Goal: Task Accomplishment & Management: Use online tool/utility

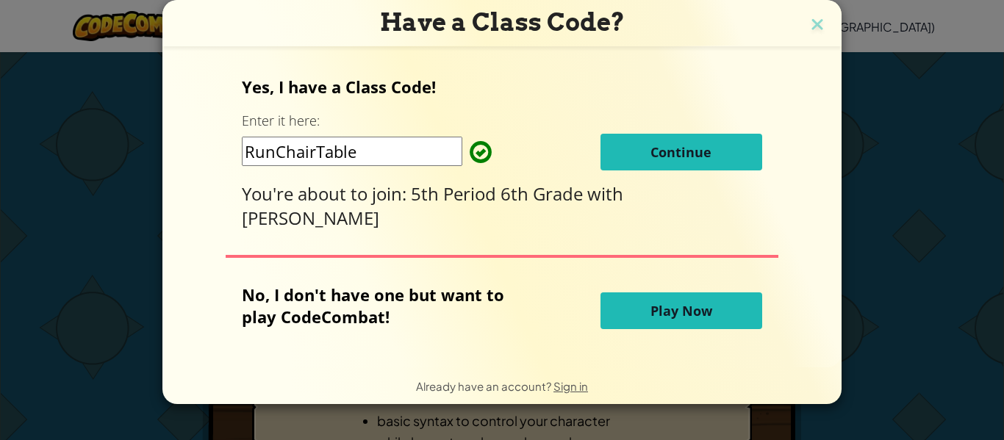
click at [703, 154] on span "Continue" at bounding box center [680, 152] width 61 height 18
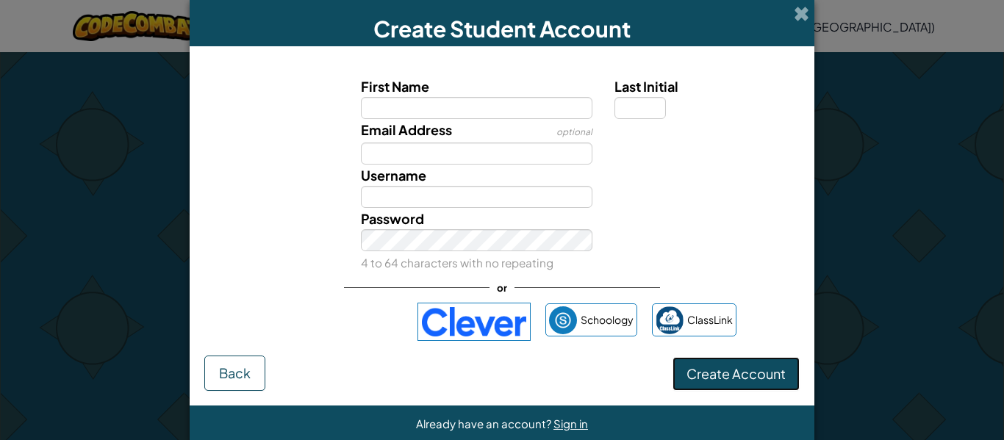
click at [771, 373] on span "Create Account" at bounding box center [735, 373] width 99 height 17
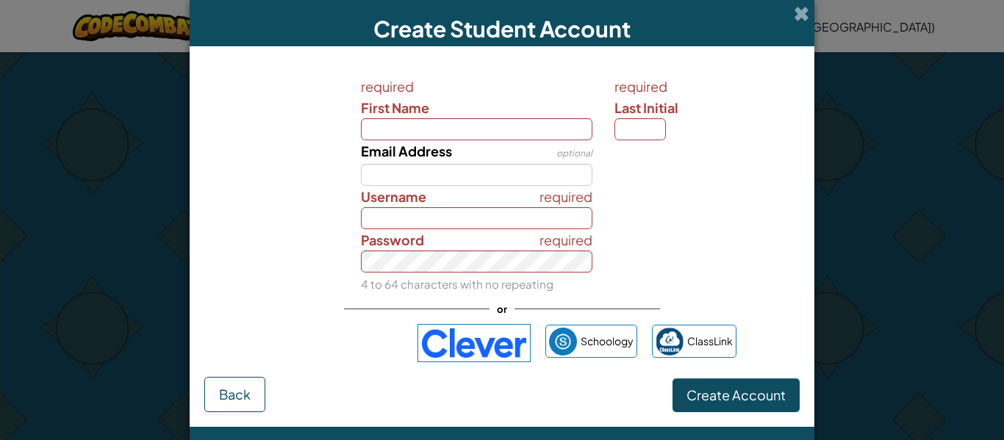
click at [365, 323] on div "or" at bounding box center [502, 309] width 316 height 30
click at [485, 127] on input "First Name" at bounding box center [477, 129] width 232 height 22
type input "Jacob"
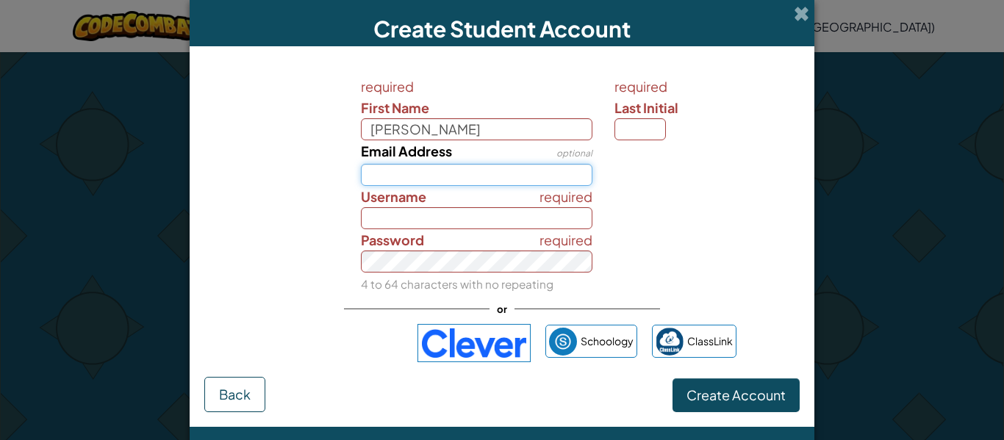
click at [408, 179] on input "Email Address" at bounding box center [477, 175] width 232 height 22
type input "Jacob"
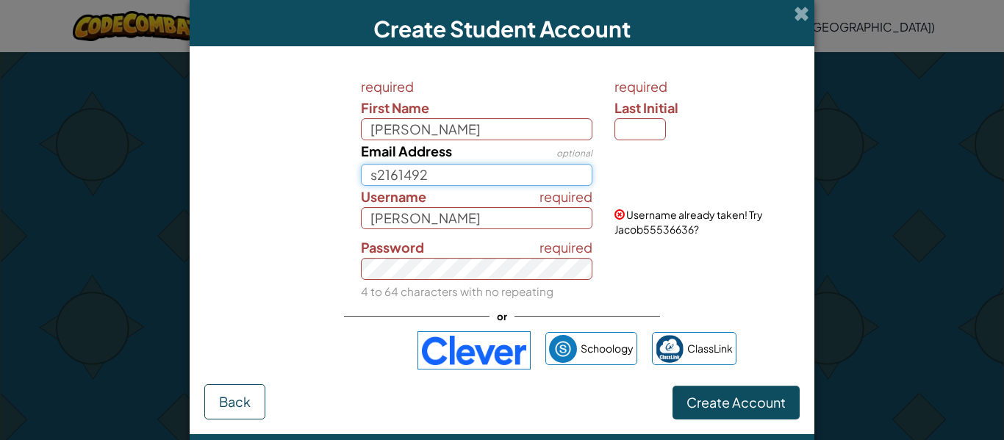
type input "s2161492"
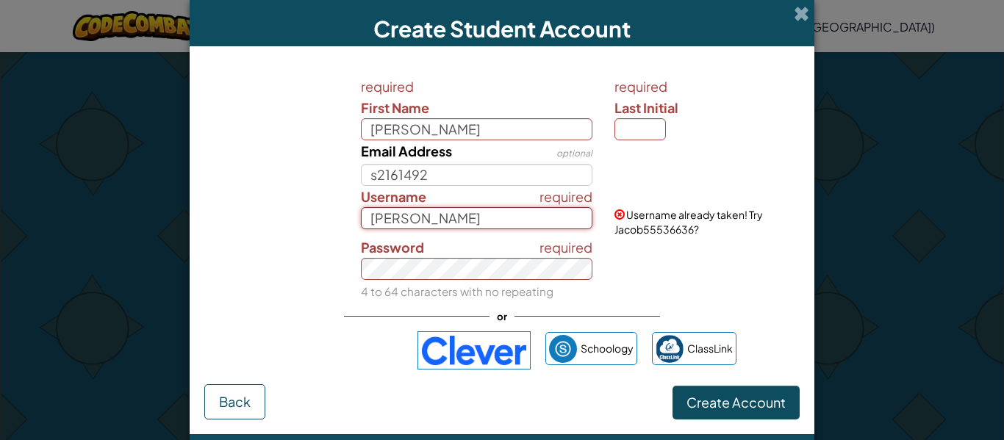
click at [547, 221] on input "Jacob" at bounding box center [477, 218] width 232 height 22
click at [672, 386] on button "Create Account" at bounding box center [735, 403] width 127 height 34
click at [552, 223] on input "Jacob" at bounding box center [477, 218] width 232 height 22
click at [548, 221] on input "Jacob" at bounding box center [477, 218] width 232 height 22
type input "Jacob555366"
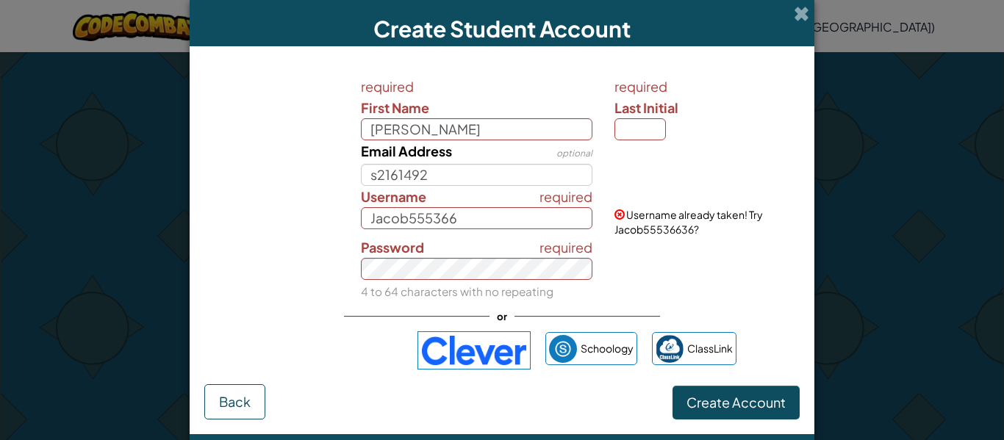
click at [637, 140] on div at bounding box center [705, 150] width 204 height 21
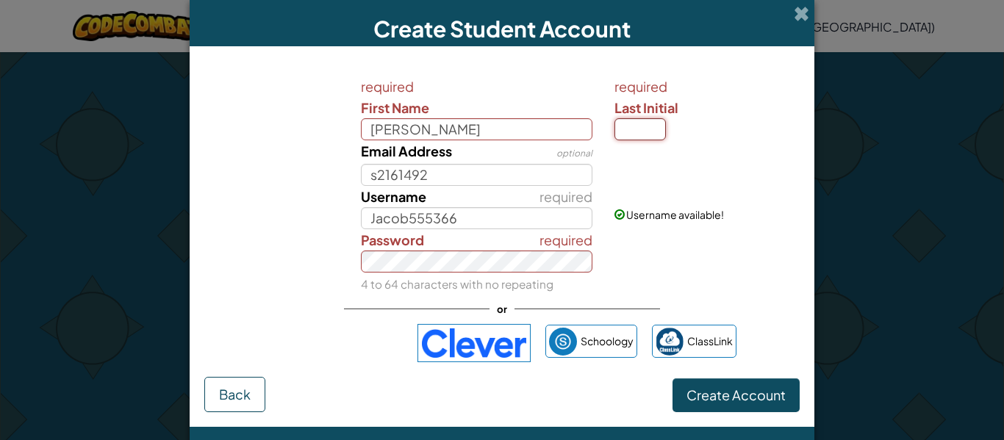
click at [643, 137] on input "Last Initial" at bounding box center [639, 129] width 51 height 22
type input "M"
type input ","
type input "m"
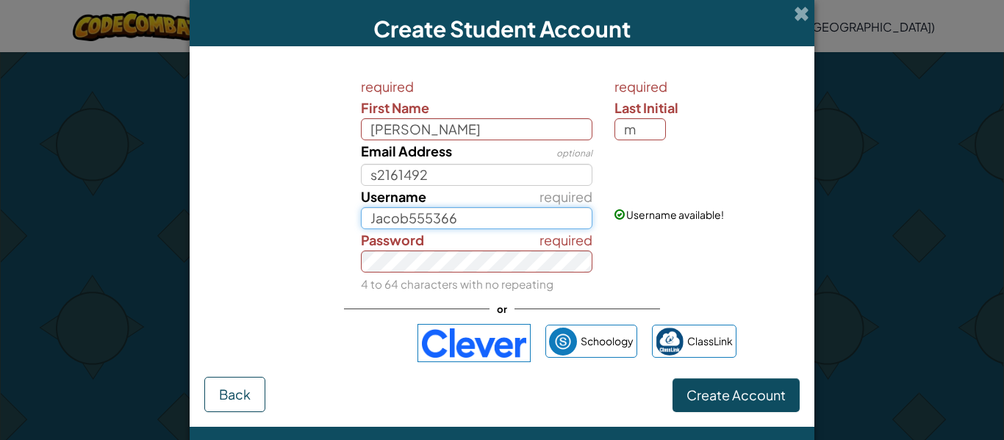
click at [541, 221] on input "Jacob555366" at bounding box center [477, 218] width 232 height 22
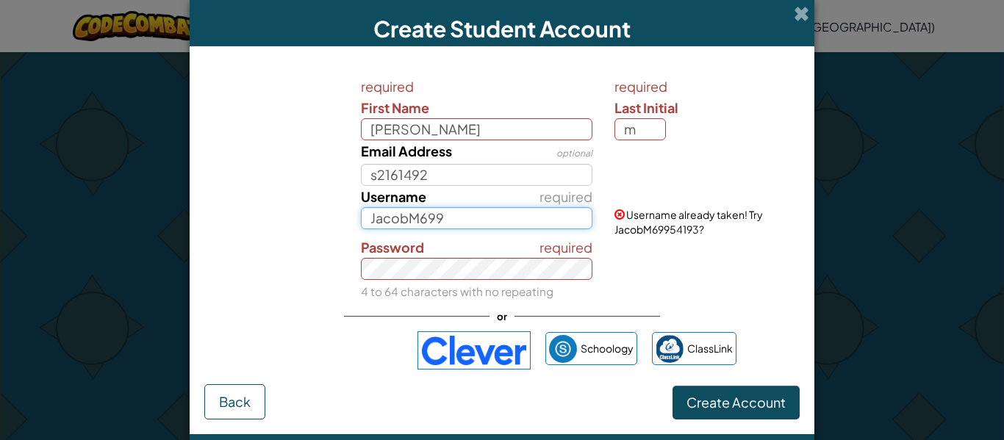
type input "JacobM699"
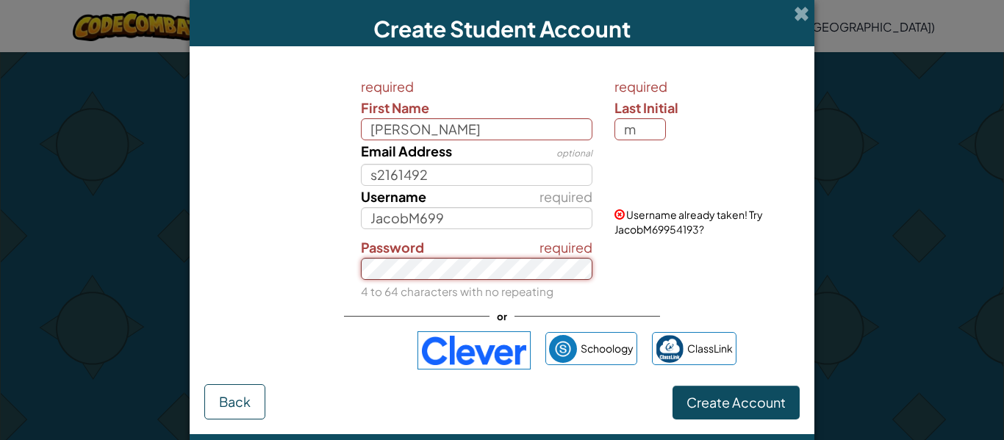
click at [546, 277] on div "required Password 4 to 64 characters with no repeating" at bounding box center [477, 269] width 254 height 65
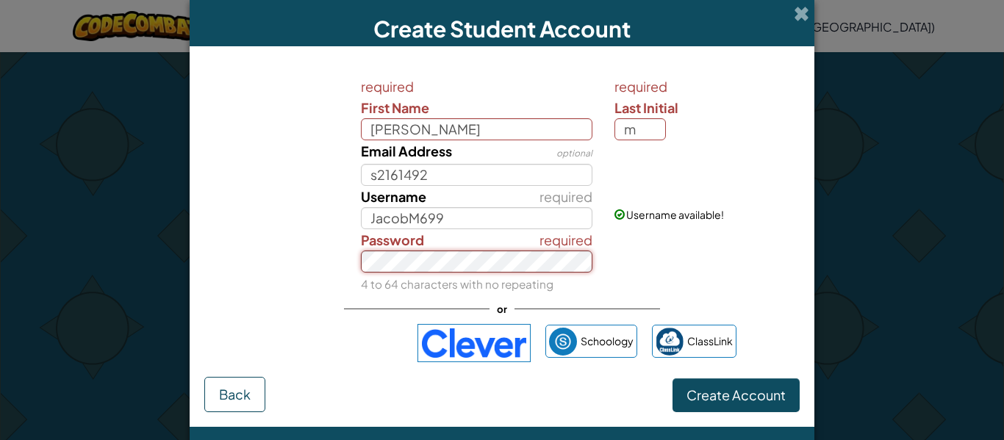
click at [672, 378] on button "Create Account" at bounding box center [735, 395] width 127 height 34
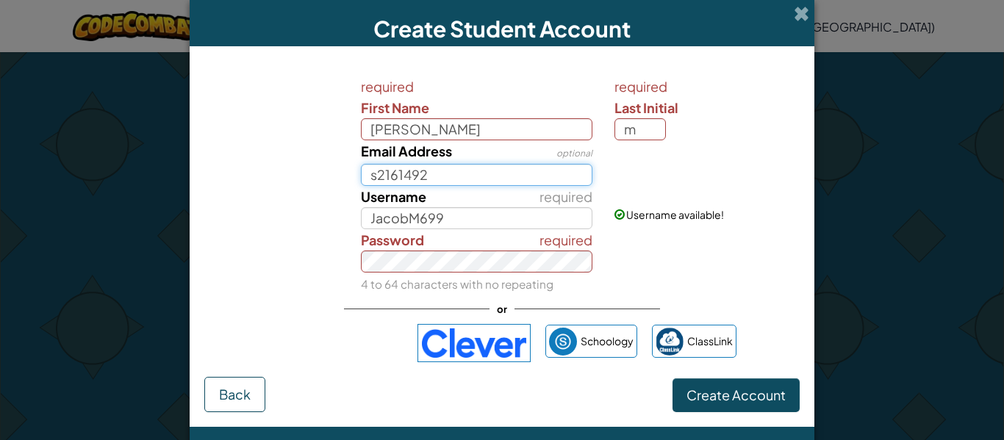
click at [561, 176] on input "s2161492" at bounding box center [477, 175] width 232 height 22
type input "s2161492@online.houstonisd.org"
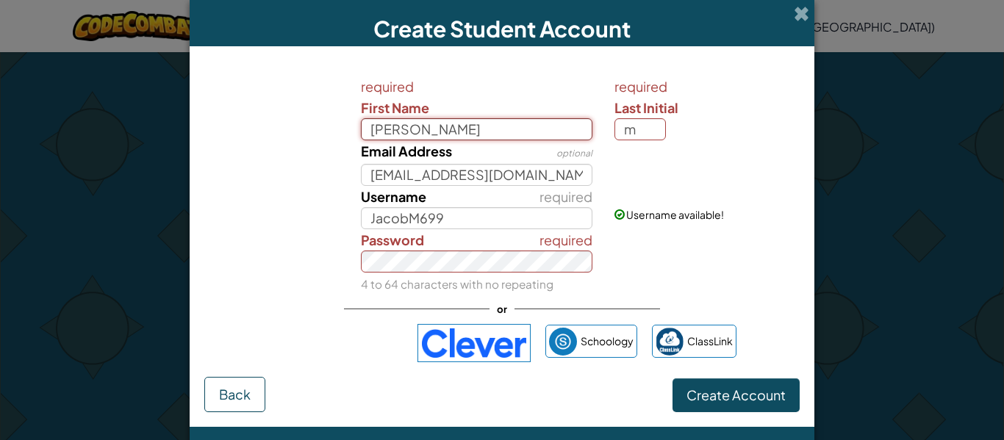
click at [478, 136] on input "Jacob" at bounding box center [477, 129] width 232 height 22
click at [516, 134] on input "Jacob" at bounding box center [477, 129] width 232 height 22
click at [639, 136] on input "m" at bounding box center [639, 129] width 51 height 22
type input "M"
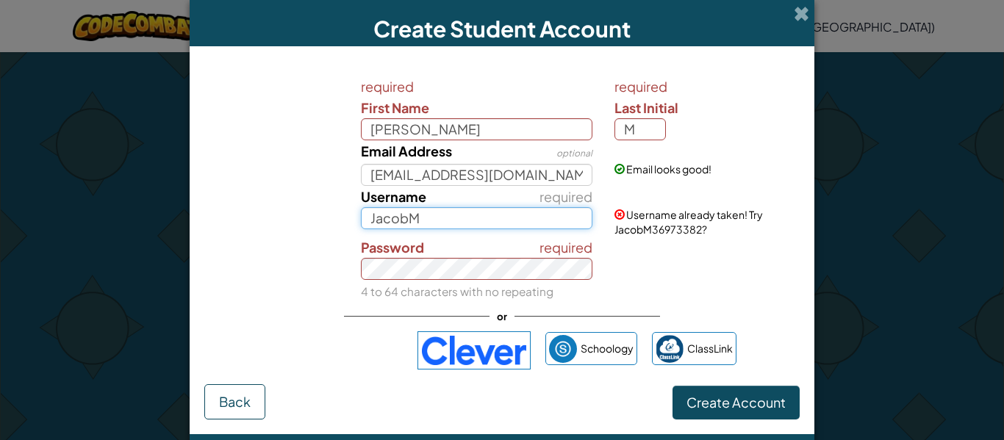
click at [493, 214] on input "JacobM" at bounding box center [477, 218] width 232 height 22
type input "JacobaTherizzler"
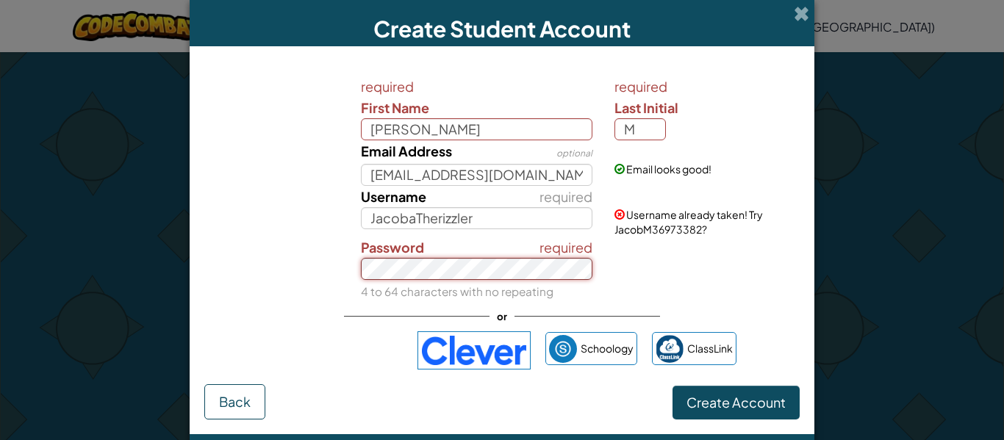
click at [574, 272] on div "required Password 4 to 64 characters with no repeating" at bounding box center [477, 269] width 254 height 65
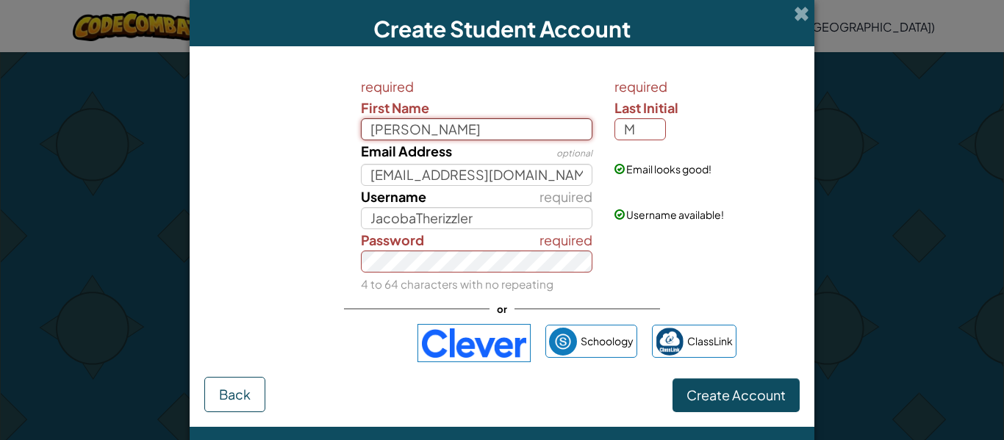
click at [554, 129] on input "Jacob" at bounding box center [477, 129] width 232 height 22
click at [549, 140] on div "Email Address optional s2161492@online.houstonisd.org" at bounding box center [477, 163] width 254 height 46
click at [552, 137] on input "Jacob" at bounding box center [477, 129] width 232 height 22
click at [672, 378] on button "Create Account" at bounding box center [735, 395] width 127 height 34
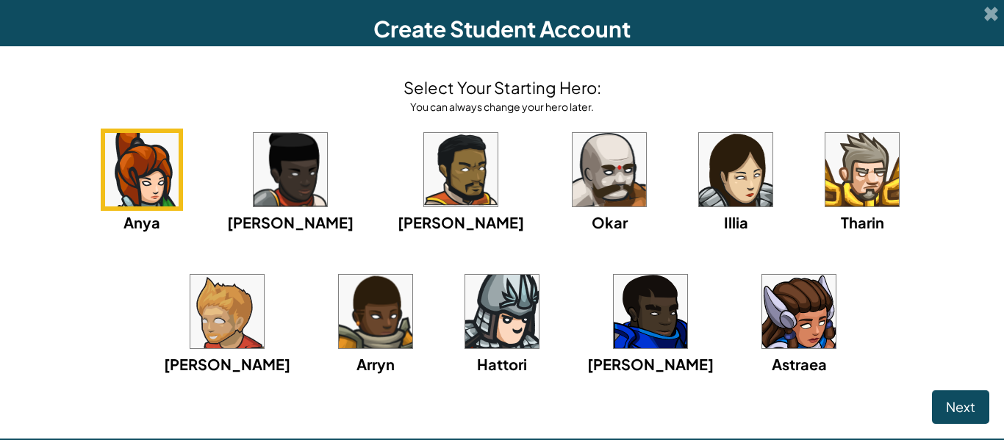
click at [470, 314] on img at bounding box center [501, 311] width 73 height 73
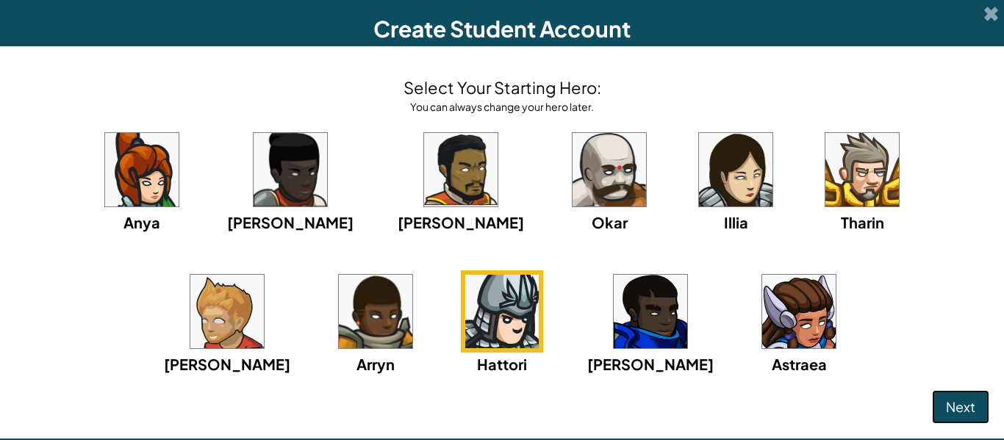
click at [958, 405] on span "Next" at bounding box center [960, 406] width 29 height 17
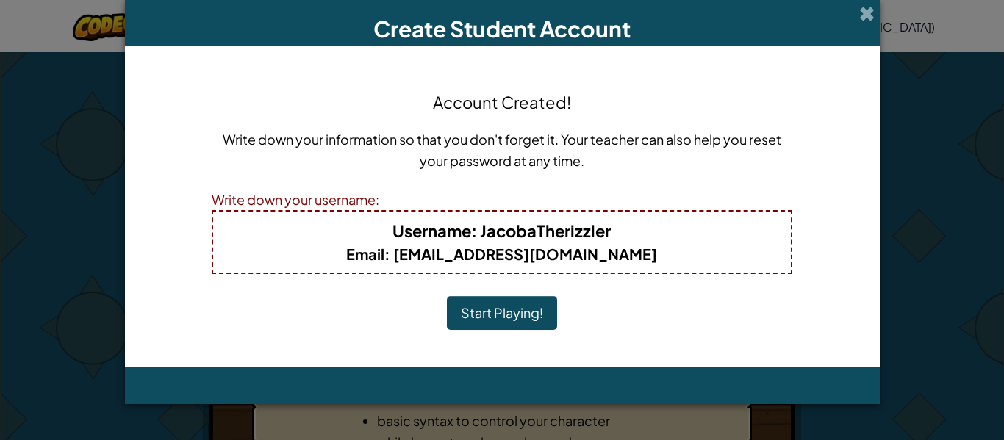
click at [536, 319] on button "Start Playing!" at bounding box center [502, 313] width 110 height 34
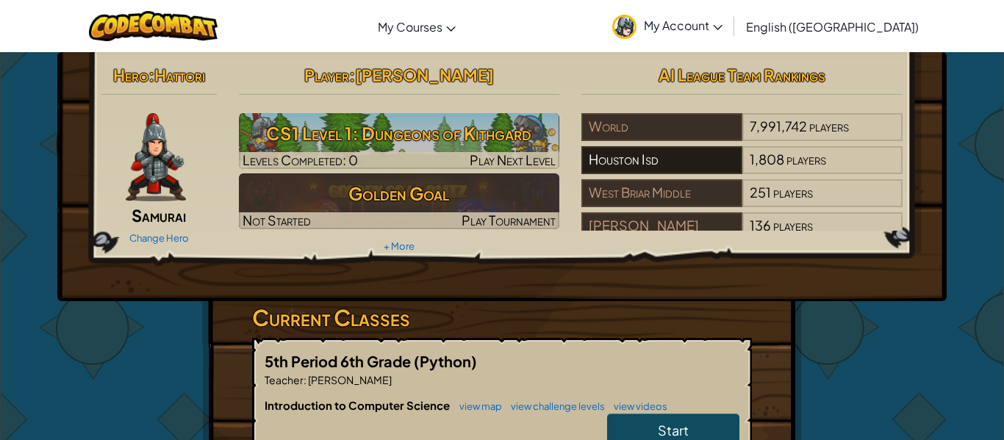
scroll to position [15, 0]
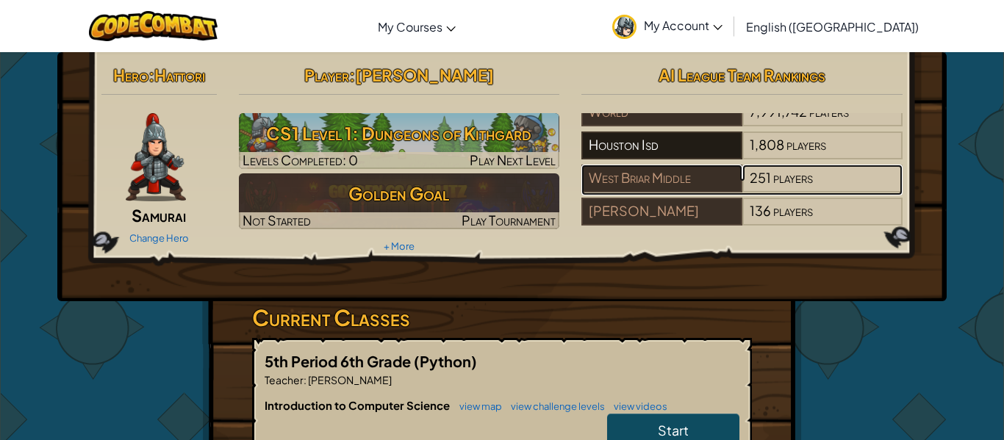
click at [621, 168] on div "West Briar Middle" at bounding box center [661, 179] width 160 height 28
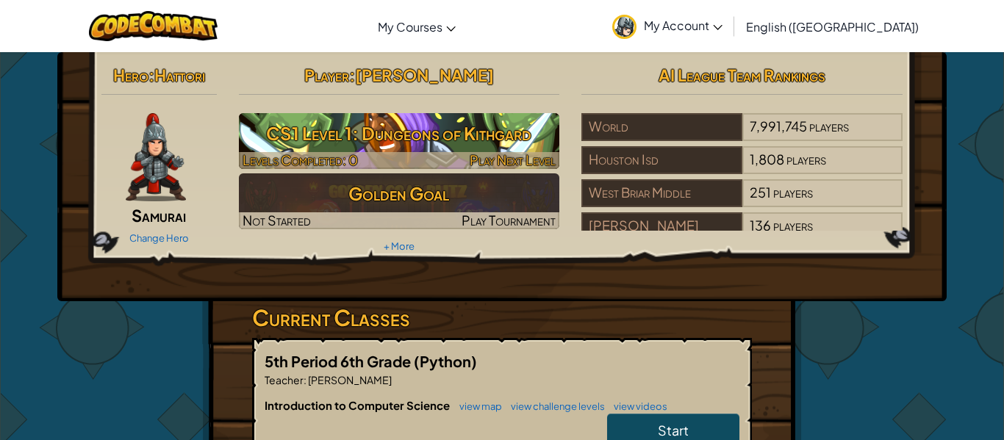
click at [433, 126] on h3 "CS1 Level 1: Dungeons of Kithgard" at bounding box center [399, 133] width 321 height 33
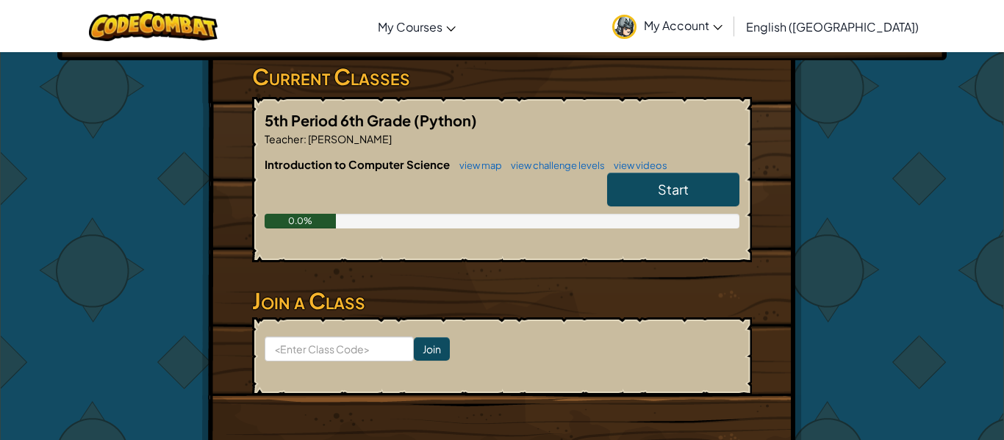
scroll to position [234, 0]
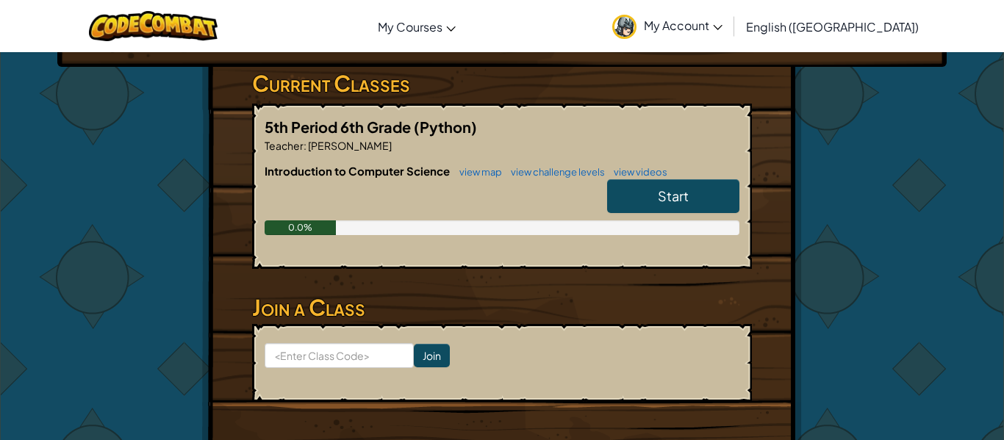
click at [691, 196] on link "Start" at bounding box center [673, 196] width 132 height 34
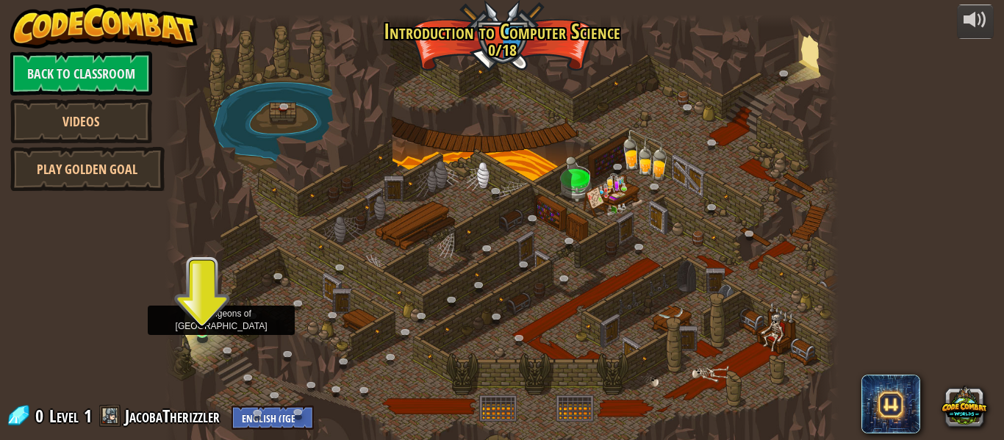
click at [198, 328] on img at bounding box center [202, 314] width 15 height 35
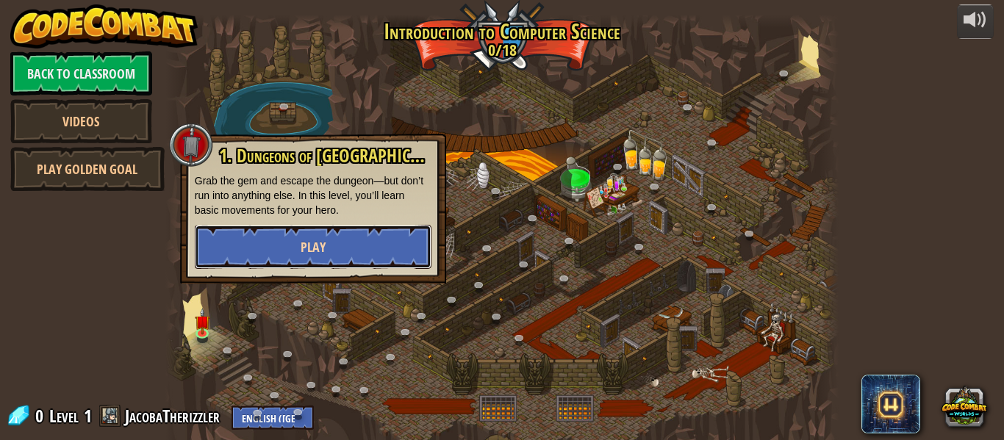
click at [370, 229] on button "Play" at bounding box center [313, 247] width 237 height 44
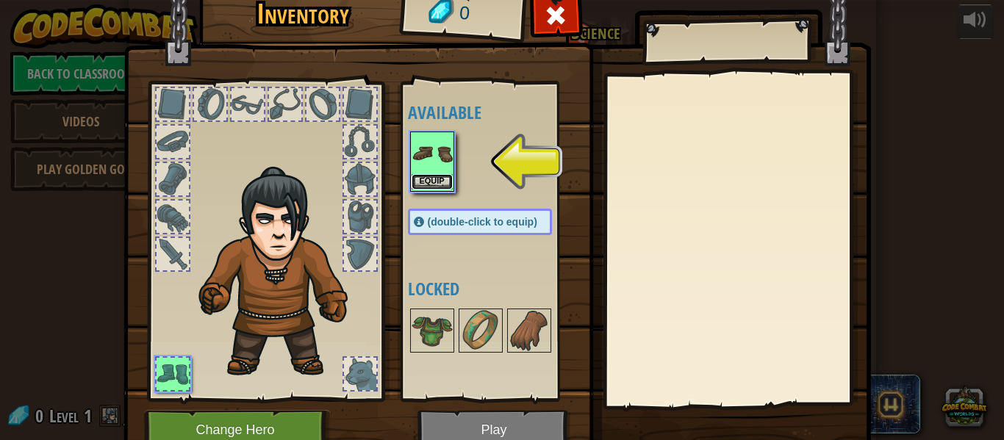
click at [442, 174] on button "Equip" at bounding box center [431, 181] width 41 height 15
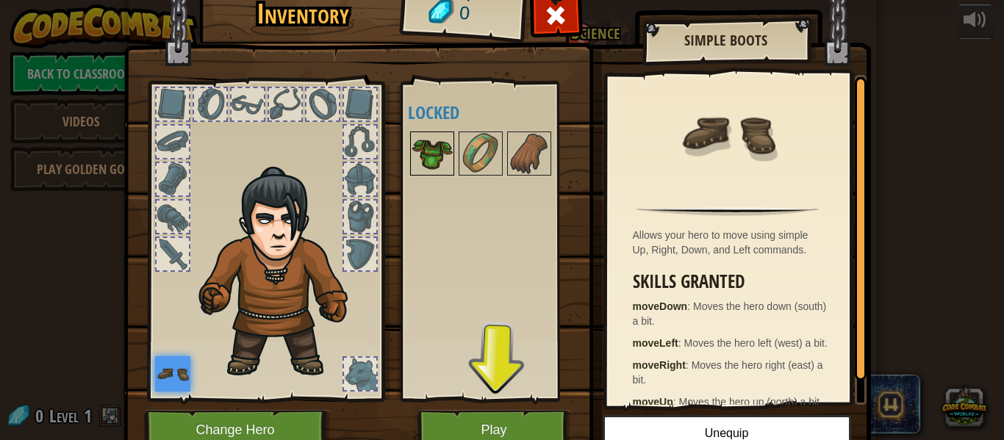
click at [440, 159] on img at bounding box center [431, 153] width 41 height 41
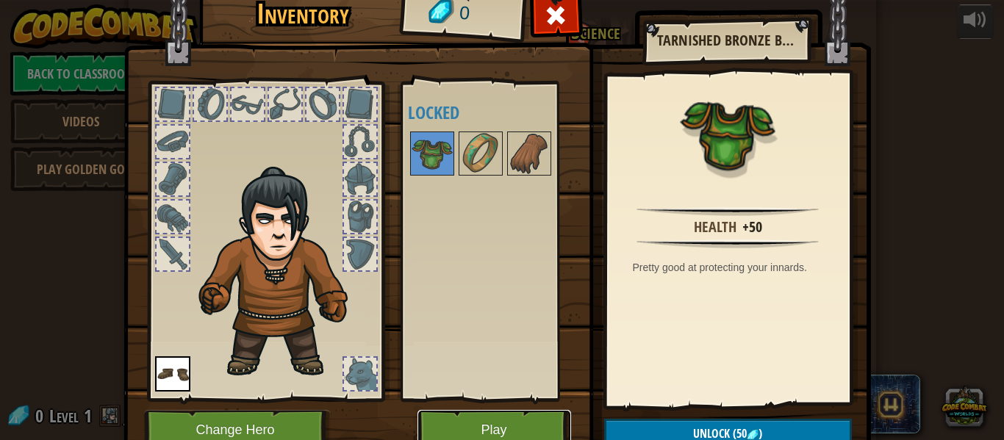
click at [523, 413] on button "Play" at bounding box center [494, 430] width 154 height 40
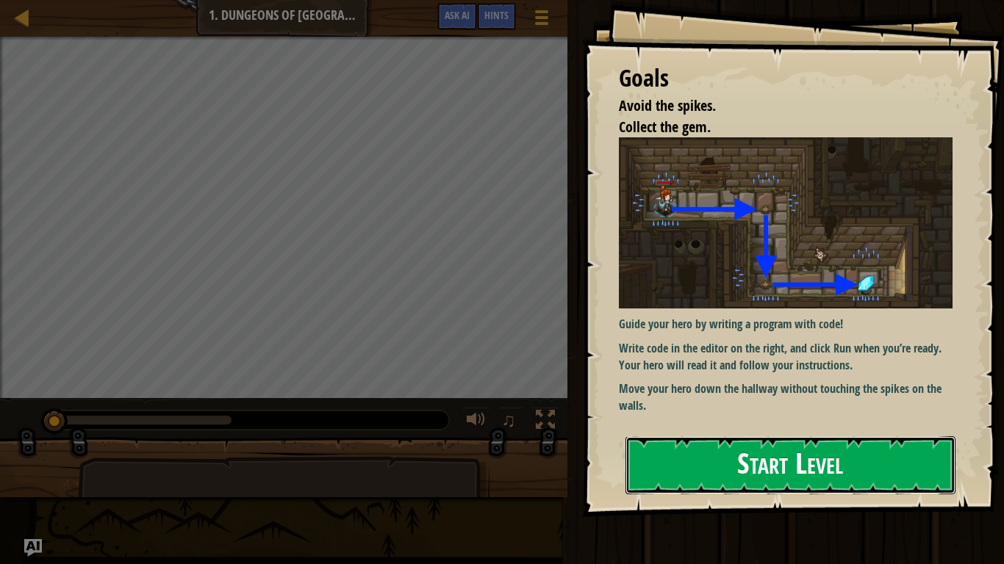
click at [764, 439] on button "Start Level" at bounding box center [790, 465] width 330 height 58
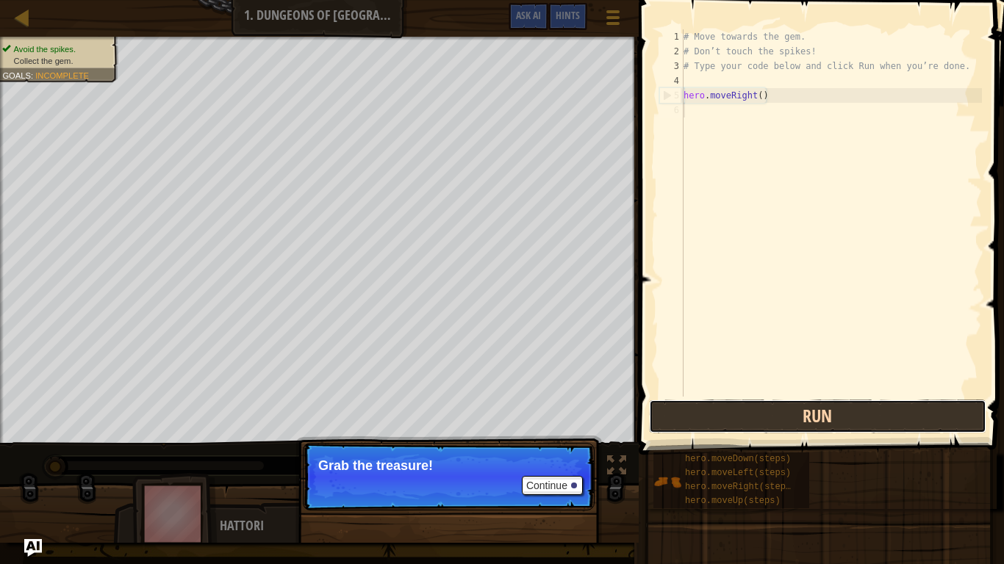
click at [921, 404] on button "Run" at bounding box center [817, 417] width 337 height 34
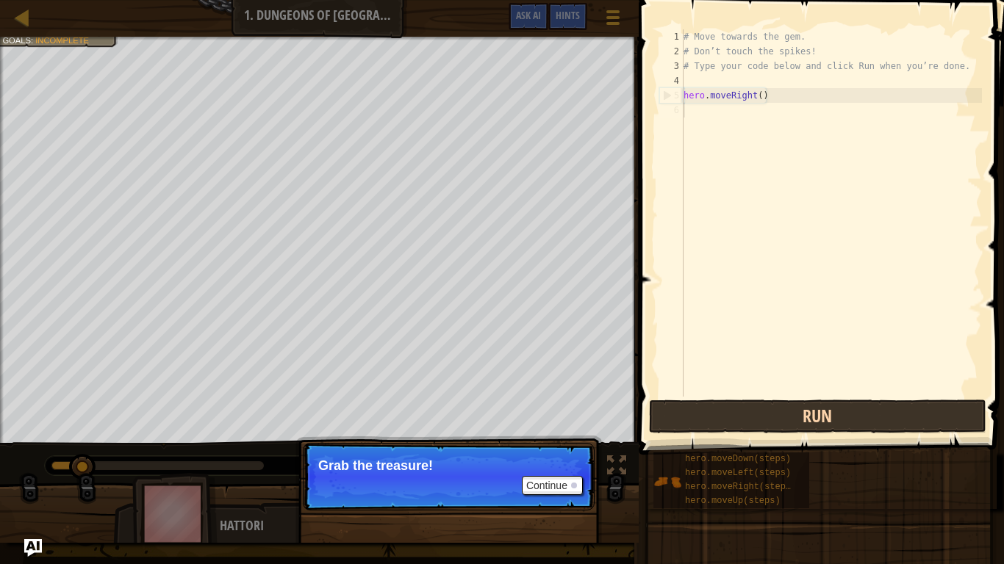
scroll to position [7, 0]
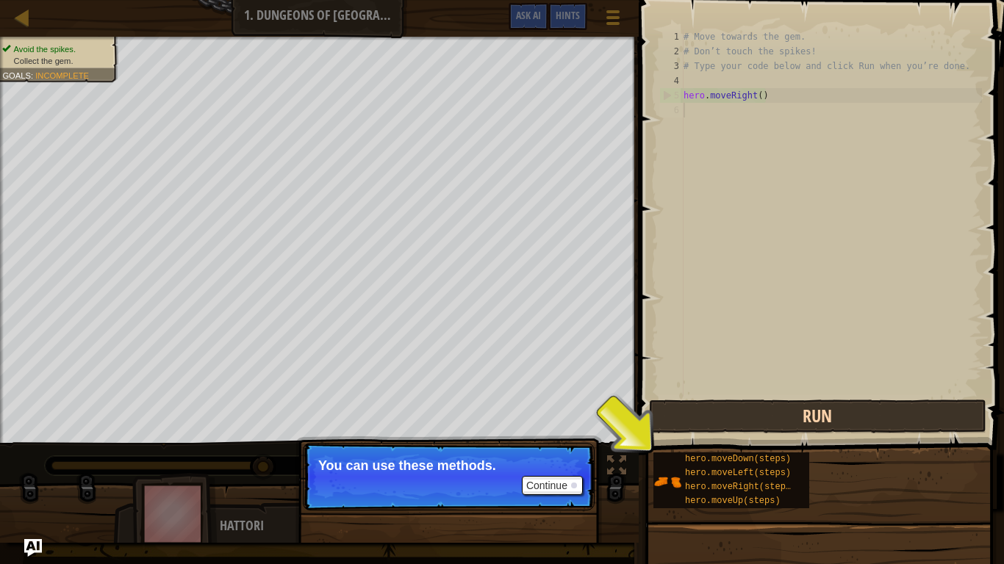
type textarea "hero.moveRight()"
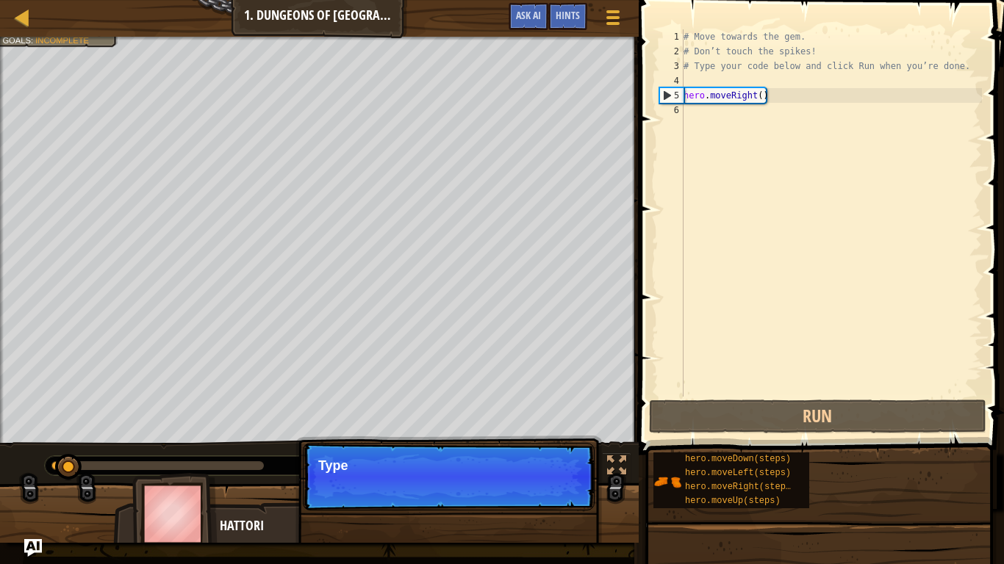
click at [530, 439] on p "Type" at bounding box center [448, 465] width 261 height 15
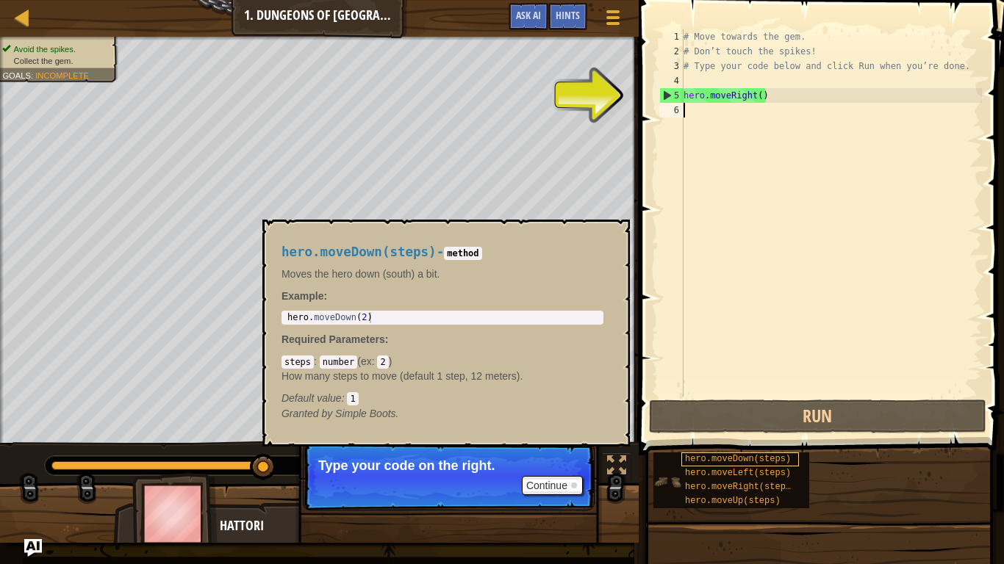
click at [779, 439] on span "hero.moveDown(steps)" at bounding box center [738, 459] width 106 height 10
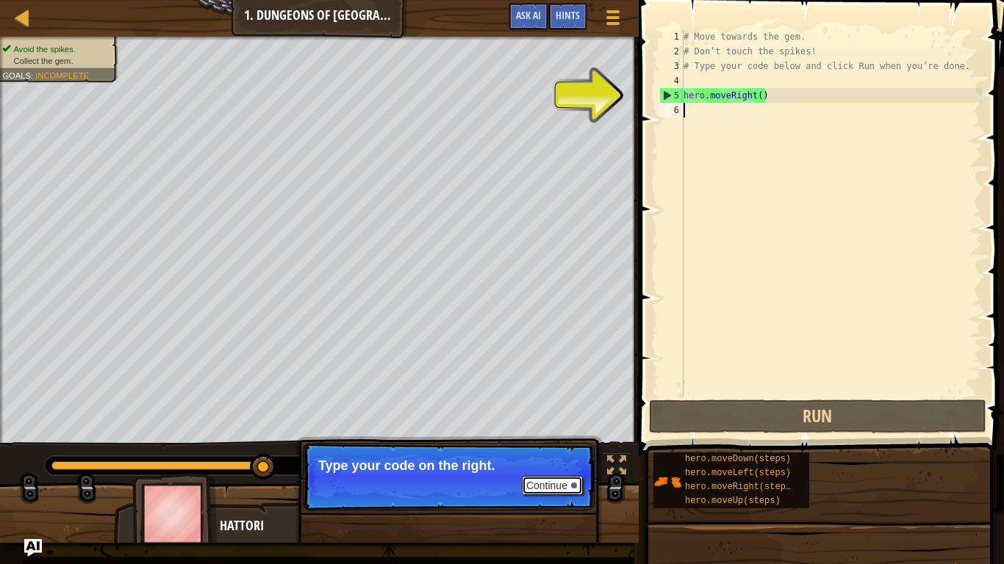
click at [575, 439] on div at bounding box center [574, 486] width 6 height 6
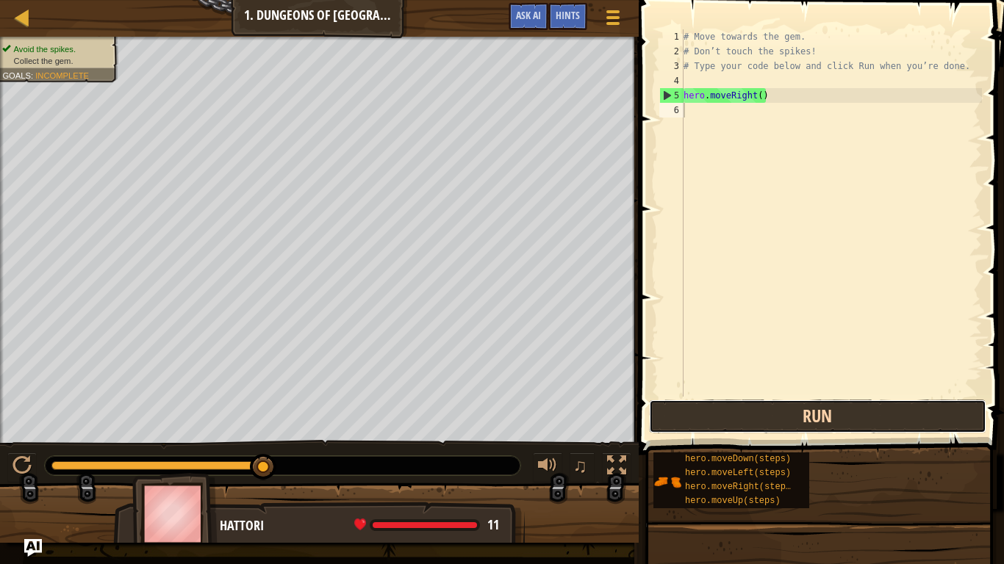
click at [802, 420] on button "Run" at bounding box center [817, 417] width 337 height 34
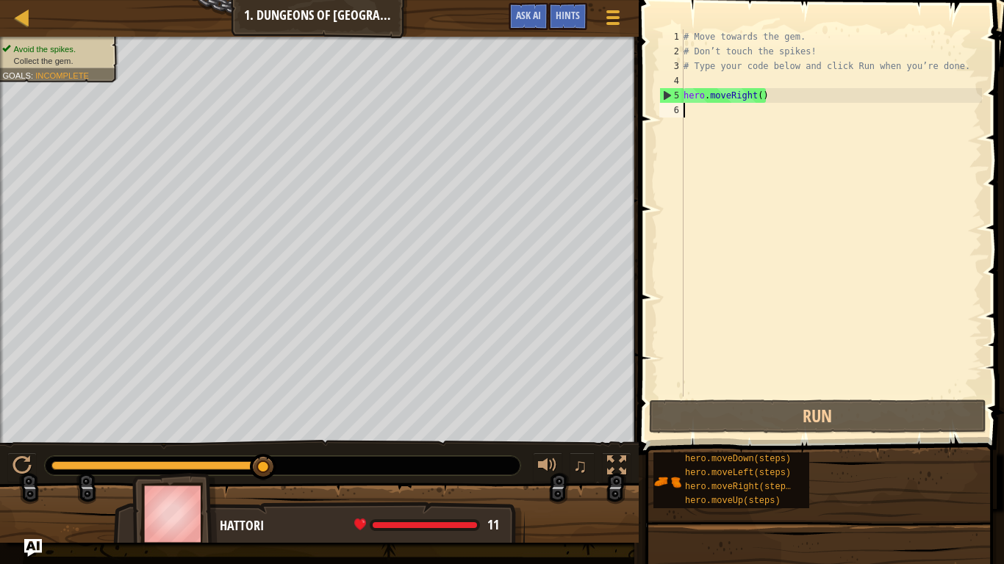
click at [685, 112] on div "# Move towards the gem. # Don’t touch the spikes! # Type your code below and cl…" at bounding box center [830, 227] width 301 height 397
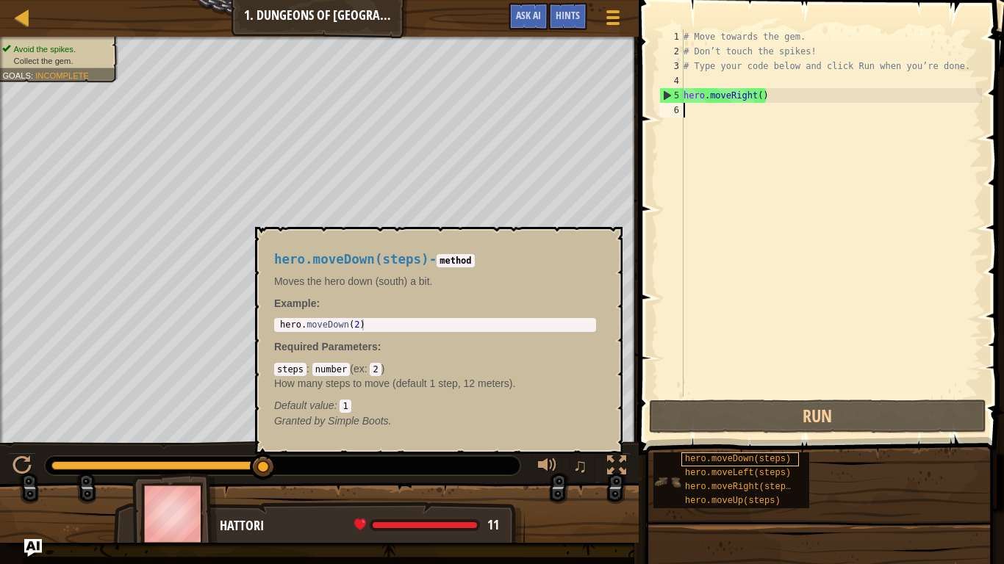
click at [738, 439] on span "hero.moveDown(steps)" at bounding box center [738, 459] width 106 height 10
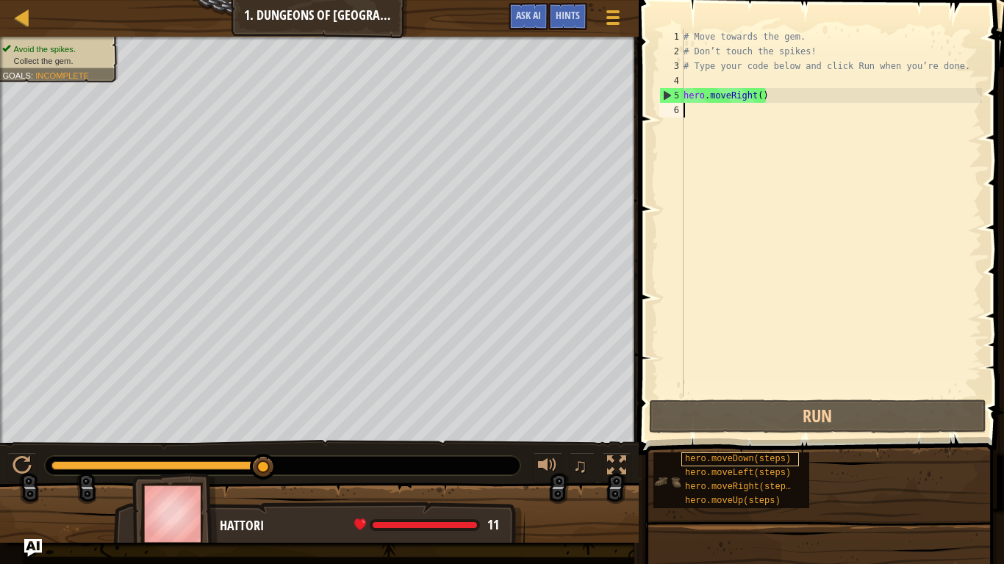
click at [738, 439] on span "hero.moveDown(steps)" at bounding box center [738, 459] width 106 height 10
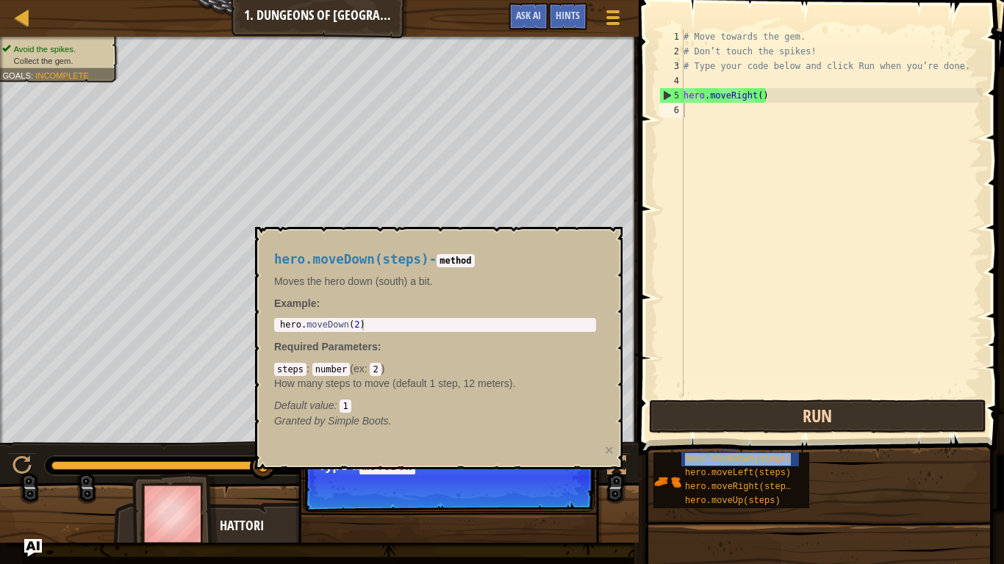
type textarea "hero.moveDown(steps)"
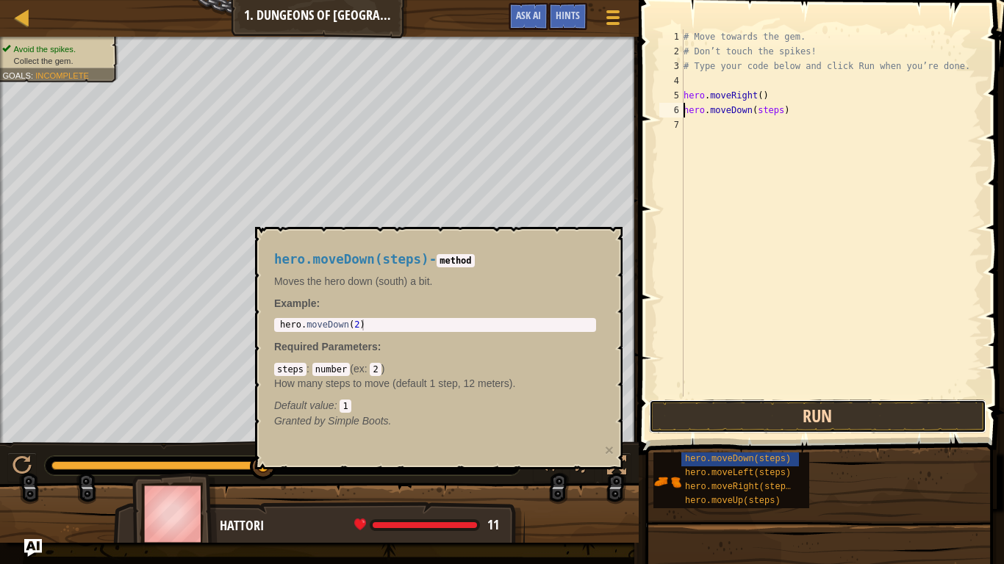
click at [772, 421] on button "Run" at bounding box center [817, 417] width 337 height 34
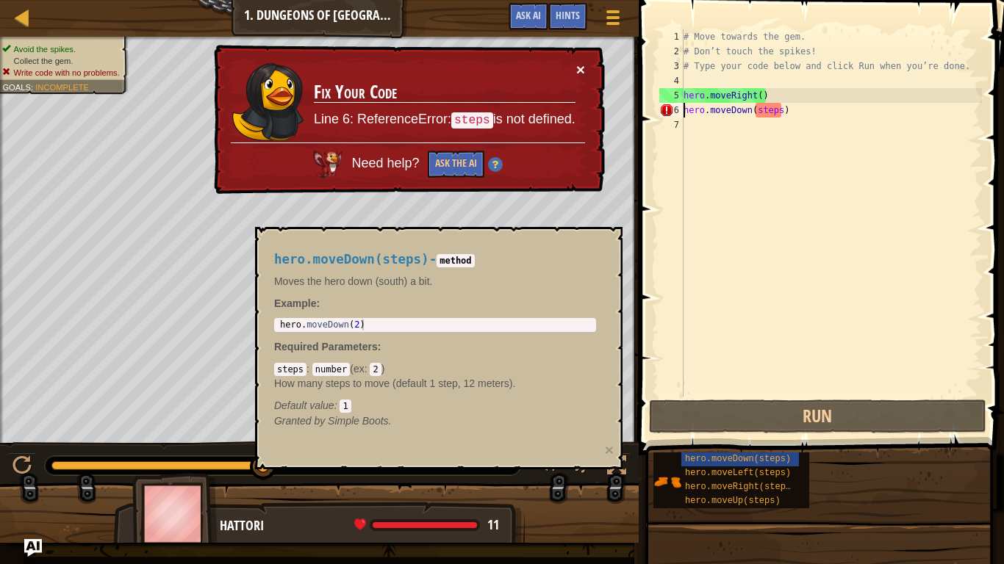
click at [581, 62] on button "×" at bounding box center [580, 69] width 9 height 15
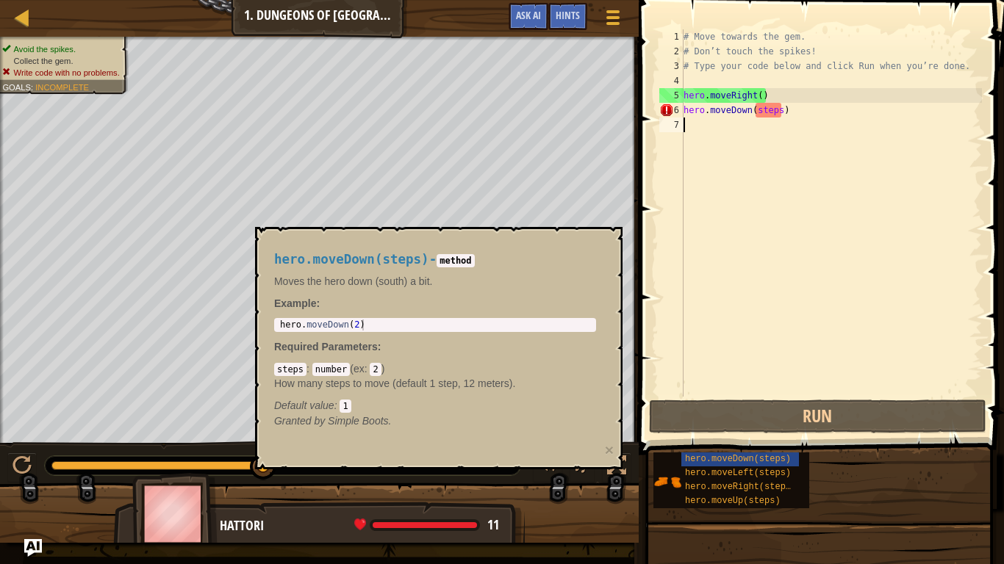
click at [794, 124] on div "# Move towards the gem. # Don’t touch the spikes! # Type your code below and cl…" at bounding box center [830, 227] width 301 height 397
click at [788, 104] on div "# Move towards the gem. # Don’t touch the spikes! # Type your code below and cl…" at bounding box center [830, 227] width 301 height 397
type textarea "hero.moveDown(steps)2"
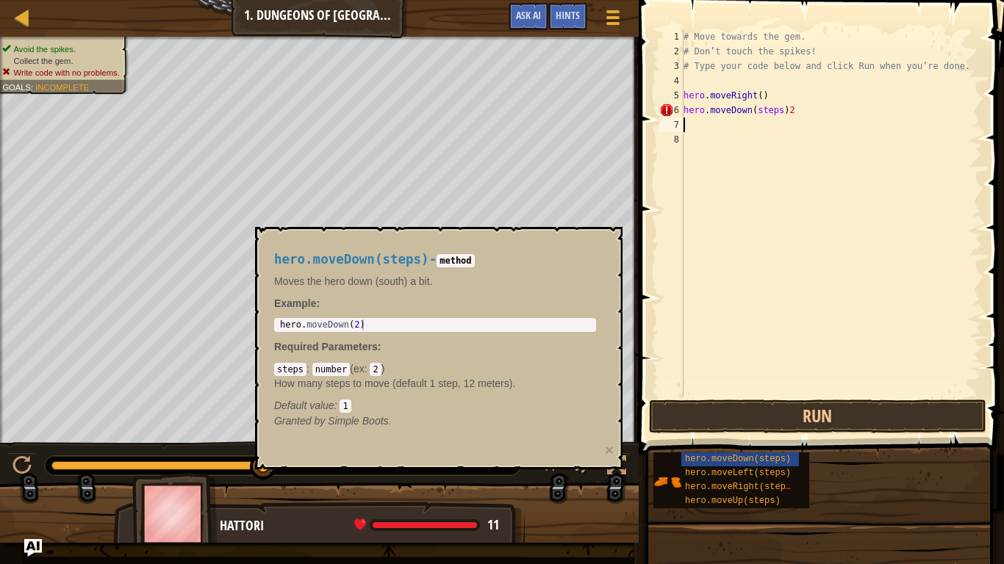
click at [519, 289] on div "hero.moveDown(steps) - method Moves the hero down (south) a bit. Example : 1 he…" at bounding box center [435, 341] width 342 height 204
click at [474, 264] on code "method" at bounding box center [454, 260] width 37 height 13
click at [672, 400] on button "Run" at bounding box center [817, 417] width 337 height 34
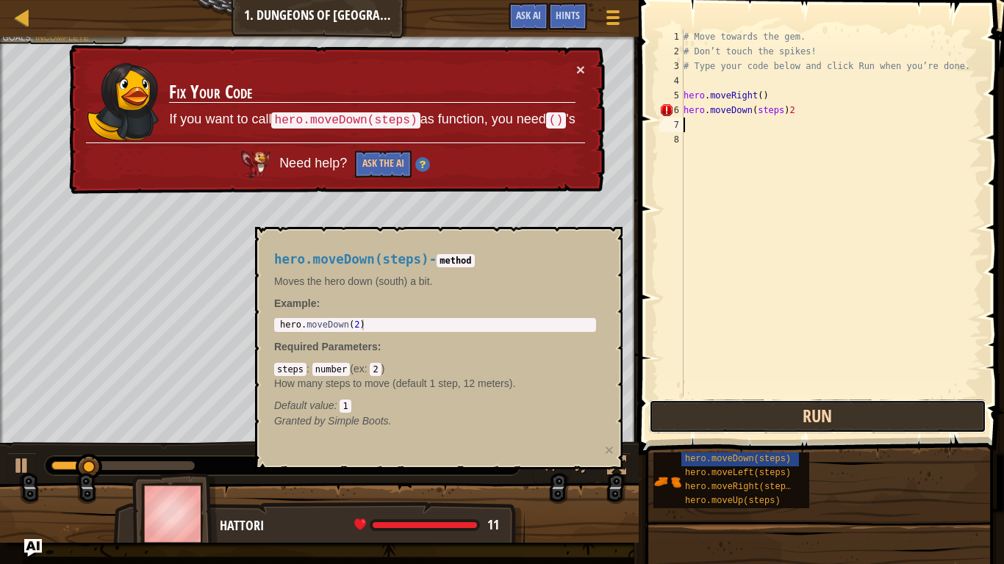
click at [672, 400] on button "Run" at bounding box center [817, 417] width 337 height 34
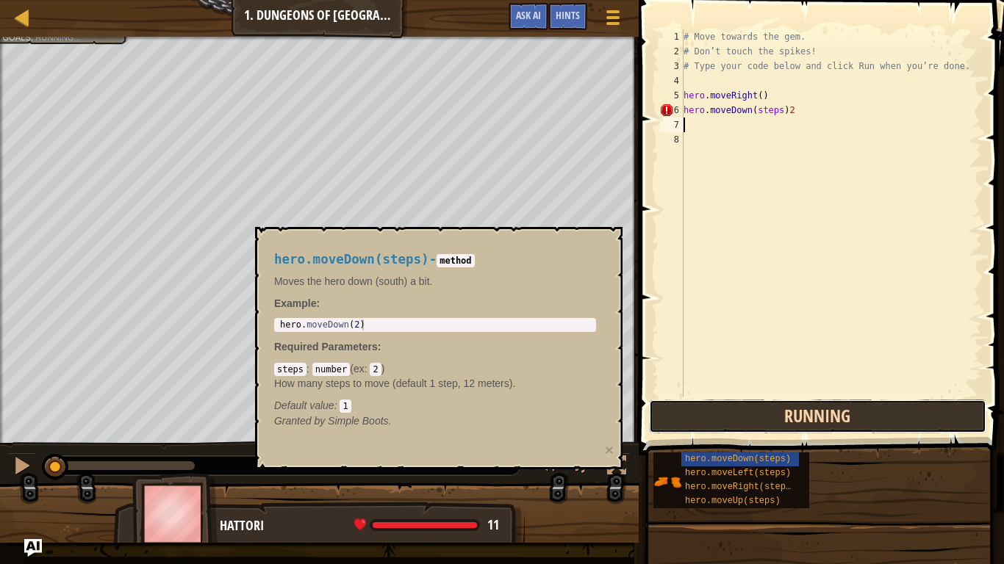
click at [672, 400] on button "Running" at bounding box center [817, 417] width 337 height 34
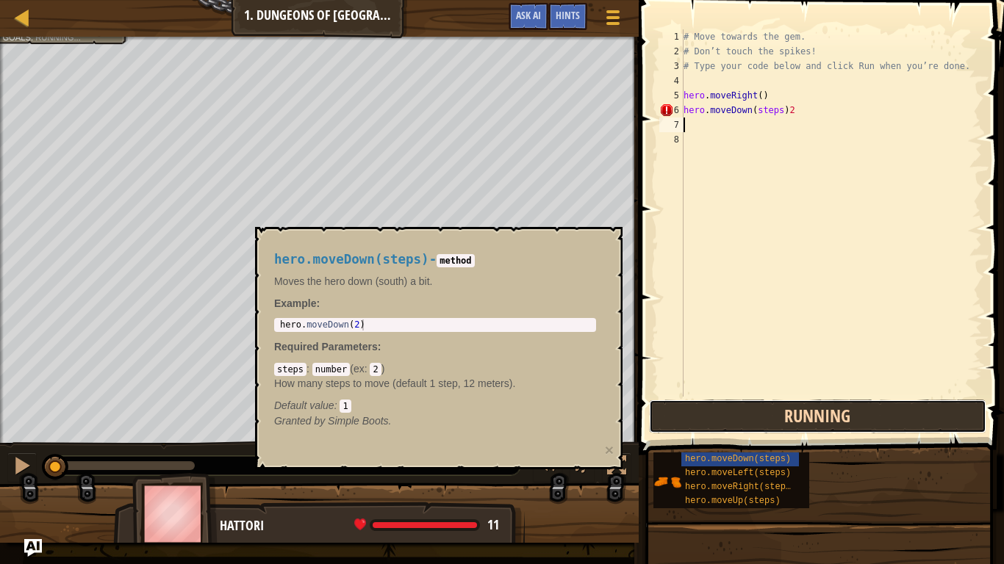
click at [672, 400] on button "Running" at bounding box center [817, 417] width 337 height 34
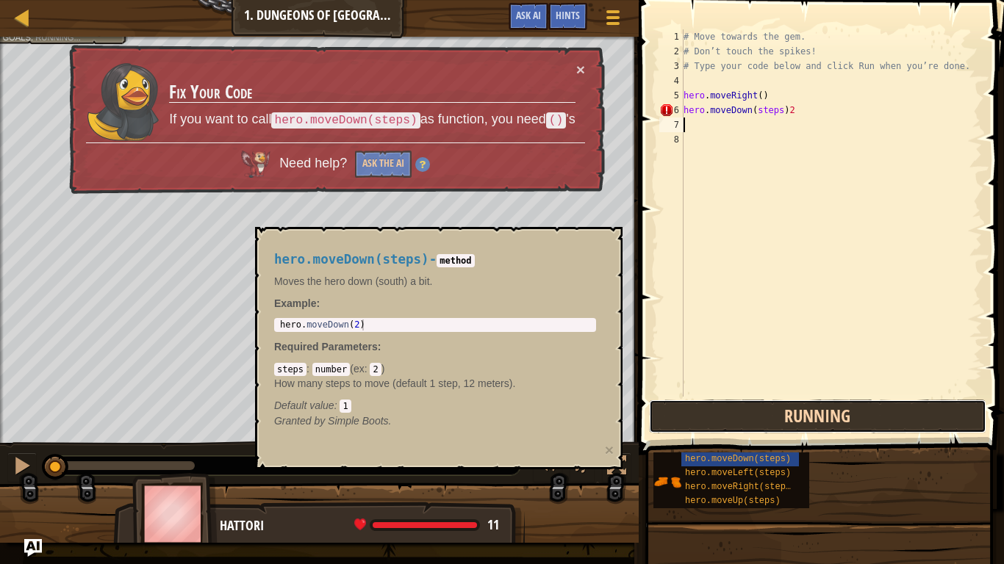
click at [672, 400] on button "Running" at bounding box center [817, 417] width 337 height 34
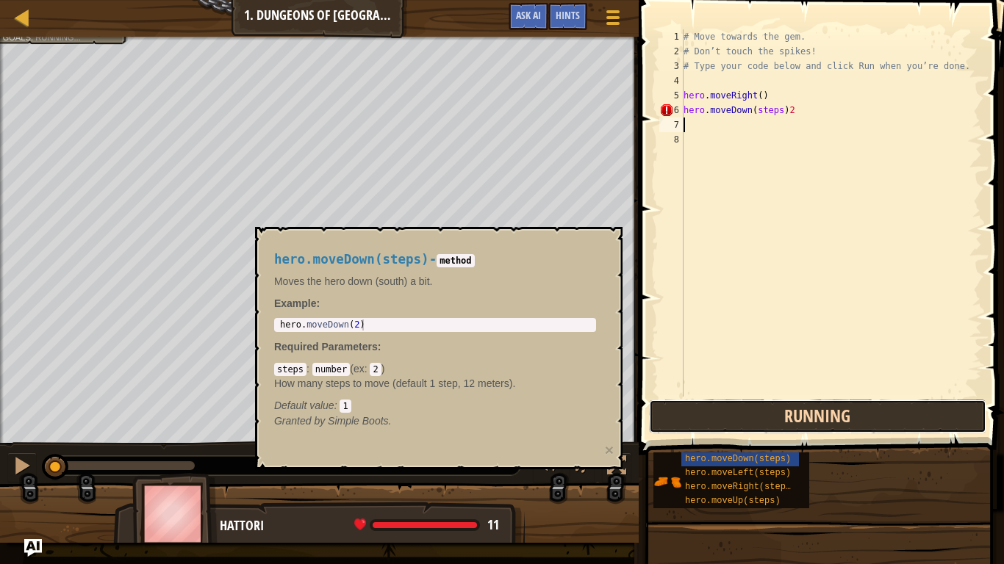
click at [672, 400] on button "Running" at bounding box center [817, 417] width 337 height 34
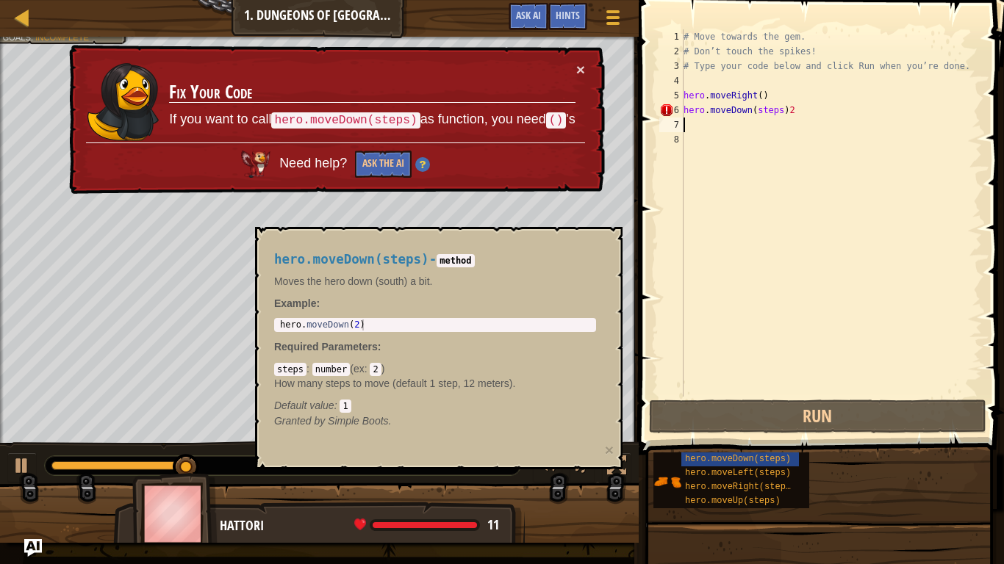
click at [796, 116] on div "# Move towards the gem. # Don’t touch the spikes! # Type your code below and cl…" at bounding box center [830, 227] width 301 height 397
type textarea "hero.moveDown(steps)"
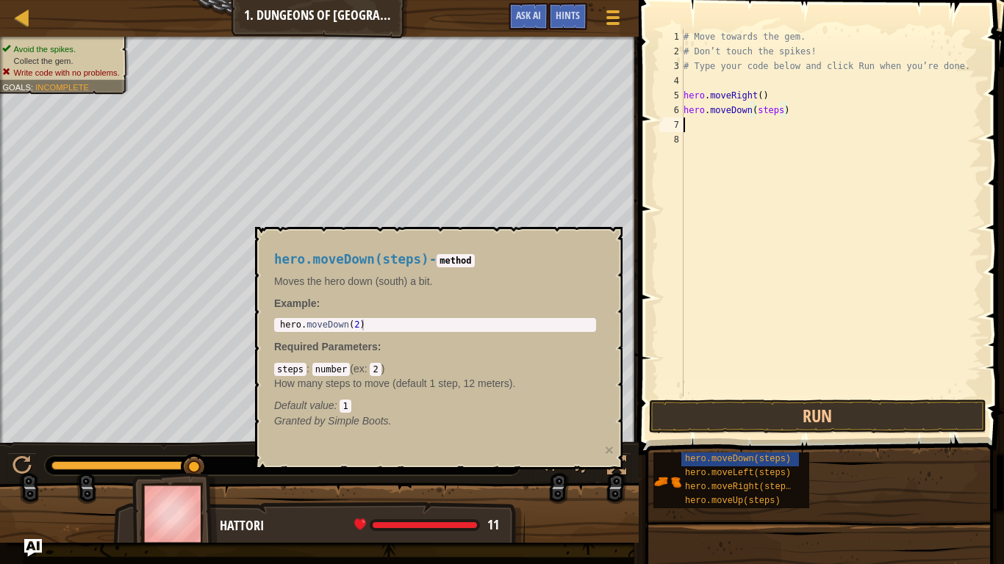
click at [781, 119] on div "# Move towards the gem. # Don’t touch the spikes! # Type your code below and cl…" at bounding box center [830, 227] width 301 height 397
click at [786, 108] on div "# Move towards the gem. # Don’t touch the spikes! # Type your code below and cl…" at bounding box center [830, 227] width 301 height 397
drag, startPoint x: 791, startPoint y: 112, endPoint x: 777, endPoint y: 111, distance: 14.8
click at [777, 111] on div "# Move towards the gem. # Don’t touch the spikes! # Type your code below and cl…" at bounding box center [830, 227] width 301 height 397
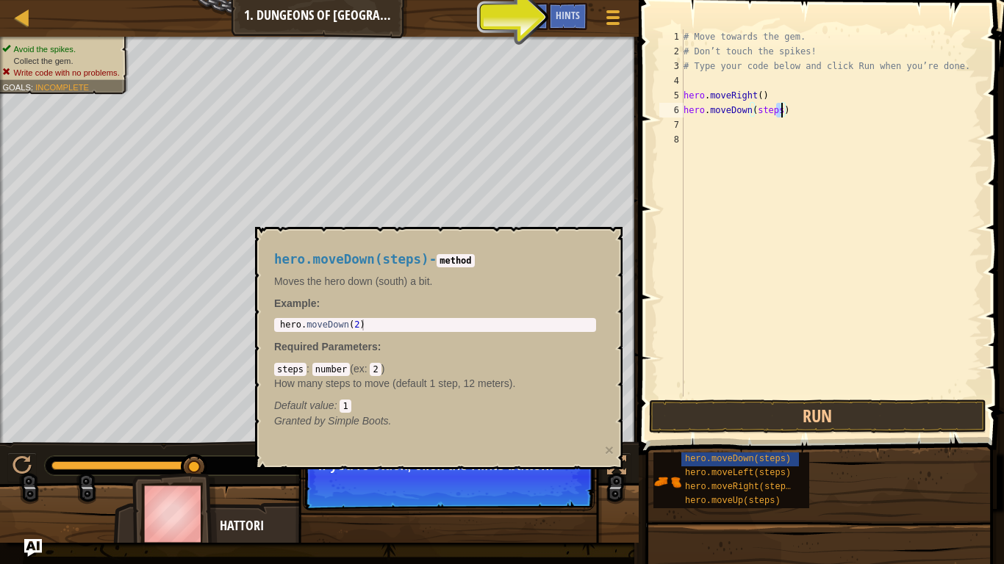
click at [779, 114] on div "# Move towards the gem. # Don’t touch the spikes! # Type your code below and cl…" at bounding box center [830, 227] width 301 height 397
type textarea "hero.moveDown(2)"
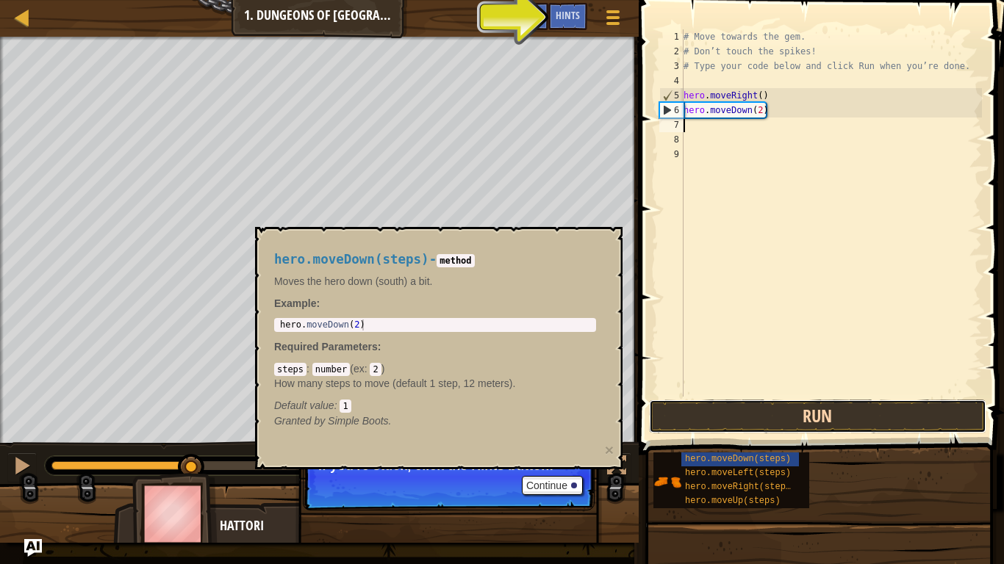
click at [893, 408] on button "Run" at bounding box center [817, 417] width 337 height 34
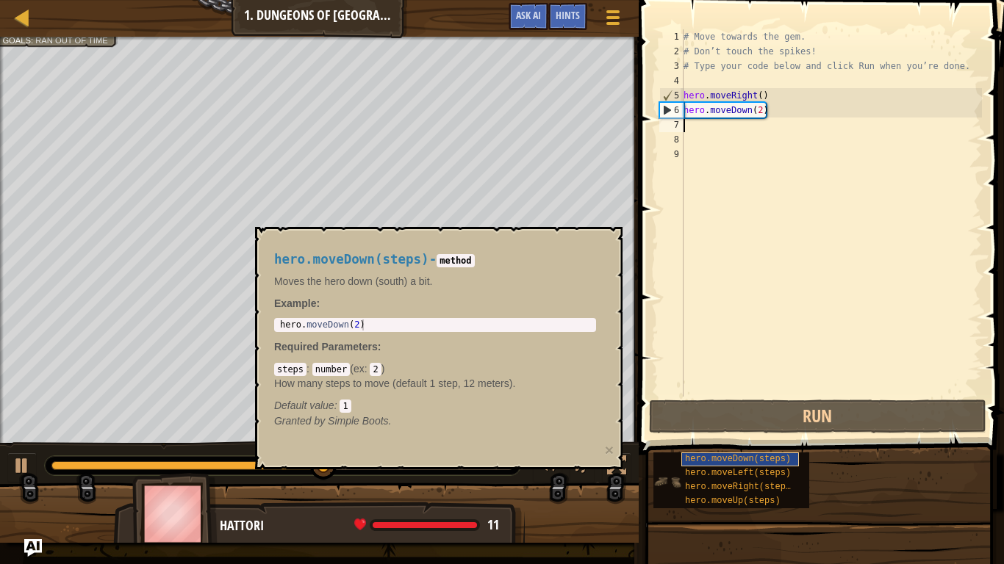
click at [696, 439] on span "hero.moveDown(steps)" at bounding box center [738, 459] width 106 height 10
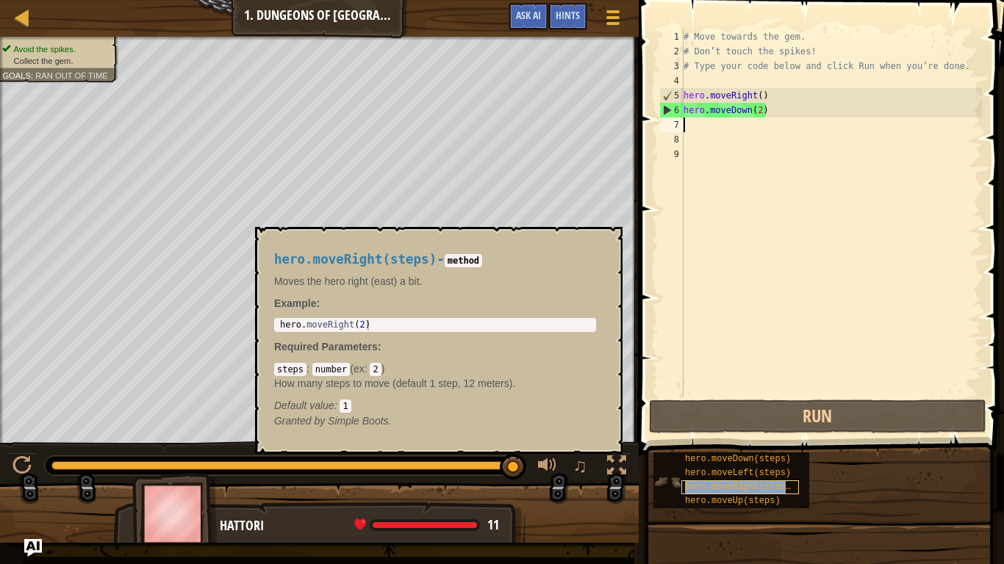
click at [783, 439] on span "hero.moveRight(steps)" at bounding box center [740, 487] width 111 height 10
type textarea "hero.moveRight(steps)"
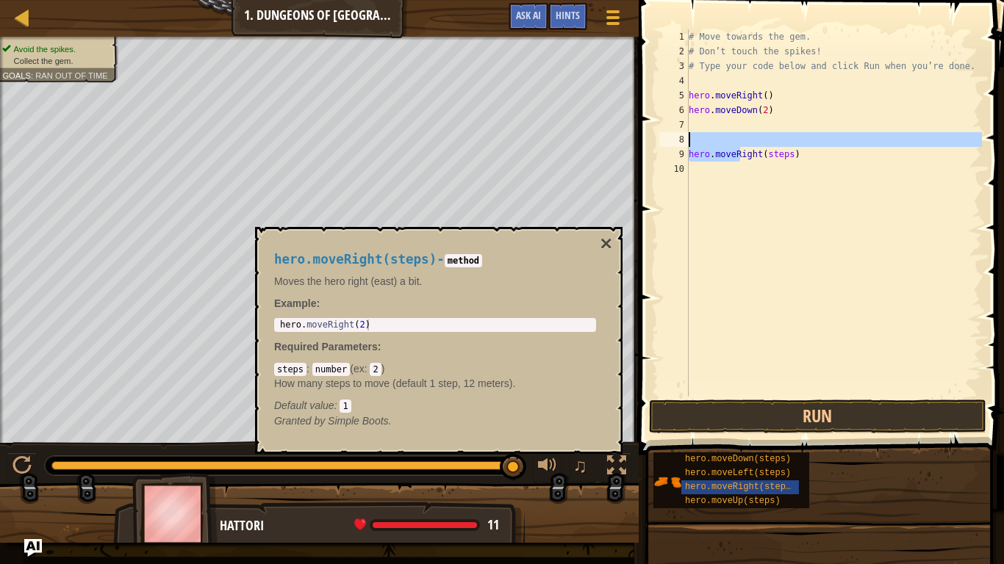
drag, startPoint x: 738, startPoint y: 156, endPoint x: 749, endPoint y: 123, distance: 35.5
click at [749, 123] on div "# Move towards the gem. # Don’t touch the spikes! # Type your code below and cl…" at bounding box center [833, 227] width 296 height 397
click at [766, 151] on div "# Move towards the gem. # Don’t touch the spikes! # Type your code below and cl…" at bounding box center [833, 227] width 296 height 397
click at [508, 143] on div "Map Introduction to Computer Science 1 . Dungeons of Kithgard Game Menu Done Hi…" at bounding box center [502, 282] width 1004 height 564
type textarea "hero.moveRight(steps)"
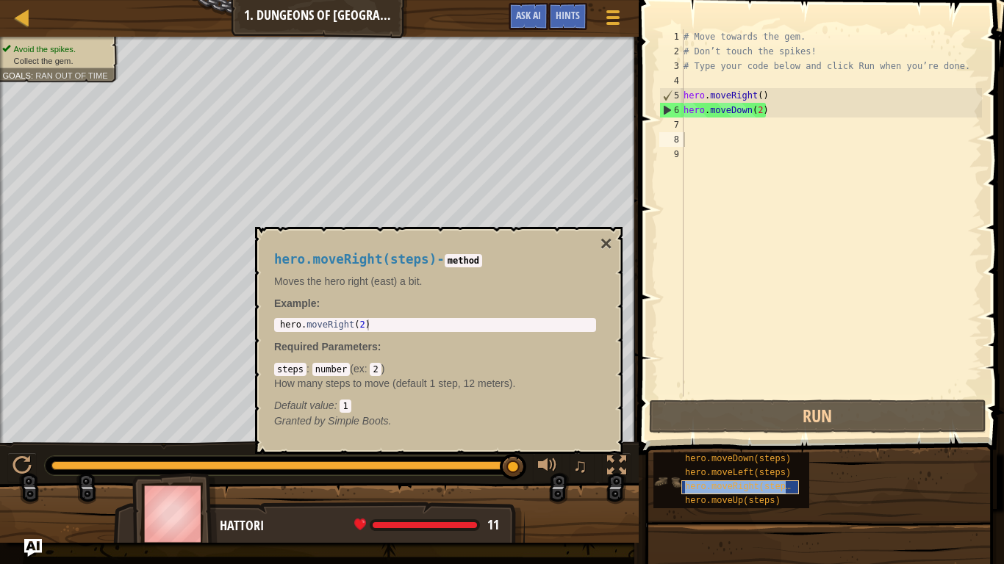
type textarea "hero.moveRight(steps)"
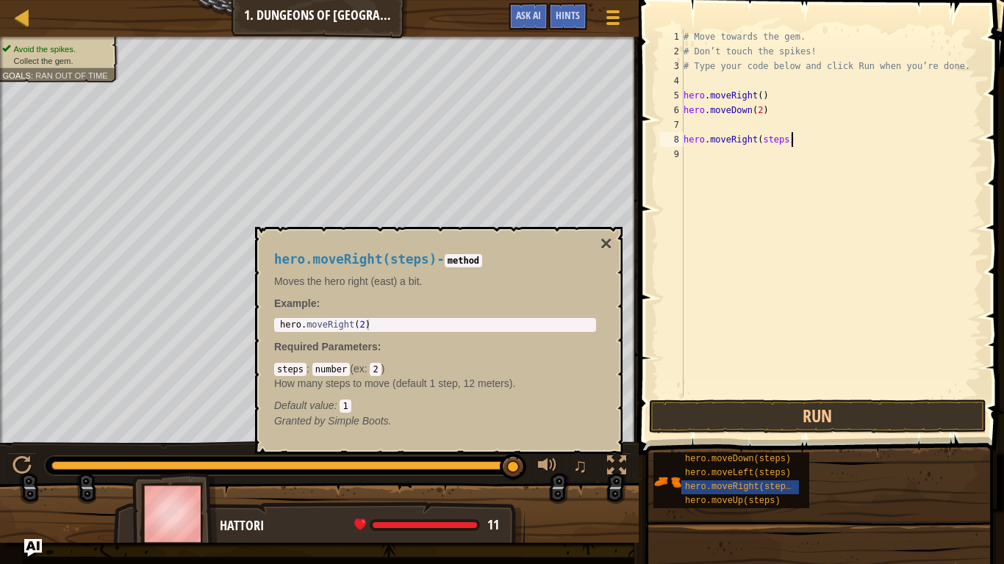
click at [835, 133] on div "# Move towards the gem. # Don’t touch the spikes! # Type your code below and cl…" at bounding box center [830, 227] width 301 height 397
type textarea "h"
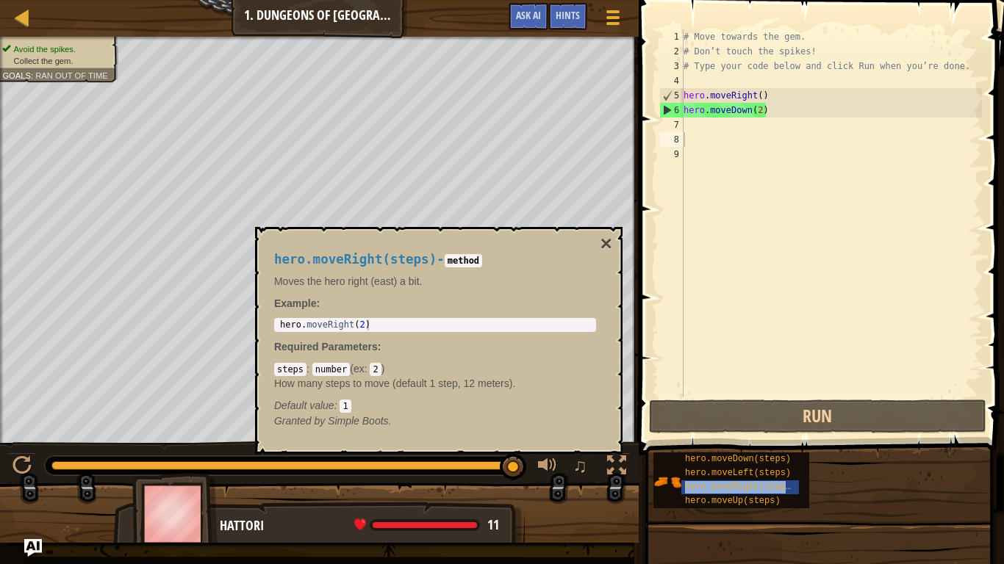
type textarea "hero.moveRight(steps)"
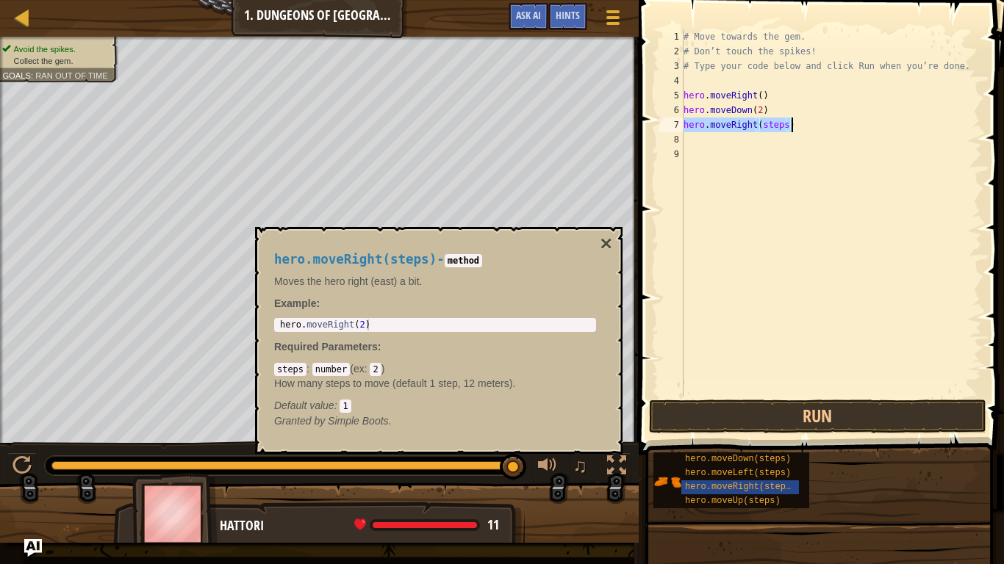
click at [788, 127] on div "# Move towards the gem. # Don’t touch the spikes! # Type your code below and cl…" at bounding box center [830, 212] width 301 height 367
click at [609, 240] on button "×" at bounding box center [606, 244] width 12 height 21
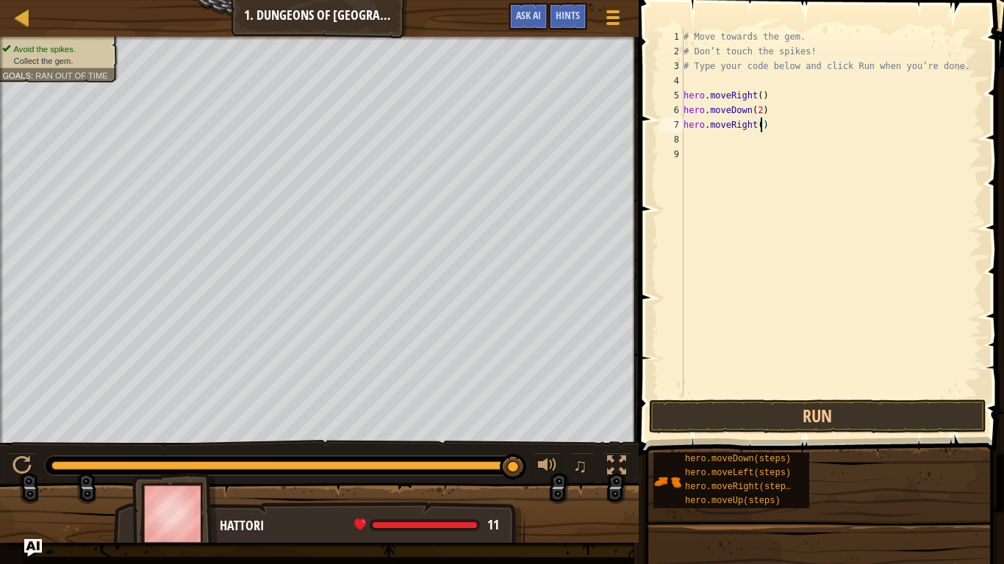
type textarea "hero.moveRight(3)"
click at [735, 408] on button "Run" at bounding box center [817, 417] width 337 height 34
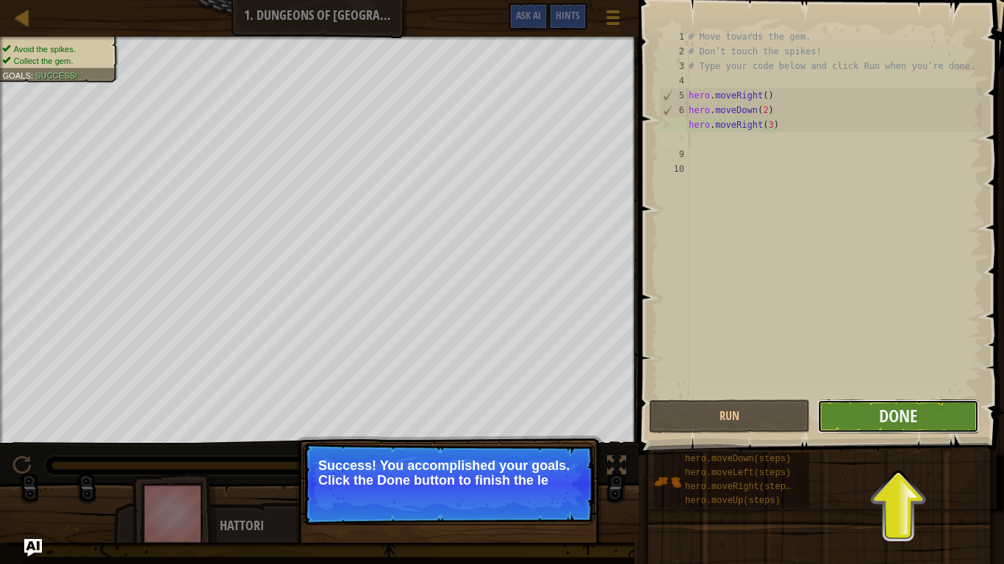
click at [853, 421] on button "Done" at bounding box center [897, 417] width 161 height 34
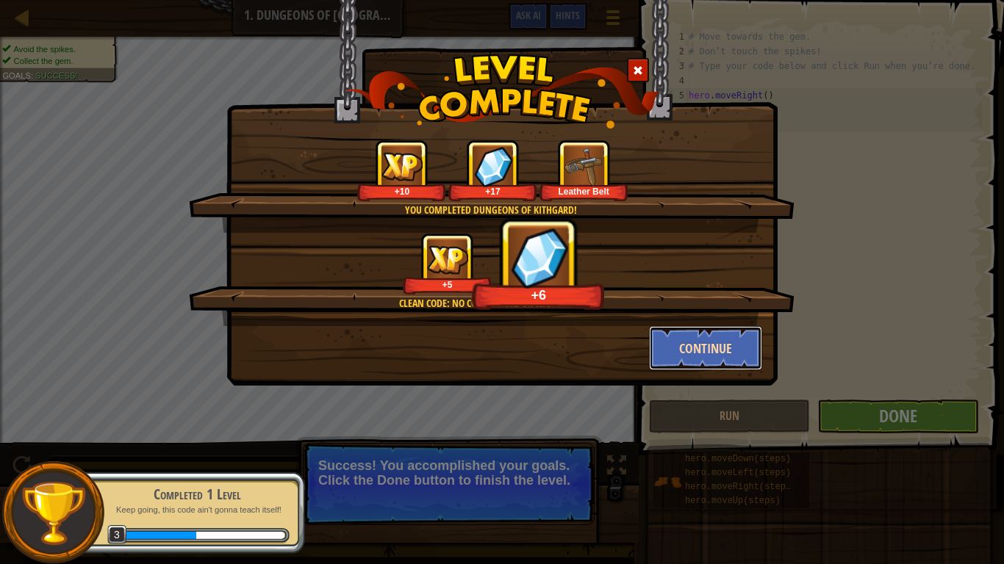
click at [680, 330] on button "Continue" at bounding box center [706, 348] width 114 height 44
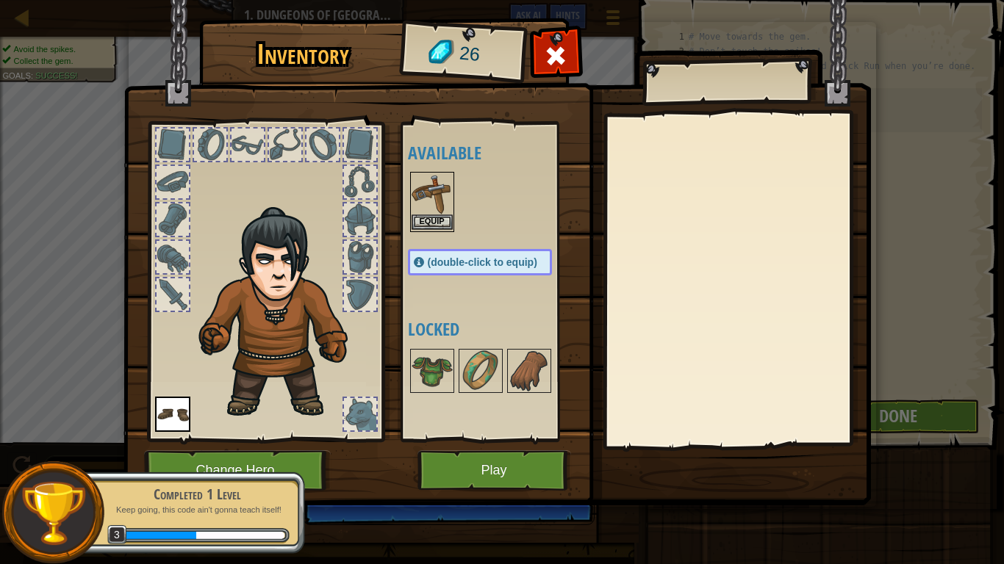
click at [453, 230] on div "Equip" at bounding box center [432, 202] width 44 height 60
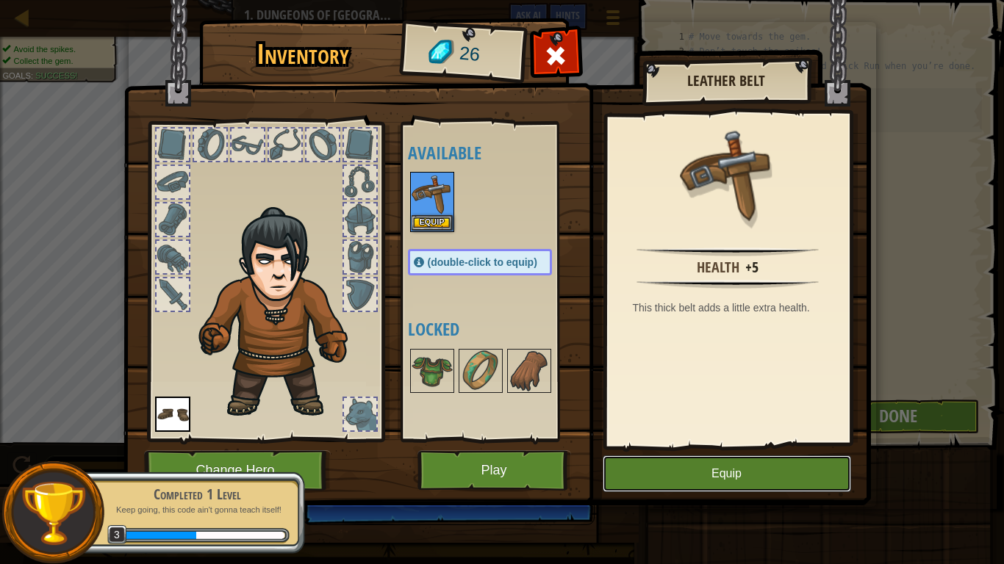
click at [669, 439] on button "Equip" at bounding box center [726, 474] width 248 height 37
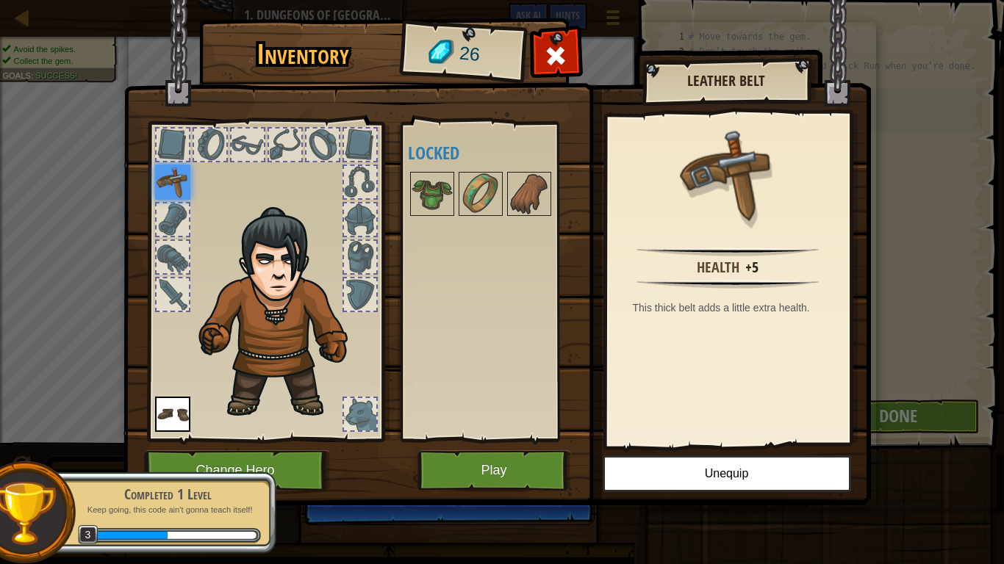
click at [168, 171] on img at bounding box center [172, 182] width 35 height 35
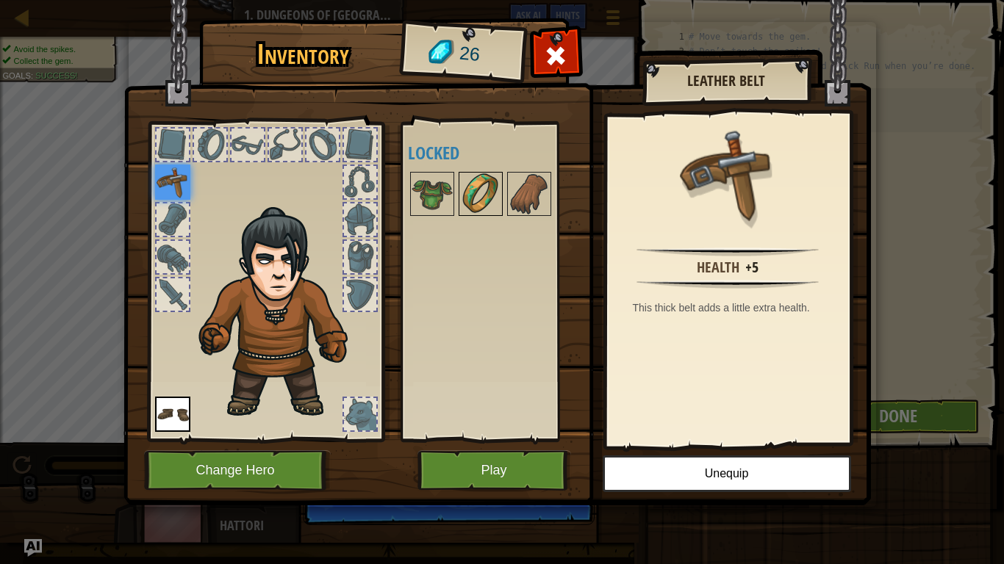
click at [468, 177] on img at bounding box center [480, 193] width 41 height 41
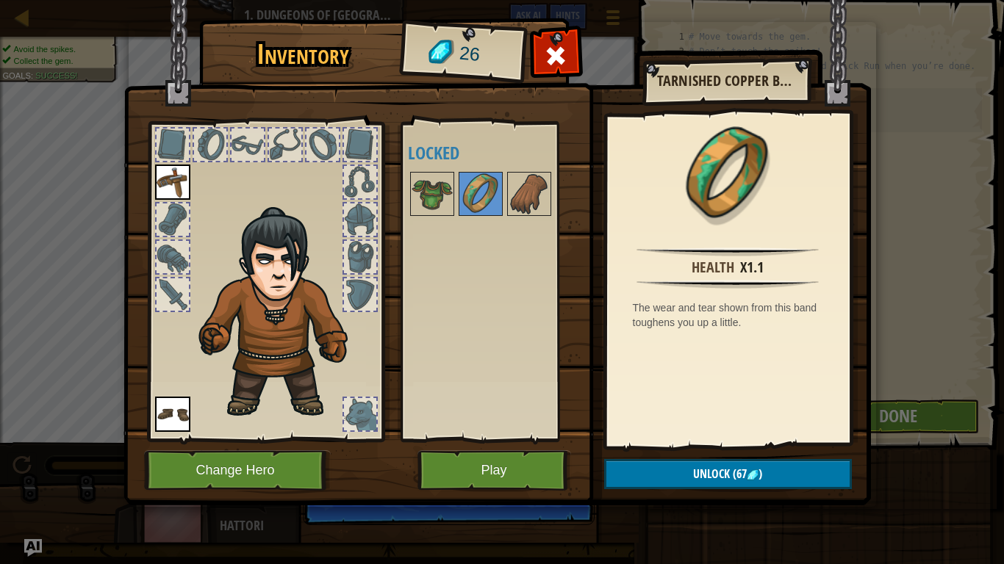
click at [350, 265] on div at bounding box center [360, 257] width 32 height 32
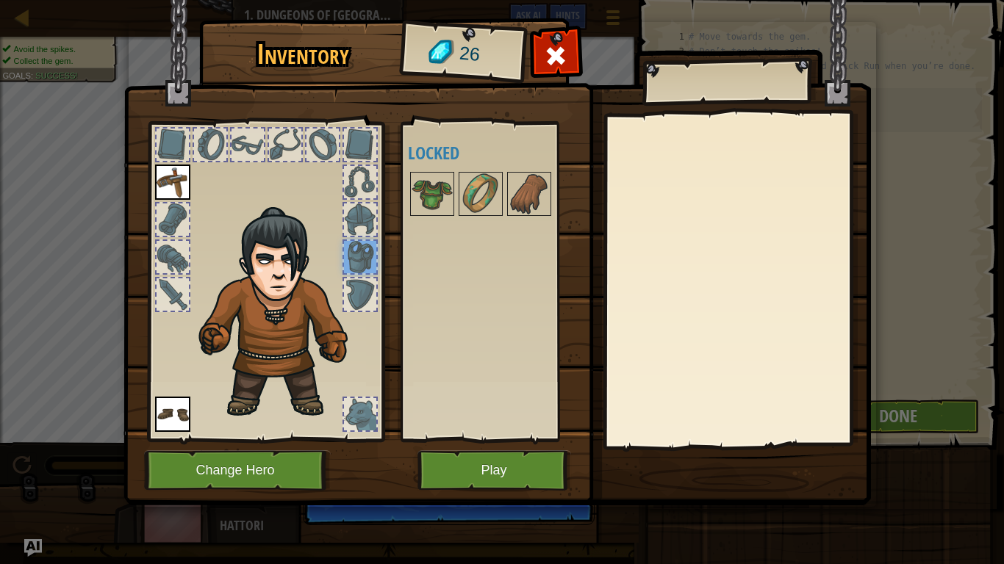
click at [361, 212] on div at bounding box center [360, 220] width 32 height 32
click at [425, 192] on img at bounding box center [431, 193] width 41 height 41
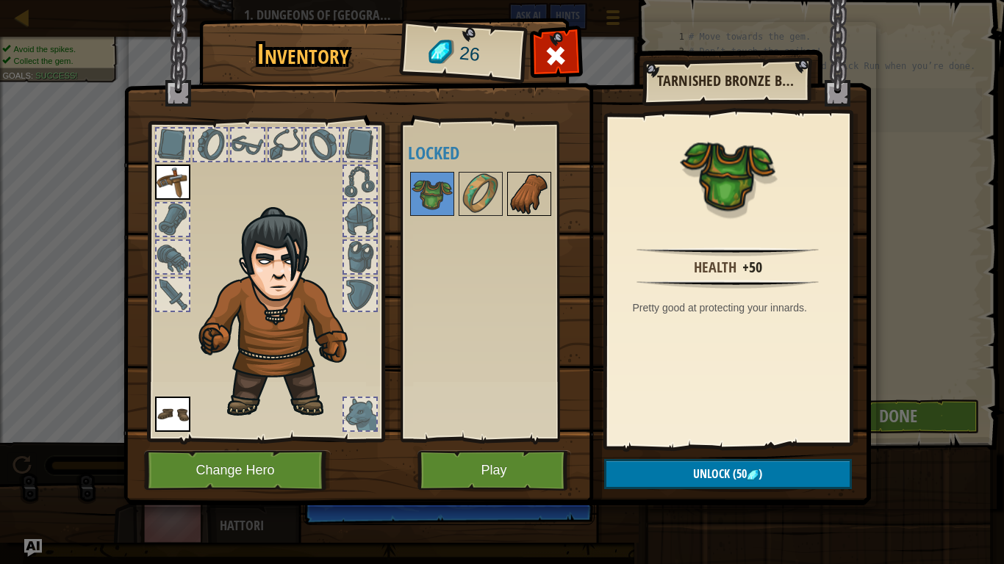
click at [536, 181] on img at bounding box center [528, 193] width 41 height 41
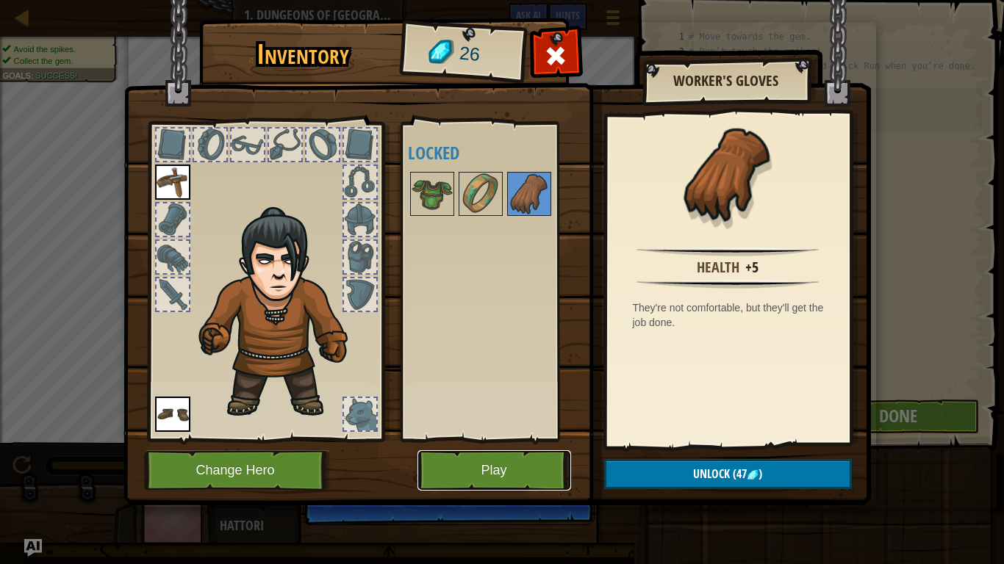
click at [447, 439] on button "Play" at bounding box center [494, 470] width 154 height 40
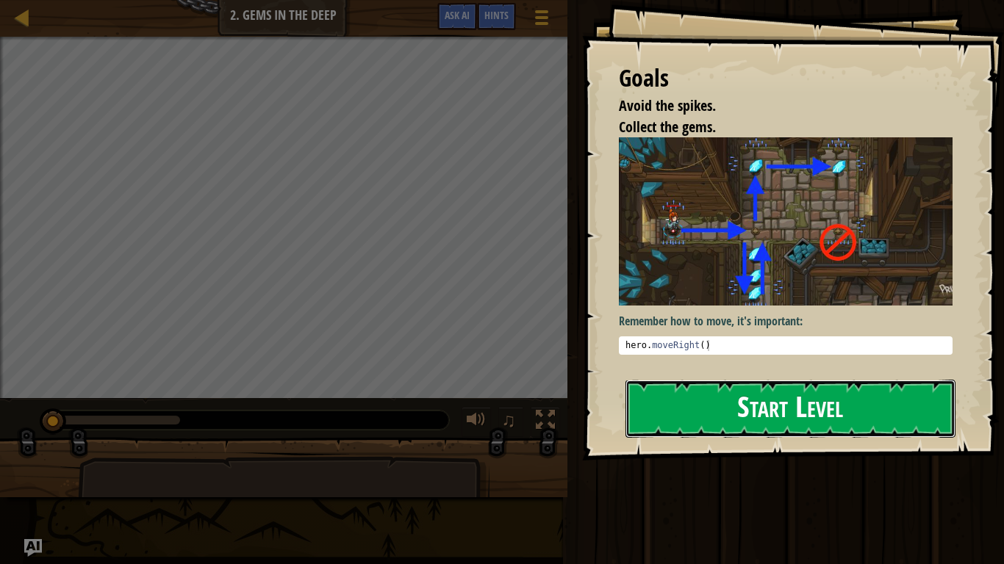
click at [721, 411] on button "Start Level" at bounding box center [790, 409] width 330 height 58
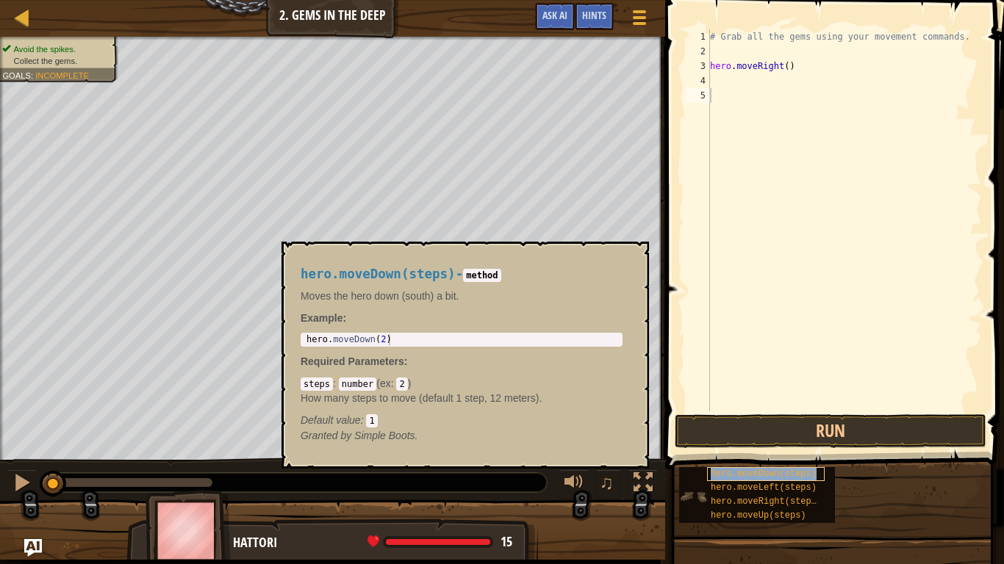
click at [797, 439] on span "hero.moveDown(steps)" at bounding box center [763, 474] width 106 height 10
click at [737, 78] on div "# Grab all the gems using your movement commands. hero . moveRight ( )" at bounding box center [844, 234] width 275 height 411
click at [755, 439] on span "hero.moveDown(steps)" at bounding box center [763, 474] width 106 height 10
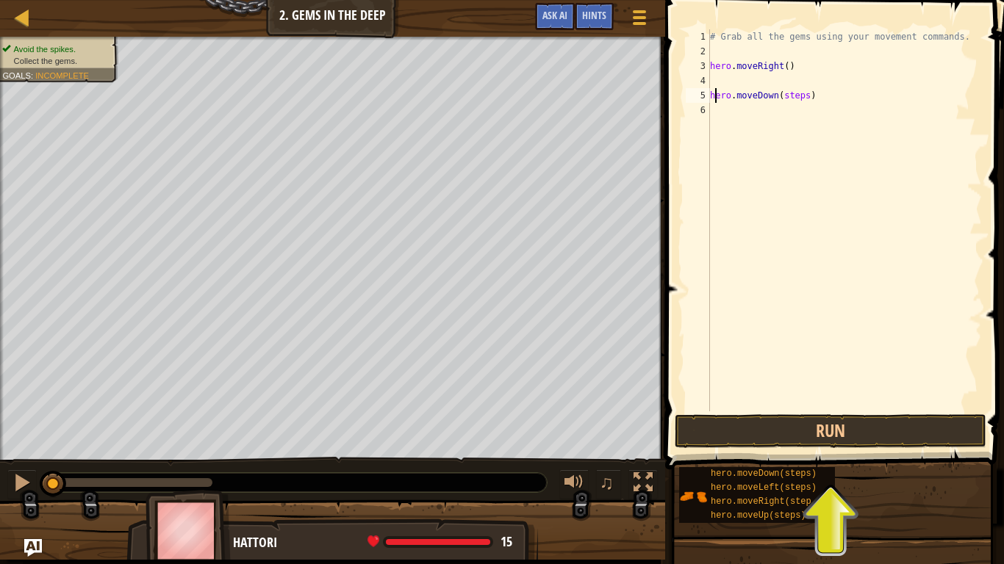
click at [713, 98] on div "# Grab all the gems using your movement commands. hero . moveRight ( ) hero . m…" at bounding box center [844, 234] width 275 height 411
drag, startPoint x: 708, startPoint y: 96, endPoint x: 771, endPoint y: 99, distance: 63.3
click at [771, 99] on div "hero.moveDown(steps) 1 2 3 4 5 6 # Grab all the gems using your movement comman…" at bounding box center [832, 220] width 299 height 382
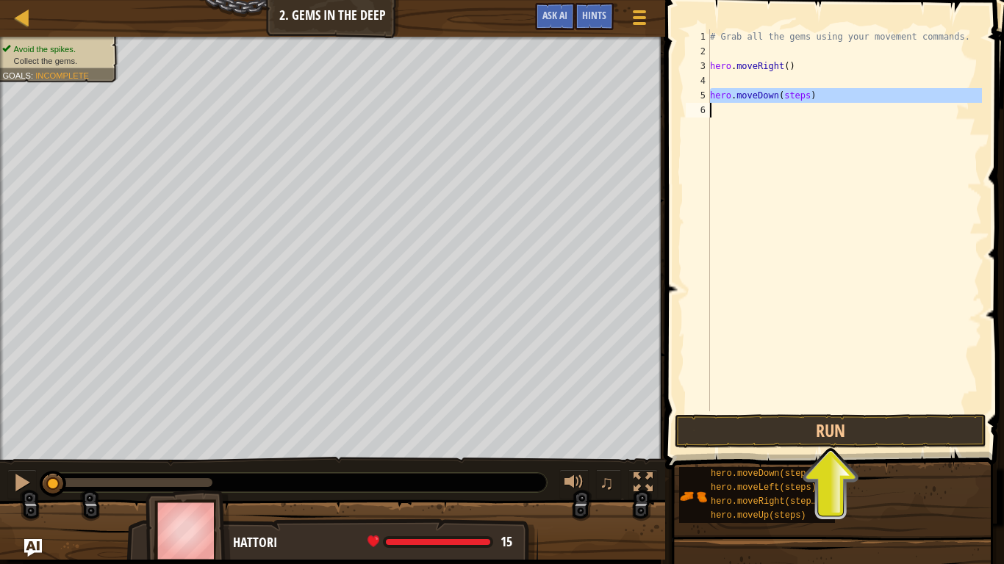
type textarea "hero.moveDown(steps)"
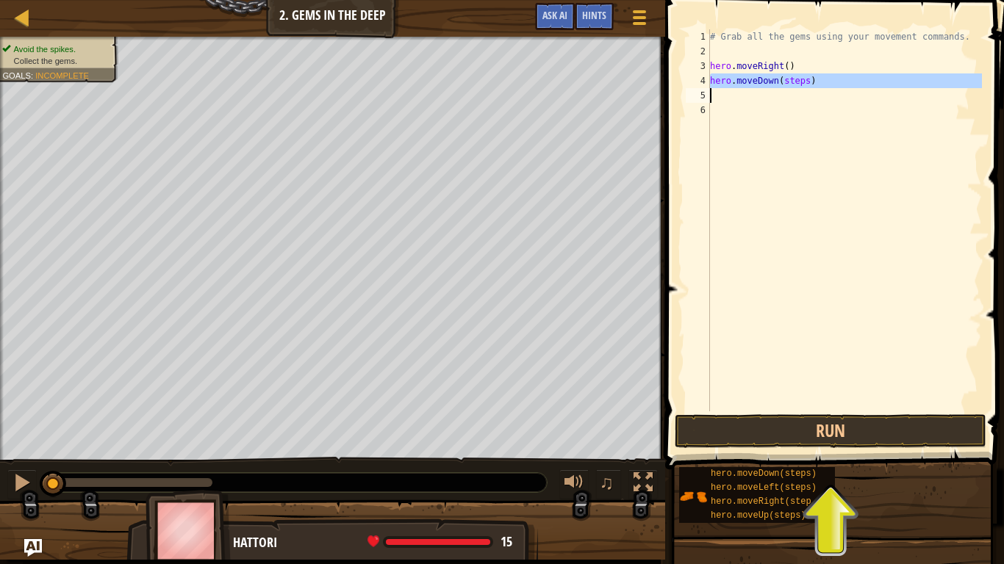
click at [788, 67] on div "# Grab all the gems using your movement commands. hero . moveRight ( ) hero . m…" at bounding box center [844, 234] width 275 height 411
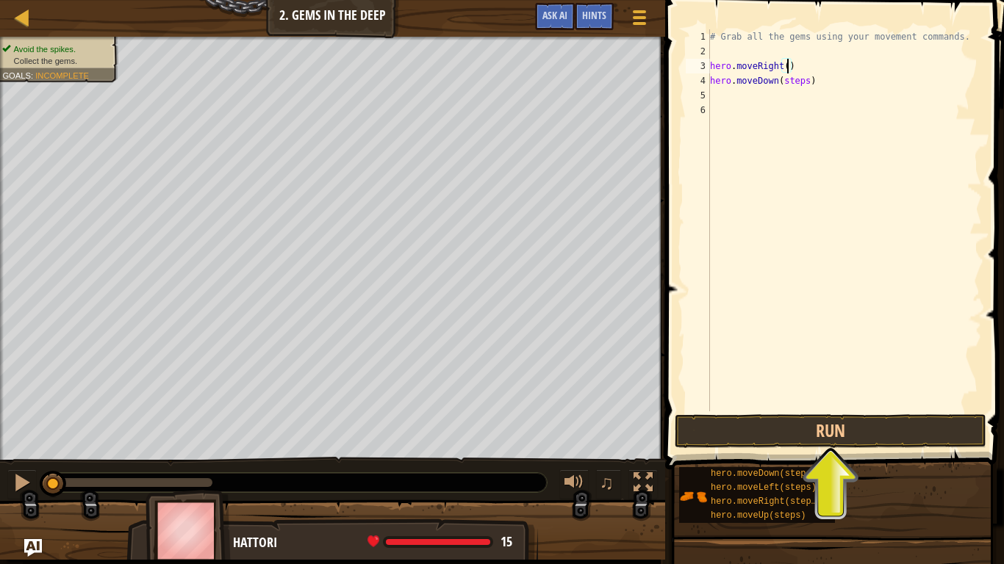
type textarea "hero.moveRight(3)"
click at [808, 88] on div "# Grab all the gems using your movement commands. hero . moveRight ( 3 ) hero .…" at bounding box center [844, 234] width 275 height 411
click at [810, 83] on div "# Grab all the gems using your movement commands. hero . moveRight ( 3 ) hero .…" at bounding box center [844, 234] width 275 height 411
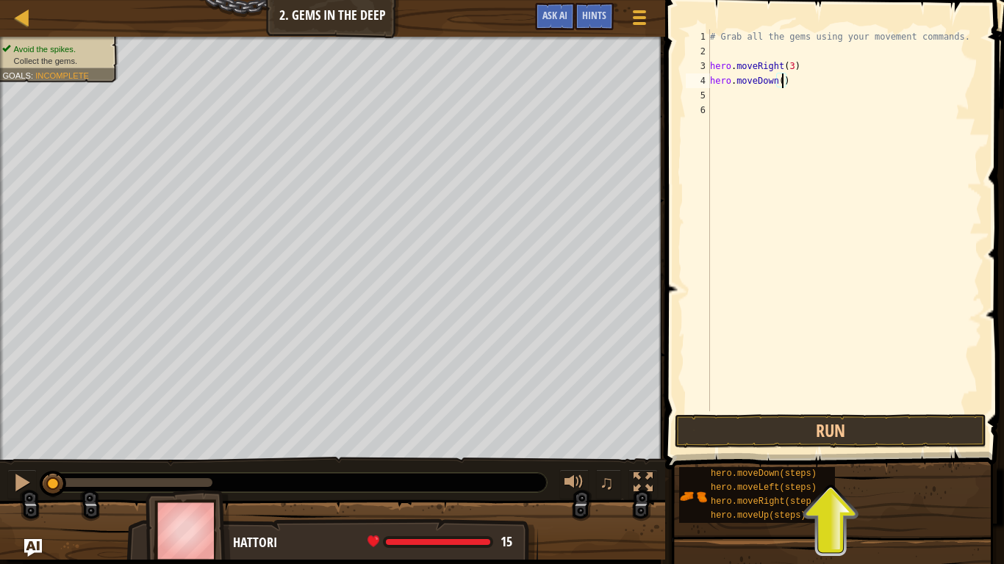
scroll to position [7, 11]
click at [823, 428] on button "Run" at bounding box center [830, 431] width 312 height 34
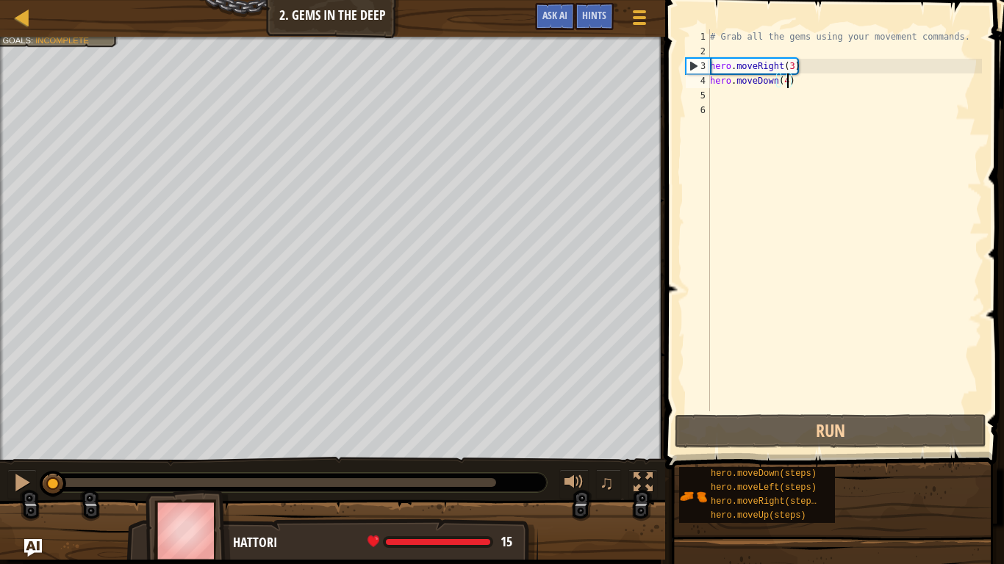
drag, startPoint x: 280, startPoint y: 482, endPoint x: 30, endPoint y: 461, distance: 250.6
click at [30, 439] on div "♫" at bounding box center [332, 479] width 665 height 44
click at [34, 439] on div "♫" at bounding box center [332, 479] width 665 height 44
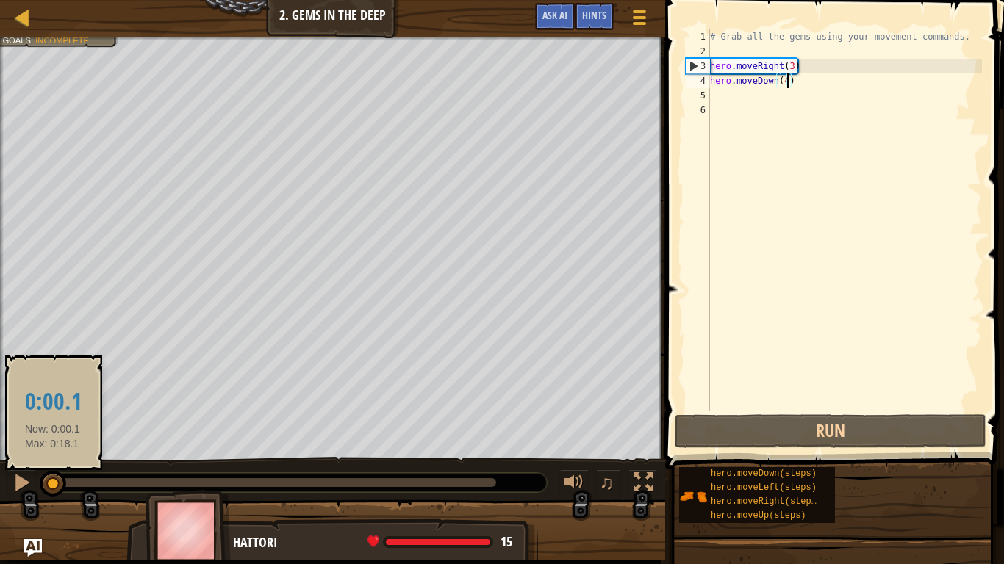
click at [53, 439] on div at bounding box center [52, 482] width 2 height 9
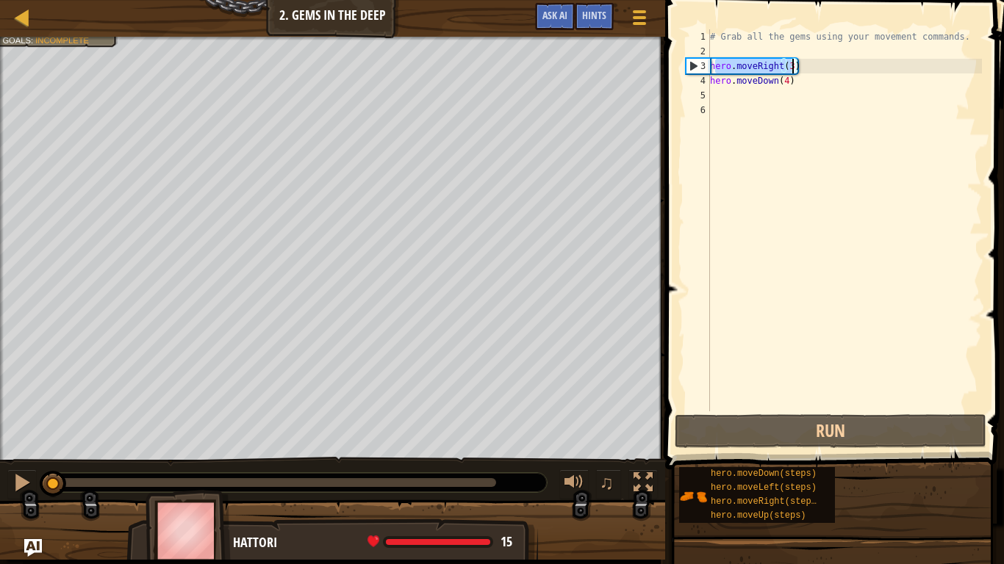
drag, startPoint x: 713, startPoint y: 67, endPoint x: 793, endPoint y: 68, distance: 80.8
click at [793, 68] on div "# Grab all the gems using your movement commands. hero . moveRight ( 3 ) hero .…" at bounding box center [844, 234] width 275 height 411
type textarea "hero.moveRight(3)"
drag, startPoint x: 711, startPoint y: 64, endPoint x: 829, endPoint y: 70, distance: 117.7
click at [829, 70] on div "# Grab all the gems using your movement commands. hero . moveRight ( 3 ) hero .…" at bounding box center [844, 234] width 275 height 411
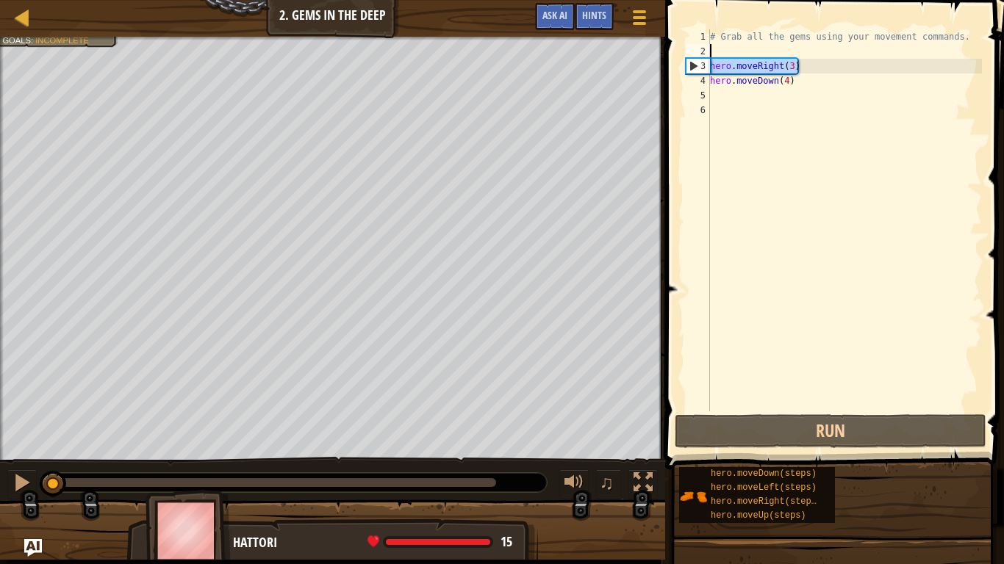
scroll to position [7, 0]
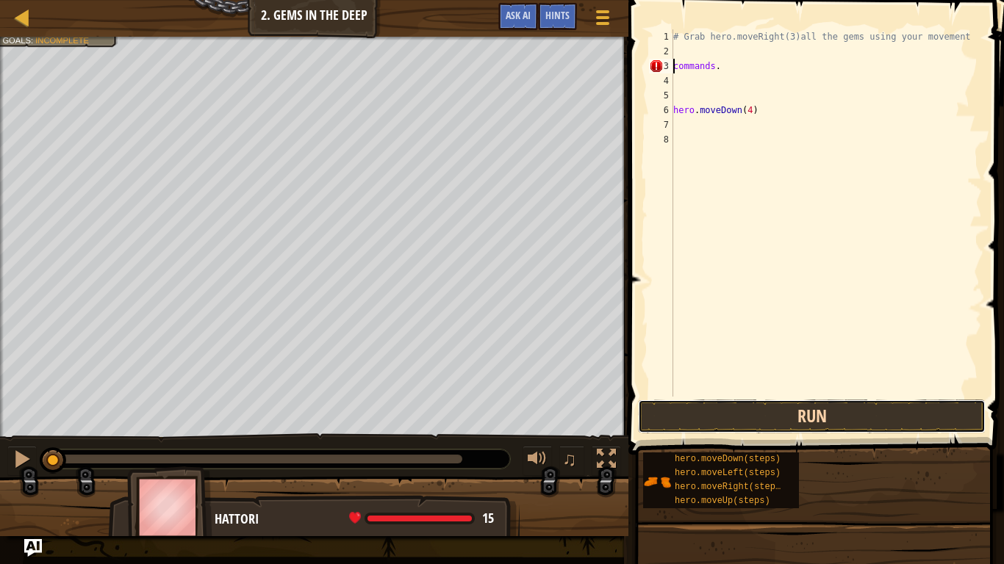
click at [929, 403] on button "Run" at bounding box center [812, 417] width 348 height 34
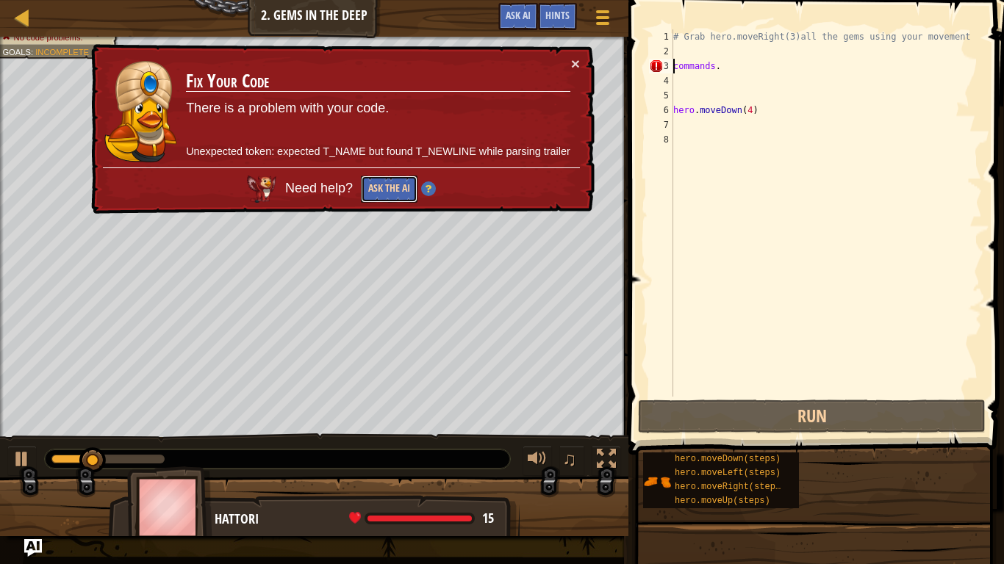
click at [390, 202] on button "Ask the AI" at bounding box center [389, 189] width 57 height 27
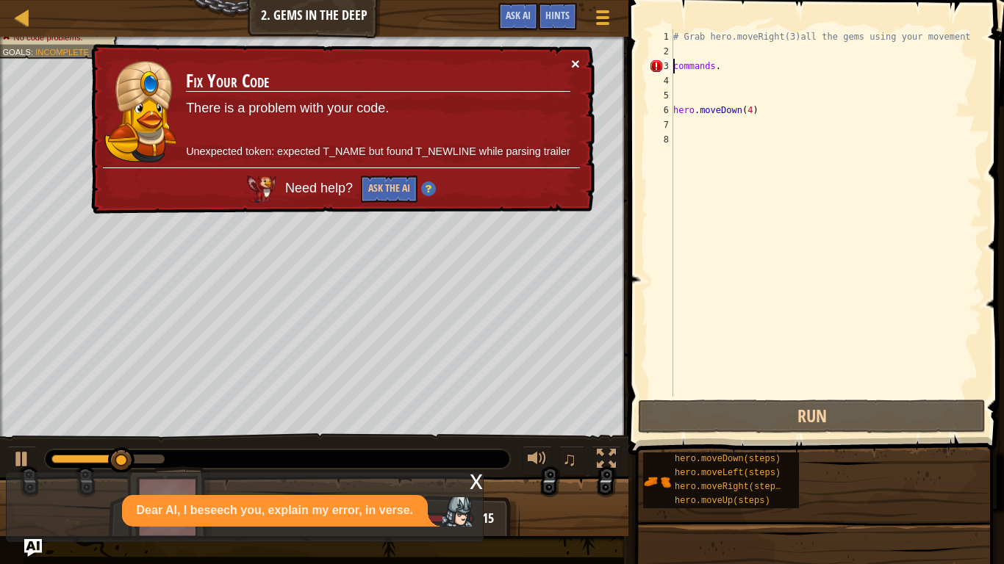
click at [571, 62] on button "×" at bounding box center [575, 63] width 9 height 15
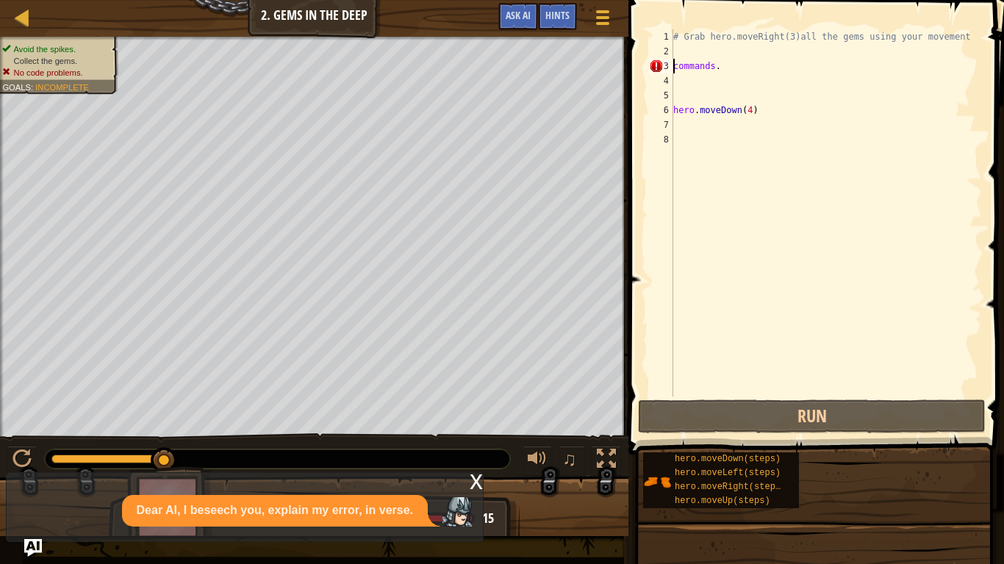
click at [871, 32] on div "# Grab hero.moveRight(3)all the gems using your movement commands . hero . move…" at bounding box center [826, 227] width 312 height 397
type textarea "# Grab hero.moveRight(3)all the gems using your movement"
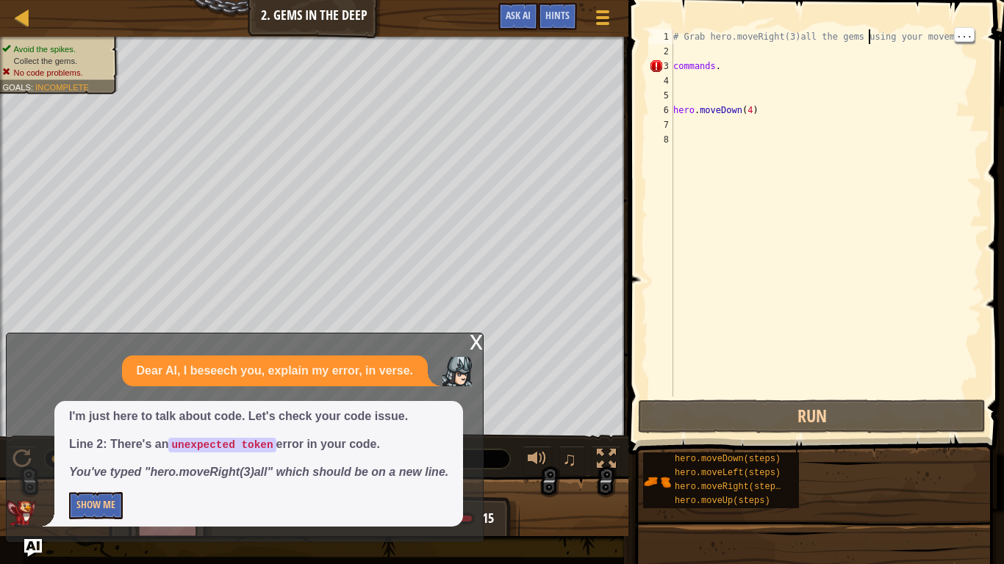
click at [870, 44] on div "# Grab hero.moveRight(3)all the gems using your movement commands . hero . move…" at bounding box center [826, 227] width 312 height 397
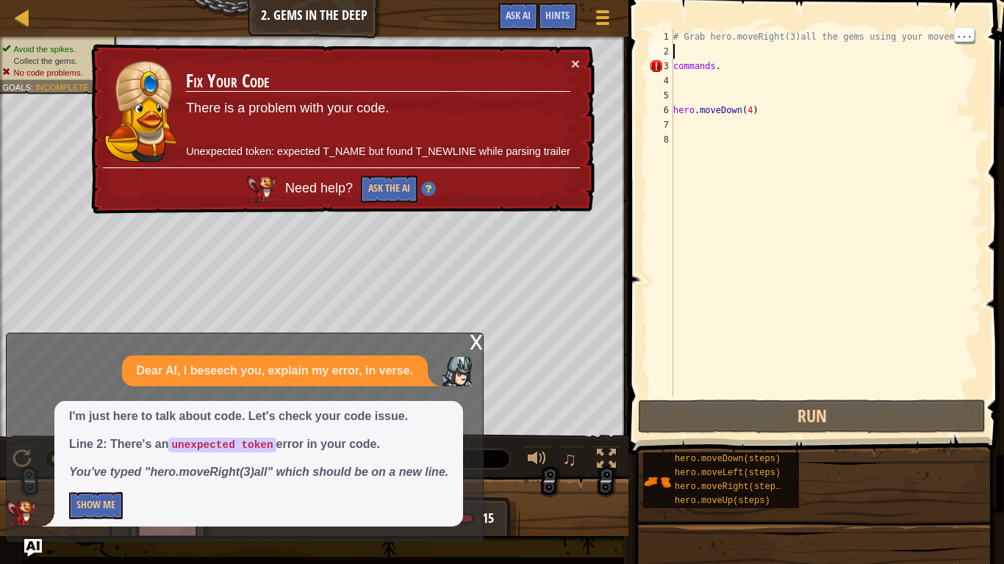
click at [886, 42] on div "# Grab hero.moveRight(3)all the gems using your movement commands . hero . move…" at bounding box center [826, 227] width 312 height 397
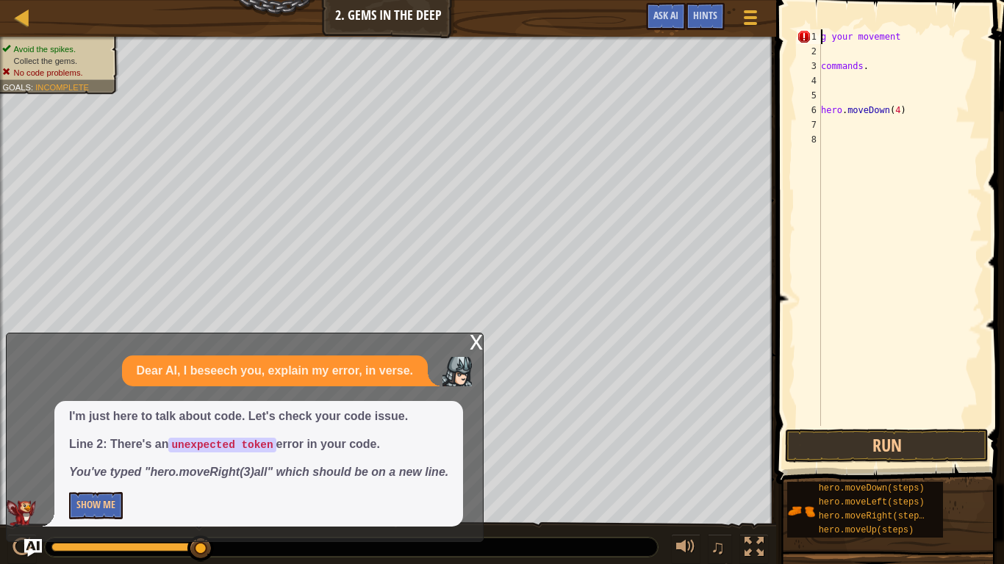
click at [946, 35] on div "g your movement commands . hero . moveDown ( 4 )" at bounding box center [900, 242] width 164 height 426
type textarea "g"
click at [895, 62] on div "commands . hero . moveDown ( 4 )" at bounding box center [900, 242] width 164 height 426
type textarea "c"
click at [943, 114] on div "hero . moveDown ( 4 )" at bounding box center [900, 242] width 164 height 426
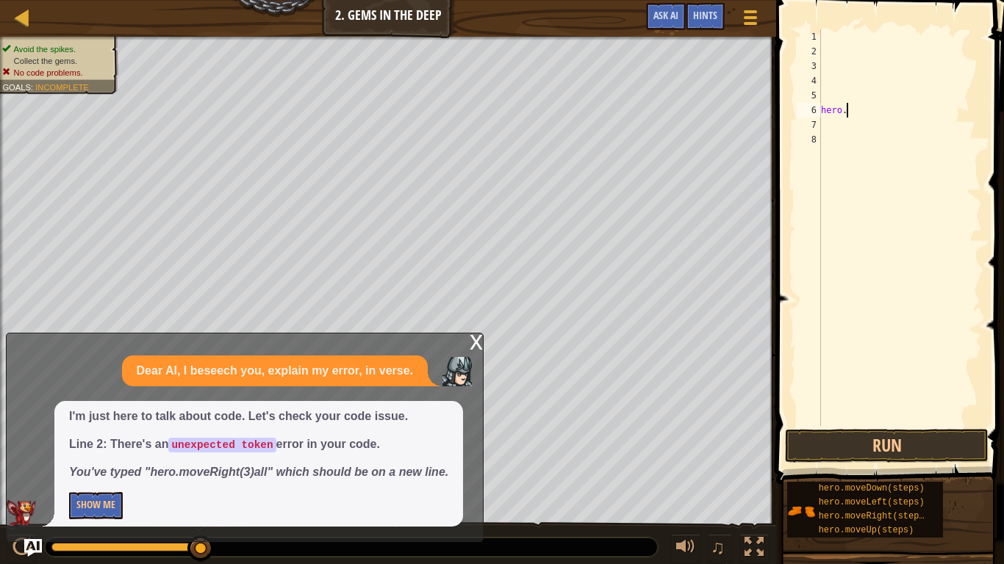
type textarea "h"
click at [478, 343] on div "x" at bounding box center [475, 341] width 13 height 15
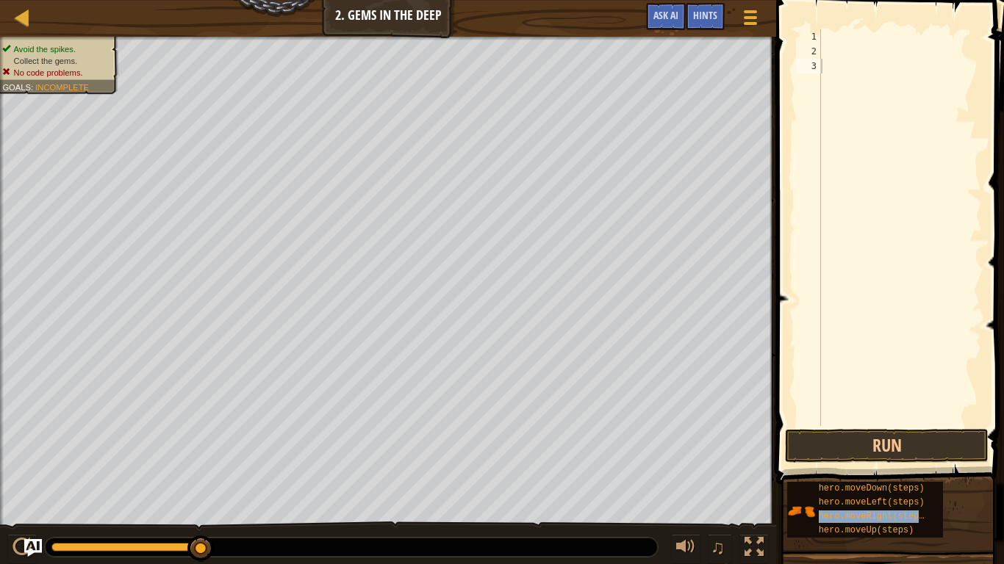
type textarea "hero.moveRight(steps)"
drag, startPoint x: 821, startPoint y: 68, endPoint x: 998, endPoint y: 67, distance: 176.3
click at [998, 67] on div "hero.moveRight(steps) 1 2 3 4 hero . moveRight ( steps ) הההההההההההההההההההההה…" at bounding box center [887, 271] width 232 height 528
click at [924, 37] on div "hero . moveRight ( steps )" at bounding box center [900, 227] width 164 height 397
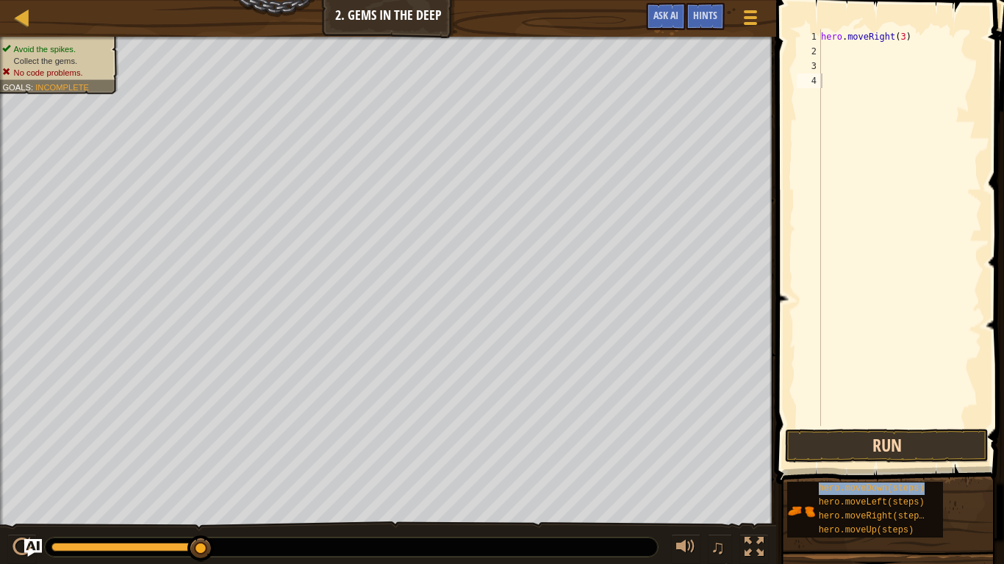
type textarea "hero.moveDown(steps)"
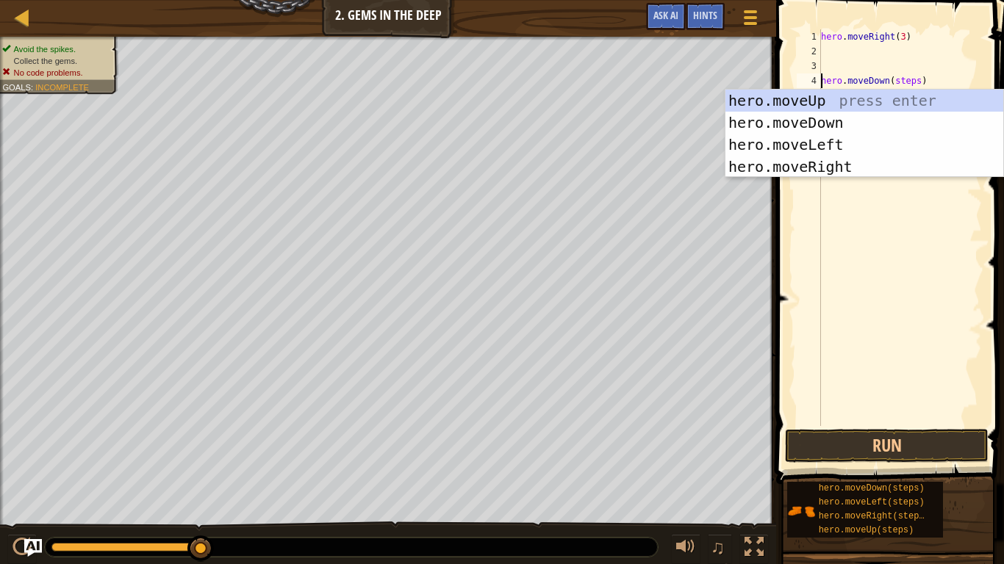
click at [887, 306] on div "hero . moveRight ( 3 ) hero . moveDown ( steps )" at bounding box center [900, 242] width 164 height 426
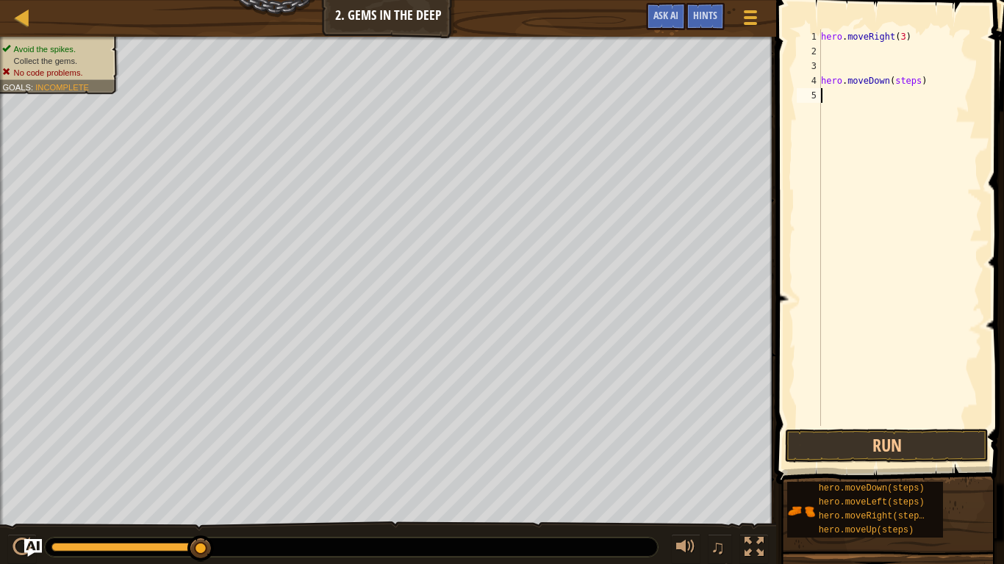
scroll to position [7, 0]
drag, startPoint x: 822, startPoint y: 82, endPoint x: 965, endPoint y: 86, distance: 143.3
click at [965, 86] on div "hero . moveRight ( 3 ) hero . moveDown ( steps )" at bounding box center [900, 242] width 164 height 426
type textarea "hero.moveDown(steps)"
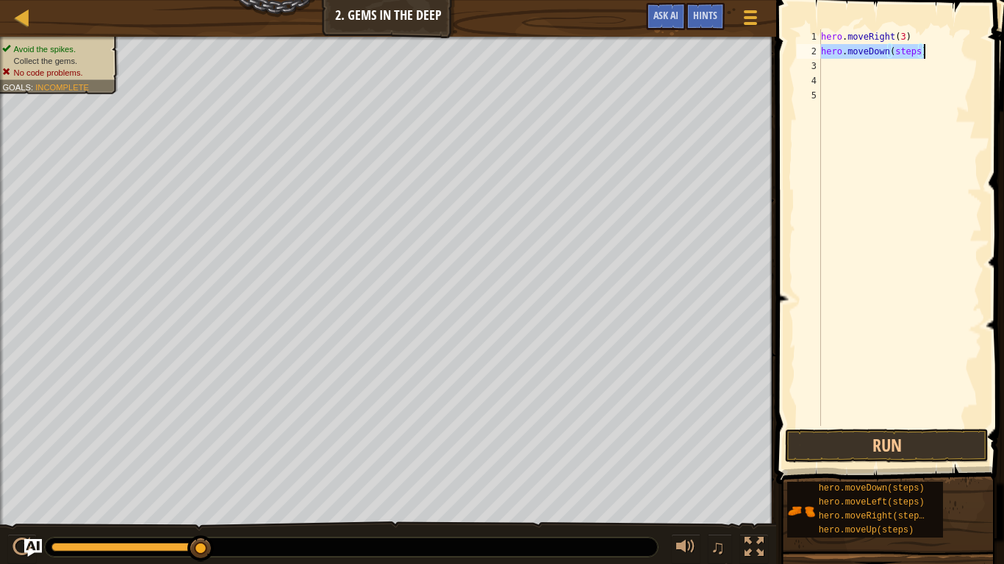
click at [915, 53] on div "hero . moveRight ( 3 ) hero . moveDown ( steps )" at bounding box center [900, 227] width 164 height 397
click at [919, 59] on div "hero . moveRight ( 3 ) hero . moveDown ( steps )" at bounding box center [900, 242] width 164 height 426
click at [919, 54] on div "hero . moveRight ( 3 ) hero . moveDown ( steps )" at bounding box center [900, 242] width 164 height 426
type textarea "hero.moveDown(4)"
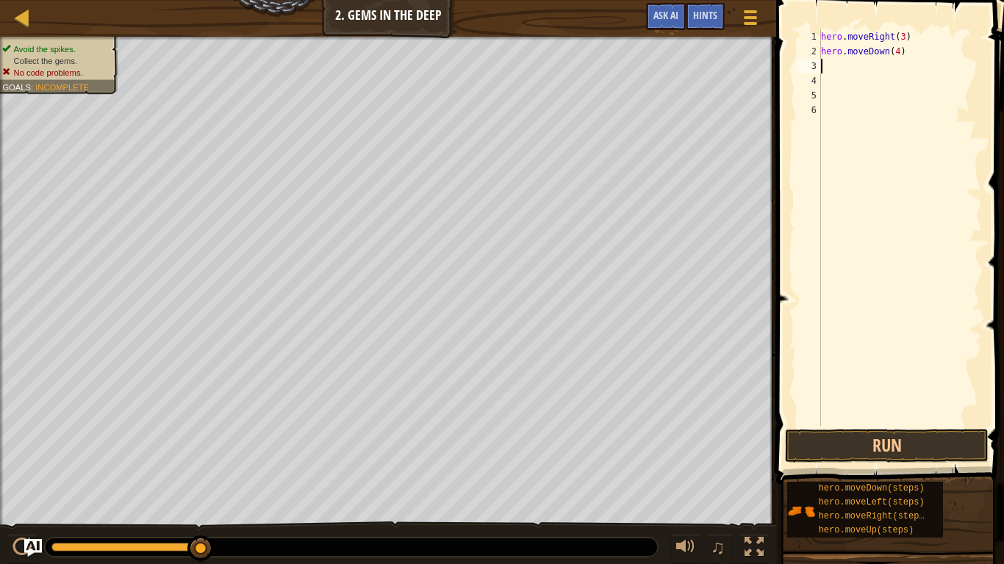
scroll to position [7, 0]
click at [965, 439] on button "Run" at bounding box center [887, 446] width 204 height 34
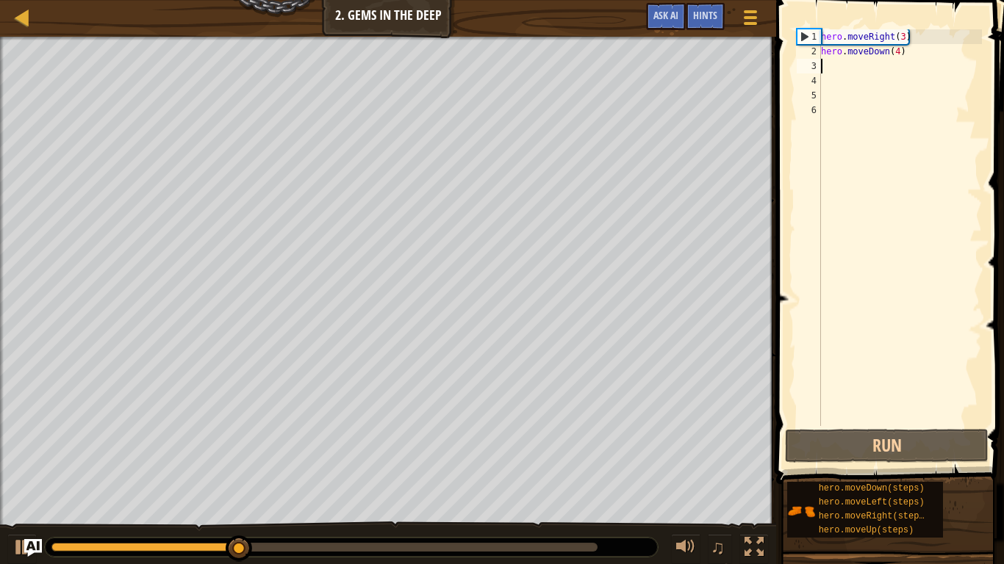
click at [904, 42] on div "hero . moveRight ( 3 ) hero . moveDown ( 4 )" at bounding box center [900, 242] width 164 height 426
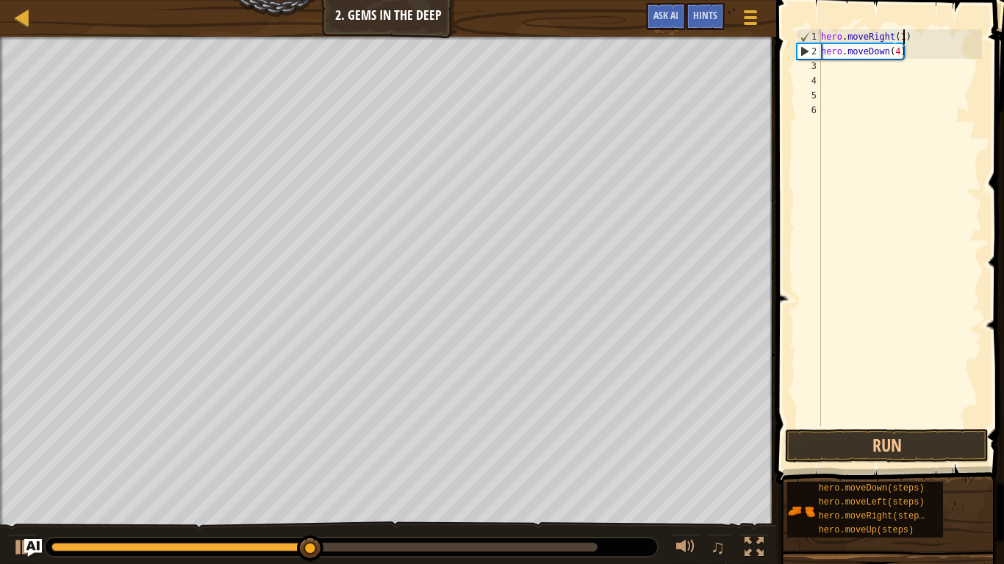
scroll to position [7, 12]
type textarea "hero.moveRight(1)"
click at [915, 439] on button "Run" at bounding box center [887, 446] width 204 height 34
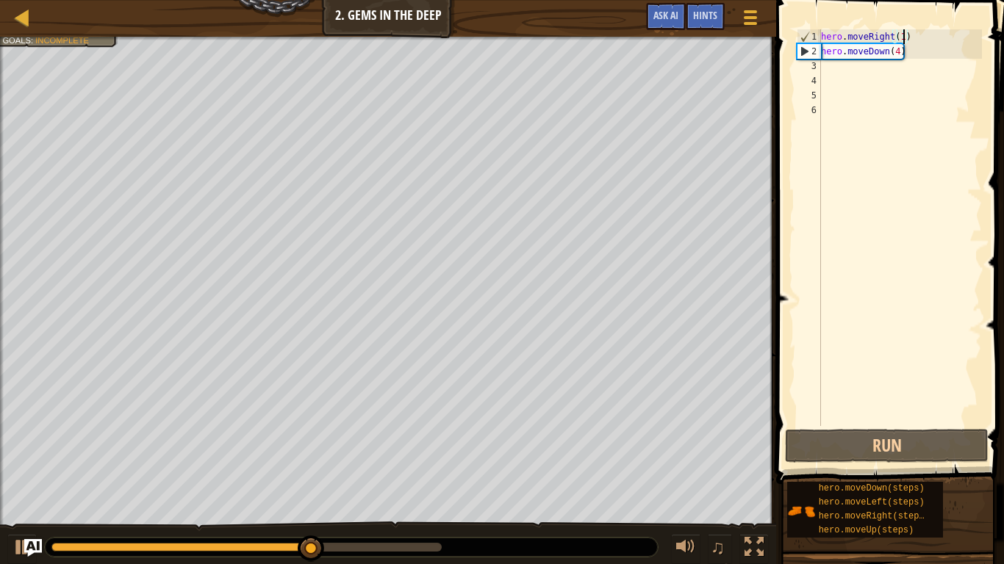
click at [900, 60] on div "hero . moveRight ( 1 ) hero . moveDown ( 4 )" at bounding box center [900, 242] width 164 height 426
click at [898, 50] on div "hero . moveRight ( 1 ) hero . moveDown ( 4 )" at bounding box center [900, 242] width 164 height 426
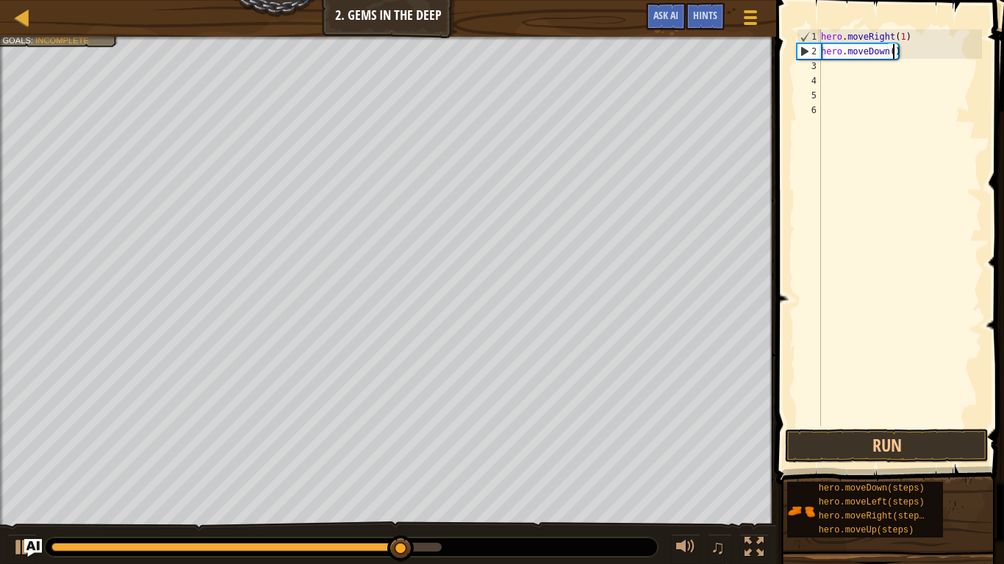
type textarea "hero.moveDown(1)"
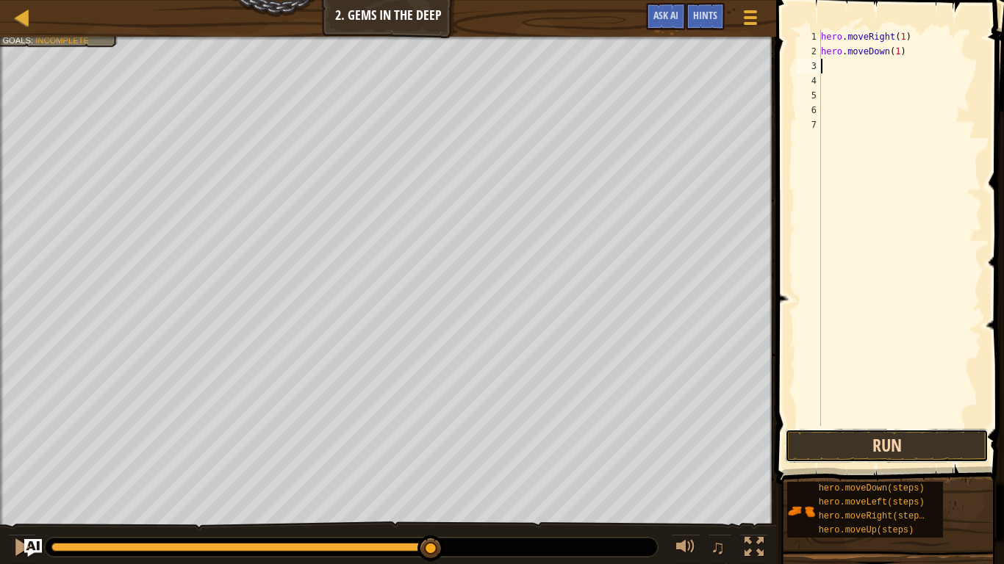
click at [973, 439] on button "Run" at bounding box center [887, 446] width 204 height 34
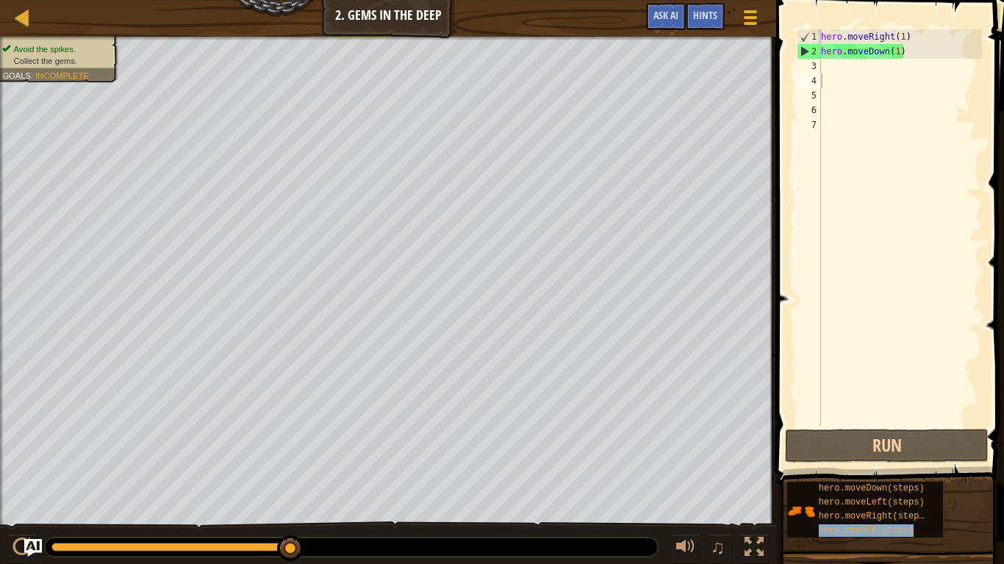
type textarea "hero.moveUp(steps)"
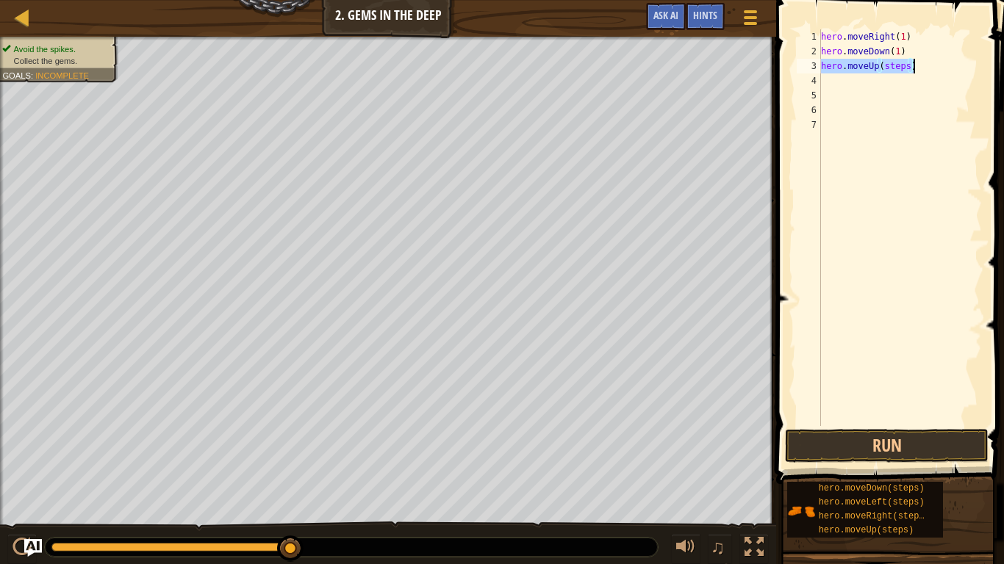
click at [907, 71] on div "hero . moveRight ( 1 ) hero . moveDown ( 1 ) hero . moveUp ( steps )" at bounding box center [900, 227] width 164 height 397
click at [946, 439] on button "Run" at bounding box center [887, 446] width 204 height 34
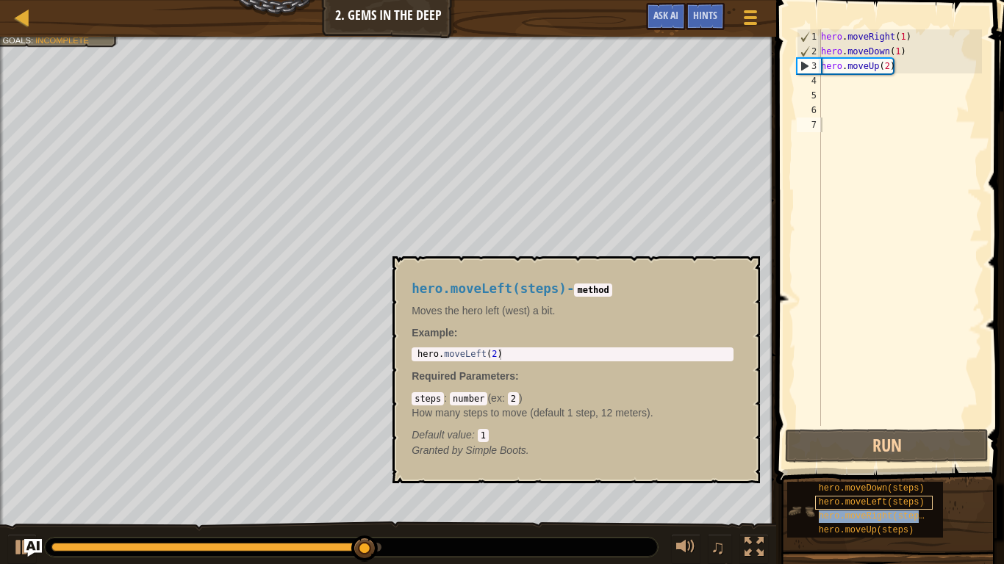
type textarea "hero.moveRight(steps)"
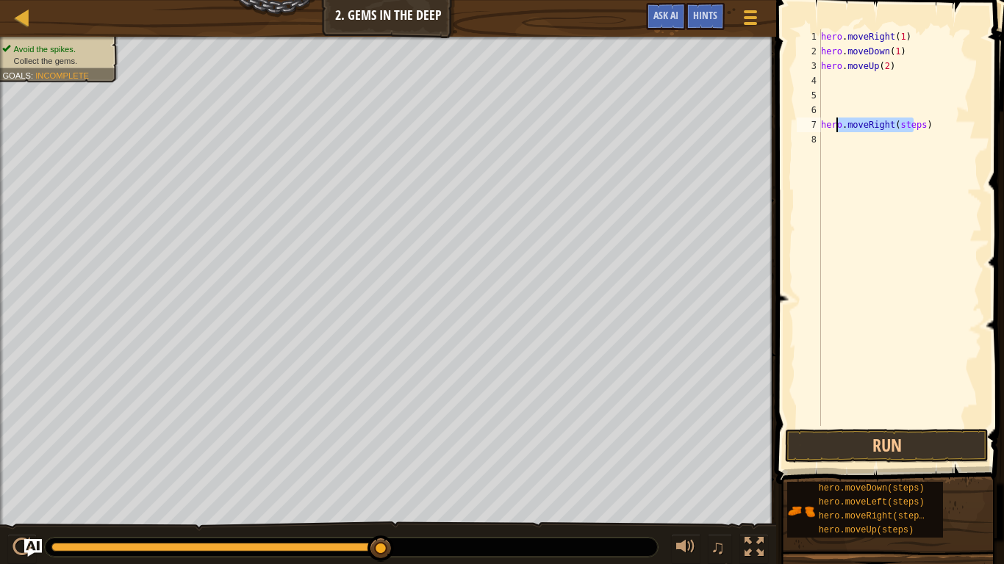
drag, startPoint x: 913, startPoint y: 124, endPoint x: 827, endPoint y: 126, distance: 86.0
click at [827, 126] on div "hero . moveRight ( 1 ) hero . moveDown ( 1 ) hero . moveUp ( 2 ) hero . moveRig…" at bounding box center [900, 242] width 164 height 426
click at [863, 190] on div "hero . moveRight ( 1 ) hero . moveDown ( 1 ) hero . moveUp ( 2 ) hero . moveRig…" at bounding box center [900, 242] width 164 height 426
drag, startPoint x: 820, startPoint y: 123, endPoint x: 867, endPoint y: 123, distance: 47.0
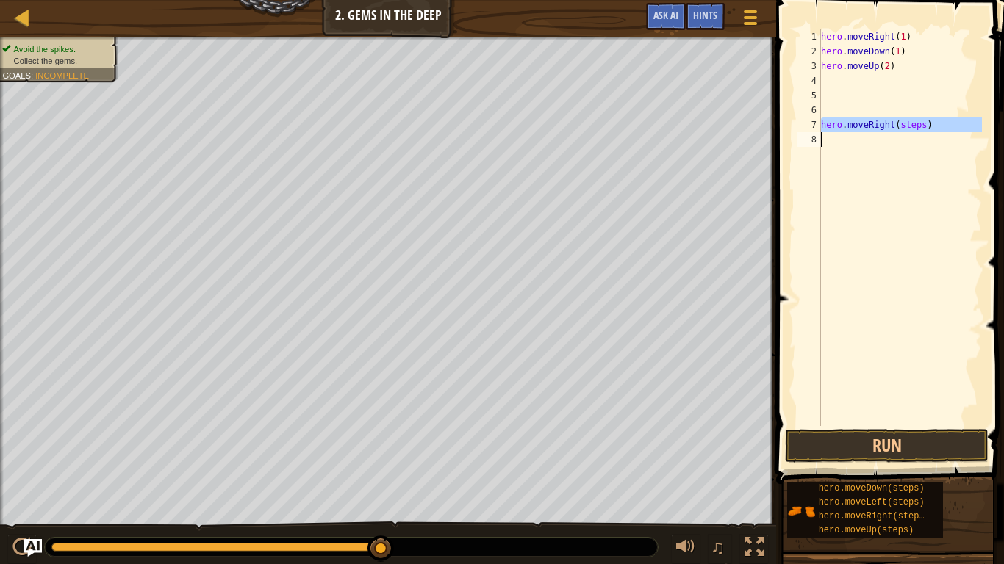
click at [867, 123] on div "1 2 3 4 5 6 7 8 hero . moveRight ( 1 ) hero . moveDown ( 1 ) hero . moveUp ( 2 …" at bounding box center [887, 227] width 188 height 397
type textarea "hero.moveRight(steps)"
type textarea "hero.moveUp(2)"
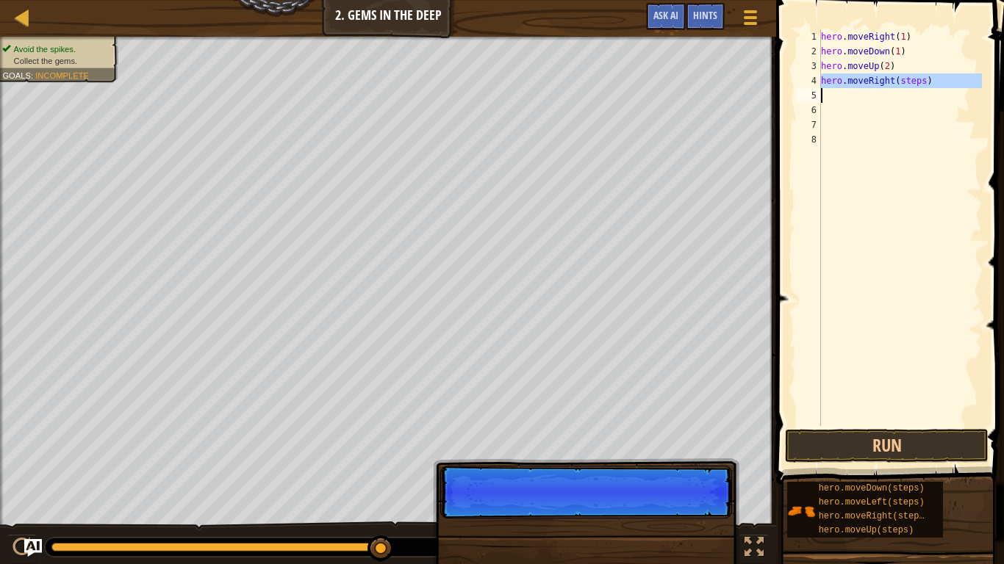
click at [925, 83] on div "hero . moveRight ( 1 ) hero . moveDown ( 1 ) hero . moveUp ( 2 ) hero . moveRig…" at bounding box center [900, 227] width 164 height 397
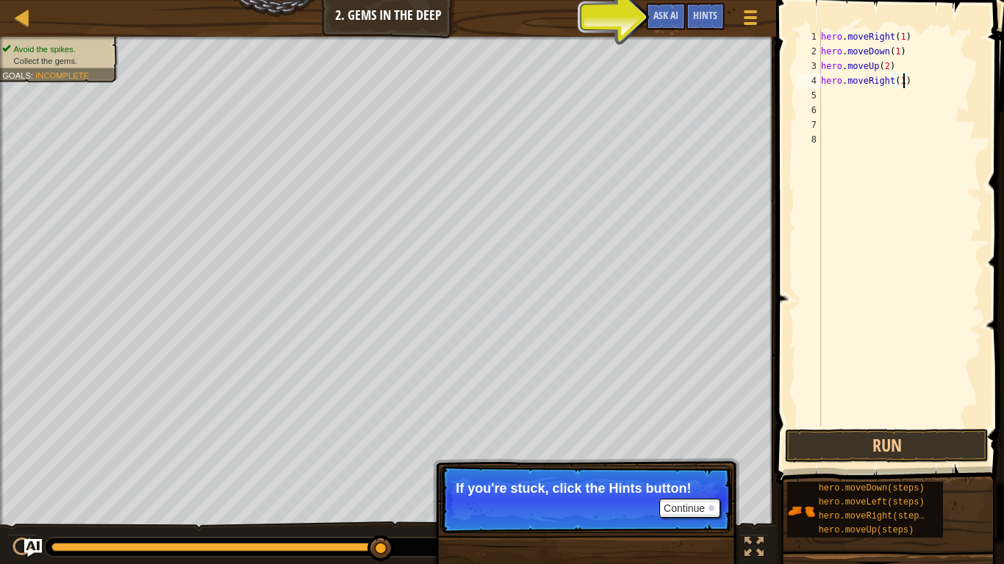
scroll to position [7, 12]
type textarea "hero.moveRight(1)"
click at [932, 439] on button "Run" at bounding box center [887, 446] width 204 height 34
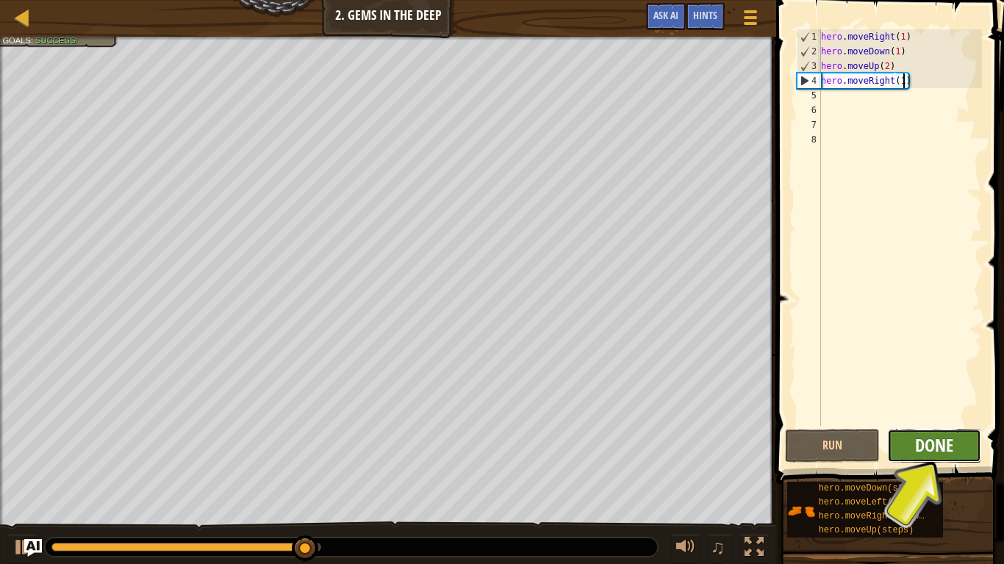
click at [952, 439] on span "Done" at bounding box center [934, 445] width 38 height 24
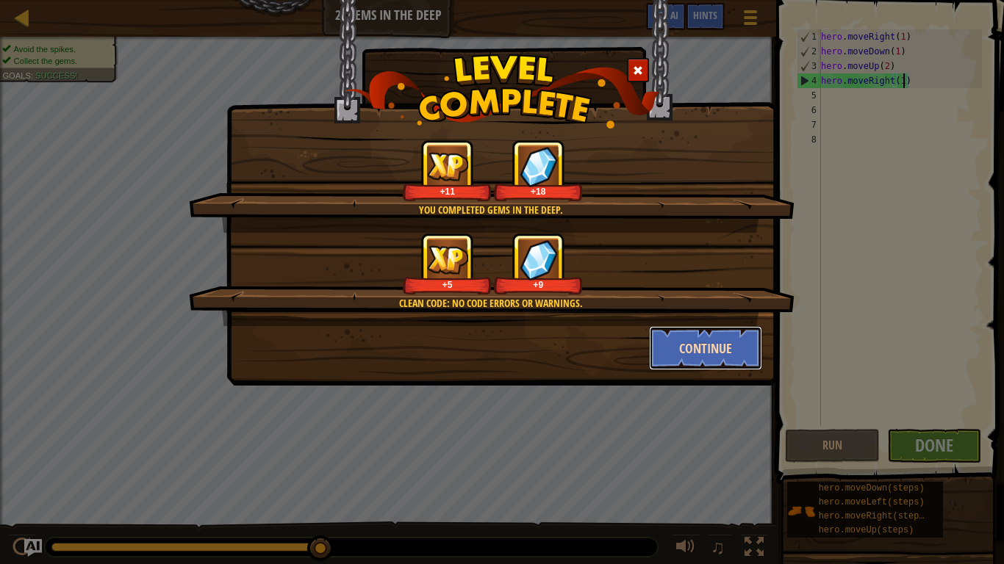
click at [720, 334] on button "Continue" at bounding box center [706, 348] width 114 height 44
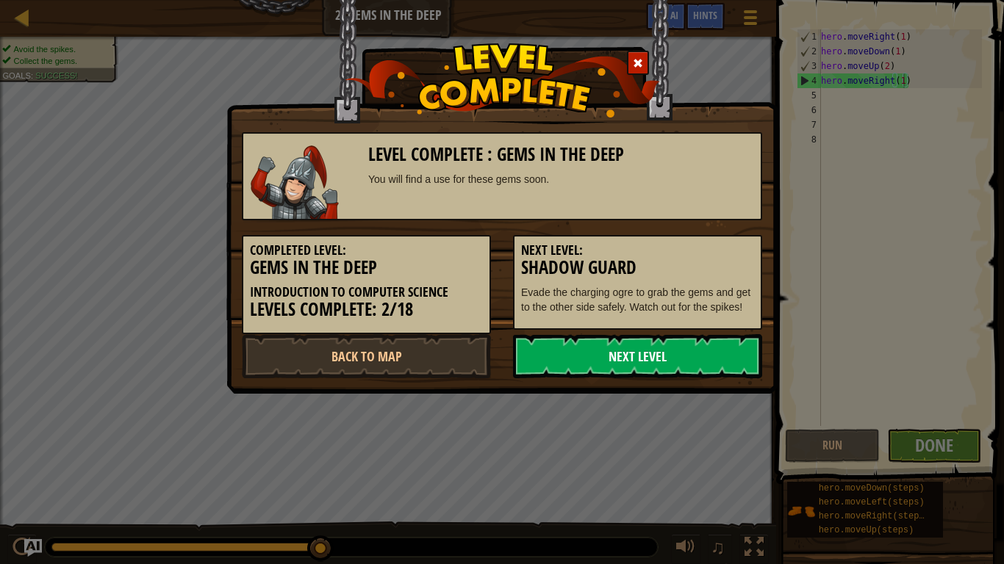
click at [746, 344] on link "Next Level" at bounding box center [637, 356] width 249 height 44
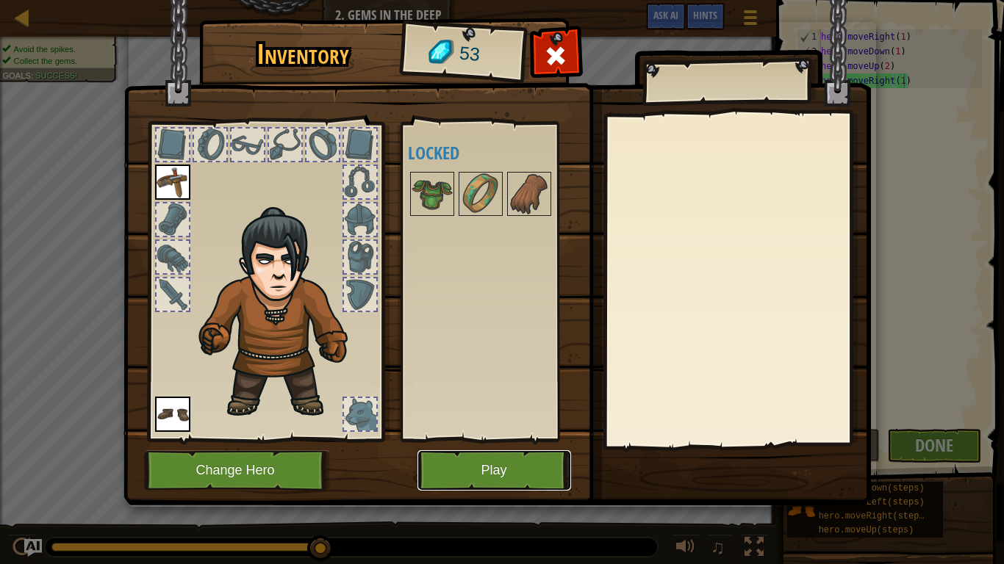
click at [522, 439] on button "Play" at bounding box center [494, 470] width 154 height 40
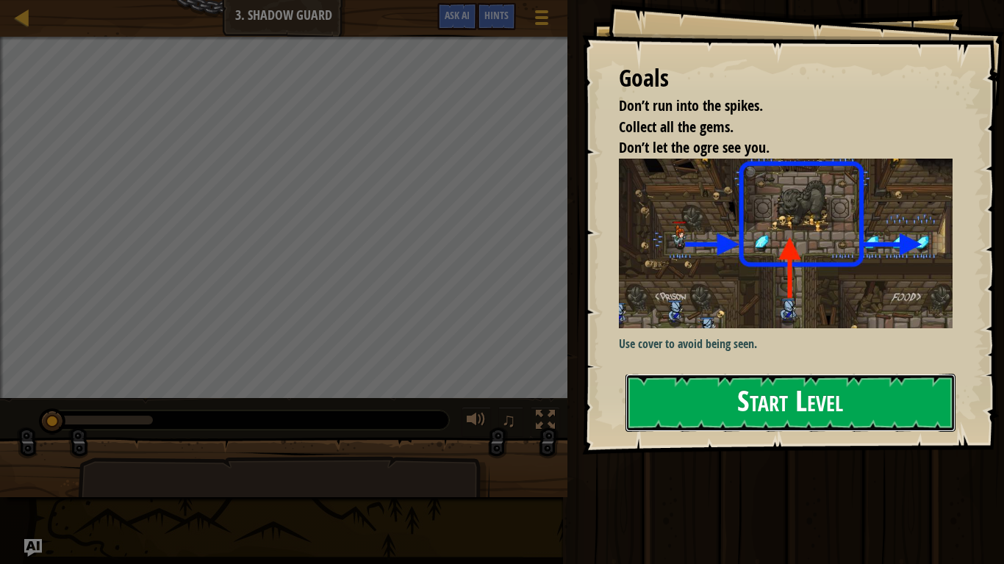
click at [874, 422] on button "Start Level" at bounding box center [790, 403] width 330 height 58
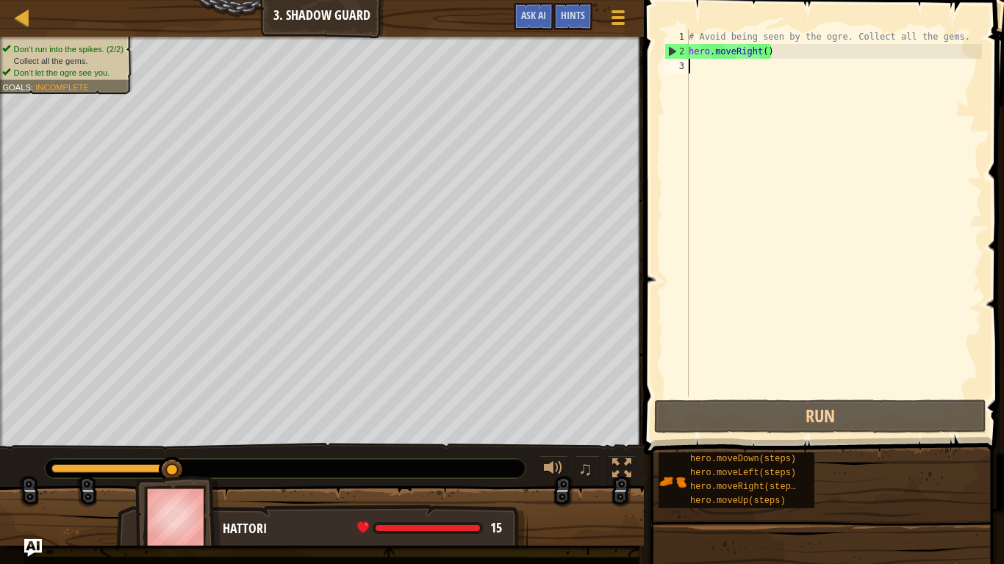
click at [809, 48] on div "# Avoid being seen by the ogre. Collect all the gems. hero . moveRight ( )" at bounding box center [833, 227] width 296 height 397
type textarea "hero.moveRight()"
click at [767, 62] on div "# Avoid being seen by the ogre. Collect all the gems. hero . moveRight ( )" at bounding box center [833, 227] width 296 height 397
click at [769, 57] on div "# Avoid being seen by the ogre. Collect all the gems. hero . moveRight ( )" at bounding box center [833, 227] width 296 height 397
click at [765, 54] on div "# Avoid being seen by the ogre. Collect all the gems. hero . moveRight ( )" at bounding box center [833, 227] width 296 height 397
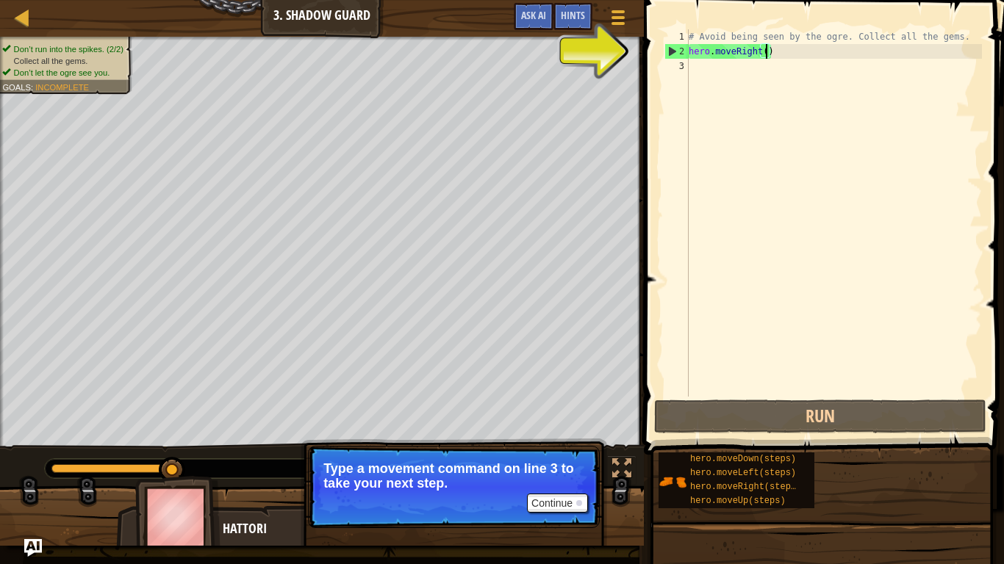
click at [965, 33] on div "# Avoid being seen by the ogre. Collect all the gems. hero . moveRight ( )" at bounding box center [833, 227] width 296 height 397
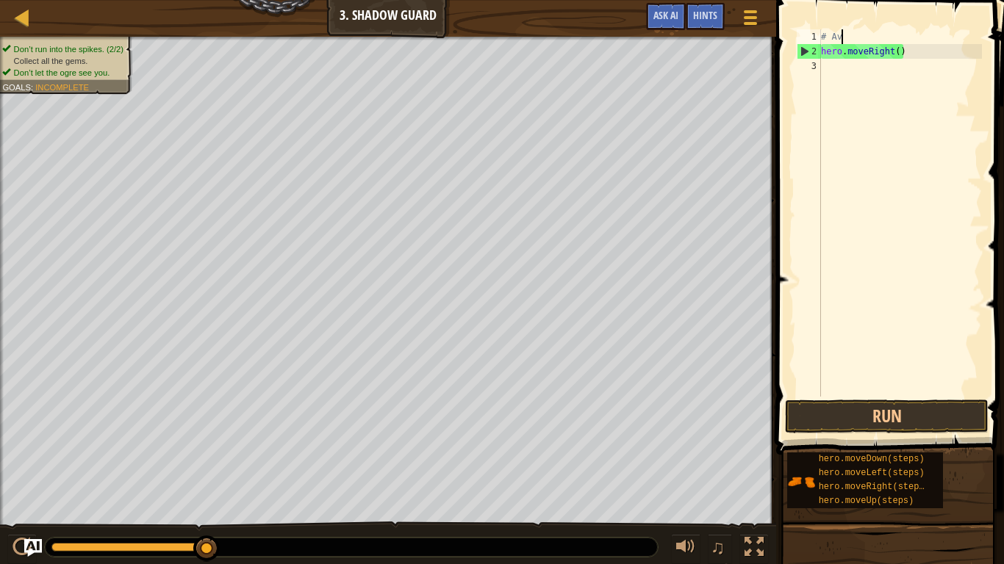
type textarea "#"
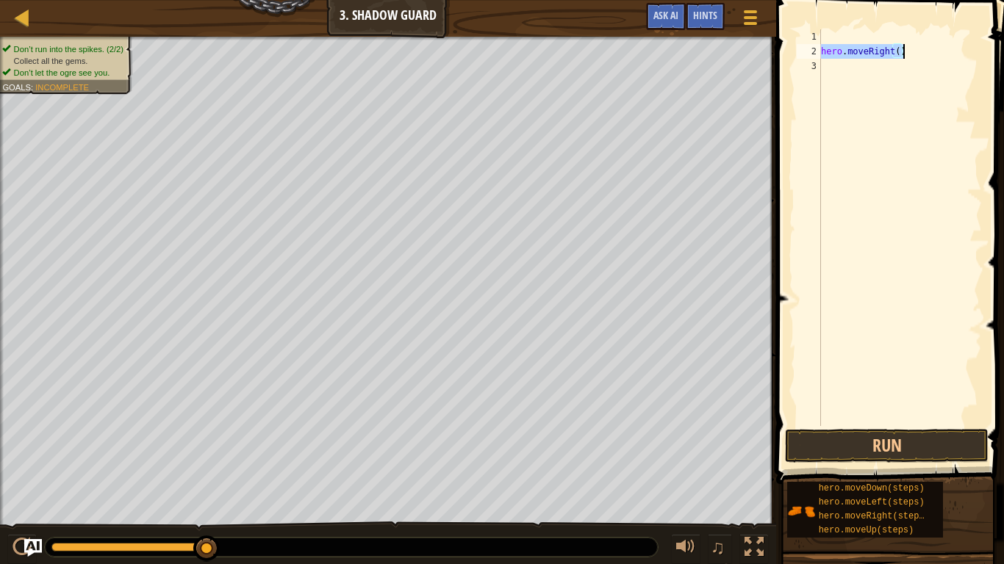
drag, startPoint x: 821, startPoint y: 54, endPoint x: 904, endPoint y: 54, distance: 82.3
click at [904, 54] on div "hero . moveRight ( )" at bounding box center [900, 242] width 164 height 426
type textarea "hero.moveRight()"
click at [901, 38] on div "hero . moveRight ( )" at bounding box center [900, 227] width 164 height 397
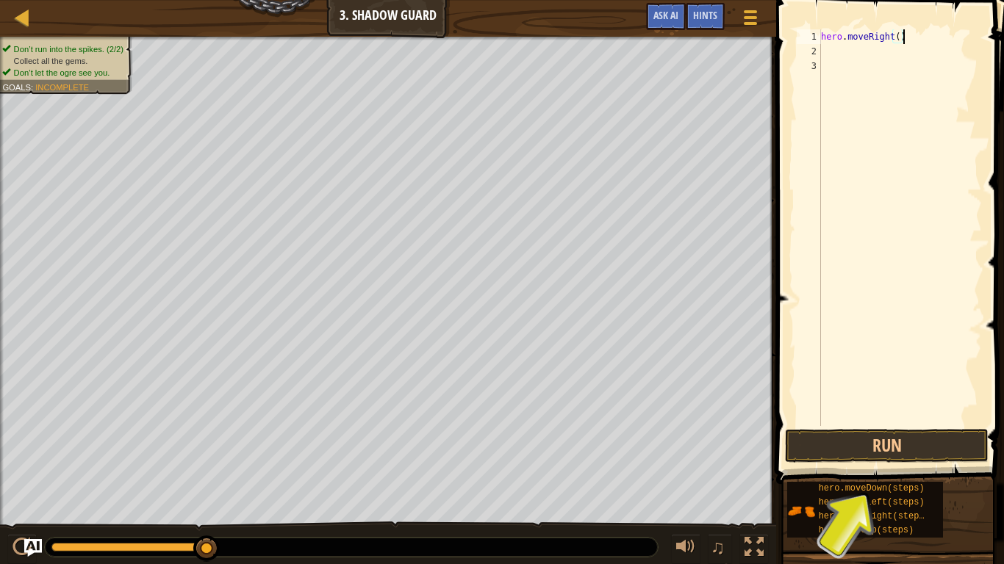
click at [901, 38] on div "hero . moveRight ( )" at bounding box center [900, 242] width 164 height 426
click at [896, 36] on div "hero . moveRight ( )" at bounding box center [900, 242] width 164 height 426
type textarea "hero.moveRight(2)"
click at [954, 439] on button "Run" at bounding box center [887, 446] width 204 height 34
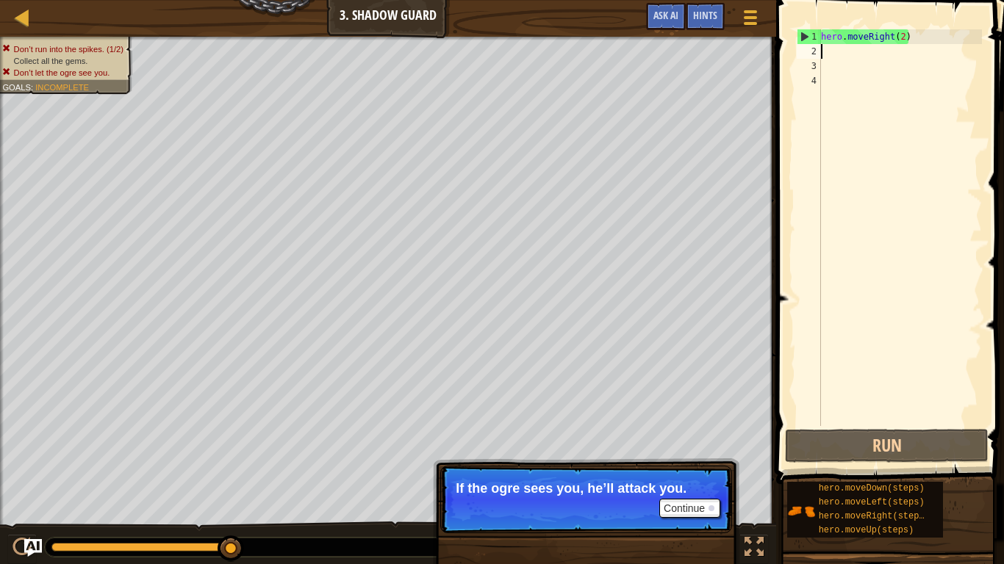
click at [903, 47] on div "hero . moveRight ( 2 )" at bounding box center [900, 242] width 164 height 426
click at [901, 39] on div "hero . moveRight ( 2 )" at bounding box center [900, 242] width 164 height 426
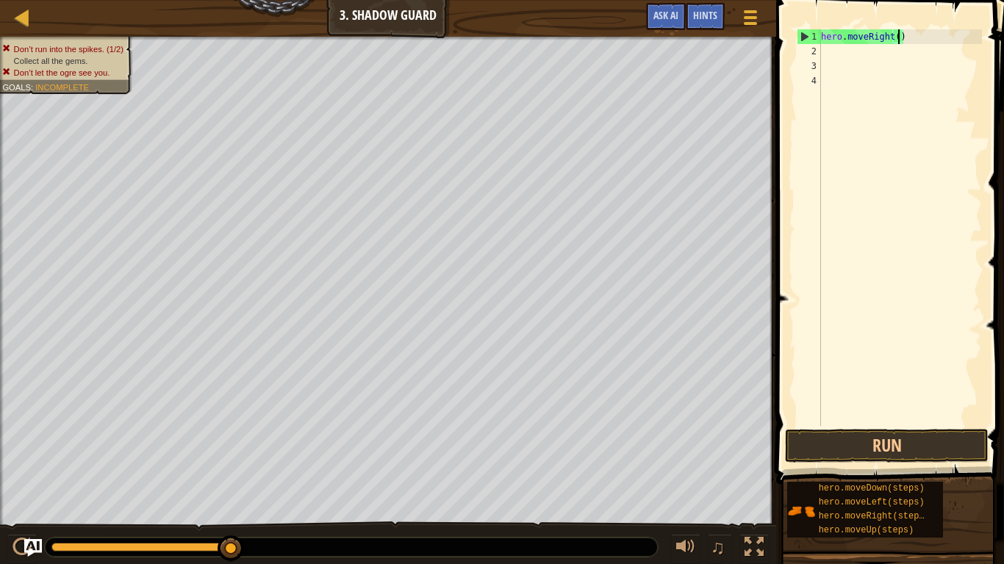
type textarea "hero.moveRight(3)"
click at [890, 439] on button "Run" at bounding box center [887, 446] width 204 height 34
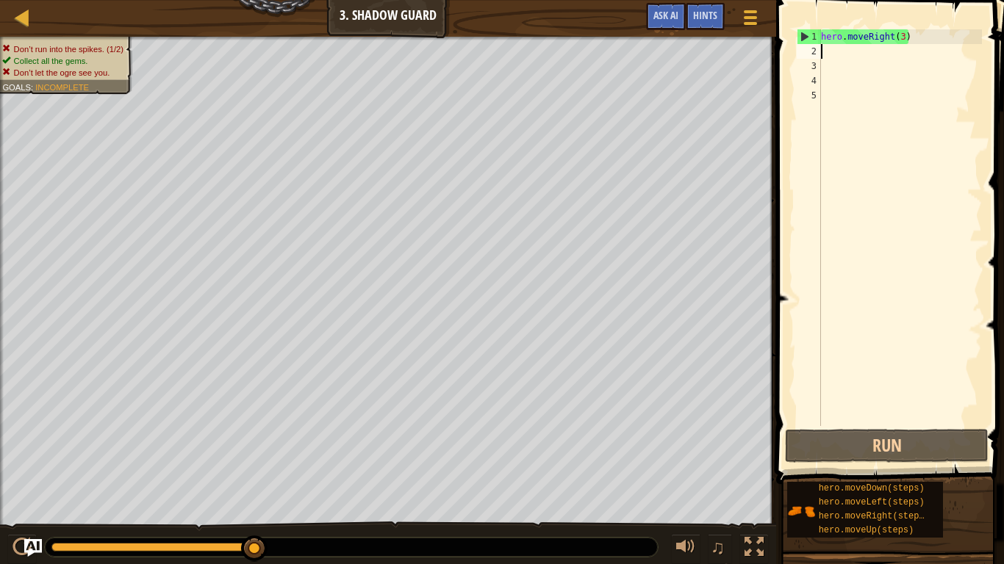
click at [904, 44] on div "hero . moveRight ( 3 )" at bounding box center [900, 242] width 164 height 426
click at [904, 41] on div "hero . moveRight ( 3 )" at bounding box center [900, 242] width 164 height 426
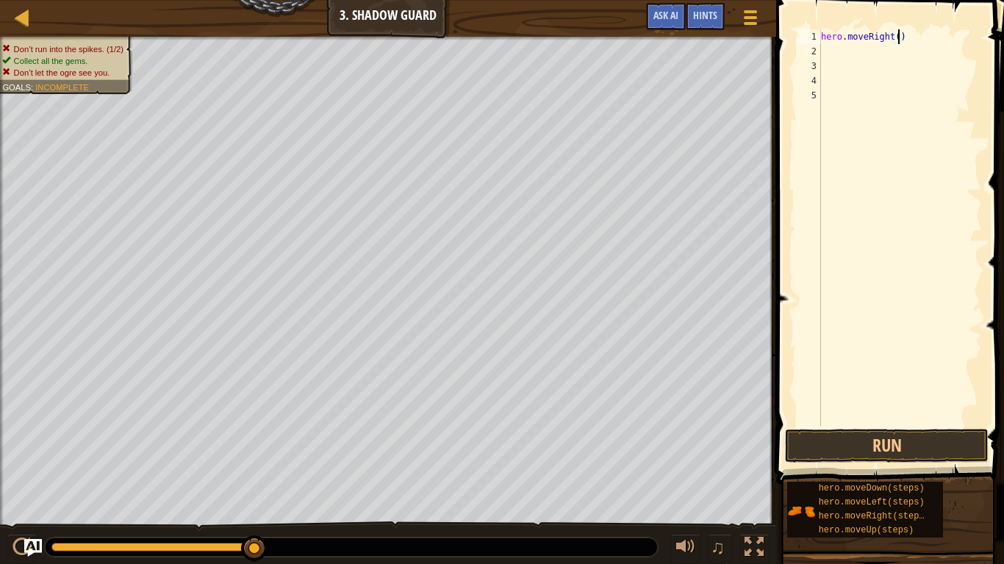
type textarea "hero.moveRight(5)"
click at [942, 439] on button "Run" at bounding box center [887, 446] width 204 height 34
click at [890, 439] on button "Run" at bounding box center [887, 446] width 204 height 34
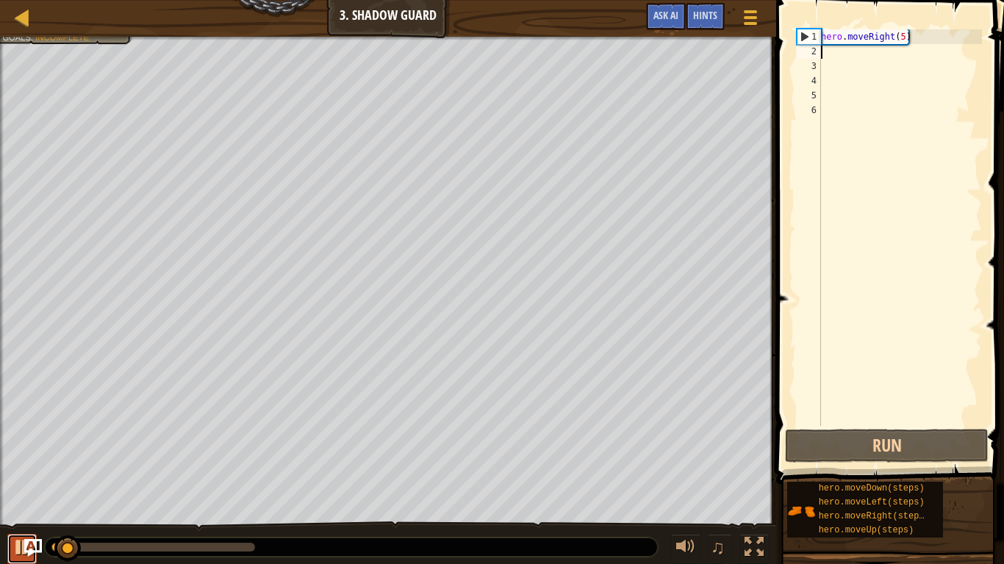
click at [26, 439] on button at bounding box center [21, 549] width 29 height 30
click at [61, 439] on div at bounding box center [66, 547] width 31 height 9
click at [904, 43] on div "hero . moveRight ( 5 )" at bounding box center [900, 242] width 164 height 426
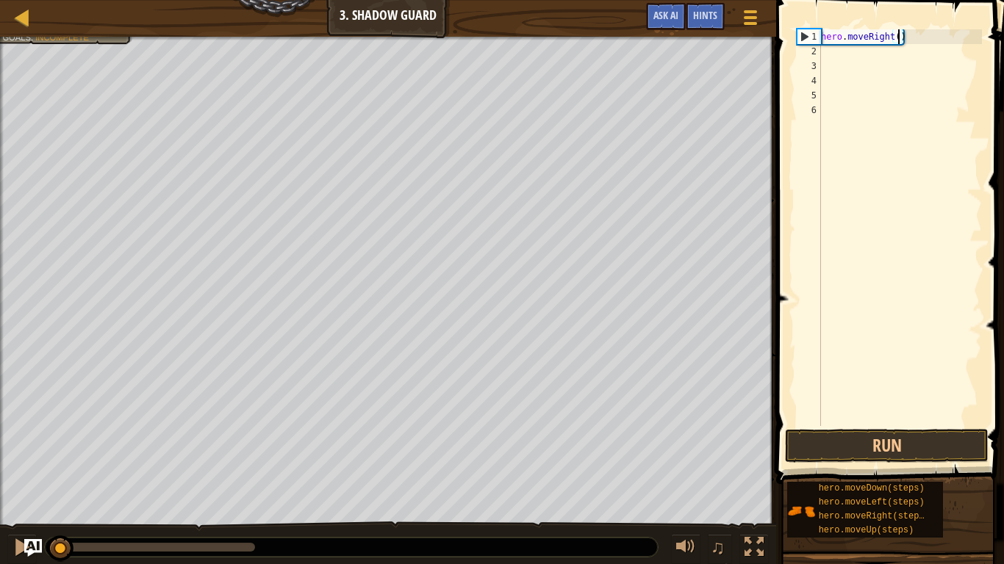
scroll to position [7, 12]
click at [918, 53] on div "hero . moveRight ( 3 ) hero . moveLeft ( steps )" at bounding box center [900, 227] width 164 height 397
type textarea "hero.moveUp(steps)"
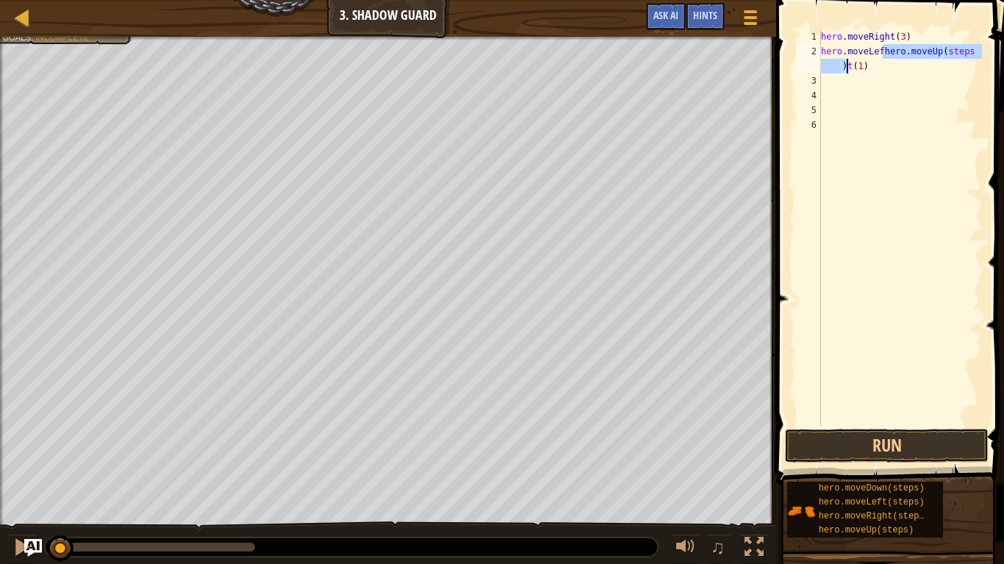
click at [882, 58] on div "hero . moveRight ( 3 ) hero . moveLefhero . moveUp ( steps ) t ( 1 )" at bounding box center [900, 227] width 164 height 397
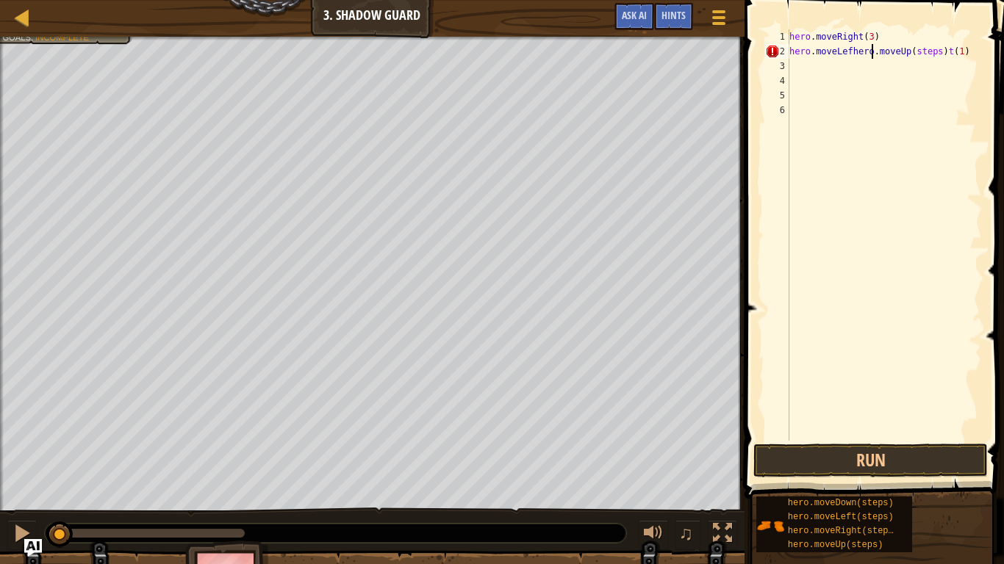
click at [872, 58] on div "hero . moveRight ( 3 ) hero . moveLefhero . moveUp ( steps ) t ( 1 )" at bounding box center [883, 249] width 195 height 441
click at [879, 58] on div "hero . moveRight ( 3 ) hero . moveLefhero . moveUp ( steps ) t ( 1 )" at bounding box center [883, 249] width 195 height 441
type textarea "oveUp(steps)t(1)"
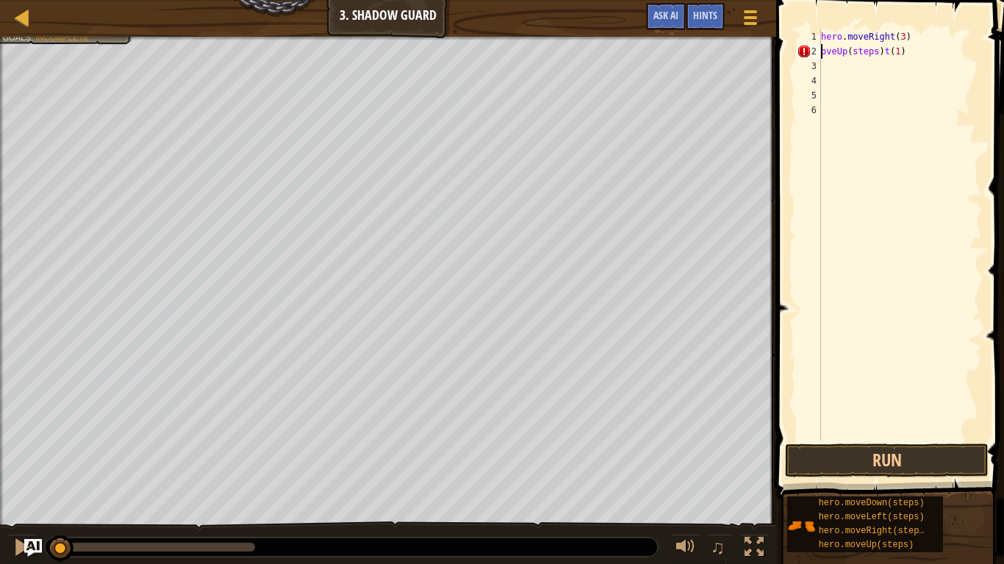
click at [939, 76] on div "hero . moveRight ( 3 ) oveUp ( steps ) t ( 1 )" at bounding box center [900, 249] width 164 height 441
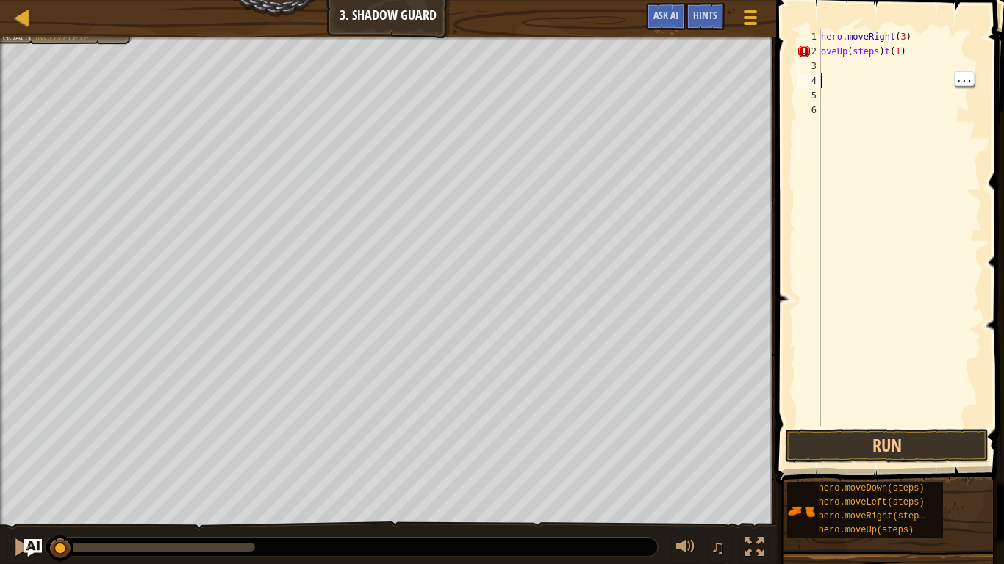
click at [935, 82] on div "hero . moveRight ( 3 ) oveUp ( steps ) t ( 1 )" at bounding box center [900, 242] width 164 height 426
click at [937, 56] on div "hero . moveRight ( 3 ) oveUp ( steps ) t ( 1 )" at bounding box center [900, 242] width 164 height 426
type textarea "o"
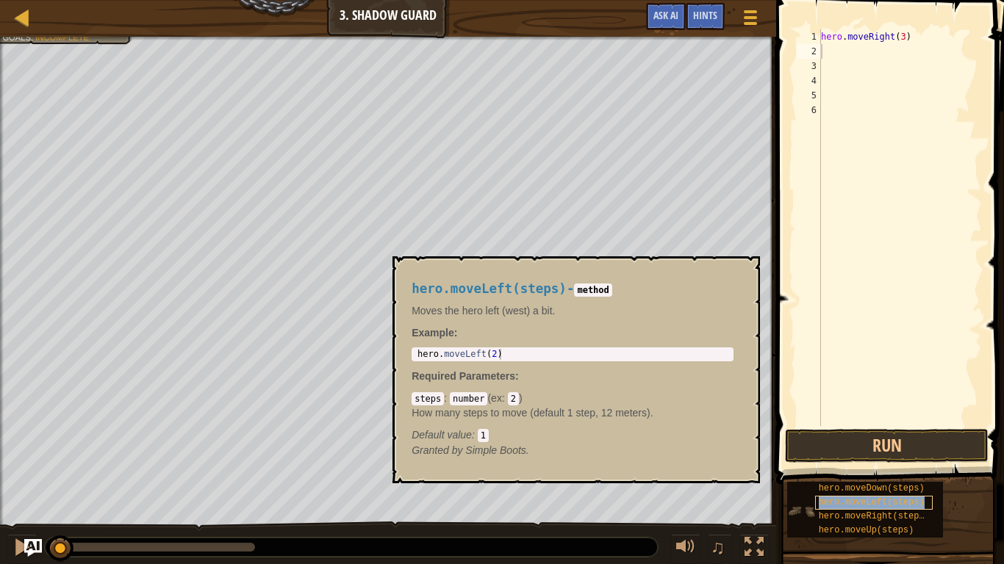
type textarea "hero.moveLeft(steps)"
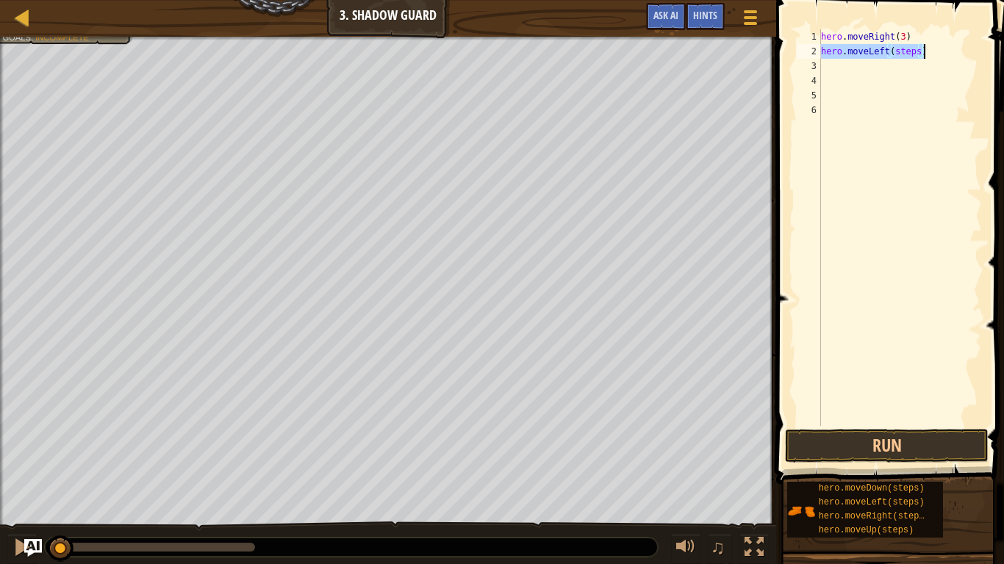
click at [914, 51] on div "hero . moveRight ( 3 ) hero . moveLeft ( steps )" at bounding box center [900, 227] width 164 height 397
click at [919, 62] on div "hero . moveRight ( 3 ) hero . moveLeft ( steps )" at bounding box center [900, 242] width 164 height 426
click at [919, 53] on div "hero . moveRight ( 3 ) hero . moveLeft ( steps )" at bounding box center [900, 242] width 164 height 426
type textarea "hero.moveUp(steps)"
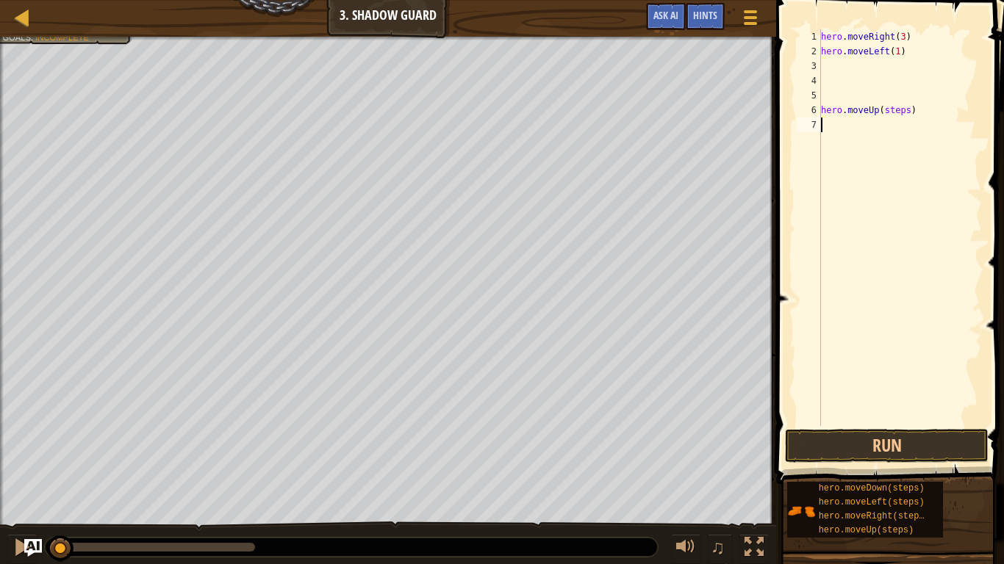
click at [931, 206] on div "hero . moveRight ( 3 ) hero . moveLeft ( 1 ) hero . moveUp ( steps )" at bounding box center [900, 242] width 164 height 426
drag, startPoint x: 825, startPoint y: 117, endPoint x: 814, endPoint y: 121, distance: 11.9
click at [814, 121] on div "1 2 3 4 5 6 7 hero . moveRight ( 3 ) hero . moveLeft ( 1 ) hero . moveUp ( step…" at bounding box center [887, 227] width 188 height 397
type textarea "hero.moveUp(steps)"
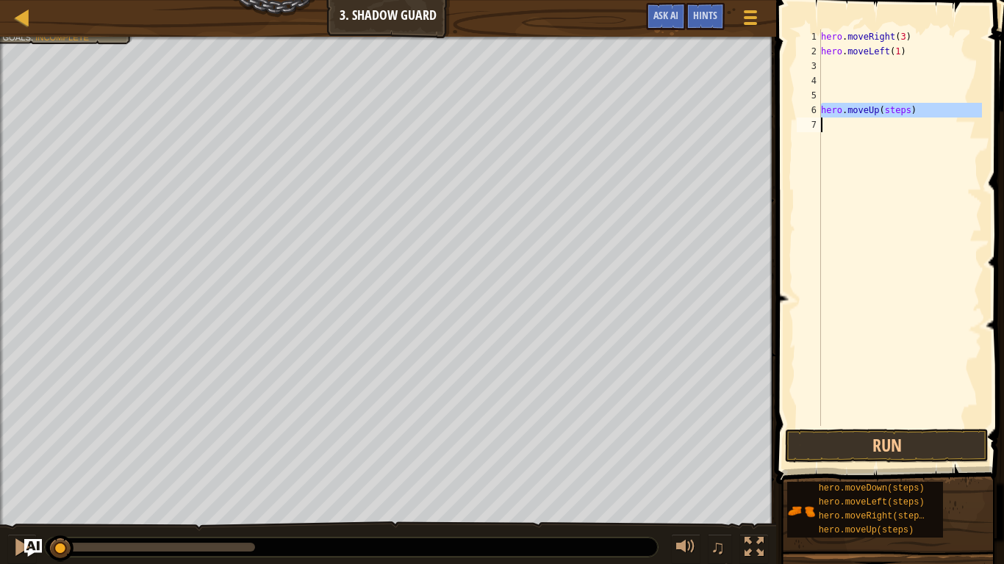
drag, startPoint x: 820, startPoint y: 108, endPoint x: 900, endPoint y: 108, distance: 80.1
click at [900, 108] on div "hero.moveUp(steps) 1 2 3 4 5 6 7 hero . moveRight ( 3 ) hero . moveLeft ( 1 ) h…" at bounding box center [887, 227] width 188 height 397
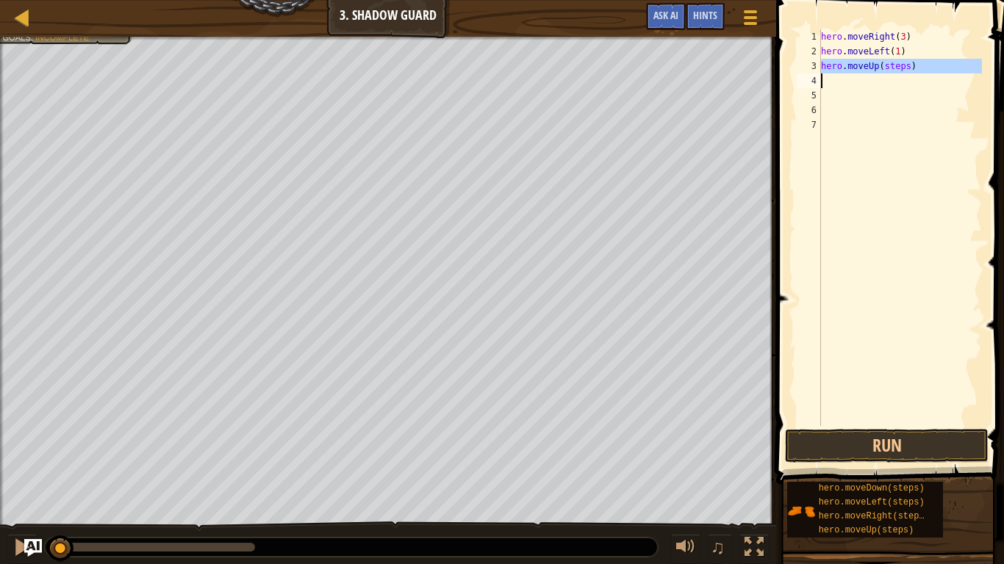
click at [907, 69] on div "hero . moveRight ( 3 ) hero . moveLeft ( 1 ) hero . moveUp ( steps )" at bounding box center [900, 227] width 164 height 397
click at [914, 80] on div "hero . moveRight ( 3 ) hero . moveLeft ( 1 ) hero . moveUp ( 1 ) hero . moveLef…" at bounding box center [900, 227] width 164 height 397
click at [917, 87] on div "hero . moveRight ( 3 ) hero . moveLeft ( 1 ) hero . moveUp ( 1 ) hero . moveLef…" at bounding box center [900, 242] width 164 height 426
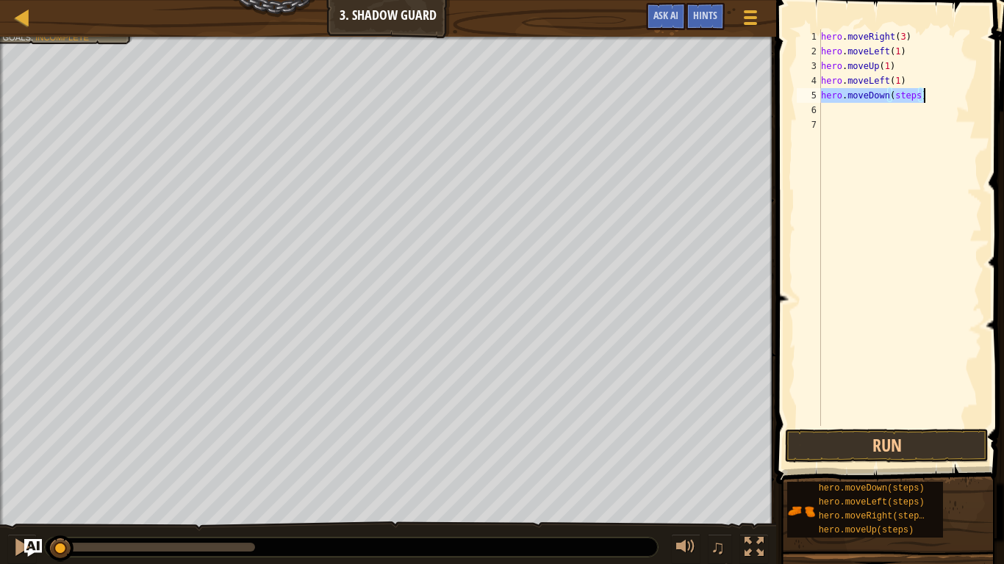
click at [917, 98] on div "hero . moveRight ( 3 ) hero . moveLeft ( 1 ) hero . moveUp ( 1 ) hero . moveLef…" at bounding box center [900, 227] width 164 height 397
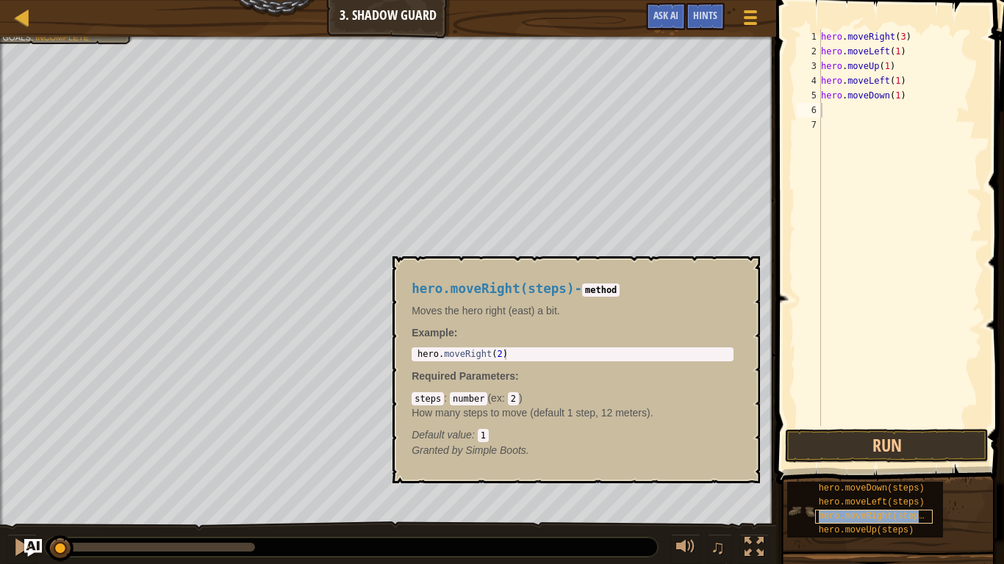
type textarea "hero.moveRight(steps)"
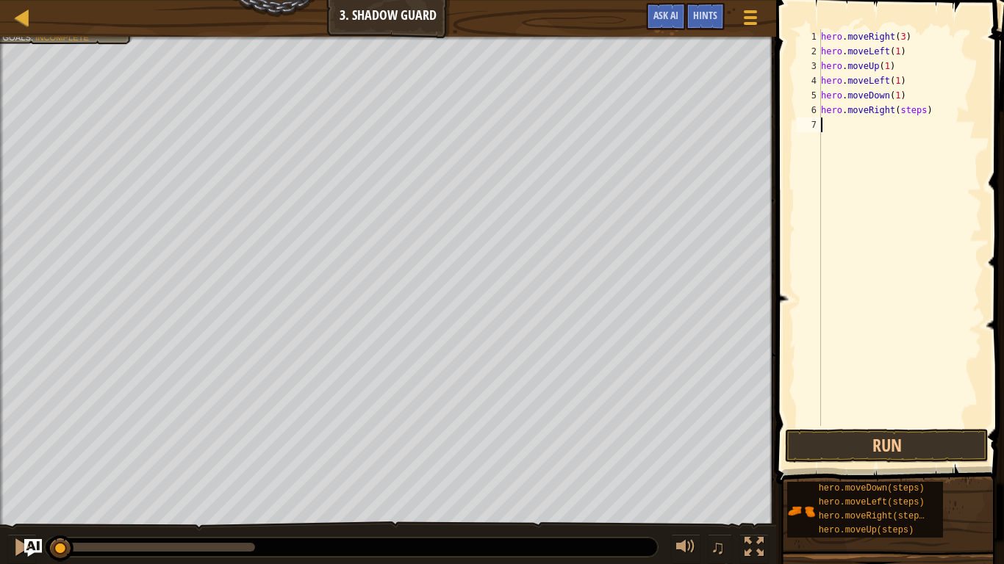
click at [924, 120] on div "hero . moveRight ( 3 ) hero . moveLeft ( 1 ) hero . moveUp ( 1 ) hero . moveLef…" at bounding box center [900, 242] width 164 height 426
click at [925, 111] on div "hero . moveRight ( 3 ) hero . moveLeft ( 1 ) hero . moveUp ( 1 ) hero . moveLef…" at bounding box center [900, 242] width 164 height 426
type textarea "hero.moveDown(steps)"
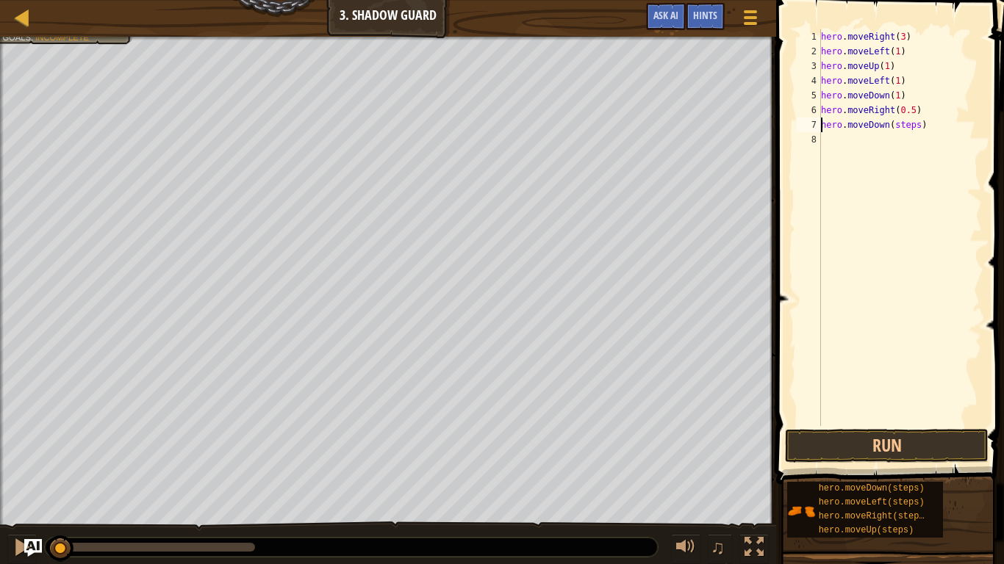
click at [912, 276] on div "hero . moveRight ( 3 ) hero . moveLeft ( 1 ) hero . moveUp ( 1 ) hero . moveLef…" at bounding box center [900, 242] width 164 height 426
click at [918, 130] on div "hero . moveRight ( 3 ) hero . moveLeft ( 1 ) hero . moveUp ( 1 ) hero . moveLef…" at bounding box center [900, 242] width 164 height 426
click at [964, 439] on button "Run" at bounding box center [887, 446] width 204 height 34
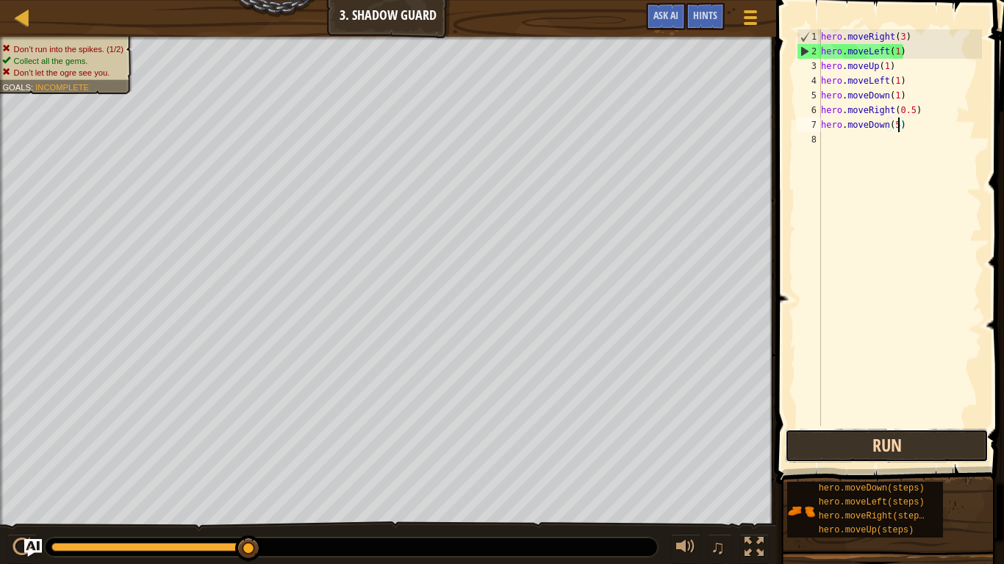
click at [926, 438] on button "Run" at bounding box center [887, 446] width 204 height 34
click at [709, 16] on span "Hints" at bounding box center [705, 15] width 24 height 14
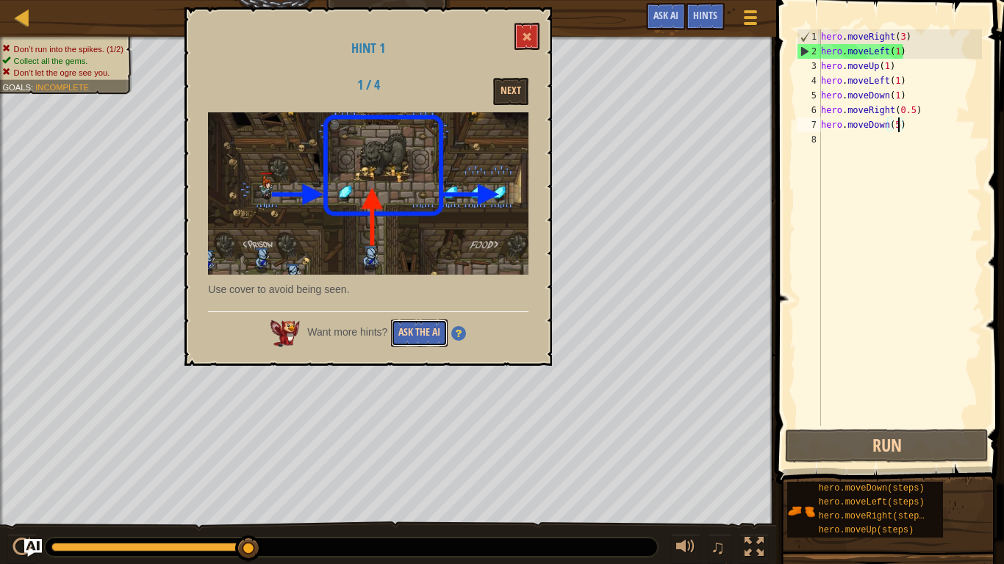
click at [424, 340] on button "Ask the AI" at bounding box center [419, 333] width 57 height 27
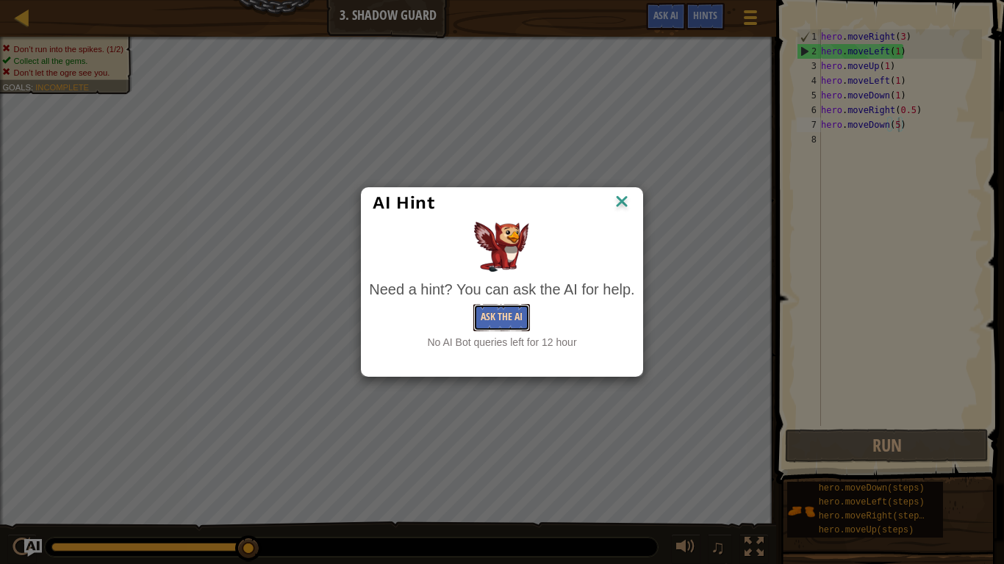
click at [505, 309] on button "Ask the AI" at bounding box center [501, 317] width 57 height 27
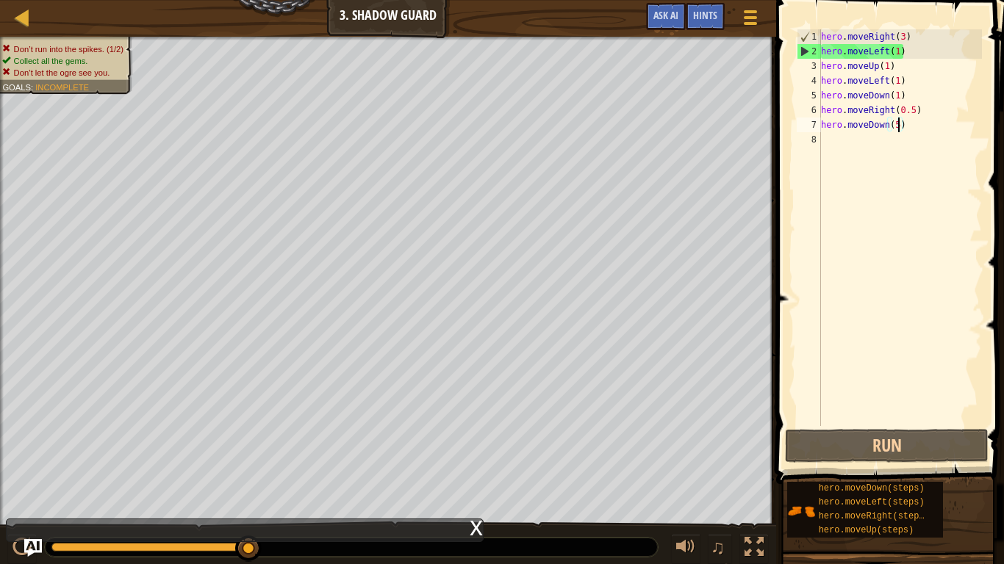
click at [918, 62] on div "hero . moveRight ( 3 ) hero . moveLeft ( 1 ) hero . moveUp ( 1 ) hero . moveLef…" at bounding box center [900, 242] width 164 height 426
click at [921, 46] on div "hero . moveRight ( 3 ) hero . moveLeft ( 1 ) hero . moveUp ( 1 ) hero . moveLef…" at bounding box center [900, 242] width 164 height 426
click at [921, 38] on div "hero . moveRight ( 3 ) hero . moveLeft ( 1 ) hero . moveUp ( 1 ) hero . moveLef…" at bounding box center [900, 242] width 164 height 426
drag, startPoint x: 843, startPoint y: 25, endPoint x: 800, endPoint y: 28, distance: 42.7
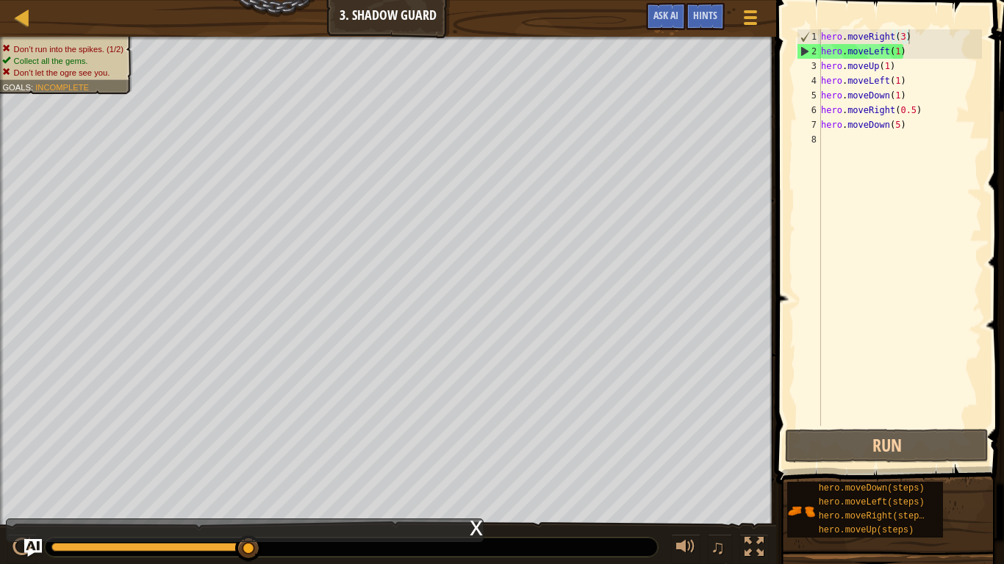
click at [800, 28] on span at bounding box center [891, 221] width 240 height 528
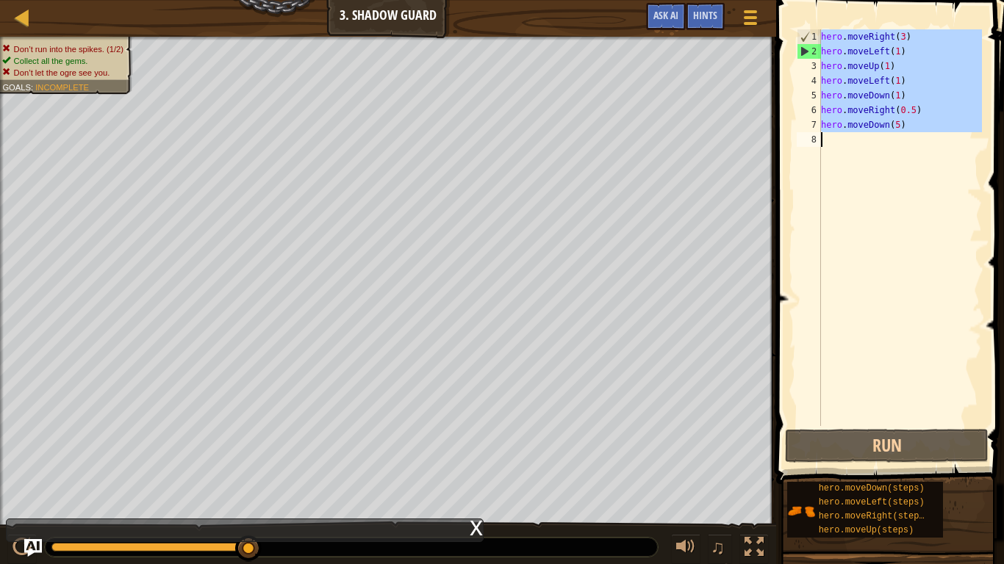
drag, startPoint x: 821, startPoint y: 33, endPoint x: 942, endPoint y: 215, distance: 218.4
click at [942, 215] on div "hero . moveRight ( 3 ) hero . moveLeft ( 1 ) hero . moveUp ( 1 ) hero . moveLef…" at bounding box center [900, 242] width 164 height 426
type textarea "hero.moveDown(5)"
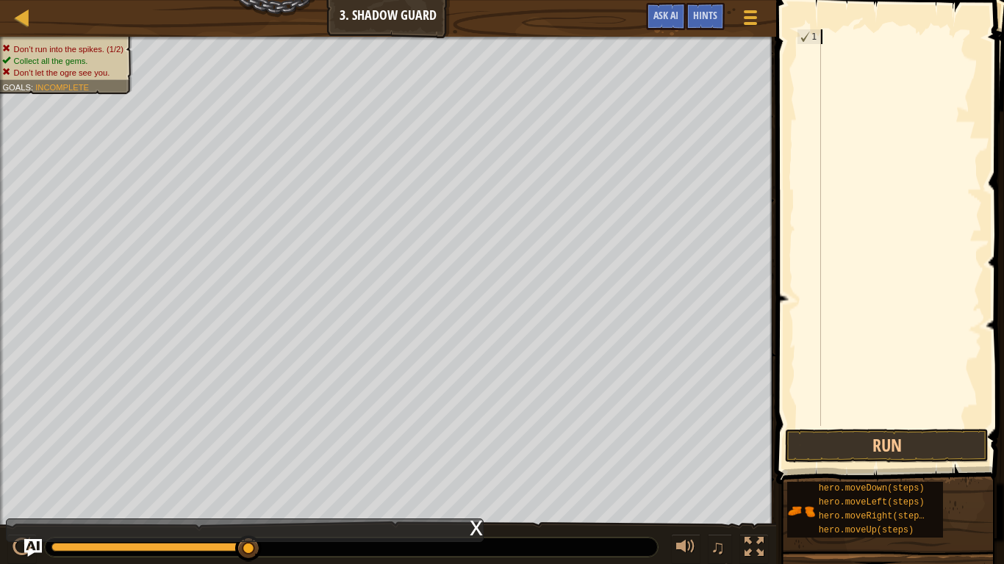
scroll to position [7, 0]
click at [826, 29] on div at bounding box center [900, 242] width 164 height 426
click at [831, 34] on div at bounding box center [900, 242] width 164 height 426
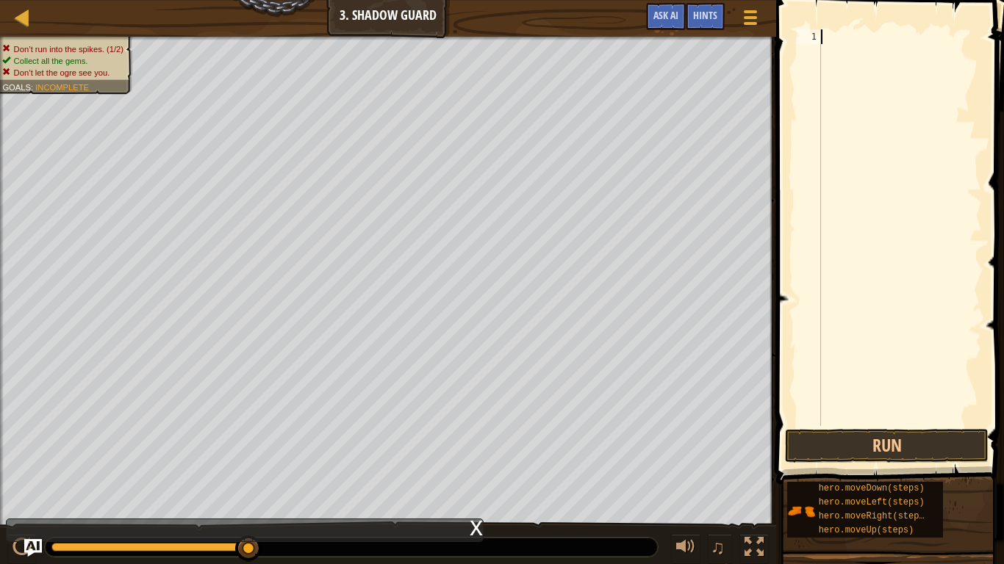
click at [831, 34] on div at bounding box center [900, 242] width 164 height 426
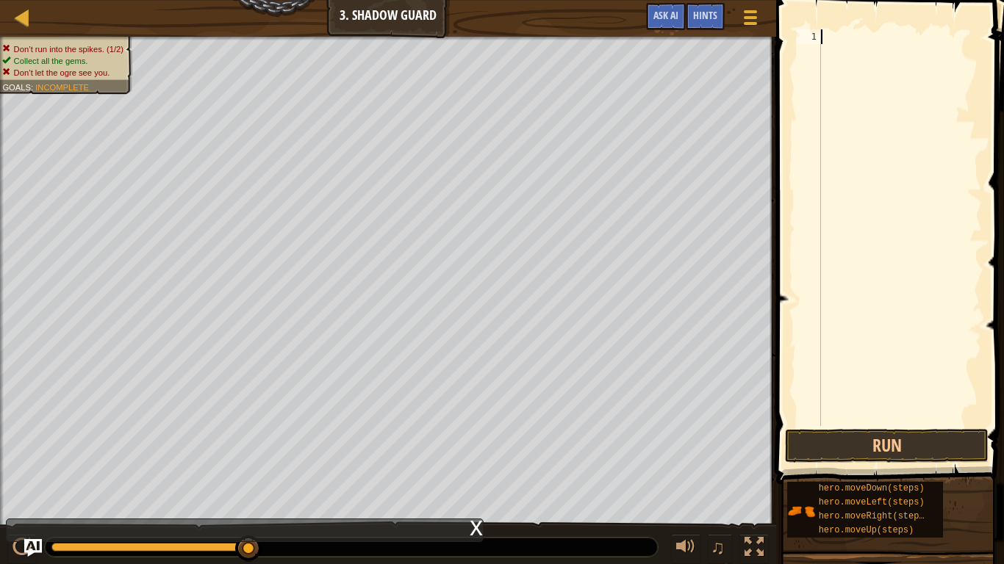
click at [831, 34] on div at bounding box center [900, 242] width 164 height 426
click at [889, 439] on span "hero.moveLeft(steps)" at bounding box center [871, 502] width 106 height 10
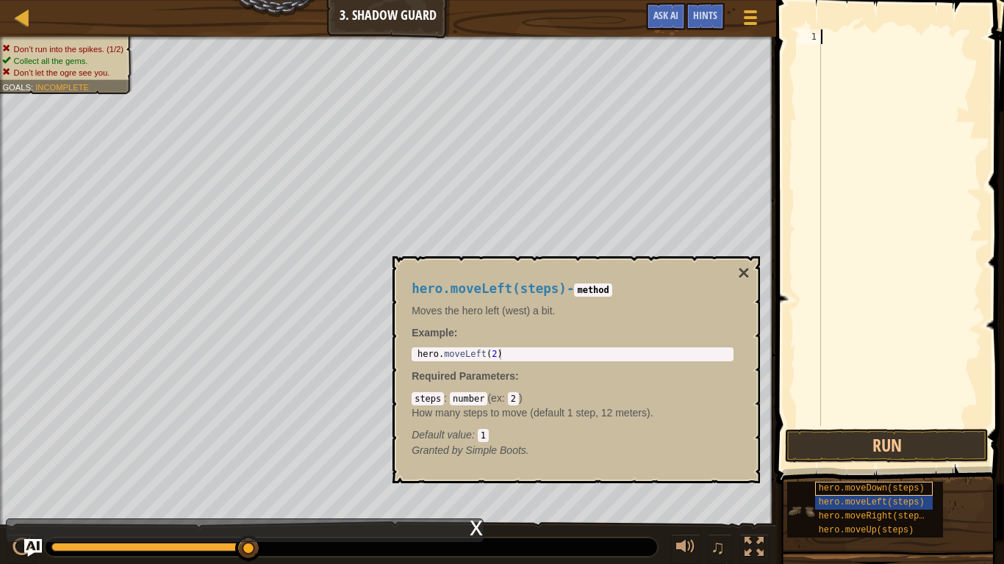
click at [905, 439] on span "hero.moveDown(steps)" at bounding box center [871, 488] width 106 height 10
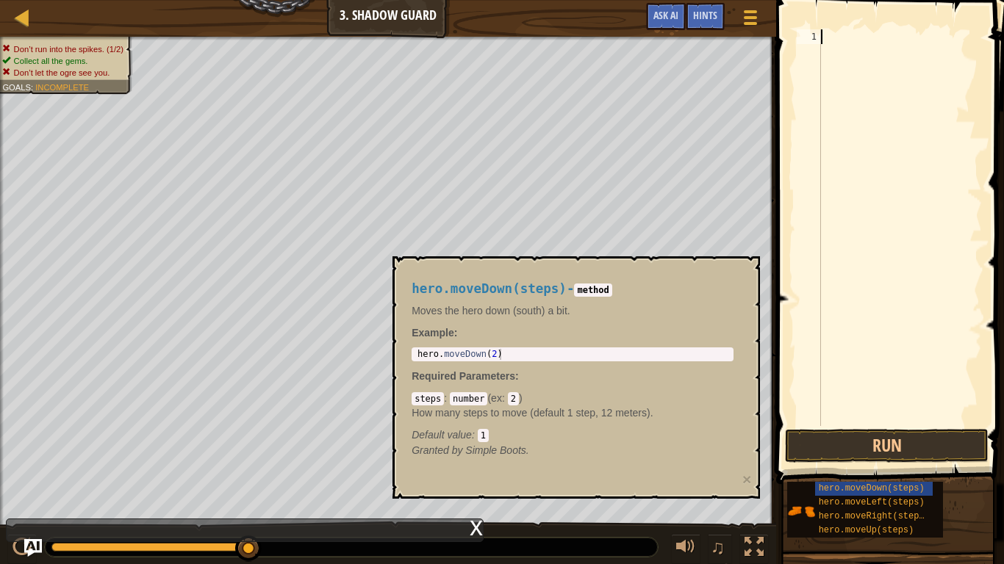
click at [843, 41] on div at bounding box center [900, 242] width 164 height 426
click at [840, 41] on div at bounding box center [900, 242] width 164 height 426
click at [920, 439] on span "hero.moveDown(steps)" at bounding box center [871, 488] width 106 height 10
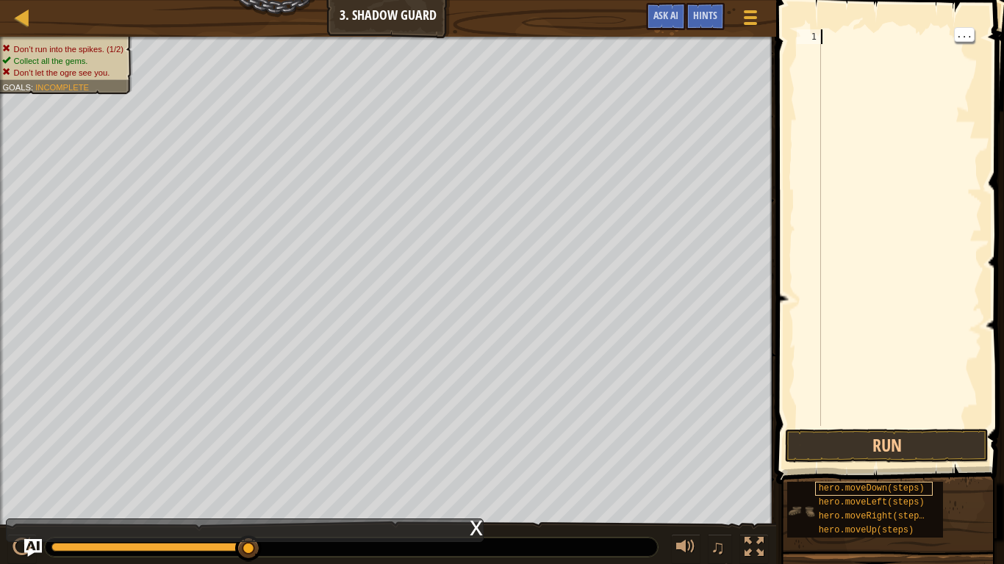
click at [920, 439] on span "hero.moveDown(steps)" at bounding box center [871, 488] width 106 height 10
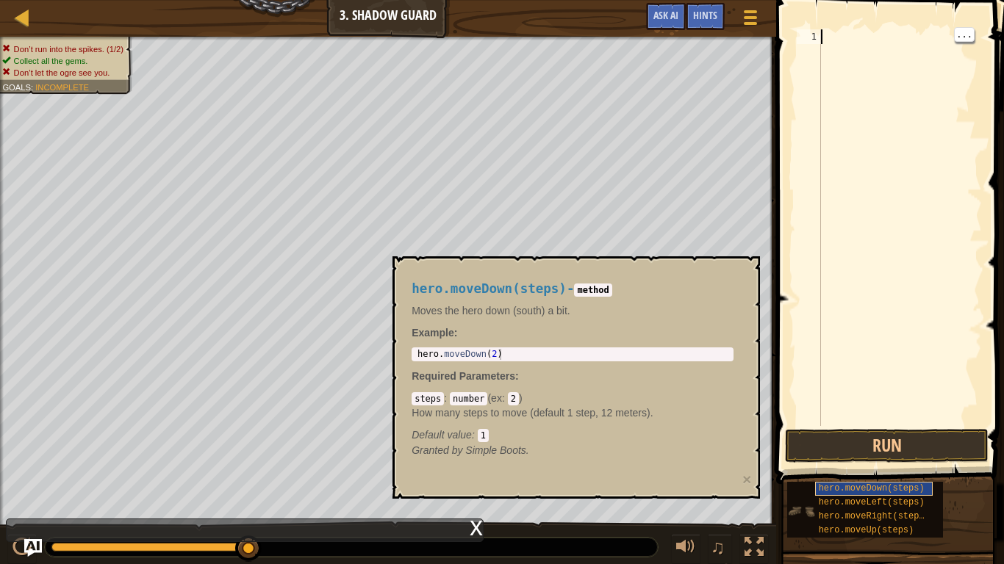
click at [920, 439] on span "hero.moveDown(steps)" at bounding box center [871, 488] width 106 height 10
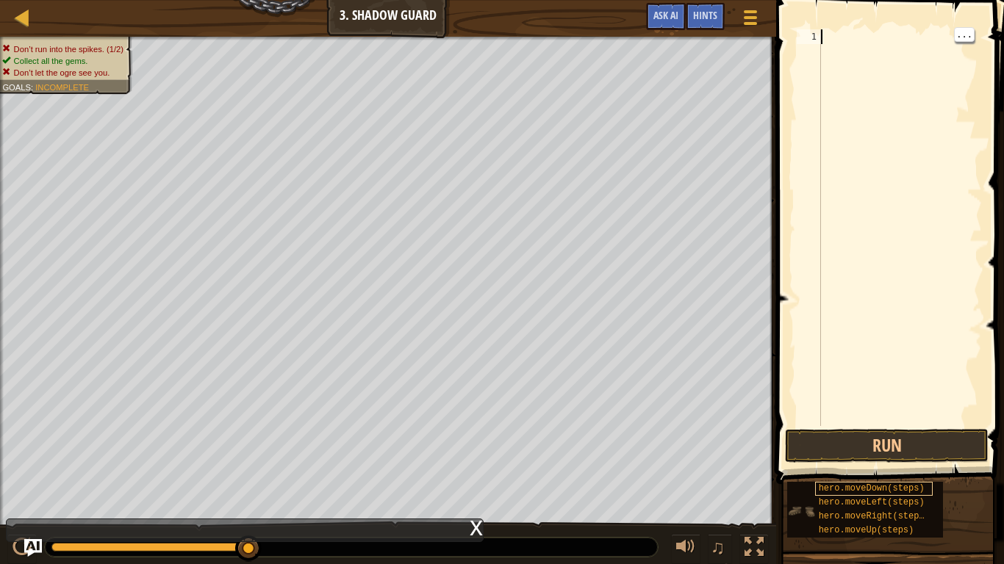
click at [920, 439] on span "hero.moveDown(steps)" at bounding box center [871, 488] width 106 height 10
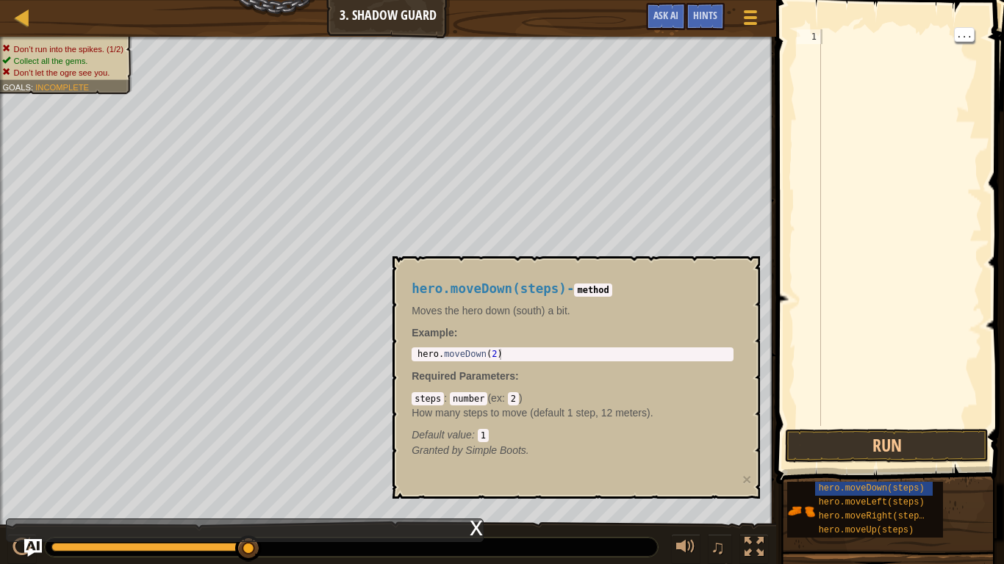
click at [845, 27] on span at bounding box center [891, 221] width 240 height 528
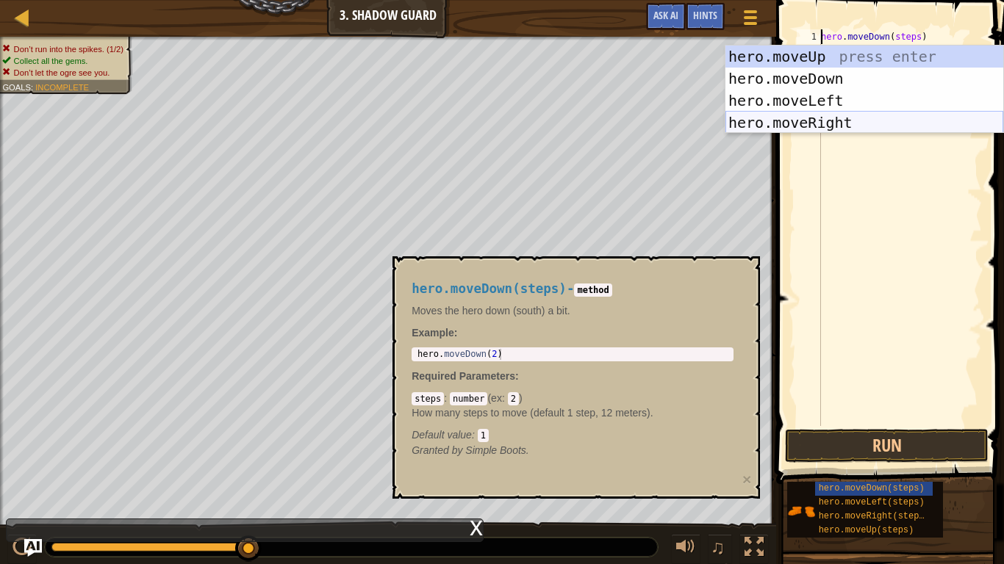
click at [933, 114] on div "hero.moveUp press enter hero.moveDown press enter hero.moveLeft press enter her…" at bounding box center [864, 112] width 278 height 132
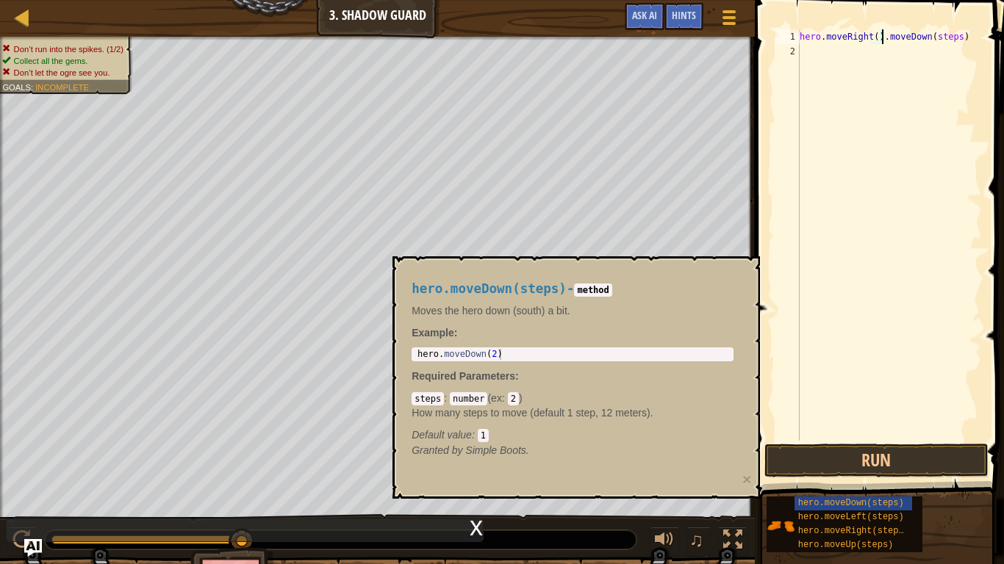
click at [975, 26] on span at bounding box center [880, 228] width 261 height 542
click at [972, 32] on div "hero . moveRight ( ) . moveDown ( steps )" at bounding box center [888, 249] width 185 height 441
type textarea "hero.moveRight()"
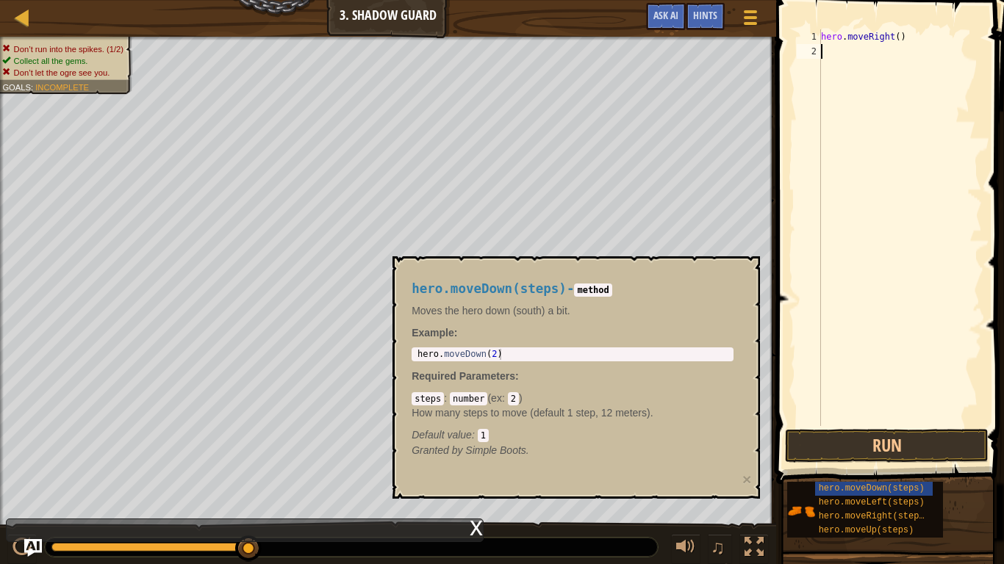
click at [901, 46] on div "hero . moveRight ( )" at bounding box center [900, 242] width 164 height 426
click at [897, 34] on div "hero . moveRight ( )" at bounding box center [900, 242] width 164 height 426
click at [855, 439] on span "hero.moveDown(steps)" at bounding box center [871, 488] width 106 height 10
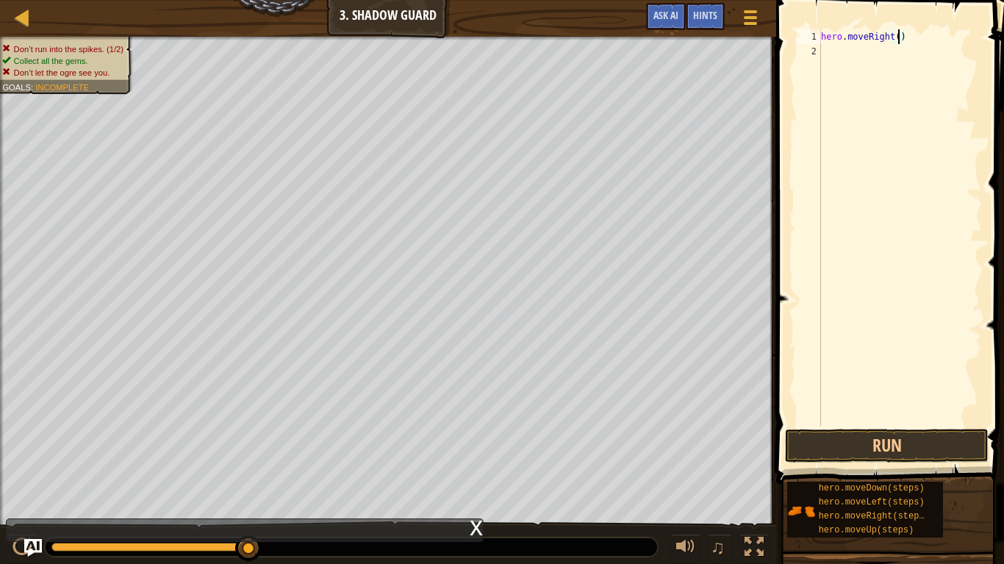
scroll to position [7, 12]
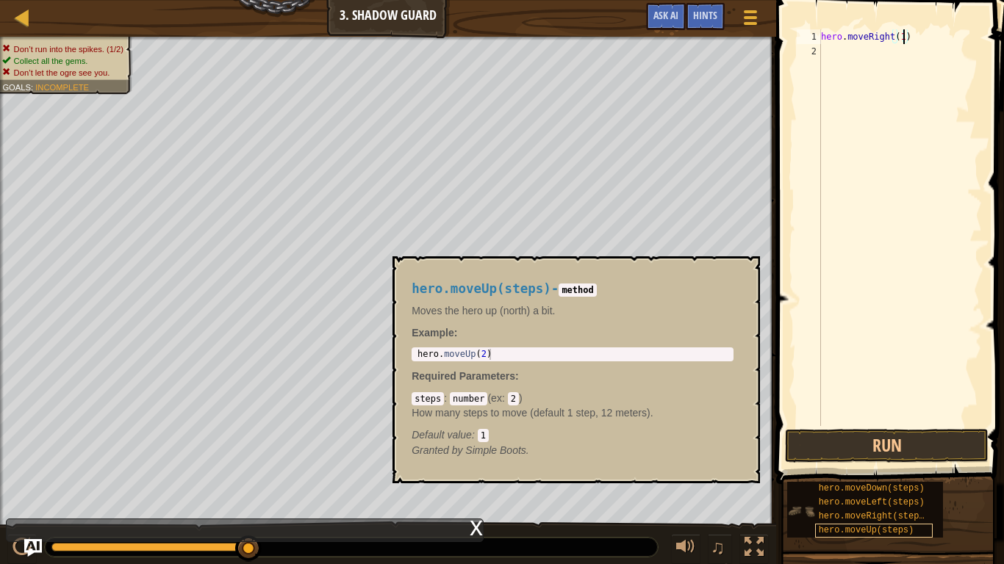
type textarea "hero.moveRight(1)"
click at [907, 439] on span "hero.moveUp(steps)" at bounding box center [866, 530] width 96 height 10
click at [873, 50] on div "hero . moveRight ( 1 )" at bounding box center [900, 242] width 164 height 426
type textarea "hero.moveUp(steps)"
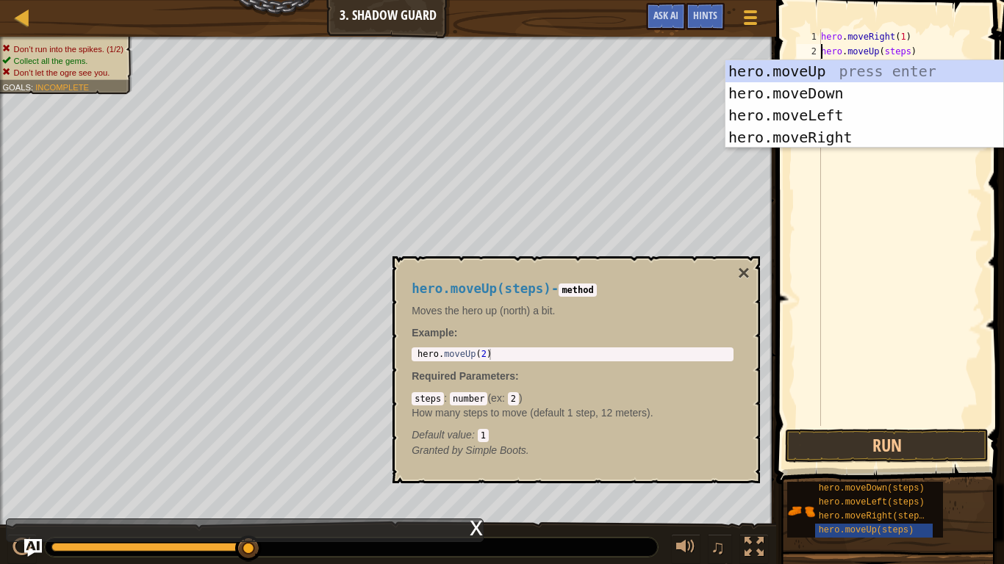
click at [914, 51] on div "hero . moveRight ( 1 ) hero . moveUp ( steps )" at bounding box center [900, 242] width 164 height 426
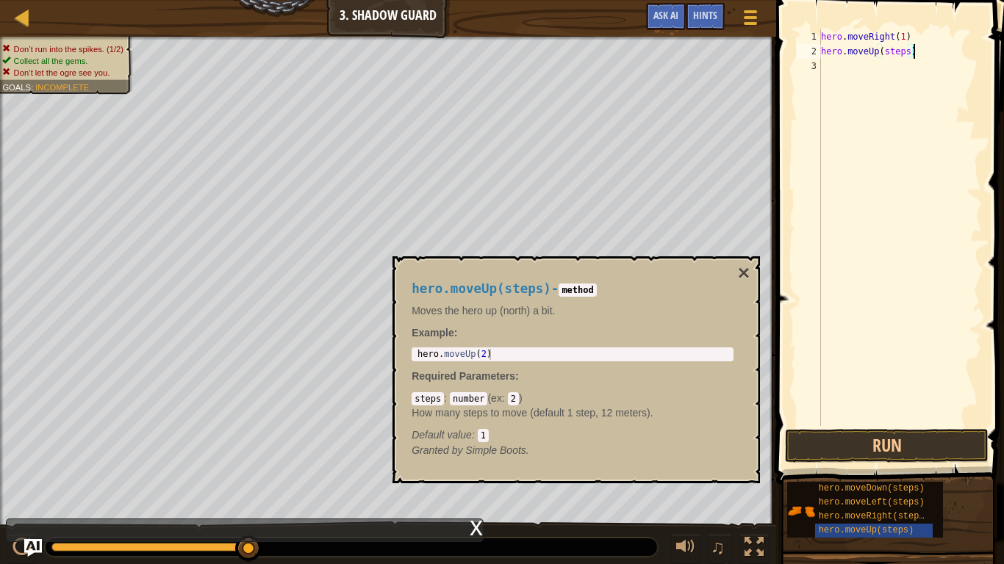
click at [905, 63] on div "hero . moveRight ( 1 ) hero . moveUp ( steps )" at bounding box center [900, 242] width 164 height 426
click at [911, 54] on div "hero . moveRight ( 1 ) hero . moveUp ( steps )" at bounding box center [900, 242] width 164 height 426
click at [910, 52] on div "hero . moveRight ( 1 ) hero . moveUp ( steps )" at bounding box center [900, 242] width 164 height 426
click at [744, 269] on button "×" at bounding box center [744, 273] width 12 height 21
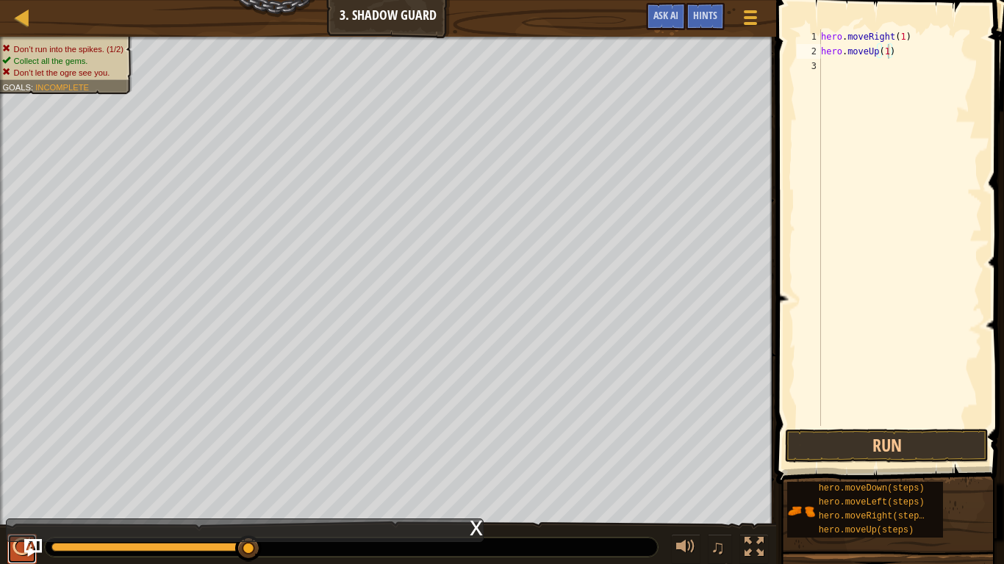
click at [12, 439] on div at bounding box center [21, 547] width 19 height 19
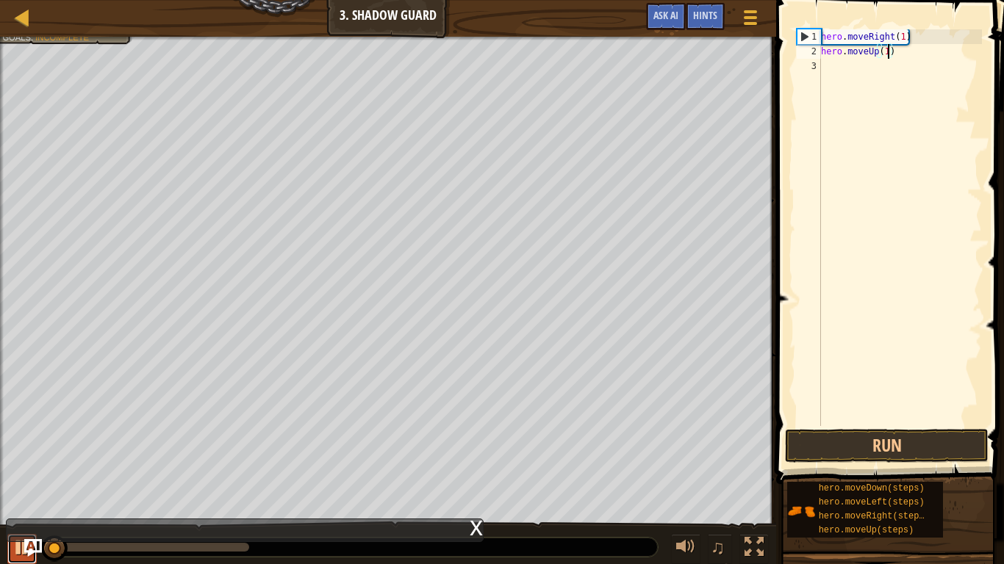
click at [12, 439] on div at bounding box center [21, 547] width 19 height 19
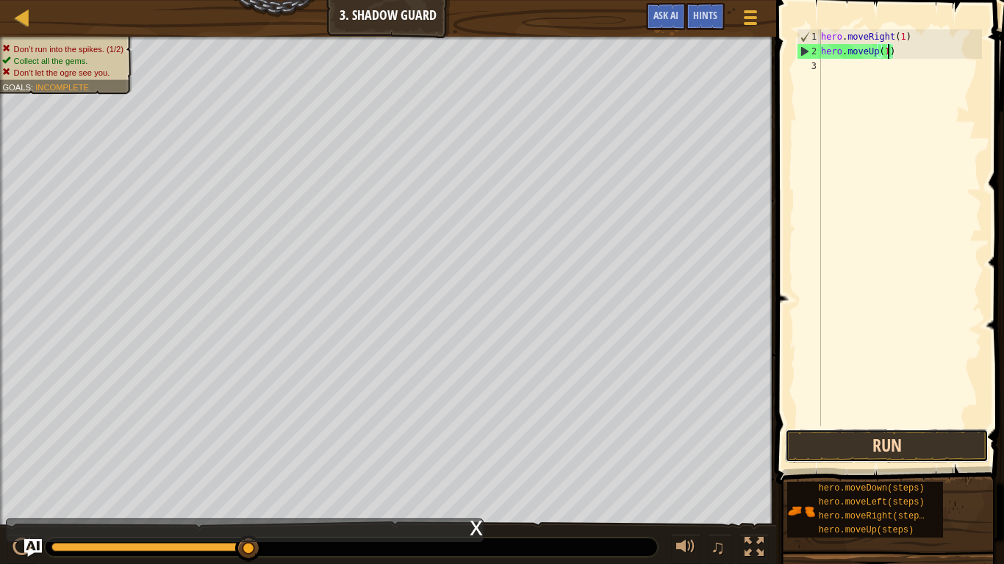
click at [921, 439] on button "Run" at bounding box center [887, 446] width 204 height 34
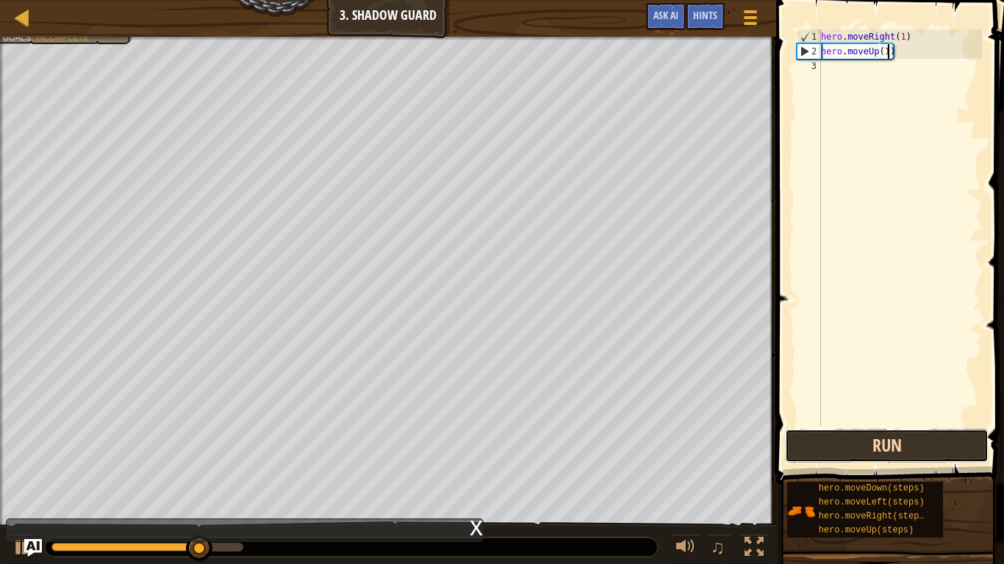
click at [940, 437] on button "Run" at bounding box center [887, 446] width 204 height 34
click at [919, 439] on button "Run" at bounding box center [887, 446] width 204 height 34
click at [919, 439] on button "Running" at bounding box center [887, 446] width 204 height 34
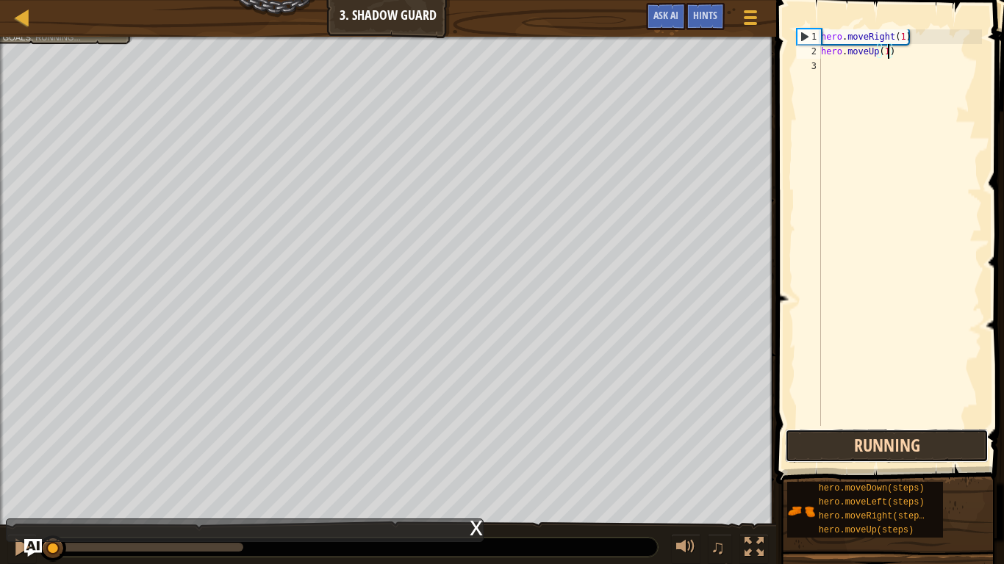
click at [919, 439] on button "Running" at bounding box center [887, 446] width 204 height 34
click at [919, 439] on button "Run" at bounding box center [887, 446] width 204 height 34
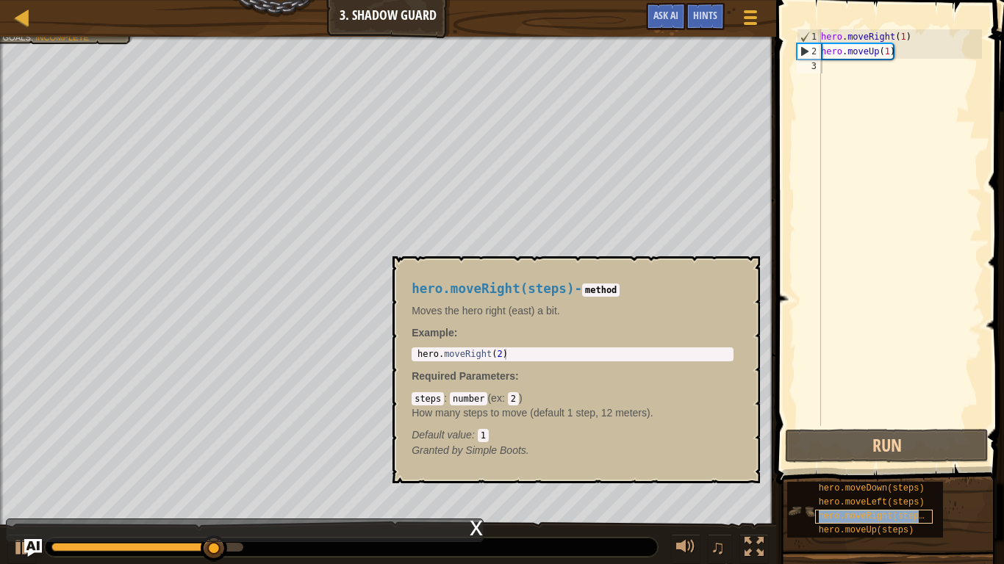
type textarea "hero.moveRight(steps)"
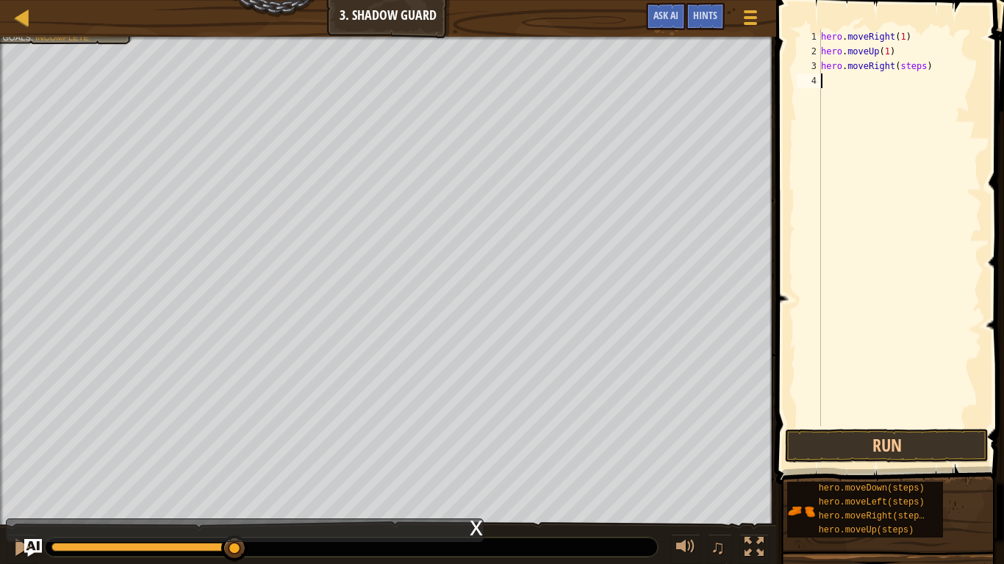
click at [888, 252] on div "hero . moveRight ( 1 ) hero . moveUp ( 1 ) hero . moveRight ( steps )" at bounding box center [900, 242] width 164 height 426
click at [926, 75] on div "hero . moveRight ( 1 ) hero . moveUp ( 1 ) hero . moveRight ( steps )" at bounding box center [900, 242] width 164 height 426
click at [924, 68] on div "hero . moveRight ( 1 ) hero . moveUp ( 1 ) hero . moveRight ( steps )" at bounding box center [900, 242] width 164 height 426
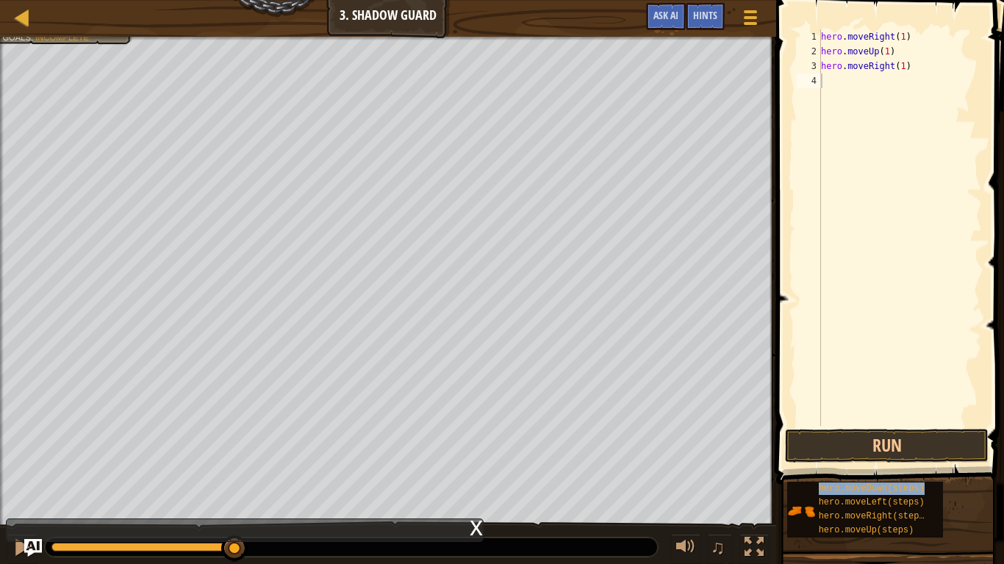
type textarea "hero.moveDown(steps)"
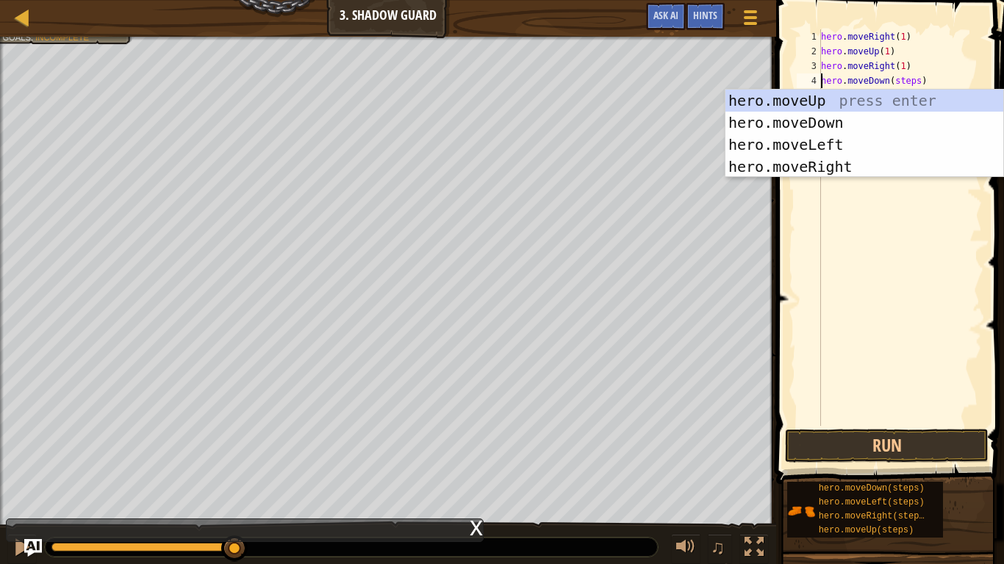
click at [920, 216] on div "hero . moveRight ( 1 ) hero . moveUp ( 1 ) hero . moveRight ( 1 ) hero . moveDo…" at bounding box center [900, 242] width 164 height 426
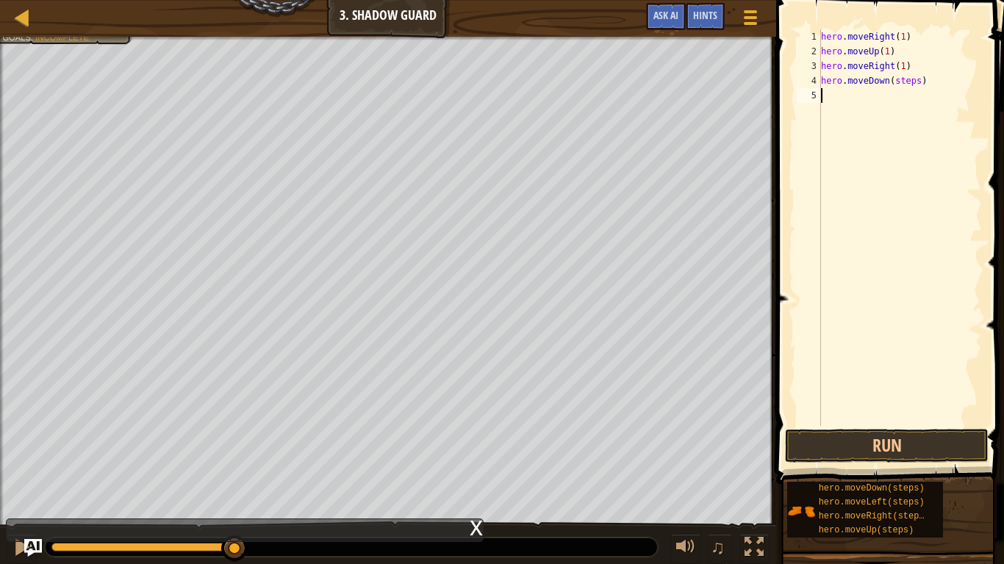
click at [917, 86] on div "hero . moveRight ( 1 ) hero . moveUp ( 1 ) hero . moveRight ( 1 ) hero . moveDo…" at bounding box center [900, 242] width 164 height 426
click at [922, 439] on button "Run" at bounding box center [887, 446] width 204 height 34
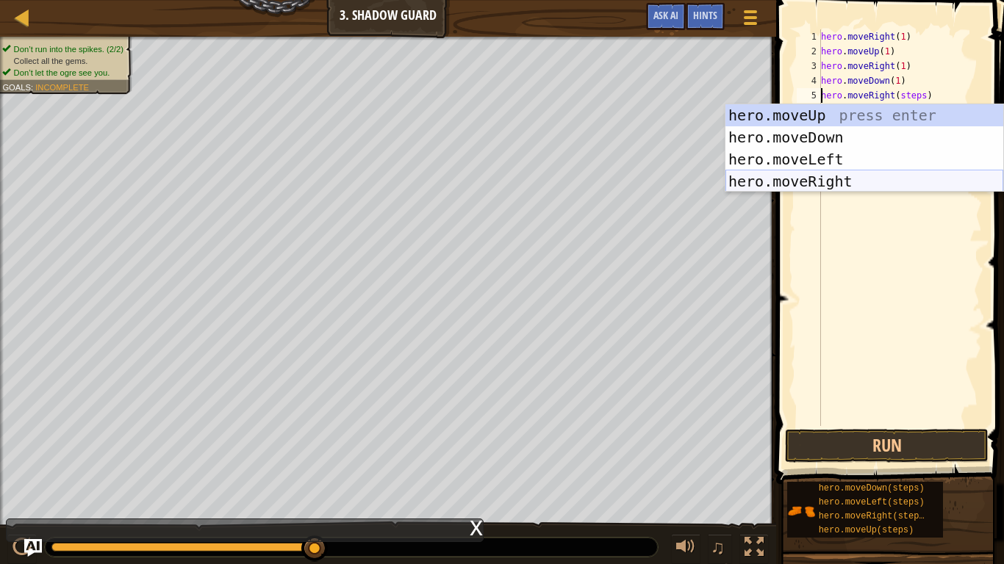
click at [837, 188] on div "hero.moveUp press enter hero.moveDown press enter hero.moveLeft press enter her…" at bounding box center [864, 170] width 278 height 132
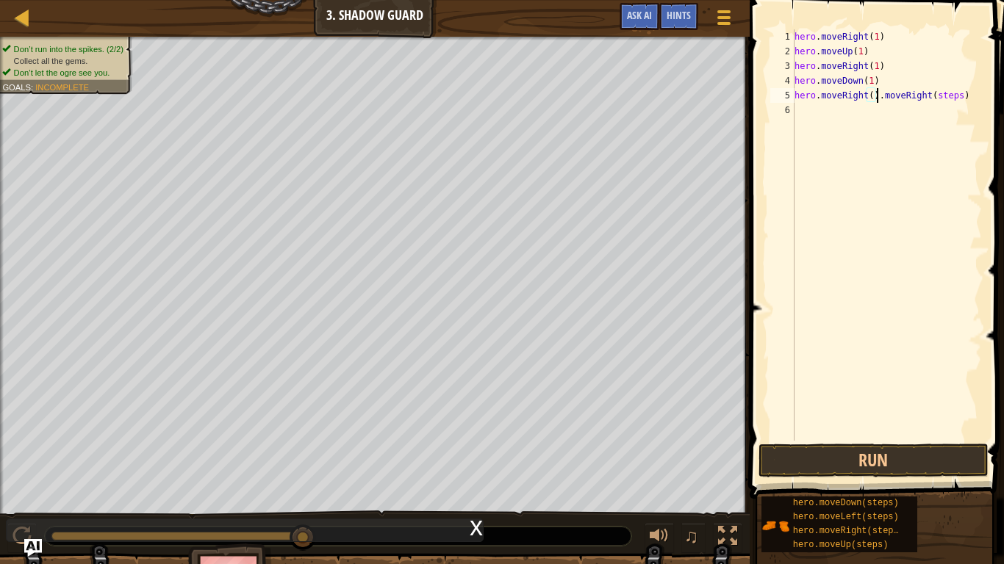
click at [965, 101] on div "hero . moveRight ( 1 ) hero . moveUp ( 1 ) hero . moveRight ( 1 ) hero . moveDo…" at bounding box center [886, 249] width 190 height 441
type textarea "hero.moveRight()"
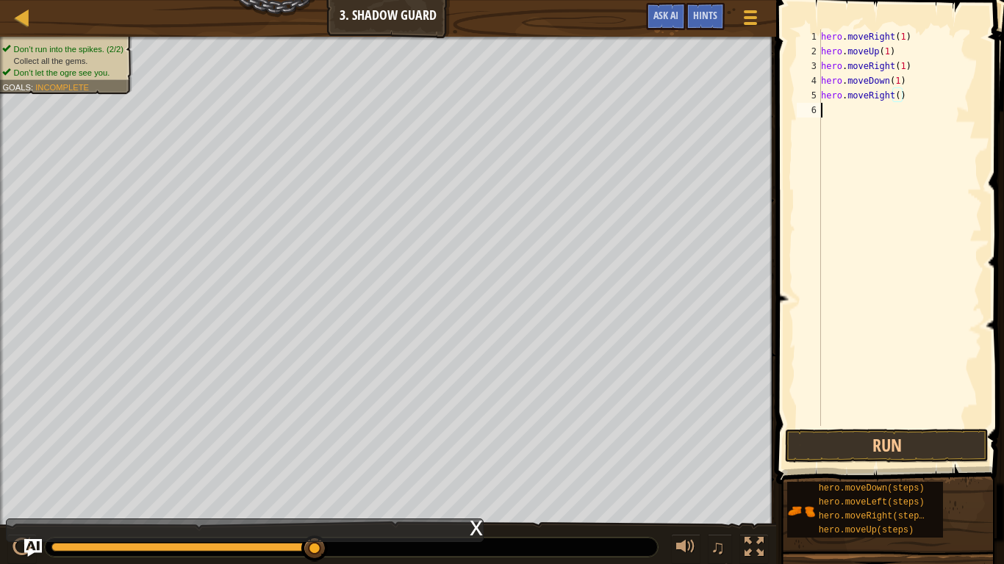
click at [897, 103] on div "hero . moveRight ( 1 ) hero . moveUp ( 1 ) hero . moveRight ( 1 ) hero . moveDo…" at bounding box center [900, 242] width 164 height 426
click at [901, 99] on div "hero . moveRight ( 1 ) hero . moveUp ( 1 ) hero . moveRight ( 1 ) hero . moveDo…" at bounding box center [900, 242] width 164 height 426
click at [893, 94] on div "hero . moveRight ( 1 ) hero . moveUp ( 1 ) hero . moveRight ( 1 ) hero . moveDo…" at bounding box center [900, 242] width 164 height 426
click at [902, 95] on div "hero . moveRight ( 1 ) hero . moveUp ( 1 ) hero . moveRight ( 1 ) hero . moveDo…" at bounding box center [900, 242] width 164 height 426
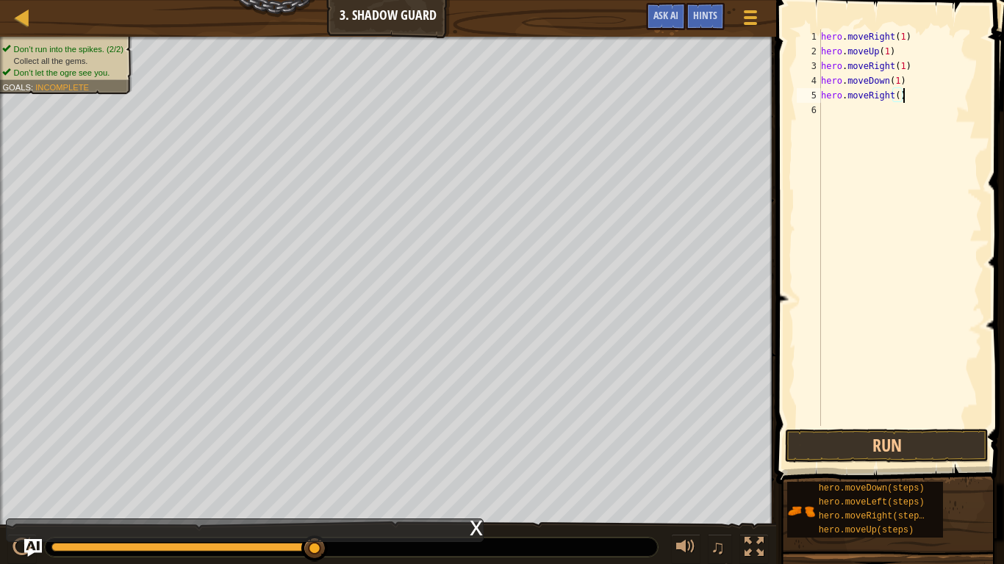
click at [899, 95] on div "hero . moveRight ( 1 ) hero . moveUp ( 1 ) hero . moveRight ( 1 ) hero . moveDo…" at bounding box center [900, 242] width 164 height 426
type textarea "hero.moveRight(1)"
click at [973, 436] on button "Run" at bounding box center [887, 446] width 204 height 34
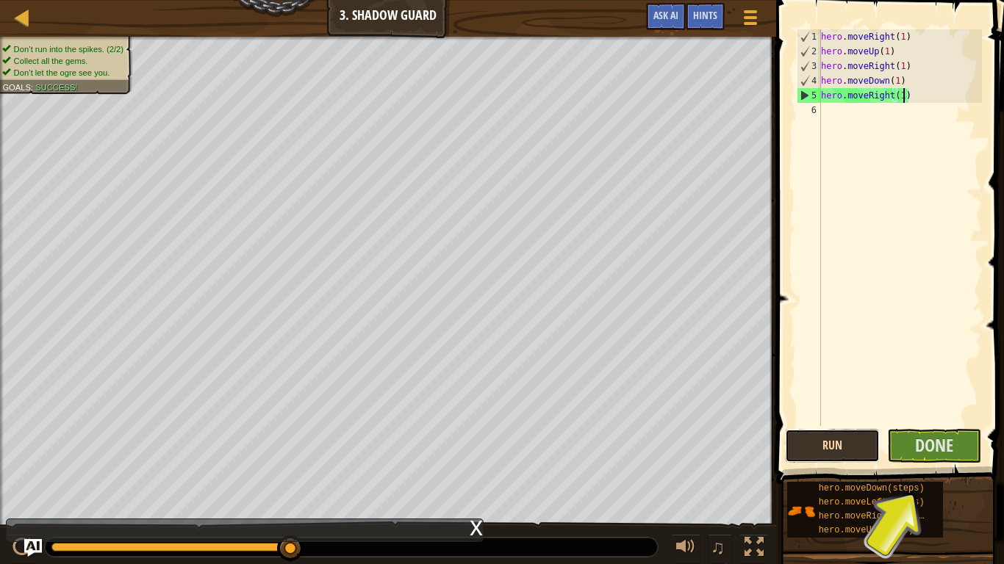
click at [834, 439] on button "Run" at bounding box center [832, 446] width 95 height 34
click at [951, 439] on span "Done" at bounding box center [934, 445] width 38 height 24
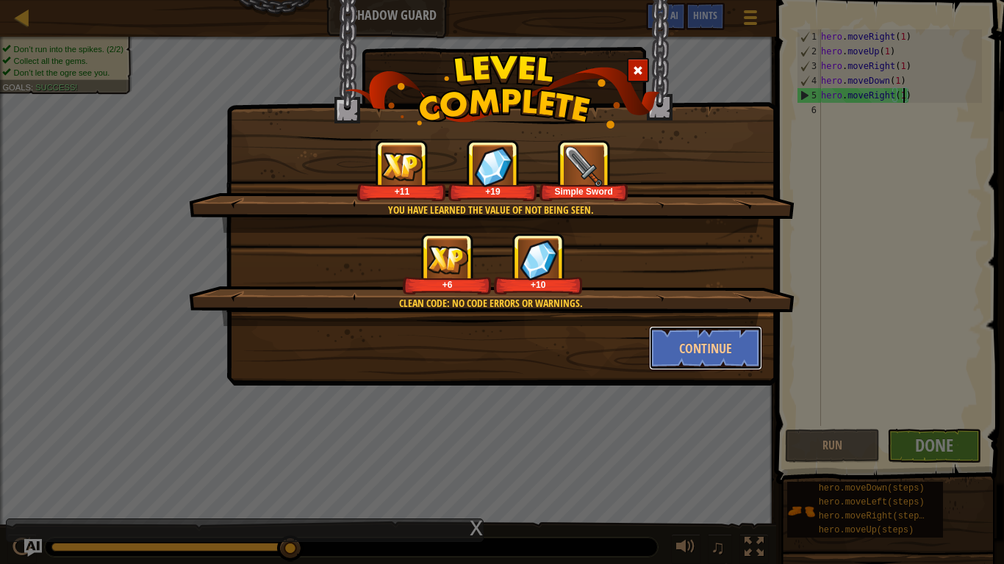
click at [725, 352] on button "Continue" at bounding box center [706, 348] width 114 height 44
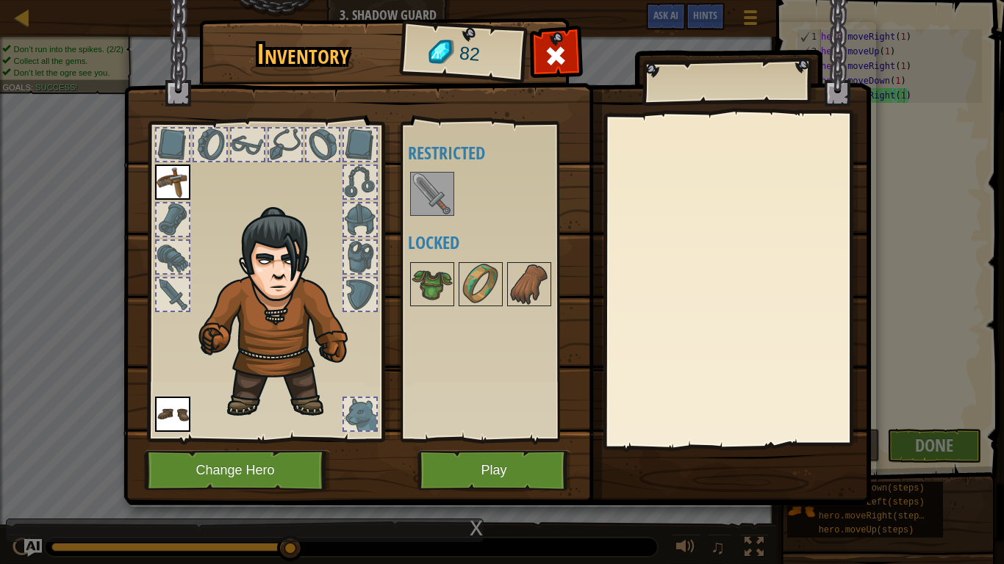
click at [420, 180] on img at bounding box center [431, 193] width 41 height 41
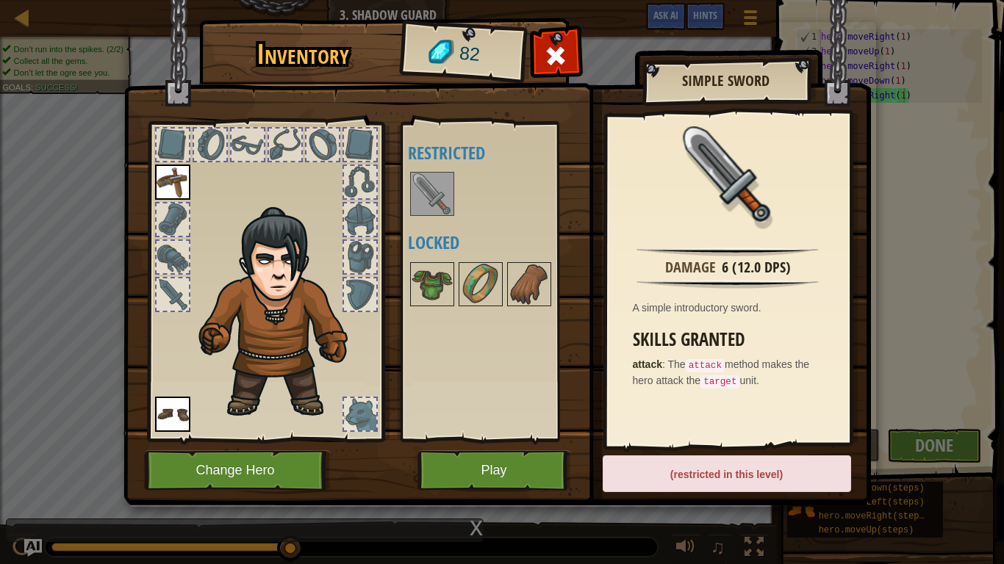
click at [652, 439] on div "(restricted in this level)" at bounding box center [726, 474] width 248 height 37
click at [420, 195] on img at bounding box center [431, 193] width 41 height 41
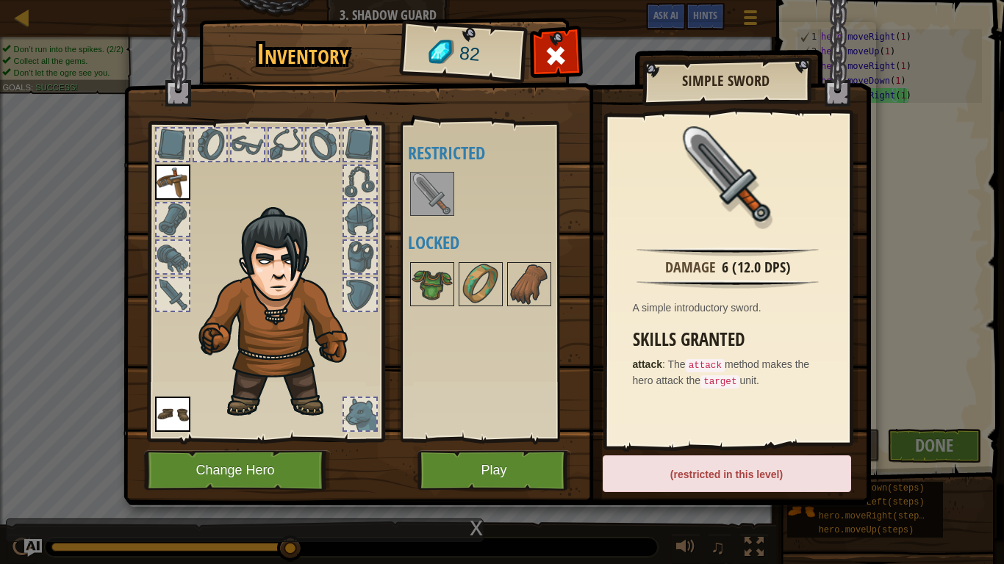
click at [373, 416] on div at bounding box center [360, 414] width 32 height 32
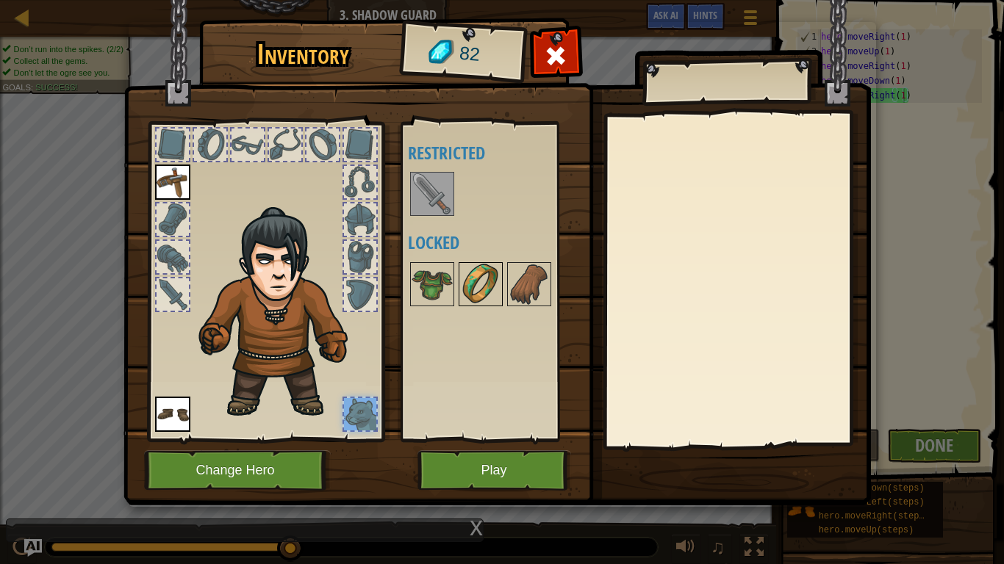
click at [489, 287] on img at bounding box center [480, 284] width 41 height 41
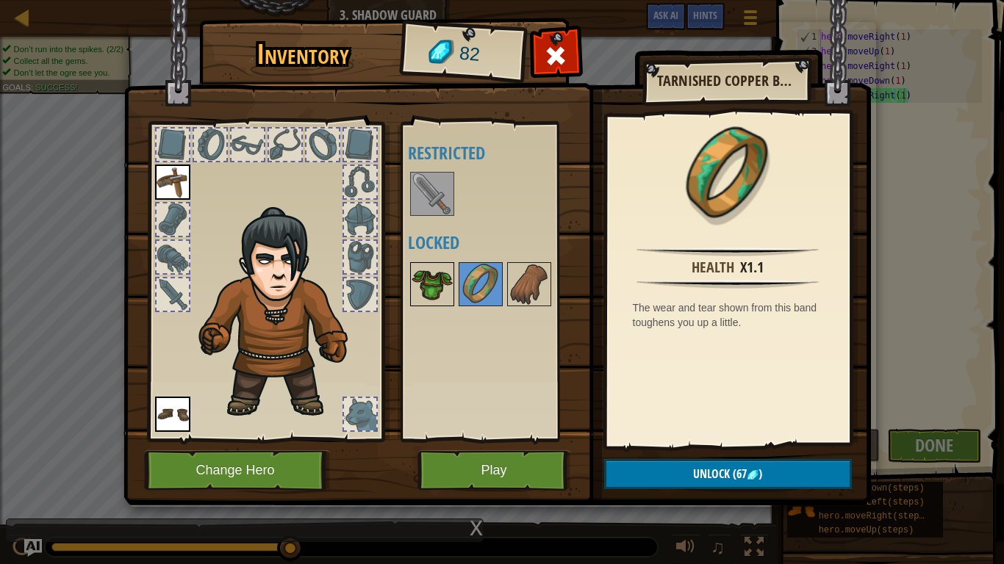
click at [417, 273] on img at bounding box center [431, 284] width 41 height 41
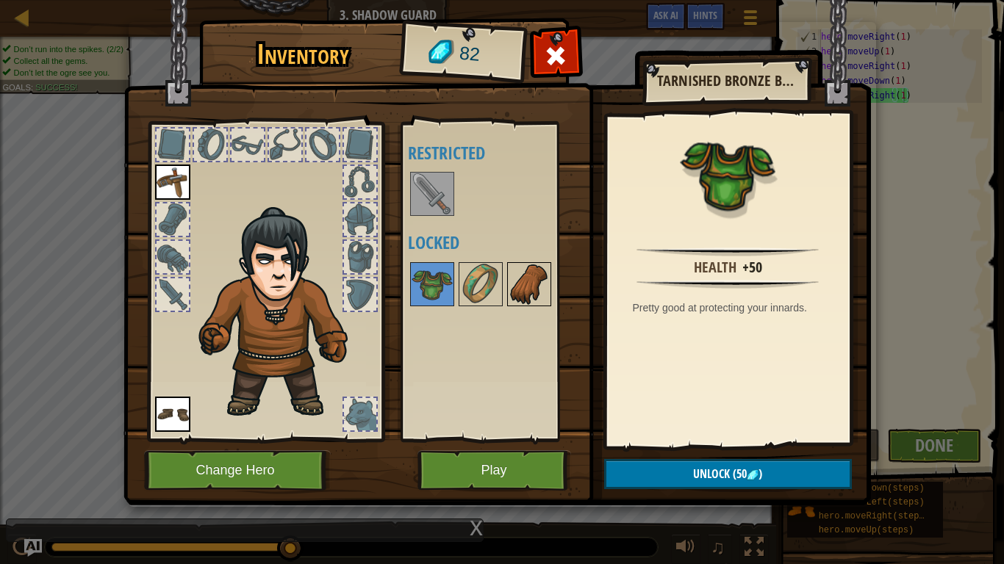
click at [533, 276] on img at bounding box center [528, 284] width 41 height 41
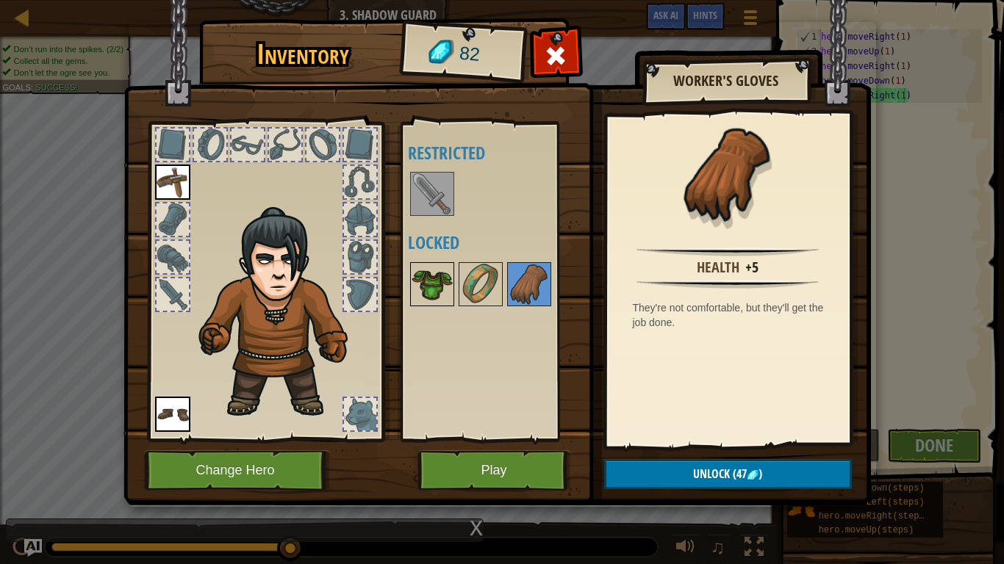
click at [420, 281] on img at bounding box center [431, 284] width 41 height 41
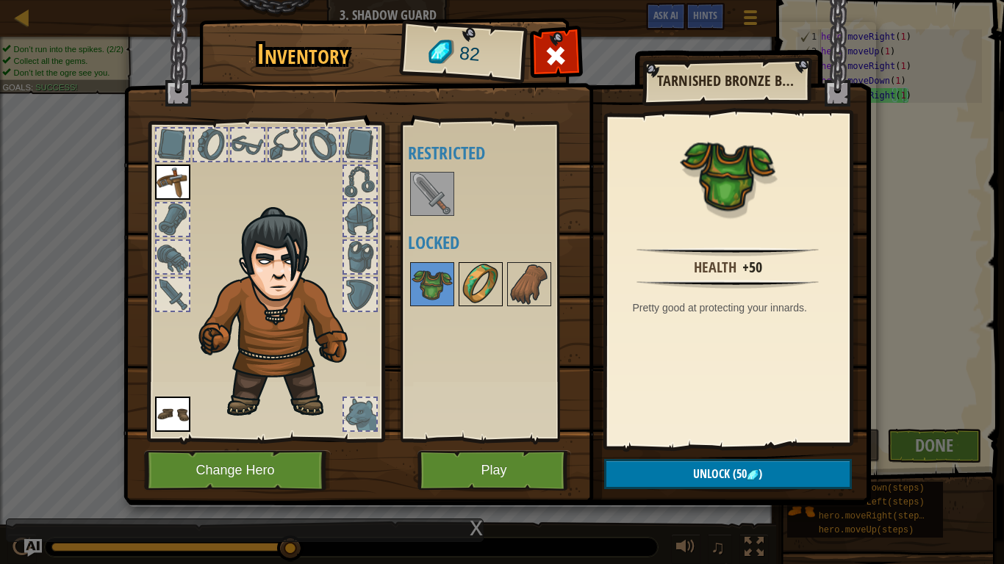
click at [489, 283] on img at bounding box center [480, 284] width 41 height 41
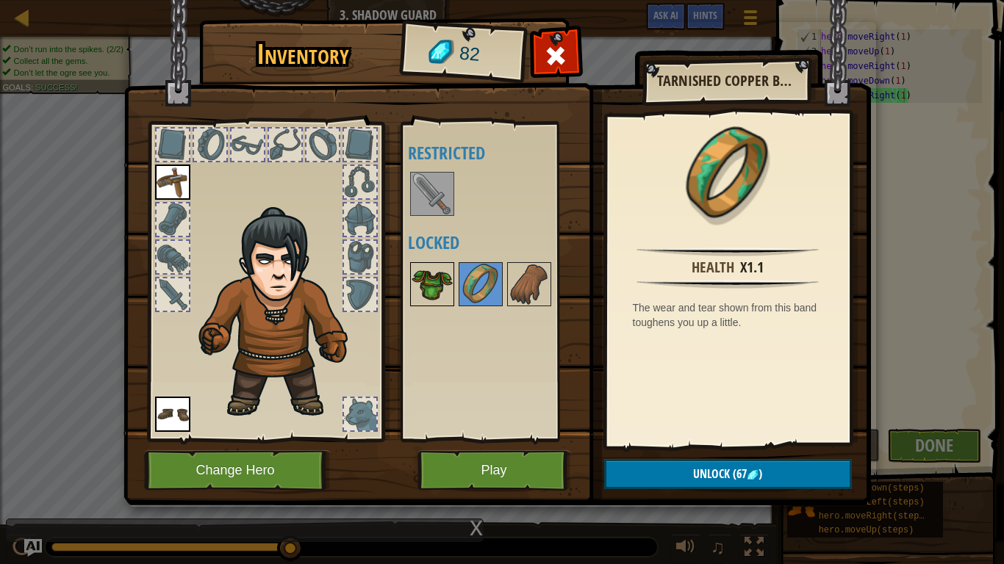
click at [442, 291] on img at bounding box center [431, 284] width 41 height 41
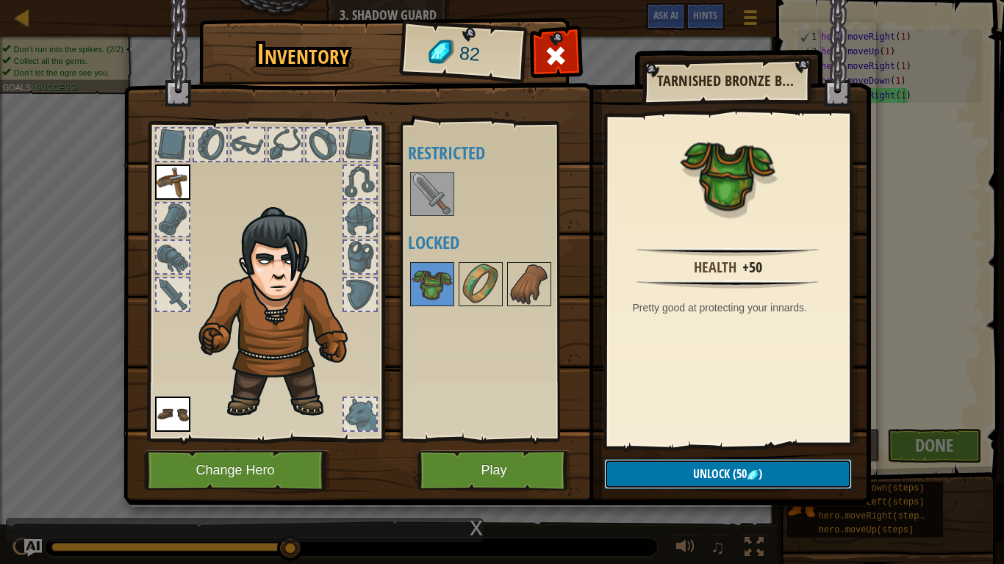
click at [653, 439] on button "Unlock (50 )" at bounding box center [728, 474] width 248 height 30
click at [652, 439] on button "Confirm" at bounding box center [728, 474] width 248 height 30
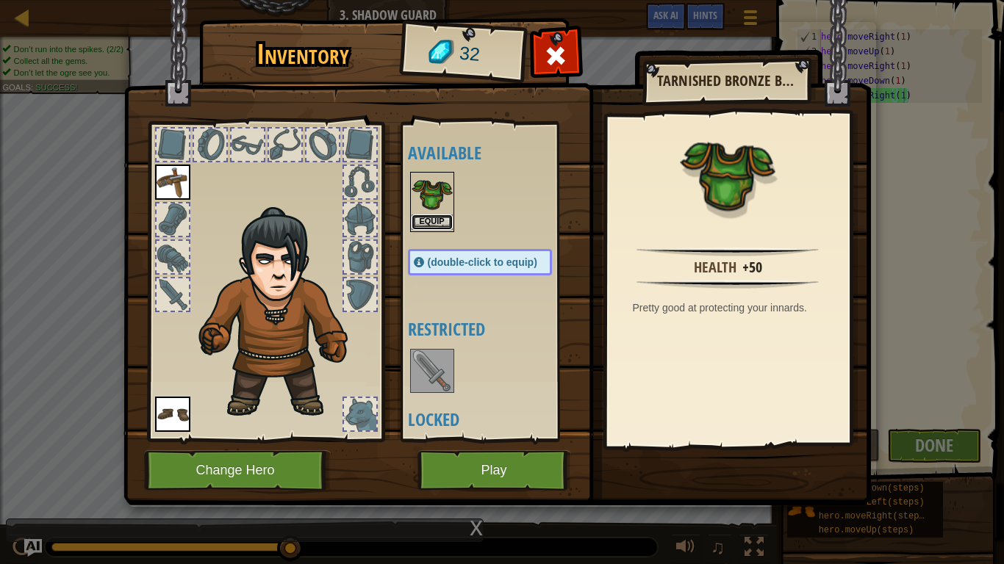
click at [434, 215] on button "Equip" at bounding box center [431, 222] width 41 height 15
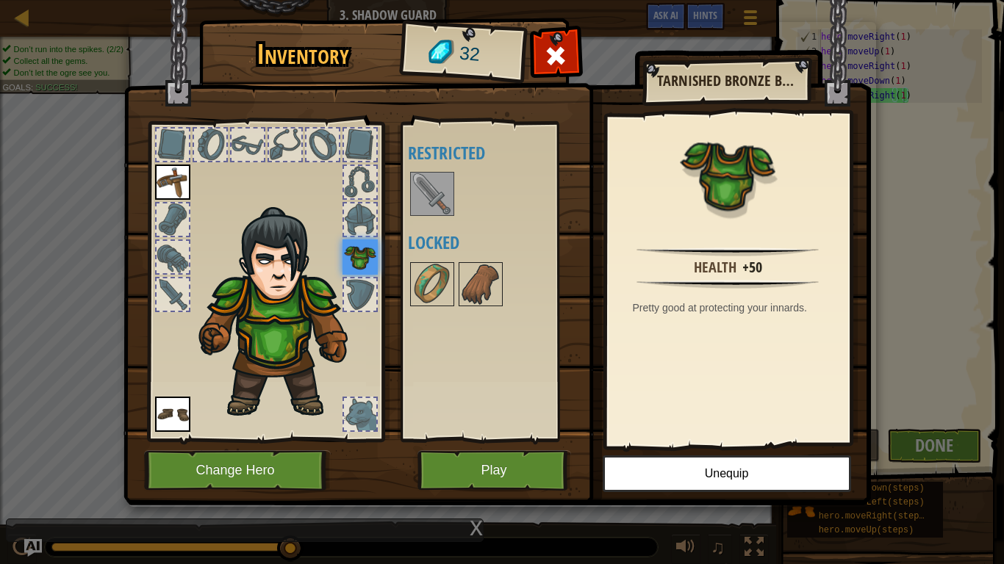
click at [439, 174] on img at bounding box center [431, 193] width 41 height 41
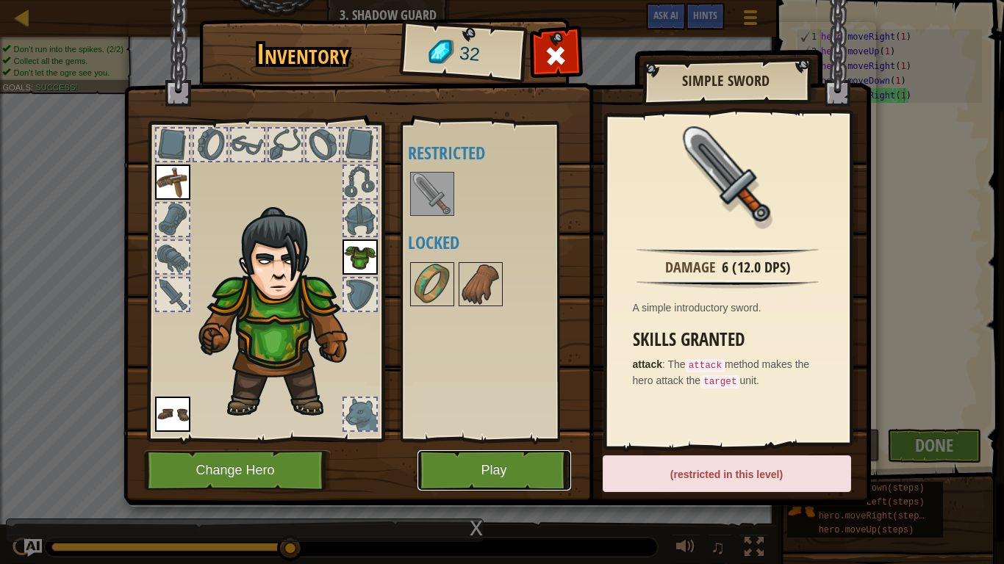
click at [435, 439] on button "Play" at bounding box center [494, 470] width 154 height 40
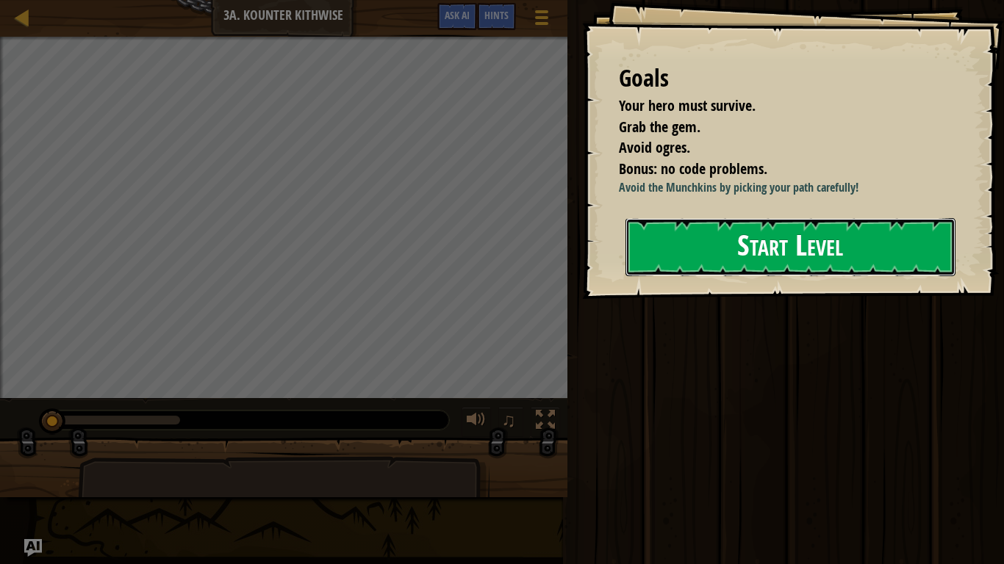
click at [721, 264] on button "Start Level" at bounding box center [790, 247] width 330 height 58
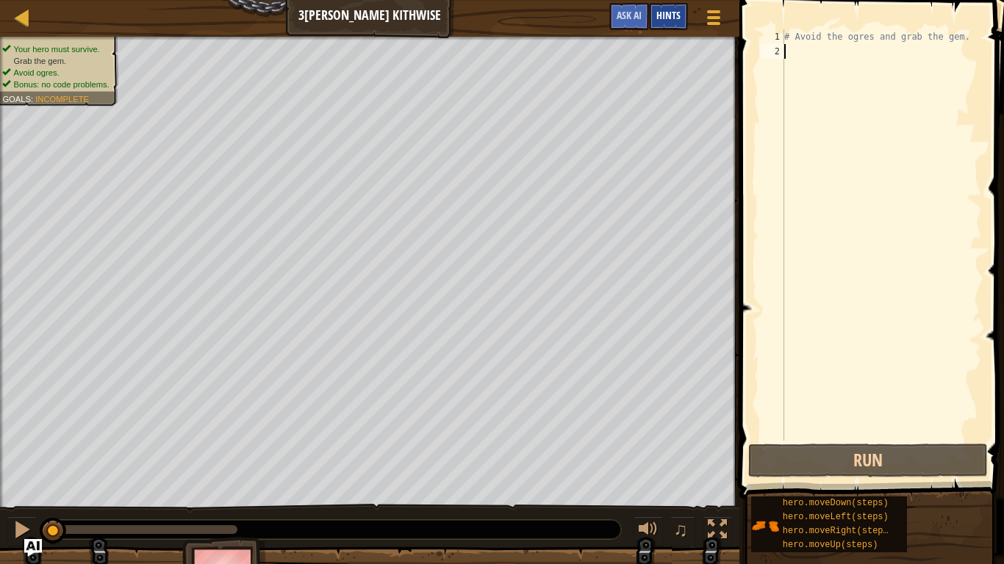
click at [676, 15] on span "Hints" at bounding box center [668, 15] width 24 height 14
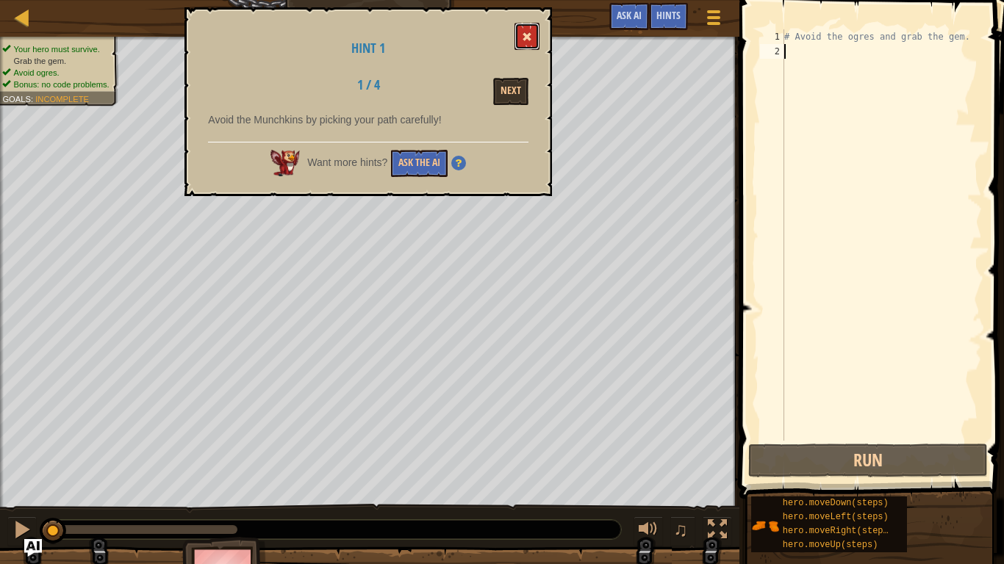
click at [526, 30] on button at bounding box center [526, 36] width 25 height 27
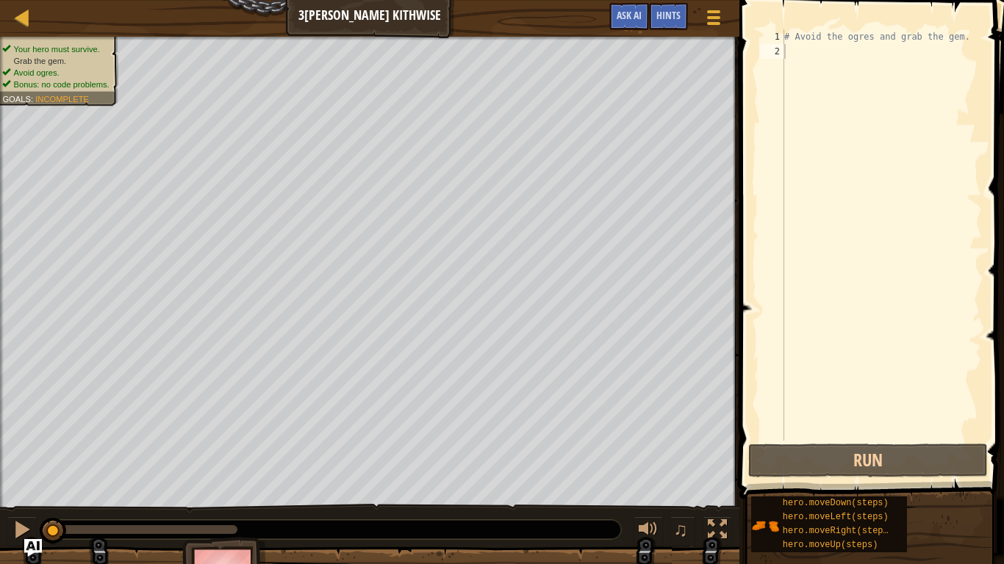
click at [973, 36] on div "# Avoid the ogres and grab the gem." at bounding box center [881, 249] width 201 height 441
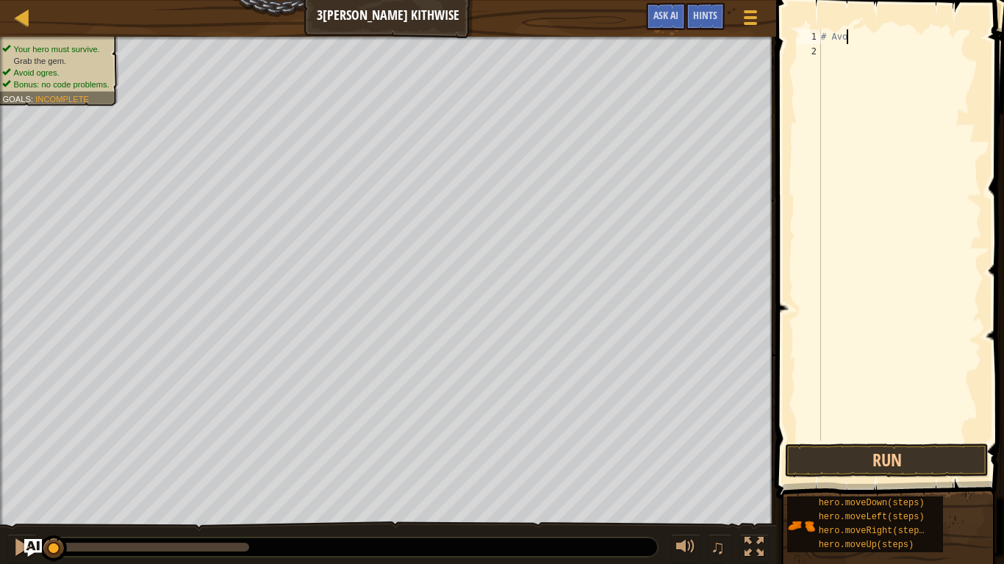
type textarea "#"
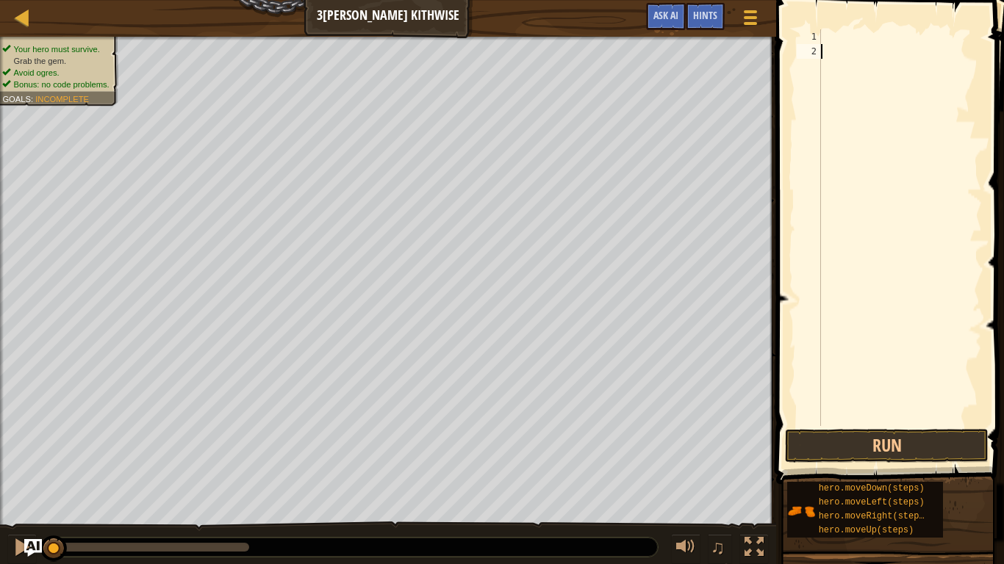
click at [813, 54] on div "2" at bounding box center [808, 51] width 24 height 15
click at [918, 43] on div "hero . moveDown ( steps ) hero . moveRight ( steps )" at bounding box center [900, 242] width 164 height 426
type textarea "hero.moveDown(1)"
click at [925, 65] on div "hero . moveDown ( 1 ) hero . moveRight ( steps )" at bounding box center [900, 242] width 164 height 426
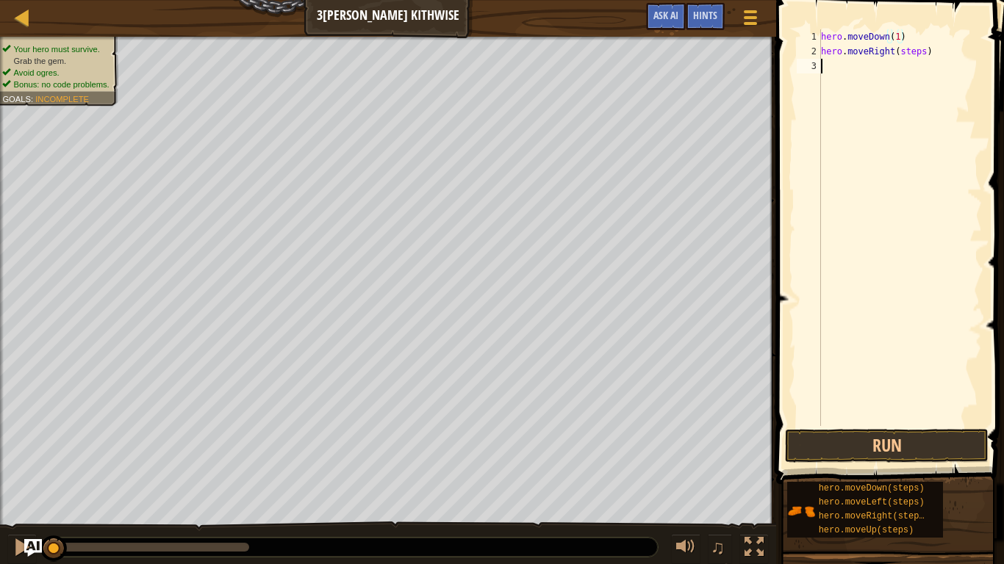
scroll to position [7, 0]
click at [926, 50] on div "hero . moveDown ( 1 ) hero . moveRight ( steps )" at bounding box center [900, 242] width 164 height 426
type textarea "hero.moveRight()"
click at [884, 190] on div "hero . moveDown ( 1 ) hero . moveRight ( )" at bounding box center [900, 242] width 164 height 426
type textarea "h"
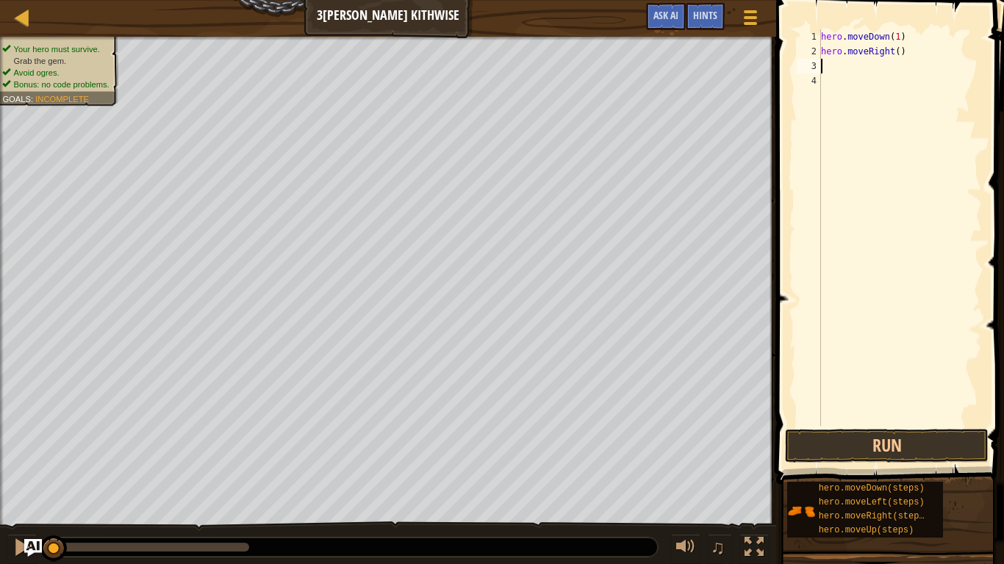
type textarea "h"
type textarea "k"
click at [898, 56] on div "hero . moveDown ( 1 ) hero . moveRight ( )" at bounding box center [900, 242] width 164 height 426
click at [824, 435] on button "Run" at bounding box center [887, 446] width 204 height 34
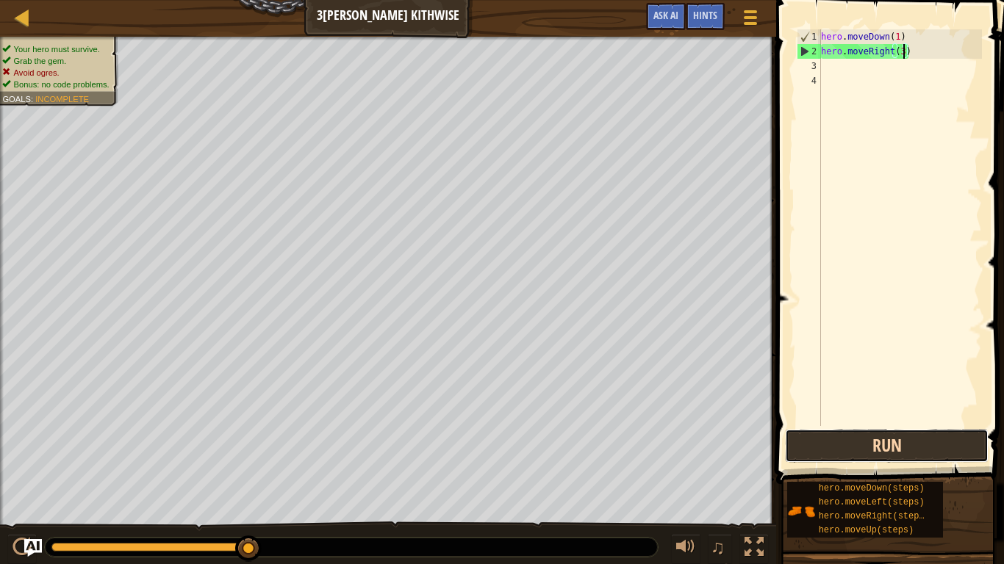
click at [824, 435] on button "Run" at bounding box center [887, 446] width 204 height 34
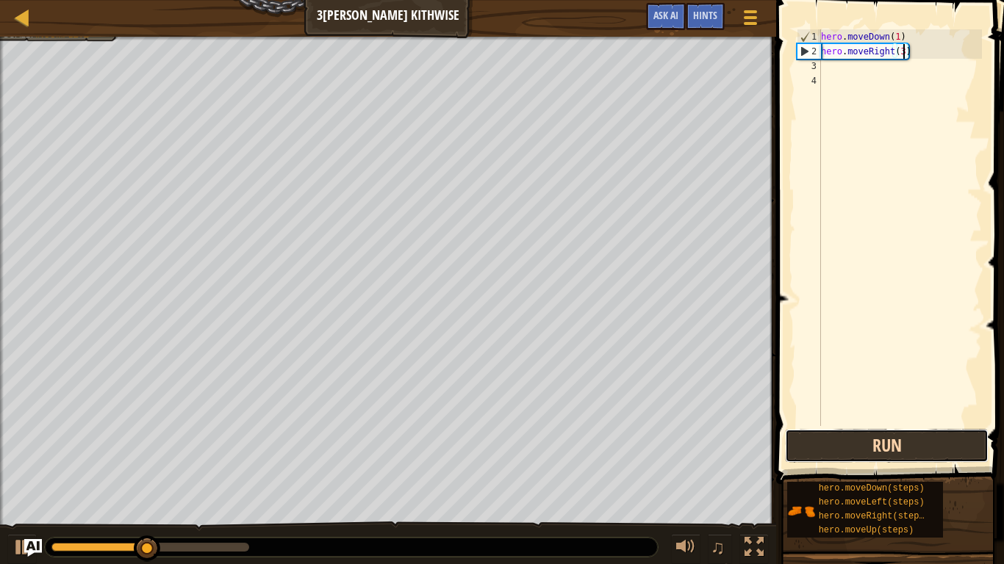
click at [824, 435] on button "Run" at bounding box center [887, 446] width 204 height 34
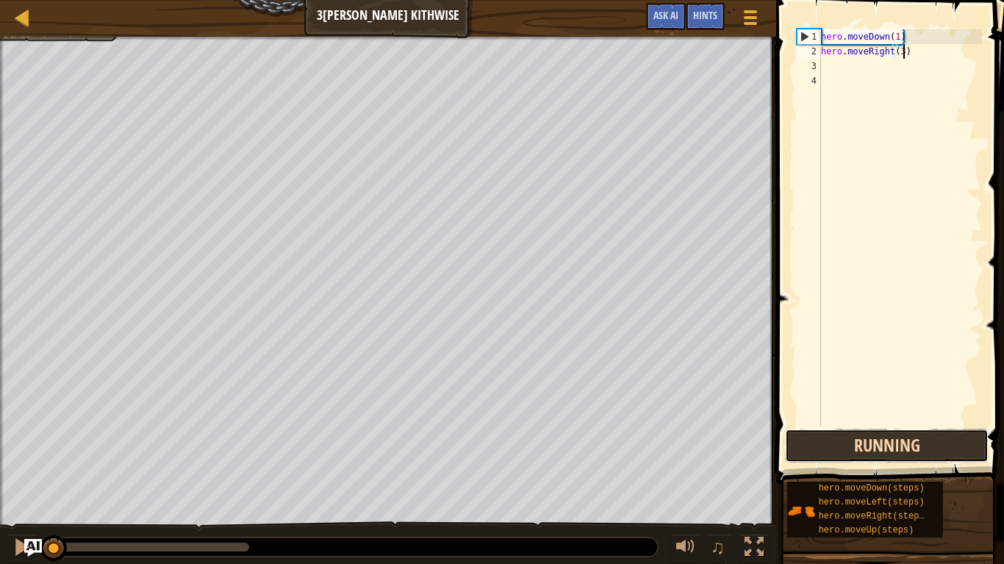
click at [824, 435] on button "Running" at bounding box center [887, 446] width 204 height 34
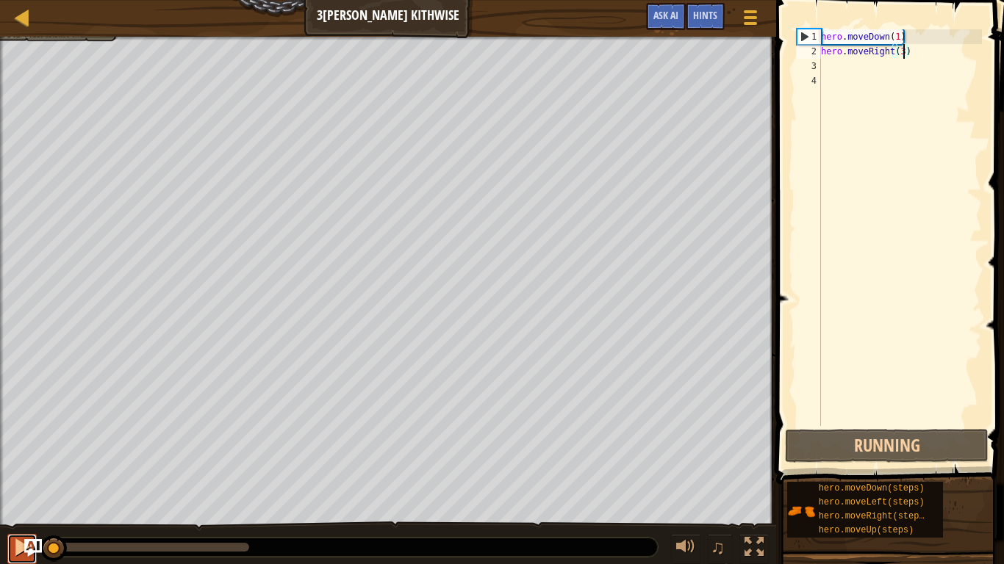
click at [15, 439] on div at bounding box center [21, 547] width 19 height 19
click at [12, 439] on div at bounding box center [21, 547] width 19 height 19
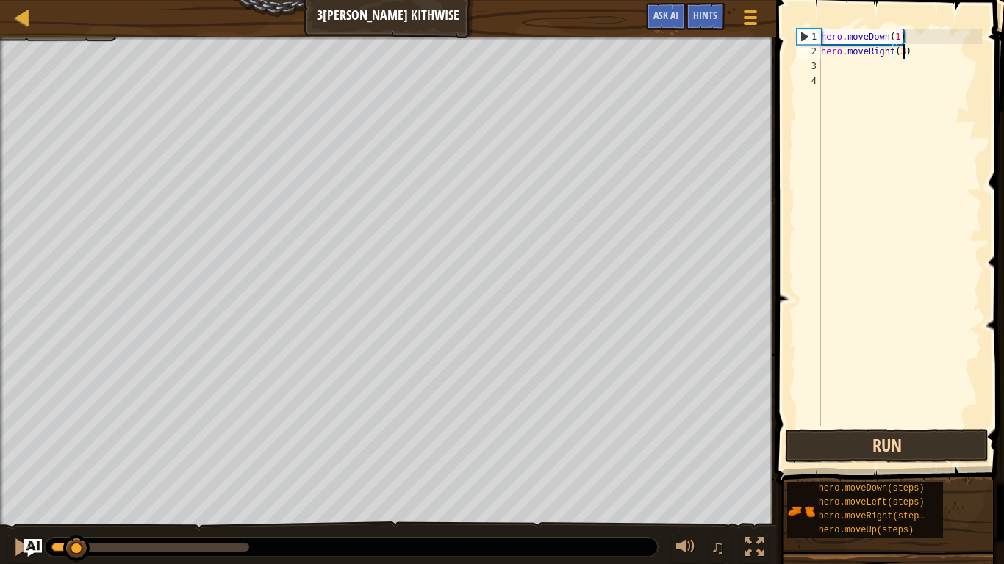
click at [60, 439] on div at bounding box center [64, 547] width 26 height 9
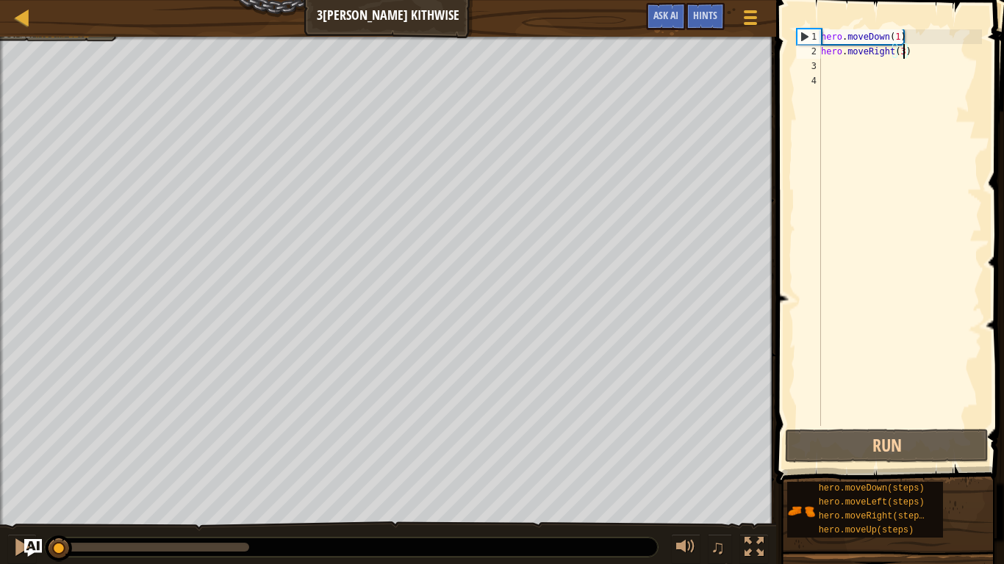
click at [900, 44] on div "hero . moveDown ( 1 ) hero . moveRight ( 3 )" at bounding box center [900, 242] width 164 height 426
click at [899, 38] on div "hero . moveDown ( 1 ) hero . moveRight ( 3 )" at bounding box center [900, 242] width 164 height 426
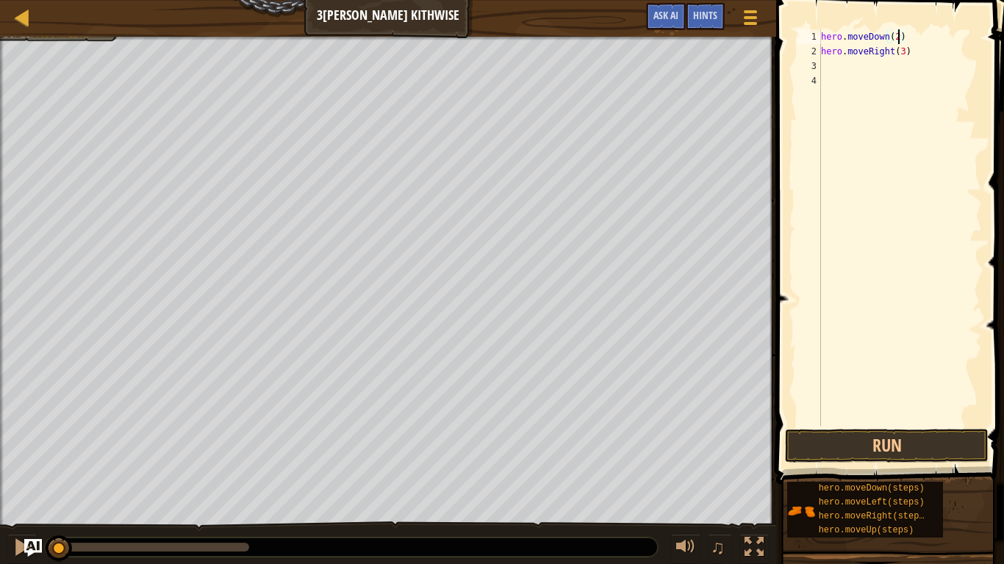
scroll to position [7, 11]
click at [905, 57] on div "hero . moveDown ( 2 ) hero . moveRight ( 3 )" at bounding box center [900, 242] width 164 height 426
type textarea "hero.moveRight(1)"
click at [823, 55] on div "hero . moveDown ( 2 ) hero . moveRight ( 1 )" at bounding box center [900, 242] width 164 height 426
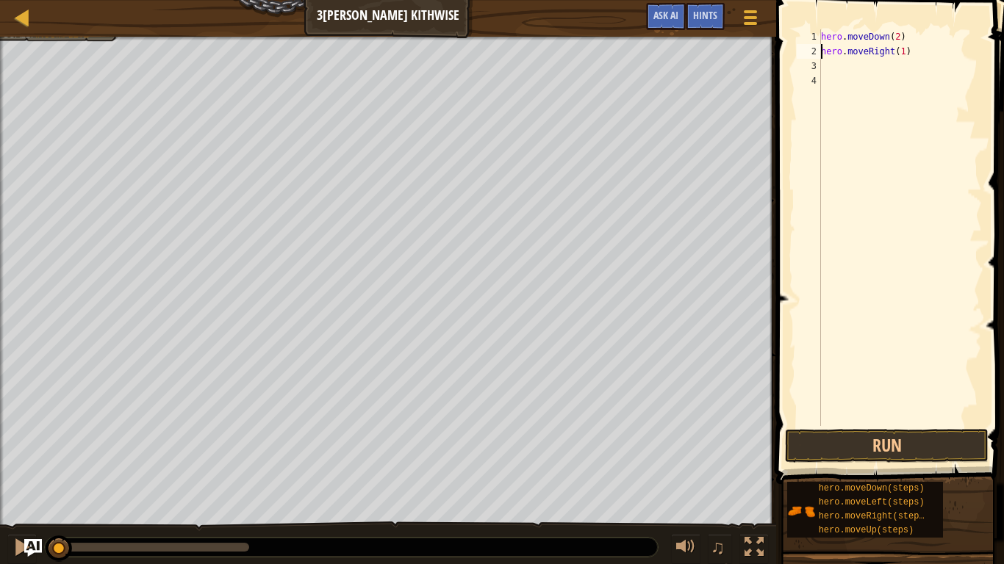
click at [825, 62] on div "hero . moveDown ( 2 ) hero . moveRight ( 1 )" at bounding box center [900, 242] width 164 height 426
type textarea "h"
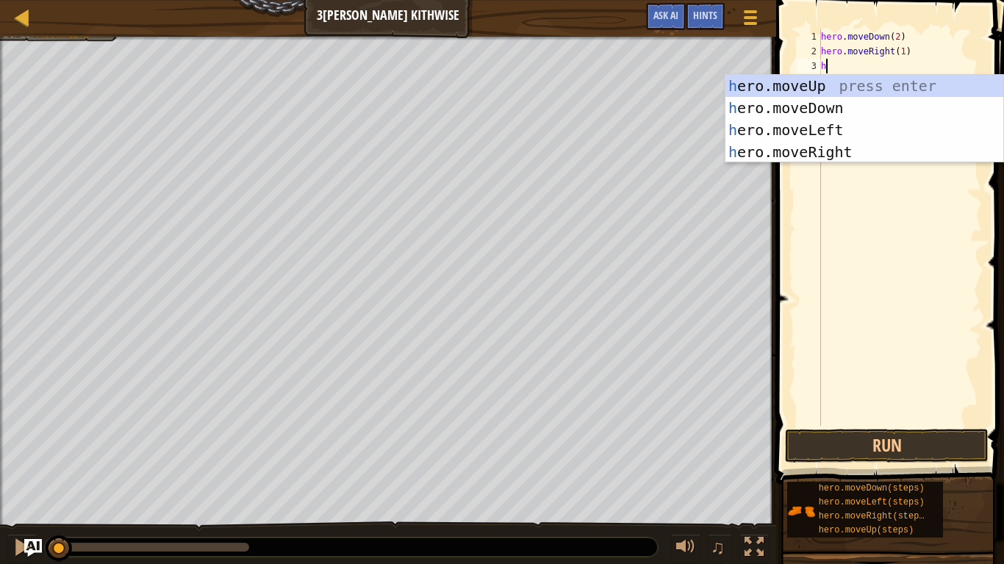
click at [847, 96] on div "h ero.moveUp press enter h ero.moveDown press enter h ero.moveLeft press enter …" at bounding box center [864, 141] width 278 height 132
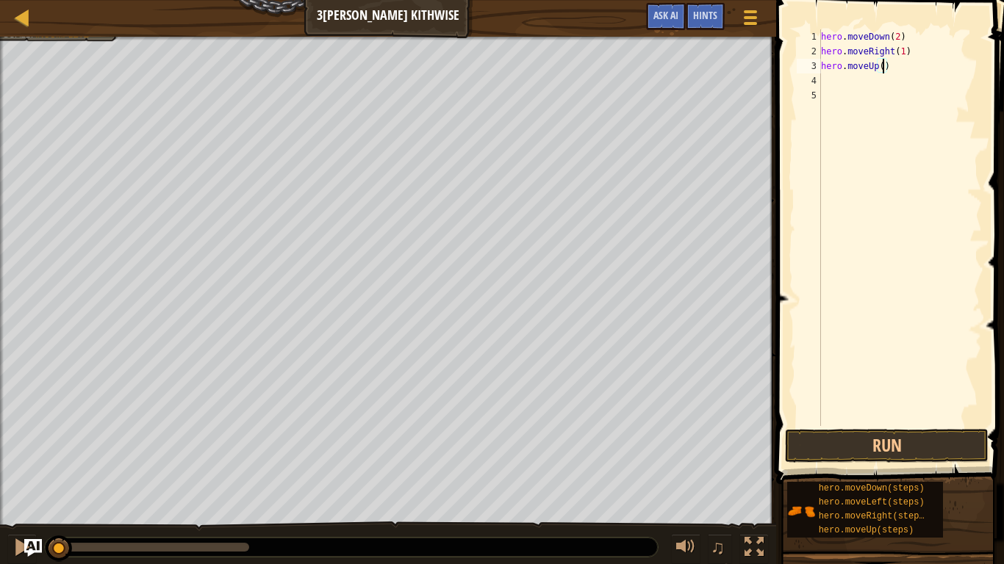
click at [883, 73] on div "hero . moveDown ( 2 ) hero . moveRight ( 1 ) hero . moveUp ( )" at bounding box center [900, 242] width 164 height 426
type textarea "hero.moveUp(1)"
click at [957, 439] on button "Run" at bounding box center [887, 446] width 204 height 34
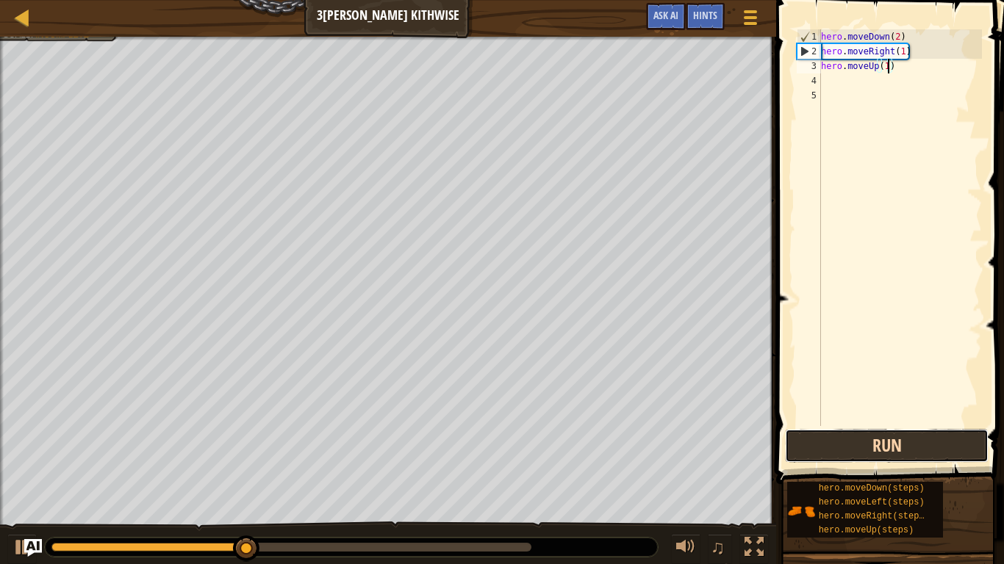
click at [957, 439] on button "Run" at bounding box center [887, 446] width 204 height 34
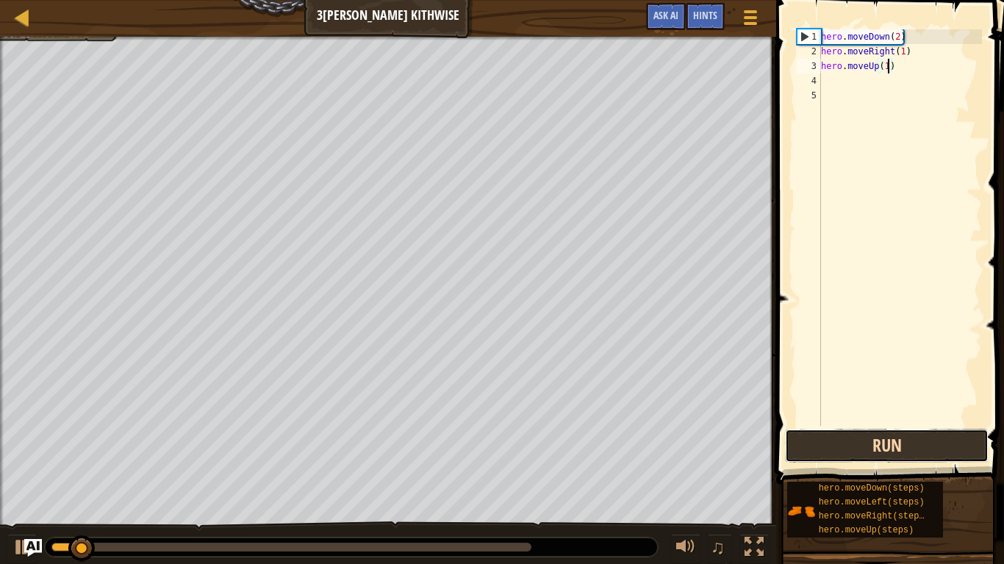
click at [957, 439] on button "Run" at bounding box center [887, 446] width 204 height 34
click at [957, 439] on button "Running" at bounding box center [887, 446] width 204 height 34
click at [957, 439] on button "Run" at bounding box center [887, 446] width 204 height 34
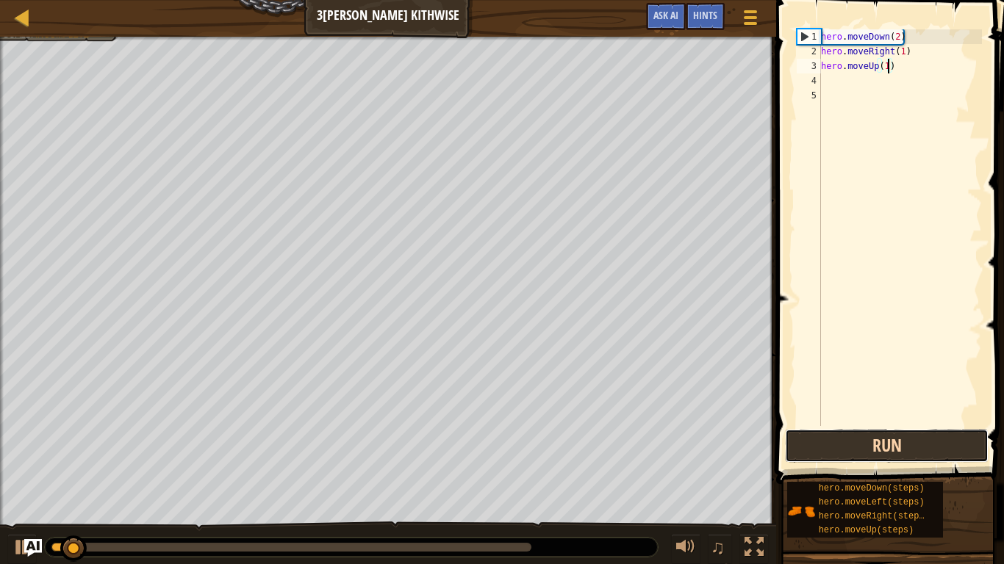
click at [957, 439] on button "Run" at bounding box center [887, 446] width 204 height 34
click at [957, 439] on button "Running" at bounding box center [887, 446] width 204 height 34
click at [957, 439] on button "Run" at bounding box center [887, 446] width 204 height 34
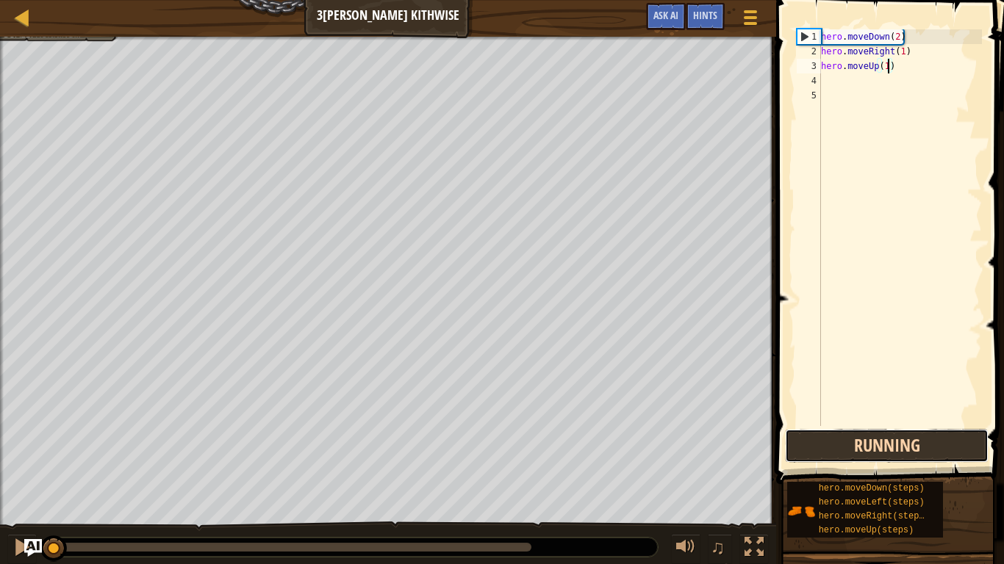
click at [957, 439] on button "Running" at bounding box center [887, 446] width 204 height 34
click at [957, 439] on button "Run" at bounding box center [887, 446] width 204 height 34
click at [957, 439] on button "Running" at bounding box center [887, 446] width 204 height 34
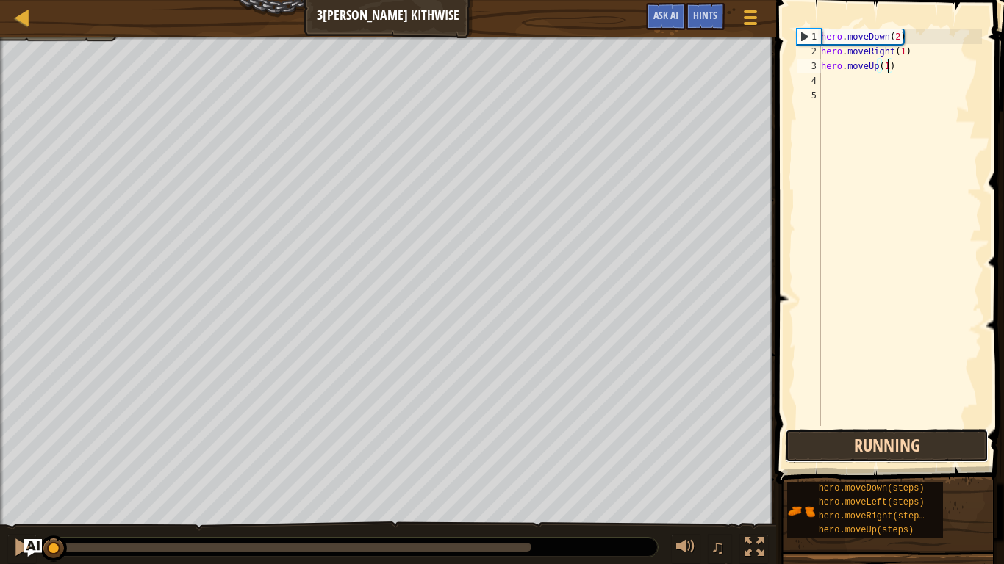
click at [957, 439] on button "Running" at bounding box center [887, 446] width 204 height 34
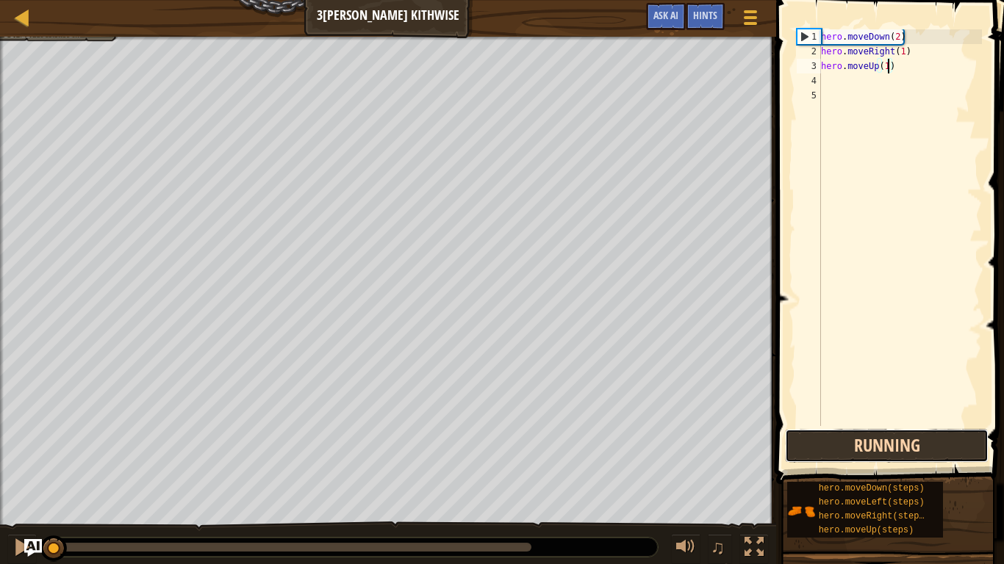
click at [957, 439] on button "Running" at bounding box center [887, 446] width 204 height 34
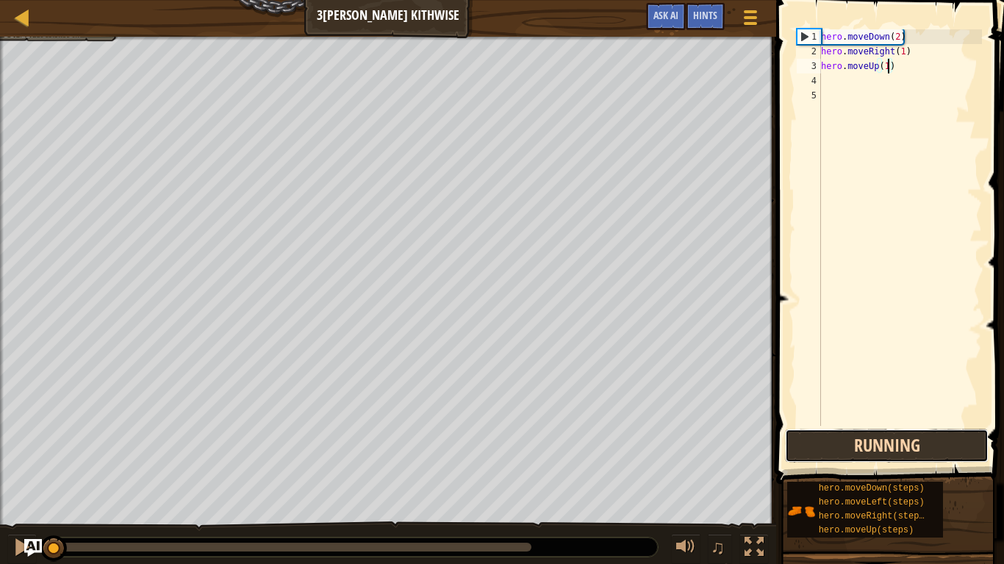
click at [957, 439] on button "Running" at bounding box center [887, 446] width 204 height 34
click at [957, 439] on button "Run" at bounding box center [887, 446] width 204 height 34
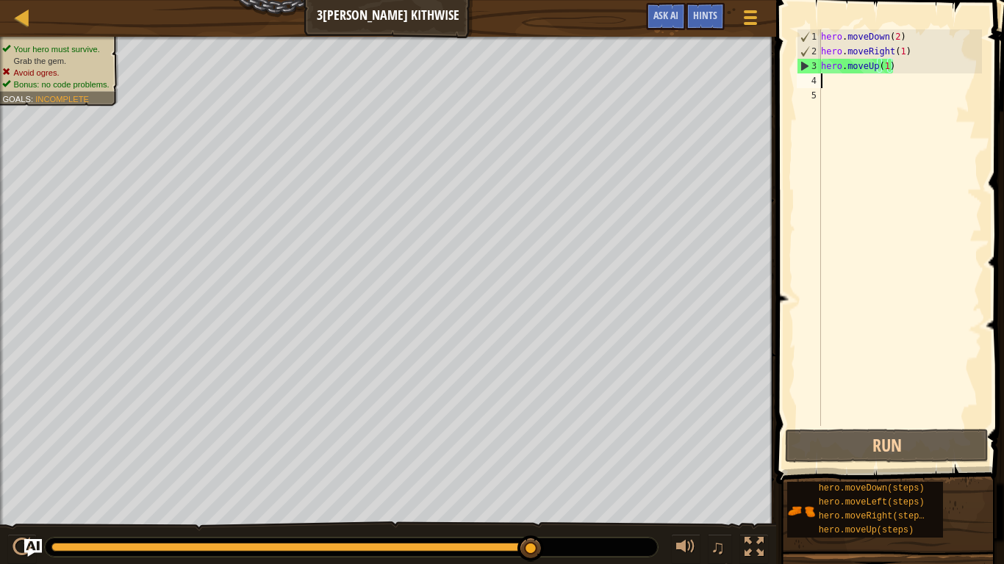
click at [867, 83] on div "hero . moveDown ( 2 ) hero . moveRight ( 1 ) hero . moveUp ( 1 )" at bounding box center [900, 242] width 164 height 426
type textarea "h"
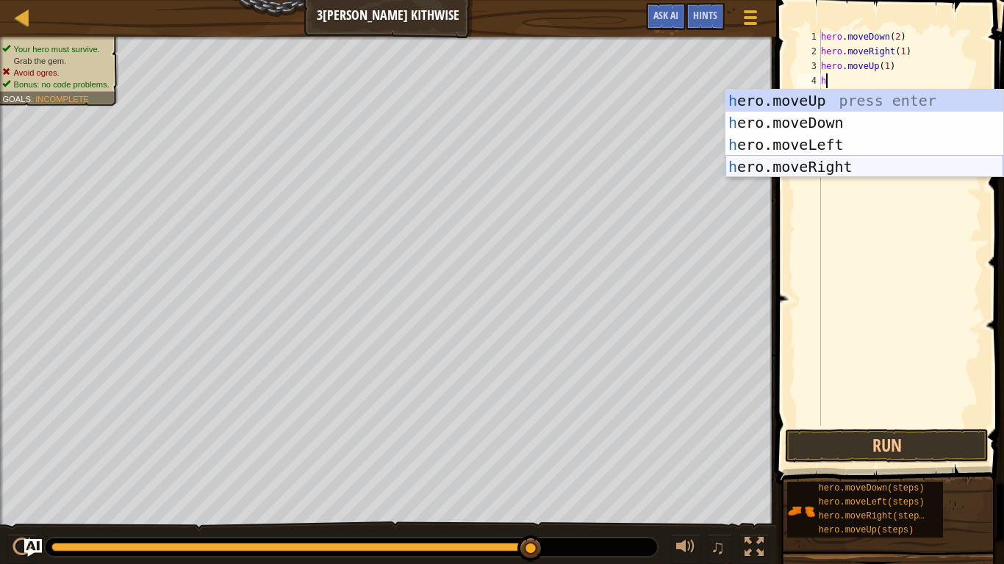
click at [881, 158] on div "h ero.moveUp press enter h ero.moveDown press enter h ero.moveLeft press enter …" at bounding box center [864, 156] width 278 height 132
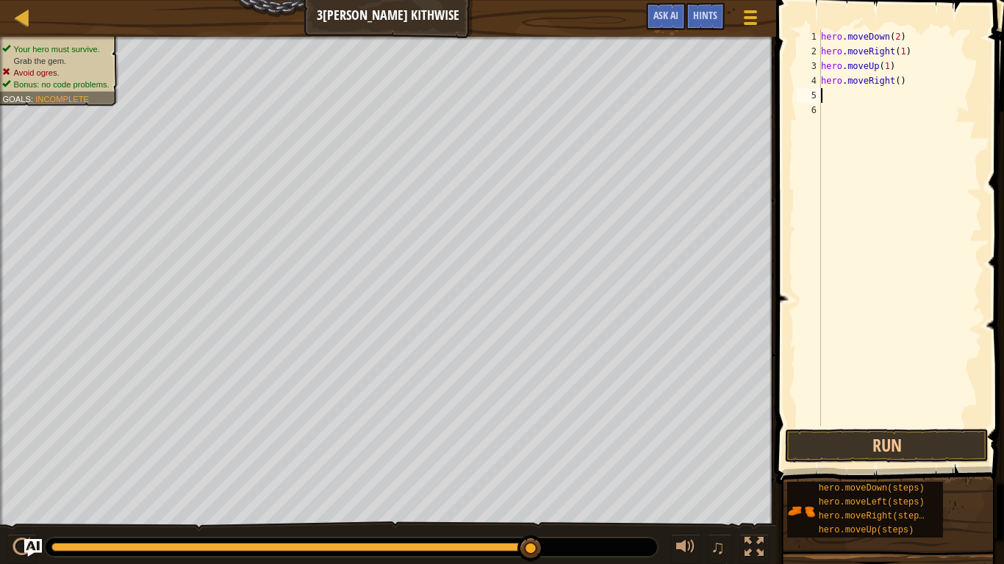
click at [897, 89] on div "hero . moveDown ( 2 ) hero . moveRight ( 1 ) hero . moveUp ( 1 ) hero . moveRig…" at bounding box center [900, 242] width 164 height 426
click at [899, 79] on div "hero . moveDown ( 2 ) hero . moveRight ( 1 ) hero . moveUp ( 1 ) hero . moveRig…" at bounding box center [900, 242] width 164 height 426
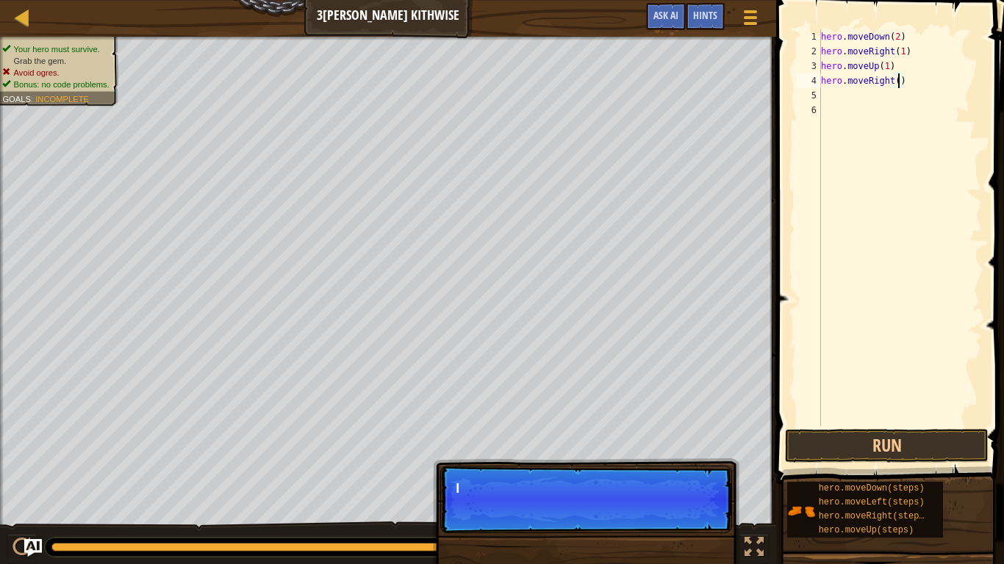
scroll to position [7, 12]
type textarea "hero.moveRight(2)"
click at [995, 439] on div "Run Submit Done Statement / Call /" at bounding box center [898, 445] width 204 height 33
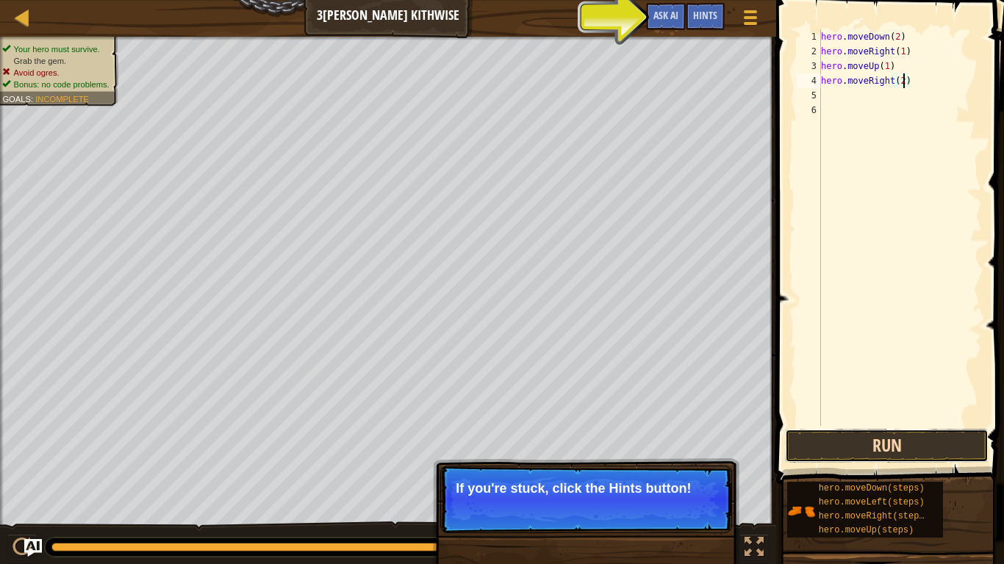
click at [948, 439] on button "Run" at bounding box center [887, 446] width 204 height 34
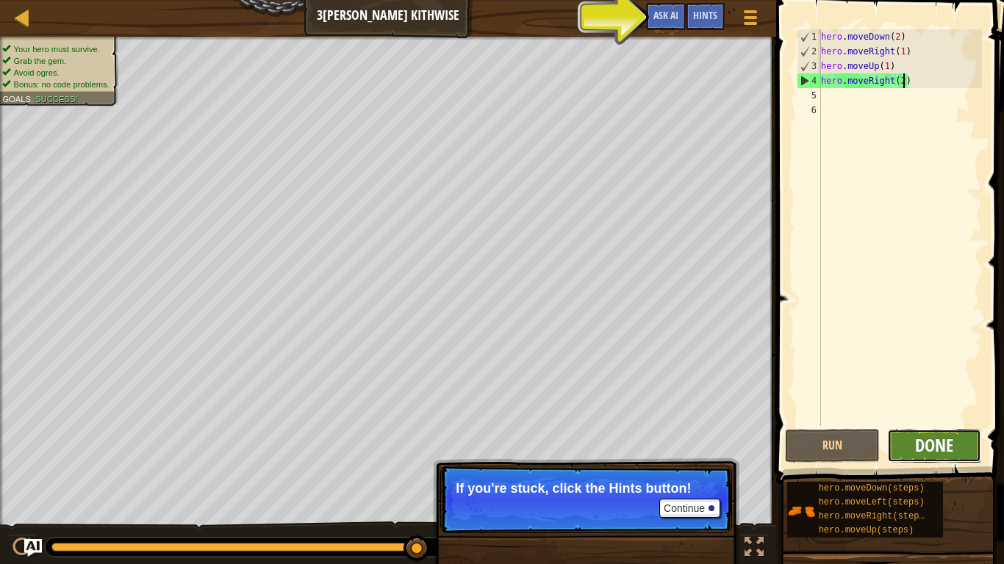
click at [946, 439] on span "Done" at bounding box center [934, 445] width 38 height 24
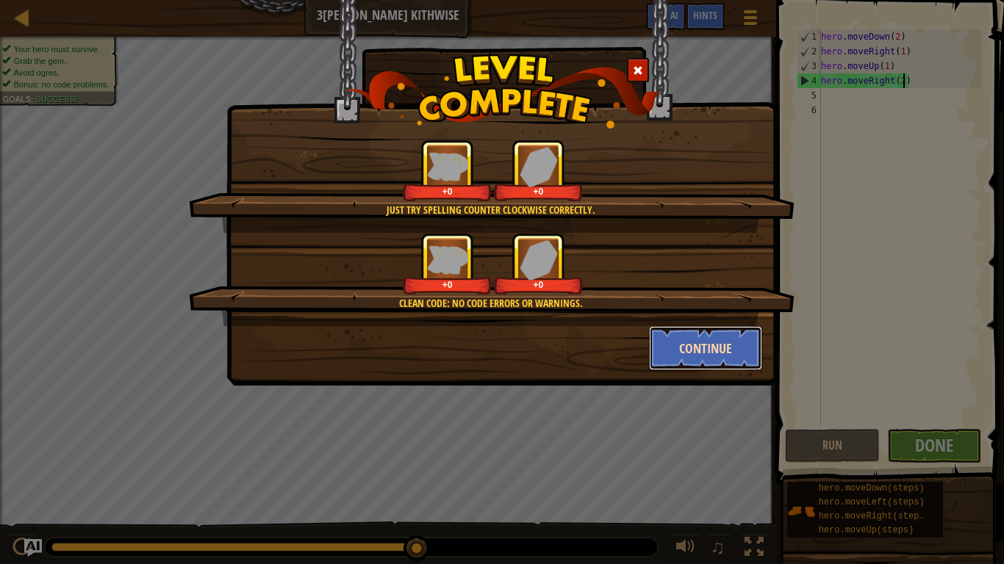
click at [744, 352] on button "Continue" at bounding box center [706, 348] width 114 height 44
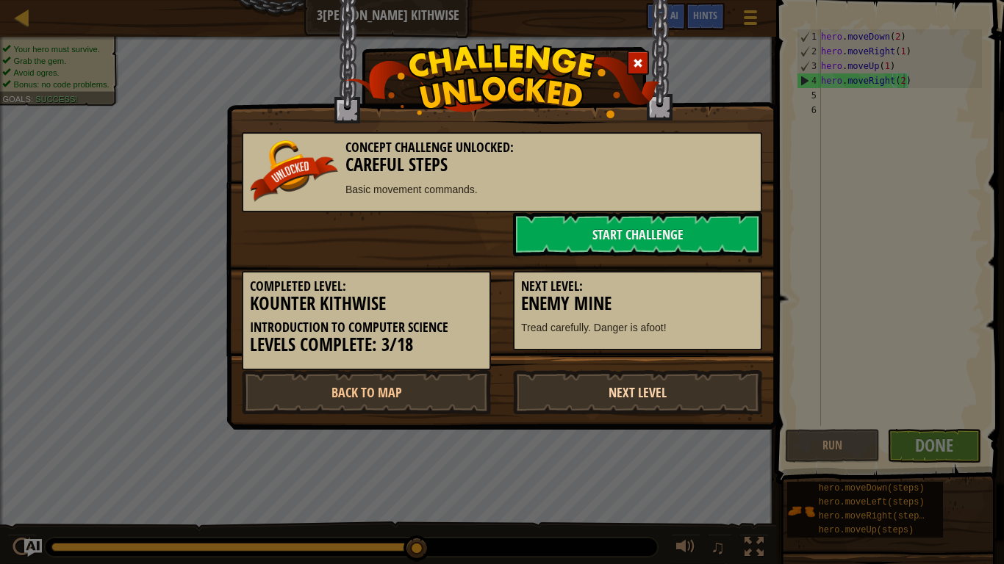
click at [727, 373] on link "Next Level" at bounding box center [637, 392] width 249 height 44
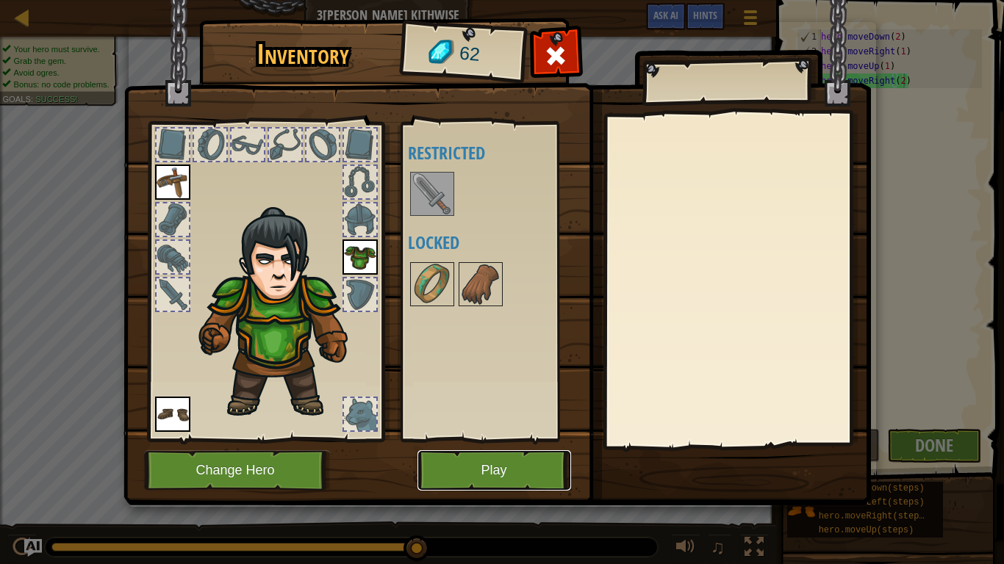
click at [549, 439] on button "Play" at bounding box center [494, 470] width 154 height 40
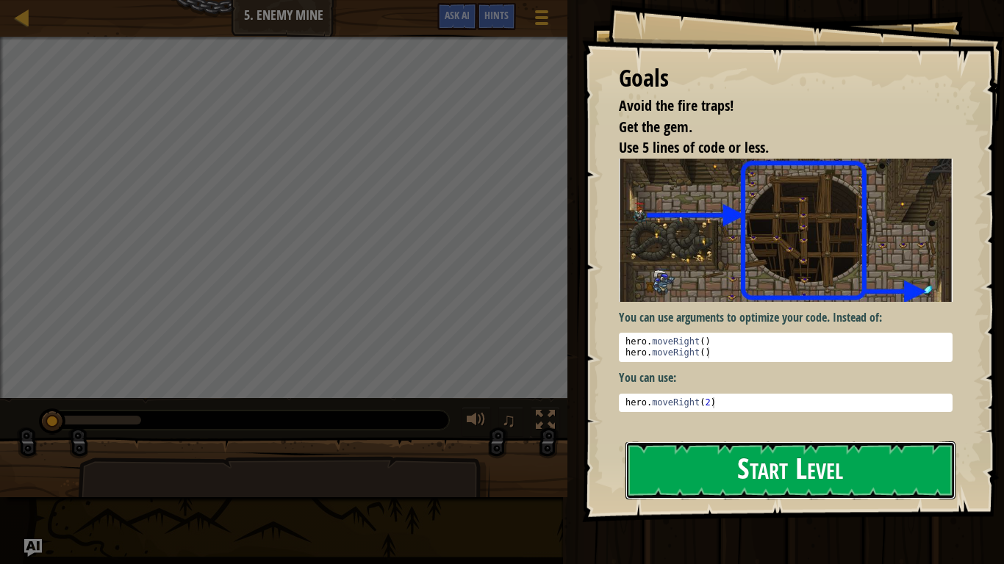
click at [920, 439] on button "Start Level" at bounding box center [790, 471] width 330 height 58
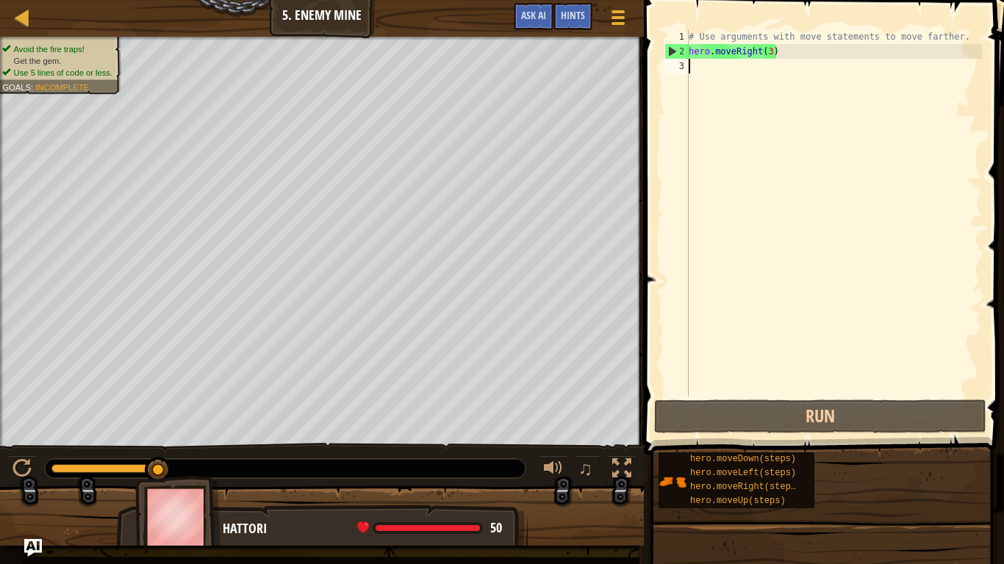
click at [962, 39] on div "# Use arguments with move statements to move farther. hero . moveRight ( 3 )" at bounding box center [833, 227] width 296 height 397
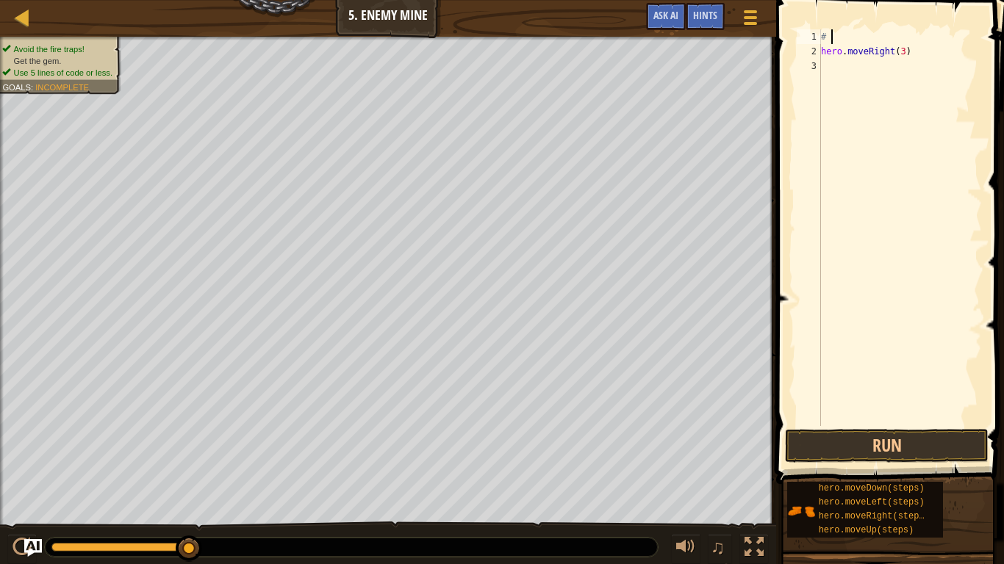
type textarea "#"
click at [946, 439] on button "Run" at bounding box center [887, 446] width 204 height 34
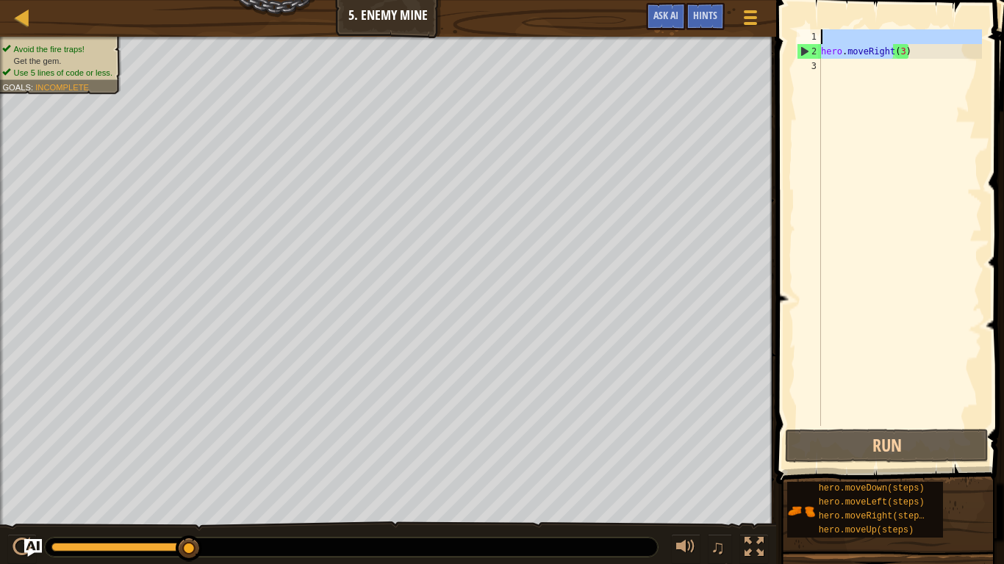
drag, startPoint x: 890, startPoint y: 51, endPoint x: 890, endPoint y: 35, distance: 16.2
click at [890, 35] on div "hero . moveRight ( 3 )" at bounding box center [900, 242] width 164 height 426
type textarea "hero.moveRight(3)"
drag, startPoint x: 821, startPoint y: 49, endPoint x: 905, endPoint y: 55, distance: 84.7
click at [905, 55] on div "hero . moveRight ( 3 )" at bounding box center [900, 242] width 164 height 426
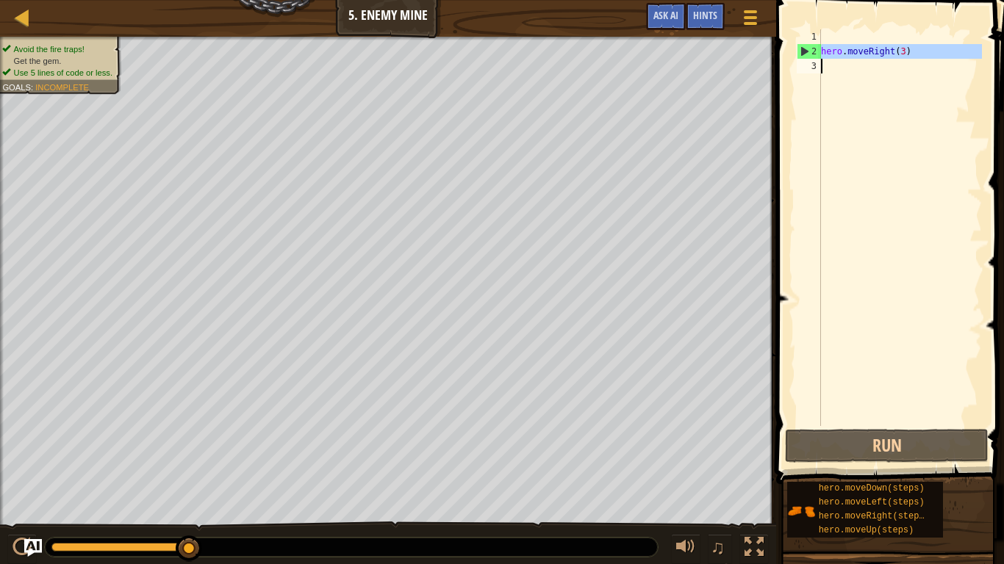
type textarea "hero.moveRight(3)"
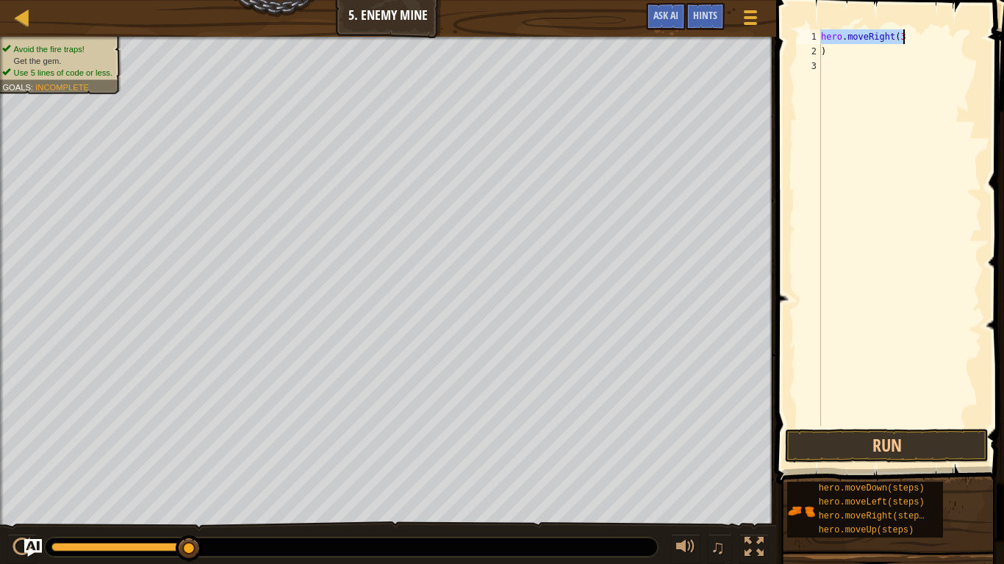
click at [845, 48] on div "hero . moveRight ( 3 )" at bounding box center [900, 242] width 164 height 426
type textarea ")"
click at [931, 46] on div "hero . moveRight ( 3" at bounding box center [900, 242] width 164 height 426
click at [931, 42] on div "hero . moveRight ( 3" at bounding box center [900, 242] width 164 height 426
type textarea "hero.moveRight(3)"
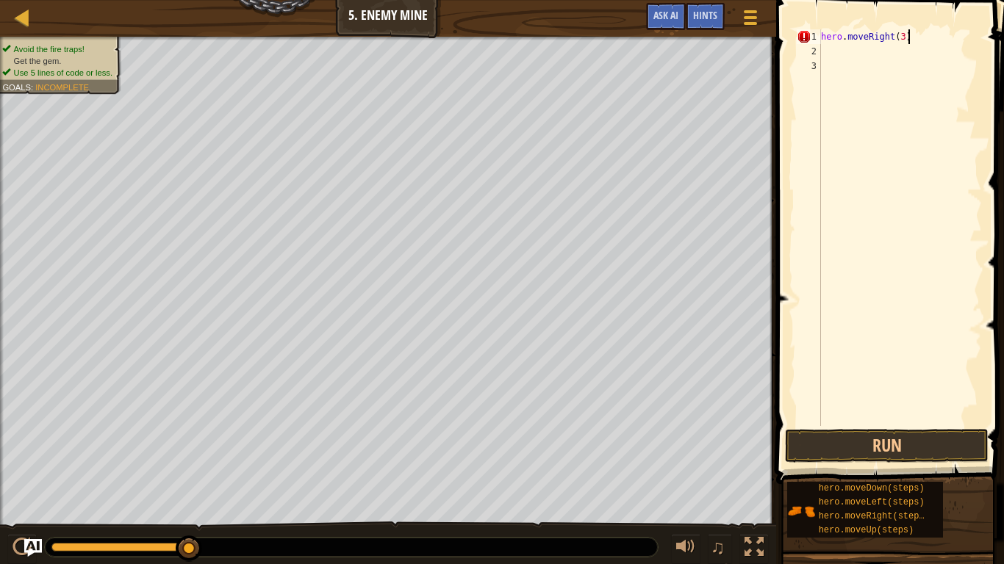
scroll to position [7, 12]
click at [843, 52] on div "hero . moveRight ( 3 )" at bounding box center [900, 242] width 164 height 426
type textarea "h"
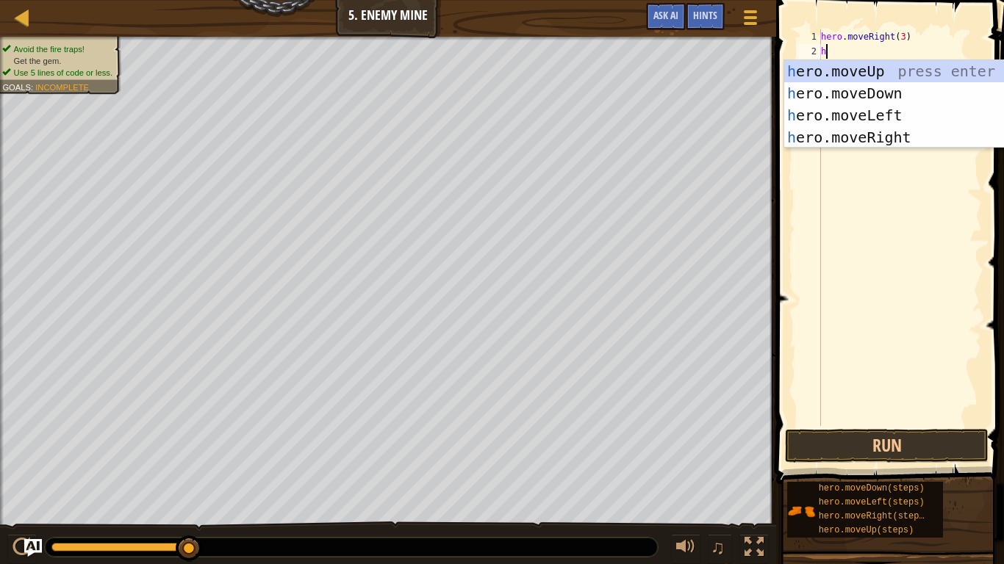
click at [906, 96] on div "h ero.moveUp press enter h ero.moveDown press enter h ero.moveLeft press enter …" at bounding box center [923, 126] width 278 height 132
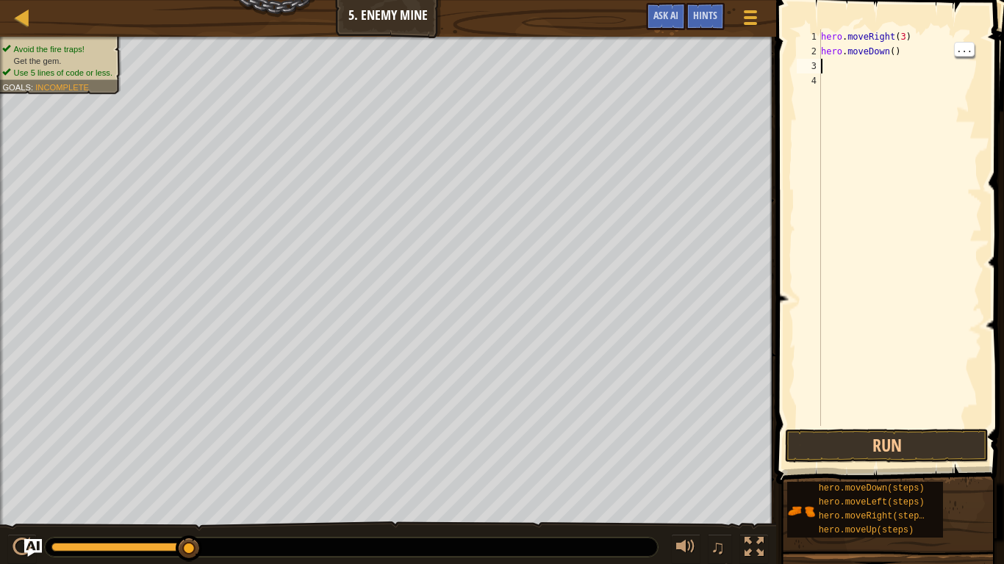
click at [921, 54] on div "hero . moveRight ( 3 ) hero . moveDown ( )" at bounding box center [900, 242] width 164 height 426
type textarea "h"
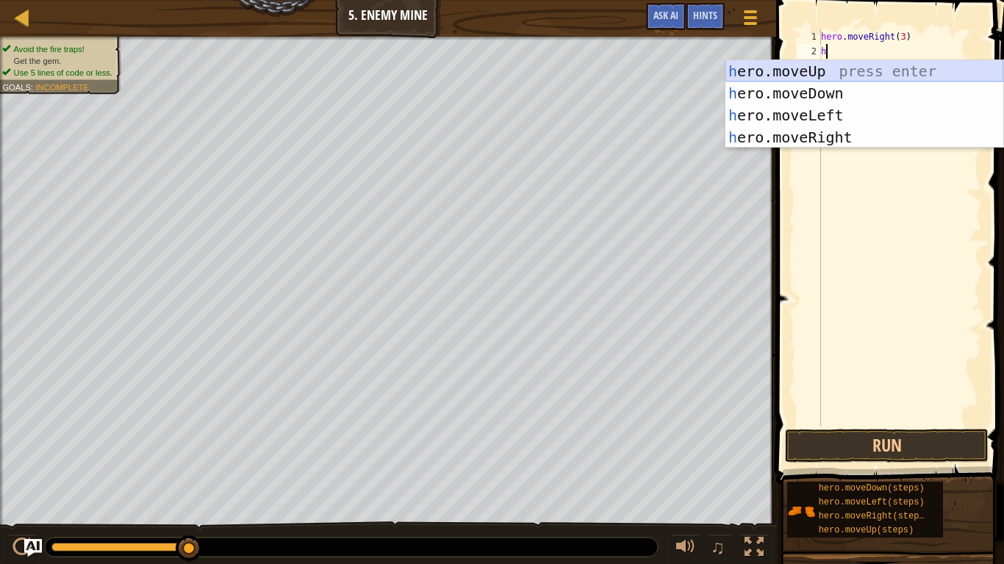
click at [893, 71] on div "h ero.moveUp press enter h ero.moveDown press enter h ero.moveLeft press enter …" at bounding box center [864, 126] width 278 height 132
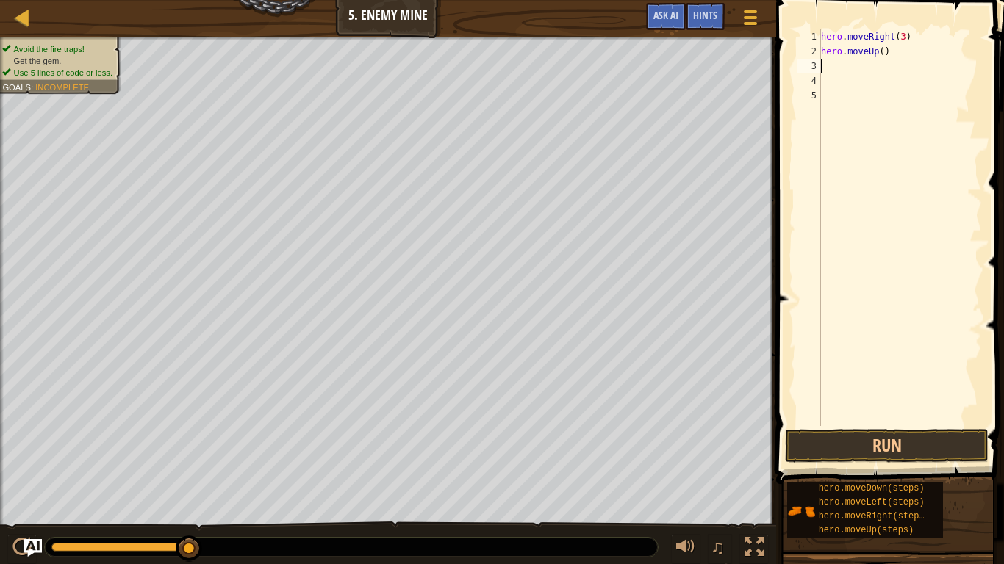
click at [885, 54] on div "hero . moveRight ( 3 ) hero . moveUp ( )" at bounding box center [900, 242] width 164 height 426
type textarea "hero.moveUp(1)"
click at [827, 68] on div "hero . moveRight ( 3 ) hero . moveUp ( 1 )" at bounding box center [900, 242] width 164 height 426
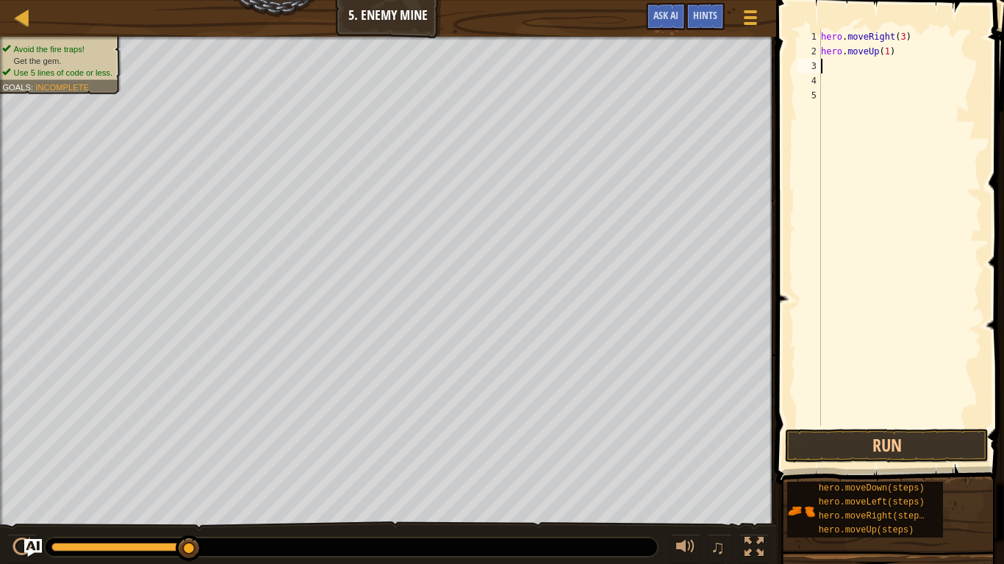
type textarea "h"
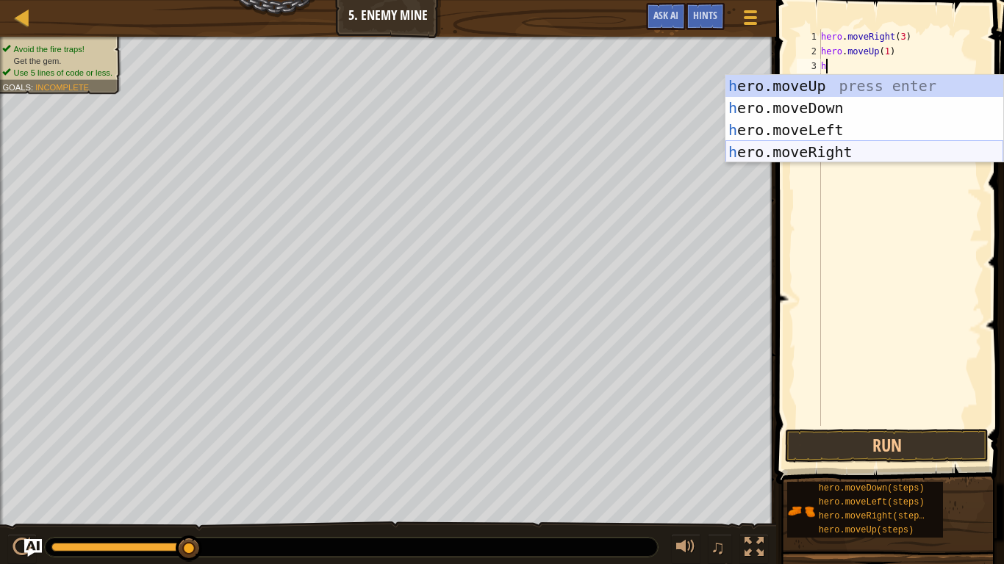
click at [820, 149] on div "h ero.moveUp press enter h ero.moveDown press enter h ero.moveLeft press enter …" at bounding box center [864, 141] width 278 height 132
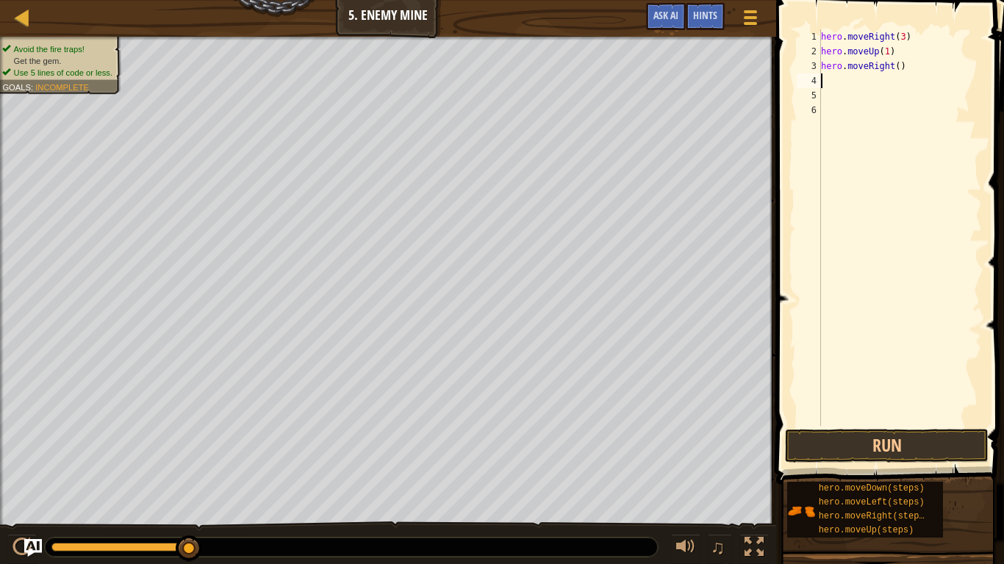
click at [902, 71] on div "hero . moveRight ( 3 ) hero . moveUp ( 1 ) hero . moveRight ( )" at bounding box center [900, 242] width 164 height 426
type textarea "hero.moveRight()"
click at [899, 75] on div "hero . moveRight ( 3 ) hero . moveUp ( 1 ) hero . moveRight ( )" at bounding box center [900, 242] width 164 height 426
click at [899, 68] on div "hero . moveRight ( 3 ) hero . moveUp ( 1 ) hero . moveRight ( )" at bounding box center [900, 242] width 164 height 426
type textarea "hero.moveRight(1)"
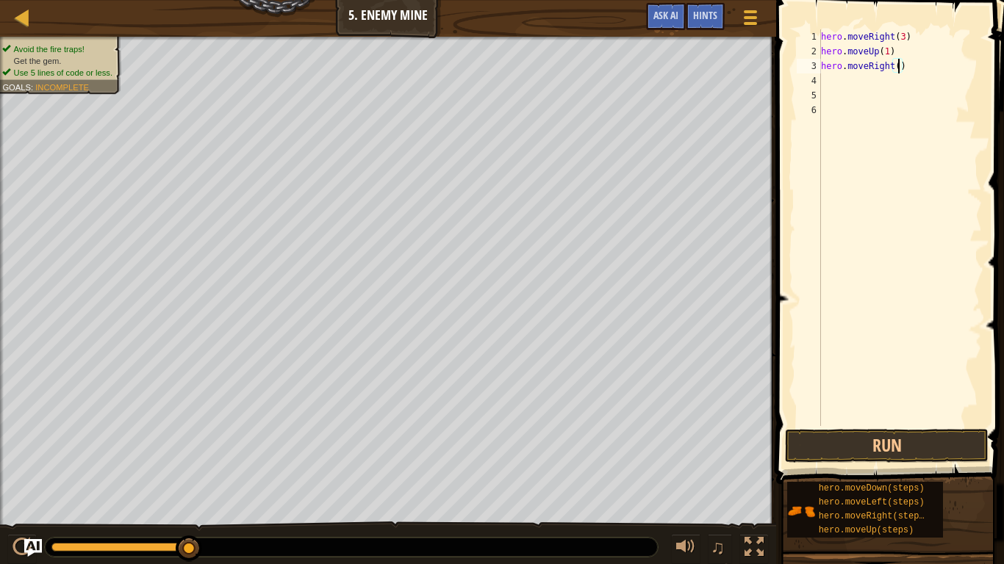
scroll to position [7, 12]
click at [865, 82] on div "hero . moveRight ( 3 ) hero . moveUp ( 1 ) hero . moveRight ( 1 )" at bounding box center [900, 242] width 164 height 426
type textarea "h"
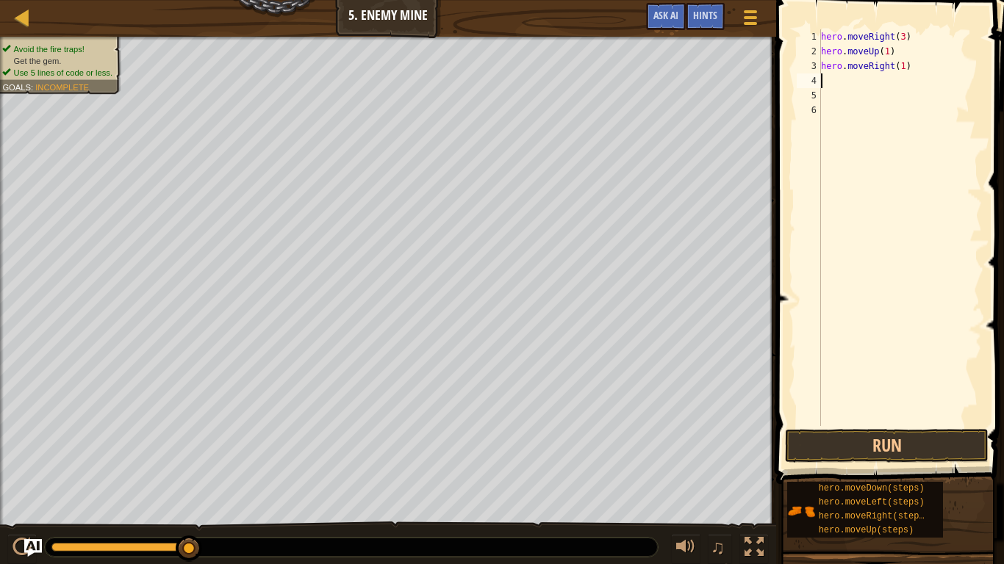
type textarea "h"
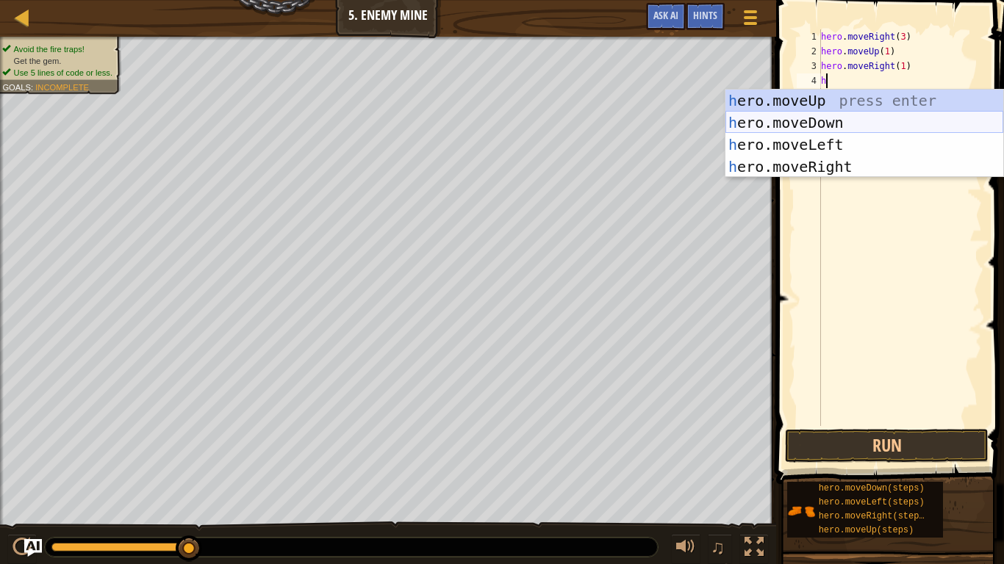
click at [801, 128] on div "h ero.moveUp press enter h ero.moveDown press enter h ero.moveLeft press enter …" at bounding box center [864, 156] width 278 height 132
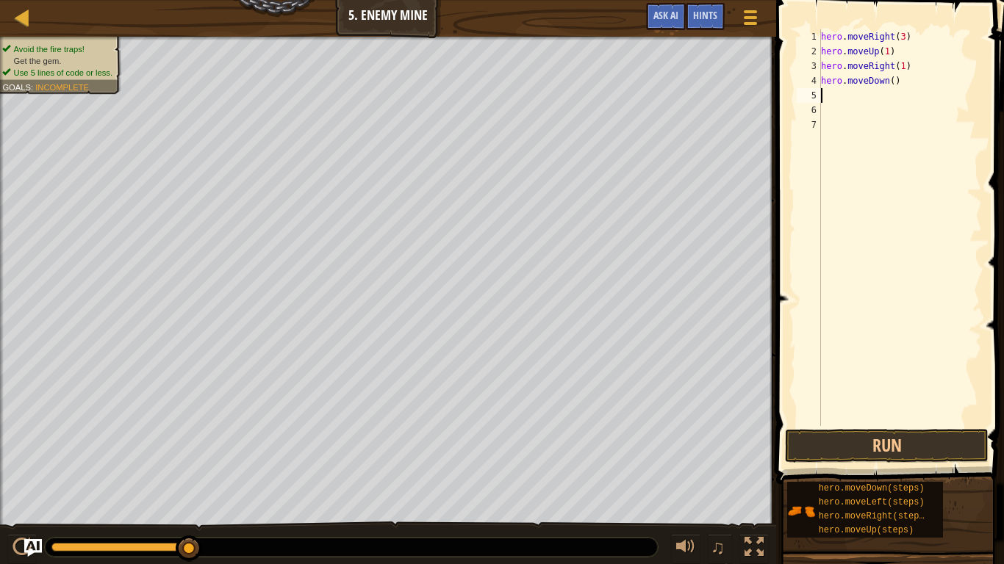
click at [893, 88] on div "hero . moveRight ( 3 ) hero . moveUp ( 1 ) hero . moveRight ( 1 ) hero . moveDo…" at bounding box center [900, 242] width 164 height 426
click at [893, 81] on div "hero . moveRight ( 3 ) hero . moveUp ( 1 ) hero . moveRight ( 1 ) hero . moveDo…" at bounding box center [900, 242] width 164 height 426
type textarea "hero.moveDown(3)"
click at [851, 94] on div "hero . moveRight ( 3 ) hero . moveUp ( 1 ) hero . moveRight ( 1 ) hero . moveDo…" at bounding box center [900, 242] width 164 height 426
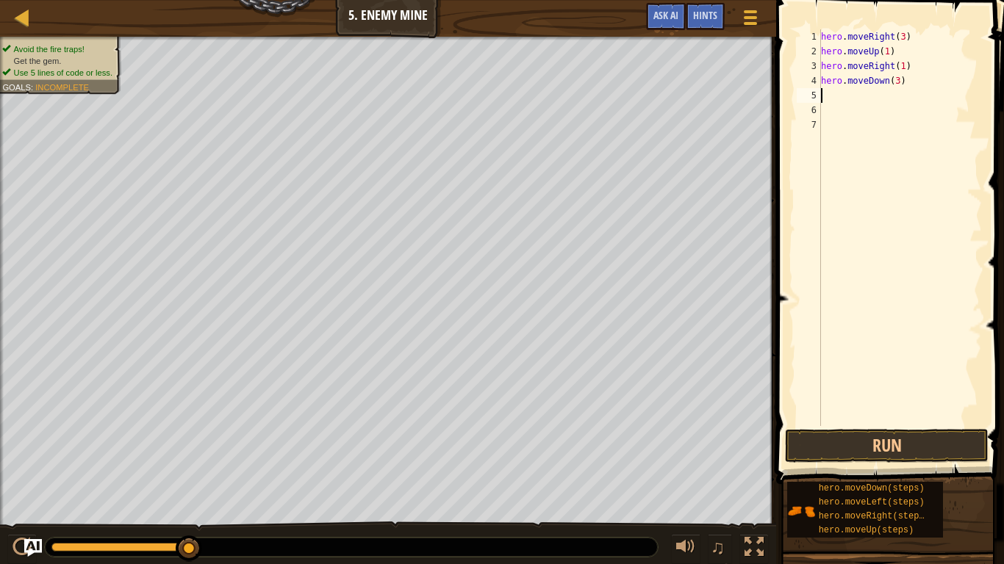
scroll to position [7, 0]
type textarea "h"
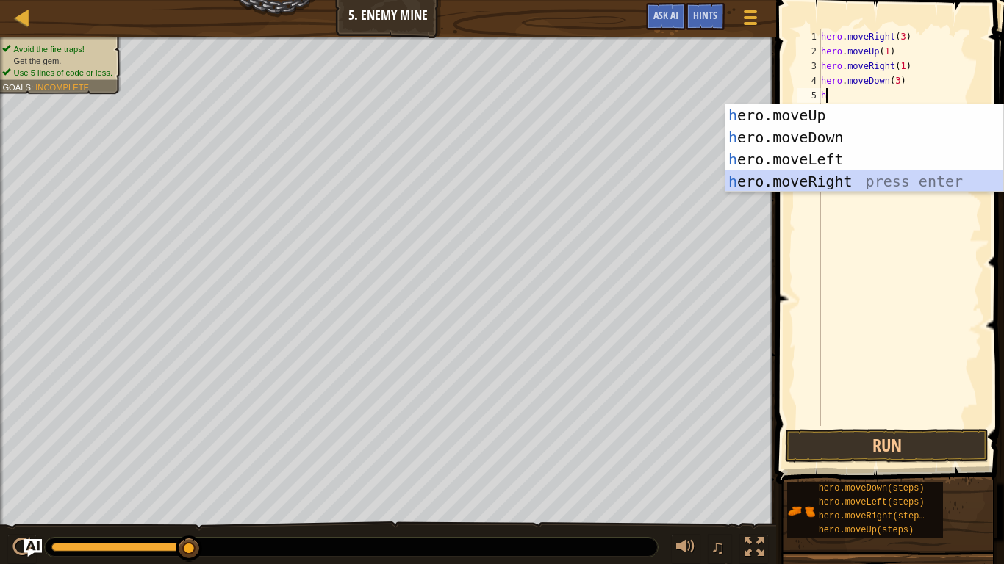
click at [867, 190] on div "h ero.moveUp press enter h ero.moveDown press enter h ero.moveLeft press enter …" at bounding box center [864, 170] width 278 height 132
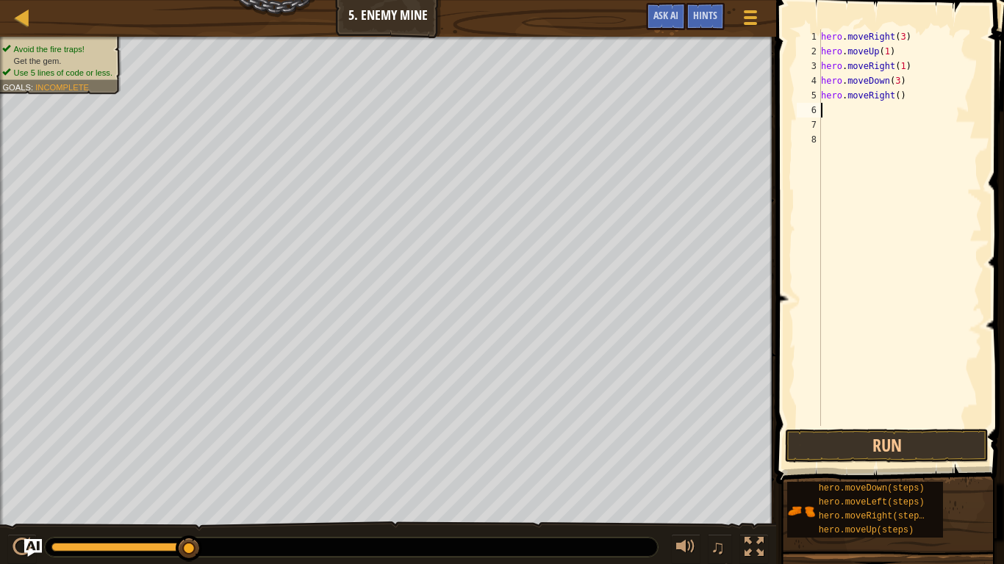
type textarea "h"
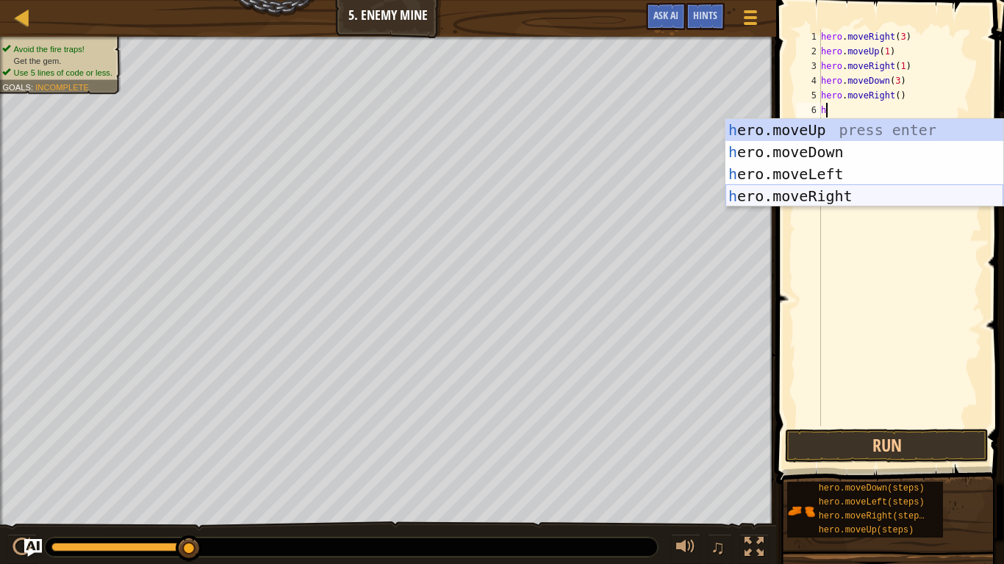
click at [902, 194] on div "h ero.moveUp press enter h ero.moveDown press enter h ero.moveLeft press enter …" at bounding box center [864, 185] width 278 height 132
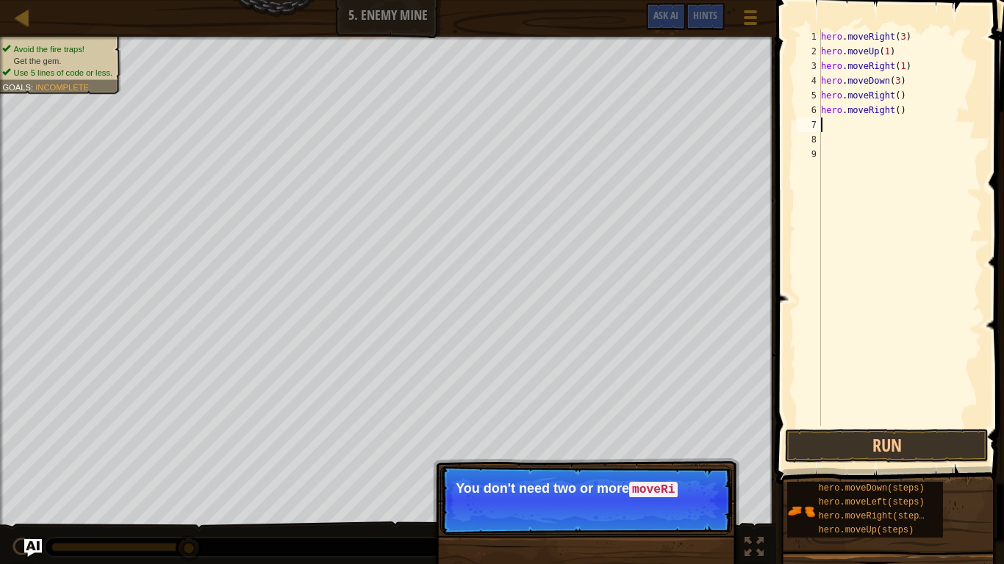
click at [900, 118] on div "hero . moveRight ( 3 ) hero . moveUp ( 1 ) hero . moveRight ( 1 ) hero . moveDo…" at bounding box center [900, 242] width 164 height 426
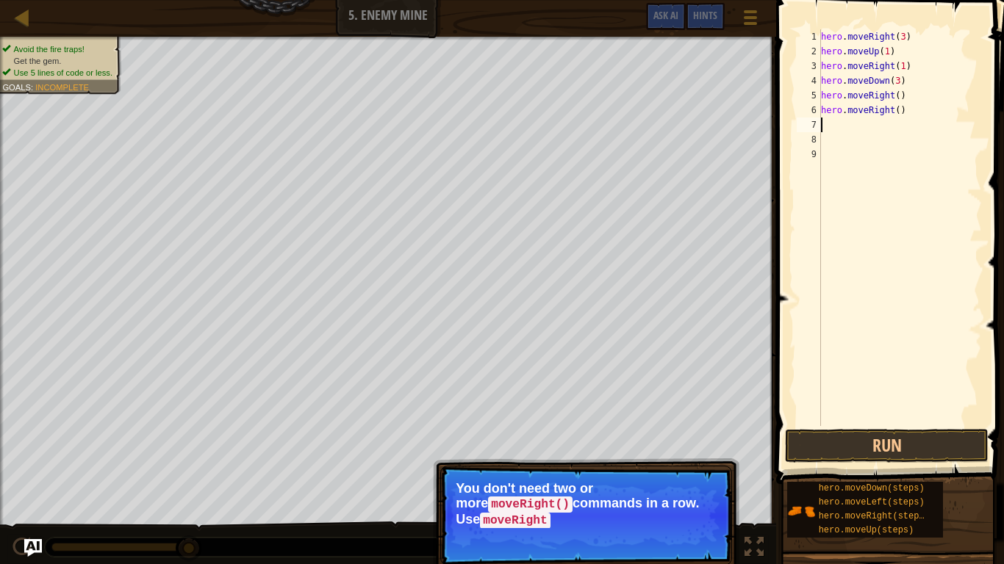
click at [900, 113] on div "hero . moveRight ( 3 ) hero . moveUp ( 1 ) hero . moveRight ( 1 ) hero . moveDo…" at bounding box center [900, 242] width 164 height 426
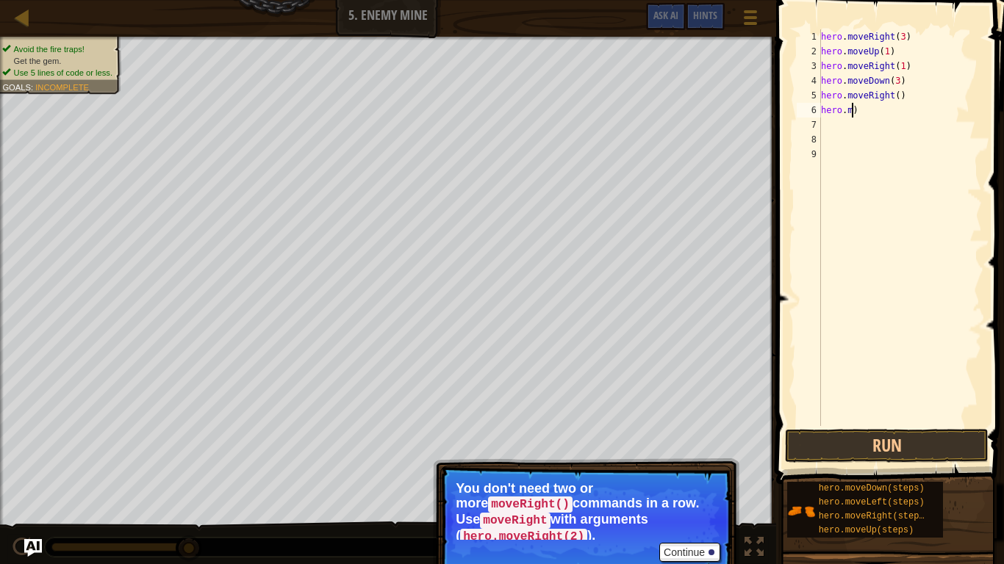
type textarea ")"
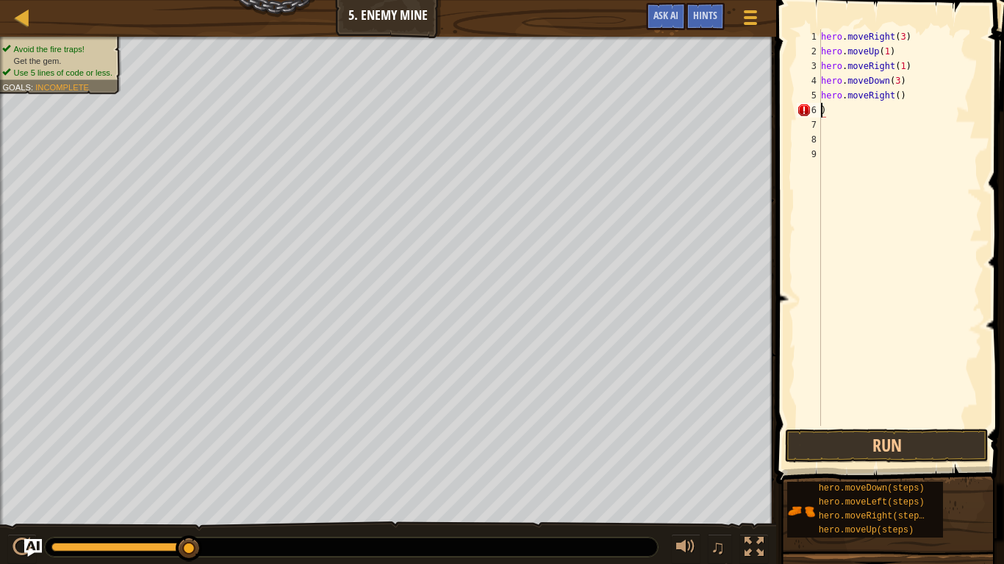
click at [896, 113] on div "hero . moveRight ( 3 ) hero . moveUp ( 1 ) hero . moveRight ( 1 ) hero . moveDo…" at bounding box center [900, 242] width 164 height 426
click at [893, 99] on div "hero . moveRight ( 3 ) hero . moveUp ( 1 ) hero . moveRight ( 1 ) hero . moveDo…" at bounding box center [900, 242] width 164 height 426
click at [904, 98] on div "hero . moveRight ( 3 ) hero . moveUp ( 1 ) hero . moveRight ( 1 ) hero . moveDo…" at bounding box center [900, 242] width 164 height 426
click at [896, 101] on div "hero . moveRight ( 3 ) hero . moveUp ( 1 ) hero . moveRight ( 1 ) hero . moveDo…" at bounding box center [900, 242] width 164 height 426
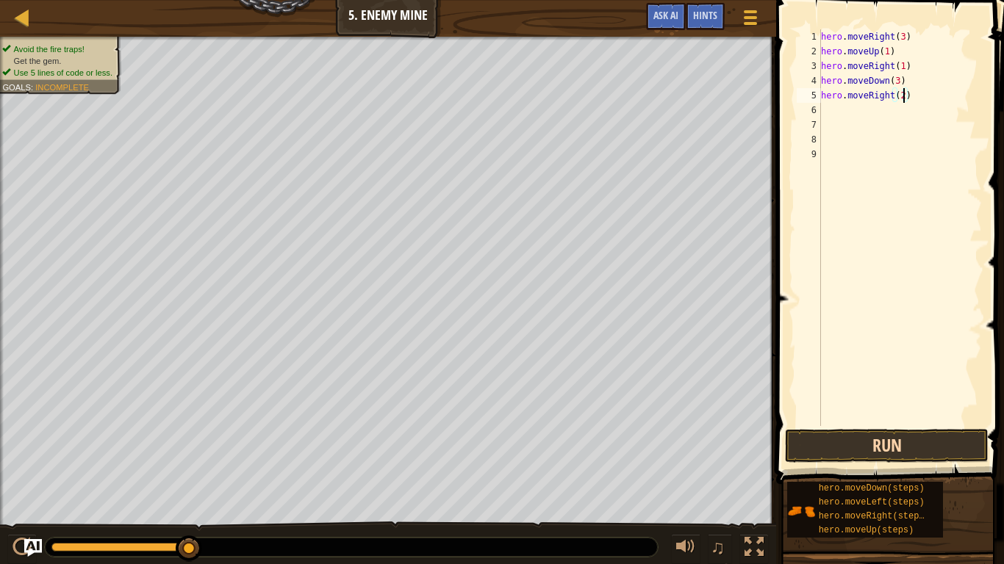
type textarea "hero.moveRight(2)"
click at [953, 439] on button "Run" at bounding box center [887, 446] width 204 height 34
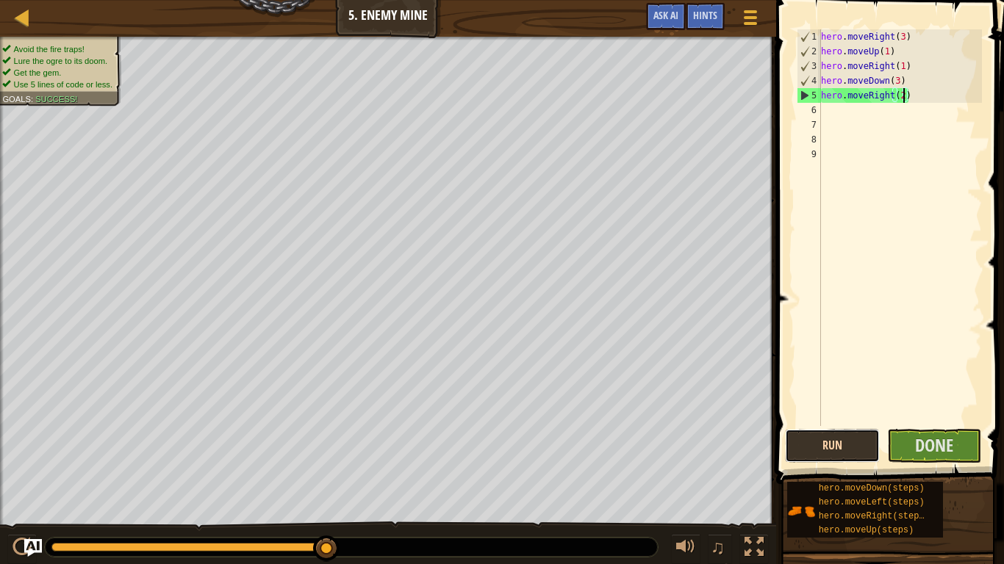
click at [846, 439] on button "Run" at bounding box center [832, 446] width 95 height 34
click at [948, 439] on span "Done" at bounding box center [934, 445] width 38 height 24
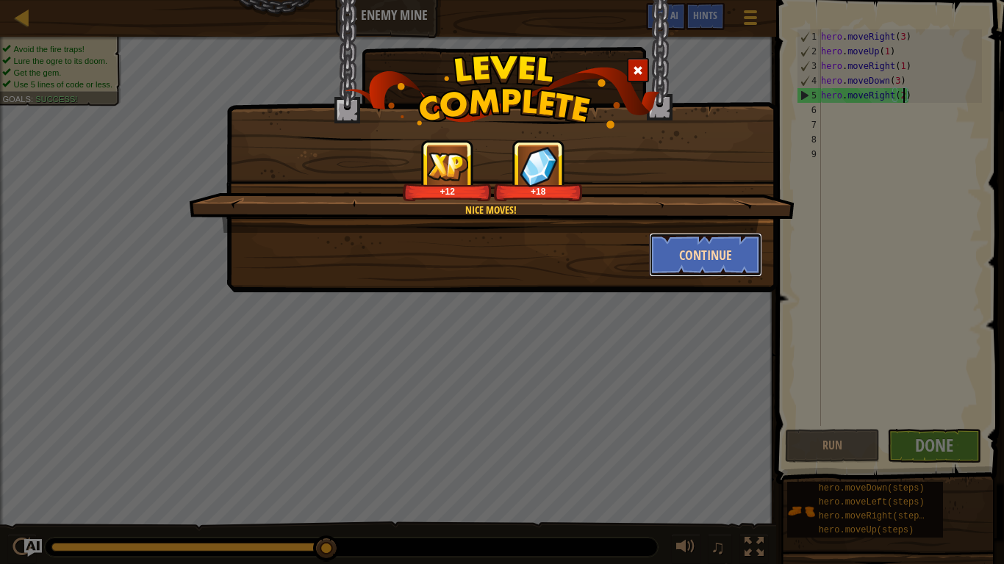
click at [691, 266] on button "Continue" at bounding box center [706, 255] width 114 height 44
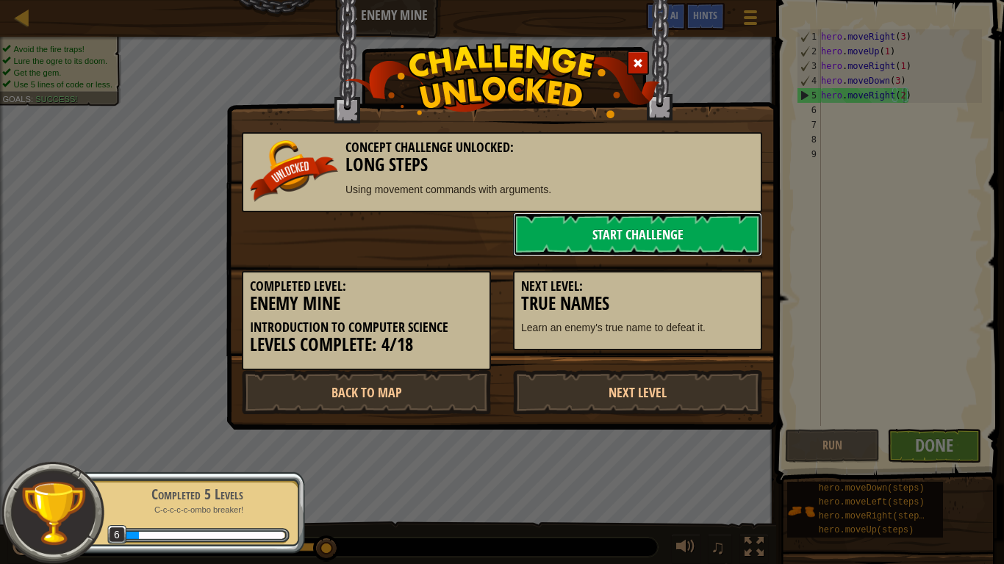
click at [738, 242] on link "Start Challenge" at bounding box center [637, 234] width 249 height 44
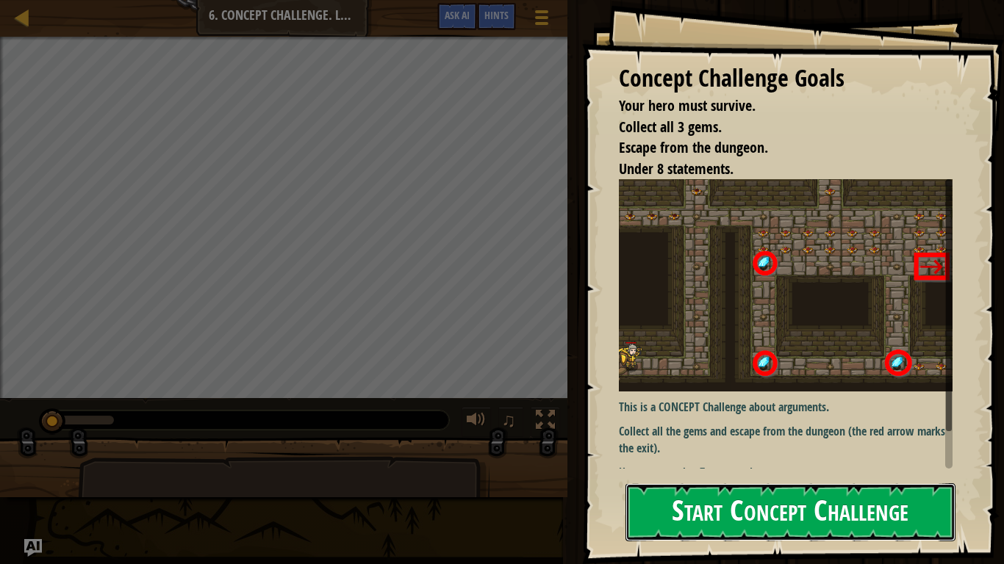
click at [689, 439] on button "Start Concept Challenge" at bounding box center [790, 512] width 330 height 58
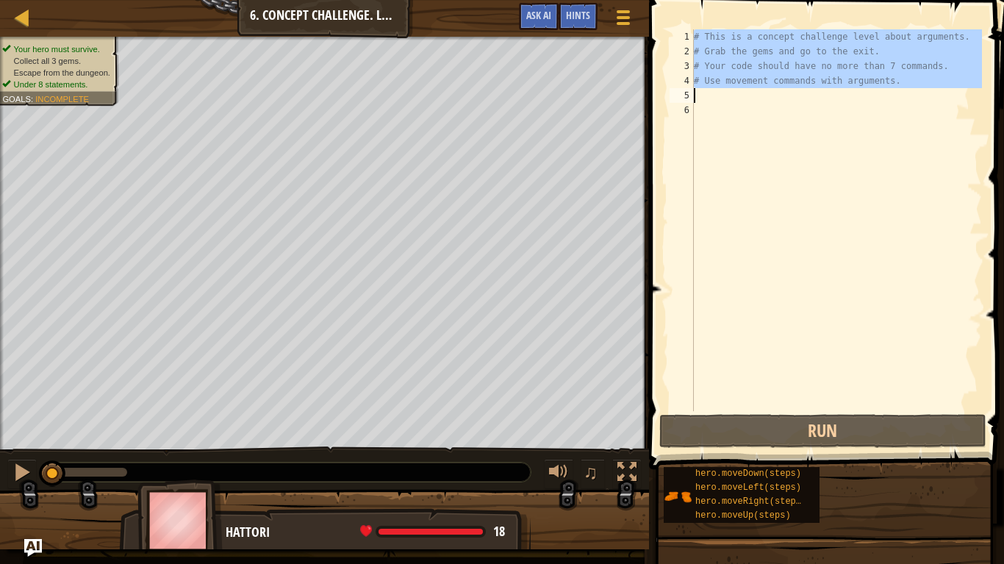
drag, startPoint x: 693, startPoint y: 37, endPoint x: 762, endPoint y: 87, distance: 85.2
click at [762, 87] on div "1 2 3 4 5 6 # This is a concept challenge level about arguments. # Grab the gem…" at bounding box center [823, 220] width 315 height 382
type textarea "# Use movement commands with arguments."
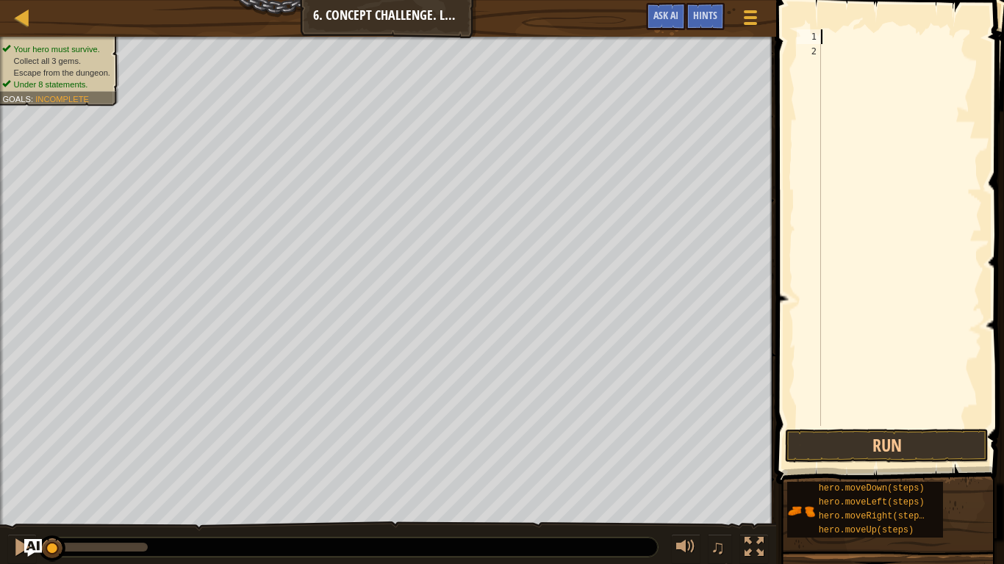
type textarea "h"
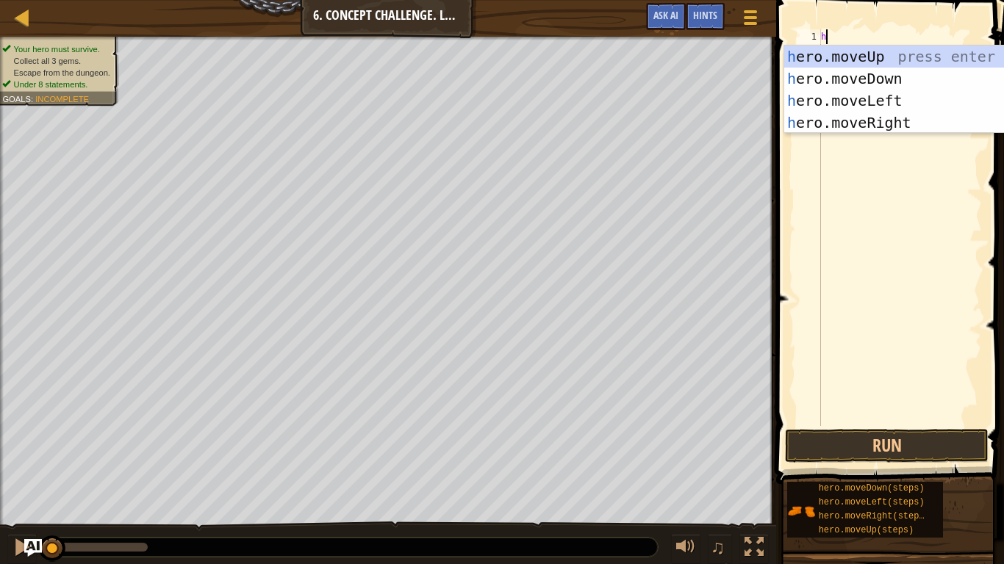
scroll to position [7, 0]
click at [877, 55] on div "h ero.moveUp press enter h ero.moveDown press enter h ero.moveLeft press enter …" at bounding box center [923, 112] width 278 height 132
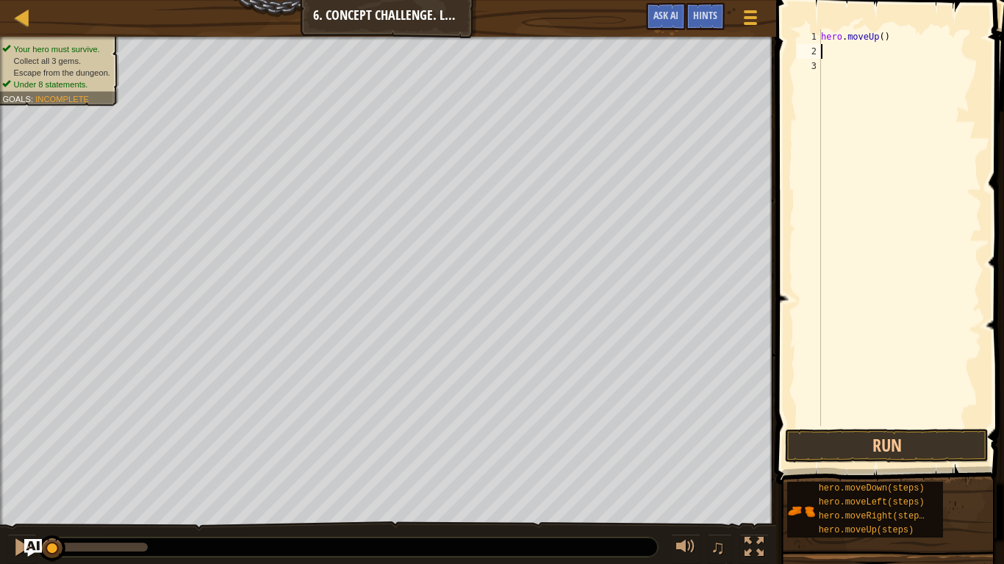
click at [885, 36] on div "hero . moveUp ( )" at bounding box center [900, 242] width 164 height 426
type textarea ")"
click at [922, 62] on div ")" at bounding box center [900, 242] width 164 height 426
click at [915, 30] on div ")" at bounding box center [900, 242] width 164 height 426
type textarea ")"
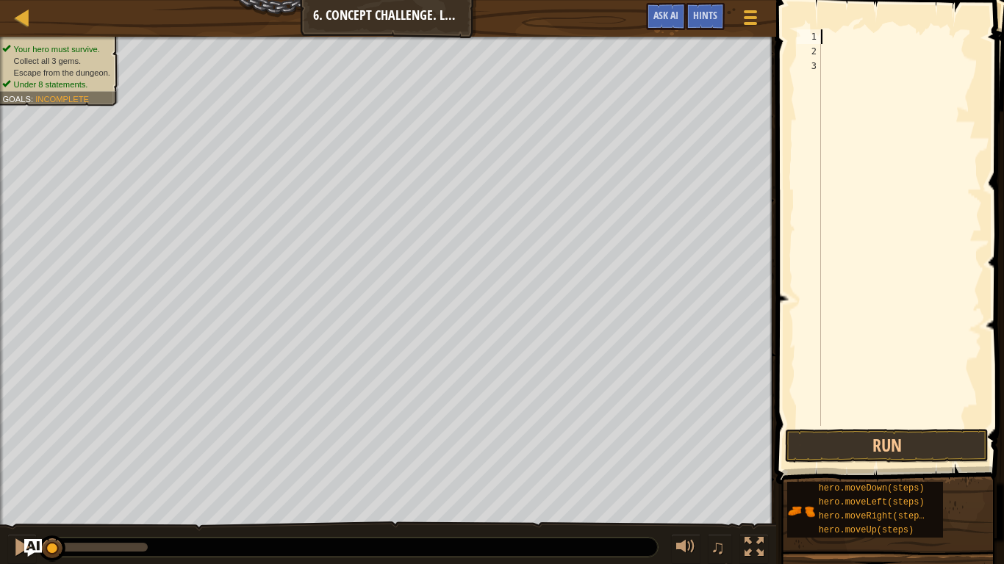
type textarea "h"
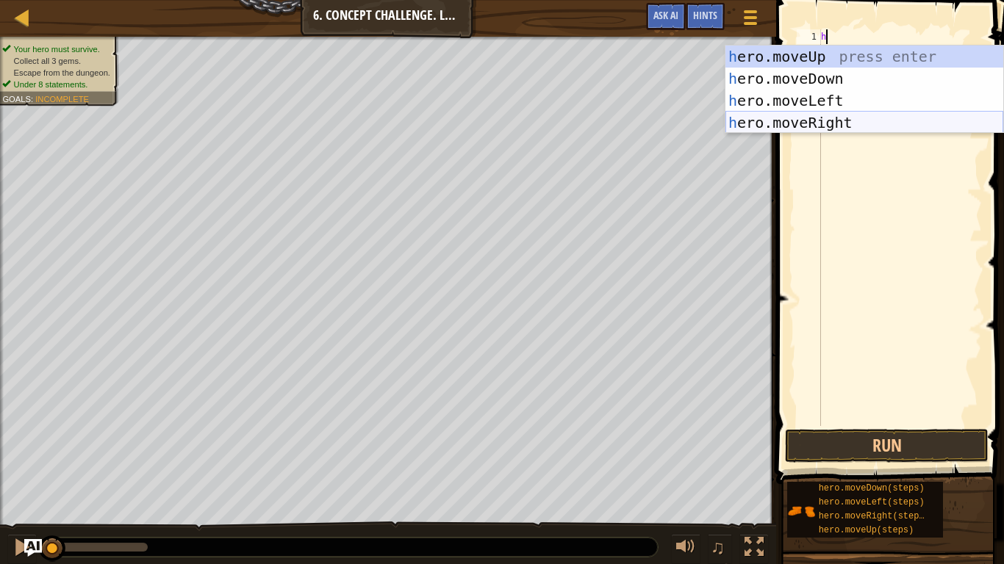
click at [832, 118] on div "h ero.moveUp press enter h ero.moveDown press enter h ero.moveLeft press enter …" at bounding box center [864, 112] width 278 height 132
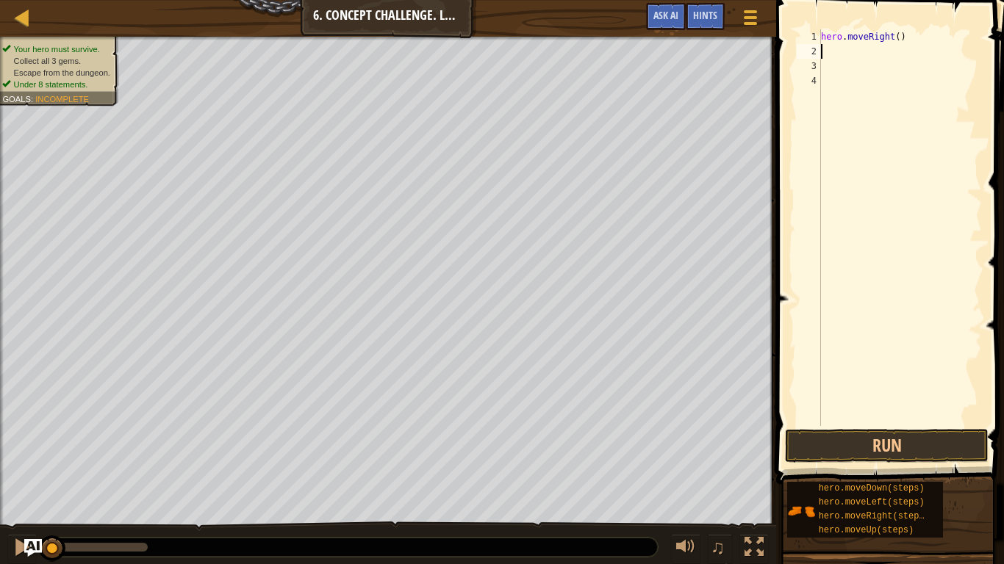
type textarea "h"
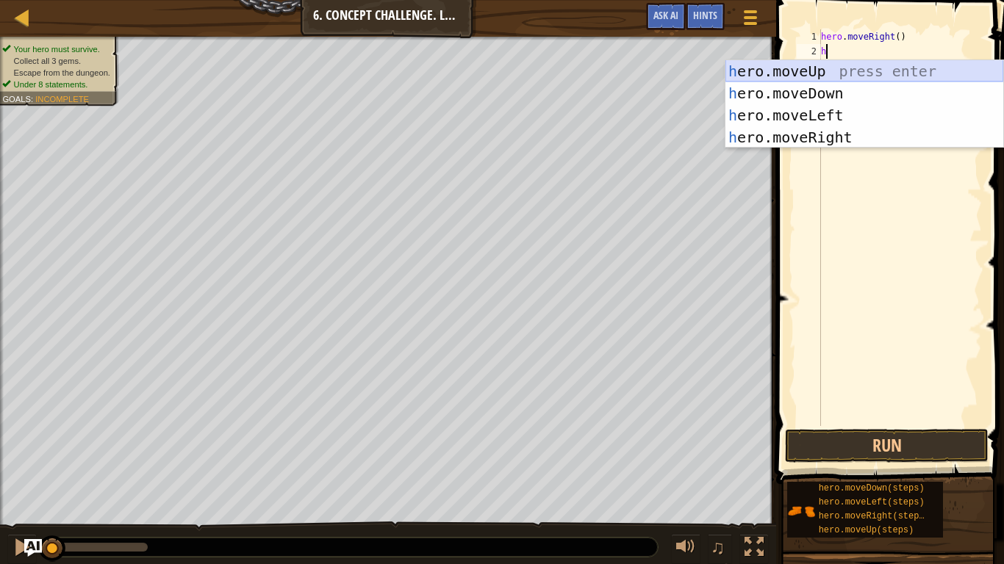
click at [939, 69] on div "h ero.moveUp press enter h ero.moveDown press enter h ero.moveLeft press enter …" at bounding box center [864, 126] width 278 height 132
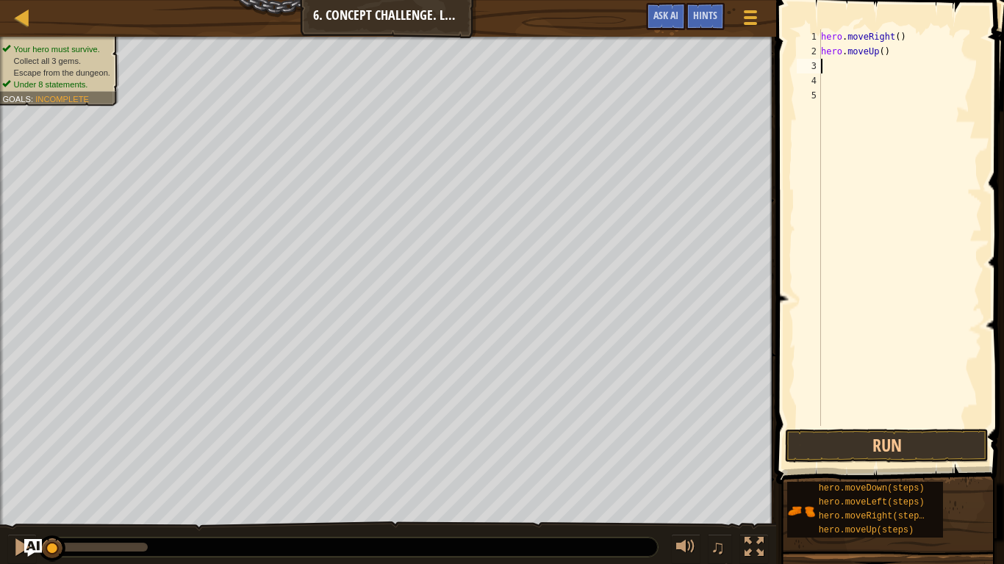
type textarea "h"
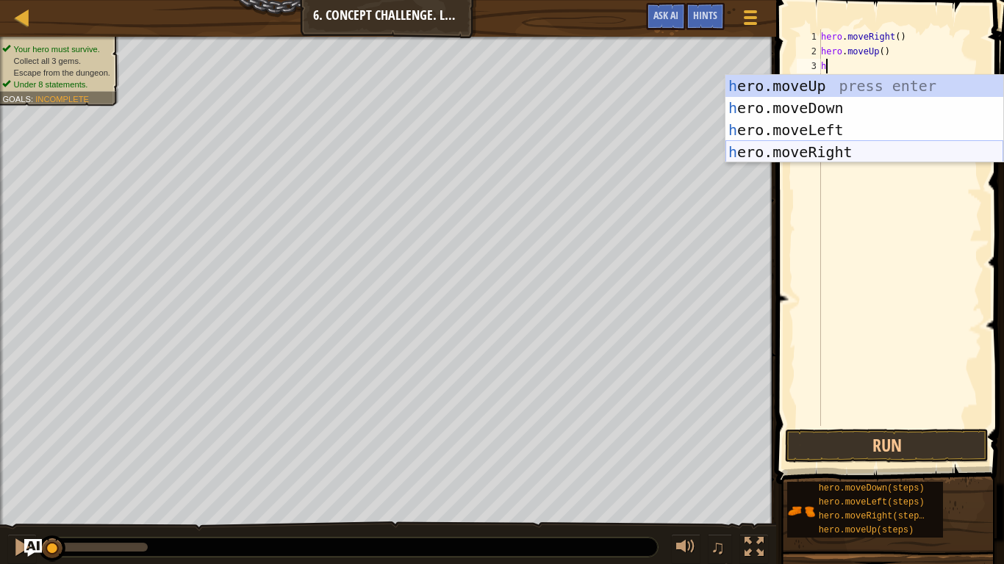
click at [796, 148] on div "h ero.moveUp press enter h ero.moveDown press enter h ero.moveLeft press enter …" at bounding box center [864, 141] width 278 height 132
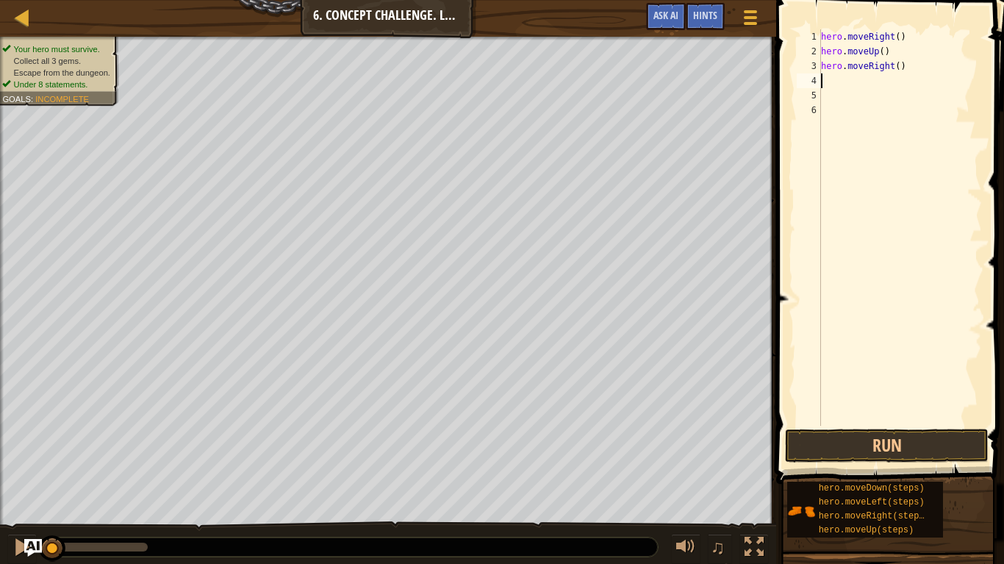
type textarea "h"
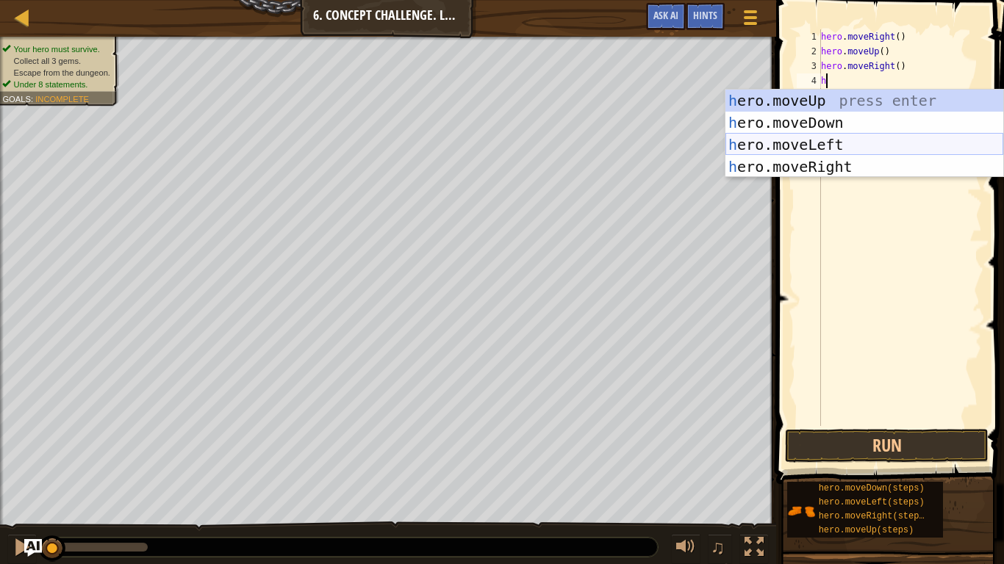
click at [851, 140] on div "h ero.moveUp press enter h ero.moveDown press enter h ero.moveLeft press enter …" at bounding box center [864, 156] width 278 height 132
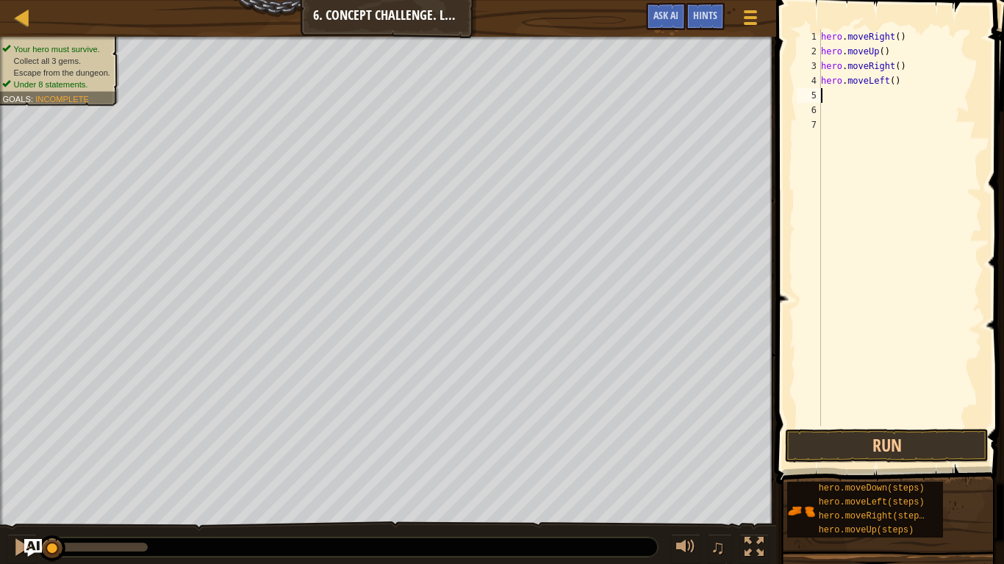
click at [907, 83] on div "hero . moveRight ( ) hero . moveUp ( ) hero . moveRight ( ) hero . moveLeft ( )" at bounding box center [900, 242] width 164 height 426
type textarea "h"
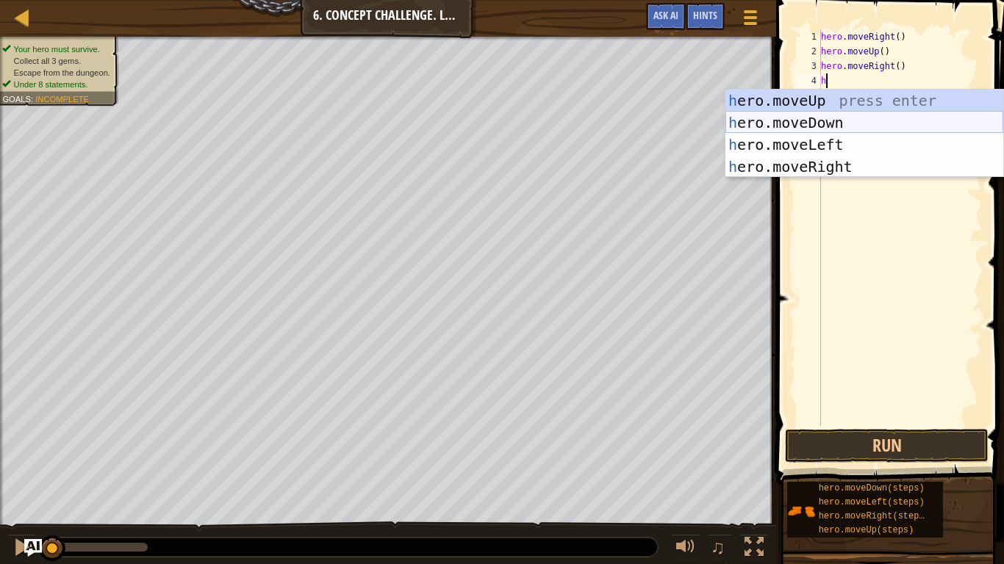
click at [949, 114] on div "h ero.moveUp press enter h ero.moveDown press enter h ero.moveLeft press enter …" at bounding box center [864, 156] width 278 height 132
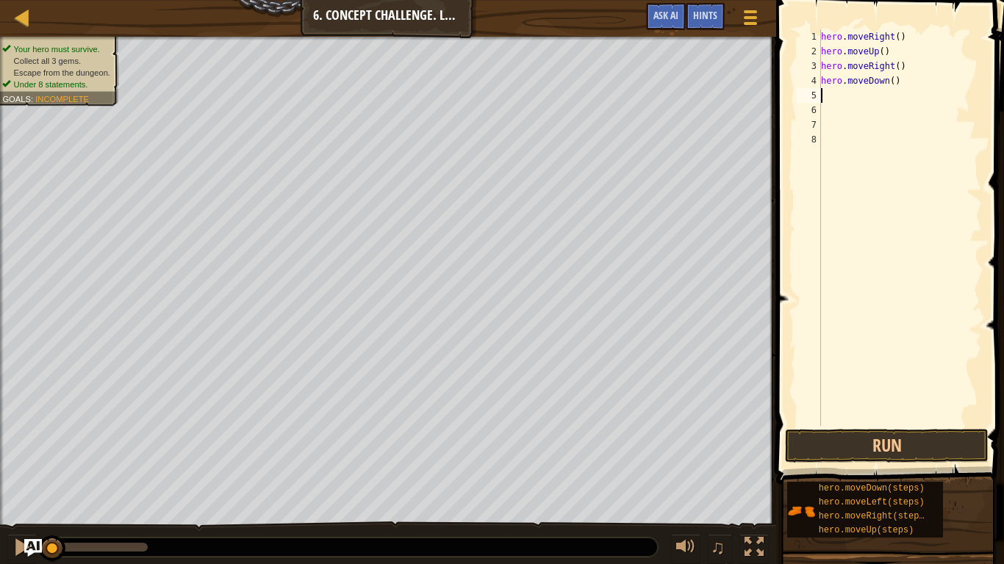
type textarea "h"
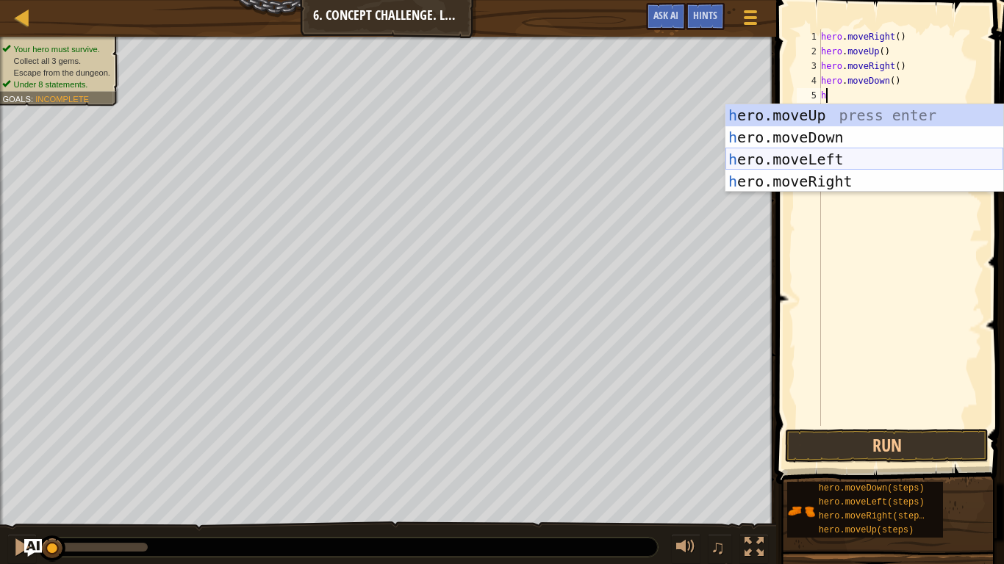
click at [893, 161] on div "h ero.moveUp press enter h ero.moveDown press enter h ero.moveLeft press enter …" at bounding box center [864, 170] width 278 height 132
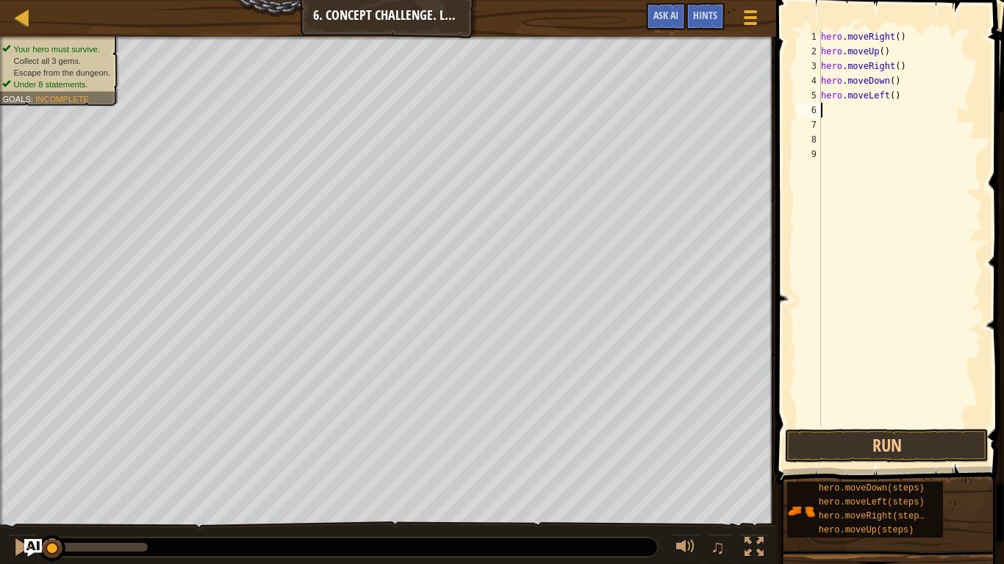
type textarea "h"
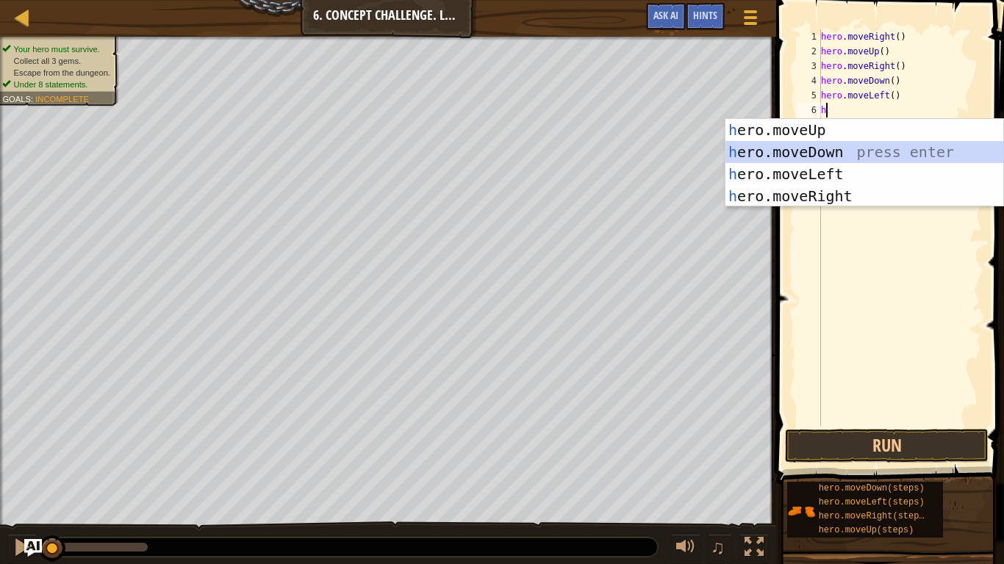
click at [965, 151] on div "h ero.moveUp press enter h ero.moveDown press enter h ero.moveLeft press enter …" at bounding box center [864, 185] width 278 height 132
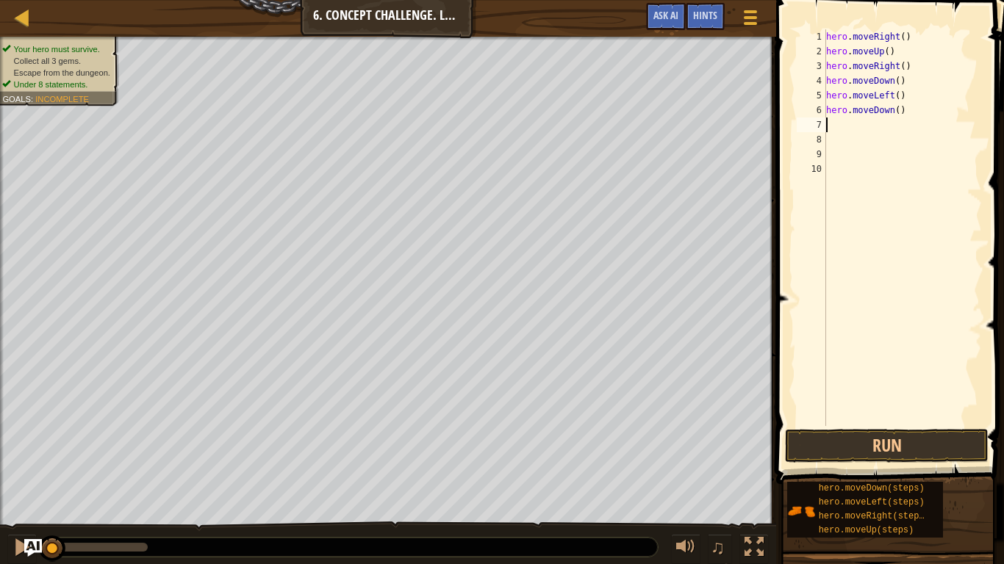
type textarea "h"
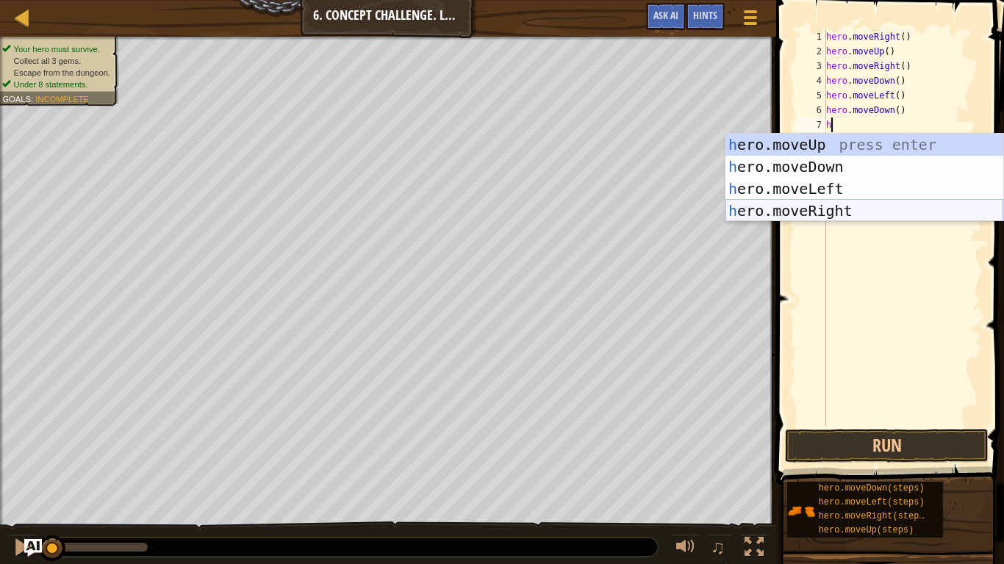
click at [980, 208] on div "h ero.moveUp press enter h ero.moveDown press enter h ero.moveLeft press enter …" at bounding box center [864, 200] width 278 height 132
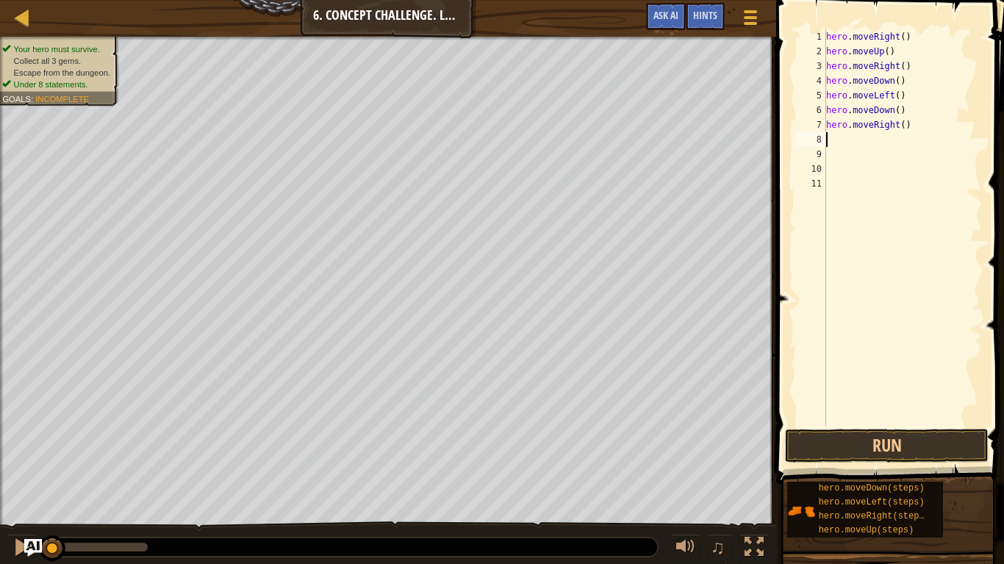
type textarea "h"
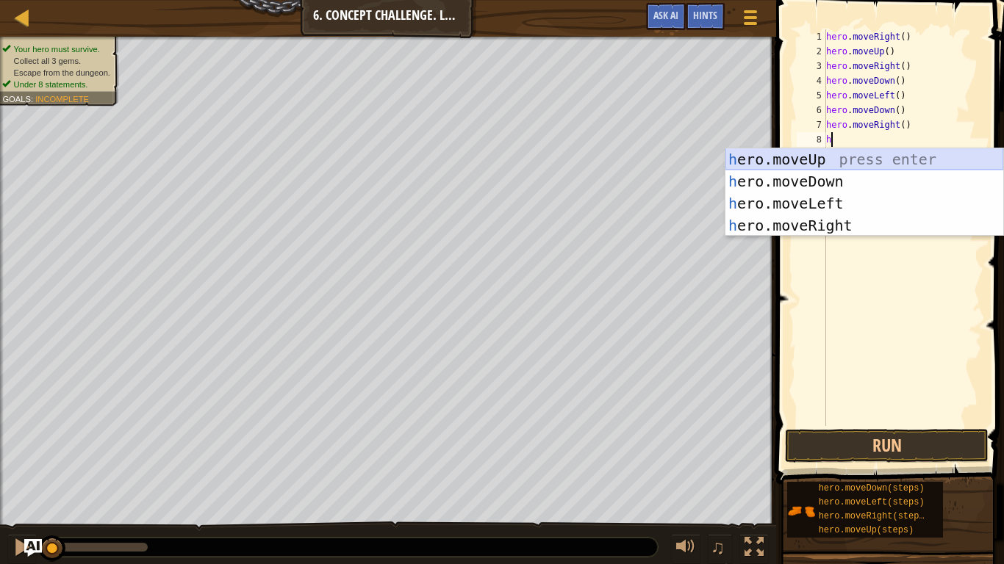
click at [934, 162] on div "h ero.moveUp press enter h ero.moveDown press enter h ero.moveLeft press enter …" at bounding box center [864, 214] width 278 height 132
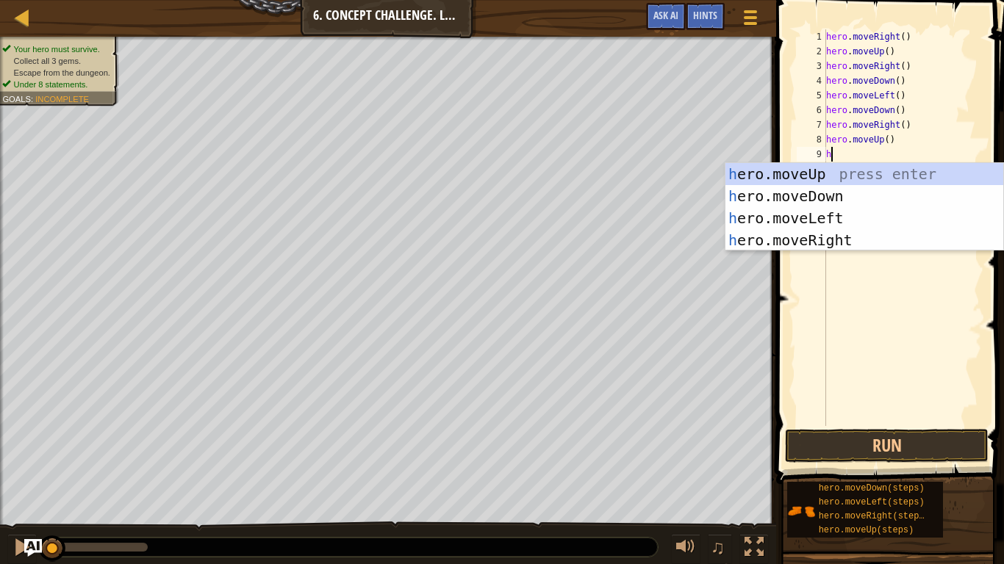
scroll to position [7, 1]
type textarea "h"
click at [924, 241] on div "h ero.moveUp press enter h ero.moveDown press enter h ero.moveLeft press enter …" at bounding box center [864, 229] width 278 height 132
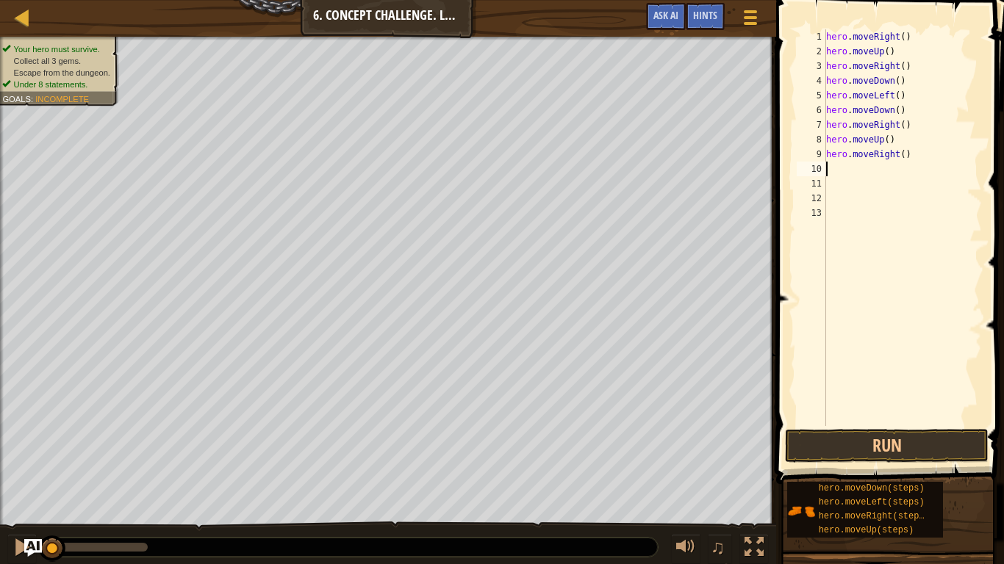
click at [904, 39] on div "hero . moveRight ( ) hero . moveUp ( ) hero . moveRight ( ) hero . moveDown ( )…" at bounding box center [902, 242] width 159 height 426
click at [894, 55] on div "hero . moveRight ( 1 ) hero . moveUp ( ) hero . moveRight ( ) hero . moveDown (…" at bounding box center [902, 242] width 159 height 426
click at [888, 53] on div "hero . moveRight ( 1 ) hero . moveUp ( ) hero . moveRight ( ) hero . moveDown (…" at bounding box center [902, 242] width 159 height 426
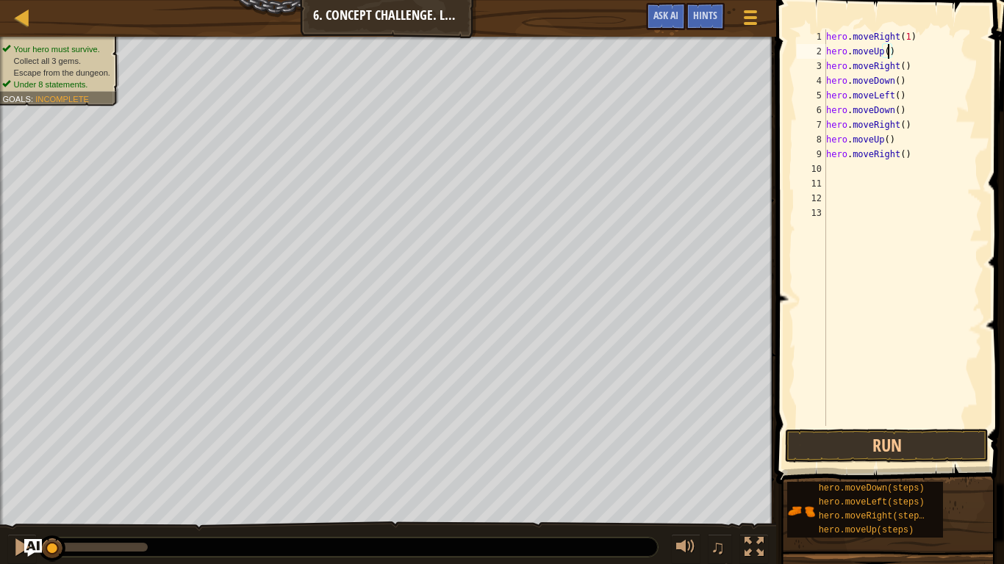
scroll to position [7, 10]
click at [904, 63] on div "hero . moveRight ( 1 ) hero . moveUp ( 3 ) hero . moveRight ( ) hero . moveDown…" at bounding box center [902, 242] width 159 height 426
click at [898, 82] on div "hero . moveRight ( 1 ) hero . moveUp ( 3 ) hero . moveRight ( 2 ) hero . moveDo…" at bounding box center [902, 242] width 159 height 426
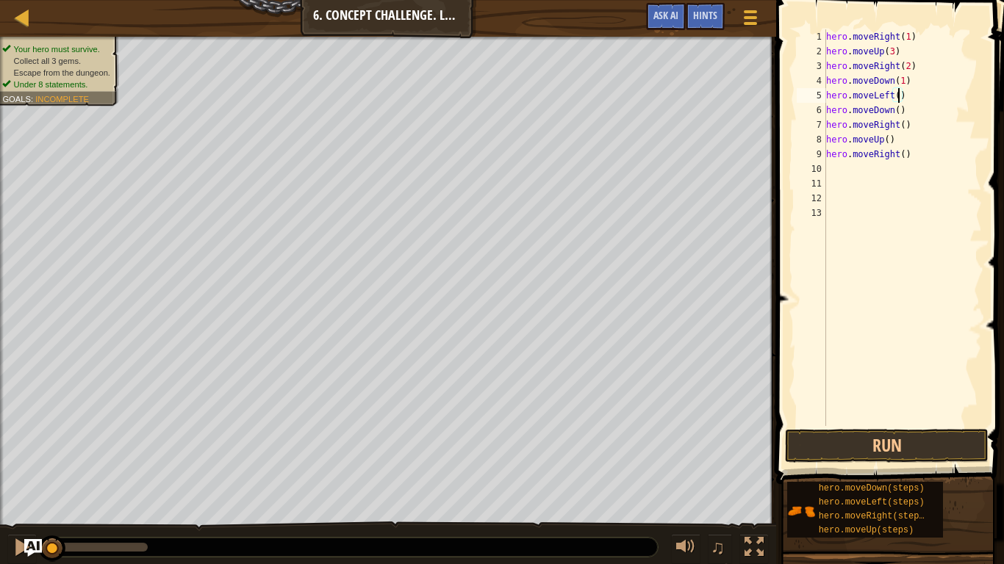
click at [897, 100] on div "hero . moveRight ( 1 ) hero . moveUp ( 3 ) hero . moveRight ( 2 ) hero . moveDo…" at bounding box center [902, 242] width 159 height 426
click at [895, 114] on div "hero . moveRight ( 1 ) hero . moveUp ( 3 ) hero . moveRight ( 2 ) hero . moveDo…" at bounding box center [902, 242] width 159 height 426
click at [901, 112] on div "hero . moveRight ( 1 ) hero . moveUp ( 3 ) hero . moveRight ( 2 ) hero . moveDo…" at bounding box center [902, 242] width 159 height 426
click at [896, 113] on div "hero . moveRight ( 1 ) hero . moveUp ( 3 ) hero . moveRight ( 2 ) hero . moveDo…" at bounding box center [902, 242] width 159 height 426
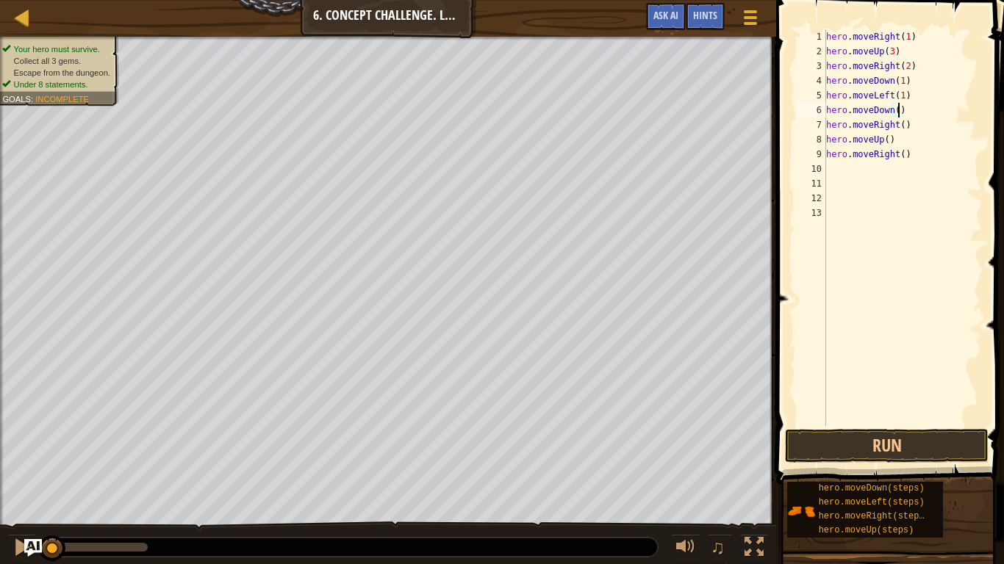
scroll to position [7, 11]
click at [902, 126] on div "hero . moveRight ( 1 ) hero . moveUp ( 3 ) hero . moveRight ( 2 ) hero . moveDo…" at bounding box center [902, 242] width 159 height 426
click at [890, 145] on div "hero . moveRight ( 1 ) hero . moveUp ( 3 ) hero . moveRight ( 2 ) hero . moveDo…" at bounding box center [902, 242] width 159 height 426
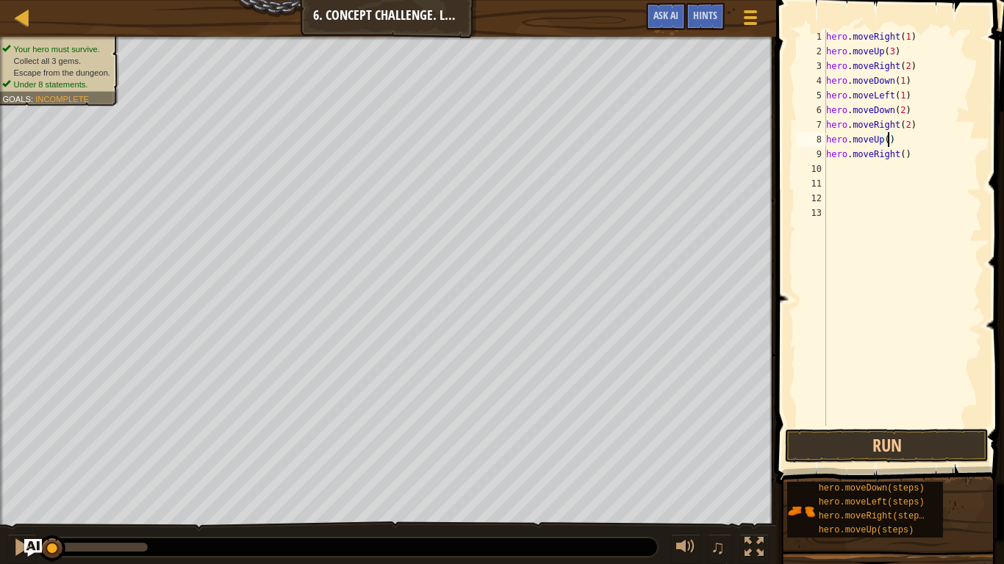
click at [888, 140] on div "hero . moveRight ( 1 ) hero . moveUp ( 3 ) hero . moveRight ( 2 ) hero . moveDo…" at bounding box center [902, 242] width 159 height 426
click at [906, 161] on div "hero . moveRight ( 1 ) hero . moveUp ( 3 ) hero . moveRight ( 2 ) hero . moveDo…" at bounding box center [902, 242] width 159 height 426
type textarea "hero.moveRight()"
click at [904, 162] on div "hero . moveRight ( 1 ) hero . moveUp ( 3 ) hero . moveRight ( 2 ) hero . moveDo…" at bounding box center [902, 242] width 159 height 426
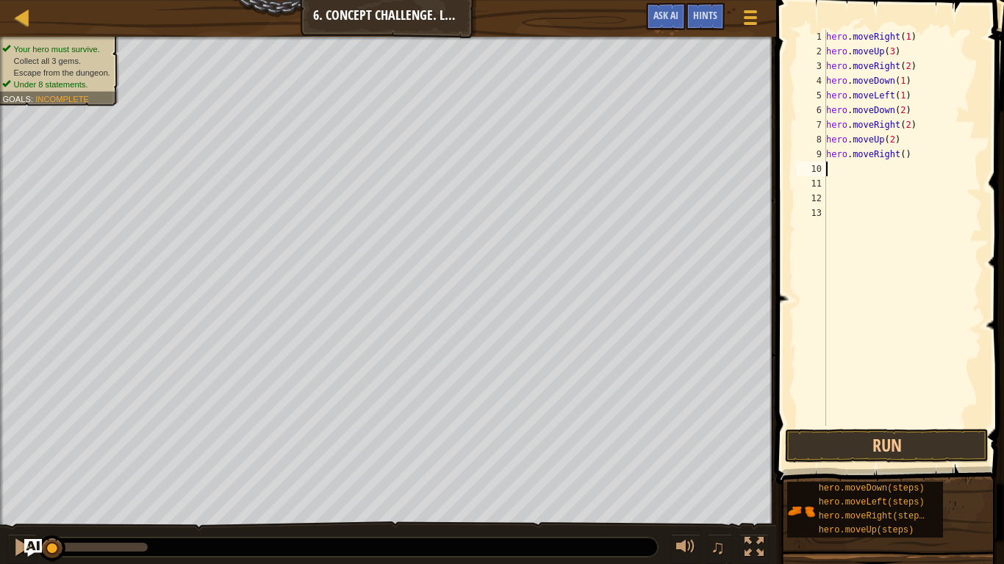
scroll to position [7, 0]
click at [904, 156] on div "hero . moveRight ( 1 ) hero . moveUp ( 3 ) hero . moveRight ( 2 ) hero . moveDo…" at bounding box center [902, 242] width 159 height 426
click at [949, 439] on button "Run" at bounding box center [887, 446] width 204 height 34
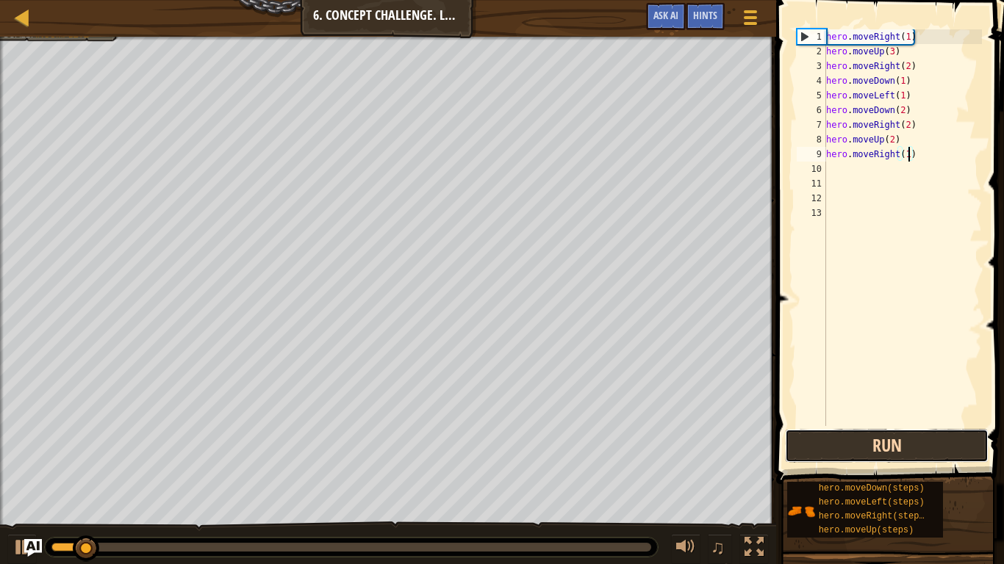
click at [953, 439] on button "Run" at bounding box center [887, 446] width 204 height 34
click at [960, 432] on button "Run" at bounding box center [887, 446] width 204 height 34
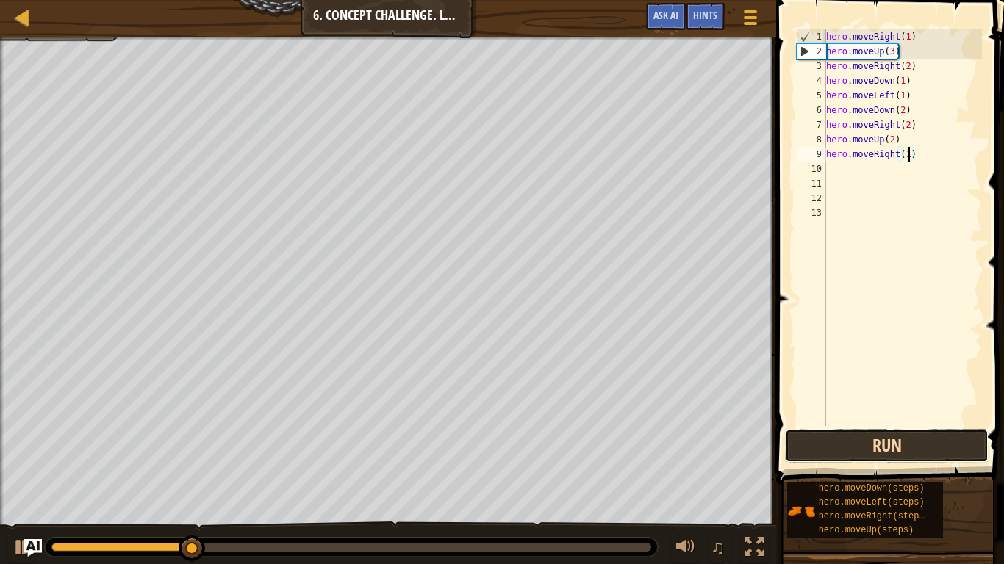
click at [952, 439] on button "Run" at bounding box center [887, 446] width 204 height 34
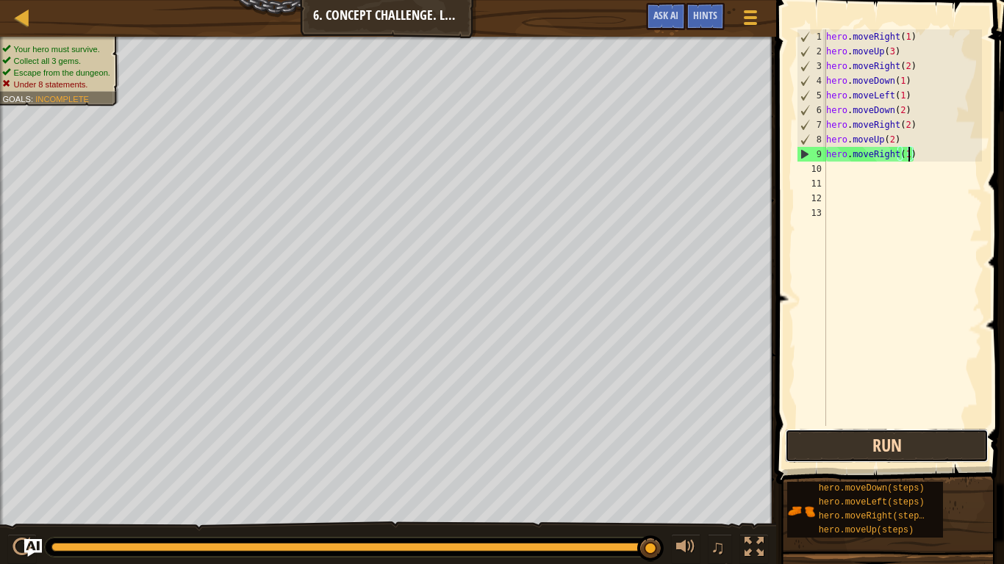
click at [957, 439] on button "Run" at bounding box center [887, 446] width 204 height 34
click at [923, 439] on button "Run" at bounding box center [887, 446] width 204 height 34
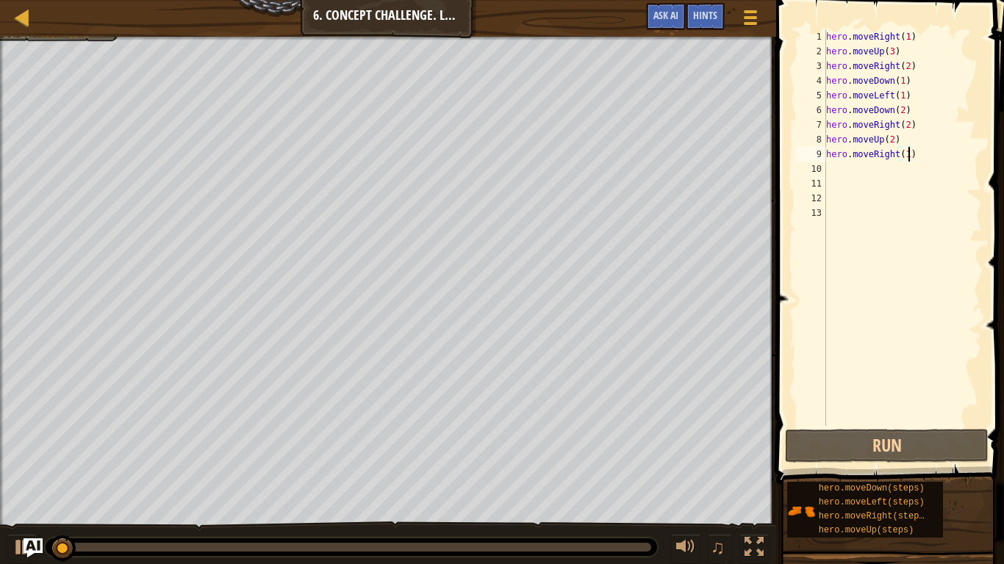
click at [33, 439] on img "Ask AI" at bounding box center [33, 548] width 19 height 19
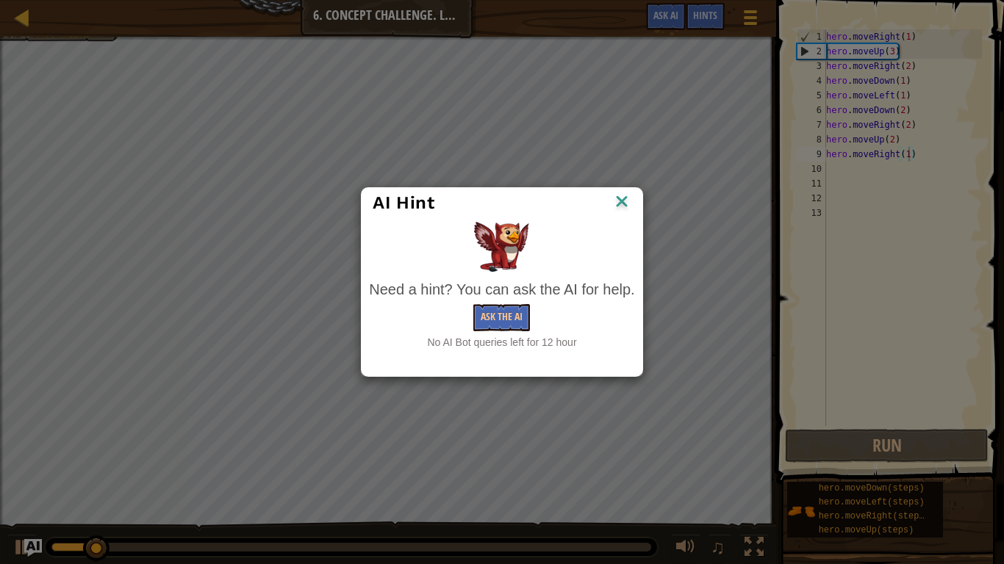
click at [31, 439] on div "AI Hint Need a hint? You can ask the AI for help. Ask the AI No AI Bot queries …" at bounding box center [502, 282] width 1004 height 564
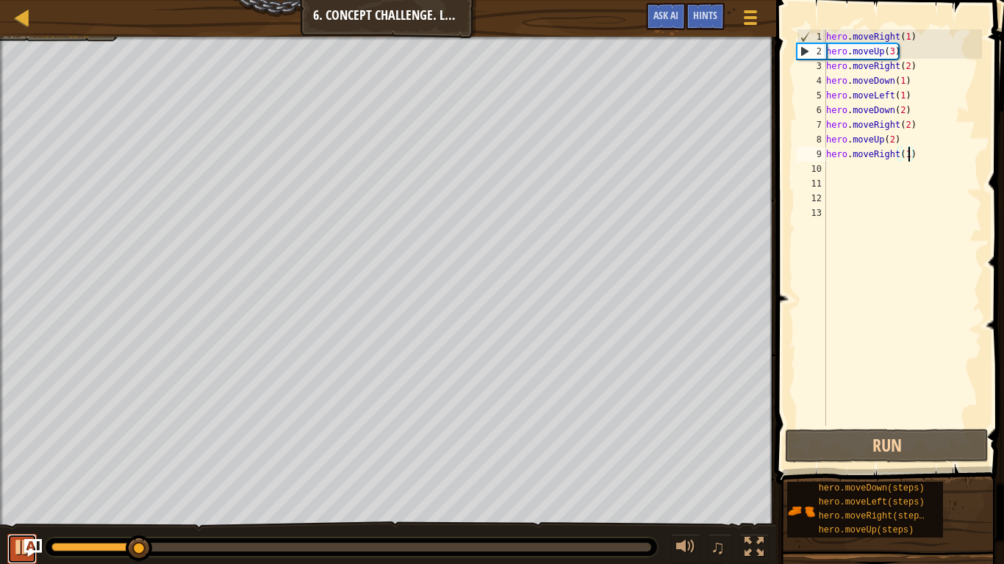
click at [10, 439] on button at bounding box center [21, 549] width 29 height 30
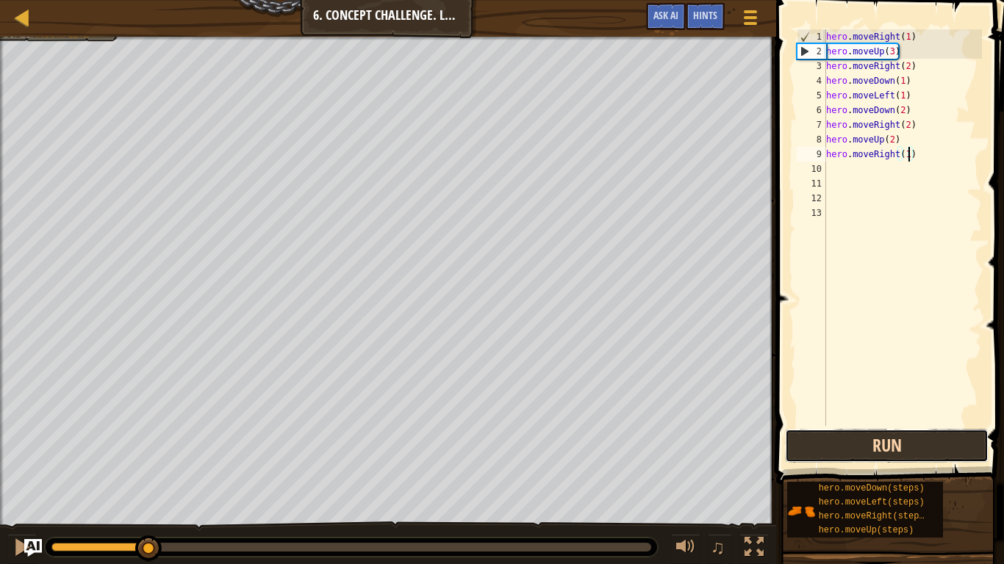
click at [888, 439] on button "Run" at bounding box center [887, 446] width 204 height 34
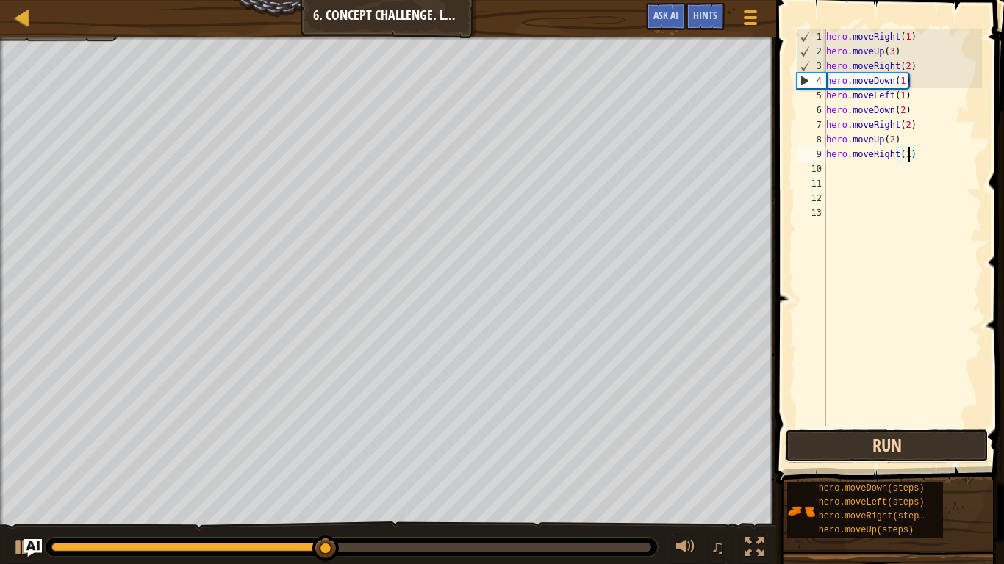
click at [926, 439] on button "Run" at bounding box center [887, 446] width 204 height 34
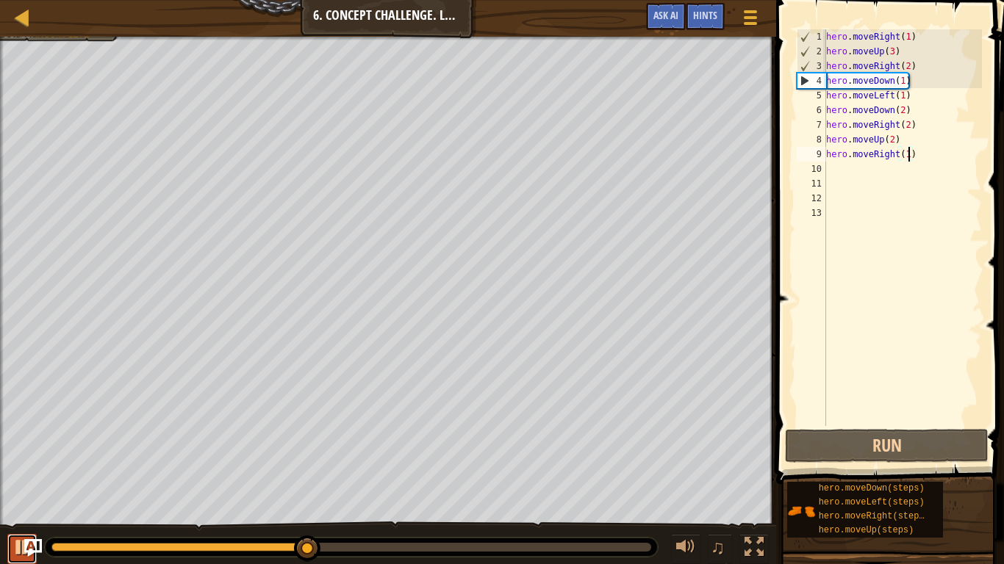
click at [15, 439] on div at bounding box center [21, 547] width 19 height 19
click at [916, 102] on div "hero . moveRight ( 1 ) hero . moveUp ( 3 ) hero . moveRight ( 2 ) hero . moveDo…" at bounding box center [902, 242] width 159 height 426
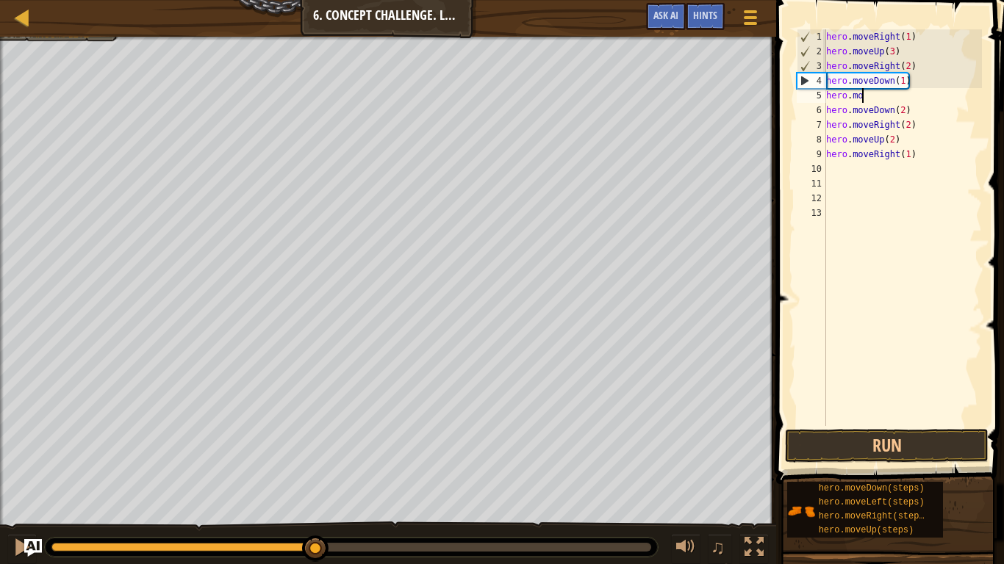
scroll to position [7, 1]
type textarea "h"
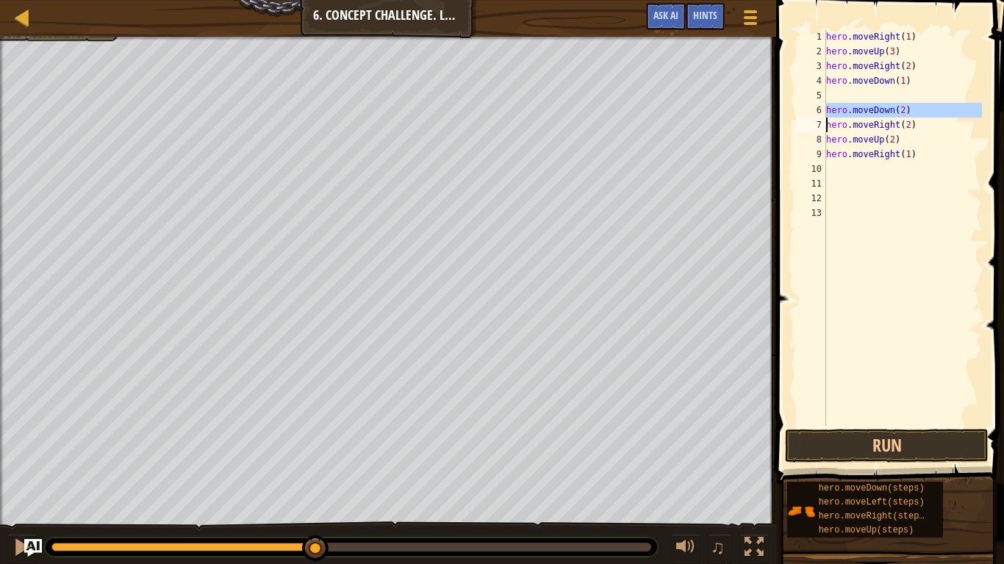
drag, startPoint x: 825, startPoint y: 109, endPoint x: 865, endPoint y: 113, distance: 40.6
click at [865, 113] on div "1 2 3 4 5 6 7 8 9 10 11 12 13 hero . moveRight ( 1 ) hero . moveUp ( 3 ) hero .…" at bounding box center [887, 227] width 188 height 397
type textarea "hero.moveDown(2) hero.moveRight(2)"
click at [834, 298] on div "hero . moveRight ( 1 ) hero . moveUp ( 3 ) hero . moveRight ( 2 ) hero . moveDo…" at bounding box center [902, 242] width 159 height 426
click at [885, 436] on button "Run" at bounding box center [887, 446] width 204 height 34
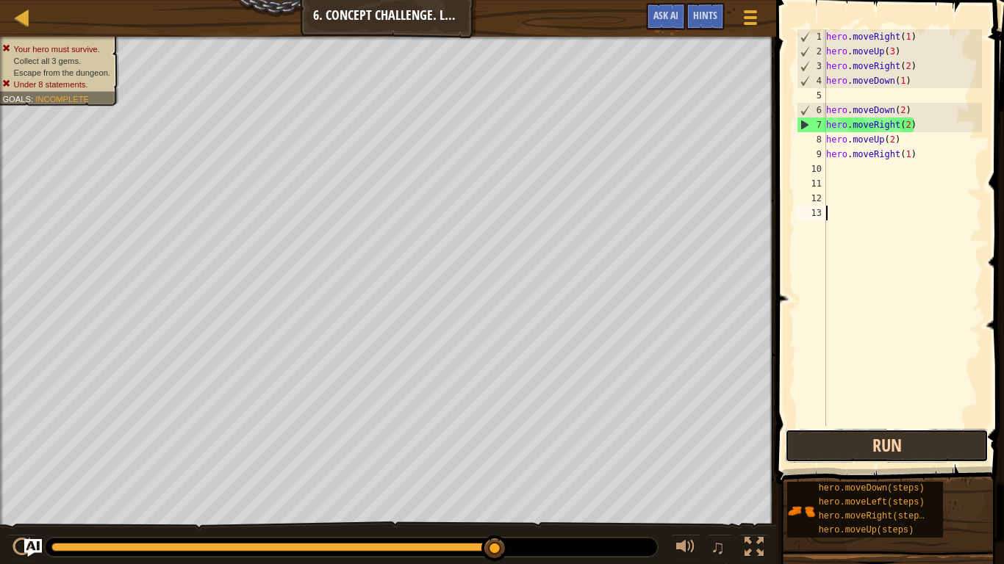
click at [958, 439] on button "Run" at bounding box center [887, 446] width 204 height 34
click at [984, 439] on button "Run" at bounding box center [887, 446] width 204 height 34
click at [915, 124] on div "hero . moveRight ( 1 ) hero . moveUp ( 3 ) hero . moveRight ( 2 ) hero . moveDo…" at bounding box center [902, 242] width 159 height 426
type textarea "h"
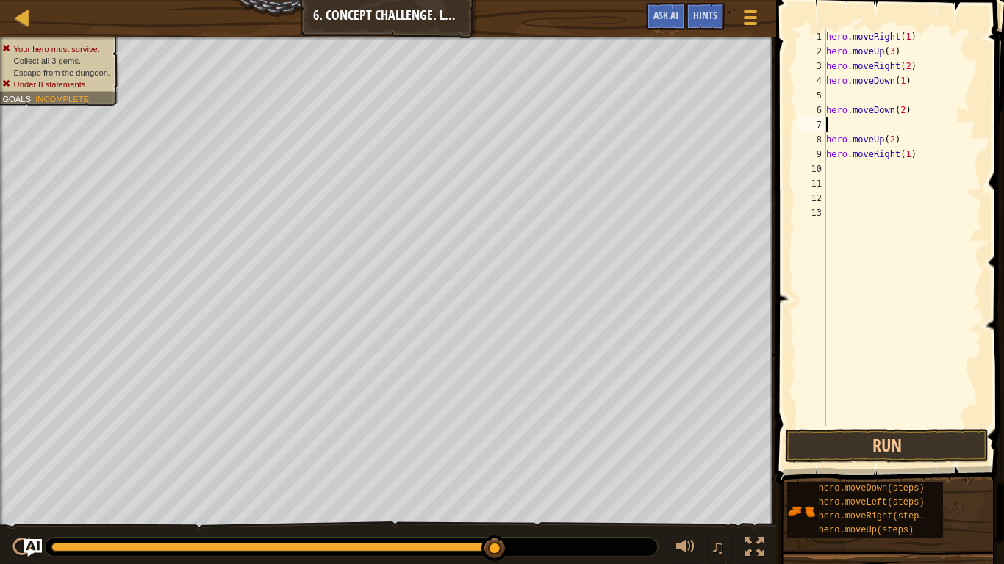
type textarea "h"
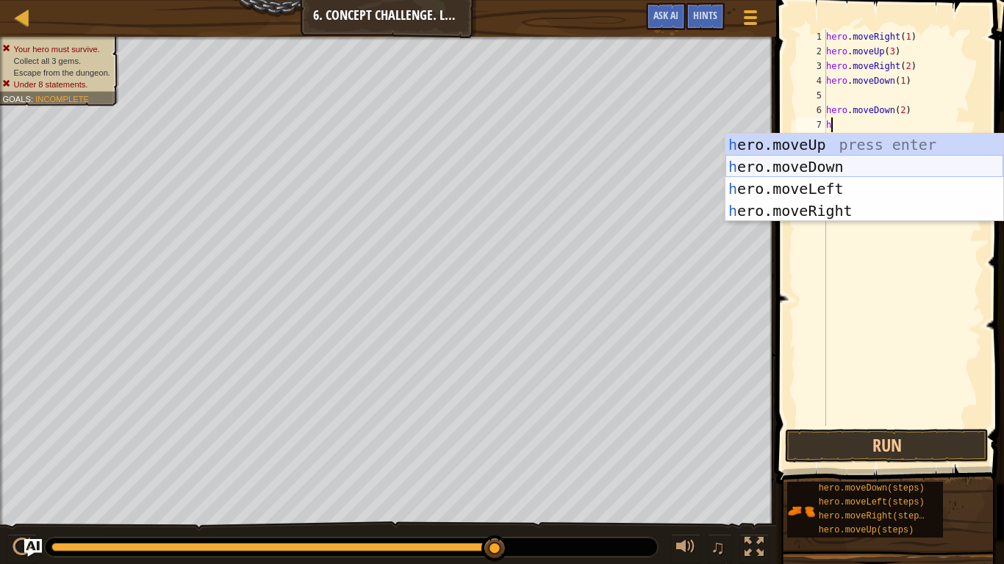
click at [948, 170] on div "h ero.moveUp press enter h ero.moveDown press enter h ero.moveLeft press enter …" at bounding box center [864, 200] width 278 height 132
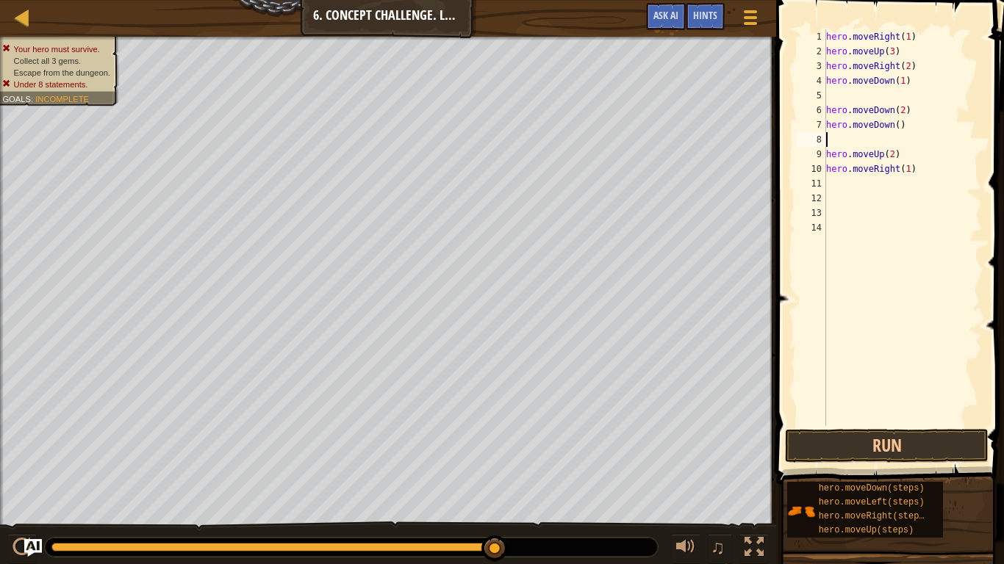
click at [910, 125] on div "hero . moveRight ( 1 ) hero . moveUp ( 3 ) hero . moveRight ( 2 ) hero . moveDo…" at bounding box center [902, 242] width 159 height 426
type textarea "h"
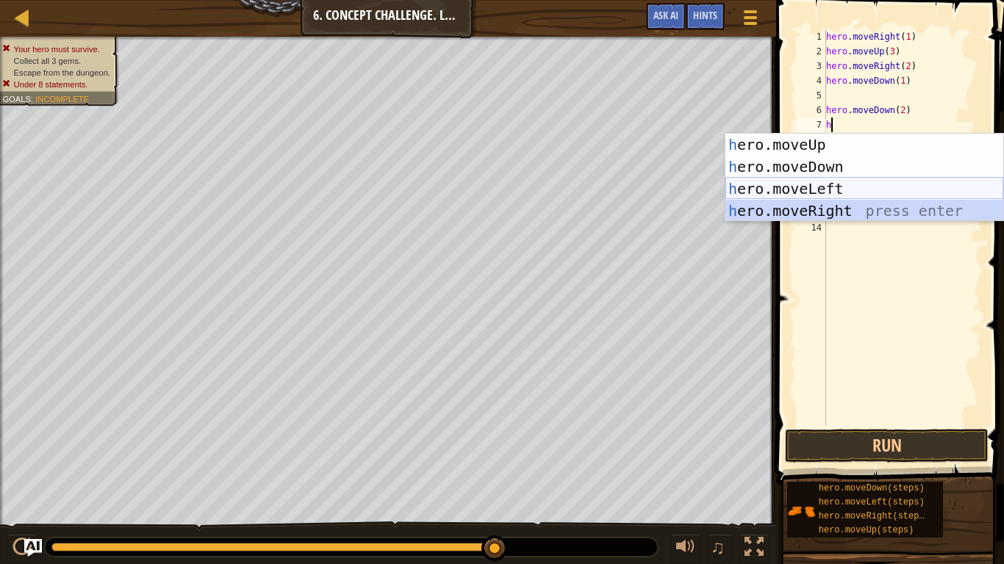
drag, startPoint x: 954, startPoint y: 209, endPoint x: 952, endPoint y: 190, distance: 18.5
click at [952, 190] on div "h ero.moveUp press enter h ero.moveDown press enter h ero.moveLeft press enter …" at bounding box center [864, 200] width 278 height 132
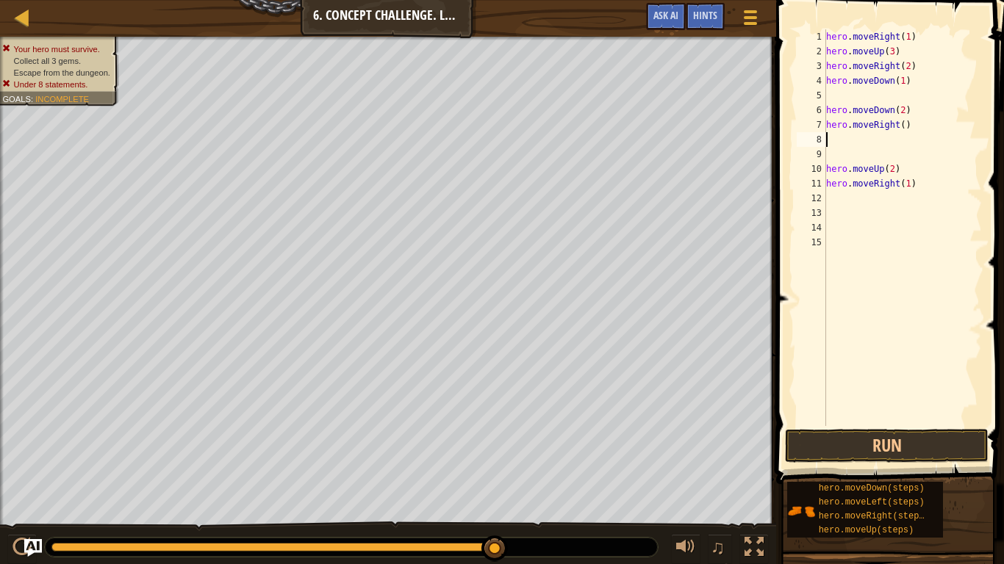
click at [948, 137] on div "hero . moveRight ( 1 ) hero . moveUp ( 3 ) hero . moveRight ( 2 ) hero . moveDo…" at bounding box center [902, 242] width 159 height 426
click at [952, 130] on div "hero . moveRight ( 1 ) hero . moveUp ( 3 ) hero . moveRight ( 2 ) hero . moveDo…" at bounding box center [902, 242] width 159 height 426
type textarea "h"
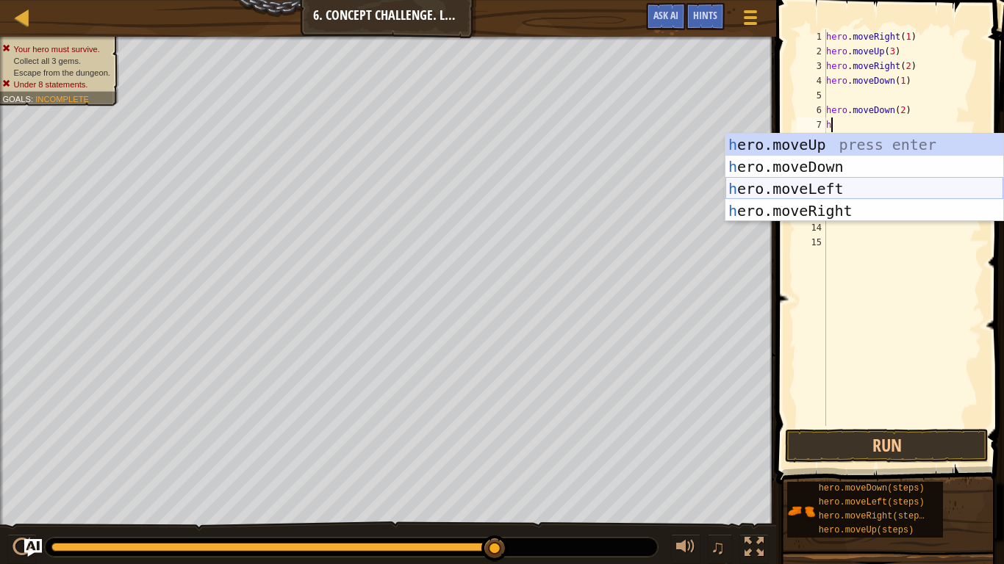
click at [997, 183] on div "h ero.moveUp press enter h ero.moveDown press enter h ero.moveLeft press enter …" at bounding box center [864, 200] width 278 height 132
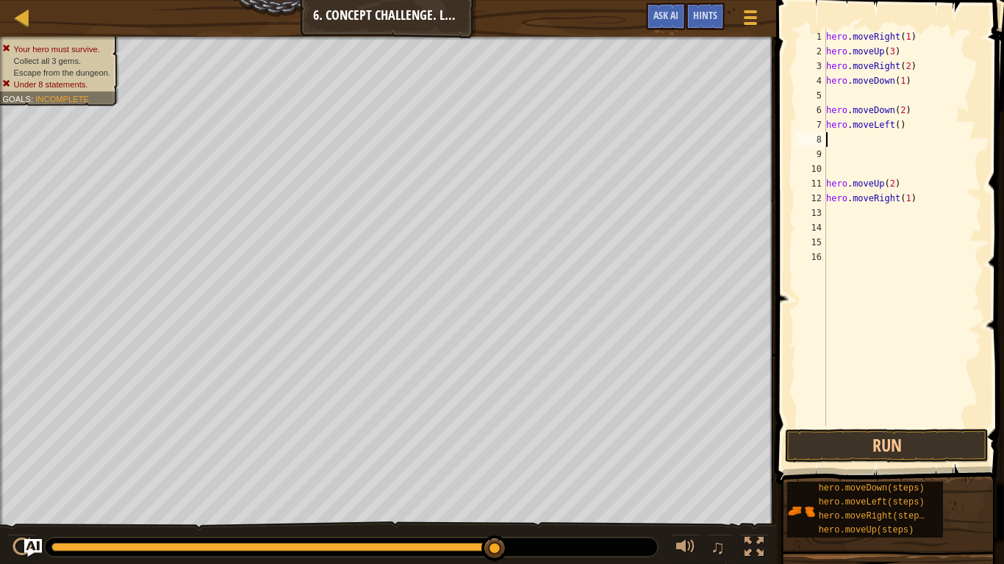
click at [899, 129] on div "hero . moveRight ( 1 ) hero . moveUp ( 3 ) hero . moveRight ( 2 ) hero . moveDo…" at bounding box center [902, 242] width 159 height 426
click at [899, 182] on div "hero . moveRight ( 1 ) hero . moveUp ( 3 ) hero . moveRight ( 2 ) hero . moveDo…" at bounding box center [902, 242] width 159 height 426
click at [996, 434] on div "Run Submit Done Statement / Call /" at bounding box center [898, 445] width 204 height 33
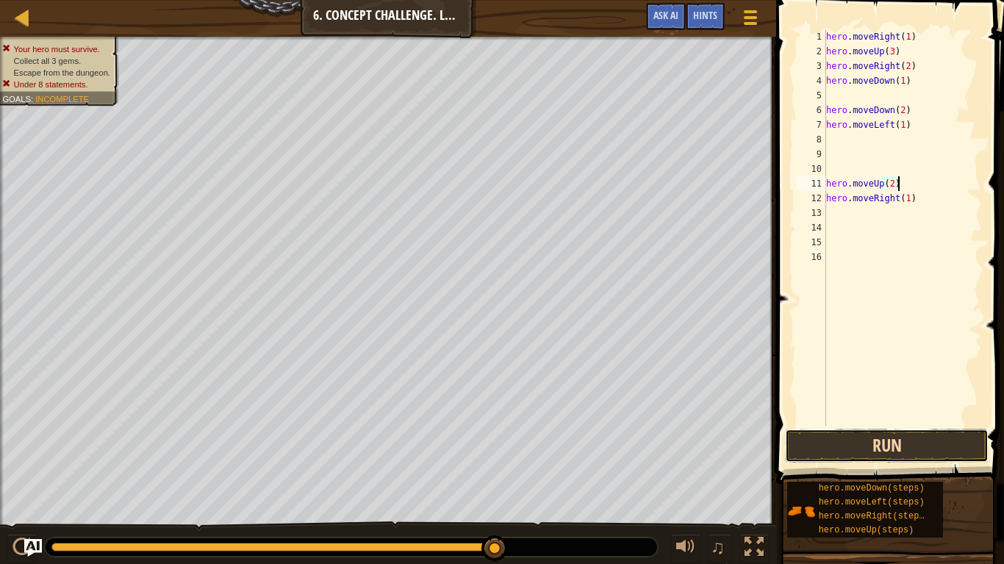
click at [941, 439] on button "Run" at bounding box center [887, 446] width 204 height 34
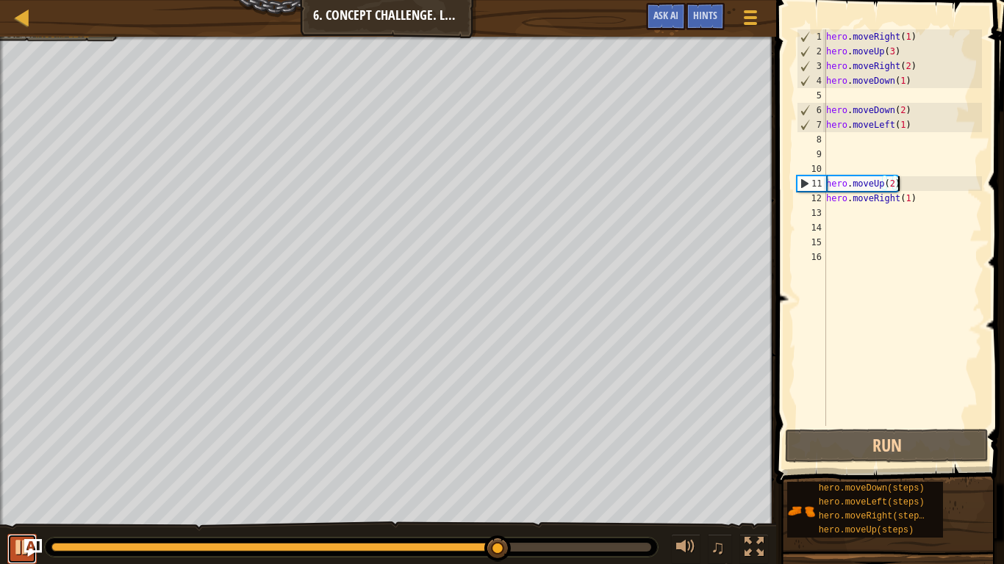
click at [15, 439] on div at bounding box center [21, 547] width 19 height 19
click at [908, 203] on div "hero . moveRight ( 1 ) hero . moveUp ( 3 ) hero . moveRight ( 2 ) hero . moveDo…" at bounding box center [902, 242] width 159 height 426
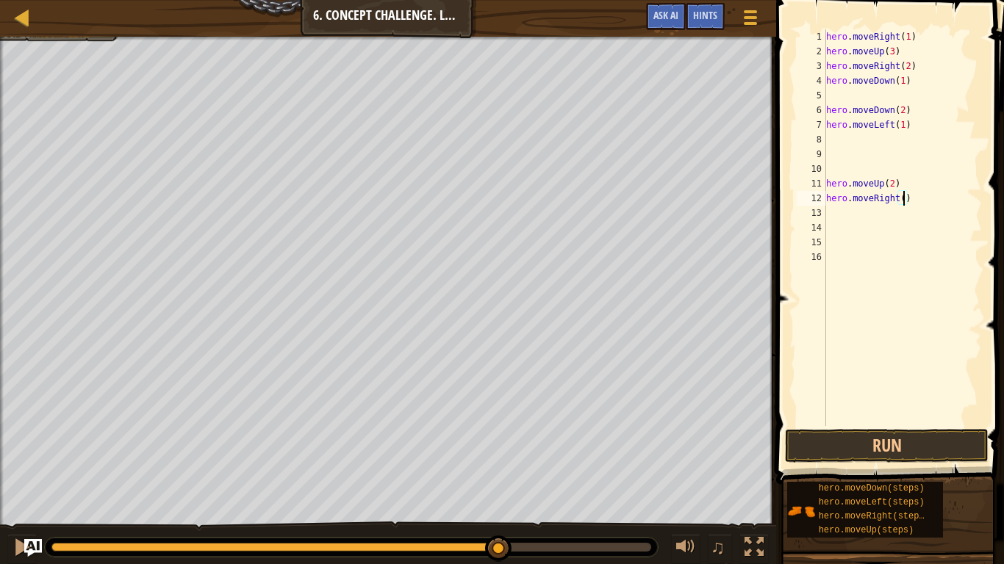
scroll to position [7, 12]
click at [968, 439] on button "Run" at bounding box center [887, 446] width 204 height 34
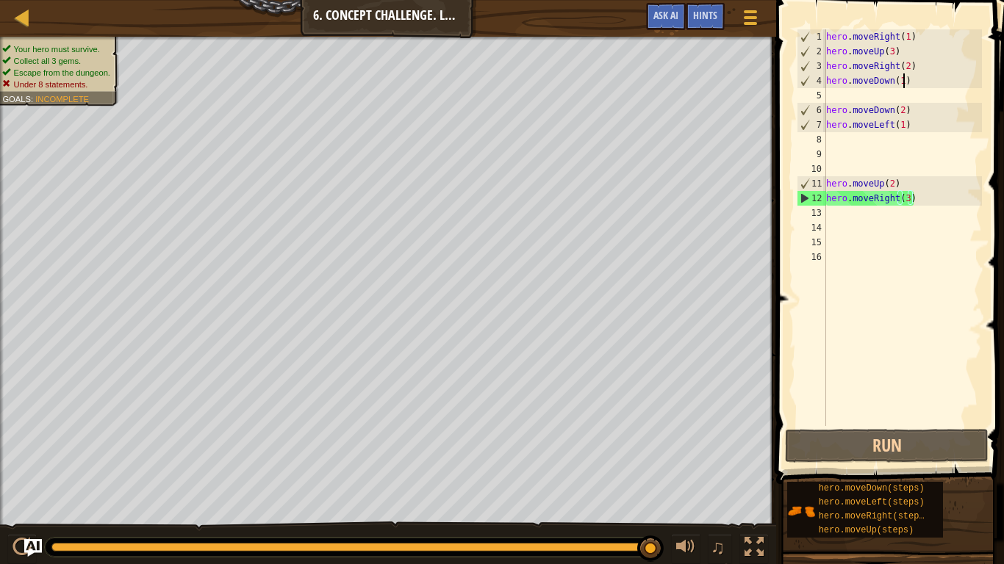
click at [905, 79] on div "hero . moveRight ( 1 ) hero . moveUp ( 3 ) hero . moveRight ( 2 ) hero . moveDo…" at bounding box center [902, 242] width 159 height 426
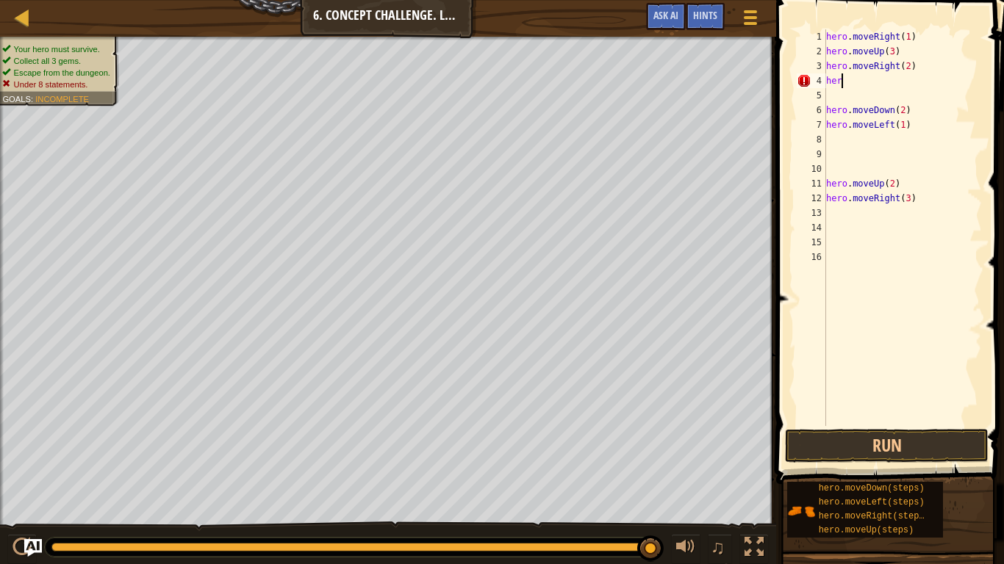
scroll to position [7, 1]
type textarea "h"
type textarea "hero.moveRight(2)"
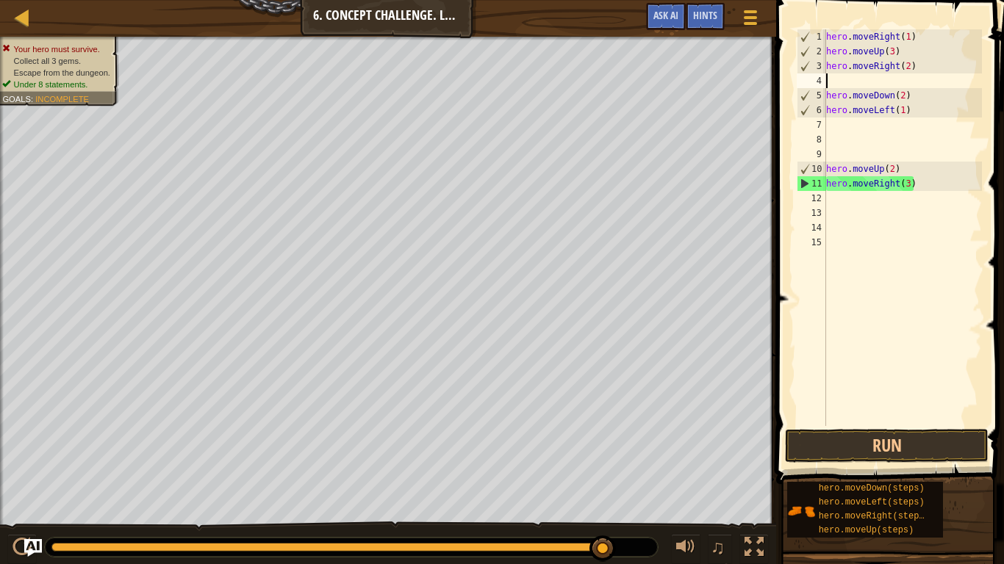
click at [905, 95] on div "hero . moveRight ( 1 ) hero . moveUp ( 3 ) hero . moveRight ( 2 ) hero . moveDo…" at bounding box center [902, 242] width 159 height 426
type textarea "hero.moveDown(3)"
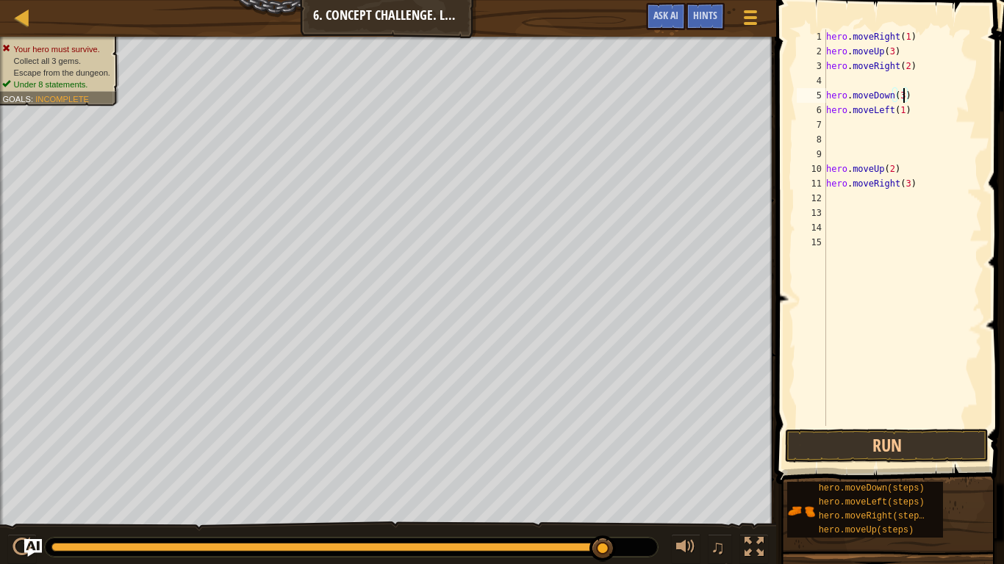
click at [879, 237] on div "hero . moveRight ( 1 ) hero . moveUp ( 3 ) hero . moveRight ( 2 ) hero . moveDo…" at bounding box center [902, 242] width 159 height 426
type textarea "hero.moveRight(3)"
click at [872, 151] on div "hero . moveRight ( 1 ) hero . moveUp ( 3 ) hero . moveRight ( 2 ) hero . moveDo…" at bounding box center [902, 242] width 159 height 426
type textarea "hero.moveLeft(1)"
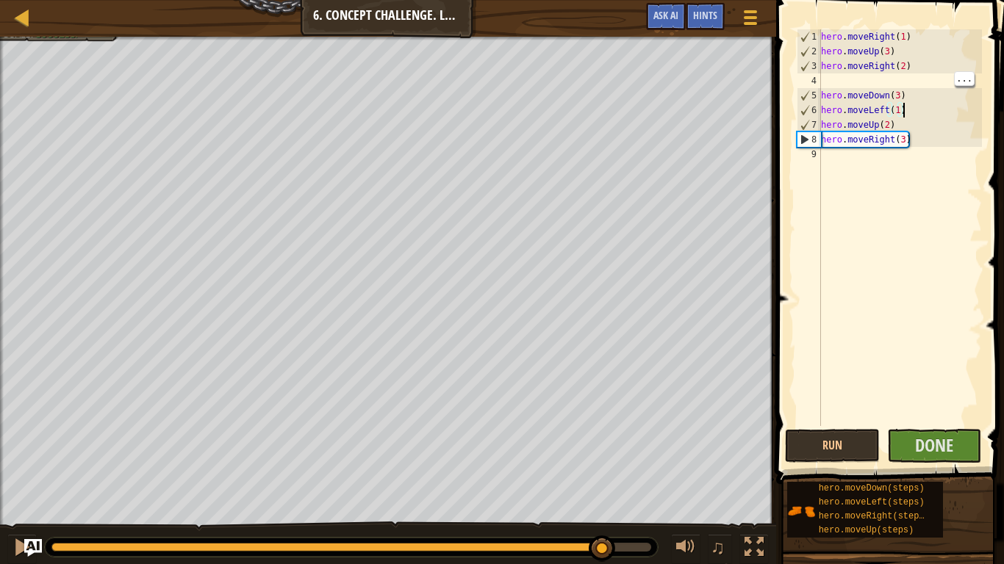
click at [863, 83] on div "hero . moveRight ( 1 ) hero . moveUp ( 3 ) hero . moveRight ( 2 ) hero . moveDo…" at bounding box center [900, 242] width 164 height 426
type textarea "hero.moveRight(2)"
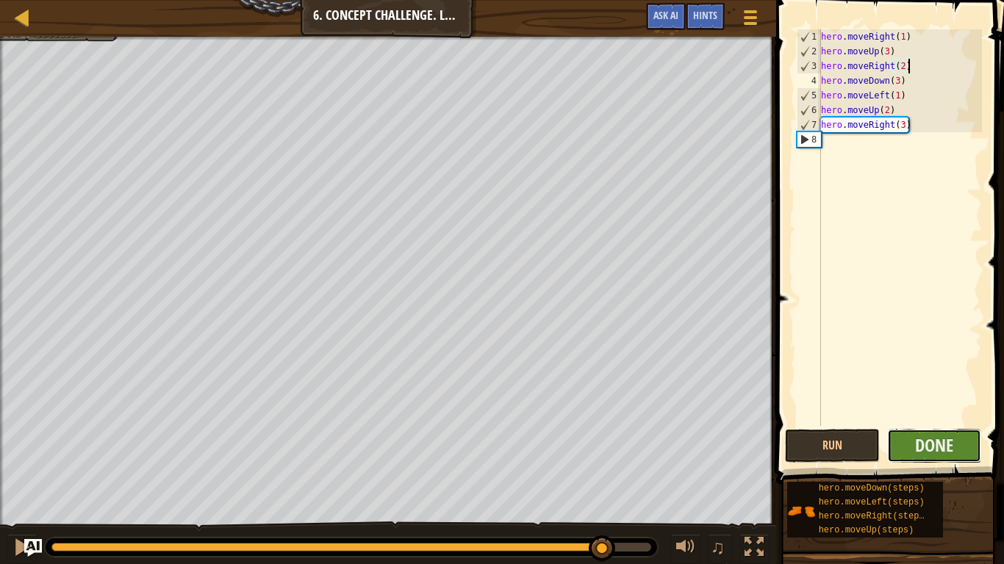
click at [965, 438] on button "Done" at bounding box center [934, 446] width 95 height 34
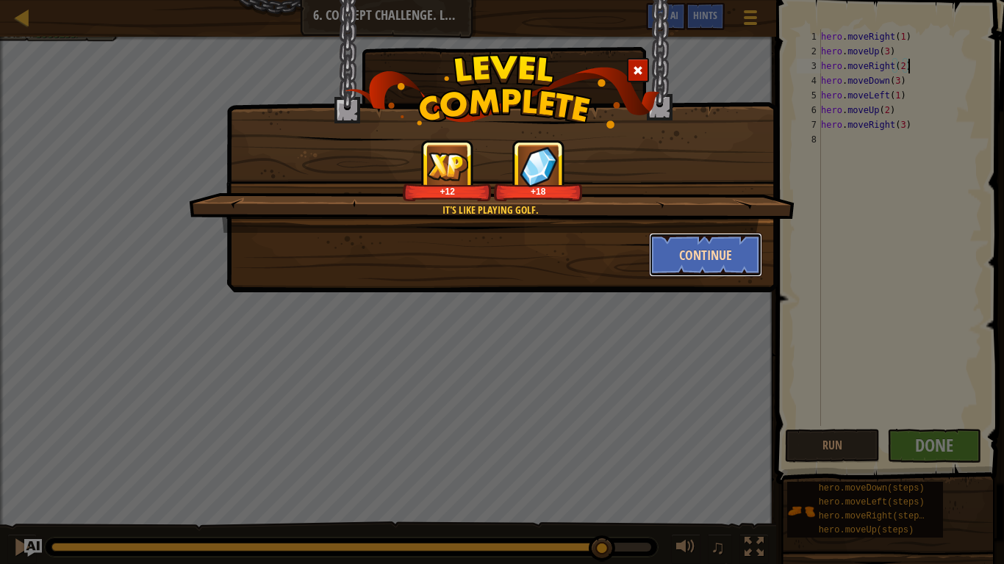
click at [738, 262] on button "Continue" at bounding box center [706, 255] width 114 height 44
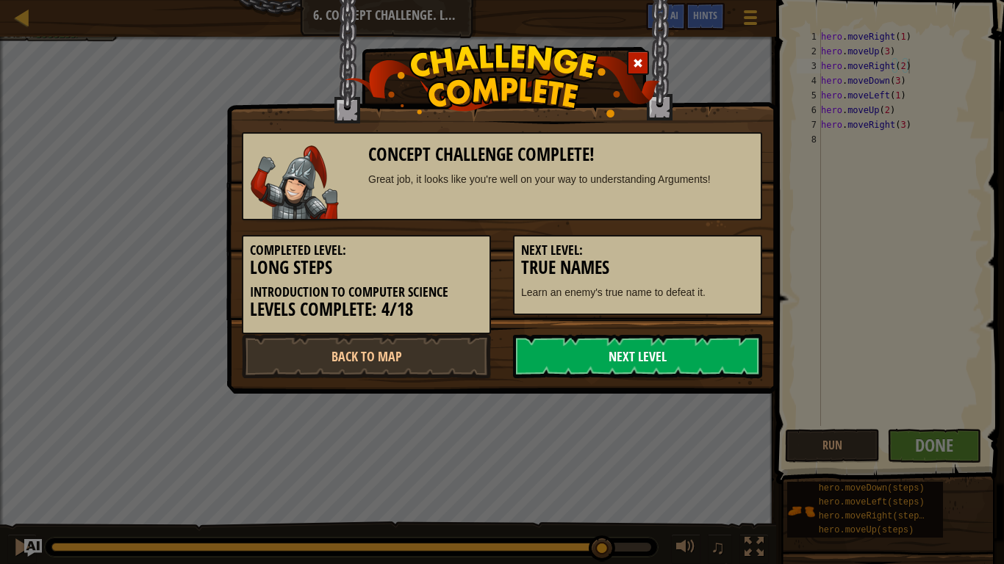
click at [611, 362] on link "Next Level" at bounding box center [637, 356] width 249 height 44
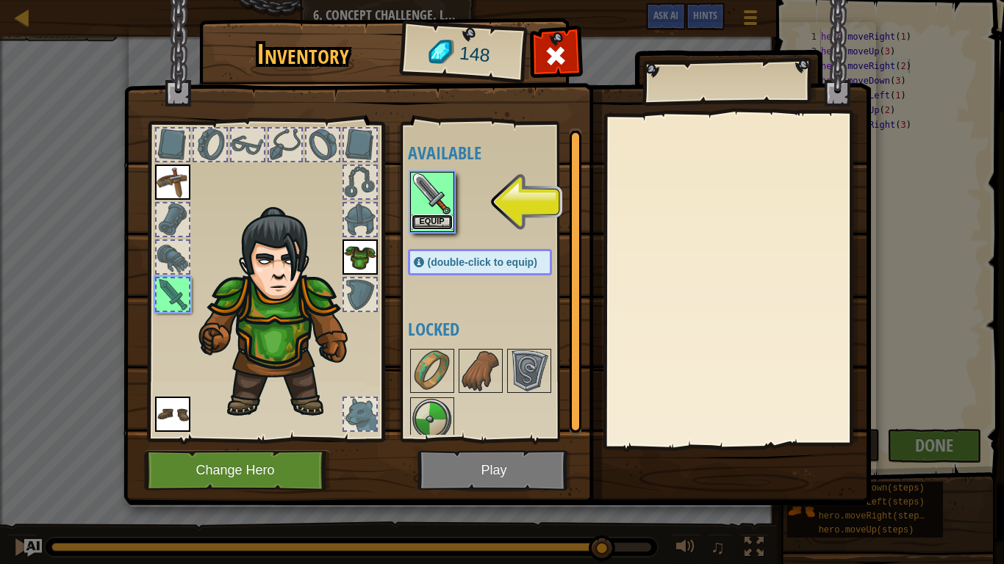
click at [426, 226] on button "Equip" at bounding box center [431, 222] width 41 height 15
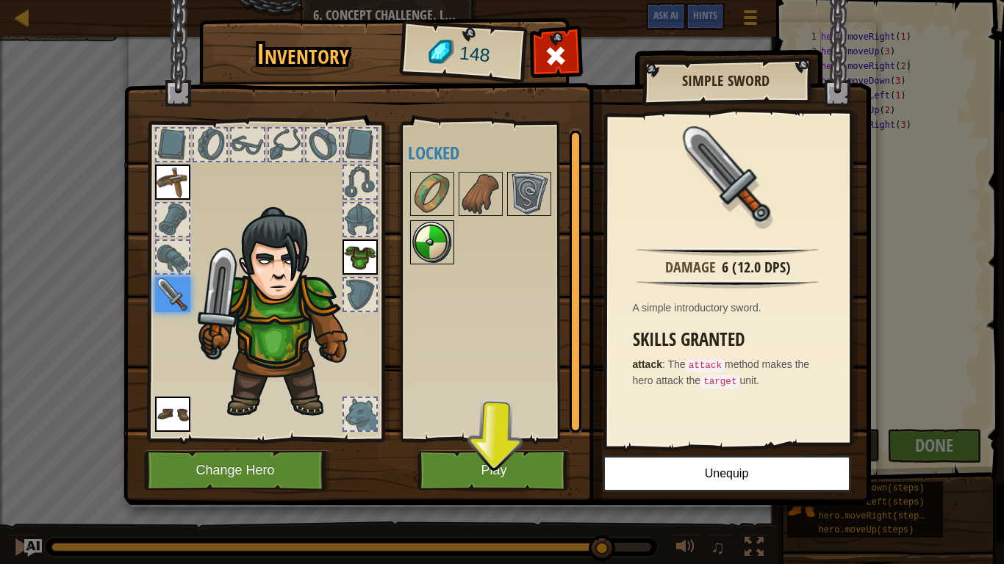
click at [432, 228] on img at bounding box center [431, 242] width 41 height 41
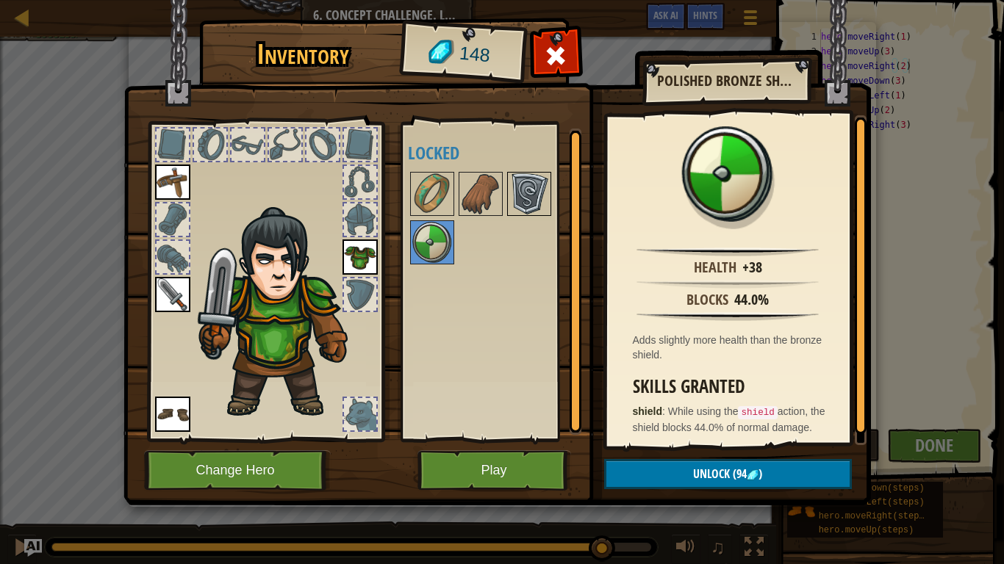
click at [515, 201] on img at bounding box center [528, 193] width 41 height 41
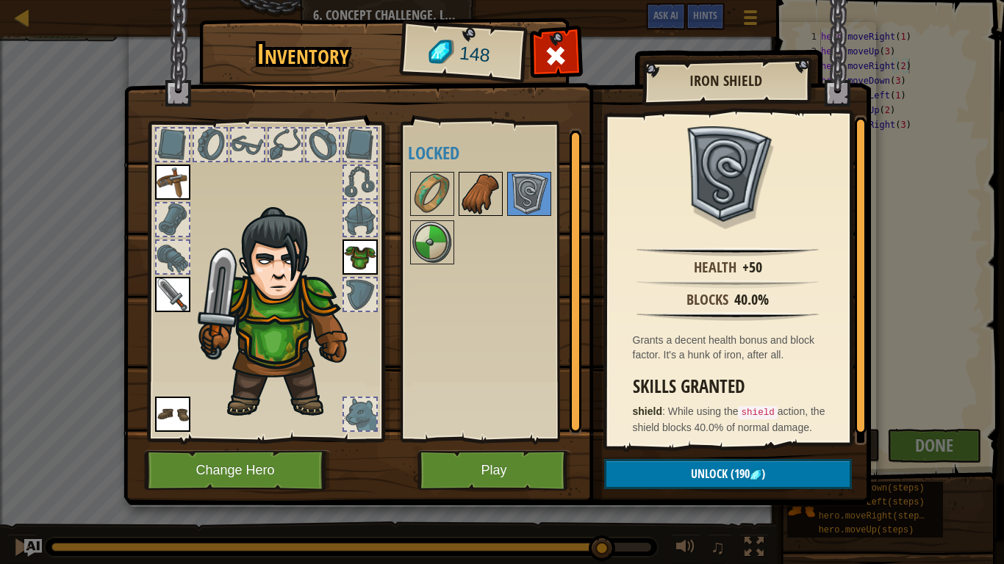
click at [483, 196] on img at bounding box center [480, 193] width 41 height 41
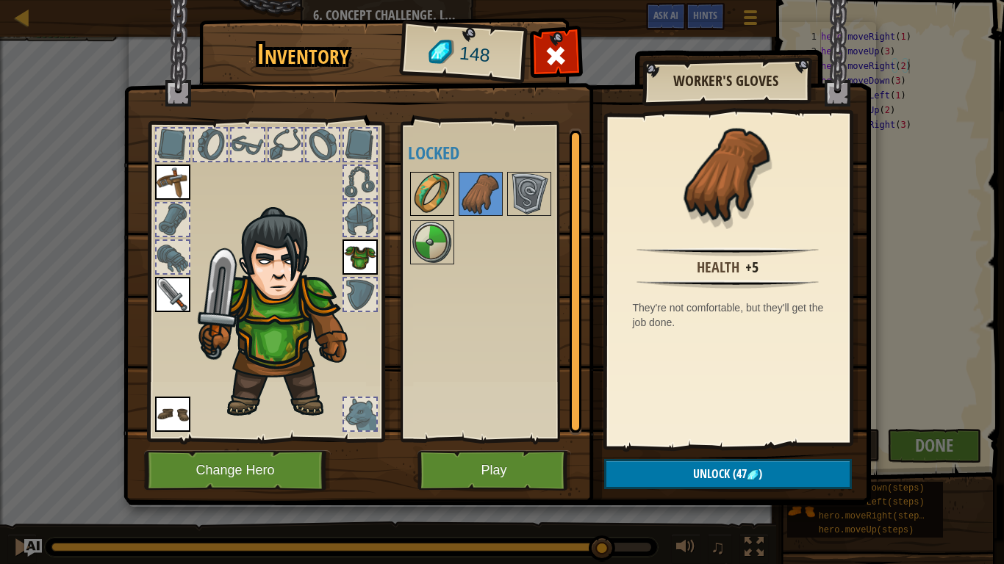
click at [431, 189] on img at bounding box center [431, 193] width 41 height 41
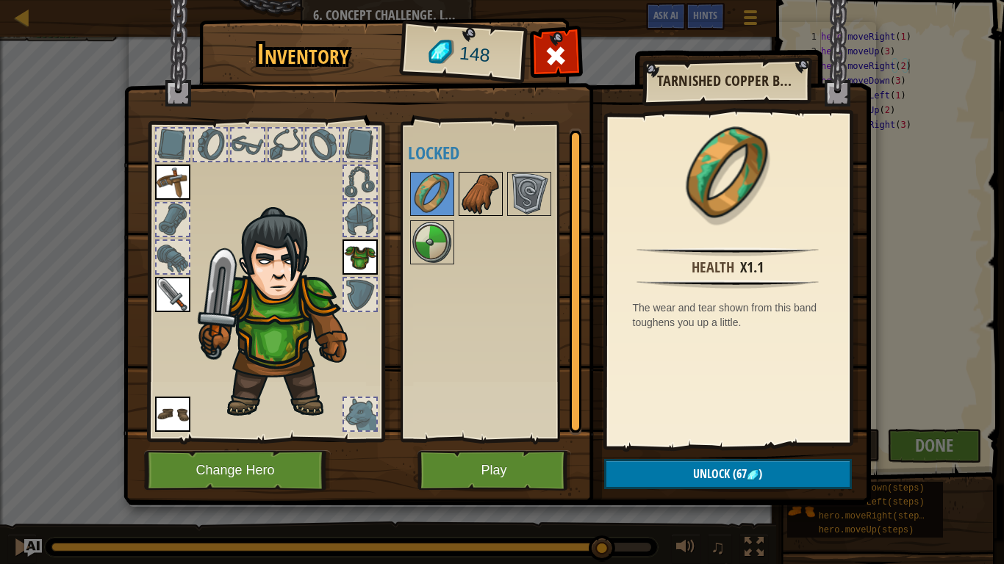
click at [462, 192] on img at bounding box center [480, 193] width 41 height 41
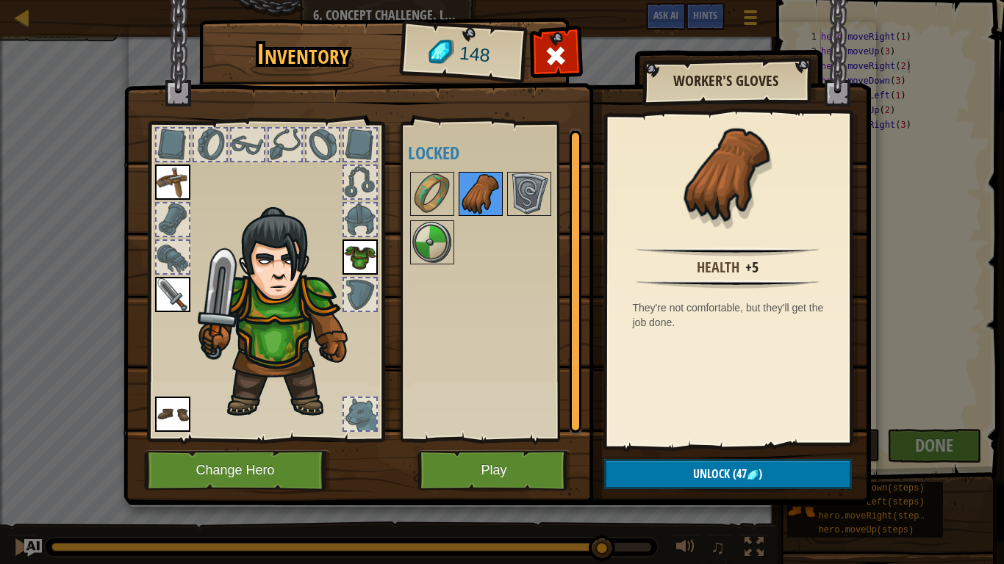
click at [516, 204] on img at bounding box center [528, 193] width 41 height 41
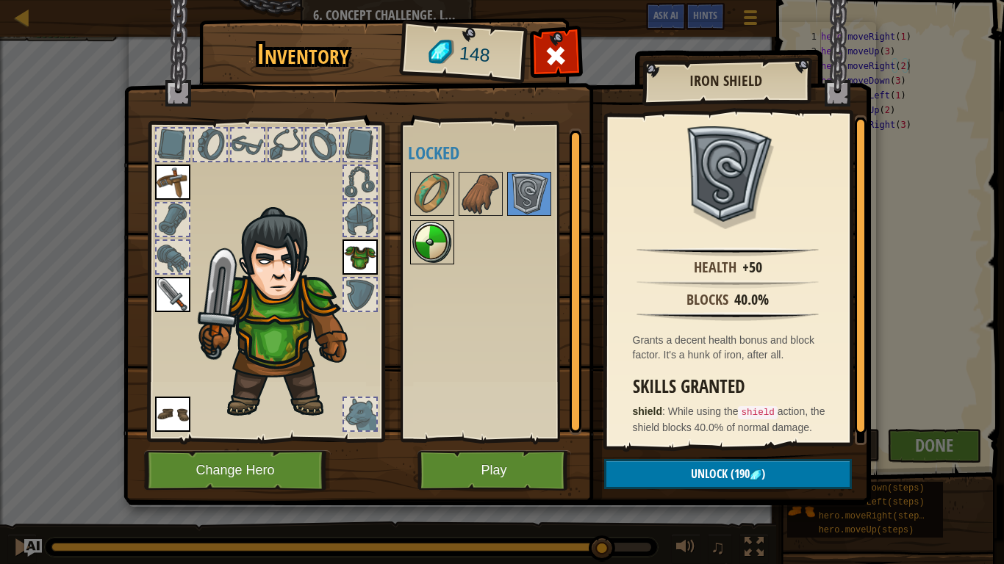
click at [410, 261] on div at bounding box center [432, 242] width 44 height 44
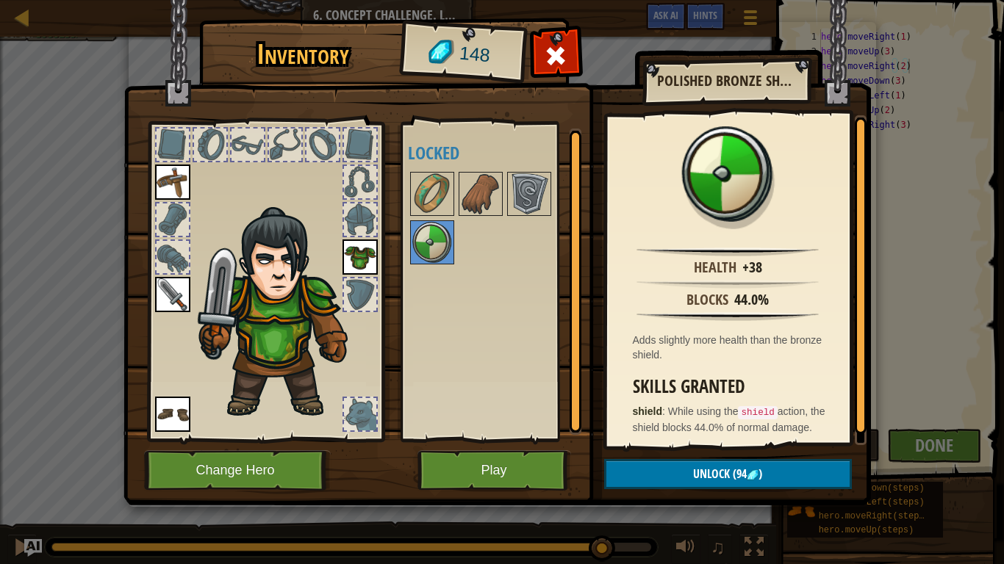
click at [522, 209] on img at bounding box center [528, 193] width 41 height 41
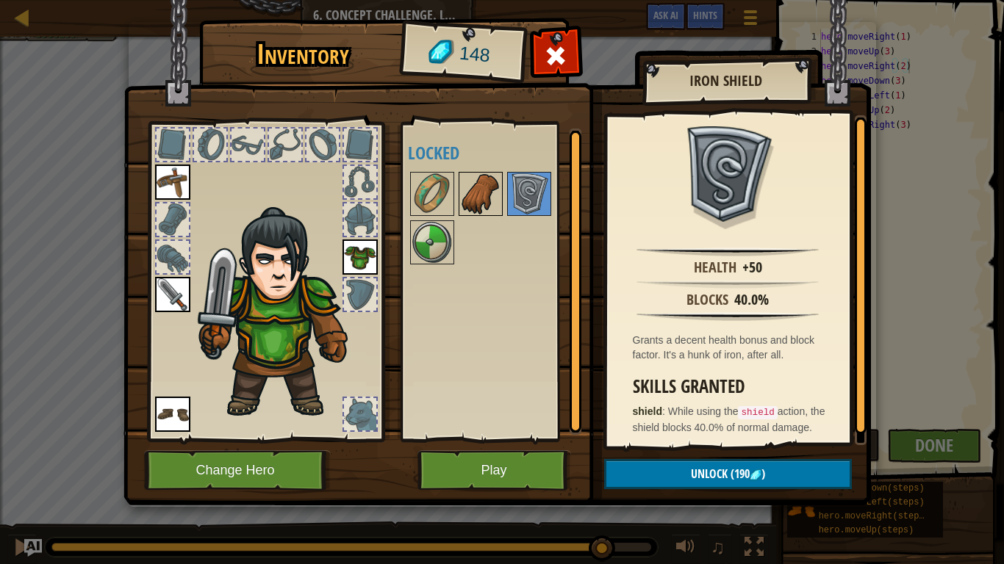
click at [495, 203] on img at bounding box center [480, 193] width 41 height 41
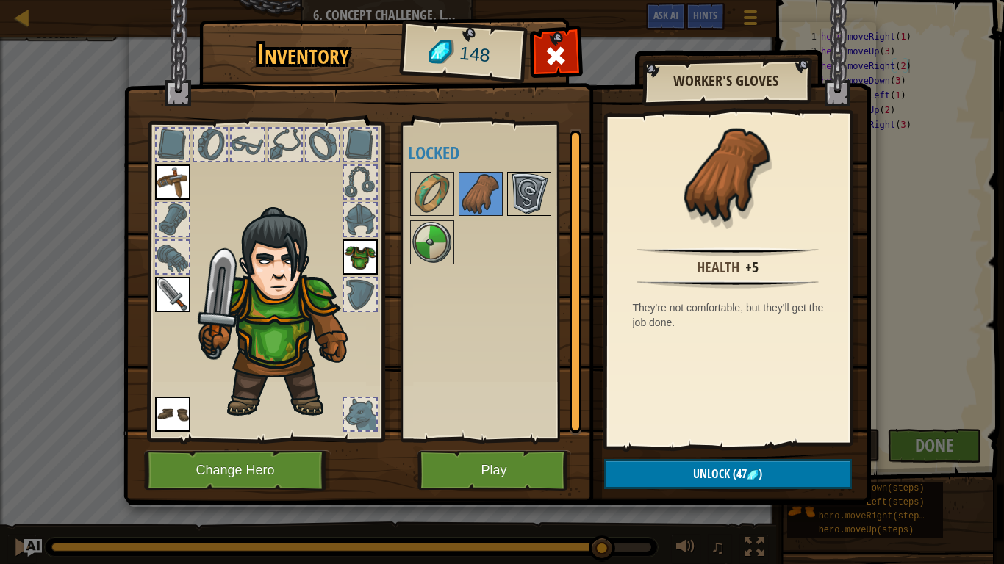
click at [513, 204] on img at bounding box center [528, 193] width 41 height 41
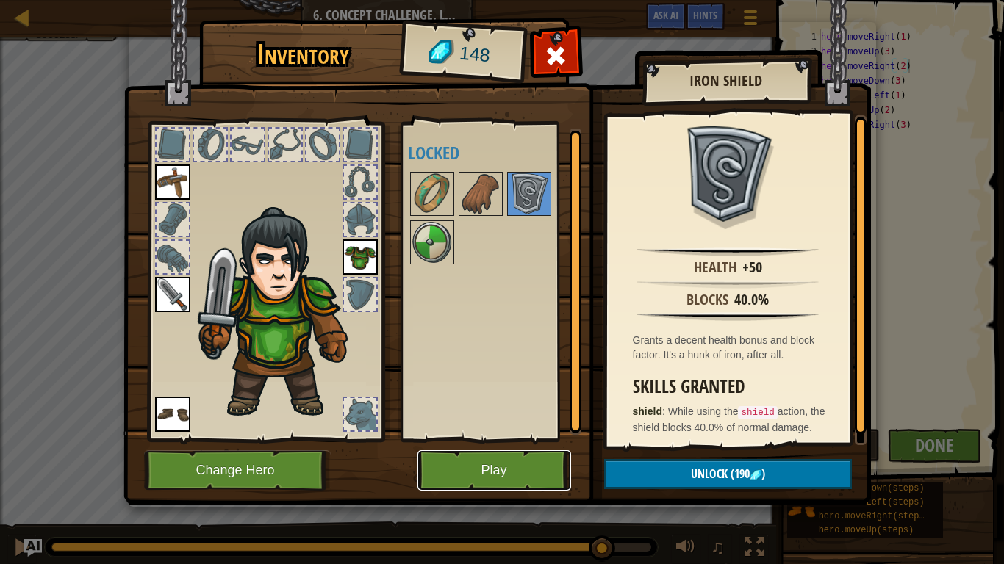
click at [497, 439] on button "Play" at bounding box center [494, 470] width 154 height 40
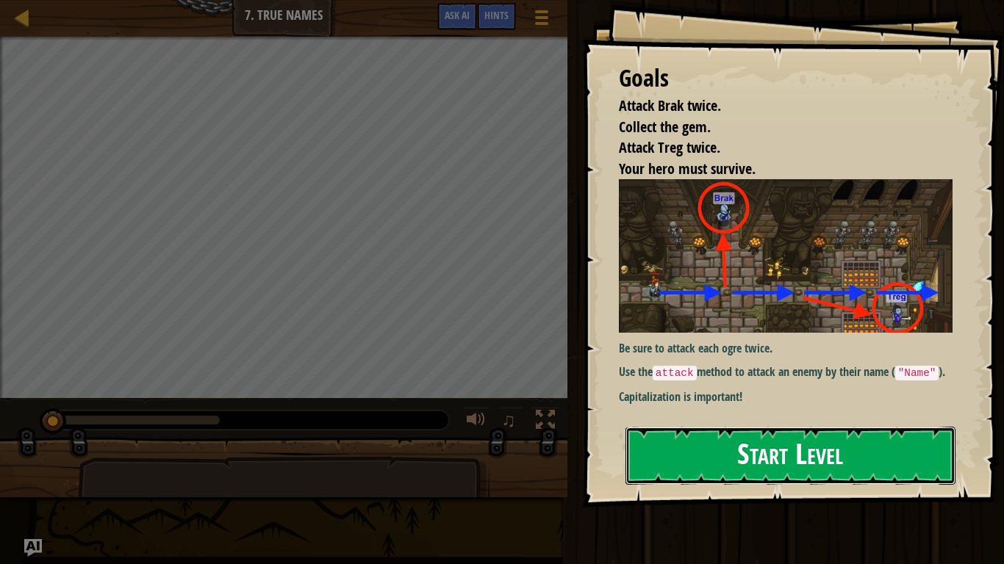
click at [694, 439] on button "Start Level" at bounding box center [790, 456] width 330 height 58
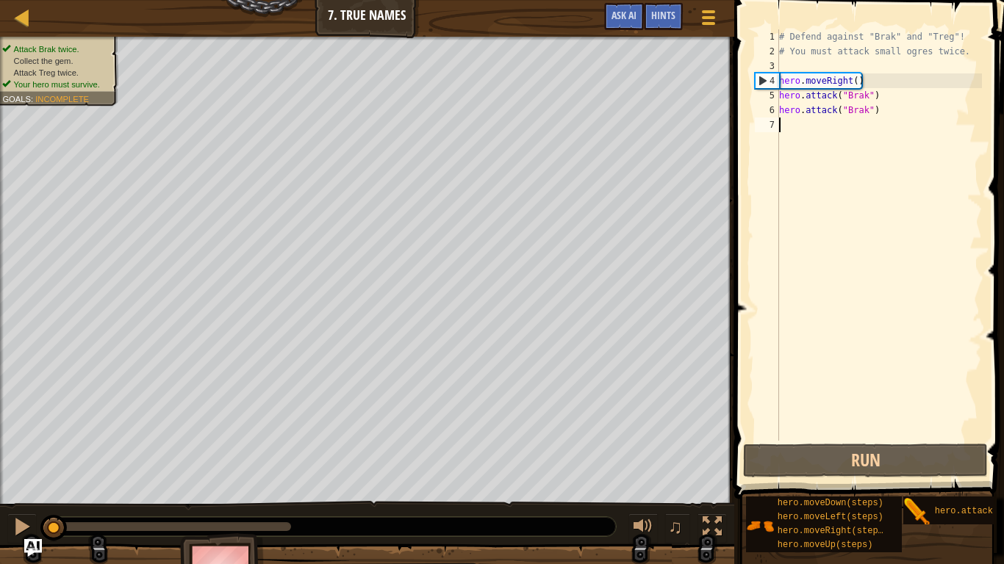
click at [965, 39] on div "# Defend against "Brak" and "Treg"! # You must attack small ogres twice. hero .…" at bounding box center [879, 249] width 206 height 441
type textarea "# Defend against "Brak" and "Treg"!"
drag, startPoint x: 782, startPoint y: 34, endPoint x: 854, endPoint y: 149, distance: 136.4
click at [854, 149] on div "# Defend against "Brak" and "Treg"! 1 2 3 4 5 6 7 # Defend against "Brak" and "…" at bounding box center [867, 234] width 230 height 411
click at [854, 148] on div "# Defend against "Brak" and "Treg"! # You must attack small ogres twice. hero .…" at bounding box center [879, 249] width 206 height 441
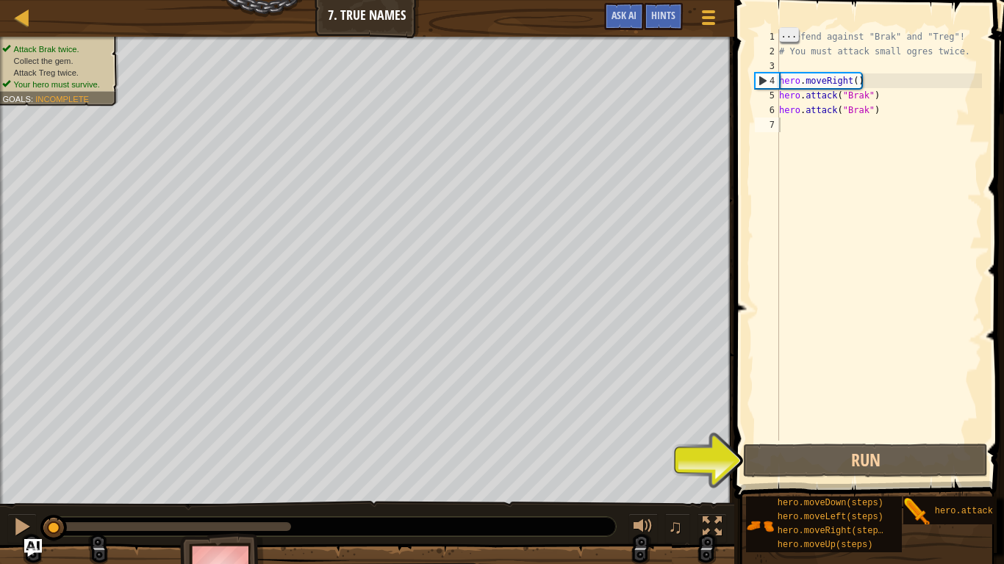
click at [785, 34] on span "..." at bounding box center [789, 34] width 19 height 13
click at [773, 15] on span at bounding box center [870, 228] width 281 height 542
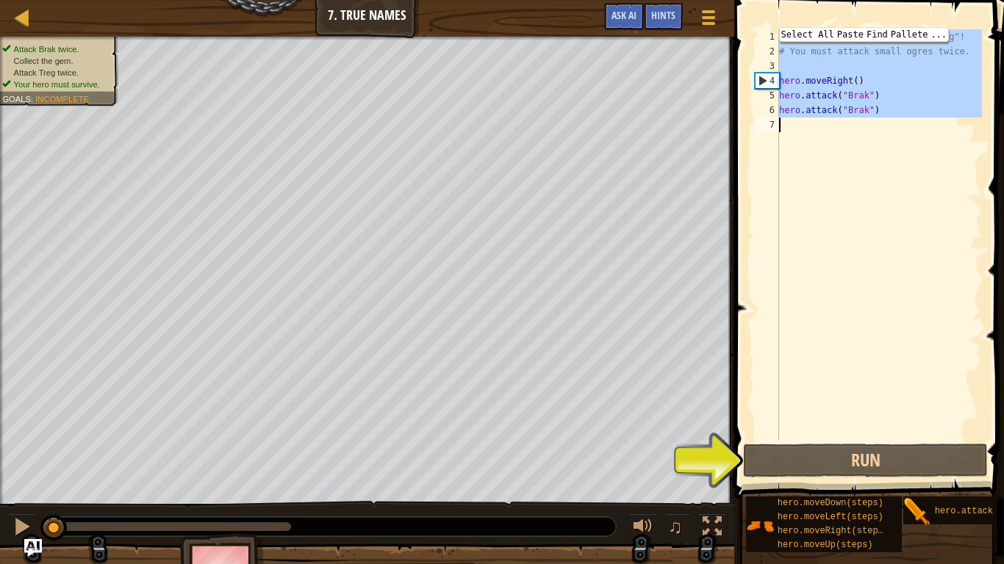
drag, startPoint x: 766, startPoint y: 33, endPoint x: 893, endPoint y: 209, distance: 217.4
click at [893, 209] on div "1 2 3 4 5 6 7 # Defend against "Brak" and "Treg"! # You must attack small ogres…" at bounding box center [867, 234] width 230 height 411
type textarea "hero.attack("Brak")"
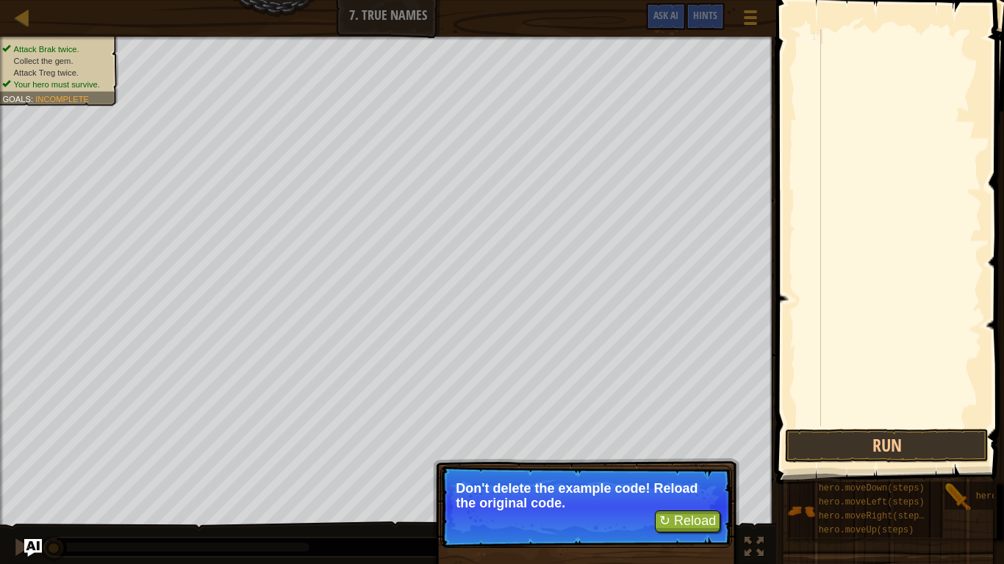
click at [815, 30] on div "1" at bounding box center [808, 36] width 24 height 15
click at [815, 31] on div "1" at bounding box center [808, 36] width 24 height 15
click at [847, 439] on button "Run" at bounding box center [887, 446] width 204 height 34
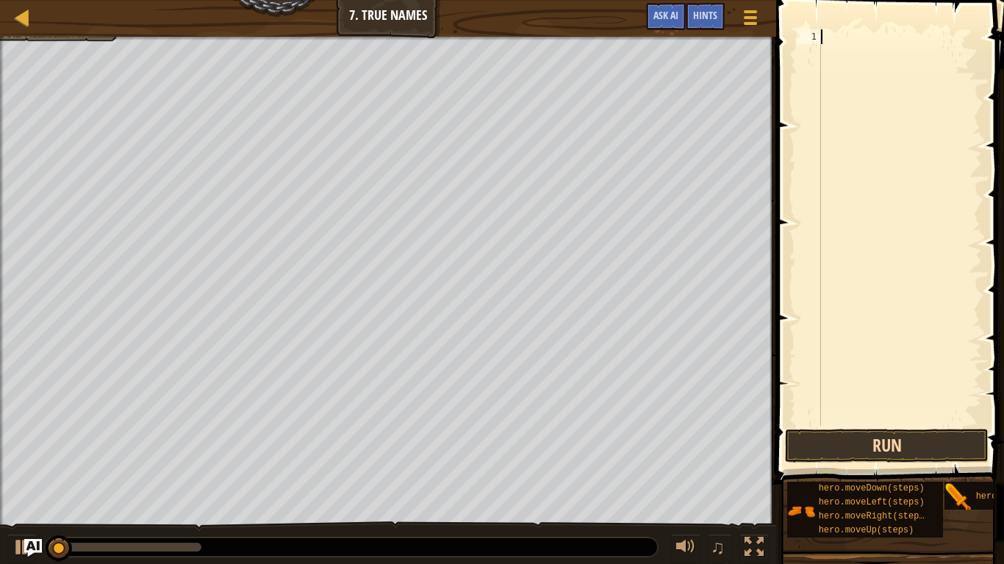
scroll to position [7, 0]
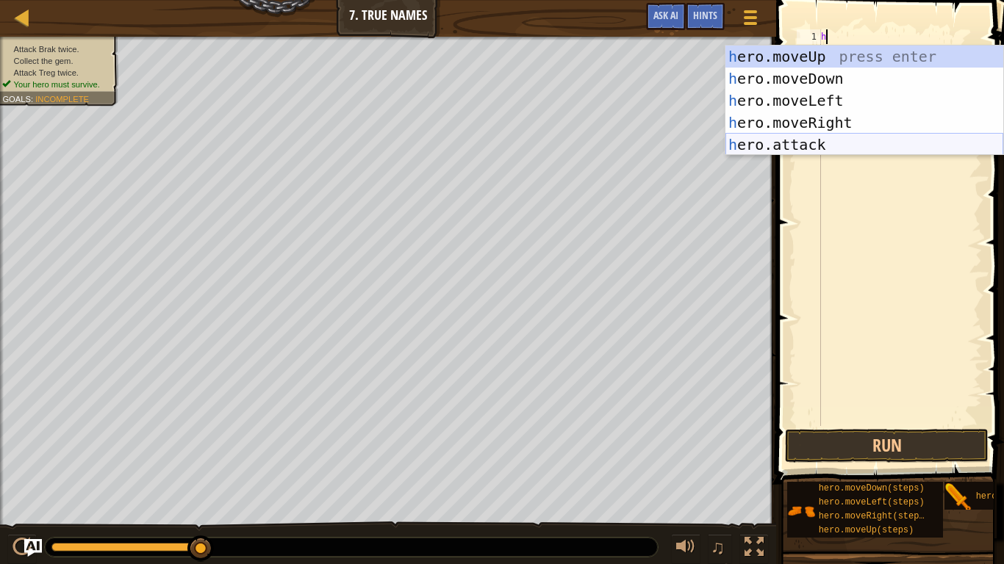
click at [793, 151] on div "h ero.moveUp press enter h ero.moveDown press enter h ero.moveLeft press enter …" at bounding box center [864, 123] width 278 height 154
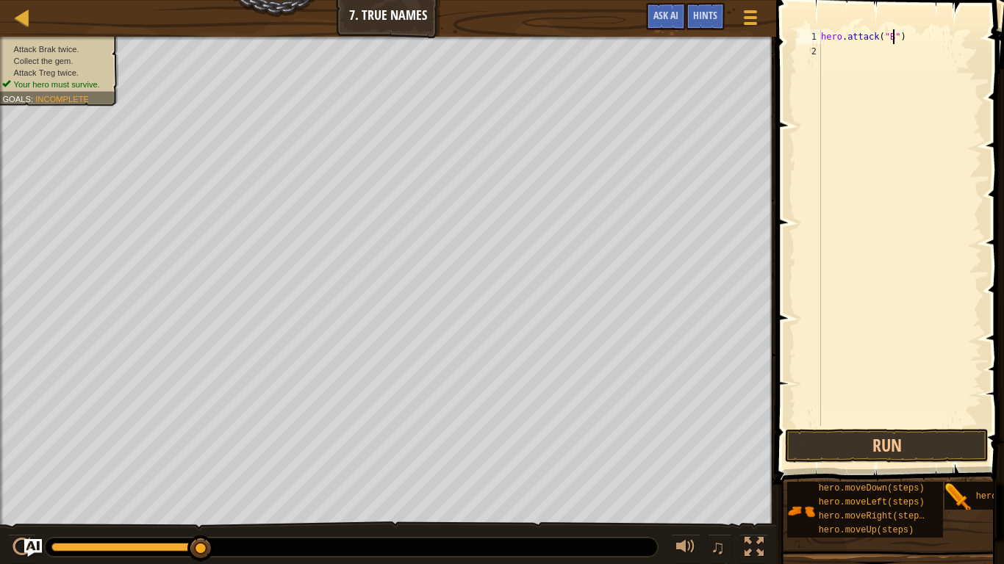
scroll to position [7, 12]
type textarea "hero.attack("Brak")"
click at [943, 439] on button "Run" at bounding box center [887, 446] width 204 height 34
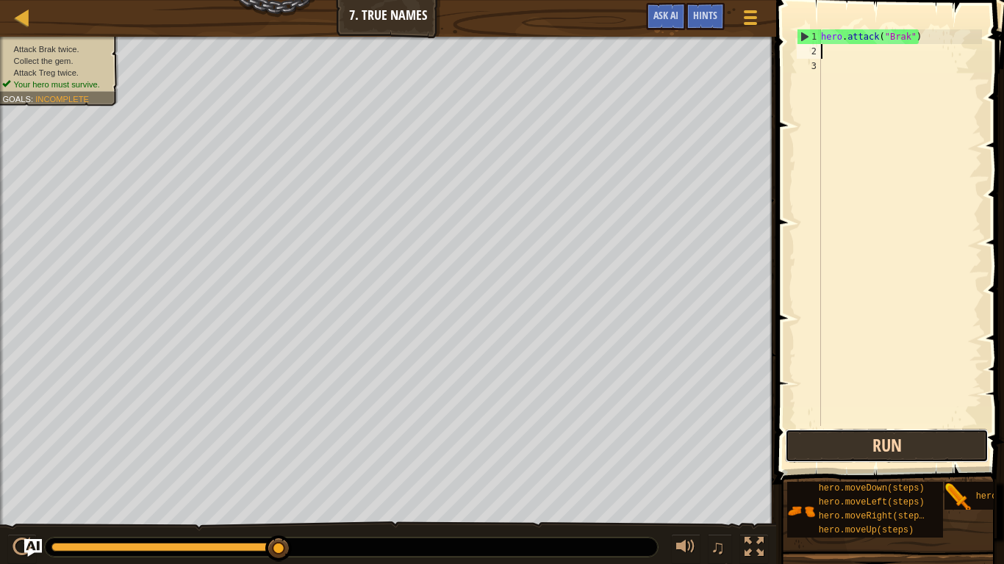
click at [938, 439] on button "Run" at bounding box center [887, 446] width 204 height 34
click at [973, 439] on button "Run" at bounding box center [887, 446] width 204 height 34
click at [962, 439] on button "Run" at bounding box center [887, 446] width 204 height 34
click at [979, 439] on button "Run" at bounding box center [887, 446] width 204 height 34
click at [973, 439] on button "Run" at bounding box center [887, 446] width 204 height 34
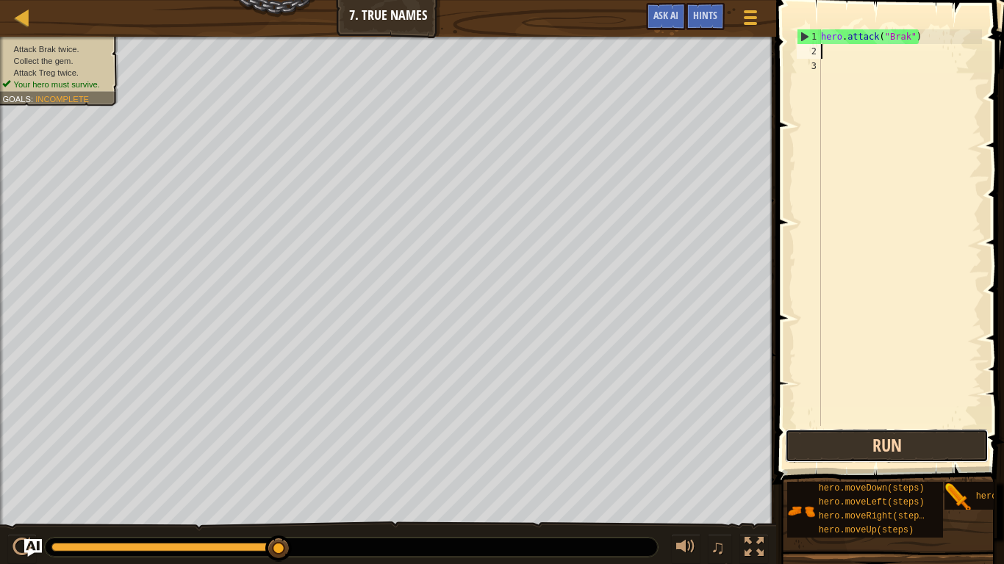
click at [965, 437] on button "Run" at bounding box center [887, 446] width 204 height 34
click at [959, 439] on button "Run" at bounding box center [887, 446] width 204 height 34
click at [923, 42] on div "hero . attack ( "Brak" )" at bounding box center [900, 242] width 164 height 426
type textarea "h"
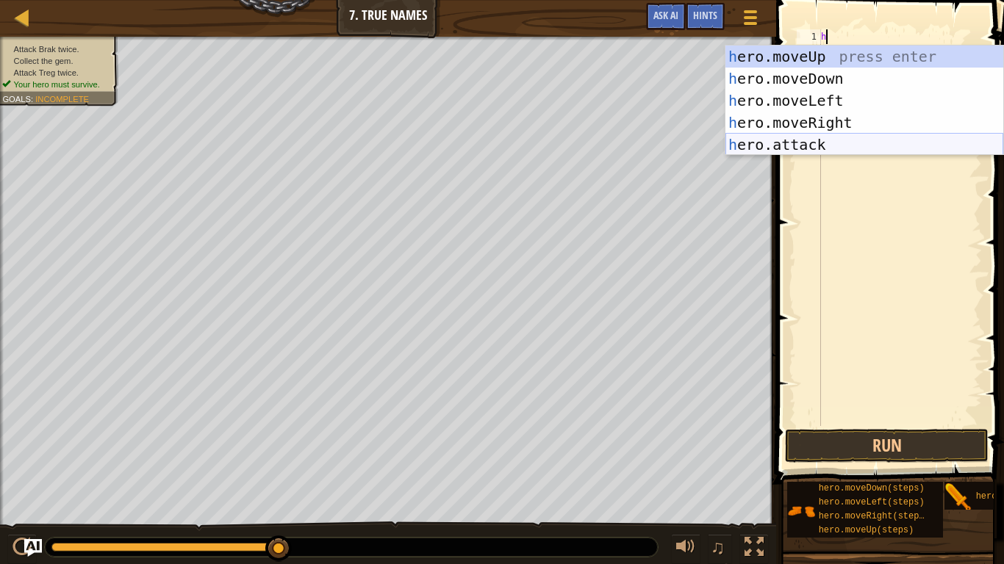
click at [897, 146] on div "h ero.moveUp press enter h ero.moveDown press enter h ero.moveLeft press enter …" at bounding box center [864, 123] width 278 height 154
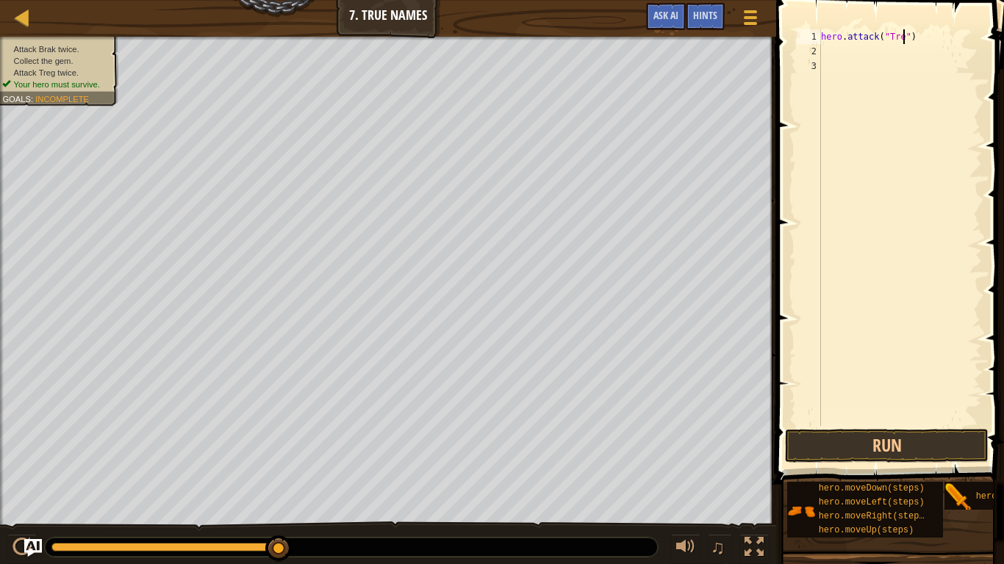
type textarea "hero.attack("Treg")"
click at [889, 439] on button "Run" at bounding box center [887, 446] width 204 height 34
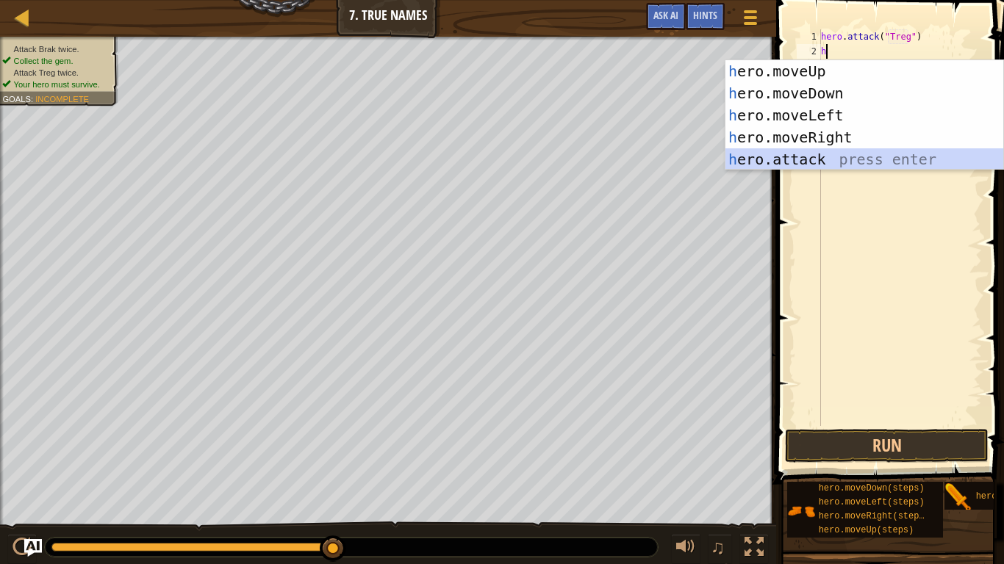
click at [898, 159] on div "h ero.moveUp press enter h ero.moveDown press enter h ero.moveLeft press enter …" at bounding box center [864, 137] width 278 height 154
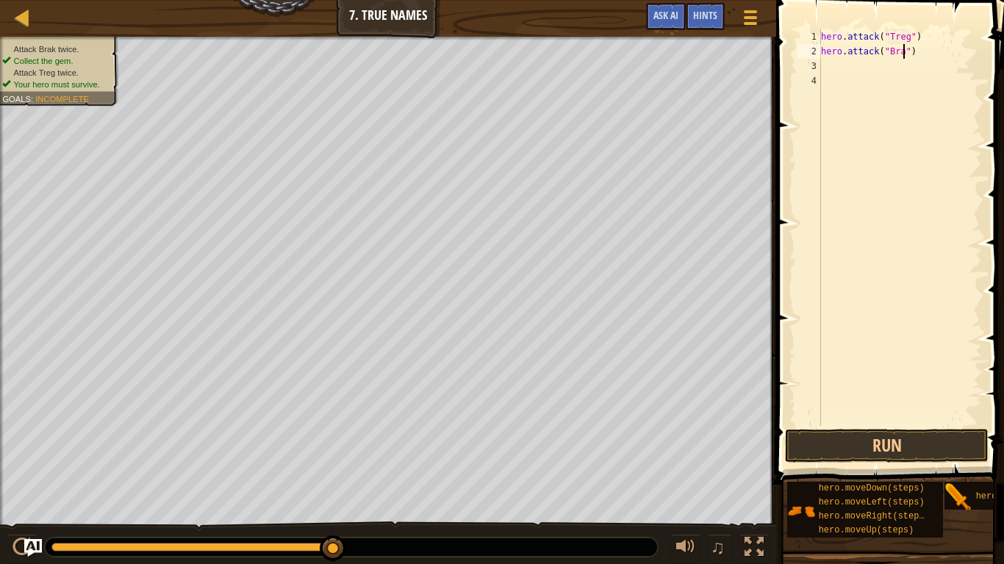
scroll to position [7, 13]
click at [956, 439] on button "Run" at bounding box center [887, 446] width 204 height 34
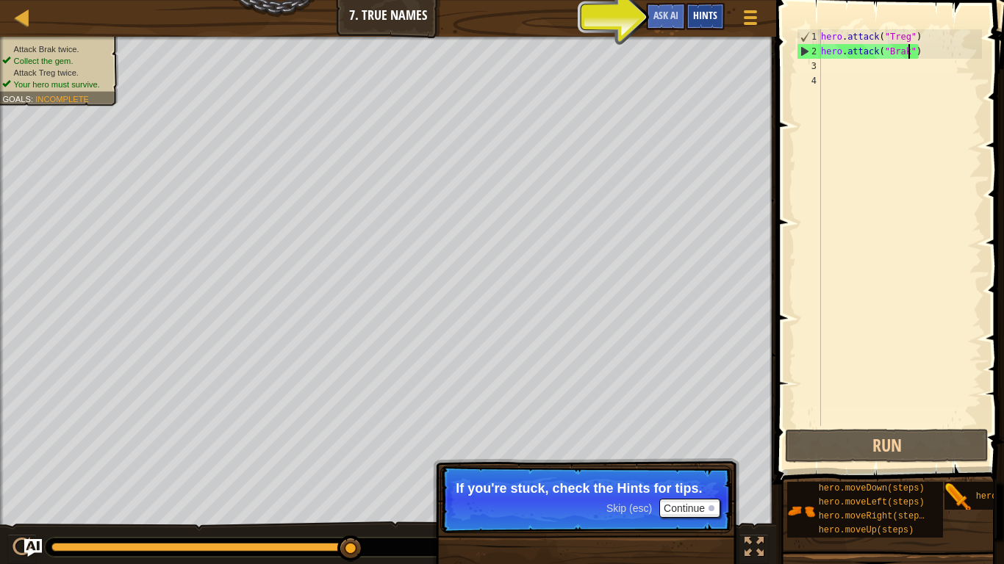
click at [701, 17] on span "Hints" at bounding box center [705, 15] width 24 height 14
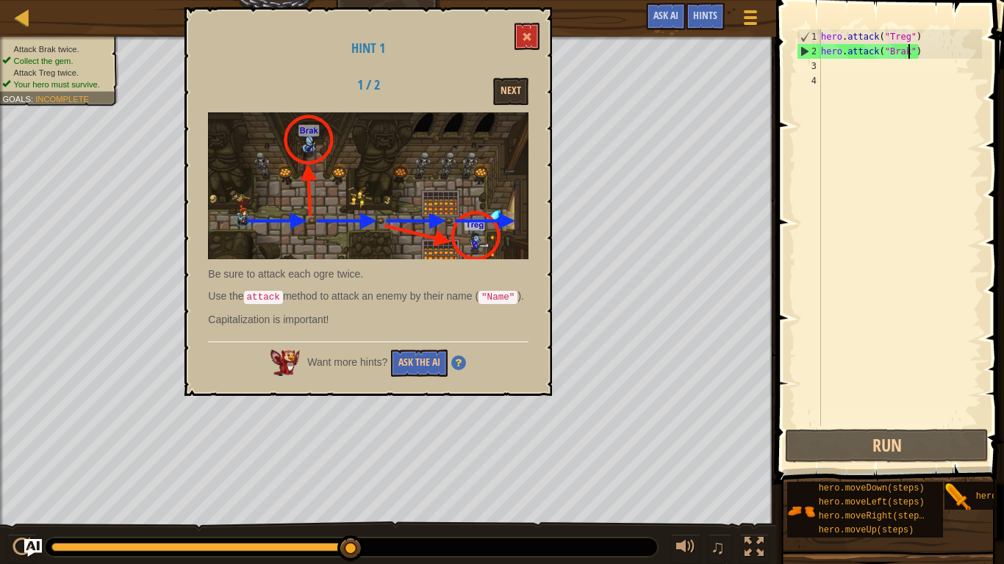
click at [927, 29] on div "hero . attack ( "Treg" ) hero . attack ( "Brak" )" at bounding box center [900, 242] width 164 height 426
click at [929, 44] on div "hero . attack ( "Treg" ) hero . attack ( "Brak" )" at bounding box center [900, 242] width 164 height 426
click at [827, 43] on div "hero . attack ( "Treg" ) hero . attack ( "Brak" )" at bounding box center [900, 242] width 164 height 426
type textarea "hero.attack("Treg")"
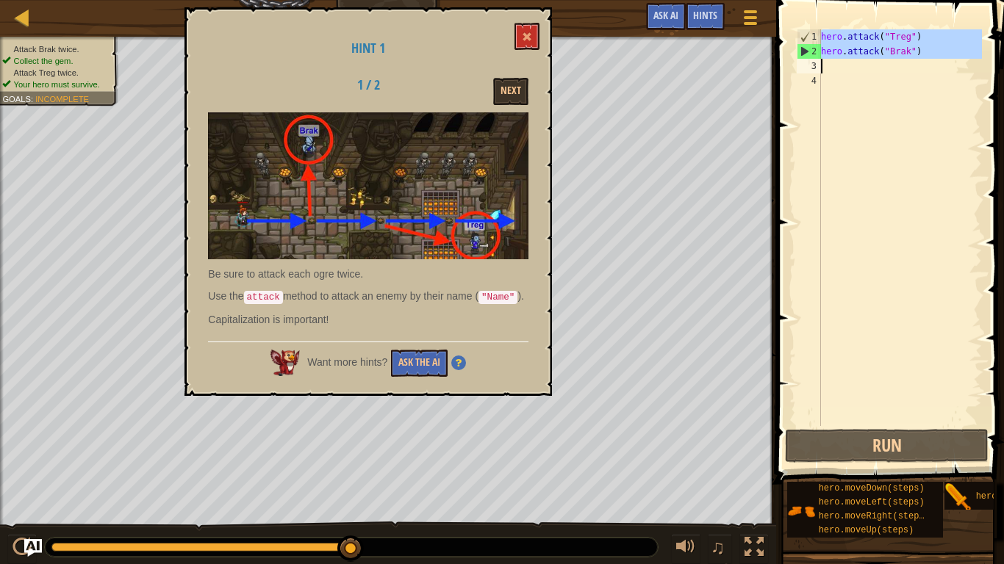
drag, startPoint x: 822, startPoint y: 35, endPoint x: 933, endPoint y: 75, distance: 117.8
click at [933, 75] on div "hero . attack ( "Treg" ) hero . attack ( "Brak" )" at bounding box center [900, 242] width 164 height 426
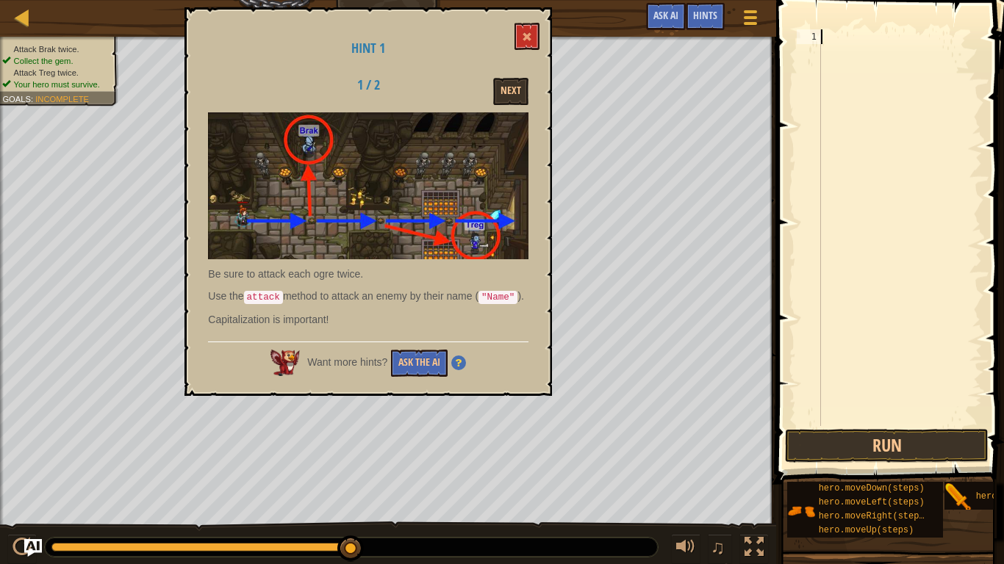
type textarea "h"
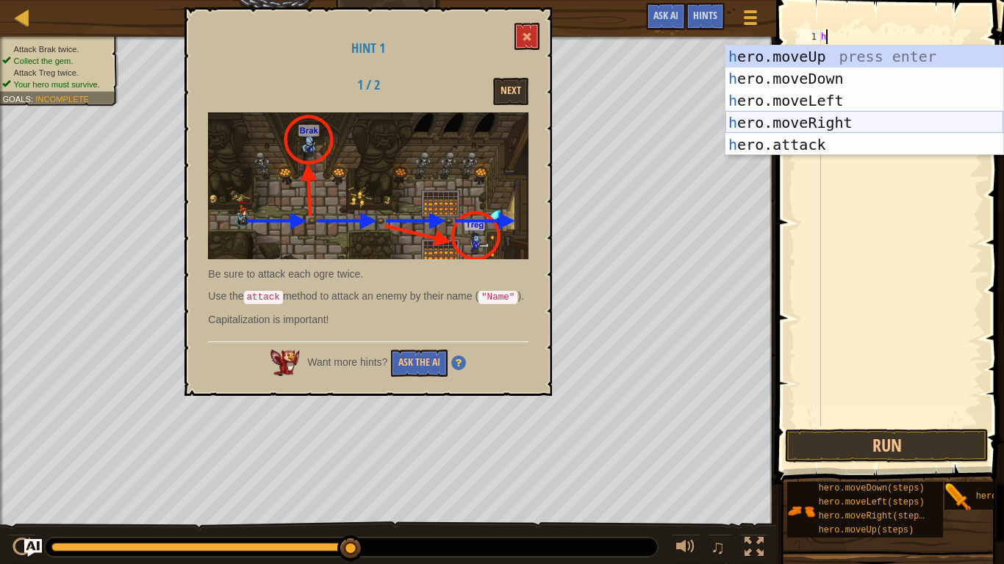
click at [957, 119] on div "h ero.moveUp press enter h ero.moveDown press enter h ero.moveLeft press enter …" at bounding box center [864, 123] width 278 height 154
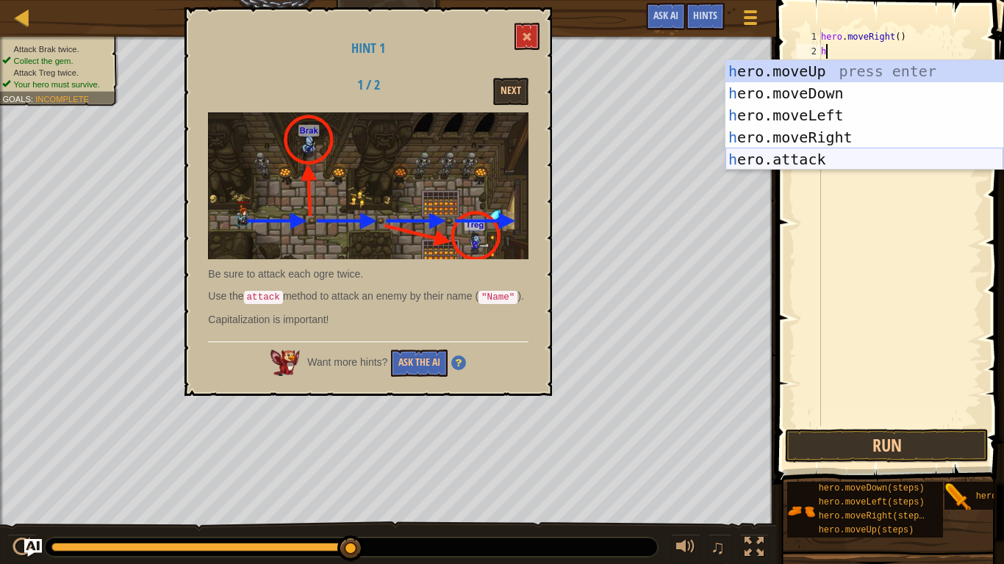
click at [849, 156] on div "h ero.moveUp press enter h ero.moveDown press enter h ero.moveLeft press enter …" at bounding box center [864, 137] width 278 height 154
type textarea "hero.attack("Enemy Name")"
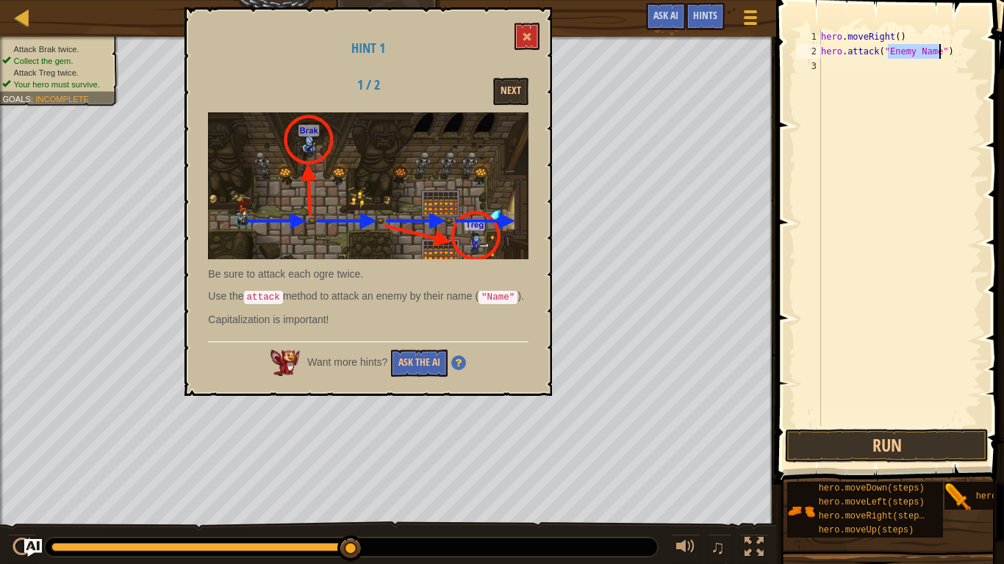
click at [842, 68] on div "hero . moveRight ( ) hero . attack ( "Enemy Name" )" at bounding box center [900, 242] width 164 height 426
type textarea "h"
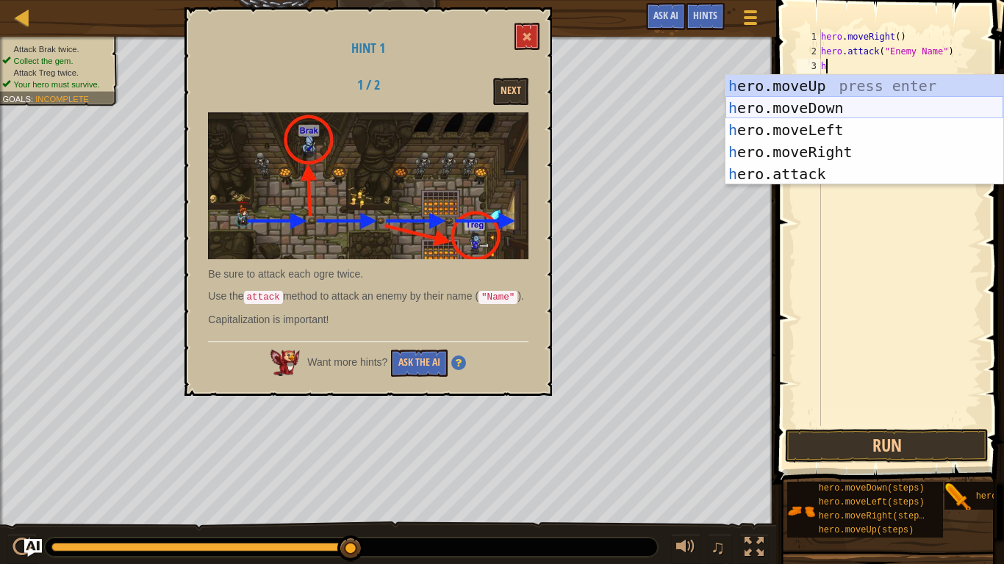
click at [833, 115] on div "h ero.moveUp press enter h ero.moveDown press enter h ero.moveLeft press enter …" at bounding box center [864, 152] width 278 height 154
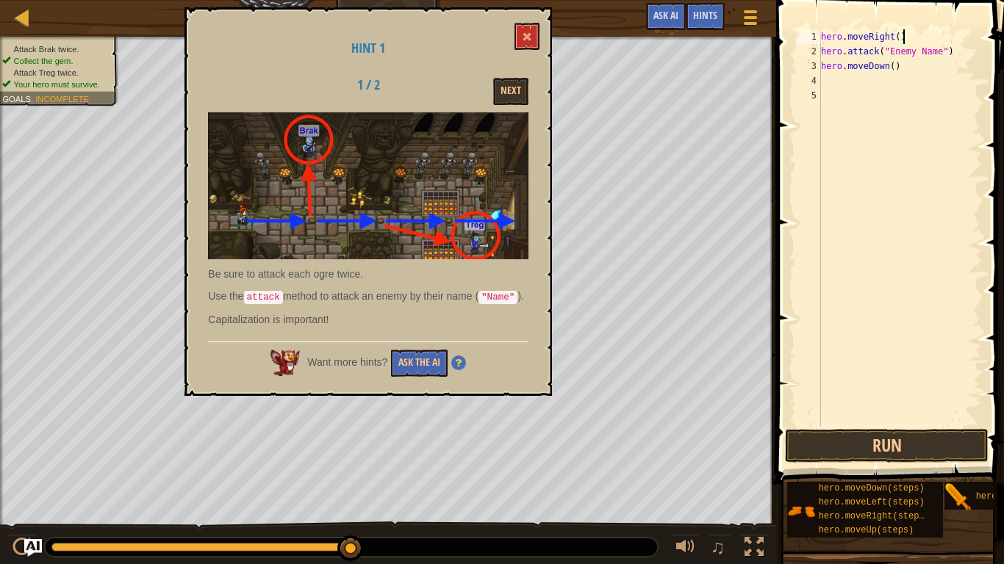
click at [901, 40] on div "hero . moveRight ( ) hero . attack ( "Enemy Name" ) hero . moveDown ( )" at bounding box center [900, 242] width 164 height 426
click at [896, 43] on div "hero . moveRight ( ) hero . attack ( "Enemy Name" ) hero . moveDown ( )" at bounding box center [900, 242] width 164 height 426
click at [943, 56] on div "hero . moveRight ( 4 ) hero . attack ( "Enemy Name" ) hero . moveDown ( )" at bounding box center [900, 242] width 164 height 426
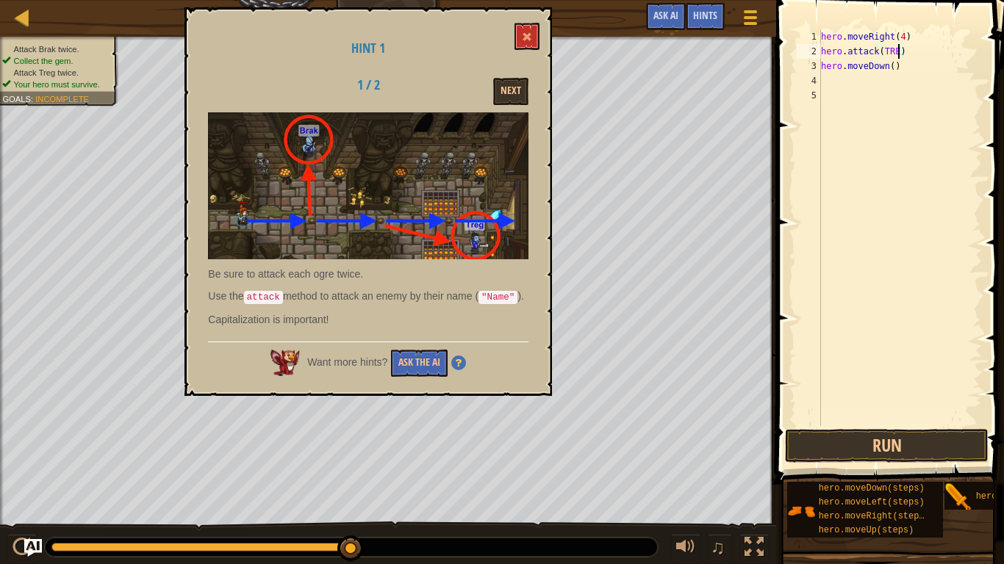
type textarea "hero.attack(TREg)"
click at [924, 439] on button "Run" at bounding box center [887, 446] width 204 height 34
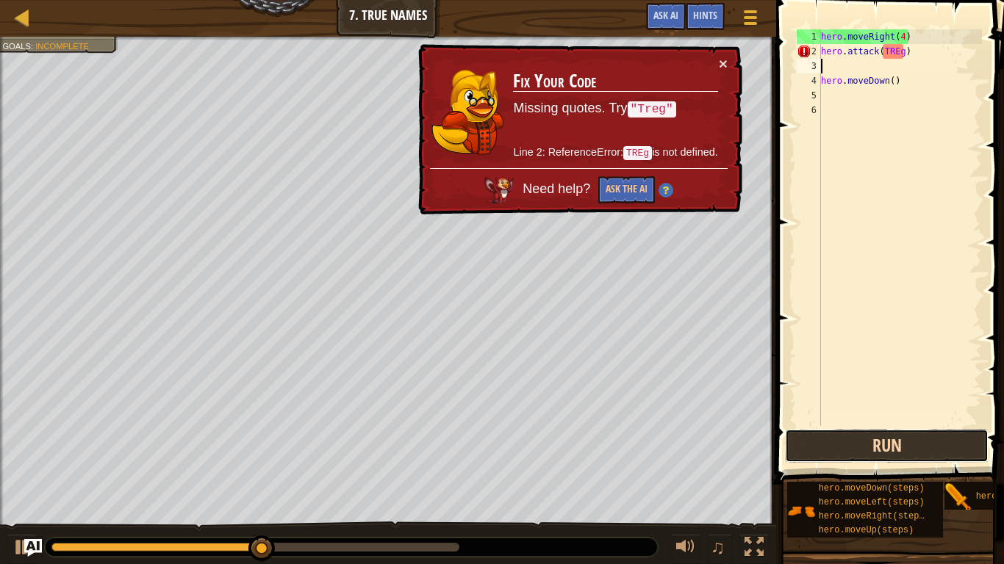
click at [971, 437] on button "Run" at bounding box center [887, 446] width 204 height 34
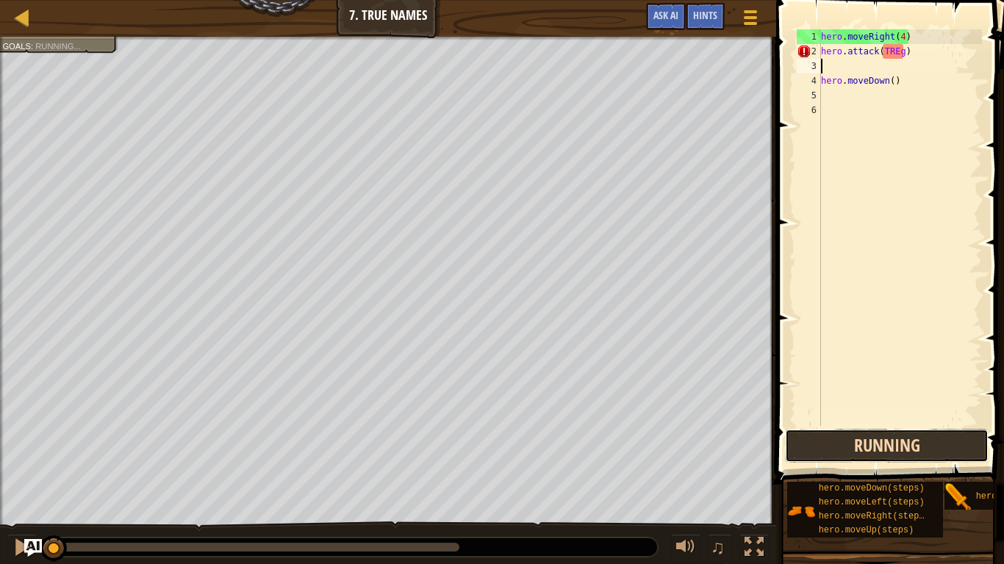
click at [958, 439] on button "Running" at bounding box center [887, 446] width 204 height 34
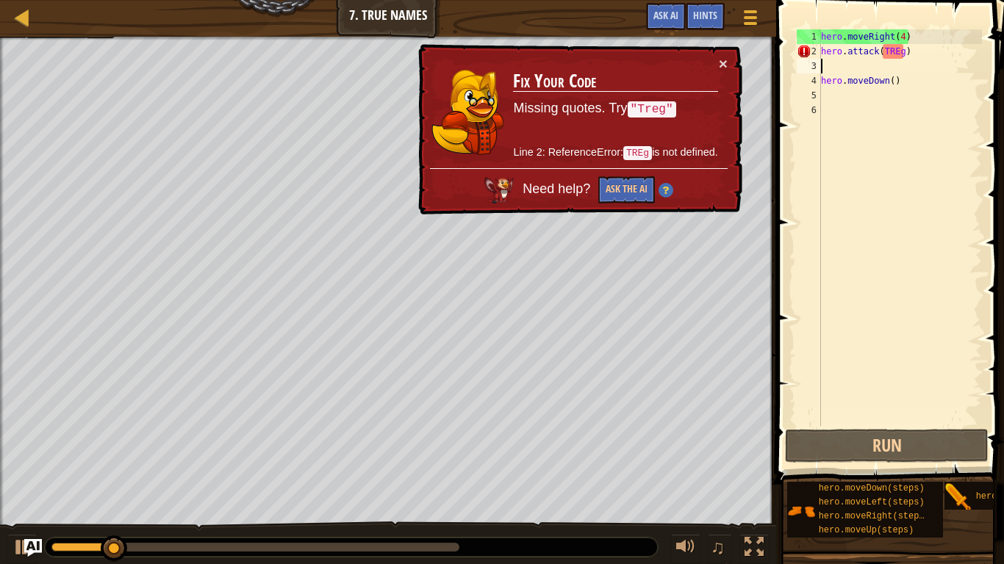
click at [885, 427] on span at bounding box center [891, 221] width 240 height 528
click at [890, 437] on button "Run" at bounding box center [887, 446] width 204 height 34
click at [902, 58] on div "hero . moveRight ( 4 ) hero . attack ( TREg ) hero . moveDown ( )" at bounding box center [900, 242] width 164 height 426
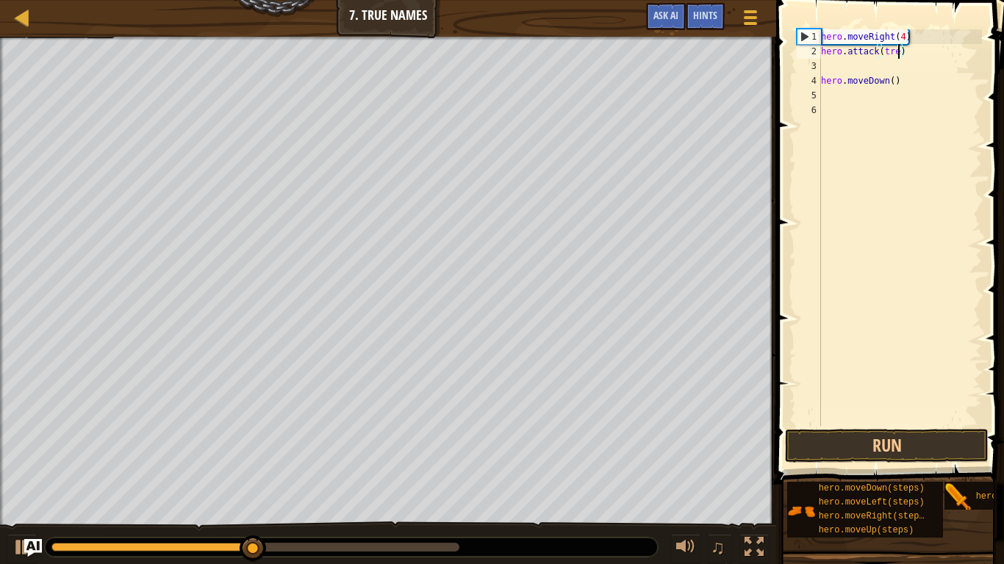
scroll to position [7, 12]
click at [955, 439] on button "Run" at bounding box center [887, 446] width 204 height 34
click at [916, 431] on button "Run" at bounding box center [887, 446] width 204 height 34
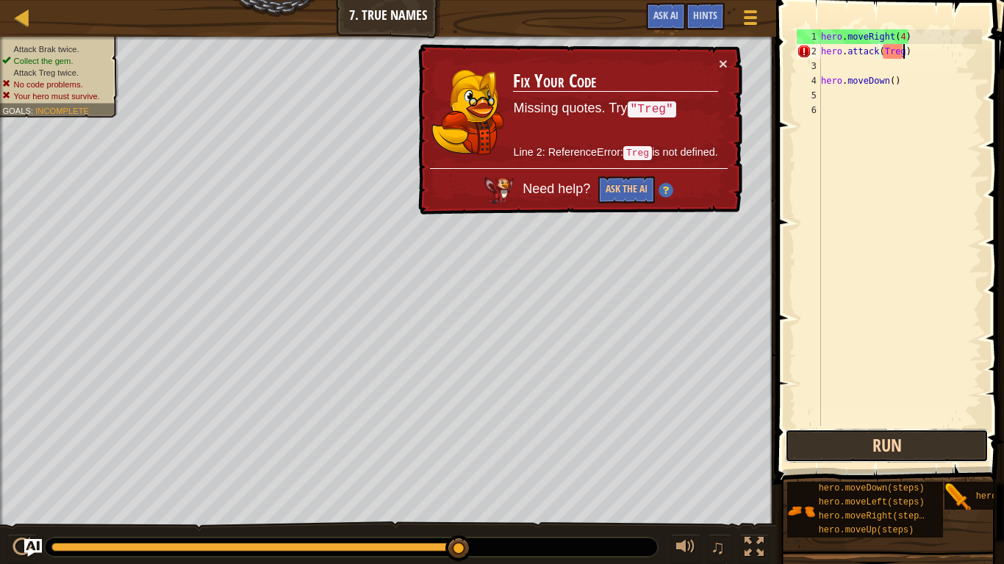
click at [920, 439] on button "Run" at bounding box center [887, 446] width 204 height 34
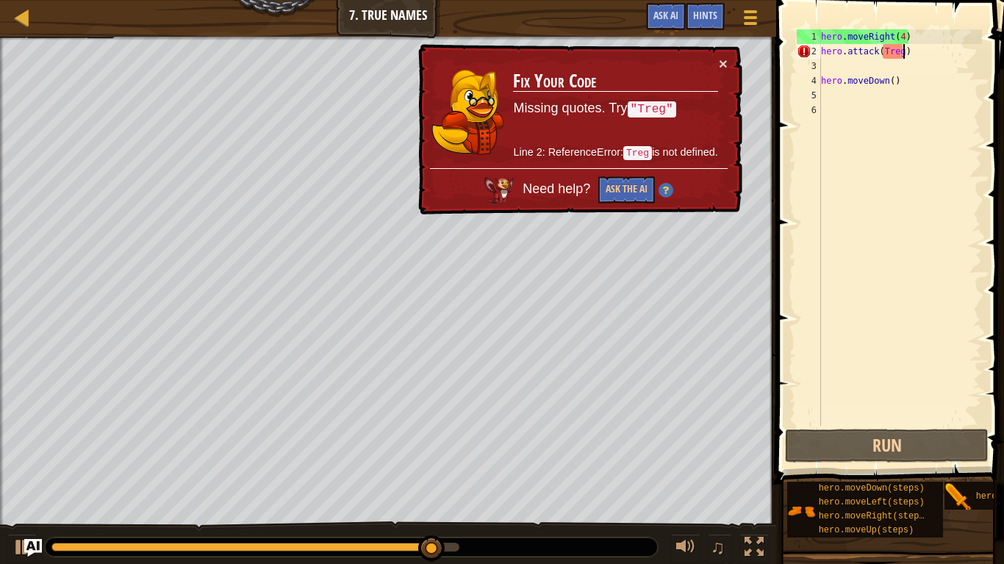
click at [941, 53] on div "hero . moveRight ( 4 ) hero . attack ( Treg ) hero . moveDown ( )" at bounding box center [900, 242] width 164 height 426
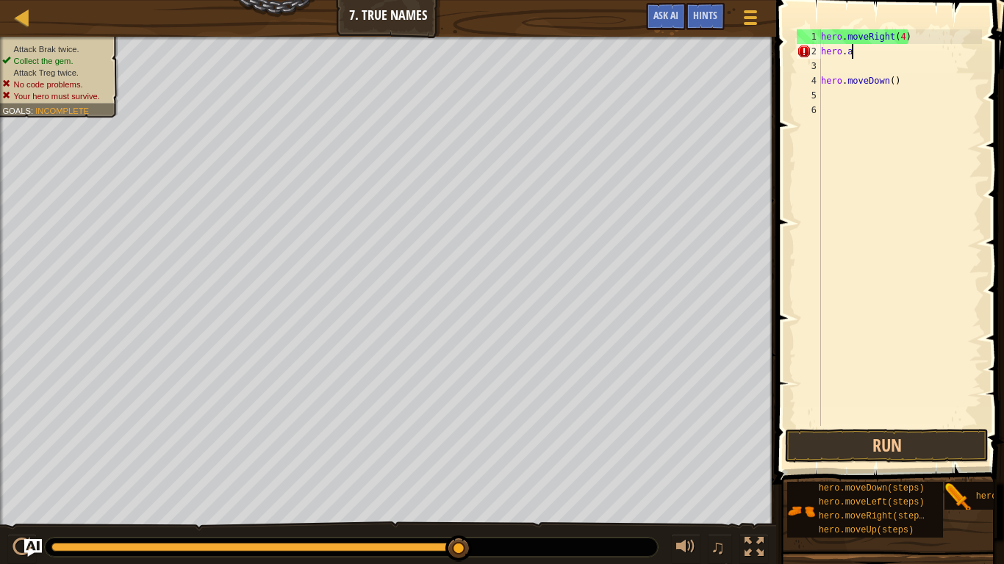
scroll to position [7, 1]
type textarea "h"
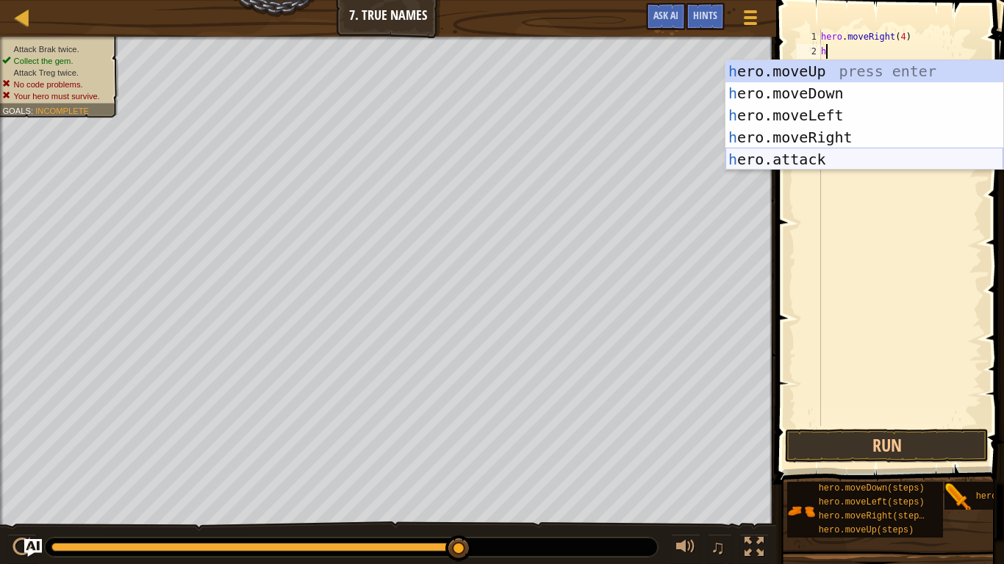
click at [966, 165] on div "h ero.moveUp press enter h ero.moveDown press enter h ero.moveLeft press enter …" at bounding box center [864, 137] width 278 height 154
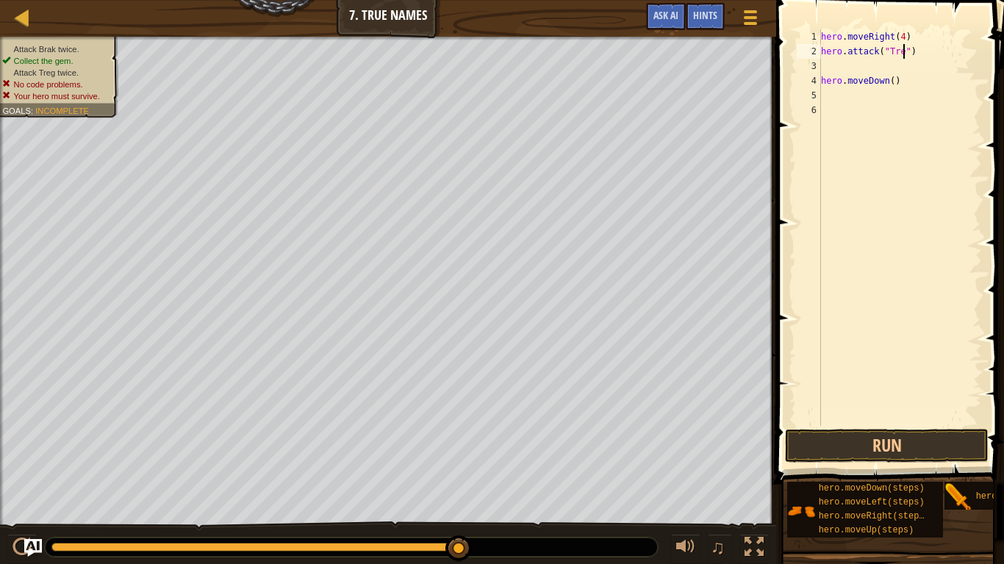
scroll to position [7, 13]
type textarea "hero.attack("Treg")"
click at [927, 439] on div "hero.moveDown(steps)" at bounding box center [874, 489] width 118 height 14
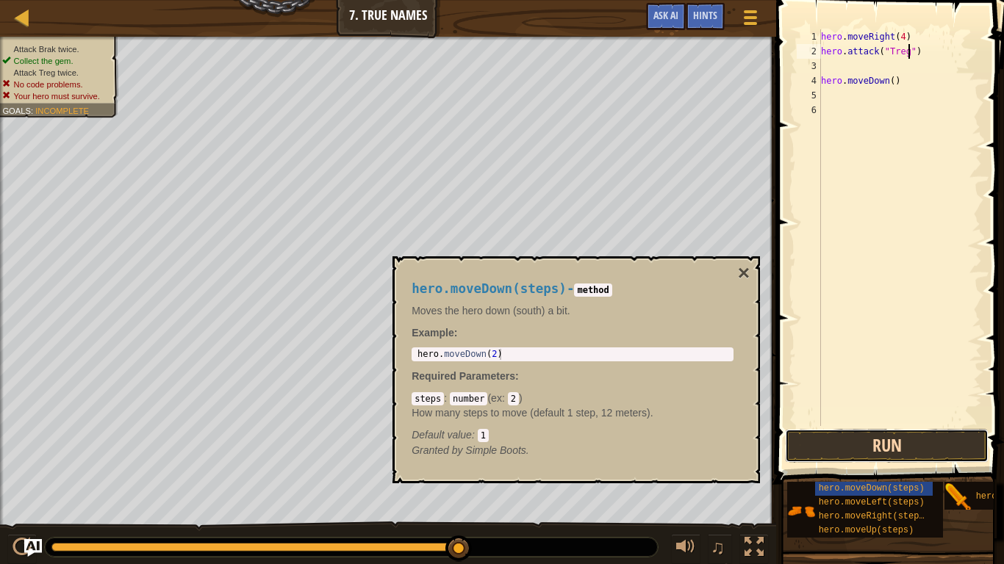
click at [965, 439] on button "Run" at bounding box center [887, 446] width 204 height 34
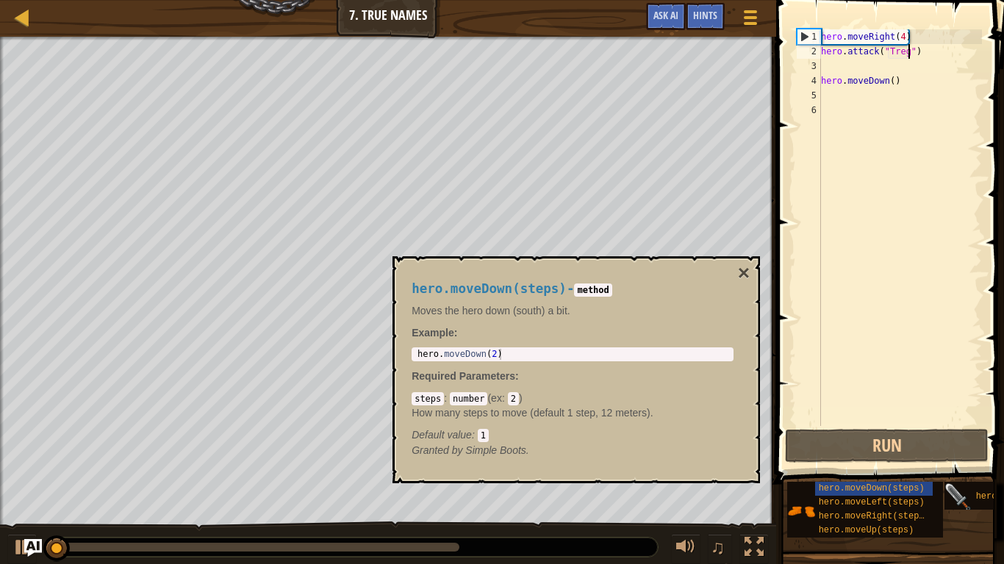
click at [965, 439] on img at bounding box center [958, 497] width 28 height 28
click at [746, 275] on button "×" at bounding box center [744, 273] width 12 height 21
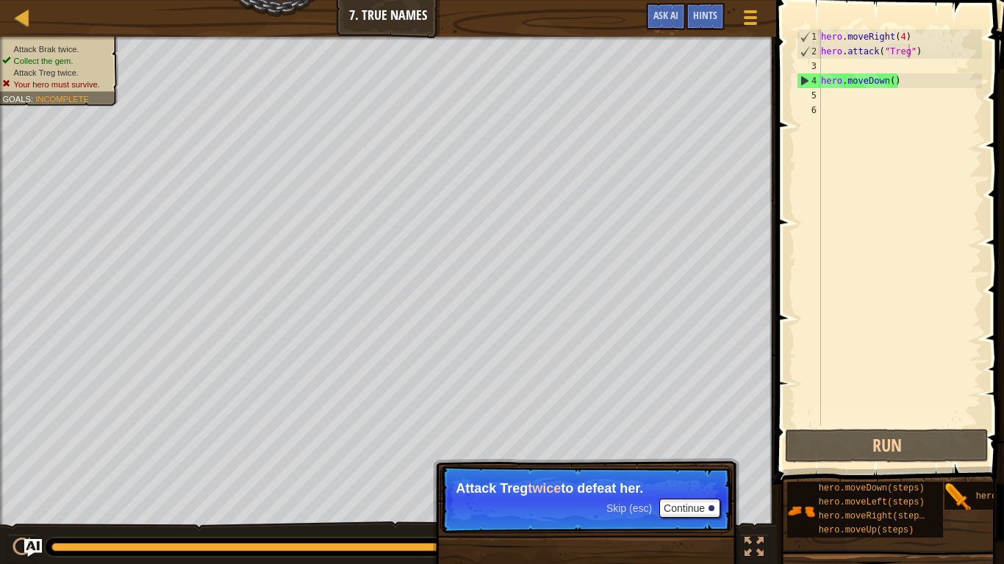
click at [924, 93] on div "hero . moveRight ( 4 ) hero . attack ( "Treg" ) hero . moveDown ( )" at bounding box center [900, 242] width 164 height 426
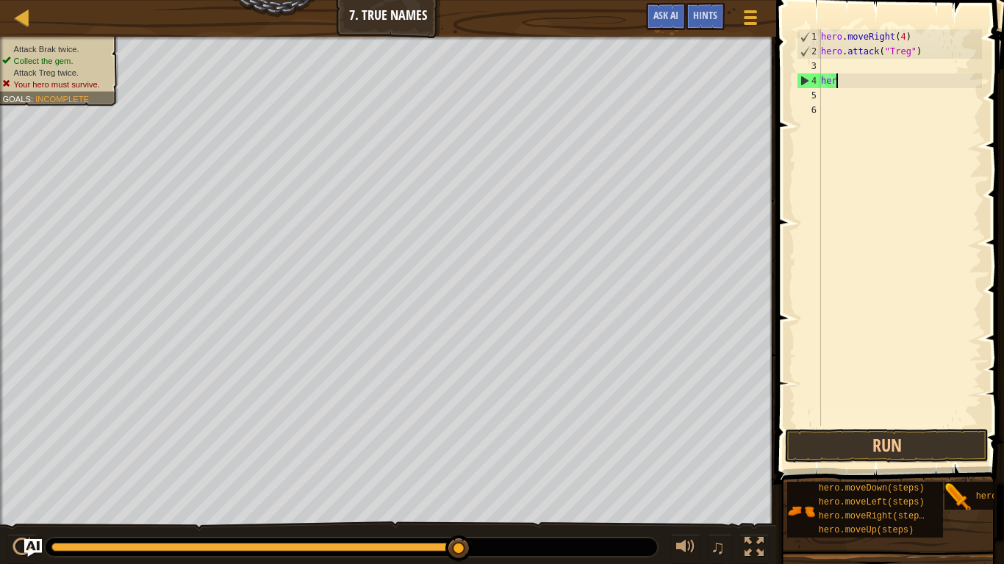
type textarea "h"
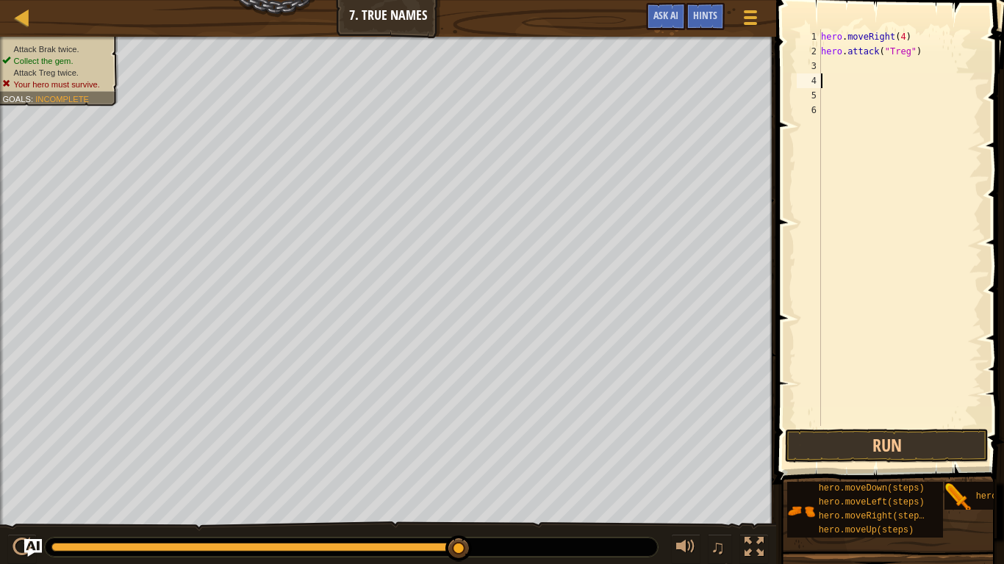
click at [870, 68] on div "hero . moveRight ( 4 ) hero . attack ( "Treg" )" at bounding box center [900, 242] width 164 height 426
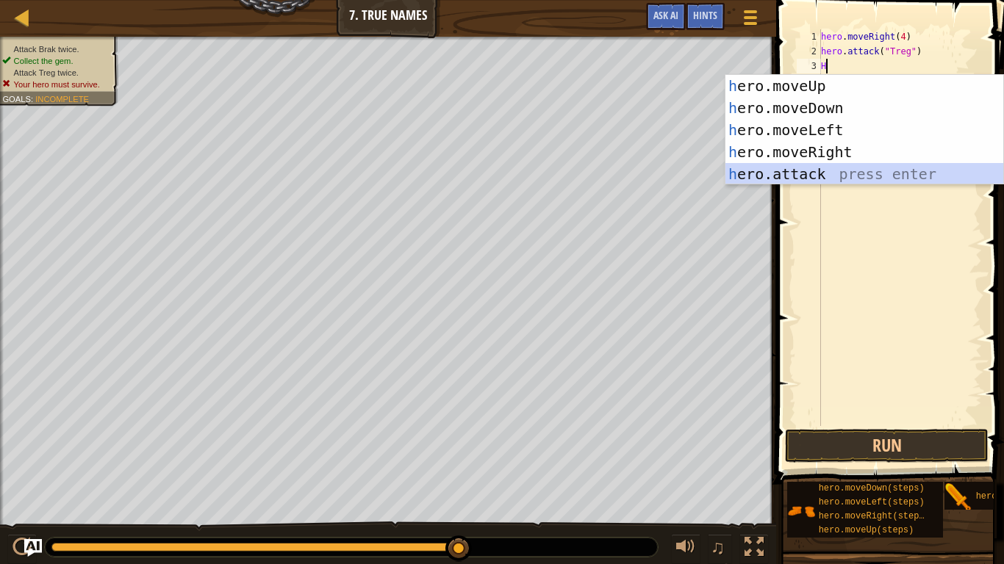
click at [831, 175] on div "h ero.moveUp press enter h ero.moveDown press enter h ero.moveLeft press enter …" at bounding box center [864, 152] width 278 height 154
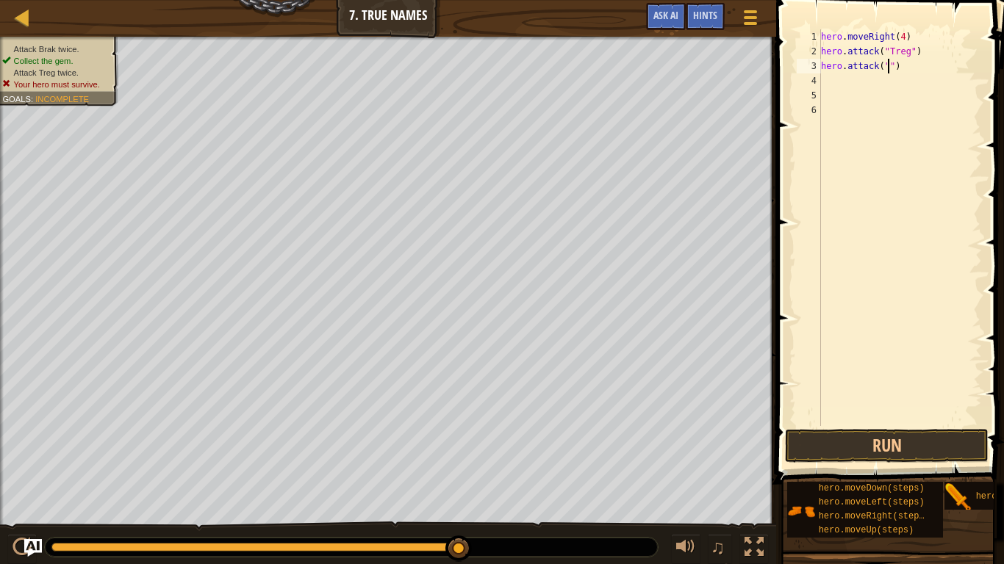
scroll to position [7, 11]
type textarea "hero.attack("Treg")"
click at [890, 88] on div "hero . moveRight ( 4 ) hero . attack ( "Treg" ) hero . attack ( "Treg" )" at bounding box center [900, 242] width 164 height 426
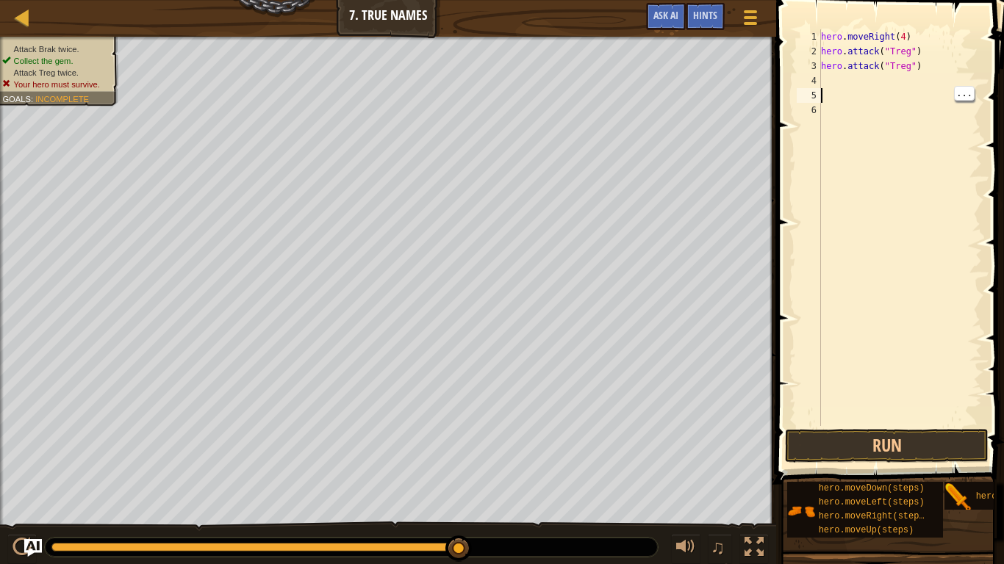
click at [896, 82] on div "hero . moveRight ( 4 ) hero . attack ( "Treg" ) hero . attack ( "Treg" )" at bounding box center [900, 242] width 164 height 426
click at [911, 435] on button "Run" at bounding box center [887, 446] width 204 height 34
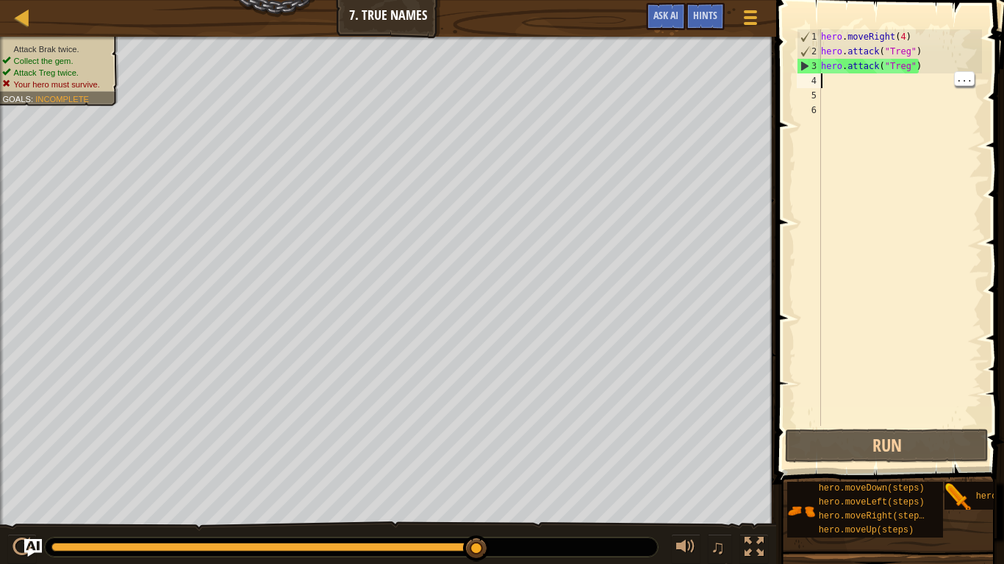
click at [882, 55] on div "hero . moveRight ( 4 ) hero . attack ( "Treg" ) hero . attack ( "Treg" )" at bounding box center [900, 242] width 164 height 426
click at [814, 51] on div "2" at bounding box center [809, 51] width 24 height 15
drag, startPoint x: 820, startPoint y: 52, endPoint x: 892, endPoint y: 64, distance: 73.0
click at [892, 64] on div "hero.attack("Treg") 1 2 3 4 5 6 hero . moveRight ( 4 ) hero . attack ( "Treg" )…" at bounding box center [887, 227] width 188 height 397
type textarea "hero.attack("Treg")"
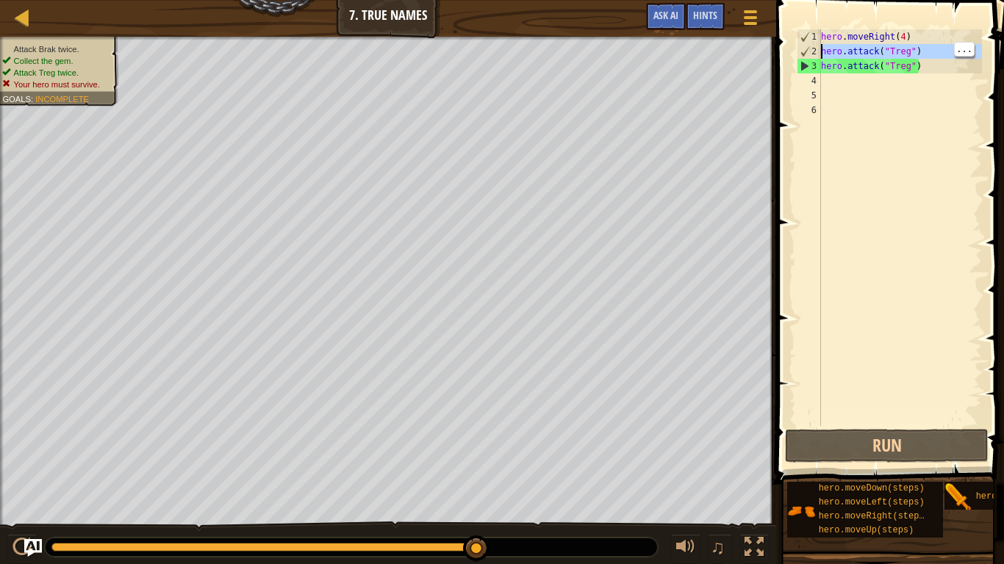
click at [823, 48] on div "1 2 3 4 5 6 hero . moveRight ( 4 ) hero . attack ( "Treg" ) hero . attack ( "Tr…" at bounding box center [887, 227] width 188 height 397
type textarea "hero.attack("Treg")"
drag, startPoint x: 869, startPoint y: 48, endPoint x: 817, endPoint y: 50, distance: 52.2
click at [817, 50] on div "hero.attack("Treg") 1 2 3 4 5 6 hero . moveRight ( 4 ) hero . attack ( "Treg" )…" at bounding box center [887, 227] width 188 height 397
drag, startPoint x: 817, startPoint y: 50, endPoint x: 852, endPoint y: 51, distance: 34.5
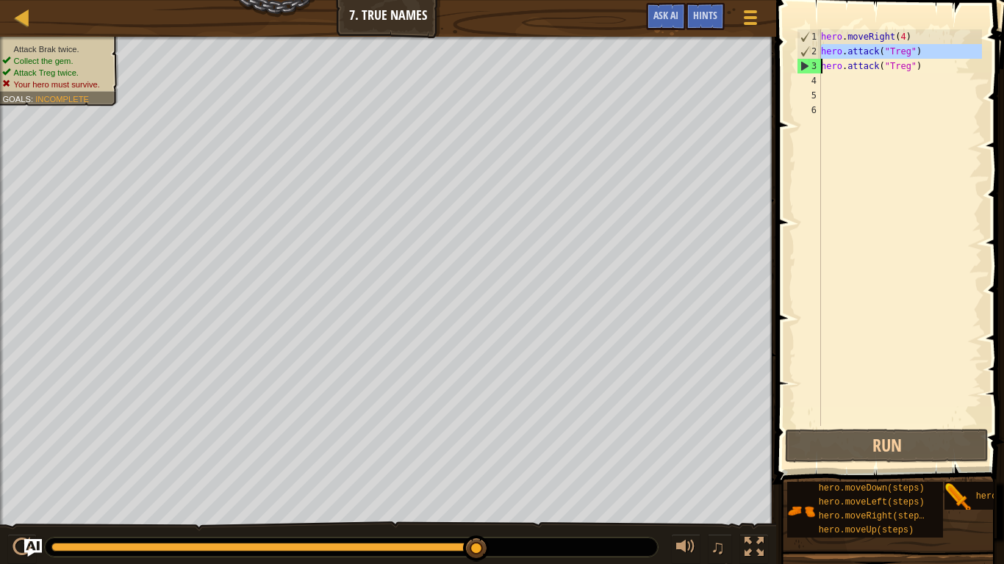
click at [852, 51] on div "hero.attack("Treg") 1 2 3 4 5 6 hero . moveRight ( 4 ) hero . attack ( "Treg" )…" at bounding box center [887, 227] width 188 height 397
type textarea "hero.attack("Treg")"
drag, startPoint x: 821, startPoint y: 65, endPoint x: 914, endPoint y: 80, distance: 93.8
click at [914, 80] on div "hero . moveRight ( 4 ) hero . attack ( "Treg" ) hero . attack ( "Treg" )" at bounding box center [900, 242] width 164 height 426
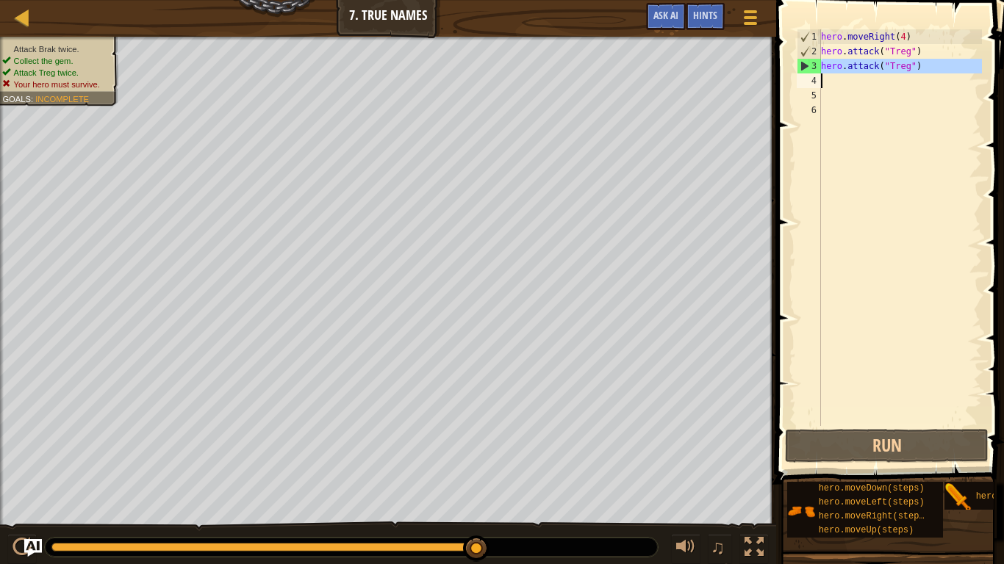
type textarea "hero.attack("Treg")"
click at [926, 49] on div "hero . moveRight ( 4 ) hero . attack ( "Treg" ) hero . attack ( "Treg" )" at bounding box center [900, 242] width 164 height 426
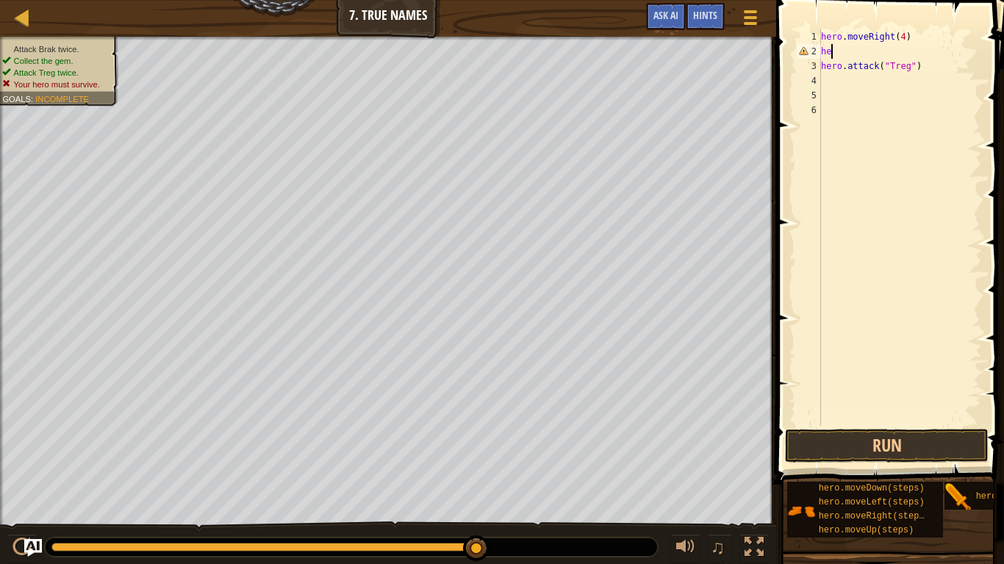
type textarea "h"
click at [852, 85] on div "hero . moveRight ( 4 ) hero . attack ( "Treg" )" at bounding box center [900, 242] width 164 height 426
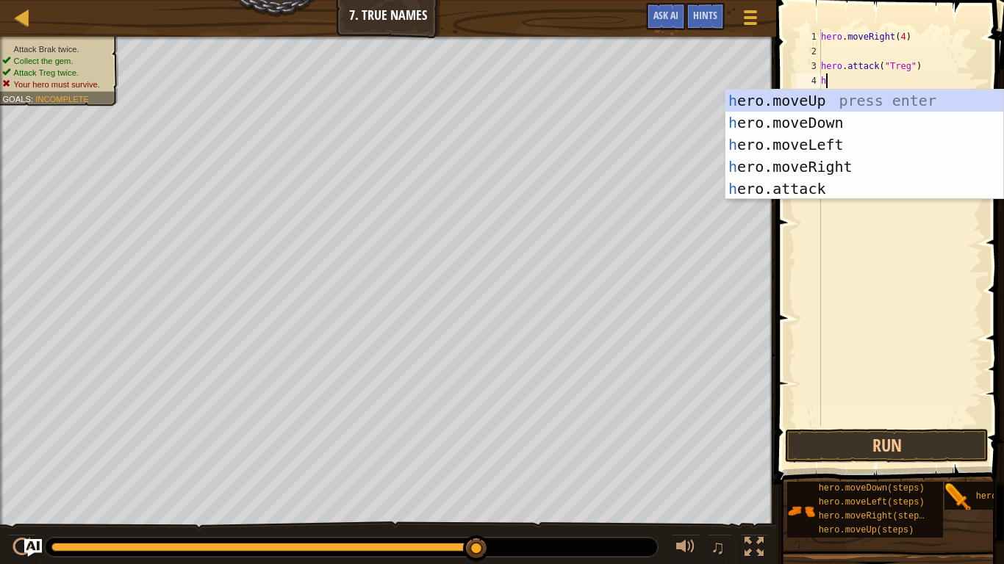
click at [889, 189] on div "h ero.moveUp press enter h ero.moveDown press enter h ero.moveLeft press enter …" at bounding box center [864, 167] width 278 height 154
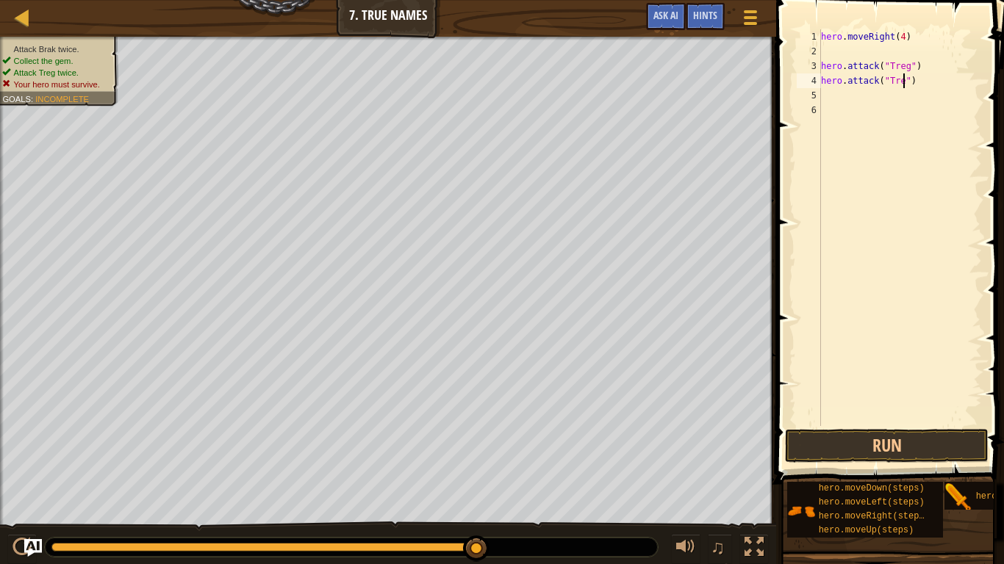
type textarea "hero.attack("Treg")"
click at [827, 53] on div "hero . moveRight ( 4 ) hero . attack ( "Treg" ) hero . attack ( "Treg" )" at bounding box center [900, 242] width 164 height 426
click at [929, 439] on button "Run" at bounding box center [887, 446] width 204 height 34
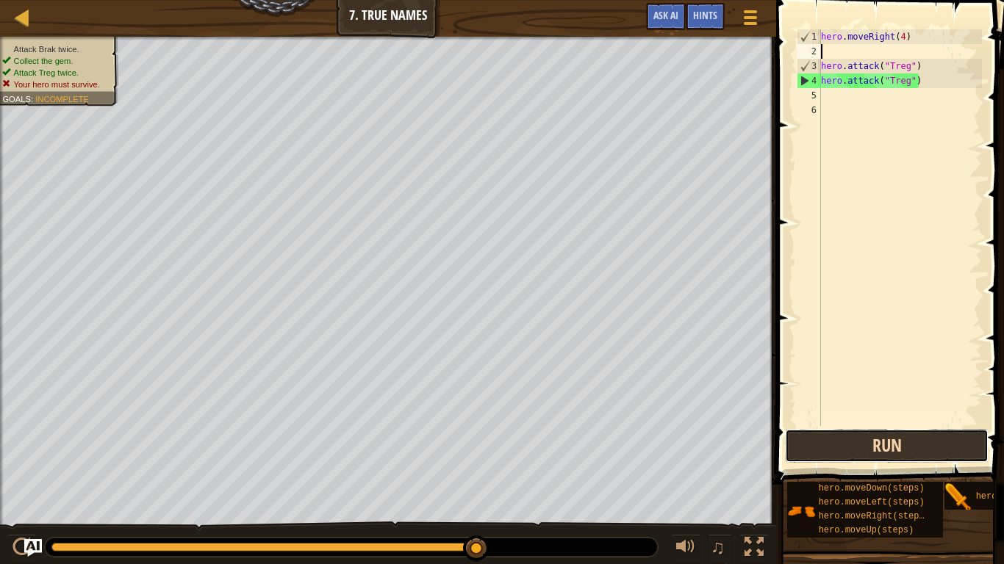
click at [950, 439] on button "Run" at bounding box center [887, 446] width 204 height 34
click at [871, 109] on div "hero . moveRight ( 4 ) hero . attack ( "Treg" ) hero . attack ( "Treg" )" at bounding box center [900, 242] width 164 height 426
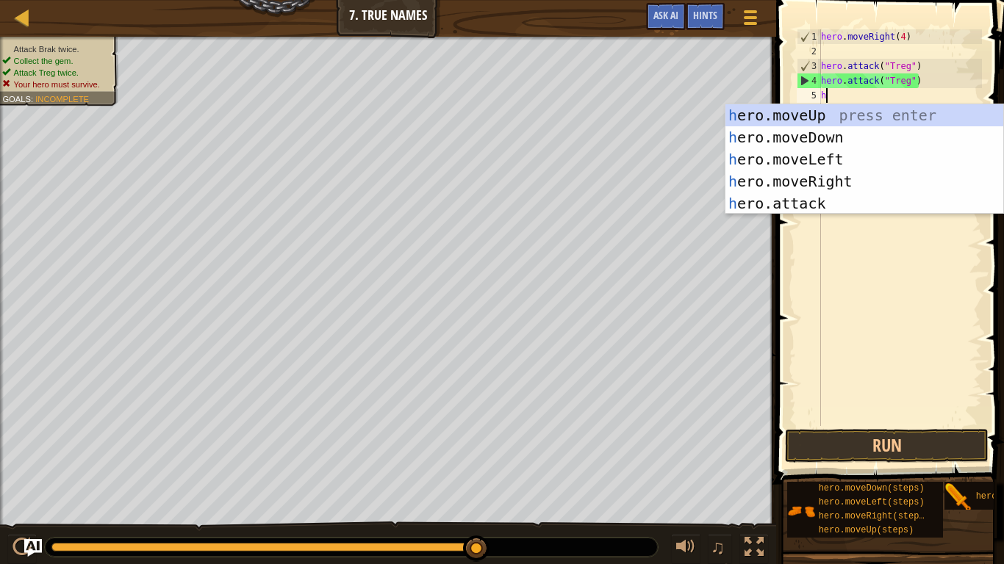
click at [910, 195] on div "h ero.moveUp press enter h ero.moveDown press enter h ero.moveLeft press enter …" at bounding box center [864, 181] width 278 height 154
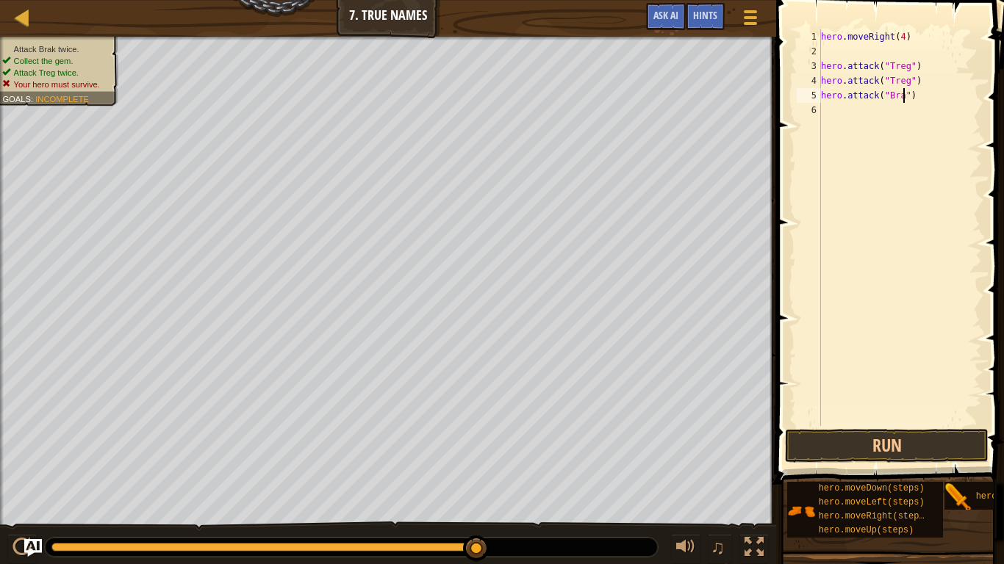
scroll to position [7, 13]
type textarea "hero.attack("Brak")"
click at [892, 112] on div "hero . moveRight ( 4 ) hero . attack ( "Treg" ) hero . attack ( "Treg" ) hero .…" at bounding box center [900, 242] width 164 height 426
type textarea "B"
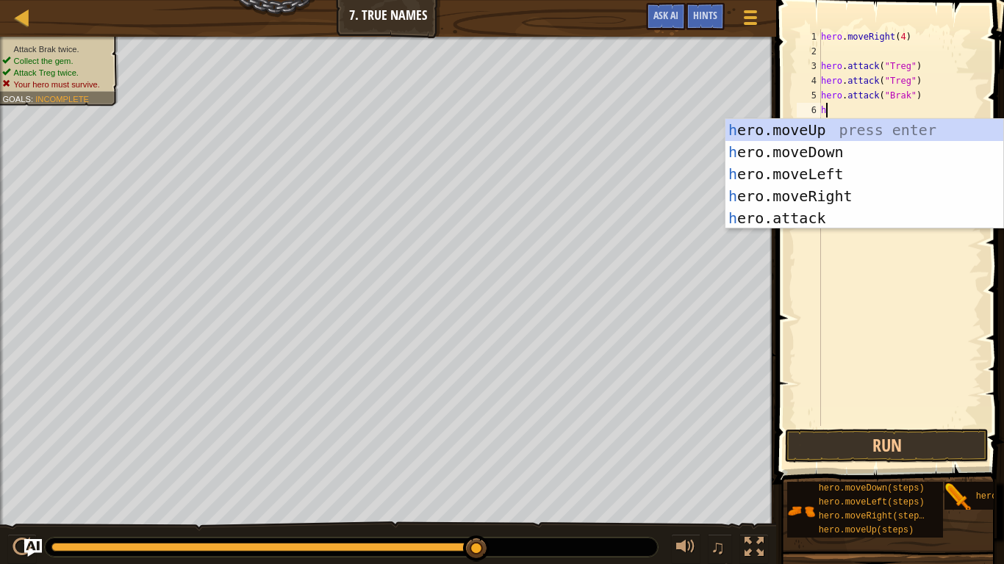
click at [940, 221] on div "h ero.moveUp press enter h ero.moveDown press enter h ero.moveLeft press enter …" at bounding box center [864, 196] width 278 height 154
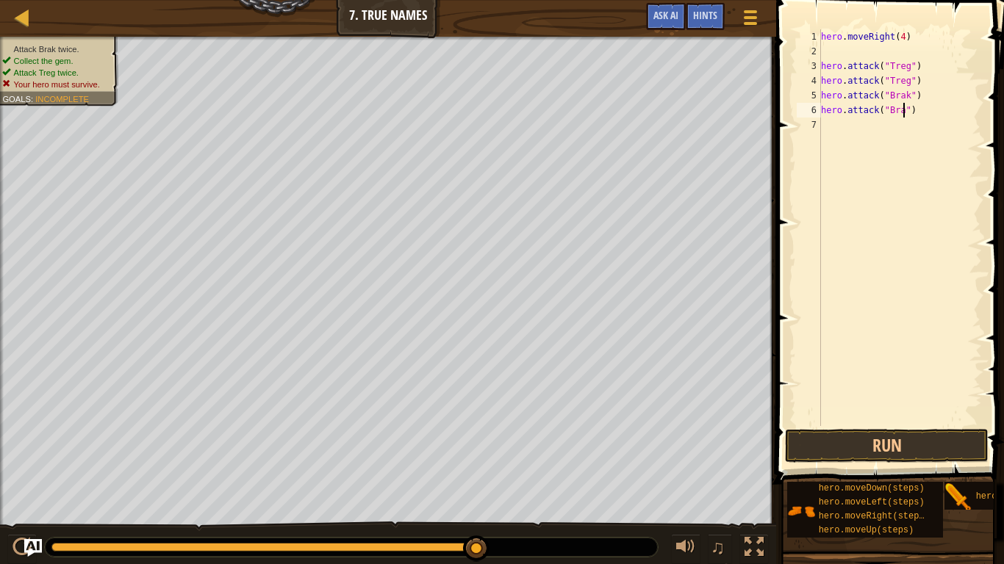
type textarea "hero.attack("Brak")"
click at [884, 124] on div "hero . moveRight ( 4 ) hero . attack ( "Treg" ) hero . attack ( "Treg" ) hero .…" at bounding box center [900, 242] width 164 height 426
type textarea "h"
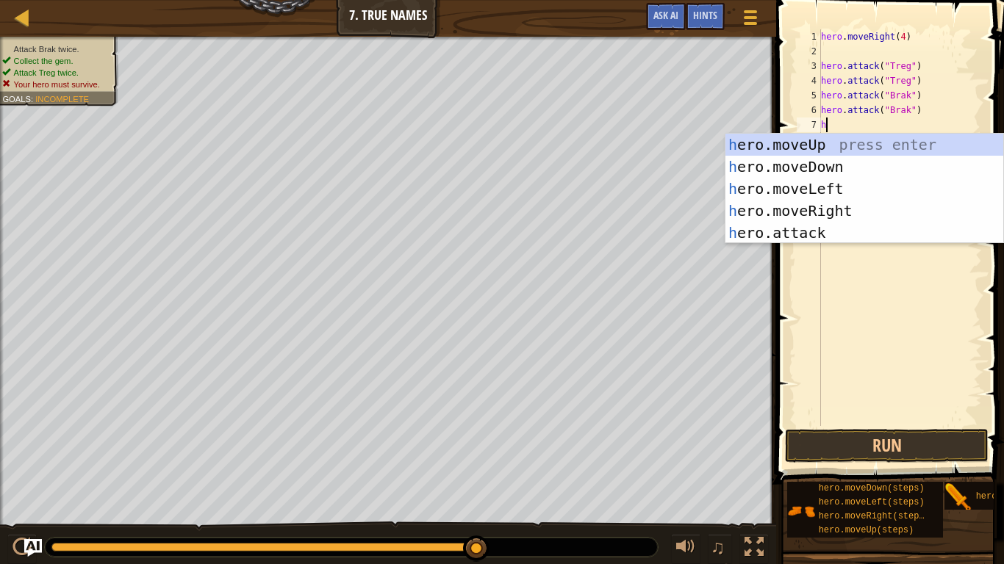
click at [890, 209] on div "h ero.moveUp press enter h ero.moveDown press enter h ero.moveLeft press enter …" at bounding box center [864, 211] width 278 height 154
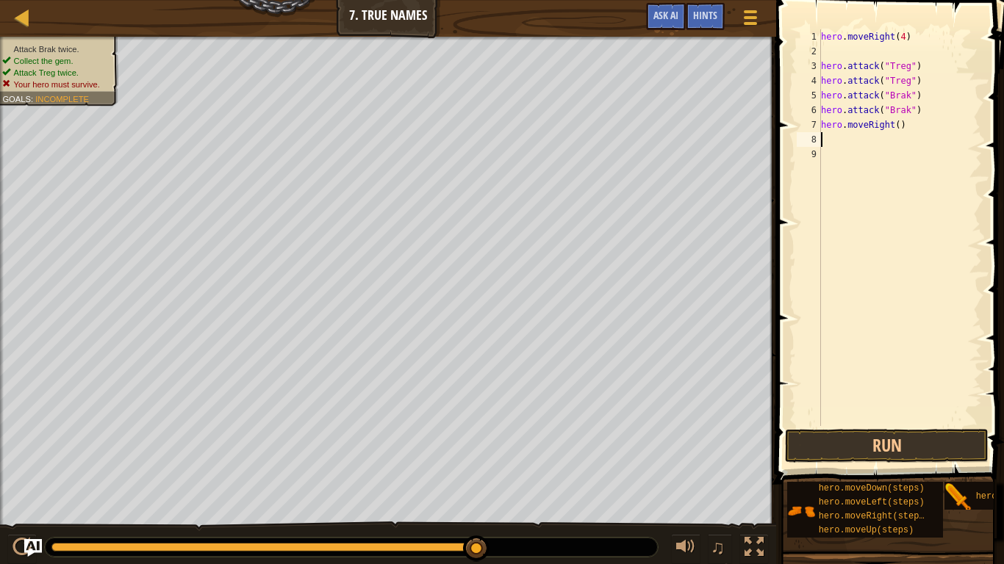
click at [899, 129] on div "hero . moveRight ( 4 ) hero . attack ( "Treg" ) hero . attack ( "Treg" ) hero .…" at bounding box center [900, 242] width 164 height 426
click at [930, 439] on button "Run" at bounding box center [887, 446] width 204 height 34
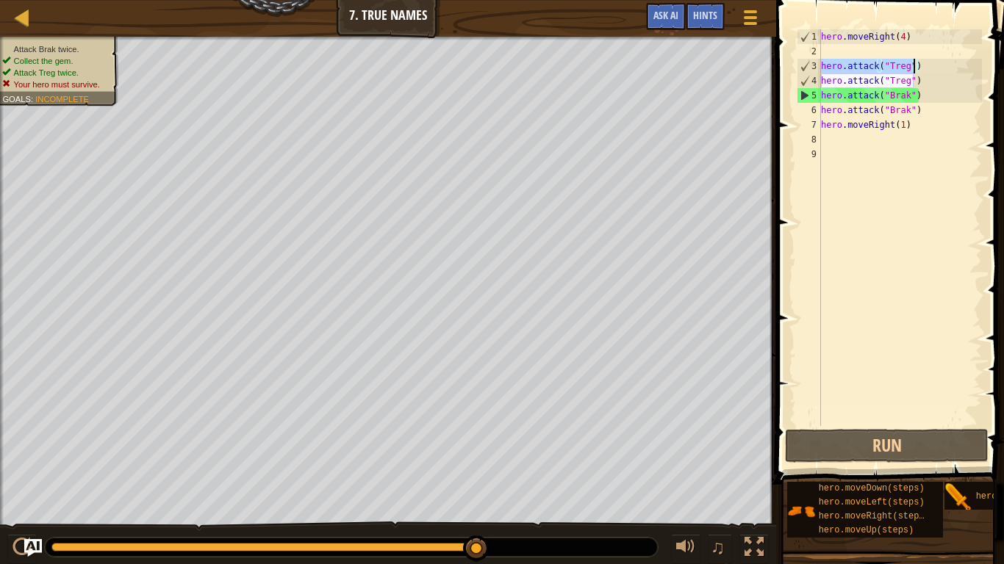
drag, startPoint x: 822, startPoint y: 65, endPoint x: 915, endPoint y: 65, distance: 93.3
click at [915, 65] on div "hero . moveRight ( 4 ) hero . attack ( "Treg" ) hero . attack ( "Treg" ) hero .…" at bounding box center [900, 242] width 164 height 426
type textarea "hero.attack("Treg")"
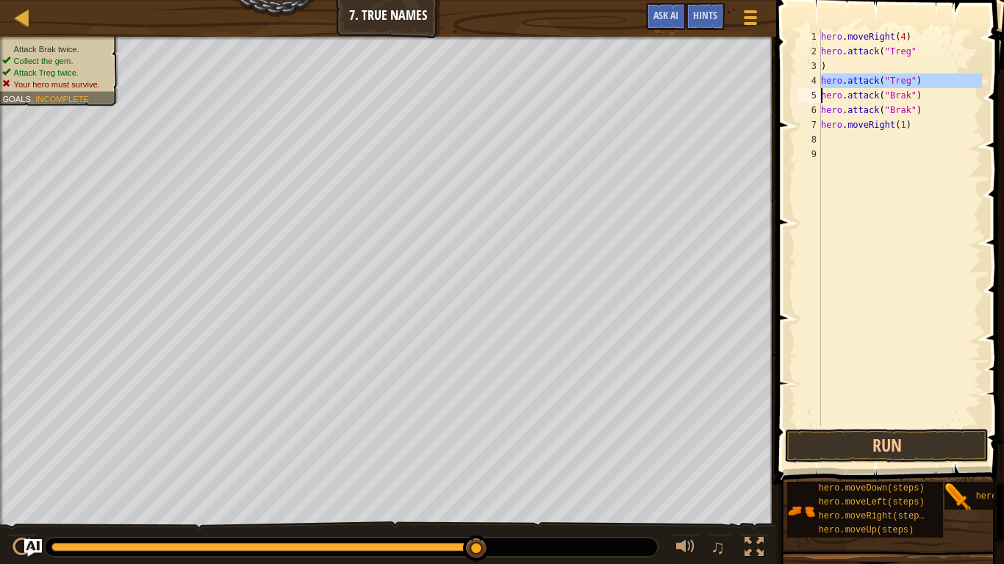
drag, startPoint x: 819, startPoint y: 84, endPoint x: 925, endPoint y: 81, distance: 105.9
click at [925, 81] on div "hero.attack("Treg" 1 2 3 4 5 6 7 8 9 hero . moveRight ( 4 ) hero . attack ( "Tr…" at bounding box center [887, 227] width 188 height 397
click at [824, 67] on div "hero . moveRight ( 4 ) hero . attack ( "Treg" ) hero . attack ( "Treg" ) hero .…" at bounding box center [900, 242] width 164 height 426
type textarea ")"
drag, startPoint x: 821, startPoint y: 76, endPoint x: 915, endPoint y: 80, distance: 94.1
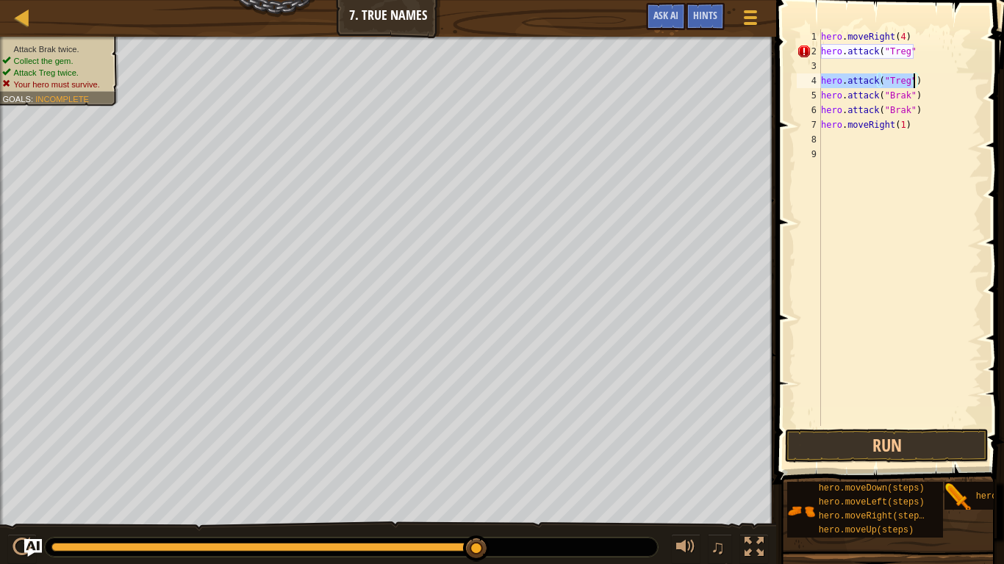
click at [915, 80] on div "hero . moveRight ( 4 ) hero . attack ( "Treg" hero . attack ( "Treg" ) hero . a…" at bounding box center [900, 242] width 164 height 426
type textarea "hero.attack("Treg")"
click at [840, 84] on div "hero . moveRight ( 4 ) hero . attack ( "Treg" hero . attack ( "Treg" ) hero . a…" at bounding box center [900, 242] width 164 height 426
type textarea ")"
click at [929, 78] on div "hero . moveRight ( 4 ) hero . attack ( "Treg" hero . attack ( "Treg" hero . att…" at bounding box center [900, 242] width 164 height 426
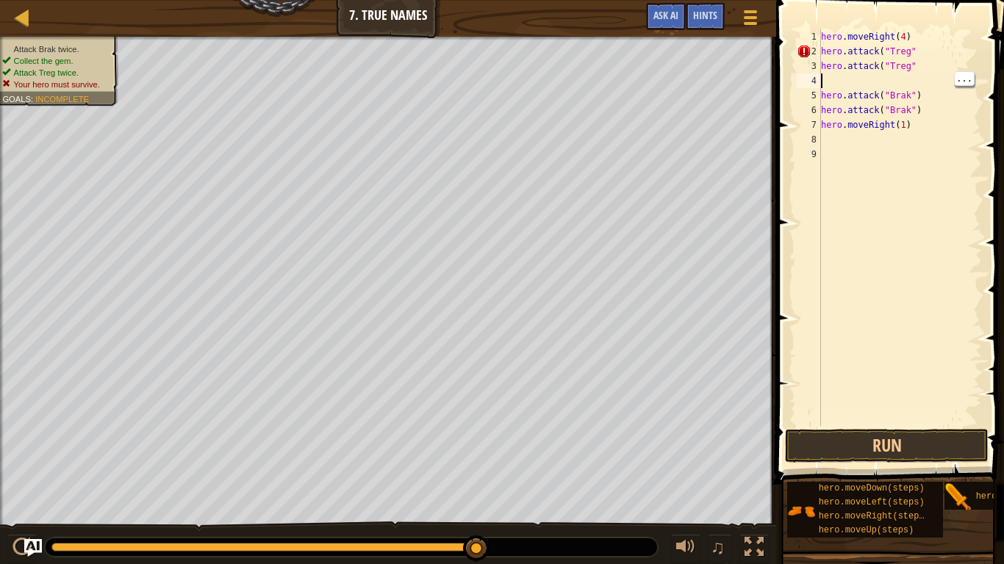
click at [814, 109] on div "6" at bounding box center [808, 110] width 24 height 15
drag, startPoint x: 824, startPoint y: 107, endPoint x: 818, endPoint y: 114, distance: 8.8
click at [818, 114] on div "hero.attack("Brak") 1 2 3 4 5 6 7 8 9 hero . moveRight ( 4 ) hero . attack ( "T…" at bounding box center [887, 227] width 188 height 397
drag, startPoint x: 818, startPoint y: 113, endPoint x: 840, endPoint y: 107, distance: 23.7
click at [840, 107] on div "hero.attack("Brak") 1 2 3 4 5 6 7 8 9 hero . moveRight ( 4 ) hero . attack ( "T…" at bounding box center [887, 227] width 188 height 397
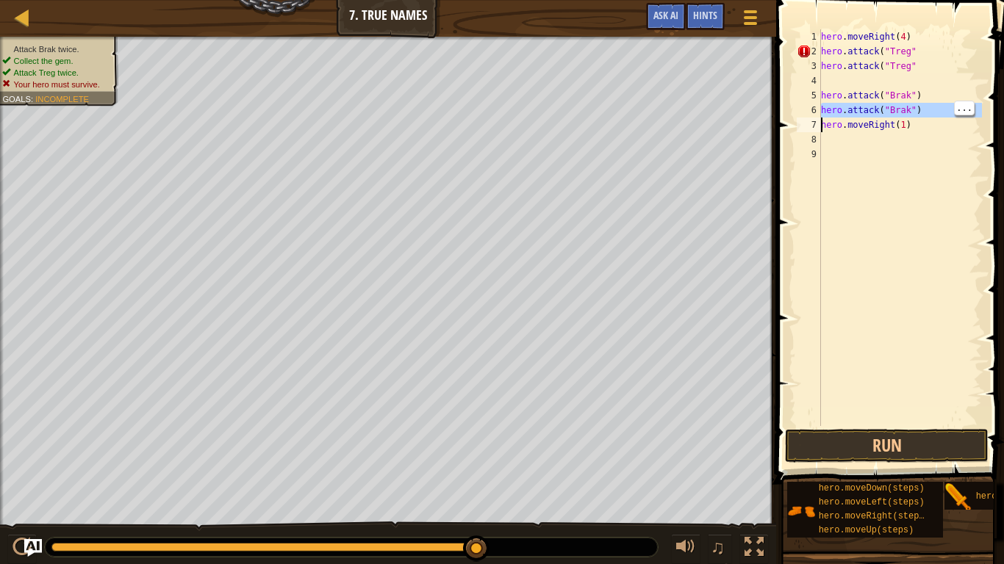
type textarea "hero.attack("Brak")"
drag, startPoint x: 820, startPoint y: 112, endPoint x: 855, endPoint y: 105, distance: 35.9
click at [855, 105] on div "hero.attack("Brak") 1 2 3 4 5 6 7 8 9 hero . moveRight ( 4 ) hero . attack ( "T…" at bounding box center [887, 227] width 188 height 397
type textarea "hero.attack("Brak")"
drag, startPoint x: 823, startPoint y: 131, endPoint x: 918, endPoint y: 130, distance: 94.8
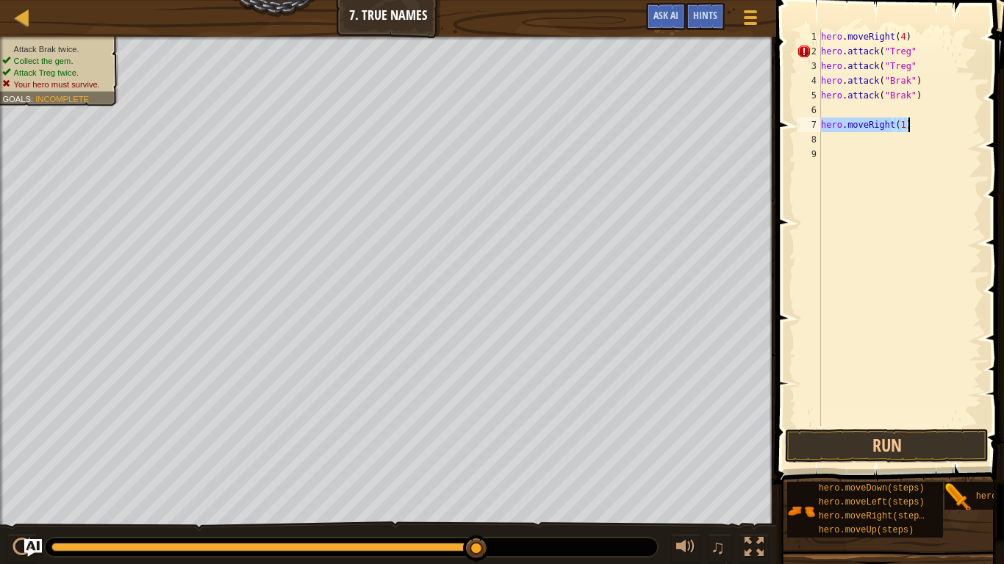
click at [918, 130] on div "hero . moveRight ( 4 ) hero . attack ( "Treg" hero . attack ( "Treg" hero . att…" at bounding box center [900, 242] width 164 height 426
type textarea "hero.moveRight(1)"
click at [923, 52] on div "hero . moveRight ( 4 ) hero . attack ( "Treg" hero . attack ( "Treg" hero . att…" at bounding box center [900, 242] width 164 height 426
click at [925, 65] on div "hero . moveRight ( 4 ) hero . attack ( "Treg" ) hero . attack ( "Treg" hero . a…" at bounding box center [900, 242] width 164 height 426
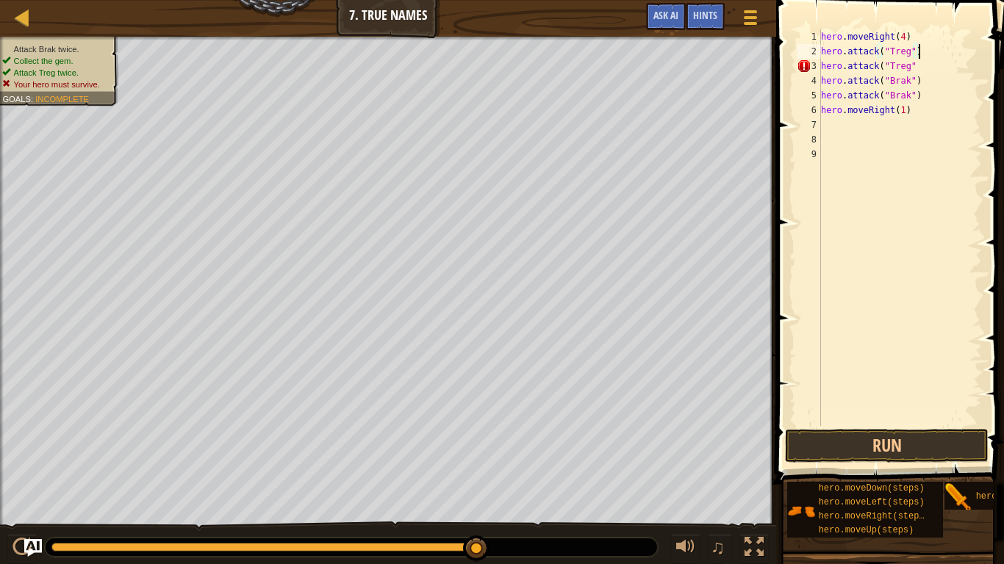
type textarea "hero.attack("Treg") hero.attack("Treg""
click at [918, 155] on div "hero . moveRight ( 4 ) hero . attack ( "Treg" ) hero . attack ( "Treg" hero . a…" at bounding box center [900, 242] width 164 height 426
click at [920, 69] on div "hero . moveRight ( 4 ) hero . attack ( "Treg" ) hero . attack ( "Treg" hero . a…" at bounding box center [900, 242] width 164 height 426
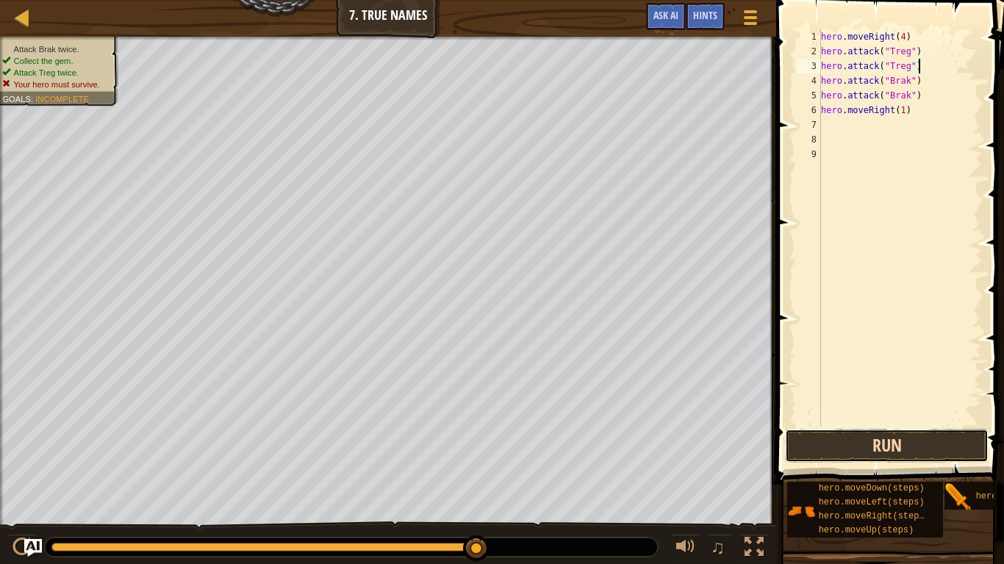
click at [965, 439] on button "Run" at bounding box center [887, 446] width 204 height 34
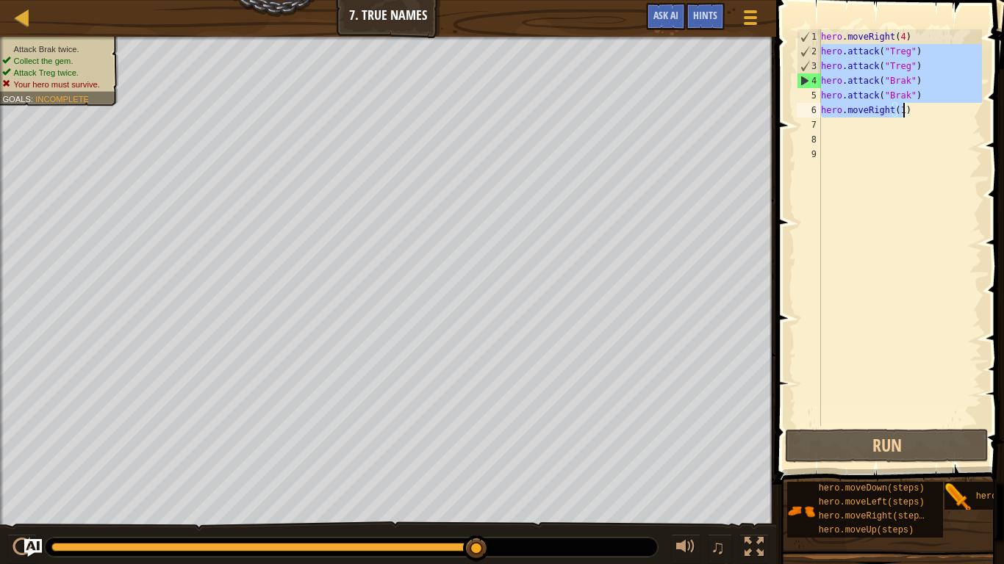
drag, startPoint x: 821, startPoint y: 52, endPoint x: 904, endPoint y: 110, distance: 101.3
click at [904, 110] on div "hero . moveRight ( 4 ) hero . attack ( "Treg" ) hero . attack ( "Treg" ) hero .…" at bounding box center [900, 242] width 164 height 426
type textarea "hero.moveRight(1)"
type textarea "hero.attack("Treg")"
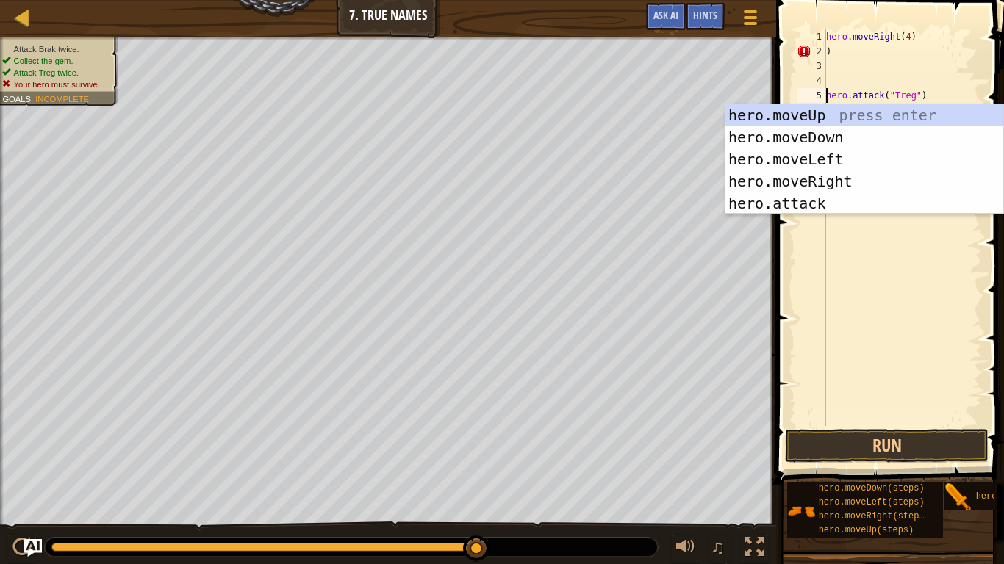
click at [862, 225] on div "hero . moveRight ( 4 ) ) hero . attack ( "Treg" ) hero . attack ( "Treg" ) hero…" at bounding box center [902, 242] width 159 height 426
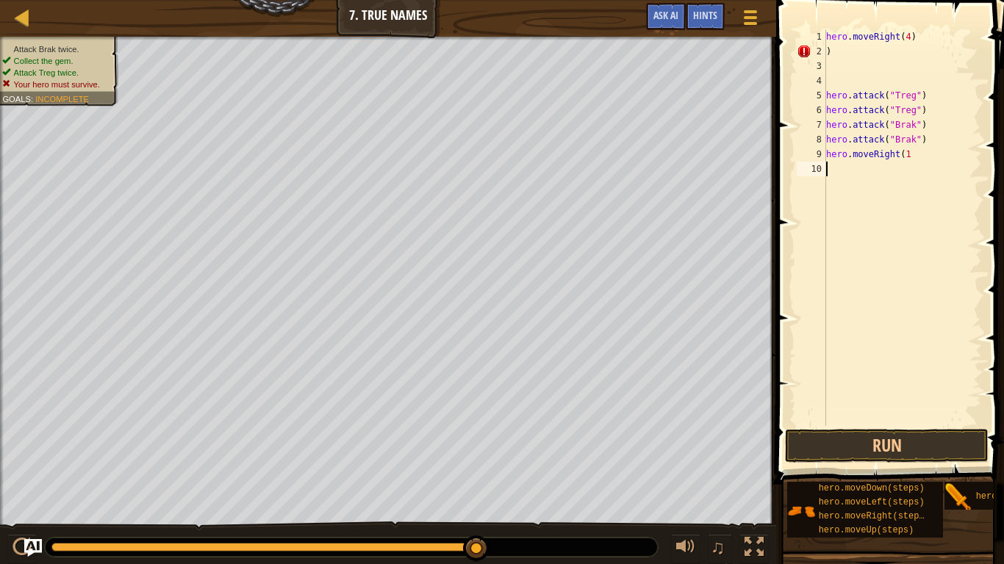
click at [849, 54] on div "hero . moveRight ( 4 ) ) hero . attack ( "Treg" ) hero . attack ( "Treg" ) hero…" at bounding box center [902, 242] width 159 height 426
type textarea ")"
click at [909, 40] on div "hero . moveRight ( 4 ) hero . attack ( "Treg" ) hero . attack ( "Treg" ) hero .…" at bounding box center [902, 242] width 159 height 426
type textarea "hero.moveRight(1)"
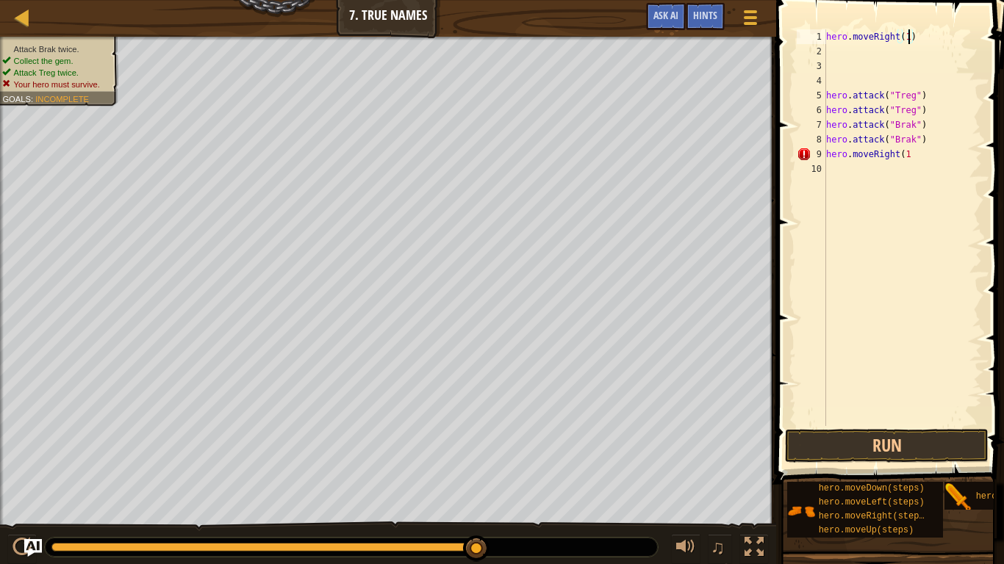
click at [854, 49] on div "hero . moveRight ( 1 ) hero . attack ( "Treg" ) hero . attack ( "Treg" ) hero .…" at bounding box center [902, 242] width 159 height 426
type textarea "h"
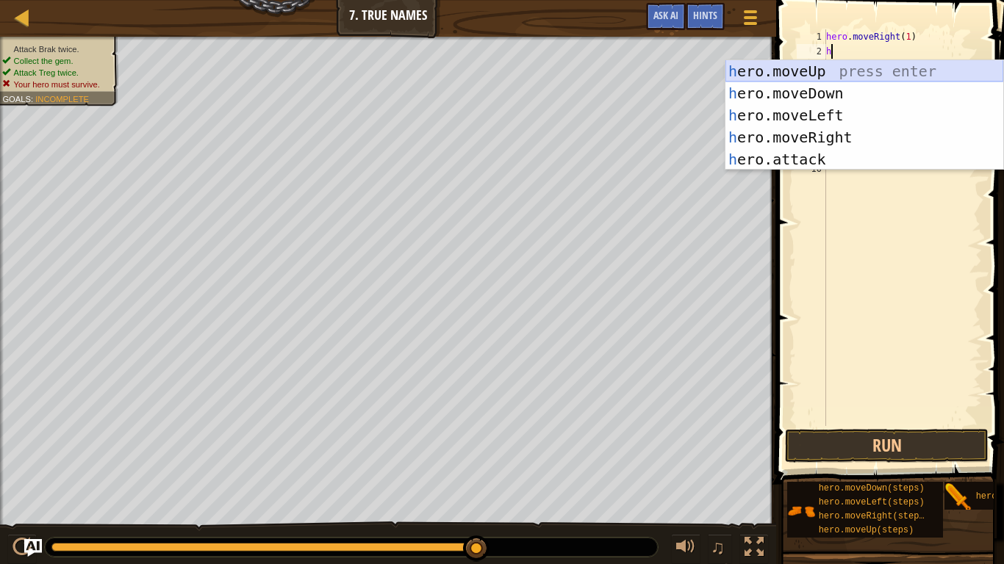
click at [896, 68] on div "h ero.moveUp press enter h ero.moveDown press enter h ero.moveLeft press enter …" at bounding box center [864, 137] width 278 height 154
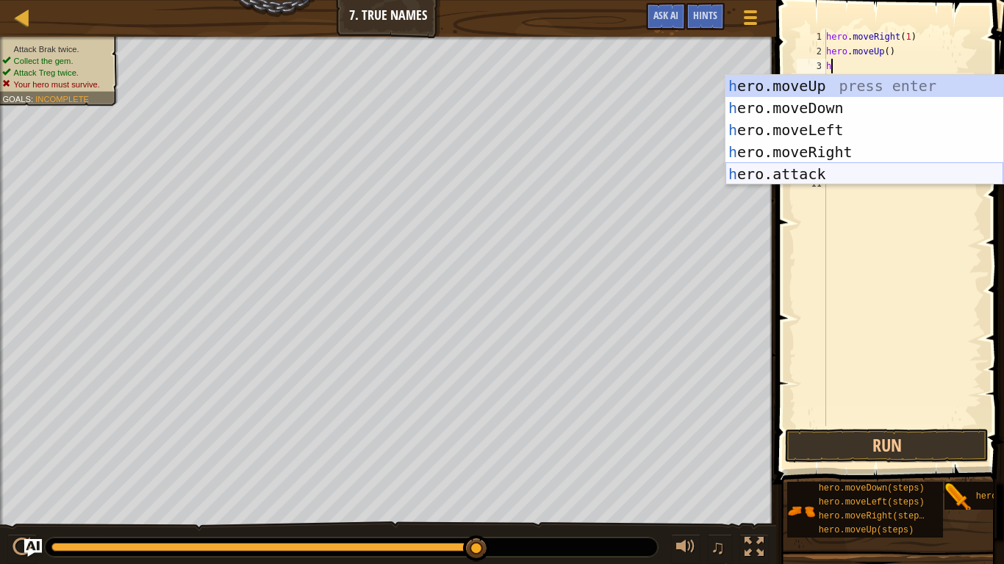
click at [879, 177] on div "h ero.moveUp press enter h ero.moveDown press enter h ero.moveLeft press enter …" at bounding box center [864, 152] width 278 height 154
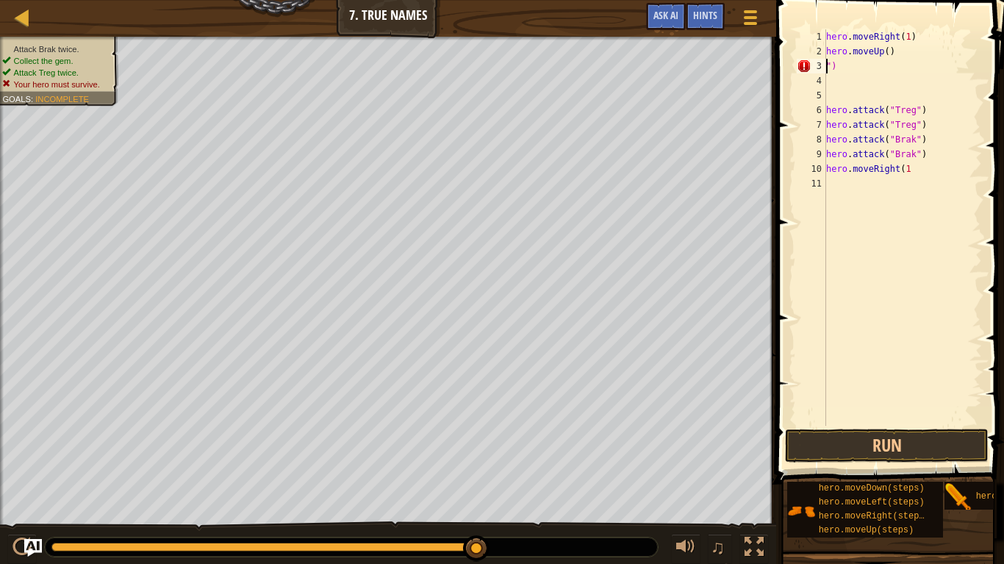
click at [868, 71] on div "hero . moveRight ( 1 ) hero . moveUp ( ) ") hero . attack ( "Treg" ) hero . att…" at bounding box center [902, 242] width 159 height 426
type textarea """
drag, startPoint x: 827, startPoint y: 140, endPoint x: 921, endPoint y: 154, distance: 95.1
click at [921, 154] on div "hero . moveRight ( 1 ) hero . moveUp ( ) hero . attack ( "Treg" ) hero . attack…" at bounding box center [902, 242] width 159 height 426
type textarea "hero.attack("Treg")"
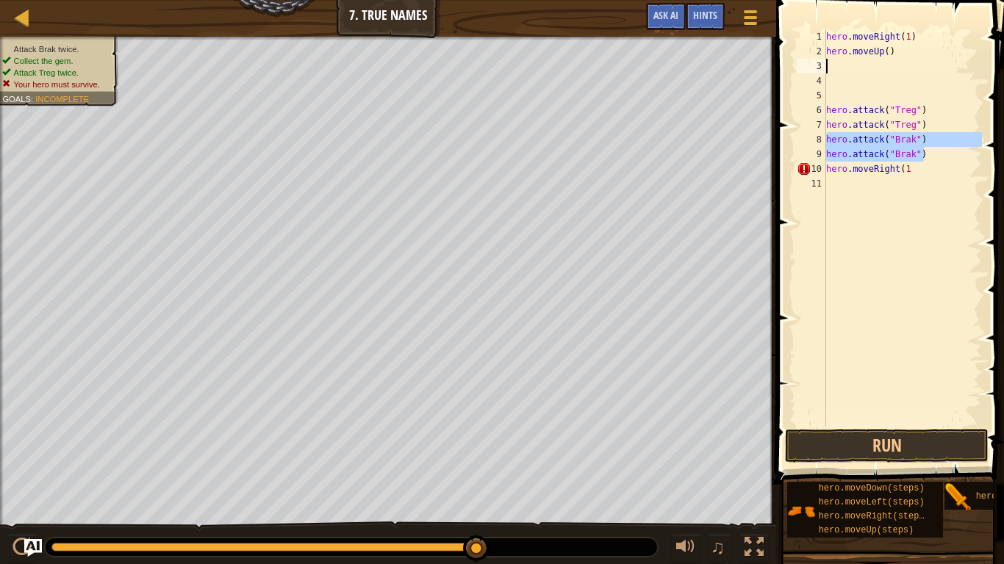
type textarea "hero.attack("Brak") hero.attack("Brak")"
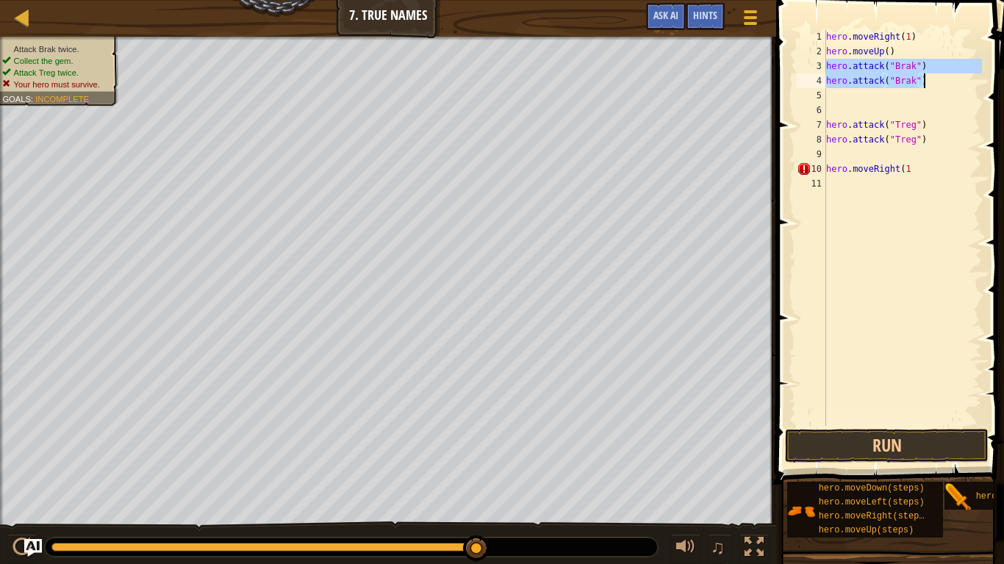
click at [934, 252] on div "hero . moveRight ( 1 ) hero . moveUp ( ) hero . attack ( "Brak" ) hero . attack…" at bounding box center [902, 242] width 159 height 426
click at [907, 439] on button "Run" at bounding box center [887, 446] width 204 height 34
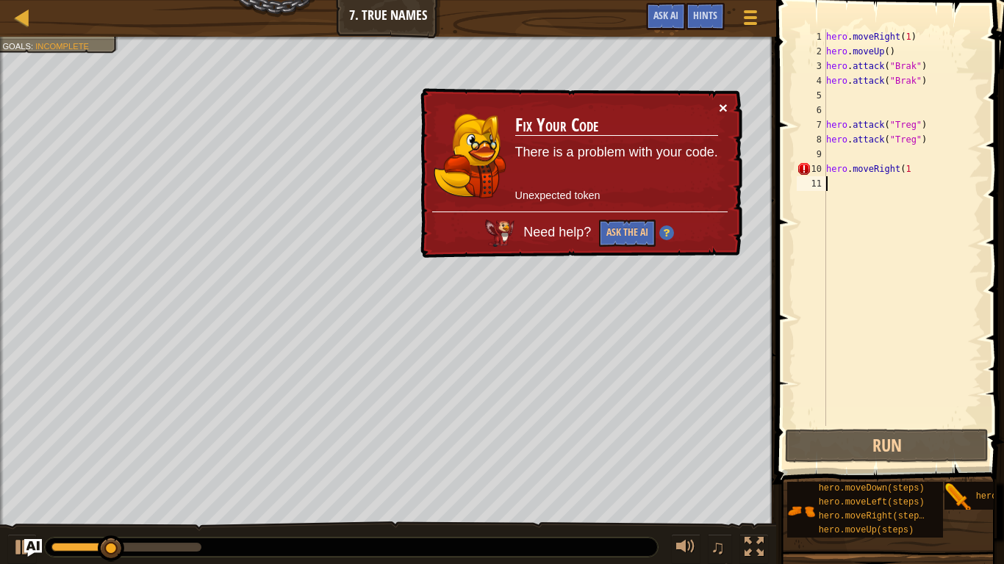
click at [727, 112] on button "×" at bounding box center [723, 107] width 9 height 15
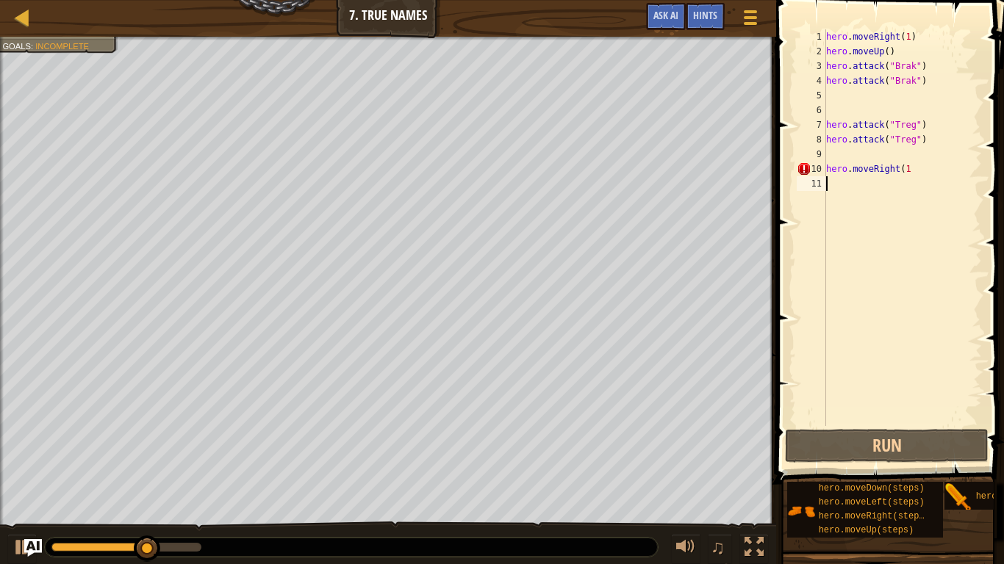
click at [943, 162] on div "hero . moveRight ( 1 ) hero . moveUp ( ) hero . attack ( "Brak" ) hero . attack…" at bounding box center [902, 242] width 159 height 426
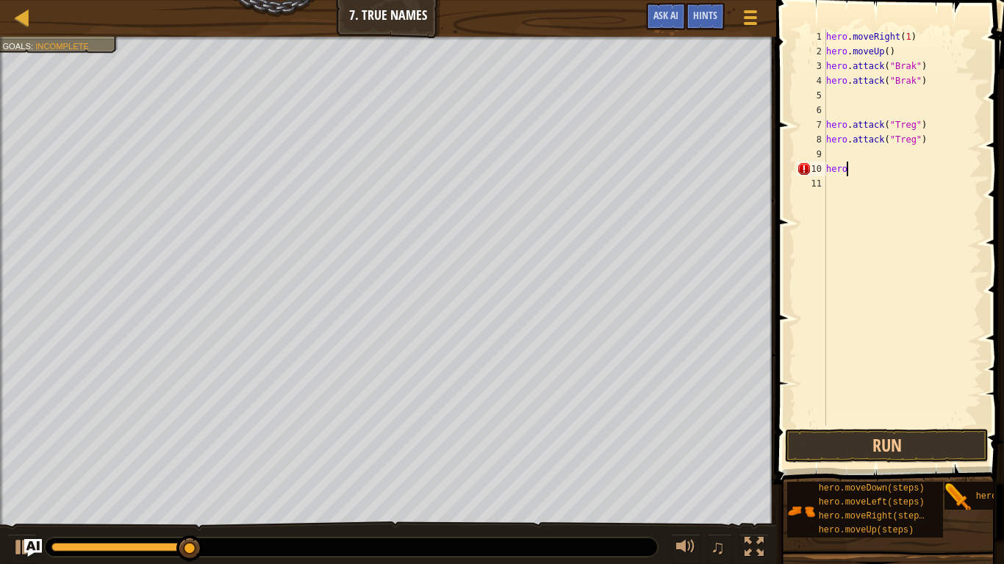
type textarea "h"
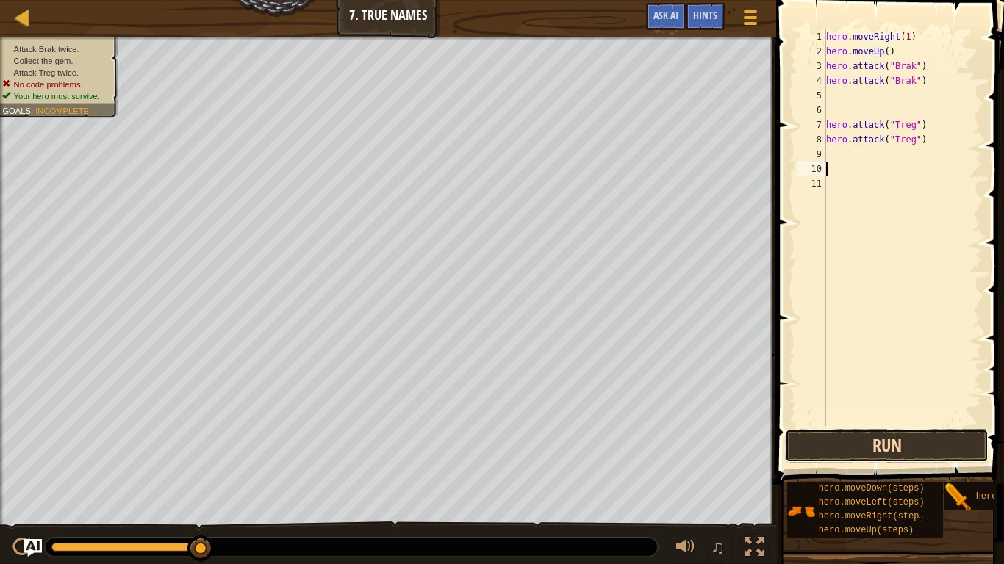
click at [938, 439] on button "Run" at bounding box center [887, 446] width 204 height 34
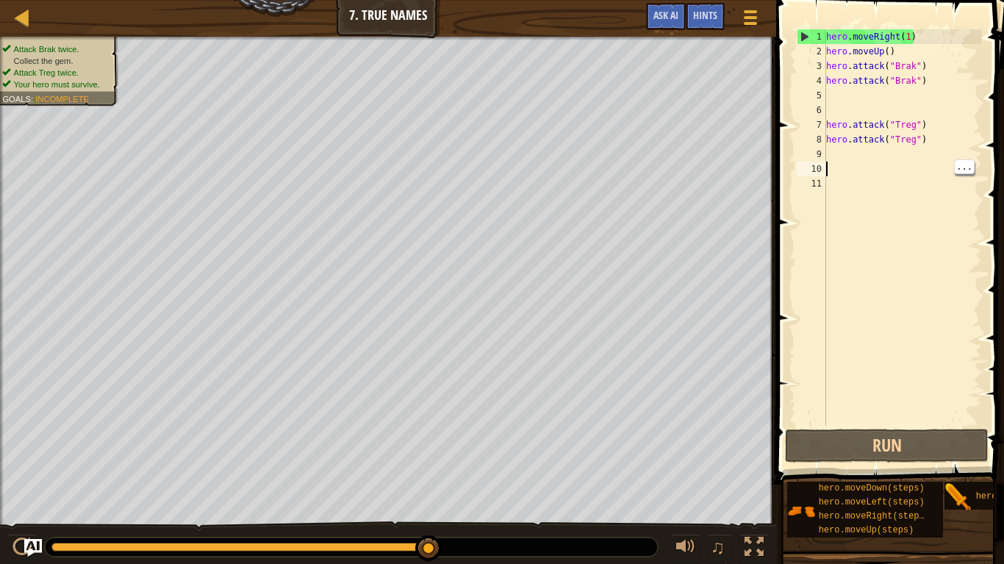
click at [871, 170] on div "hero . moveRight ( 1 ) hero . moveUp ( ) hero . attack ( "Brak" ) hero . attack…" at bounding box center [902, 242] width 159 height 426
click at [875, 167] on div "hero . moveRight ( 1 ) hero . moveUp ( ) hero . attack ( "Brak" ) hero . attack…" at bounding box center [902, 242] width 159 height 426
click at [858, 93] on div "hero . moveRight ( 1 ) hero . moveUp ( ) hero . attack ( "Brak" ) hero . attack…" at bounding box center [902, 242] width 159 height 426
click at [853, 162] on div "hero . moveRight ( 1 ) hero . moveUp ( ) hero . attack ( "Brak" ) hero . attack…" at bounding box center [902, 242] width 159 height 426
click at [865, 150] on div "hero . moveRight ( 1 ) hero . moveUp ( ) hero . attack ( "Brak" ) hero . attack…" at bounding box center [902, 242] width 159 height 426
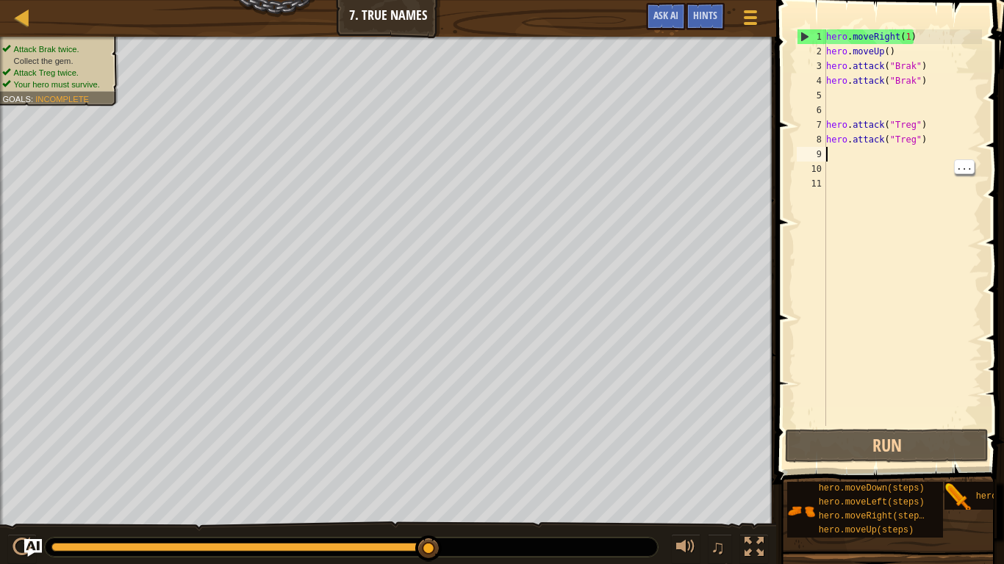
click at [975, 170] on div "hero . moveRight ( 1 ) hero . moveUp ( ) hero . attack ( "Brak" ) hero . attack…" at bounding box center [902, 242] width 159 height 426
click at [962, 181] on span "..." at bounding box center [963, 181] width 19 height 13
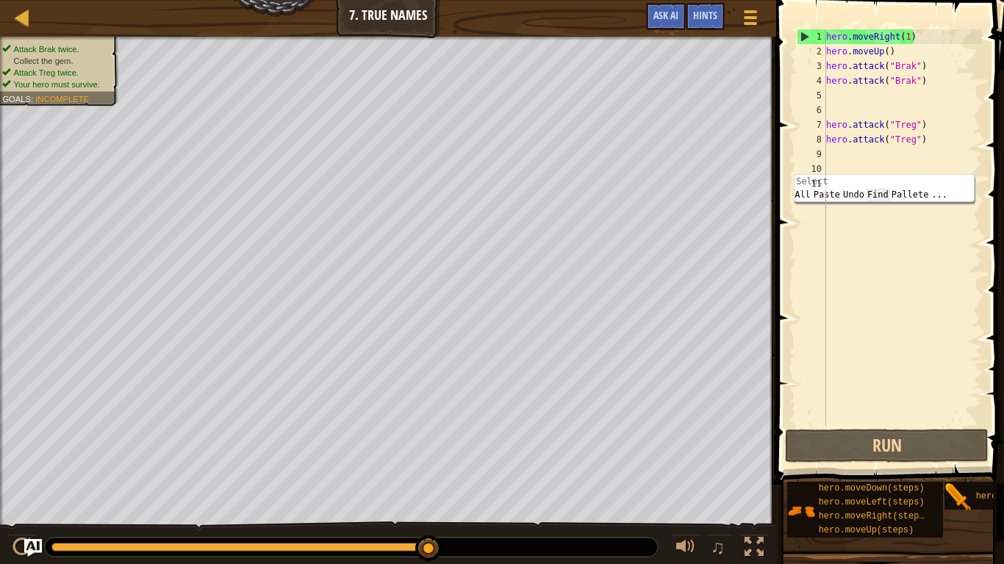
click at [885, 198] on span "Find" at bounding box center [877, 194] width 24 height 13
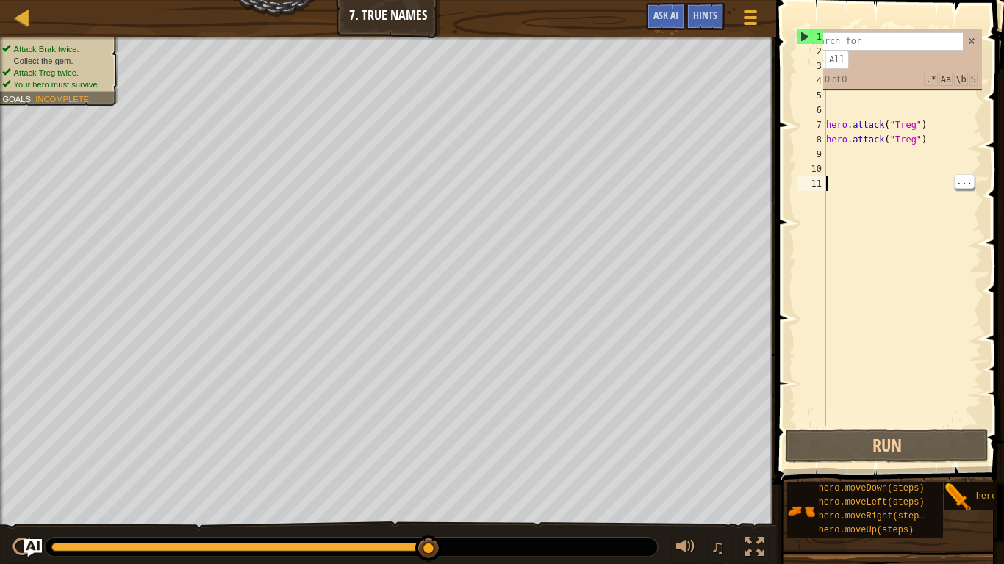
drag, startPoint x: 951, startPoint y: 179, endPoint x: 984, endPoint y: 193, distance: 36.9
click at [984, 193] on div "1 2 3 4 5 6 7 8 9 10 11 hero . moveRight ( 1 ) hero . moveUp ( ) hero . attack …" at bounding box center [887, 271] width 232 height 528
click at [968, 43] on span at bounding box center [971, 41] width 10 height 10
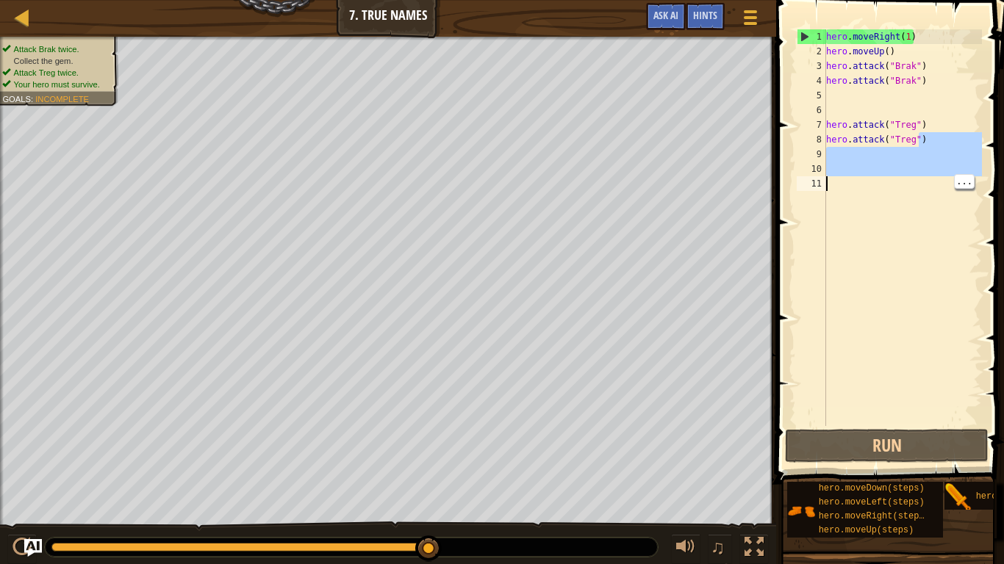
drag, startPoint x: 917, startPoint y: 140, endPoint x: 962, endPoint y: 208, distance: 81.7
click at [962, 208] on div "hero . moveRight ( 1 ) hero . moveUp ( ) hero . attack ( "Brak" ) hero . attack…" at bounding box center [902, 242] width 159 height 426
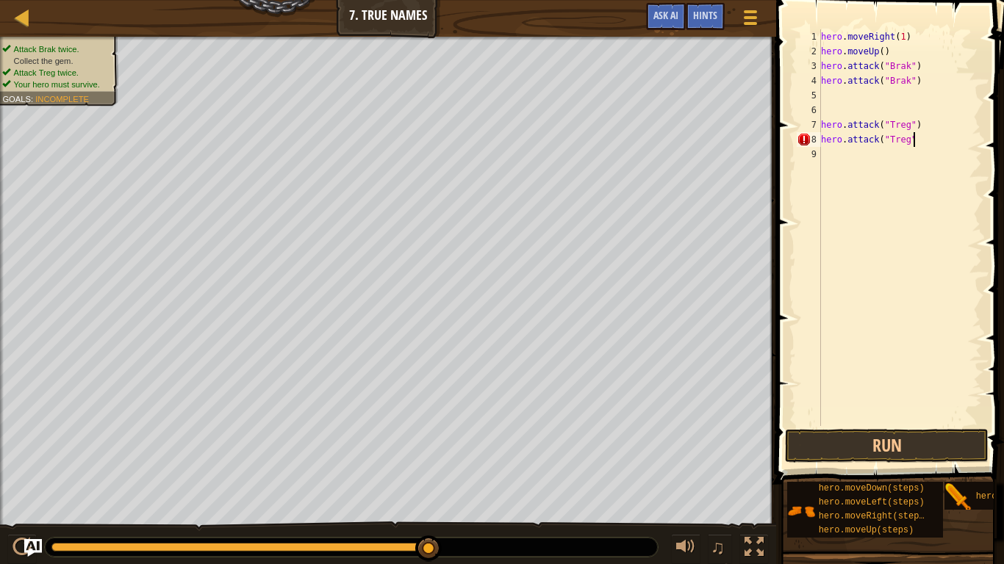
type textarea "hero.attack("Treg")"
click at [903, 155] on div "hero . moveRight ( 1 ) hero . moveUp ( ) hero . attack ( "Brak" ) hero . attack…" at bounding box center [900, 242] width 164 height 426
type textarea "h"
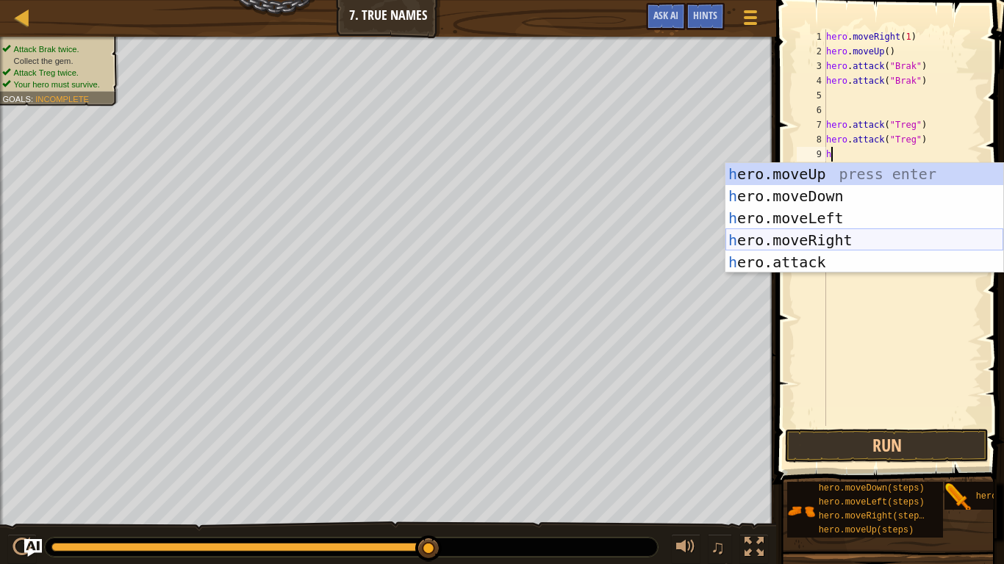
click at [883, 238] on div "h ero.moveUp press enter h ero.moveDown press enter h ero.moveLeft press enter …" at bounding box center [864, 240] width 278 height 154
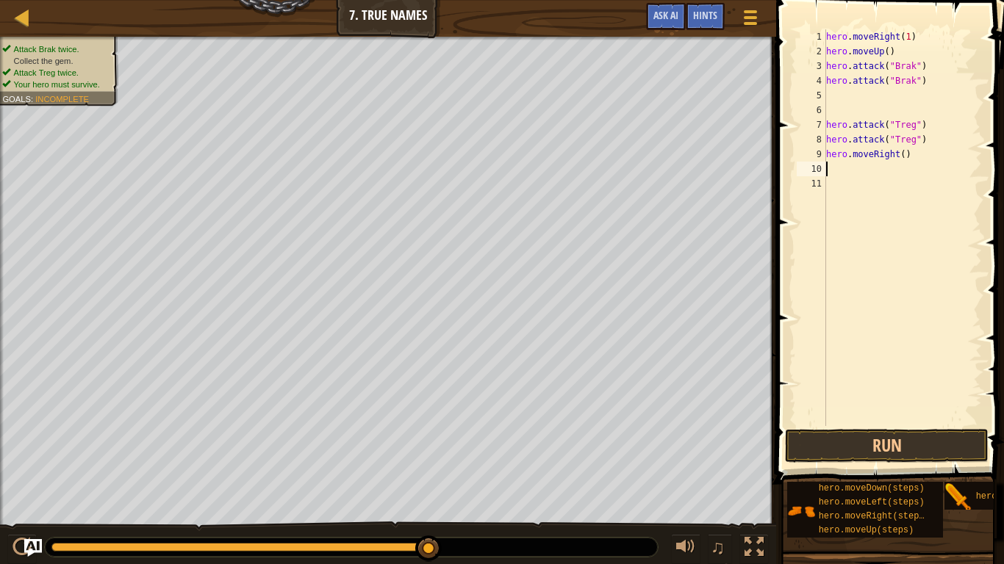
click at [903, 157] on div "hero . moveRight ( 1 ) hero . moveUp ( ) hero . attack ( "Brak" ) hero . attack…" at bounding box center [902, 242] width 159 height 426
click at [937, 438] on button "Run" at bounding box center [887, 446] width 204 height 34
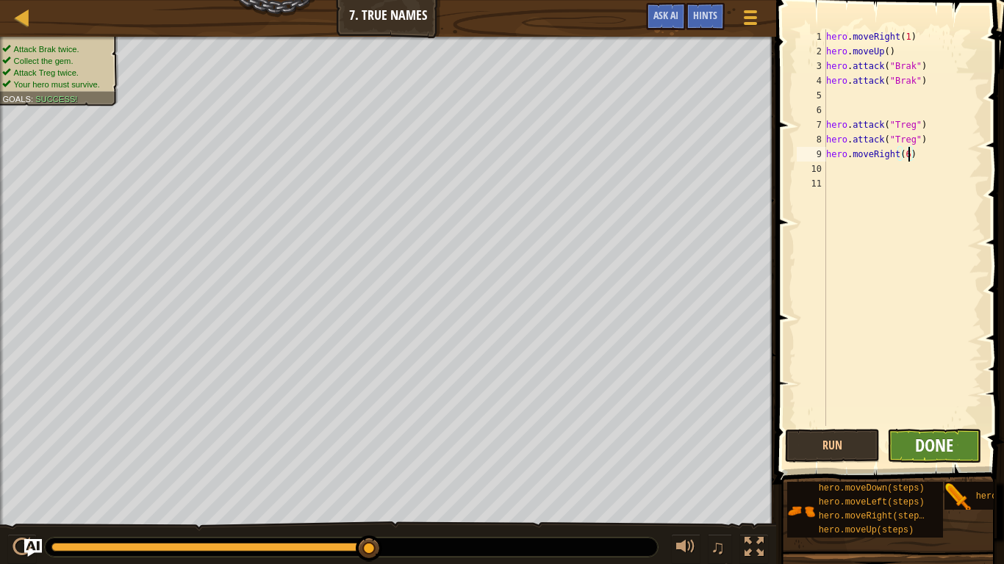
type textarea "hero.moveRight(6)"
click at [950, 439] on span "Done" at bounding box center [934, 445] width 38 height 24
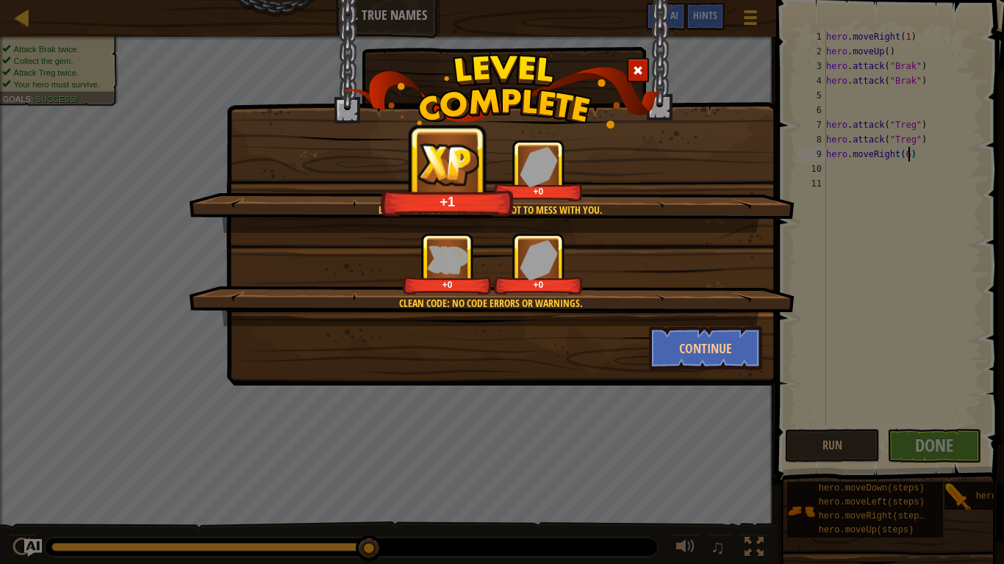
click at [835, 439] on div "Brak and Treg have learned not to mess with you. +1 +0 Clean code: no code erro…" at bounding box center [502, 282] width 1004 height 564
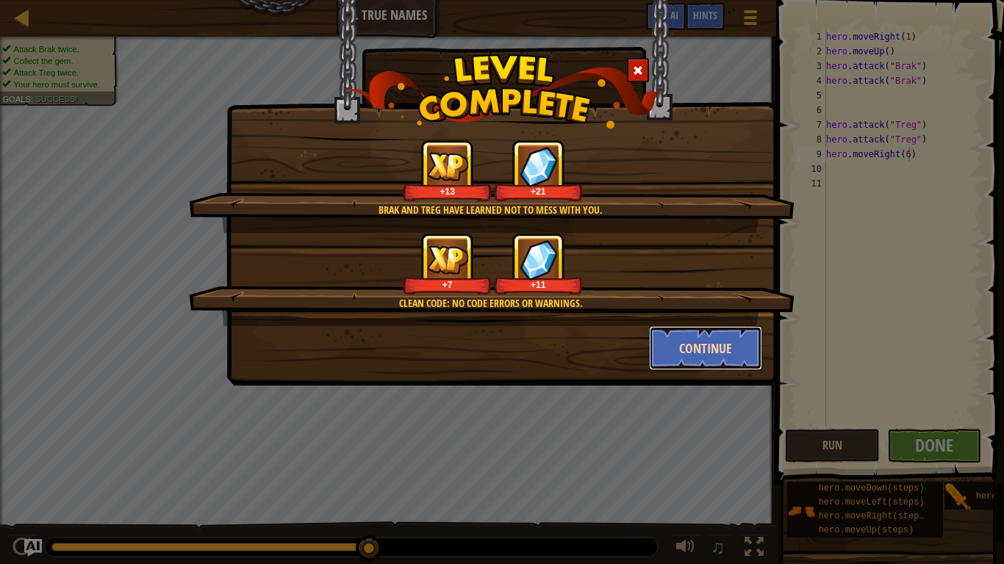
click at [731, 352] on button "Continue" at bounding box center [706, 348] width 114 height 44
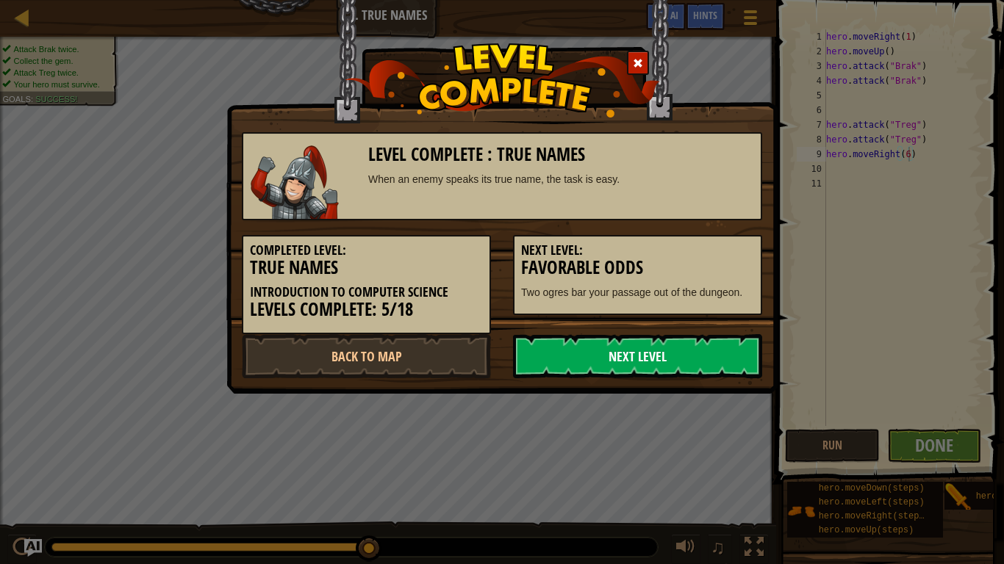
click at [724, 356] on link "Next Level" at bounding box center [637, 356] width 249 height 44
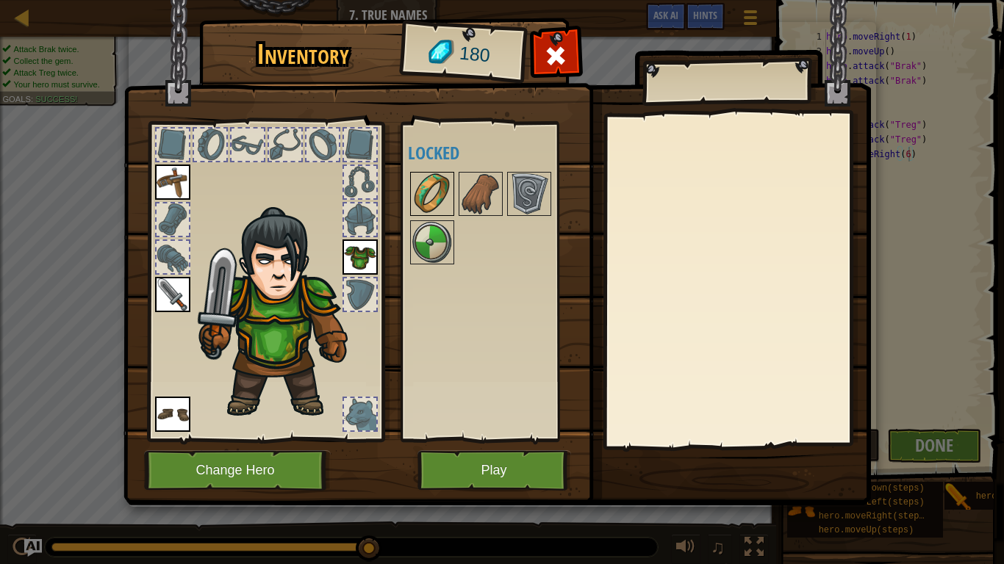
click at [420, 201] on img at bounding box center [431, 193] width 41 height 41
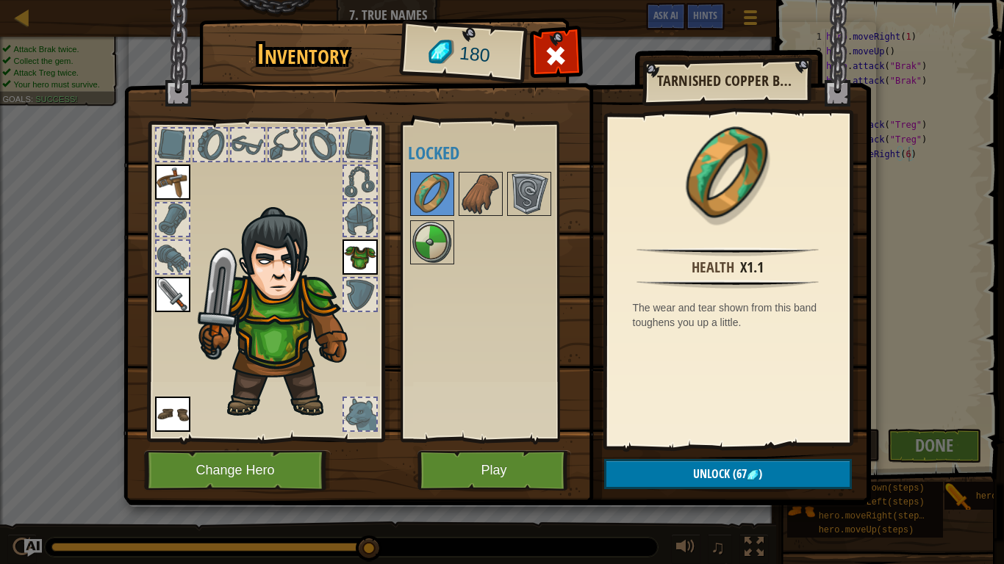
click at [359, 249] on img at bounding box center [359, 257] width 35 height 35
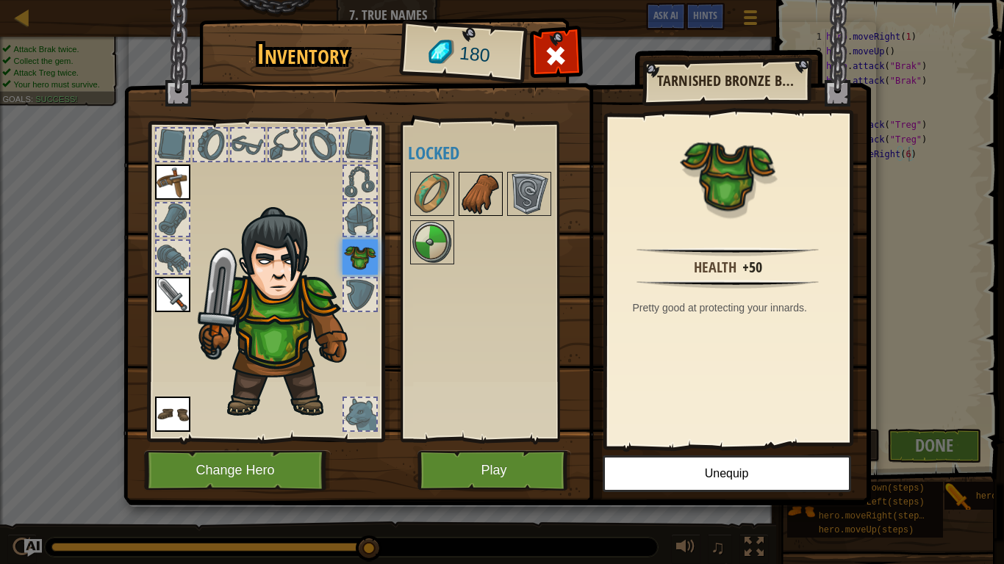
click at [466, 197] on img at bounding box center [480, 193] width 41 height 41
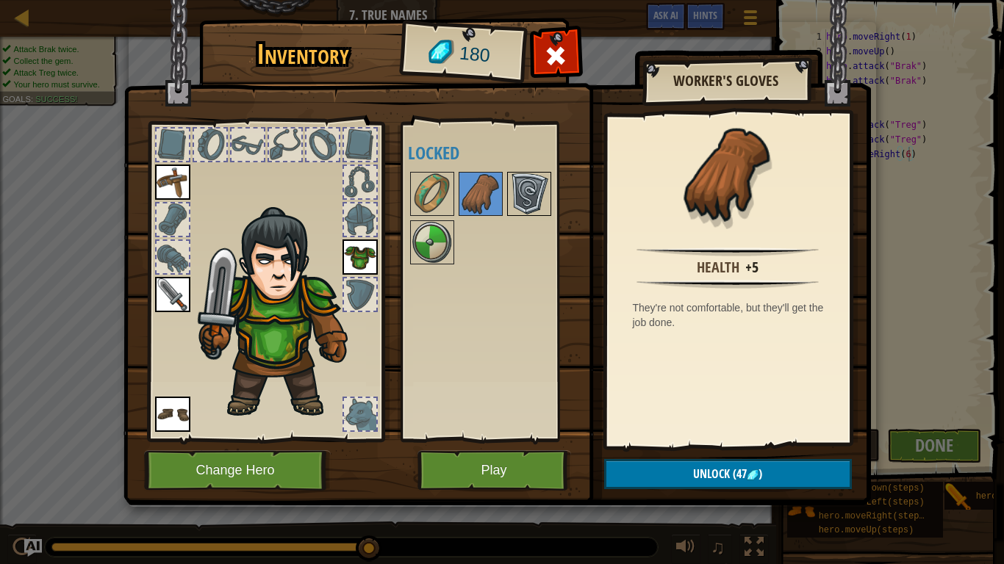
click at [529, 201] on img at bounding box center [528, 193] width 41 height 41
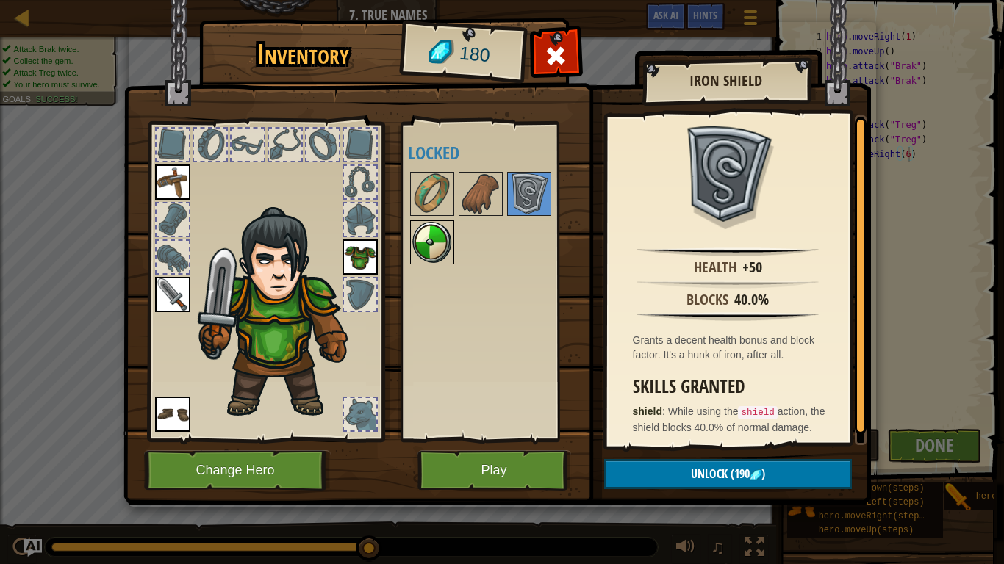
click at [440, 237] on img at bounding box center [431, 242] width 41 height 41
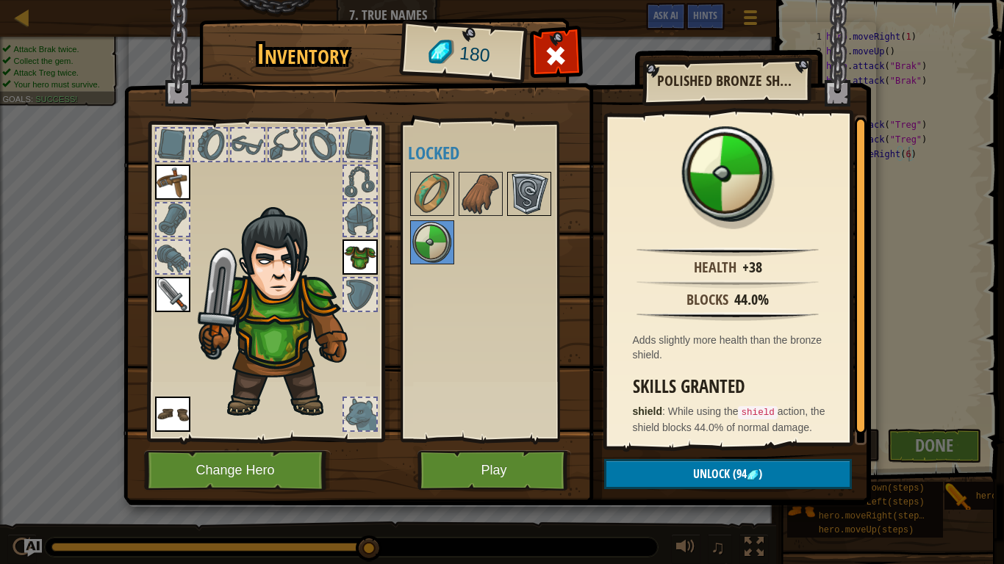
click at [522, 205] on img at bounding box center [528, 193] width 41 height 41
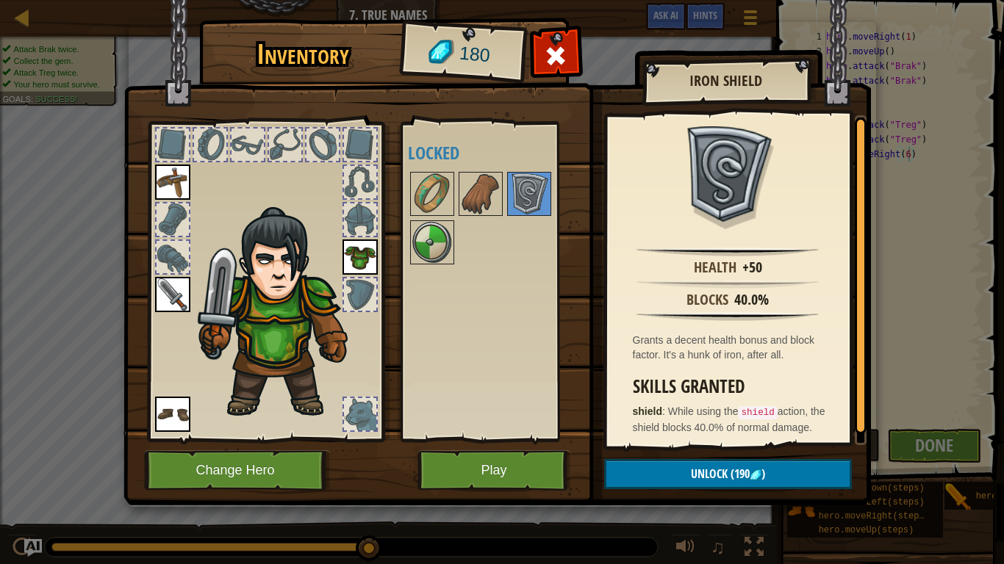
click at [354, 422] on div at bounding box center [360, 414] width 32 height 32
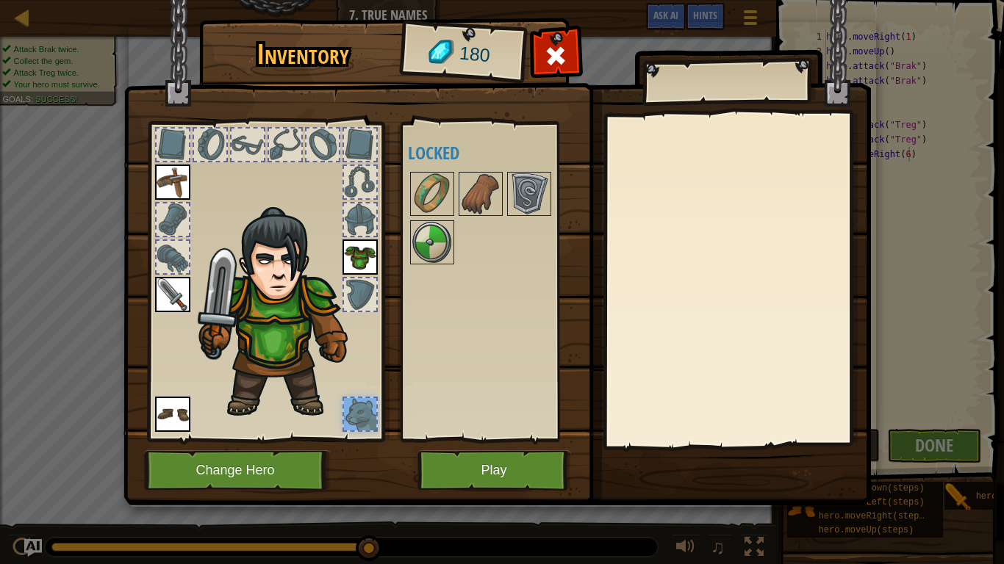
click at [363, 226] on div at bounding box center [360, 220] width 32 height 32
click at [347, 171] on div at bounding box center [360, 182] width 32 height 32
click at [353, 143] on div at bounding box center [360, 145] width 32 height 32
click at [182, 138] on div at bounding box center [172, 145] width 32 height 32
click at [162, 438] on div at bounding box center [265, 277] width 242 height 331
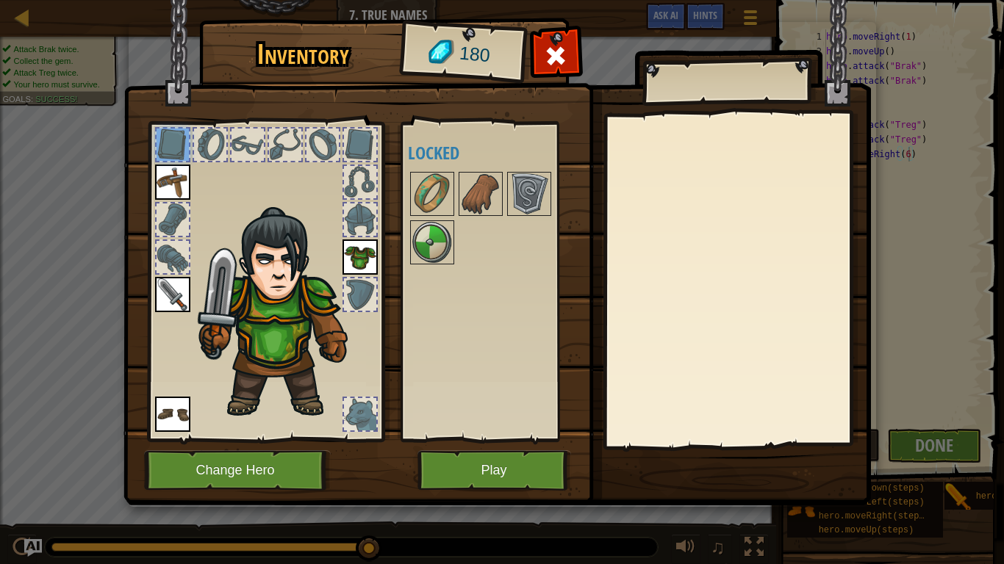
click at [168, 422] on img at bounding box center [172, 414] width 35 height 35
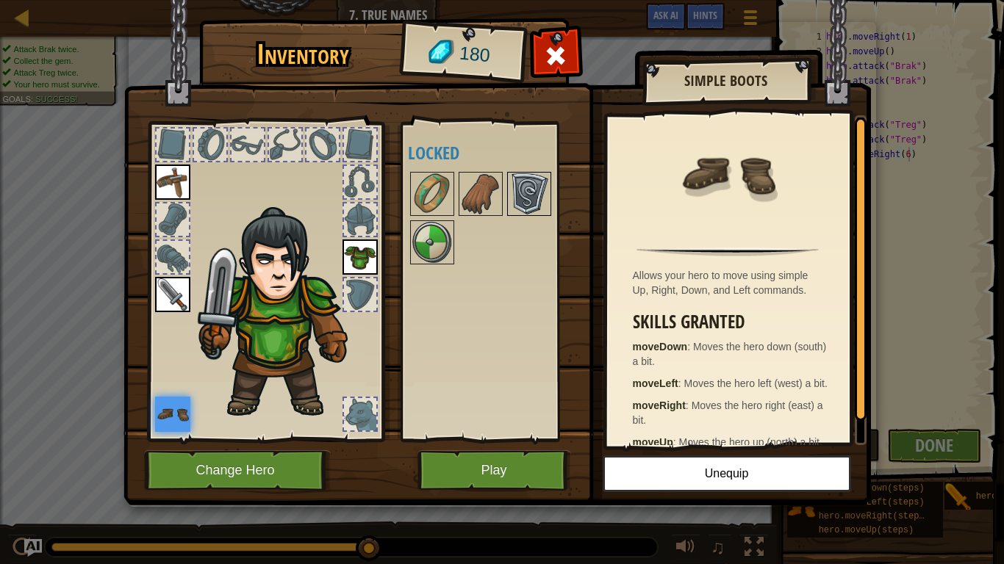
click at [509, 192] on img at bounding box center [528, 193] width 41 height 41
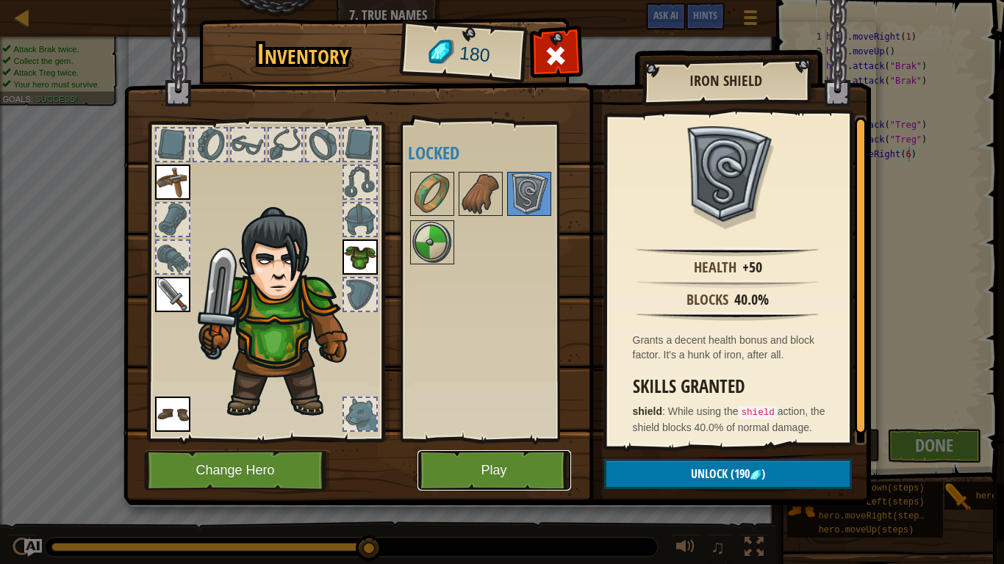
click at [556, 439] on button "Play" at bounding box center [494, 470] width 154 height 40
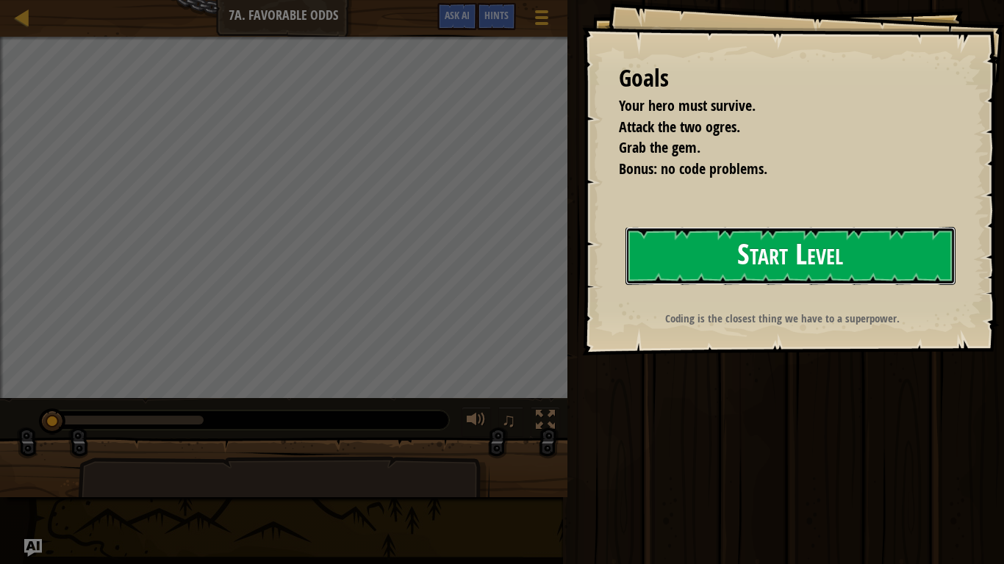
click at [752, 249] on button "Start Level" at bounding box center [790, 256] width 330 height 58
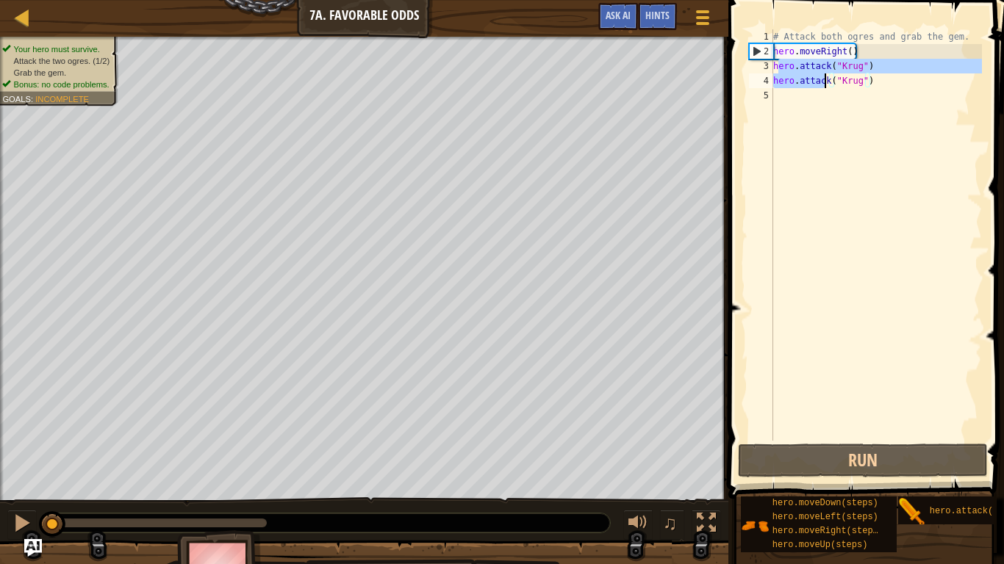
drag, startPoint x: 776, startPoint y: 68, endPoint x: 804, endPoint y: 71, distance: 28.0
click at [804, 71] on div "# Attack both ogres and grab the gem. hero . moveRight ( ) hero . attack ( "[PE…" at bounding box center [876, 249] width 212 height 441
drag, startPoint x: 774, startPoint y: 65, endPoint x: 864, endPoint y: 103, distance: 98.1
click at [864, 103] on div "# Attack both ogres and grab the gem. hero . moveRight ( ) hero . attack ( "[PE…" at bounding box center [876, 249] width 212 height 441
type textarea "hero.attack("Krug")"
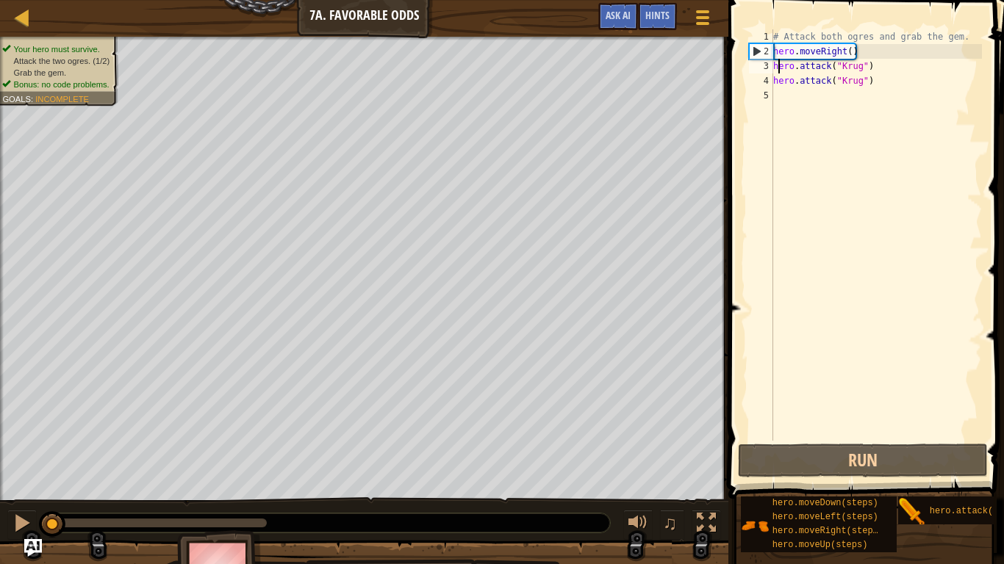
click at [777, 66] on div "# Attack both ogres and grab the gem. hero . moveRight ( ) hero . attack ( "[PE…" at bounding box center [876, 249] width 212 height 441
click at [774, 68] on div "# Attack both ogres and grab the gem. hero . moveRight ( ) hero . attack ( "[PE…" at bounding box center [876, 249] width 212 height 441
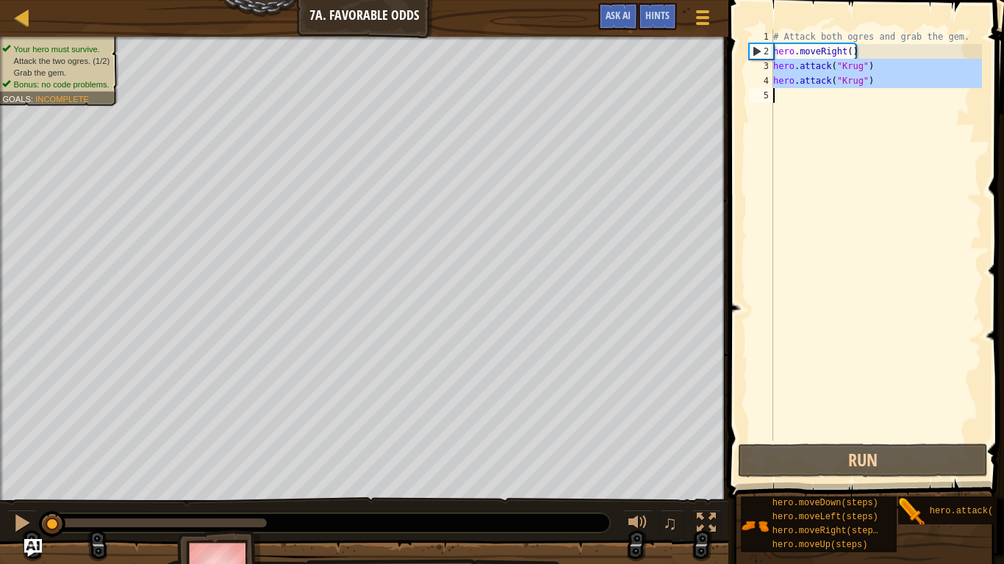
drag, startPoint x: 774, startPoint y: 68, endPoint x: 860, endPoint y: 93, distance: 88.8
click at [860, 93] on div "# Attack both ogres and grab the gem. hero . moveRight ( ) hero . attack ( "[PE…" at bounding box center [876, 249] width 212 height 441
drag, startPoint x: 772, startPoint y: 65, endPoint x: 872, endPoint y: 90, distance: 102.8
click at [872, 90] on div "hero.attack("[PERSON_NAME]") 1 2 3 4 5 # Attack both ogres and grab the gem. he…" at bounding box center [864, 234] width 236 height 411
type textarea "hero.attack("Krug")"
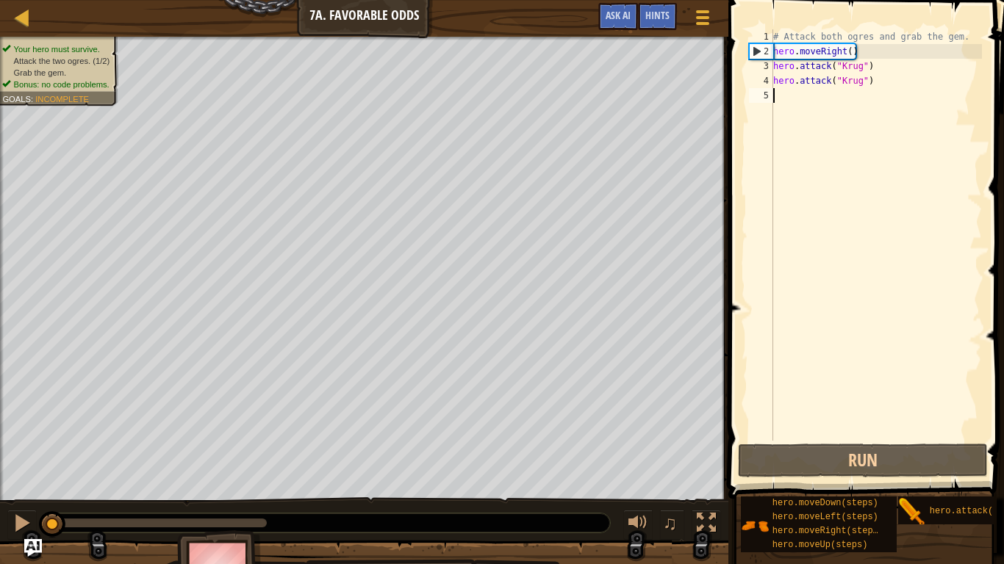
click at [876, 65] on div "# Attack both ogres and grab the gem. hero . moveRight ( ) hero . attack ( "[PE…" at bounding box center [876, 249] width 212 height 441
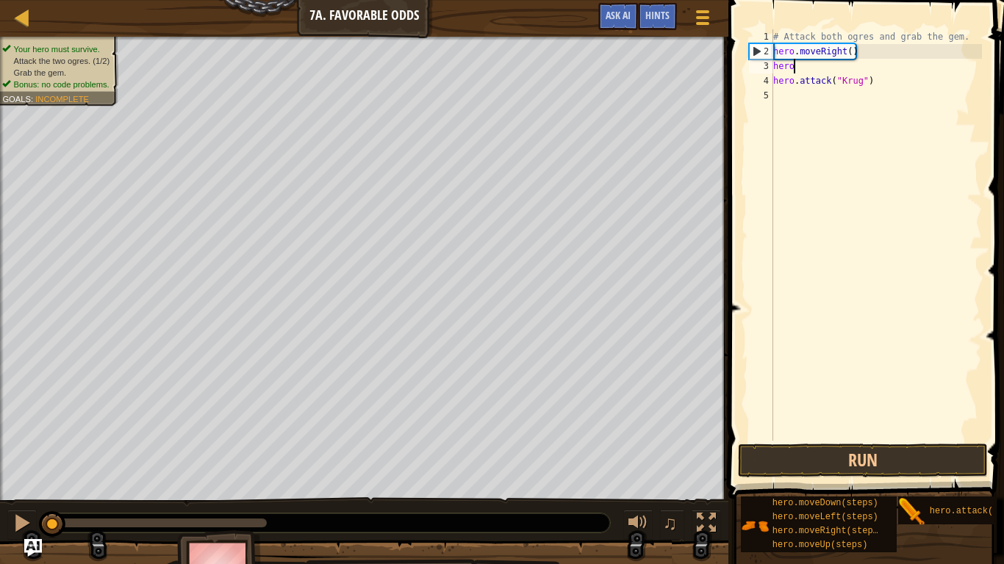
scroll to position [7, 0]
type textarea "h"
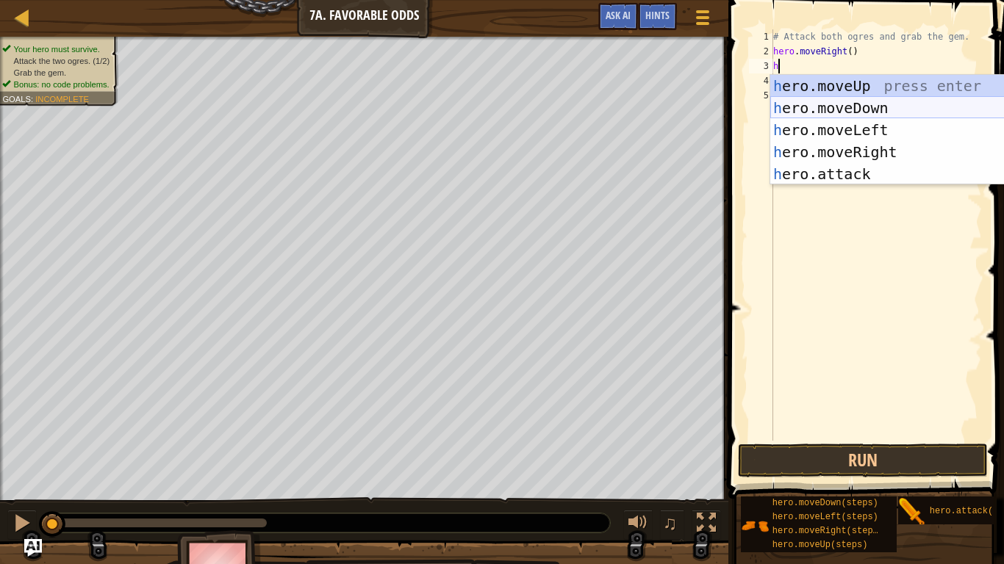
click at [902, 109] on div "h ero.moveUp press enter h ero.moveDown press enter h ero.moveLeft press enter …" at bounding box center [909, 152] width 278 height 154
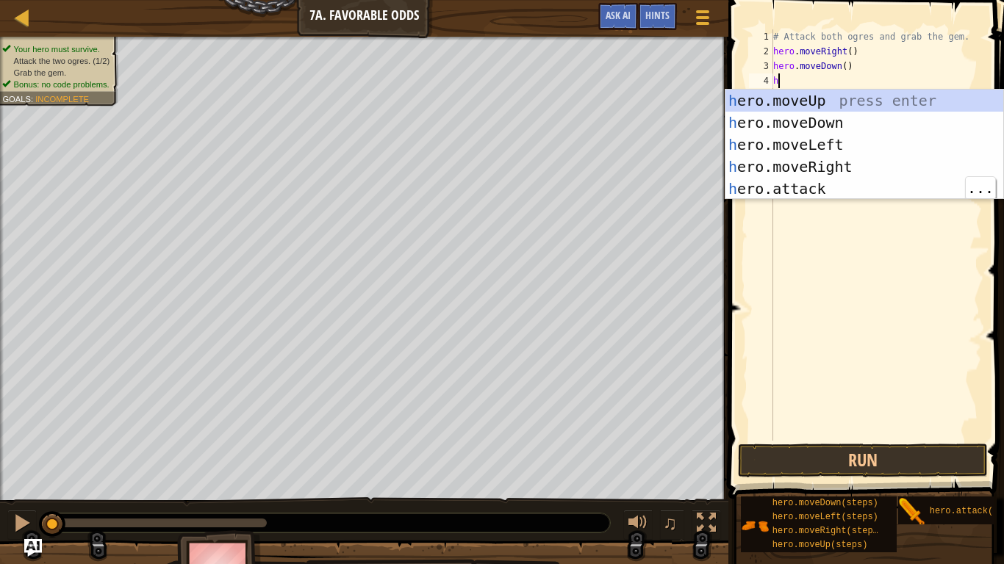
click at [866, 190] on div "h ero.moveUp press enter h ero.moveDown press enter h ero.moveLeft press enter …" at bounding box center [864, 167] width 278 height 154
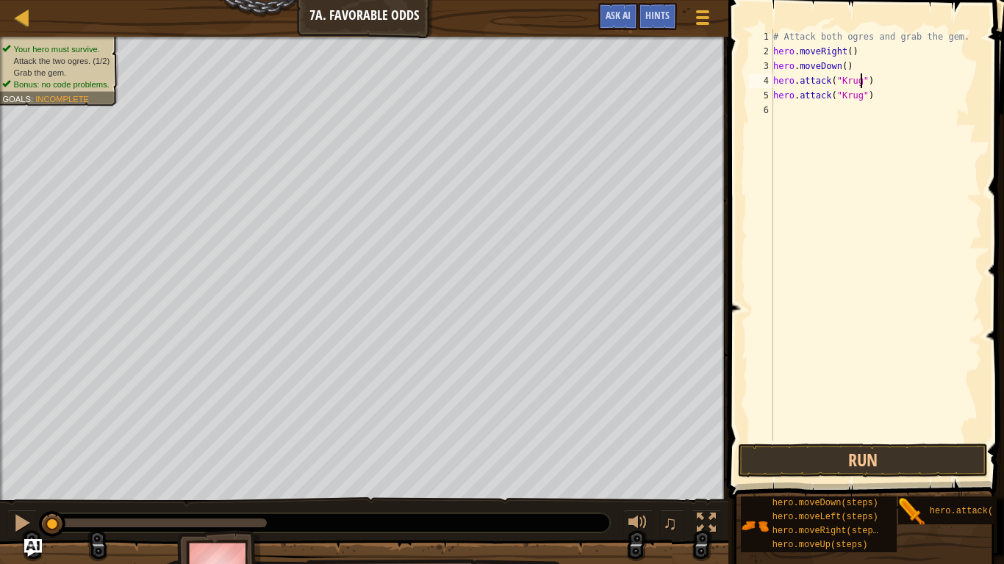
scroll to position [7, 13]
click at [849, 54] on div "# Attack both ogres and grab the gem. hero . moveRight ( ) hero . moveDown ( ) …" at bounding box center [876, 249] width 212 height 441
click at [843, 70] on div "# Attack both ogres and grab the gem. hero . moveRight ( 1 ) hero . moveDown ( …" at bounding box center [876, 249] width 212 height 441
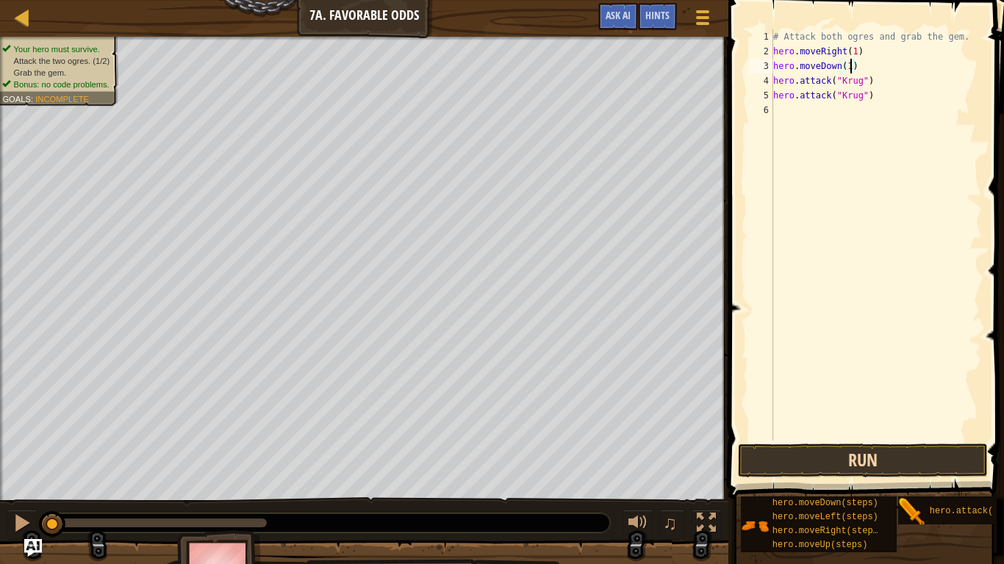
type textarea "hero.moveDown(1)"
click at [929, 439] on button "Run" at bounding box center [863, 461] width 250 height 34
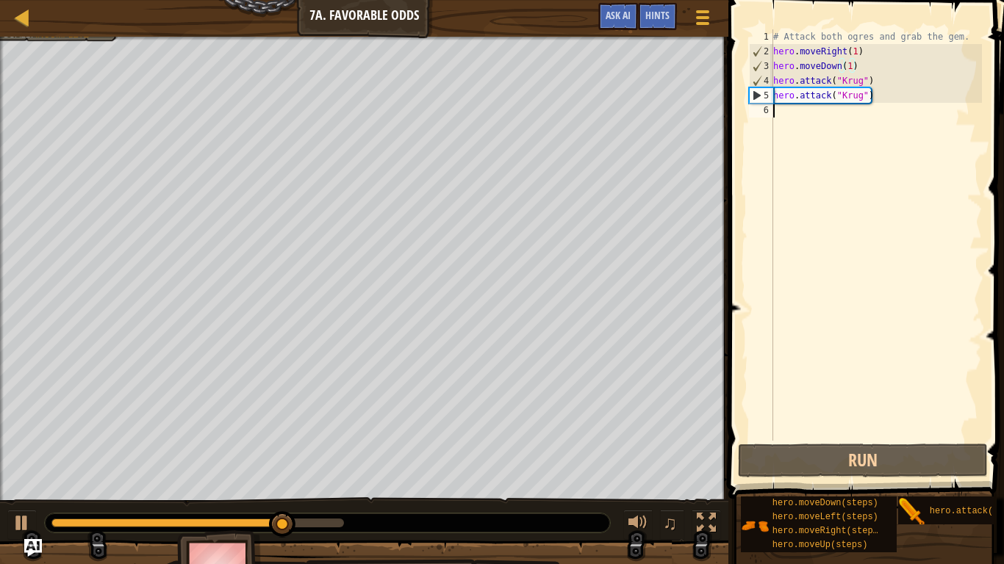
click at [777, 115] on div "# Attack both ogres and grab the gem. hero . moveRight ( 1 ) hero . moveDown ( …" at bounding box center [876, 249] width 212 height 441
type textarea "h"
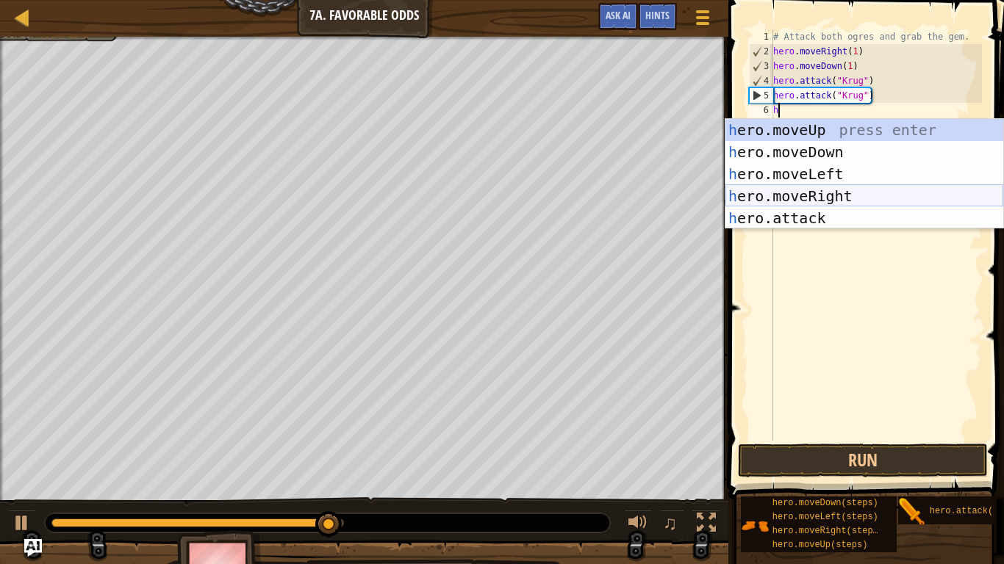
click at [827, 198] on div "h ero.moveUp press enter h ero.moveDown press enter h ero.moveLeft press enter …" at bounding box center [864, 196] width 278 height 154
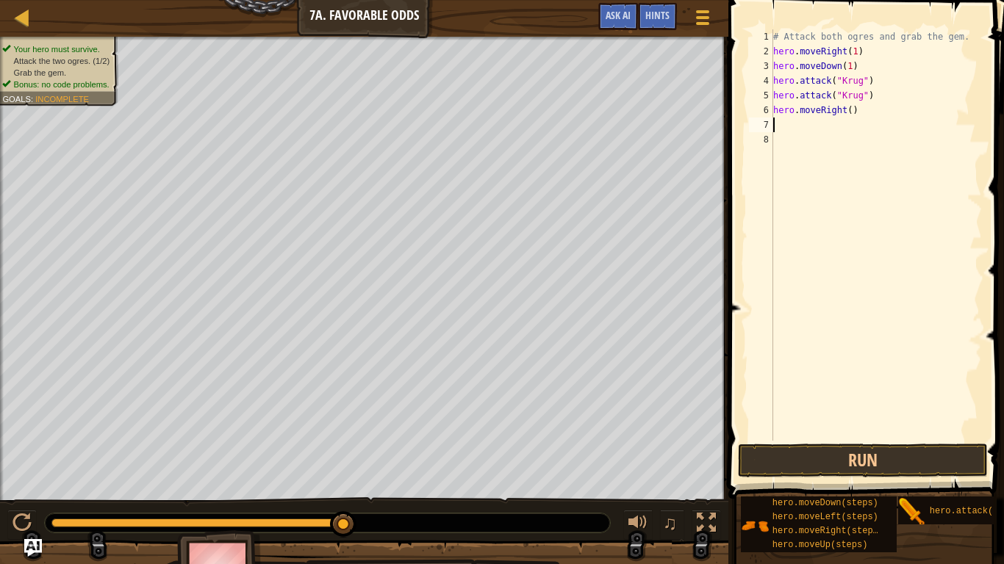
type textarea "h"
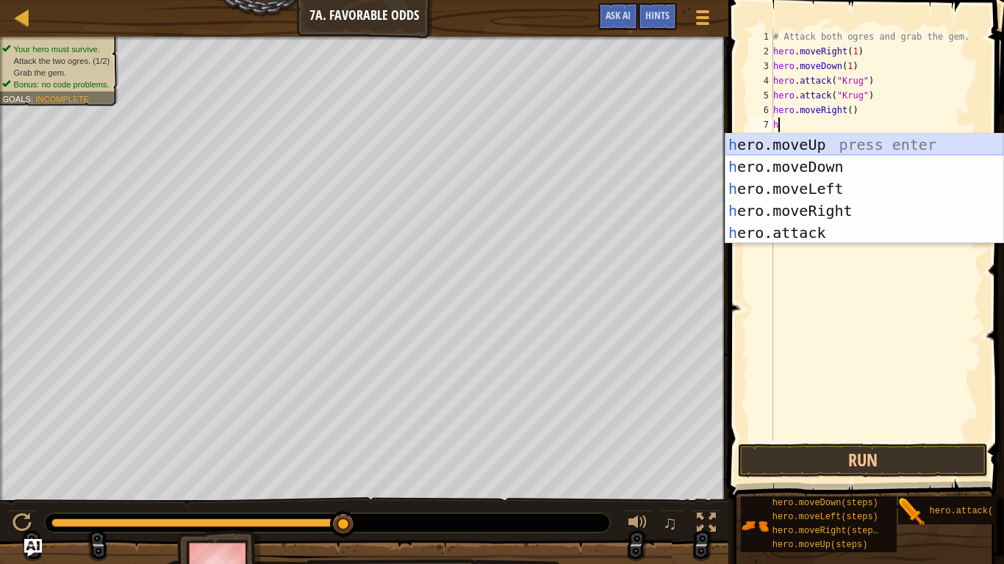
click at [865, 143] on div "h ero.moveUp press enter h ero.moveDown press enter h ero.moveLeft press enter …" at bounding box center [864, 211] width 278 height 154
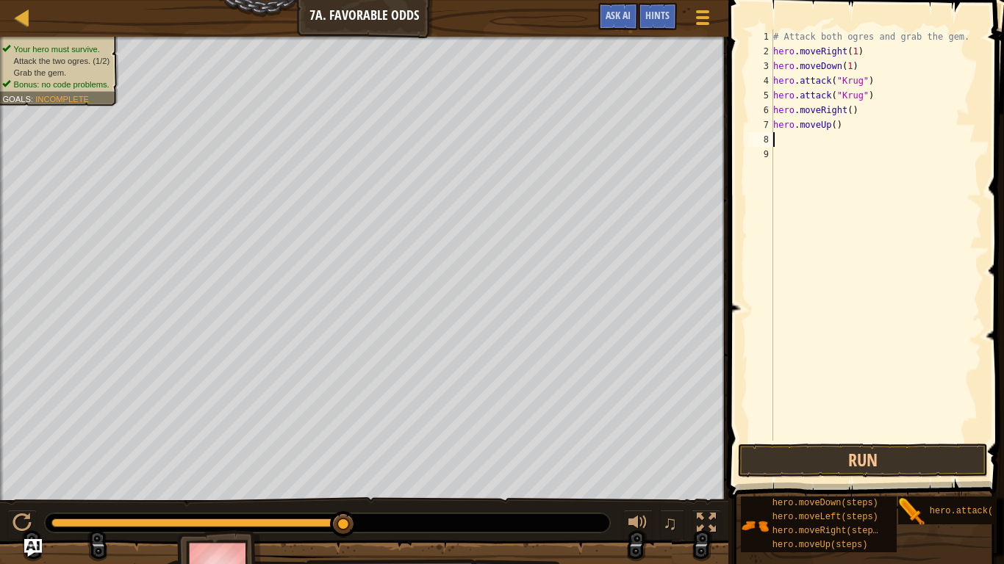
click at [835, 126] on div "# Attack both ogres and grab the gem. hero . moveRight ( 1 ) hero . moveDown ( …" at bounding box center [876, 249] width 212 height 441
click at [849, 110] on div "# Attack both ogres and grab the gem. hero . moveRight ( 1 ) hero . moveDown ( …" at bounding box center [876, 249] width 212 height 441
type textarea "hero.moveRight(1)"
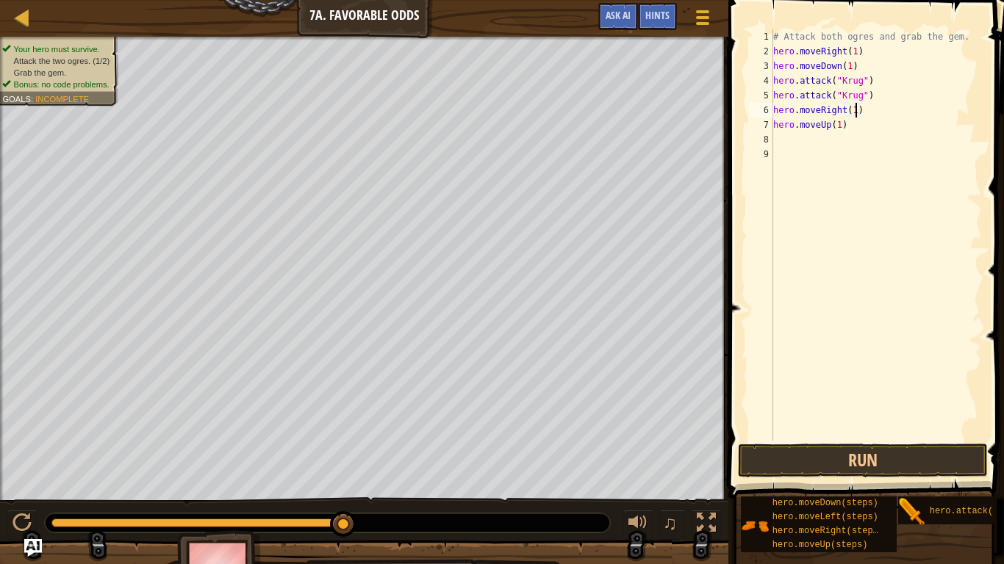
click at [780, 140] on div "# Attack both ogres and grab the gem. hero . moveRight ( 1 ) hero . moveDown ( …" at bounding box center [876, 249] width 212 height 441
type textarea "h"
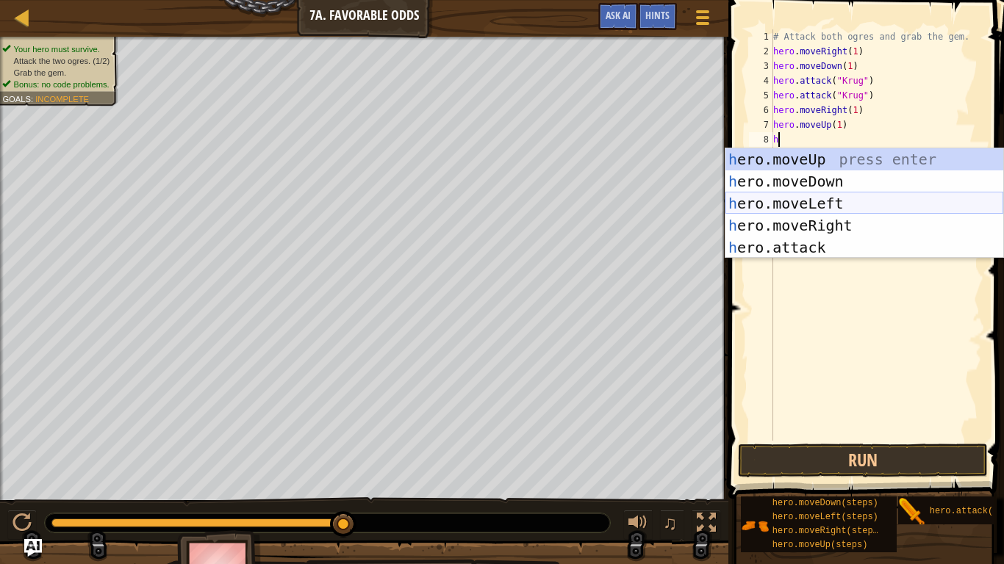
click at [849, 201] on div "h ero.moveUp press enter h ero.moveDown press enter h ero.moveLeft press enter …" at bounding box center [864, 225] width 278 height 154
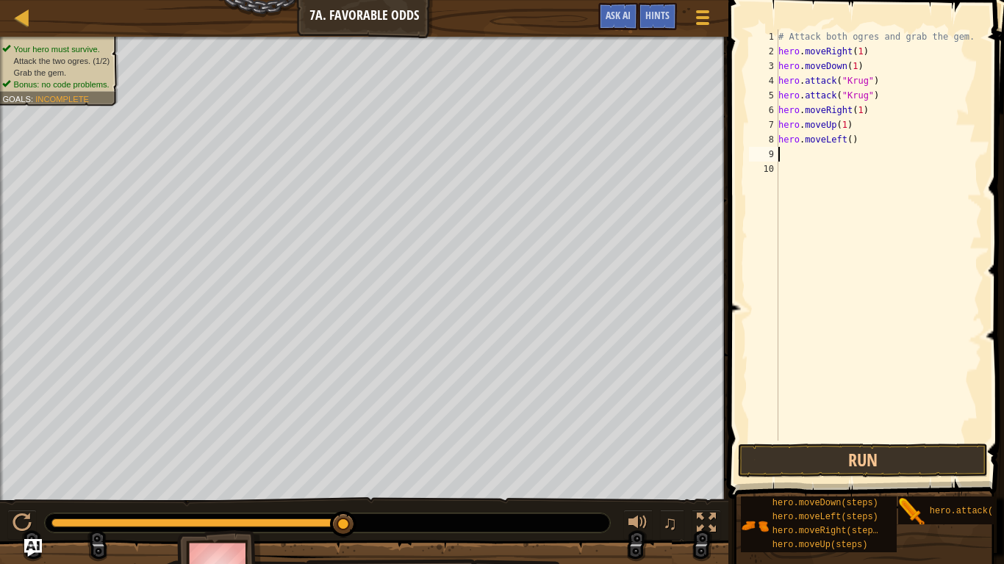
click at [852, 145] on div "# Attack both ogres and grab the gem. hero . moveRight ( 1 ) hero . moveDown ( …" at bounding box center [878, 249] width 206 height 441
type textarea "hero.moveLeft(1)"
click at [810, 153] on div "# Attack both ogres and grab the gem. hero . moveRight ( 1 ) hero . moveDown ( …" at bounding box center [878, 249] width 206 height 441
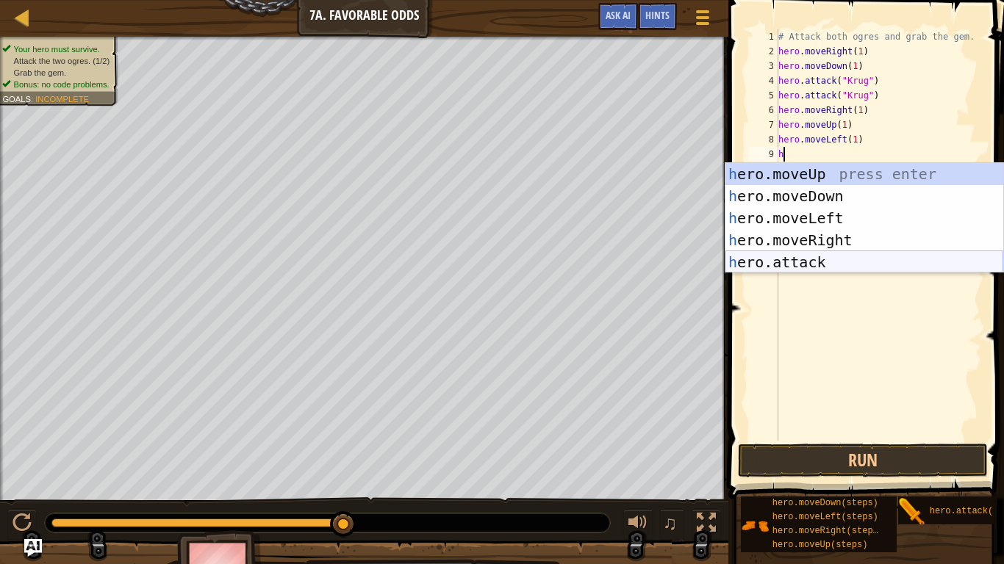
click at [864, 267] on div "h ero.moveUp press enter h ero.moveDown press enter h ero.moveLeft press enter …" at bounding box center [864, 240] width 278 height 154
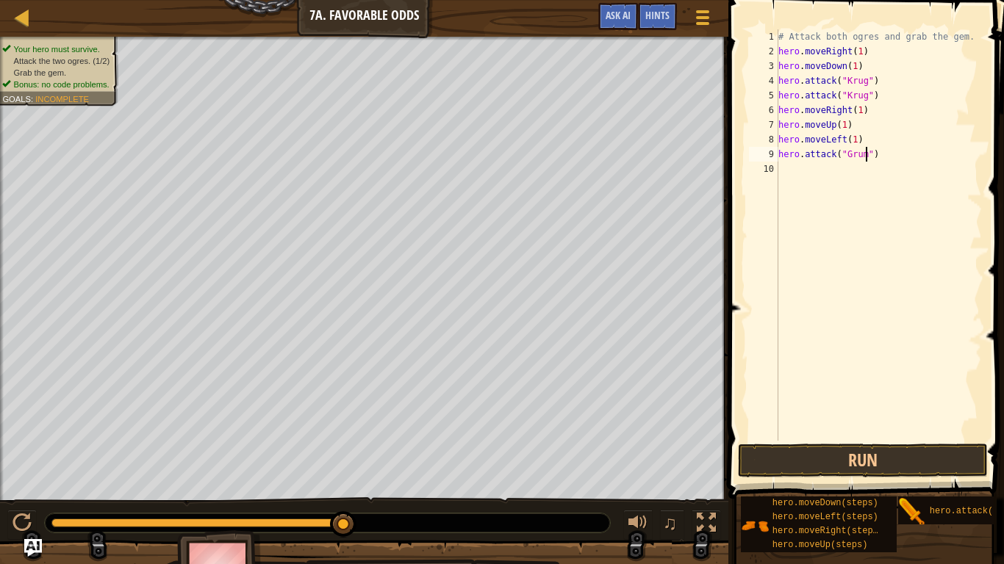
type textarea "hero.attack("Grump")"
click at [869, 165] on div "# Attack both ogres and grab the gem. hero . moveRight ( 1 ) hero . moveDown ( …" at bounding box center [878, 249] width 206 height 441
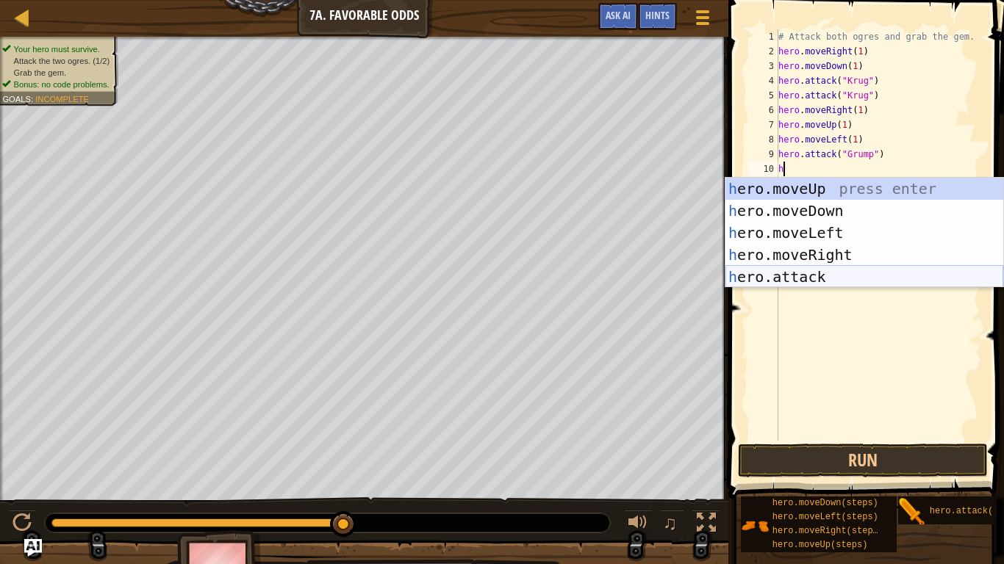
click at [885, 283] on div "h ero.moveUp press enter h ero.moveDown press enter h ero.moveLeft press enter …" at bounding box center [864, 255] width 278 height 154
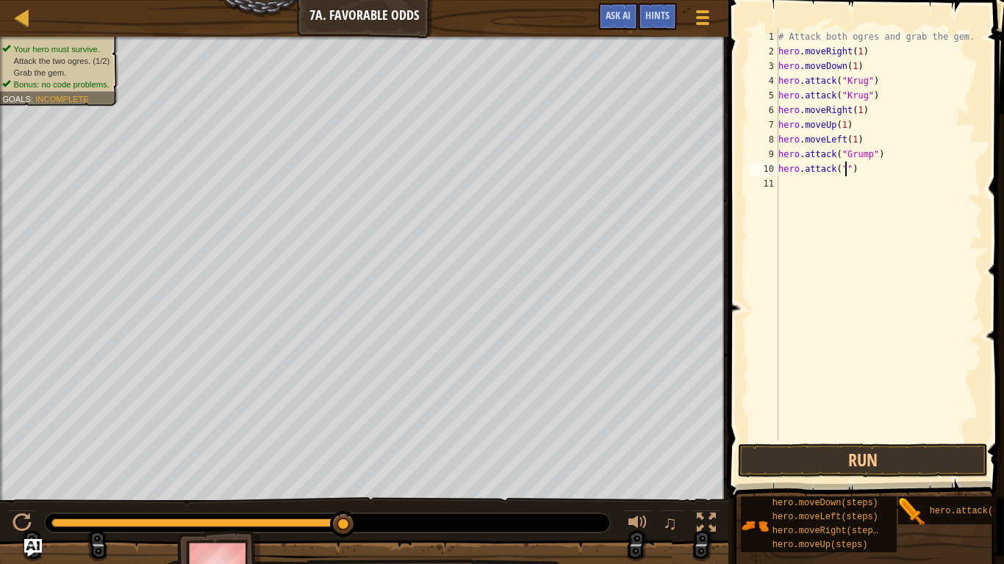
scroll to position [7, 11]
type textarea "hero.attack("Grump")"
click at [810, 192] on div "# Attack both ogres and grab the gem. hero . moveRight ( 1 ) hero . moveDown ( …" at bounding box center [878, 249] width 206 height 441
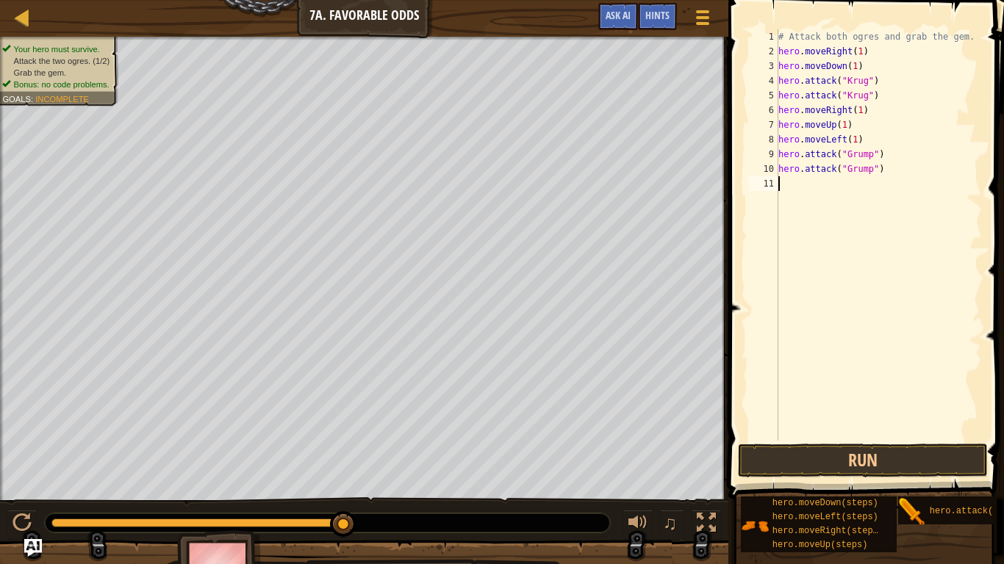
type textarea "h"
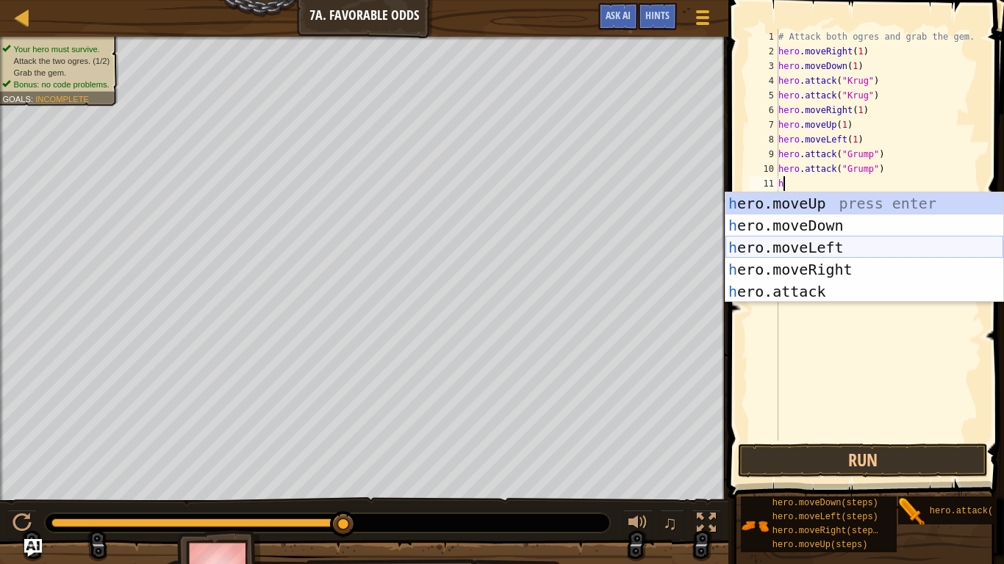
click at [852, 247] on div "h ero.moveUp press enter h ero.moveDown press enter h ero.moveLeft press enter …" at bounding box center [864, 269] width 278 height 154
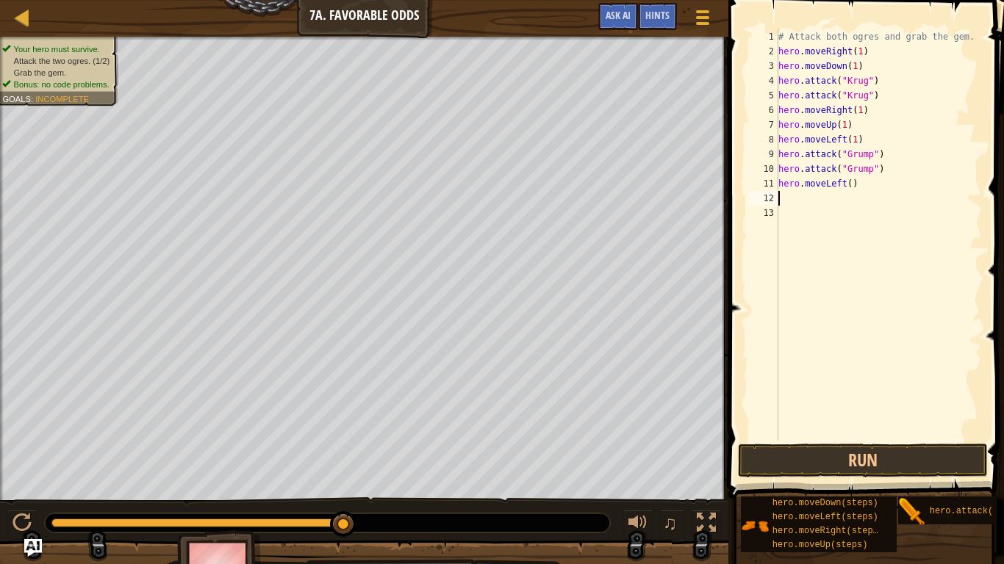
click at [852, 186] on div "# Attack both ogres and grab the gem. hero . moveRight ( 1 ) hero . moveDown ( …" at bounding box center [878, 249] width 206 height 441
type textarea "hero.moveLeft(3)"
click at [895, 439] on button "Run" at bounding box center [863, 461] width 250 height 34
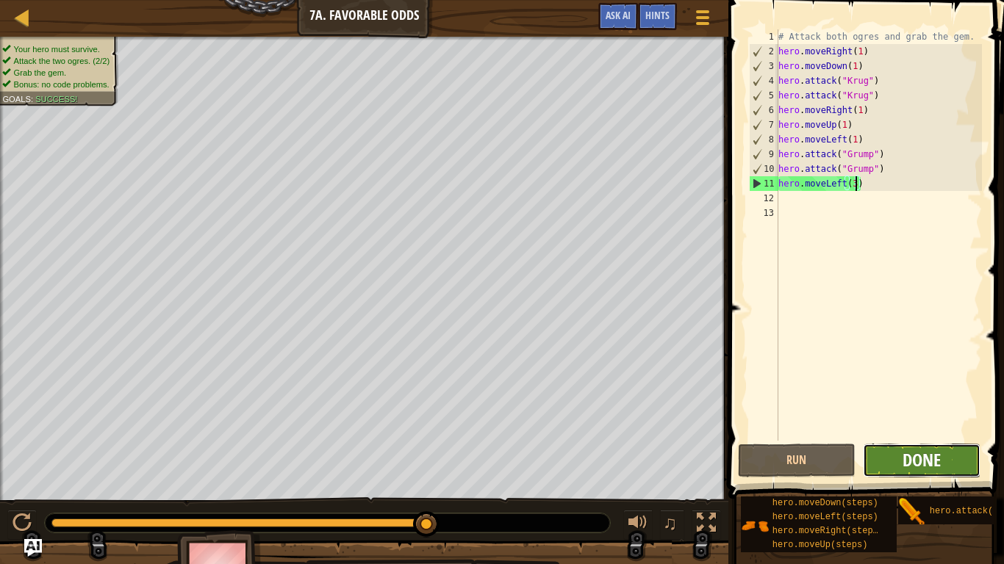
click at [913, 439] on span "Done" at bounding box center [921, 460] width 38 height 24
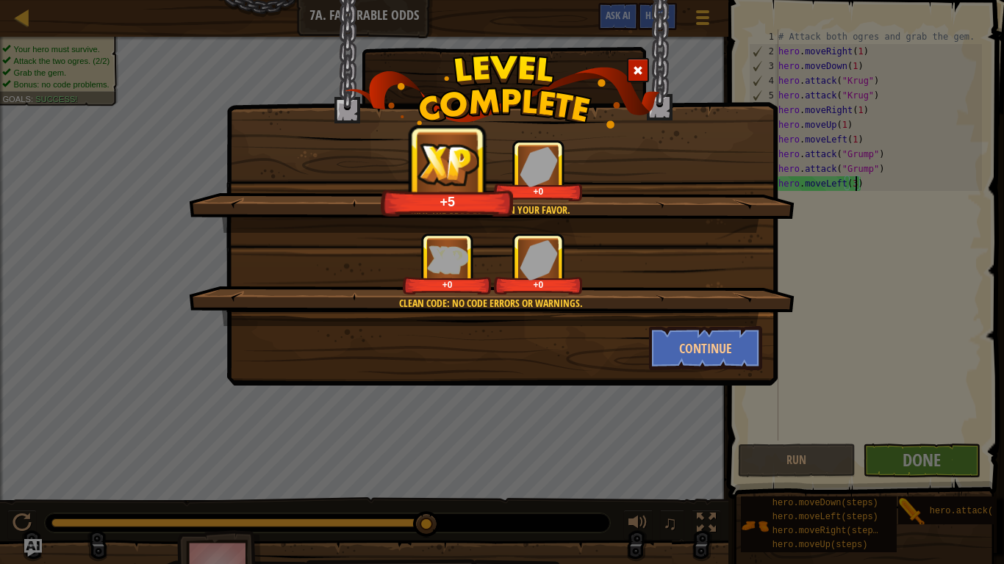
click at [112, 397] on div "May the odds be ever in your favor. +5 +0 Clean code: no code errors or warning…" at bounding box center [502, 282] width 1004 height 564
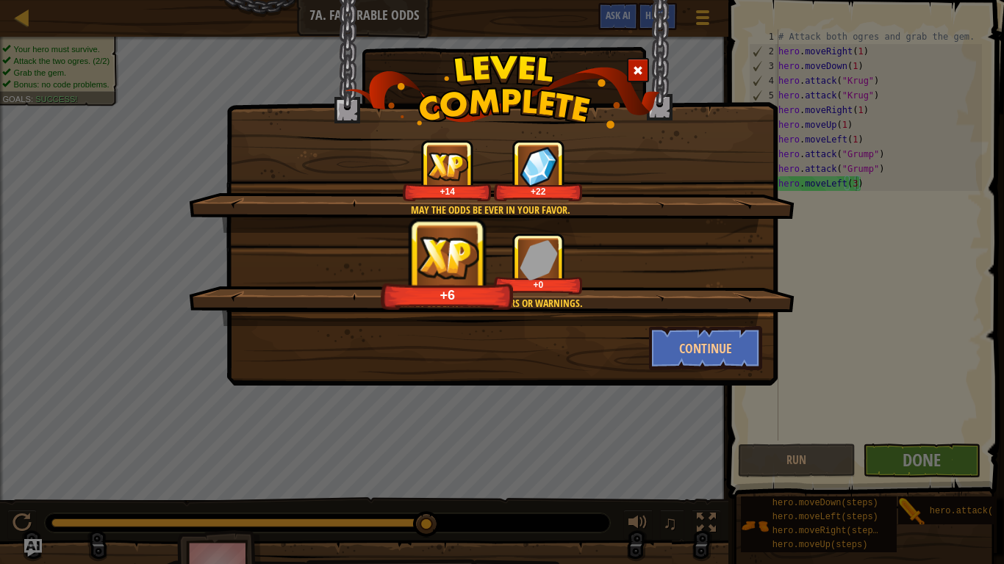
click at [1, 6] on div "May the odds be ever in your favor. +14 +22 Clean code: no code errors or warni…" at bounding box center [502, 282] width 1004 height 564
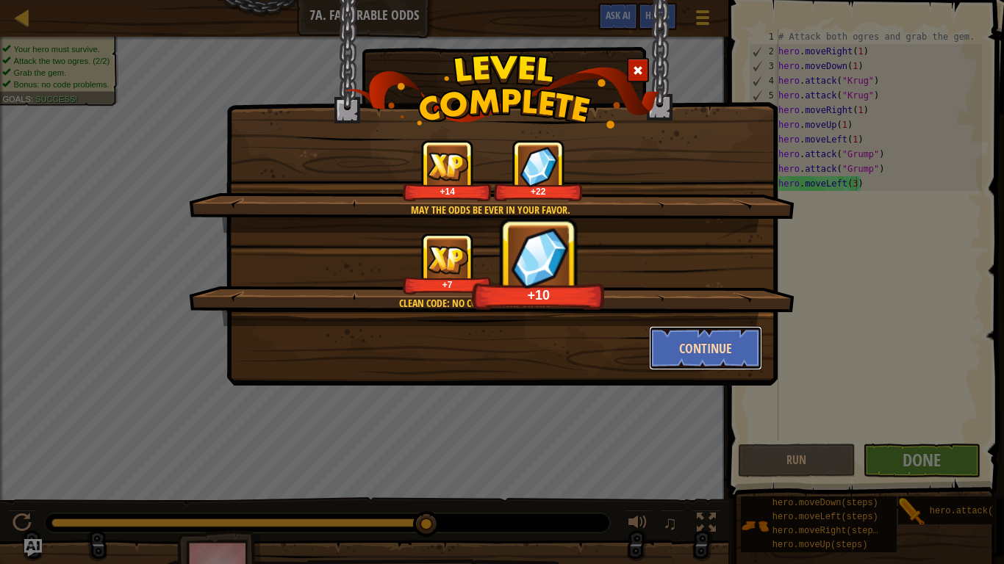
click at [691, 346] on button "Continue" at bounding box center [706, 348] width 114 height 44
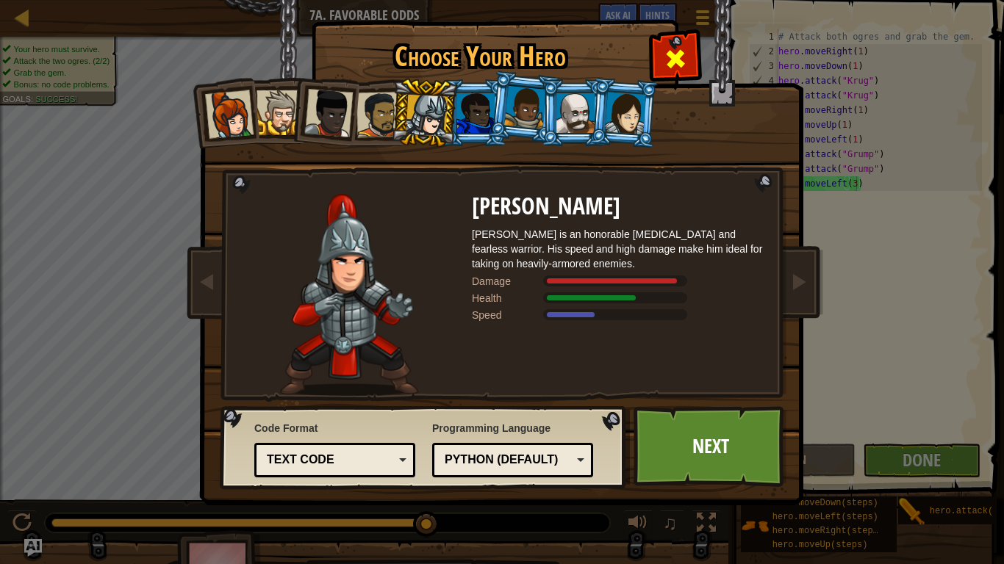
click at [680, 48] on span at bounding box center [675, 59] width 24 height 24
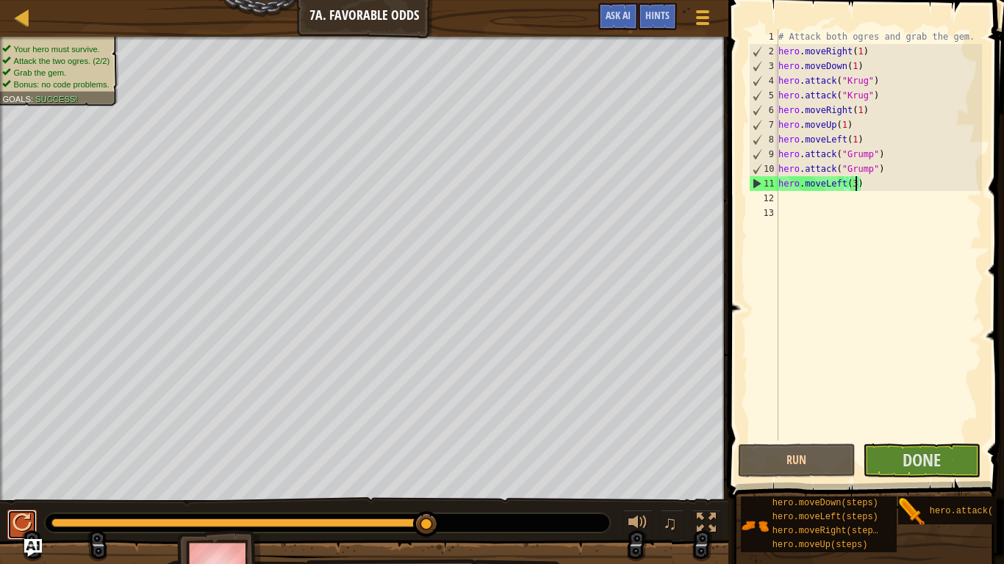
click at [21, 439] on div at bounding box center [21, 523] width 19 height 19
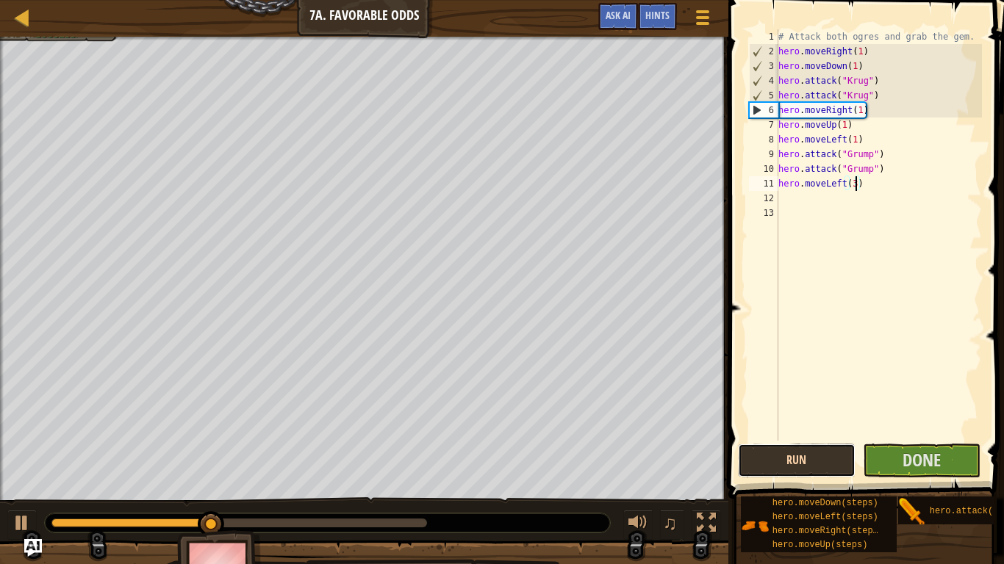
click at [815, 439] on button "Run" at bounding box center [797, 461] width 118 height 34
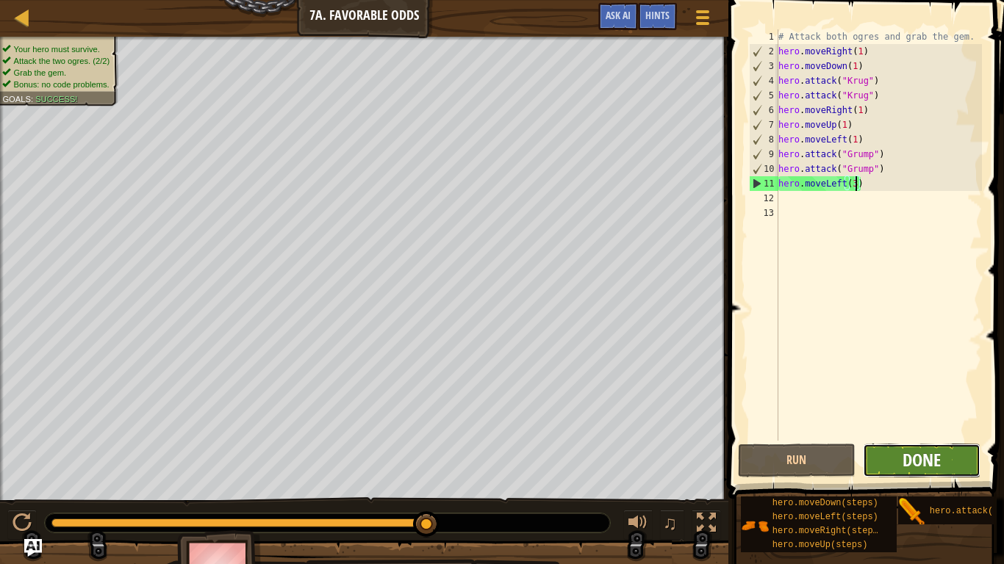
click at [935, 439] on span "Done" at bounding box center [921, 460] width 38 height 24
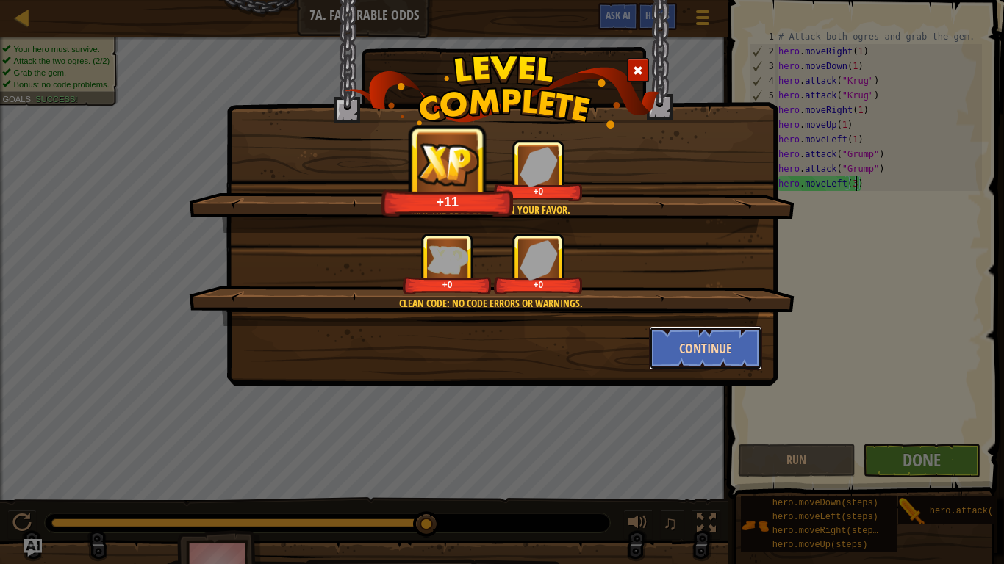
click at [735, 344] on button "Continue" at bounding box center [706, 348] width 114 height 44
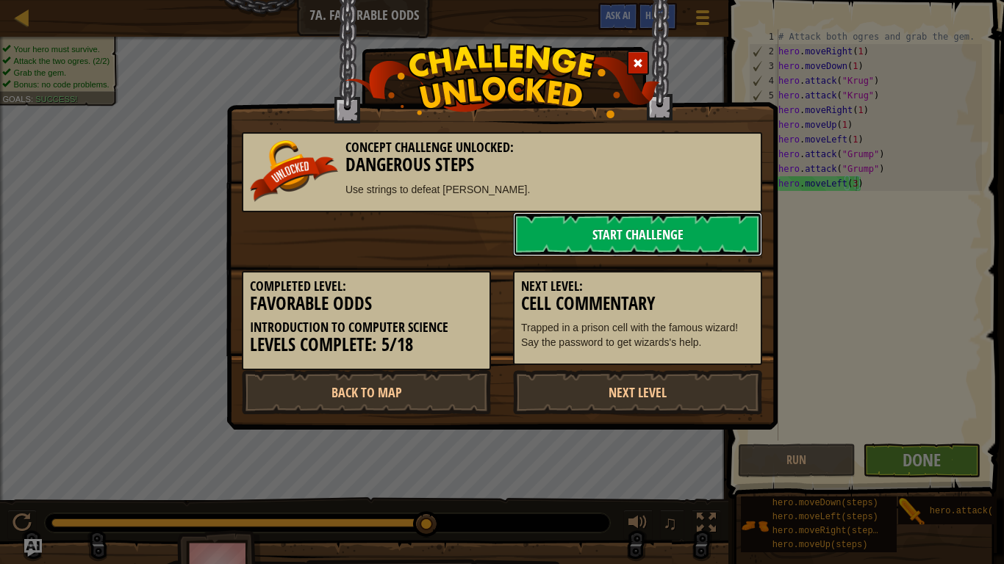
click at [728, 238] on link "Start Challenge" at bounding box center [637, 234] width 249 height 44
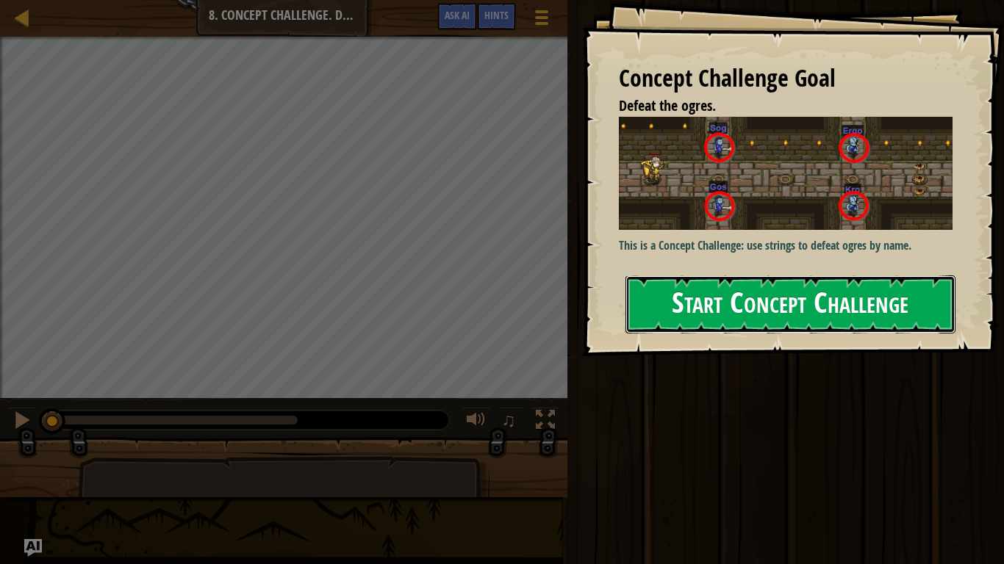
click at [843, 301] on button "Start Concept Challenge" at bounding box center [790, 305] width 330 height 58
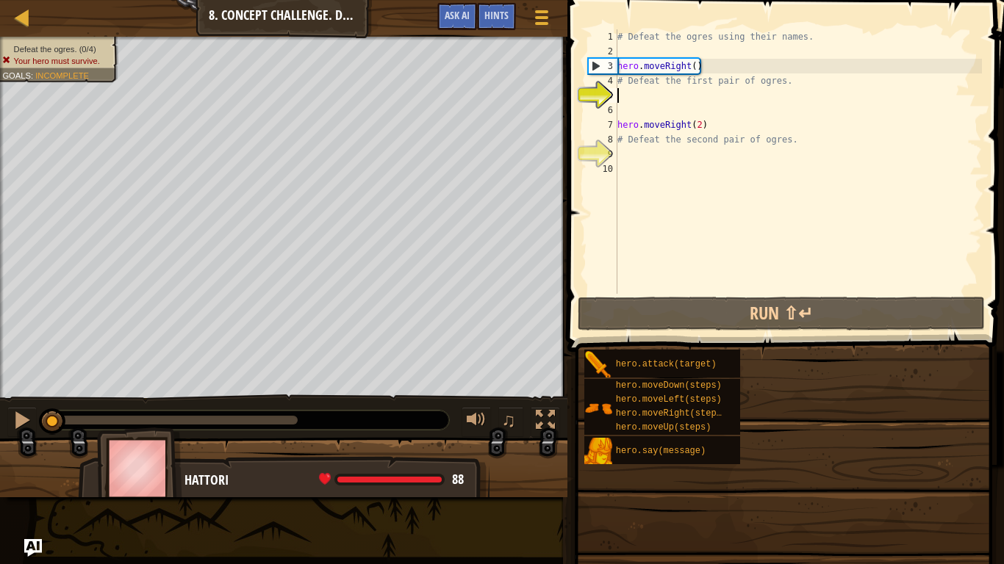
click at [28, 30] on div "Map Introduction to Computer Science 8. Concept Challenge. Dangerous Steps Game…" at bounding box center [283, 18] width 567 height 37
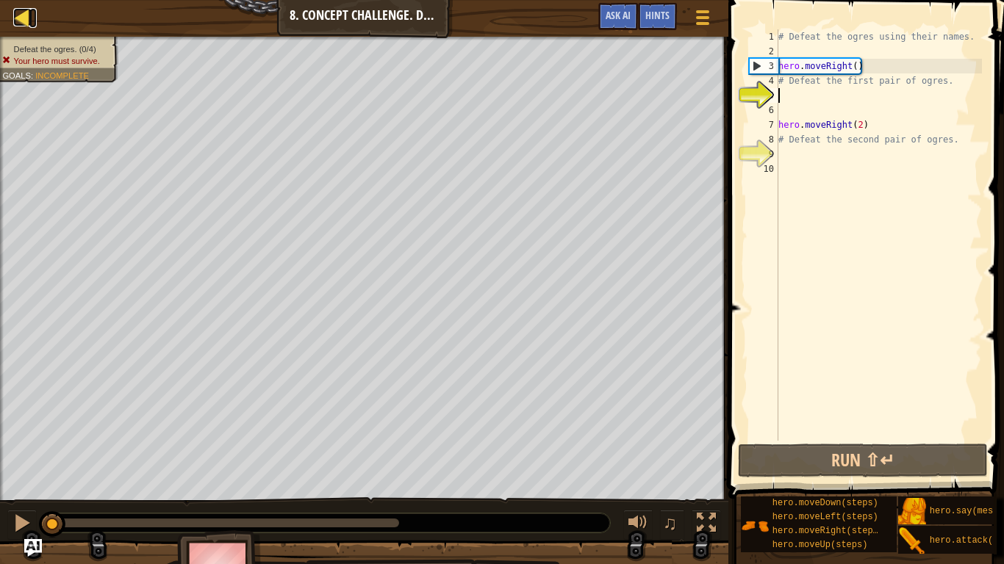
click at [18, 22] on div at bounding box center [22, 17] width 18 height 18
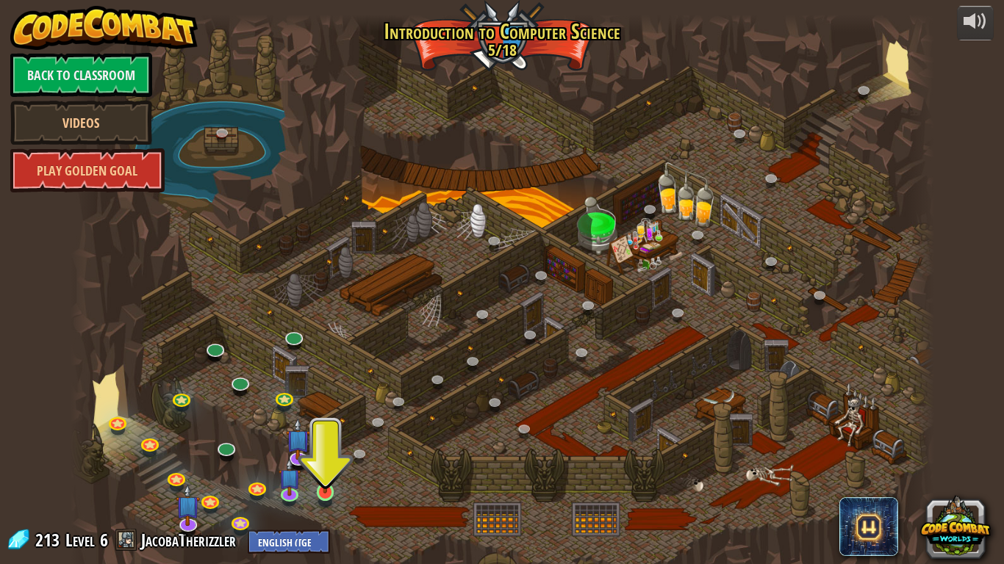
click at [333, 439] on img at bounding box center [325, 469] width 22 height 50
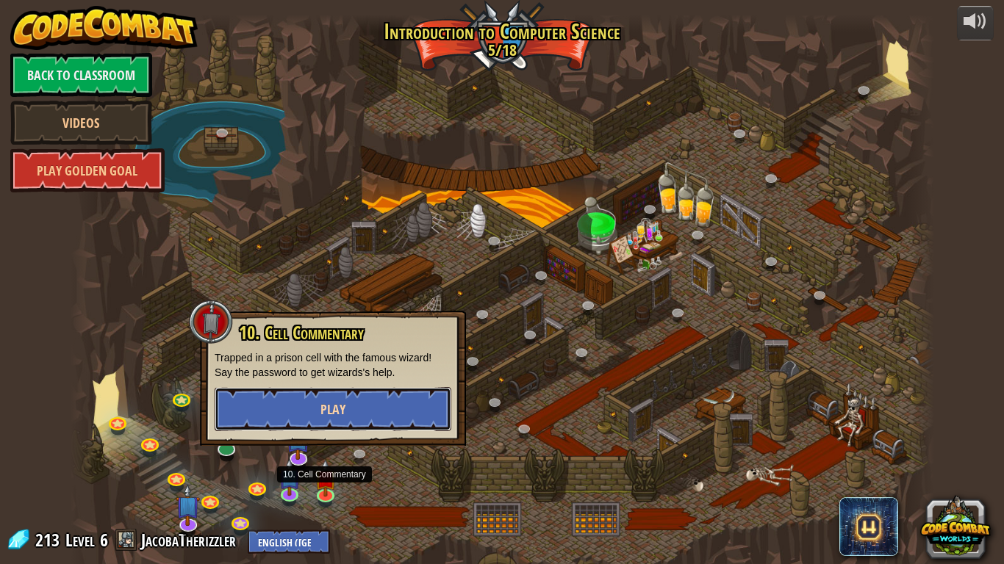
click at [389, 412] on button "Play" at bounding box center [333, 409] width 237 height 44
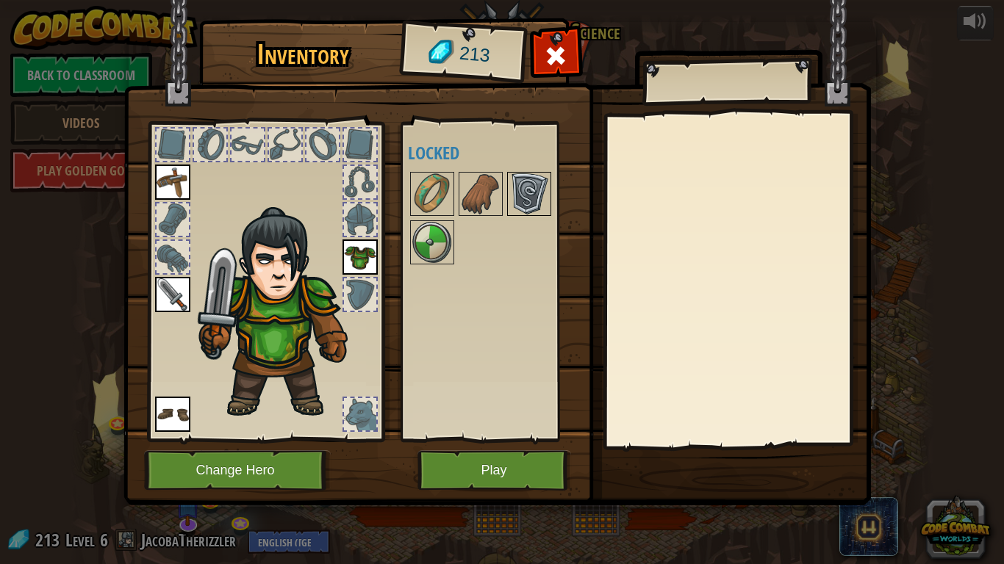
click at [508, 195] on img at bounding box center [528, 193] width 41 height 41
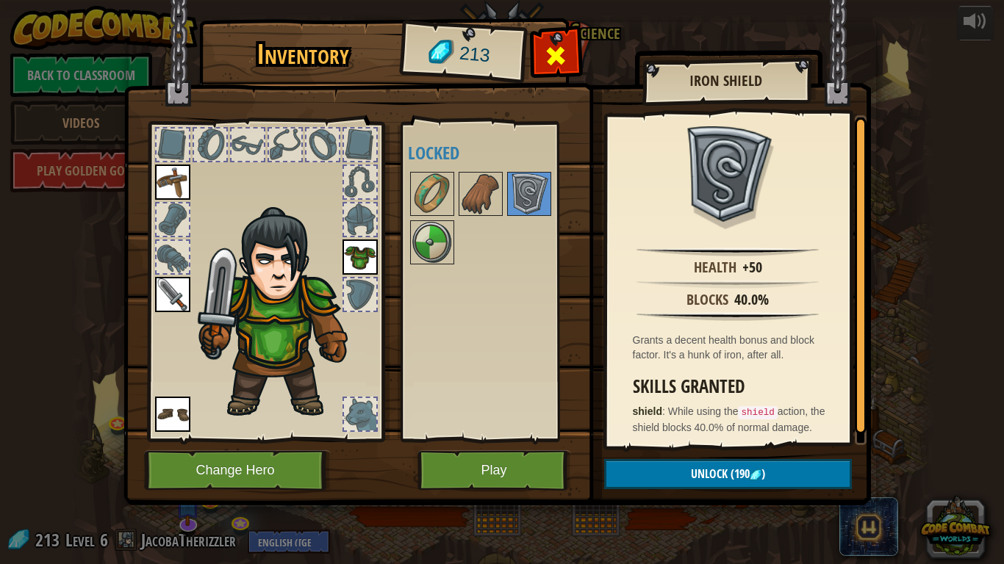
click at [548, 68] on span at bounding box center [556, 56] width 24 height 24
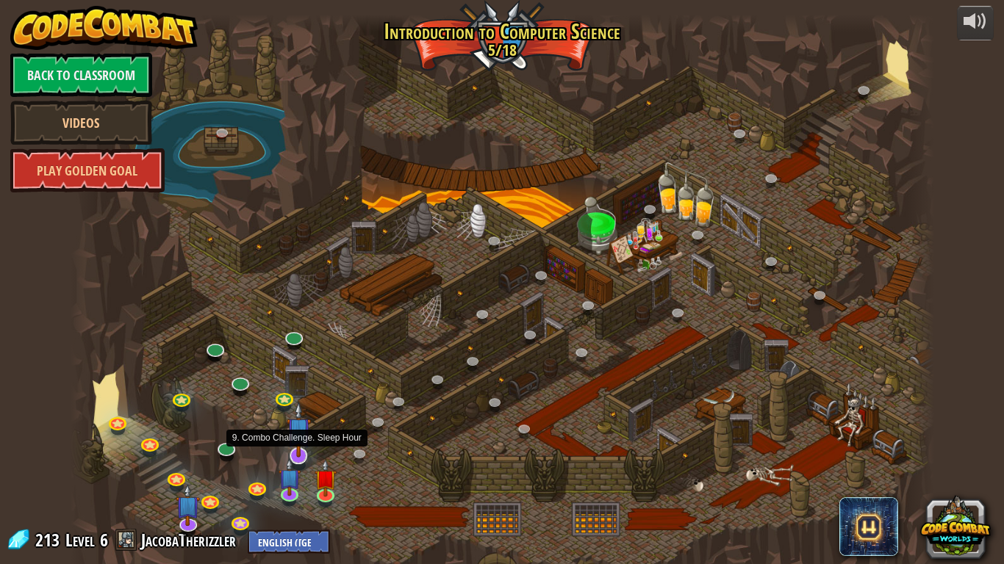
click at [299, 439] on img at bounding box center [299, 430] width 24 height 56
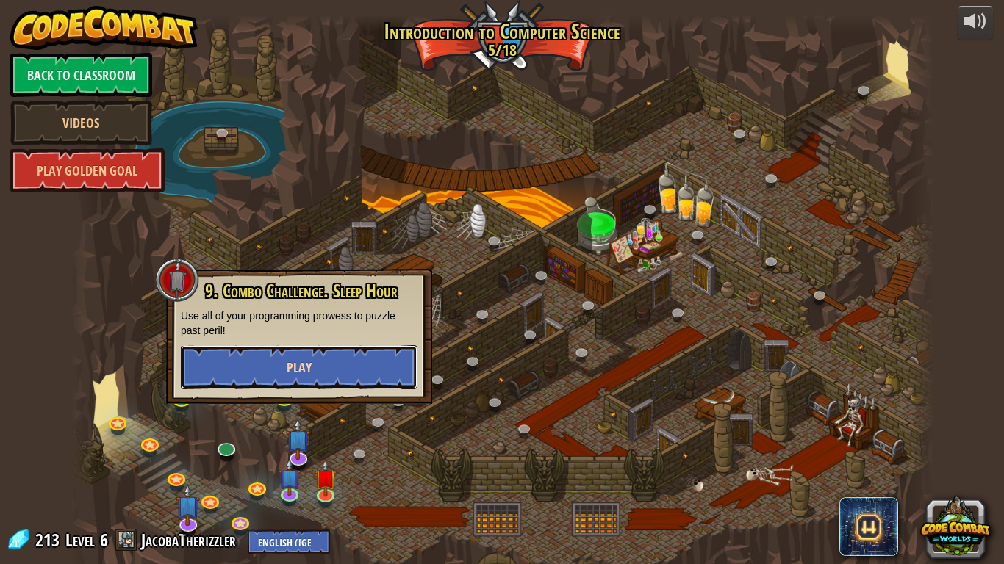
click at [348, 373] on button "Play" at bounding box center [299, 367] width 237 height 44
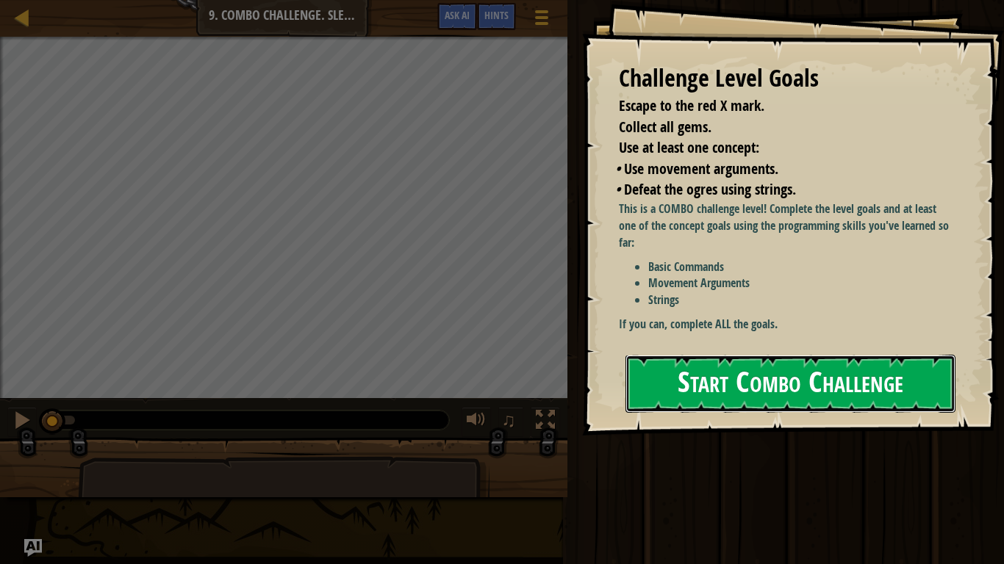
click at [713, 393] on button "Start Combo Challenge" at bounding box center [790, 384] width 330 height 58
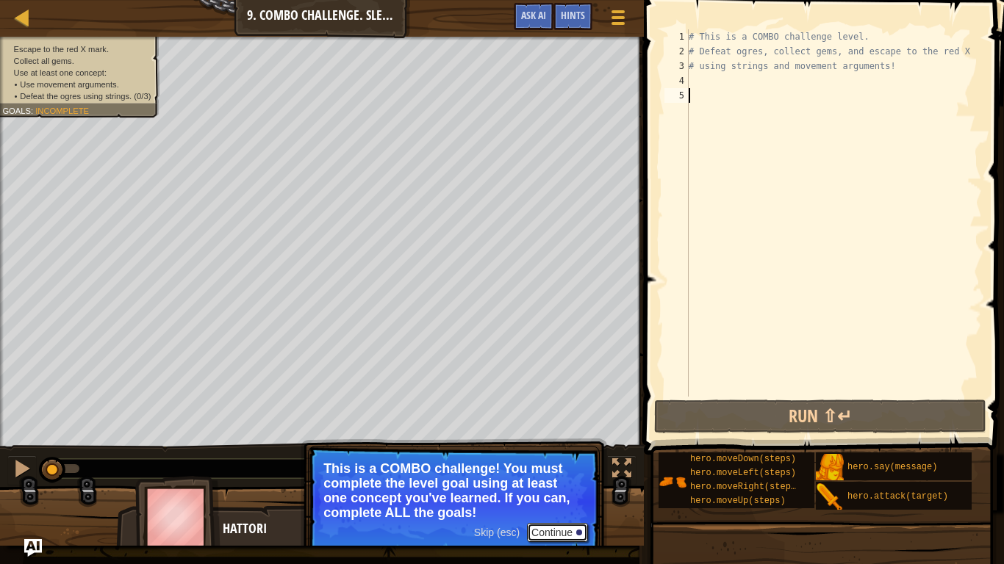
click at [529, 439] on button "Continue" at bounding box center [557, 532] width 61 height 19
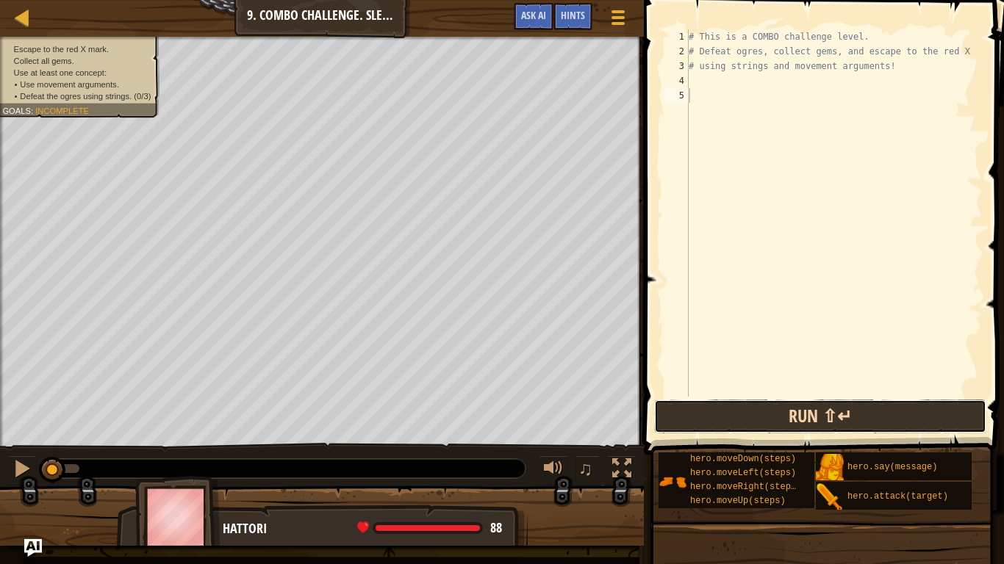
click at [938, 414] on button "Run ⇧↵" at bounding box center [820, 417] width 332 height 34
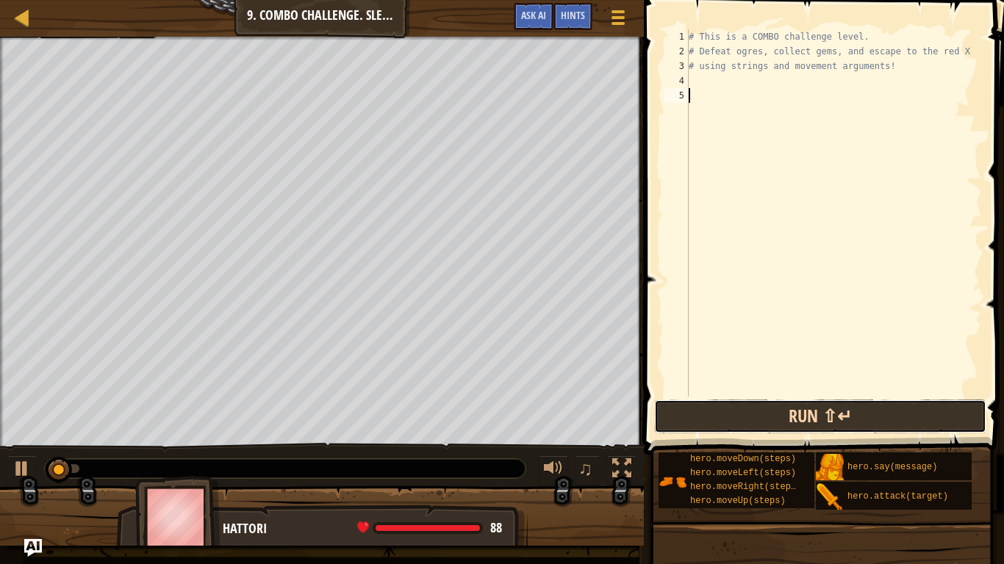
click at [938, 414] on button "Run ⇧↵" at bounding box center [820, 417] width 332 height 34
click at [938, 414] on button "Running" at bounding box center [820, 417] width 332 height 34
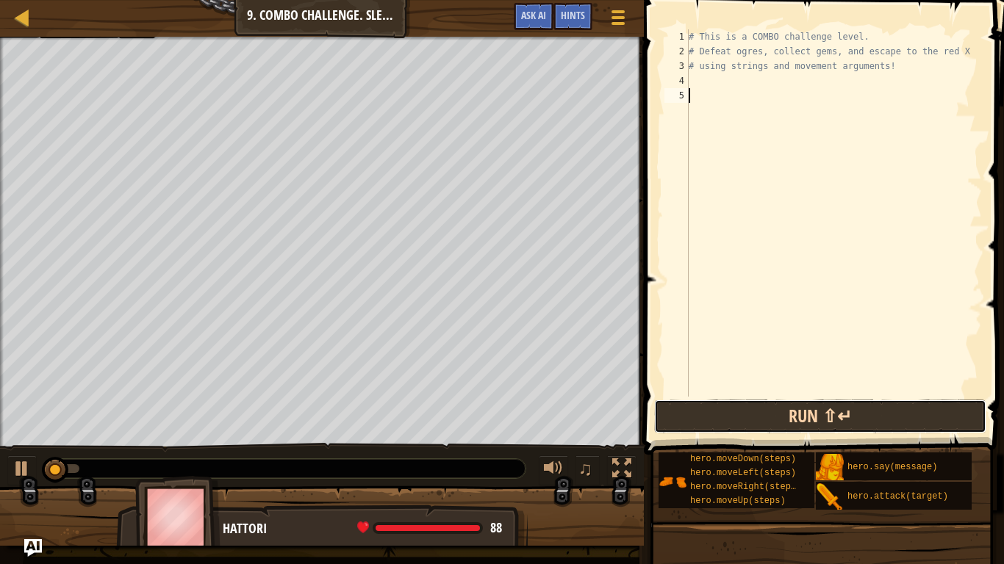
click at [938, 414] on button "Run ⇧↵" at bounding box center [820, 417] width 332 height 34
click at [938, 414] on button "Running" at bounding box center [820, 417] width 332 height 34
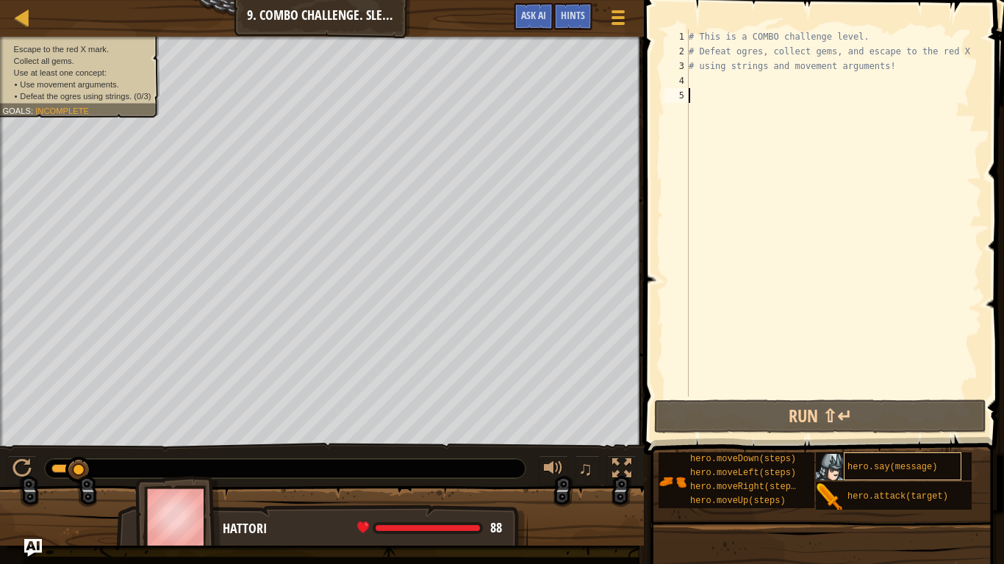
click at [903, 439] on span "hero.say(message)" at bounding box center [892, 467] width 90 height 10
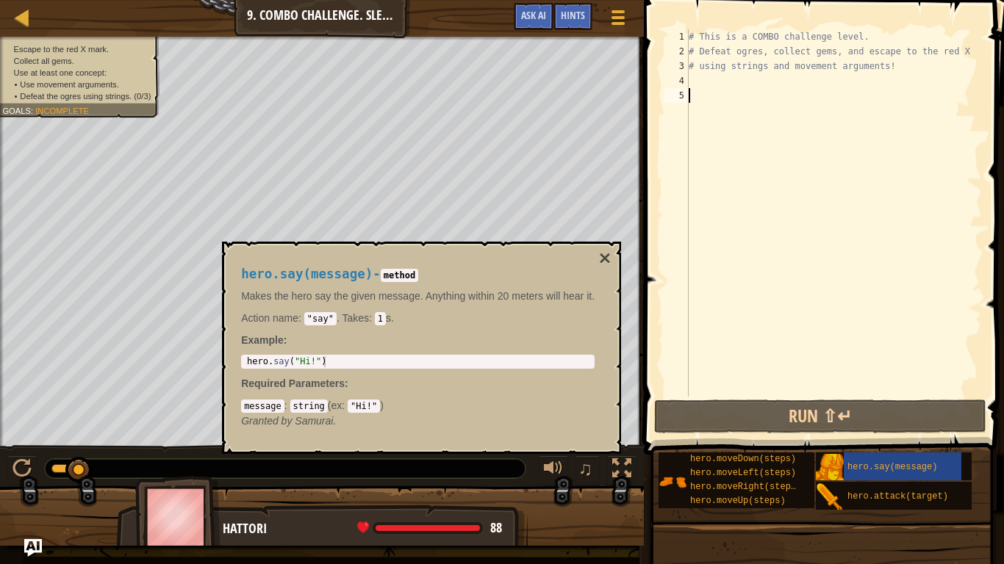
click at [551, 369] on div "1 hero . say ( "Hi!" ) הההההההההההההההההההההההההההההההההההההההההההההההההההההההה…" at bounding box center [417, 362] width 353 height 14
click at [858, 439] on span "hero.say(message)" at bounding box center [892, 467] width 90 height 10
type textarea "hero.say(message)"
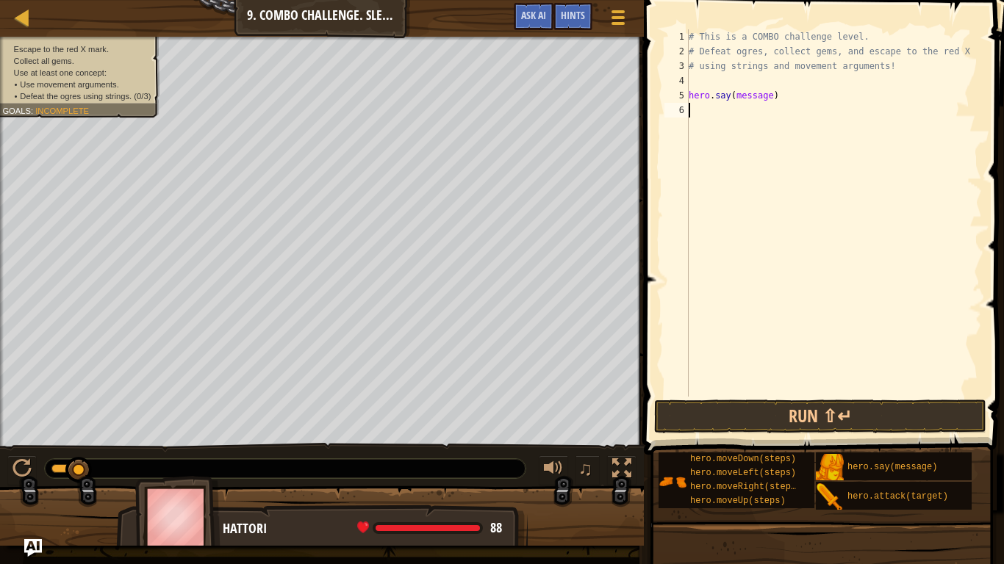
click at [772, 103] on div "# This is a COMBO challenge level. # Defeat [PERSON_NAME], collect gems, and es…" at bounding box center [833, 227] width 296 height 397
click at [774, 93] on div "# This is a COMBO challenge level. # Defeat [PERSON_NAME], collect gems, and es…" at bounding box center [833, 227] width 296 height 397
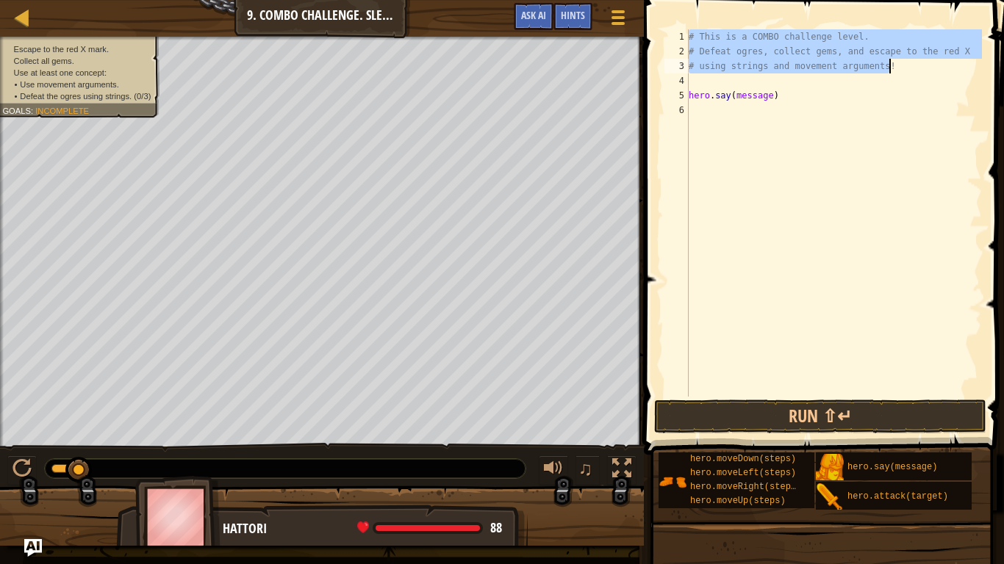
drag, startPoint x: 688, startPoint y: 37, endPoint x: 886, endPoint y: 65, distance: 199.7
click at [886, 65] on div "# This is a COMBO challenge level. # Defeat [PERSON_NAME], collect gems, and es…" at bounding box center [833, 227] width 296 height 397
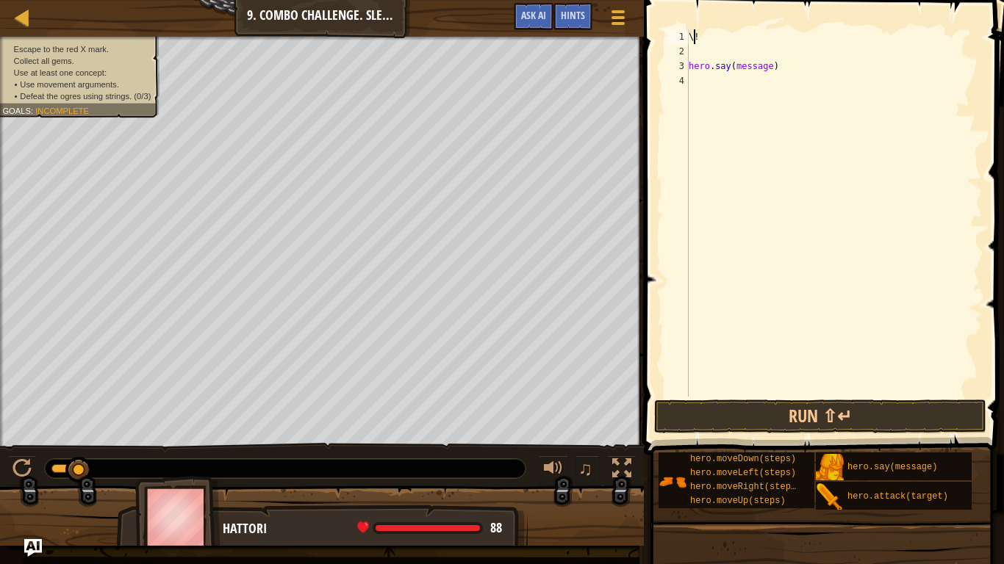
scroll to position [7, 1]
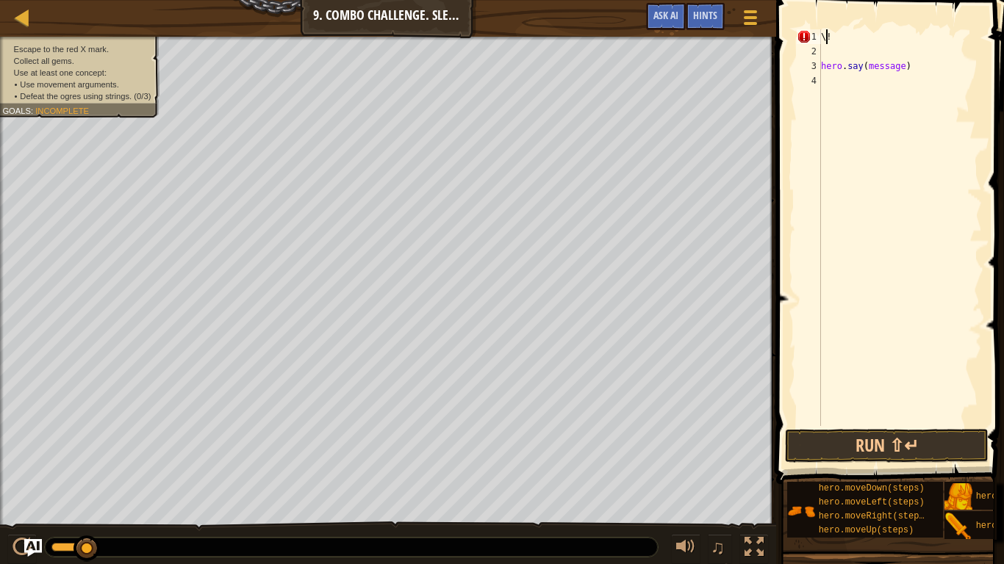
click at [845, 24] on span at bounding box center [891, 221] width 240 height 528
click at [846, 37] on div "\! hero . say ( message )" at bounding box center [900, 242] width 164 height 426
type textarea "\"
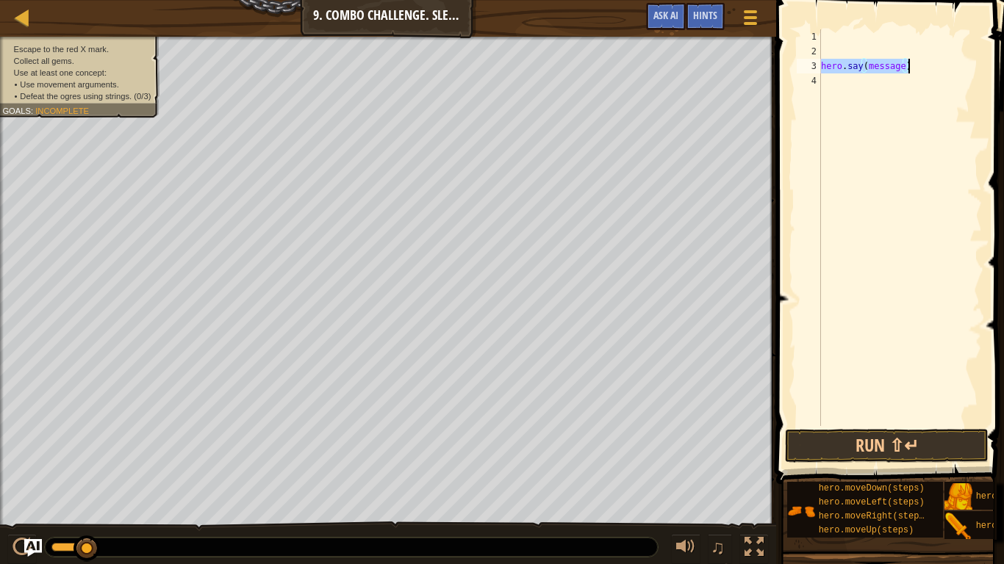
drag, startPoint x: 821, startPoint y: 69, endPoint x: 908, endPoint y: 71, distance: 86.7
click at [908, 71] on div "hero . say ( message )" at bounding box center [900, 242] width 164 height 426
type textarea "hero.say(message)"
click at [904, 38] on div "hero . say ( message )" at bounding box center [900, 227] width 164 height 397
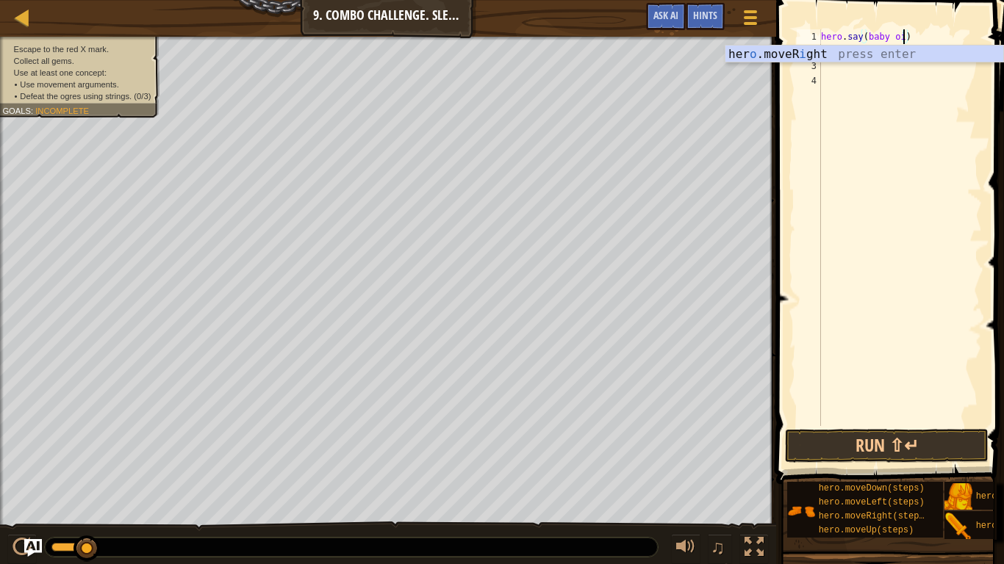
scroll to position [7, 12]
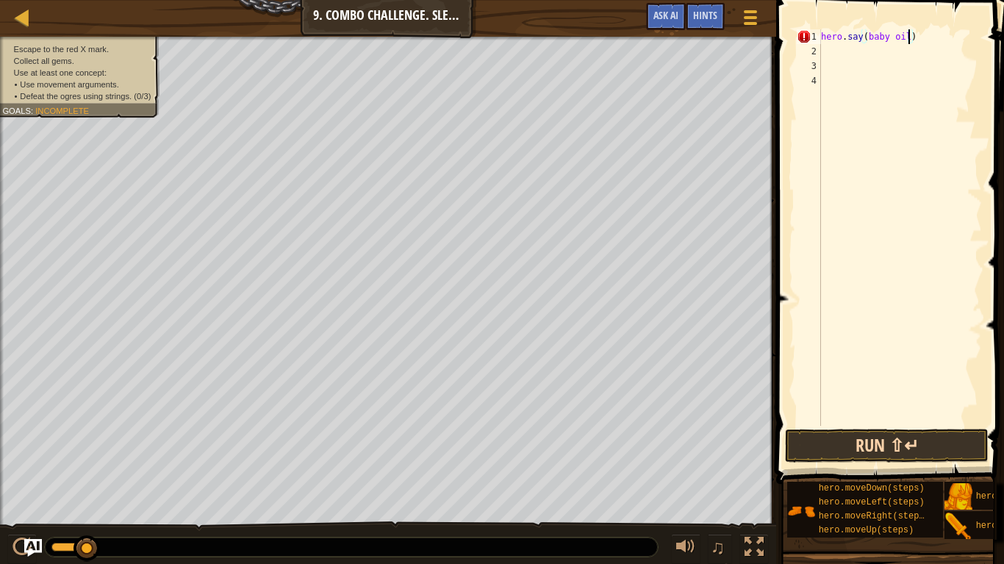
type textarea "hero.say([MEDICAL_DATA])"
click at [929, 439] on button "Run ⇧↵" at bounding box center [887, 446] width 204 height 34
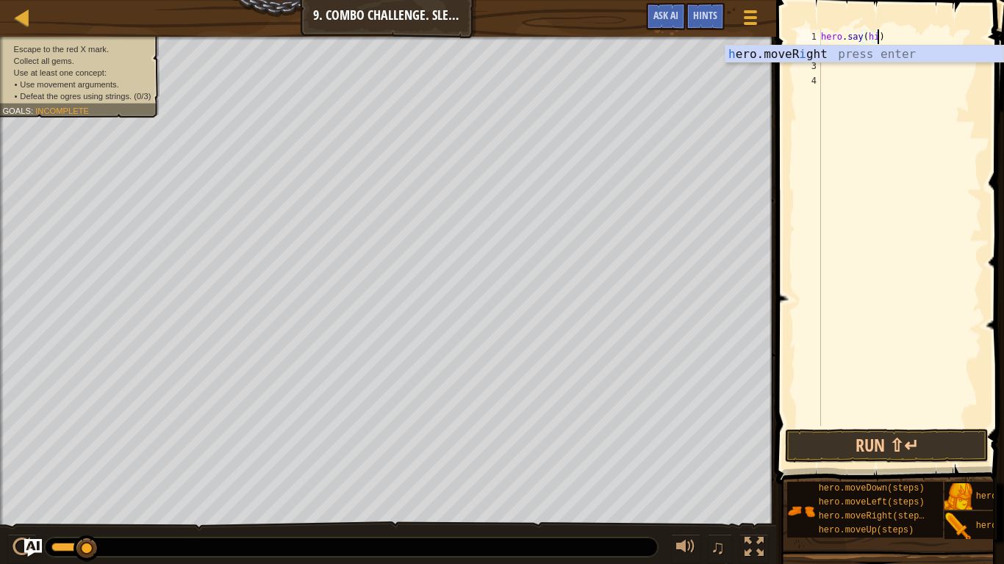
scroll to position [7, 8]
click at [959, 455] on button "Run ⇧↵" at bounding box center [887, 446] width 204 height 34
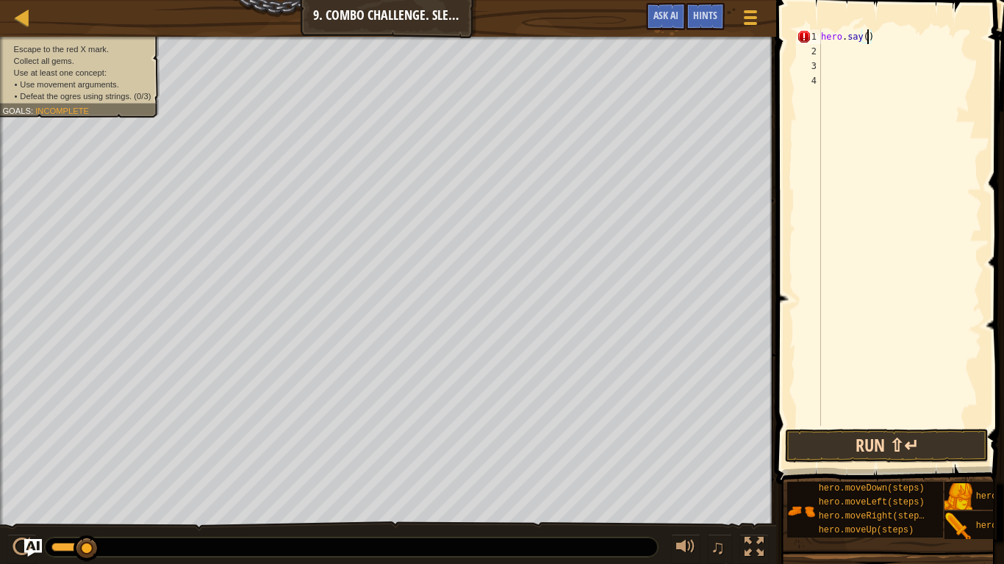
scroll to position [7, 7]
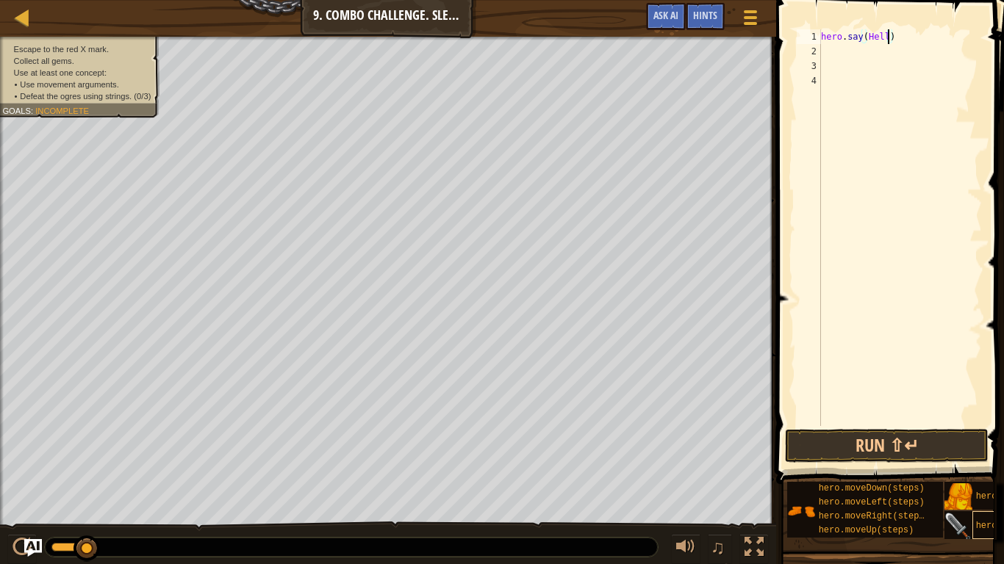
type textarea "hero.say(Helllo)"
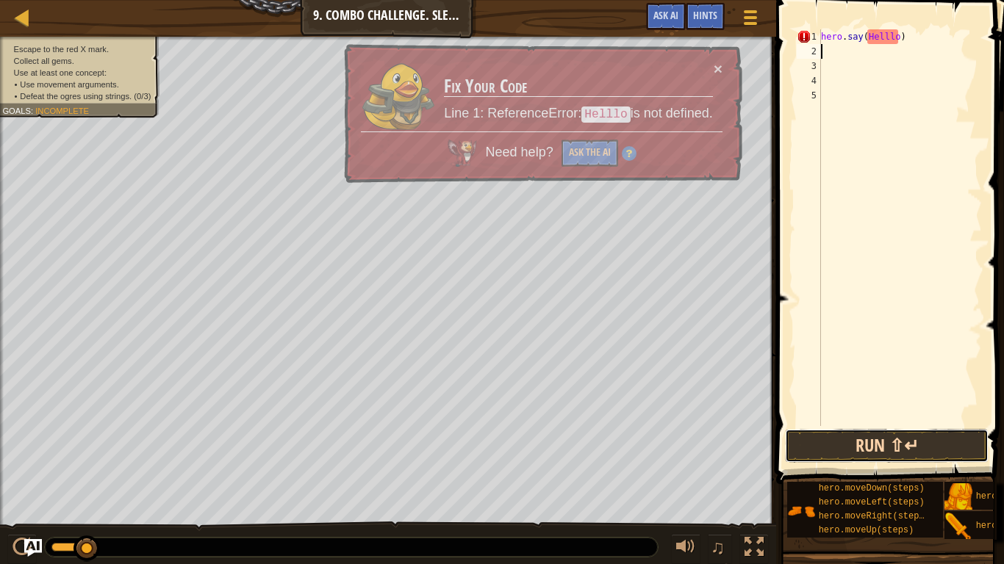
click at [894, 461] on button "Run ⇧↵" at bounding box center [887, 446] width 204 height 34
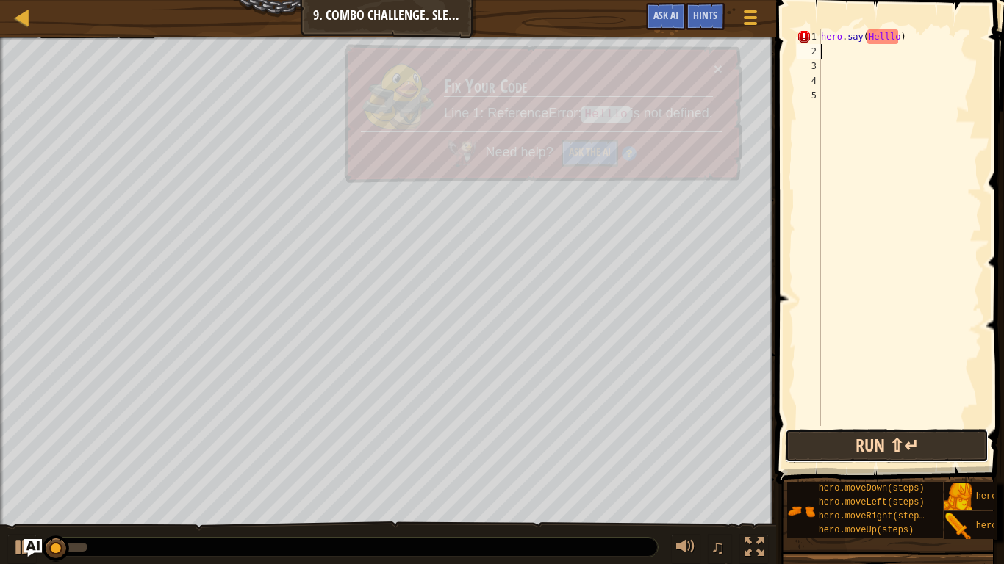
click at [908, 457] on button "Run ⇧↵" at bounding box center [887, 446] width 204 height 34
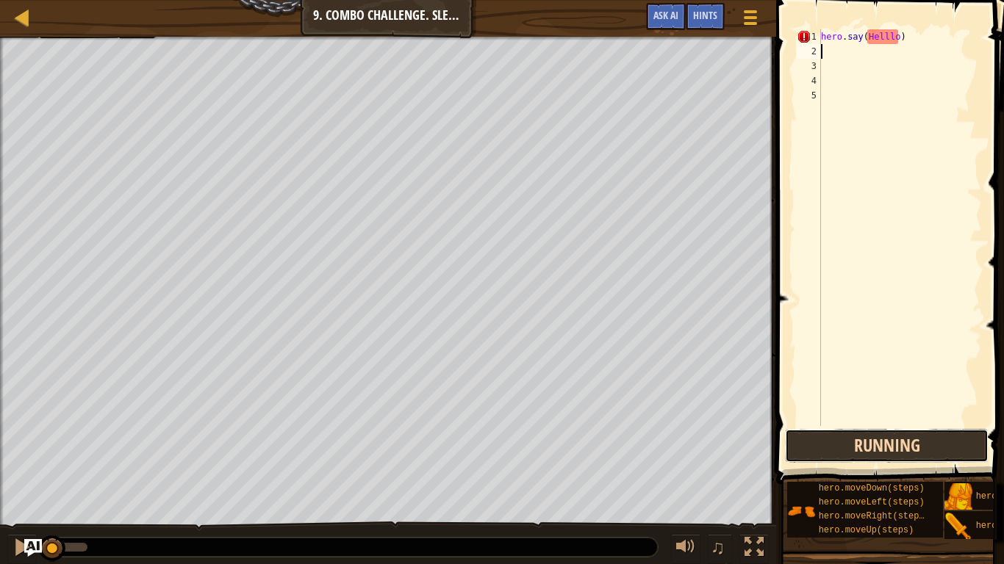
click at [912, 458] on button "Running" at bounding box center [887, 446] width 204 height 34
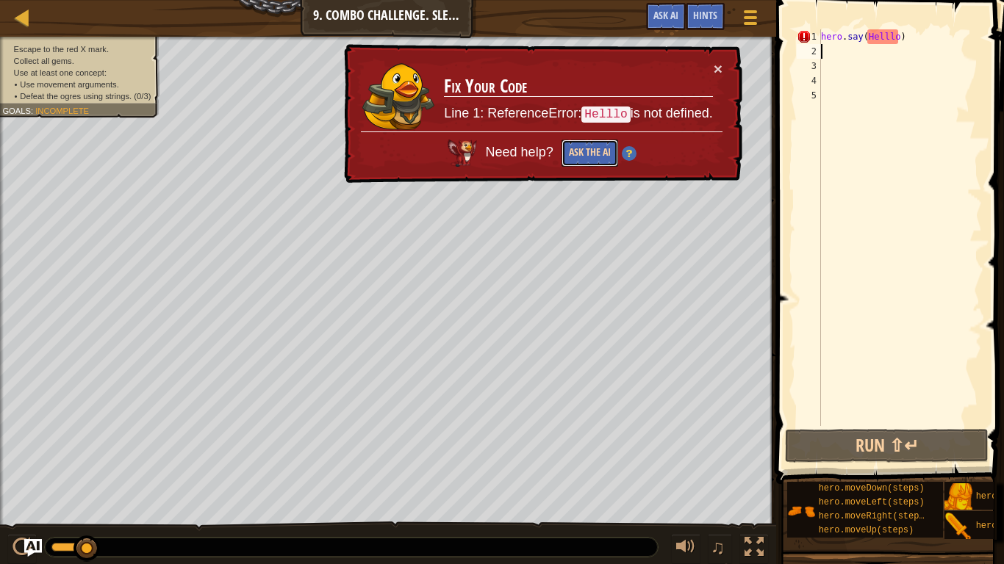
click at [590, 151] on button "Ask the AI" at bounding box center [589, 154] width 57 height 28
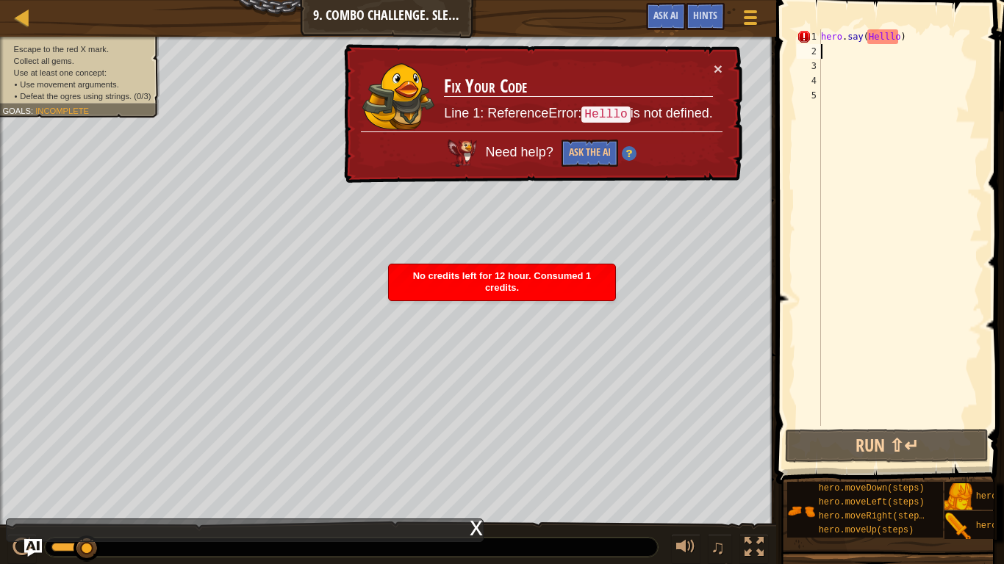
click at [624, 156] on img at bounding box center [628, 154] width 15 height 15
click at [718, 70] on button "×" at bounding box center [719, 71] width 10 height 15
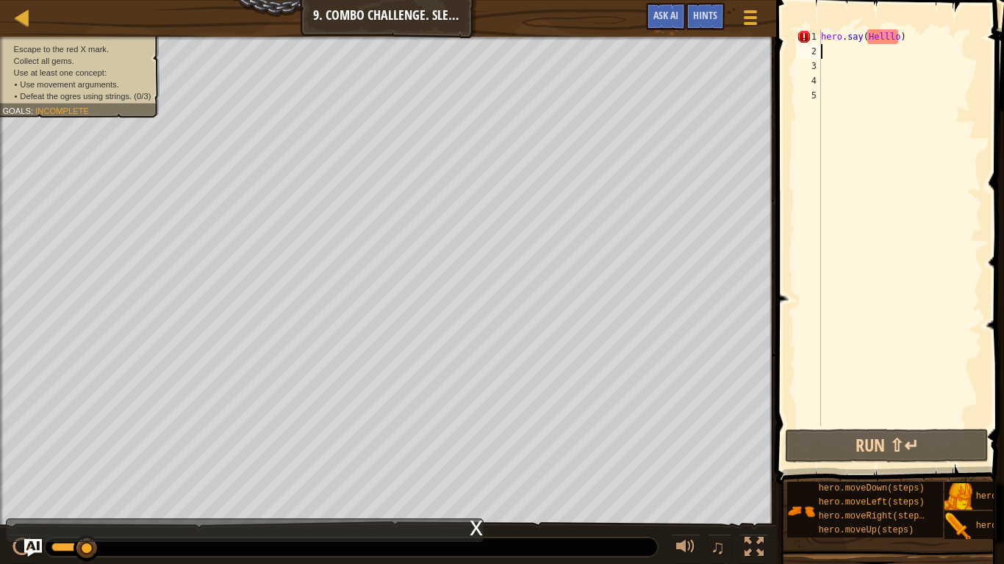
click at [891, 39] on div "hero . say ( Helllo )" at bounding box center [900, 242] width 164 height 426
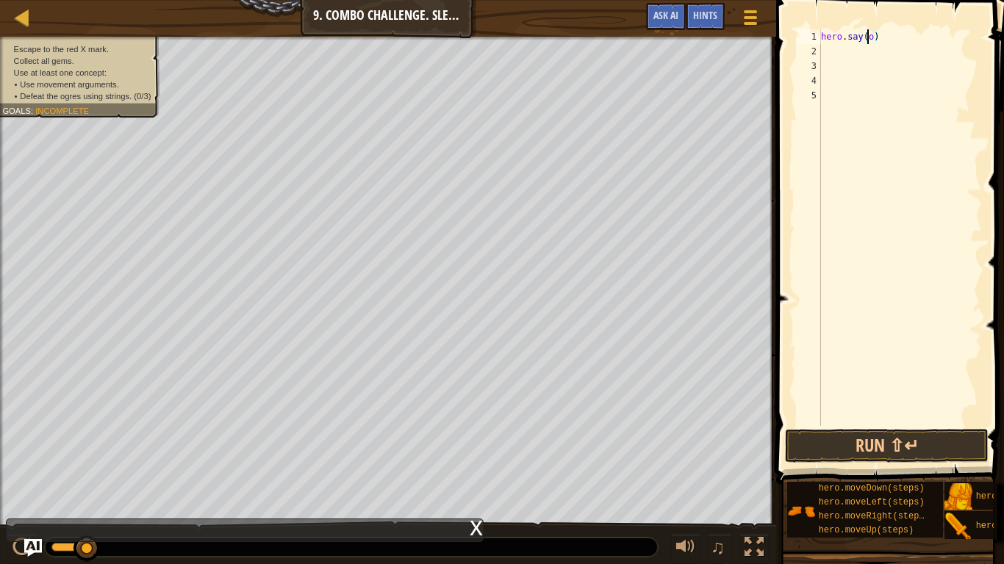
click at [948, 26] on span at bounding box center [891, 221] width 240 height 528
click at [968, 37] on div "o )" at bounding box center [900, 242] width 164 height 426
type textarea "o"
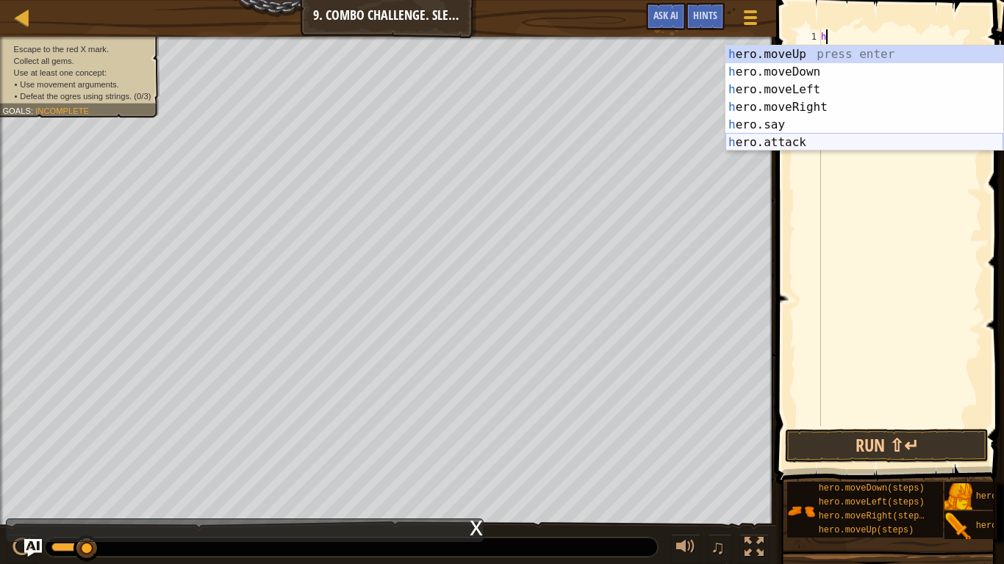
click at [921, 134] on div "h ero.moveUp press enter h ero.moveDown press enter h ero.moveLeft press enter …" at bounding box center [864, 116] width 278 height 141
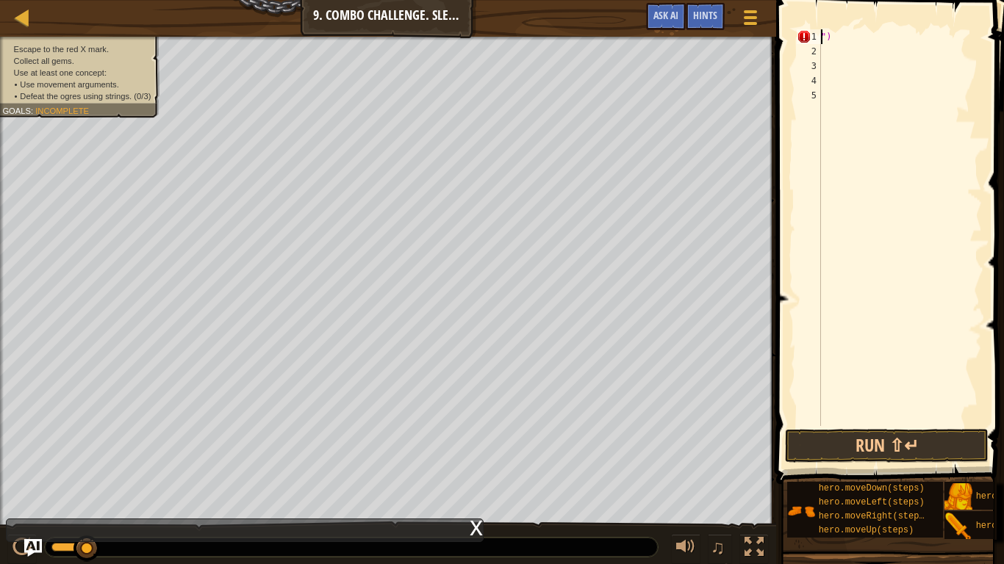
click at [933, 31] on div "")" at bounding box center [900, 242] width 164 height 426
type textarea """
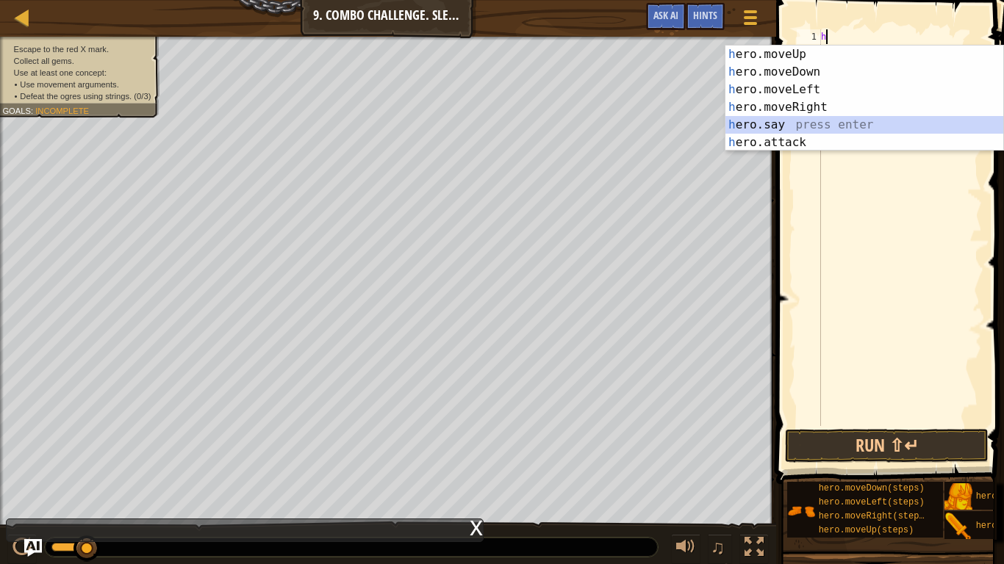
click at [950, 127] on div "h ero.moveUp press enter h ero.moveDown press enter h ero.moveLeft press enter …" at bounding box center [864, 116] width 278 height 141
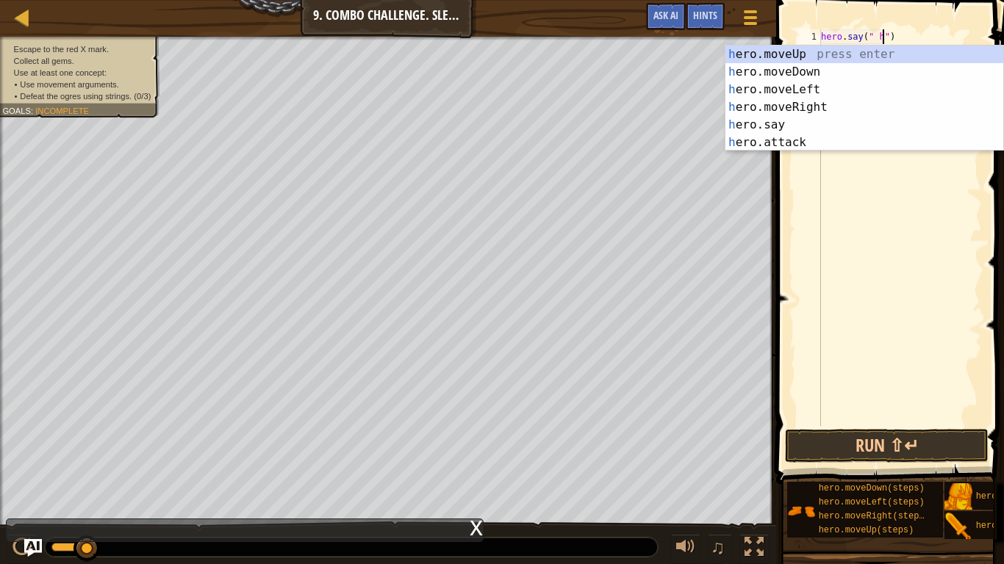
scroll to position [7, 10]
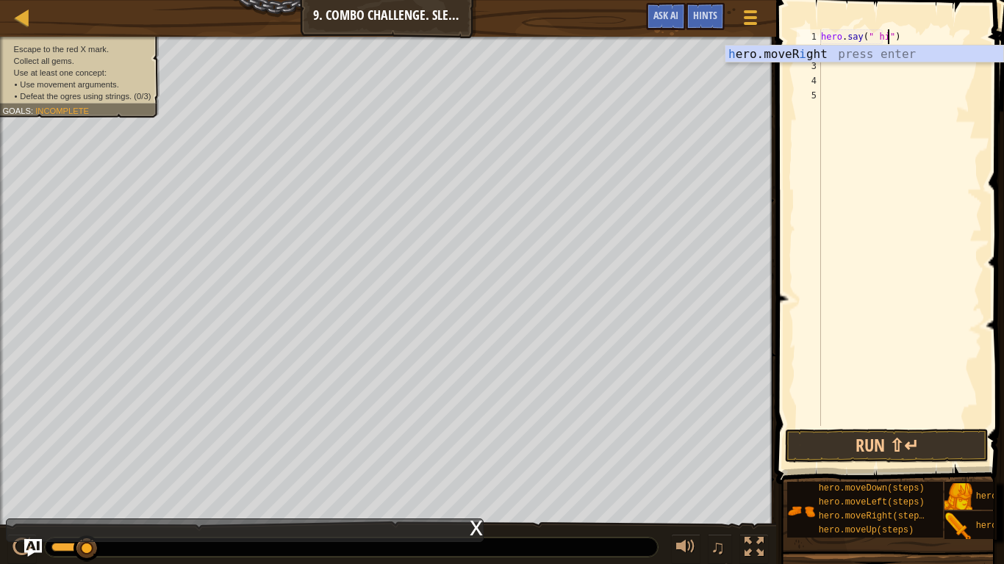
type textarea "hero.say(" hi ")"
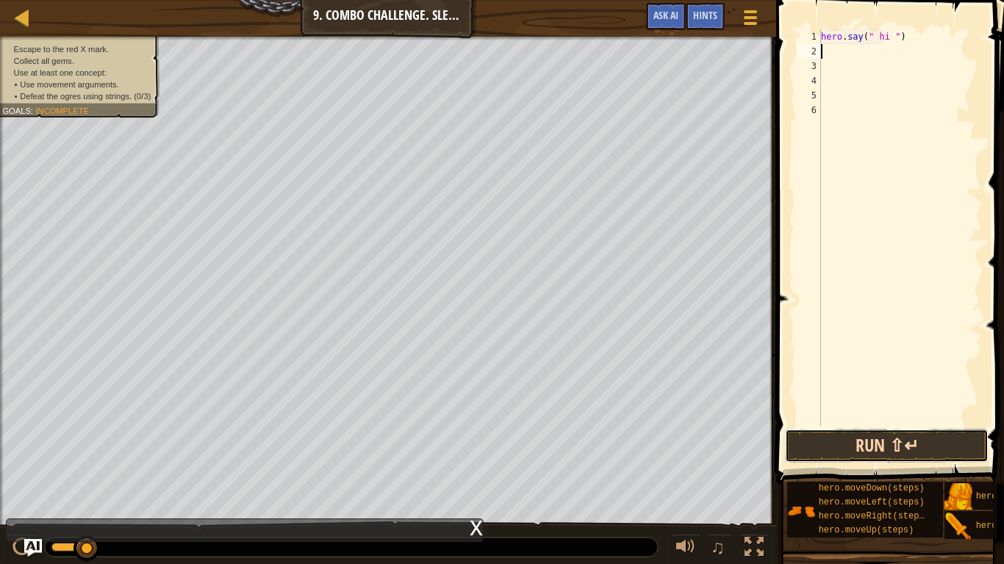
click at [947, 436] on button "Run ⇧↵" at bounding box center [887, 446] width 204 height 34
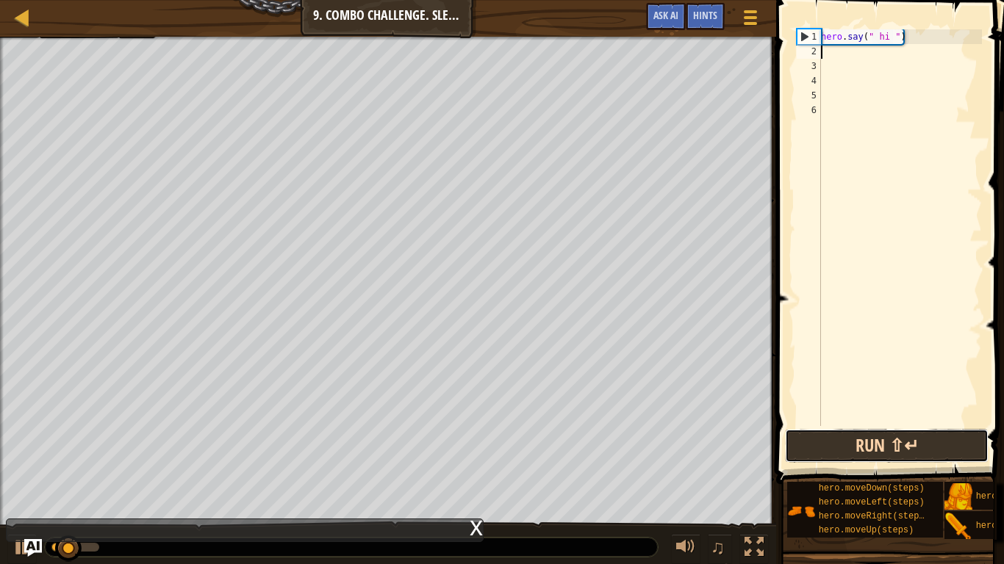
click at [965, 444] on button "Run ⇧↵" at bounding box center [887, 446] width 204 height 34
click at [961, 450] on button "Running" at bounding box center [887, 446] width 204 height 34
click at [960, 442] on button "Running" at bounding box center [887, 446] width 204 height 34
click at [958, 442] on button "Running" at bounding box center [887, 446] width 204 height 34
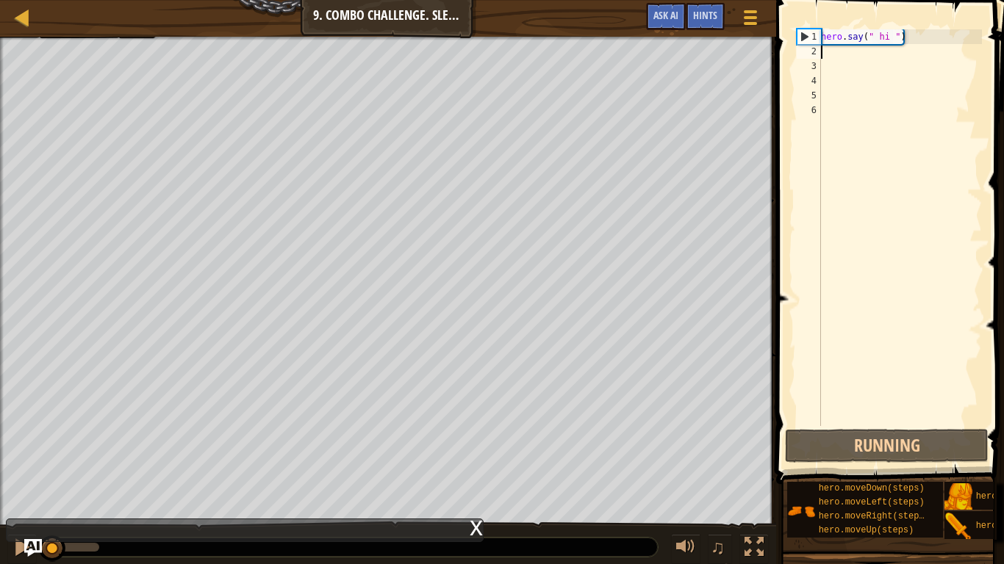
click at [888, 40] on div "hero . say ( " hi " )" at bounding box center [900, 242] width 164 height 426
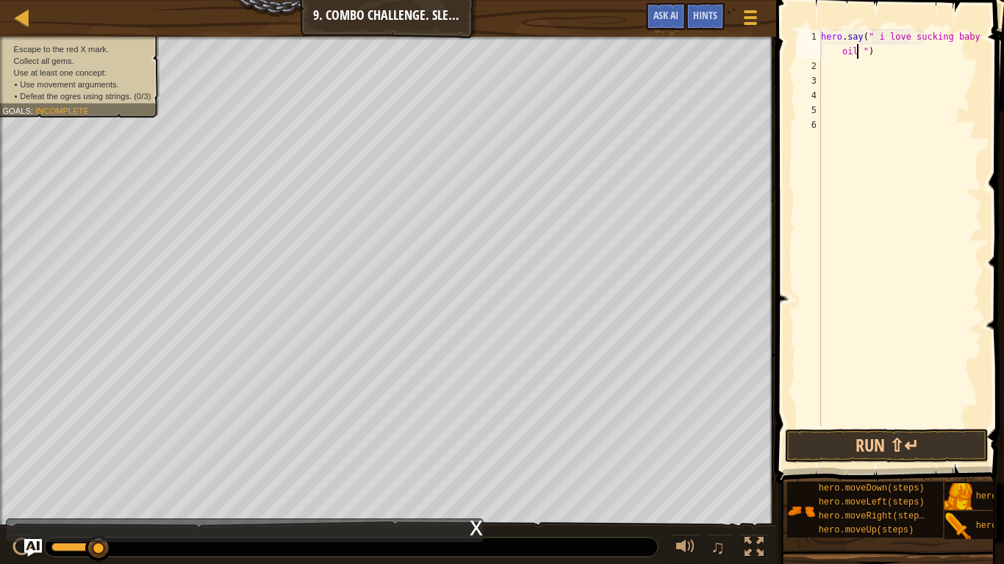
scroll to position [7, 26]
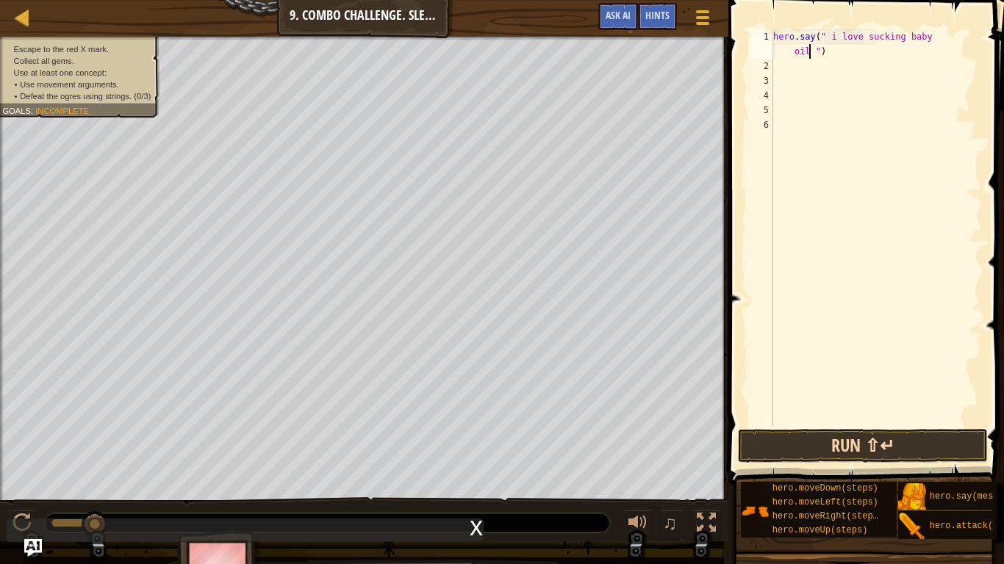
type textarea "hero.say(" i love sucking baby oil ")"
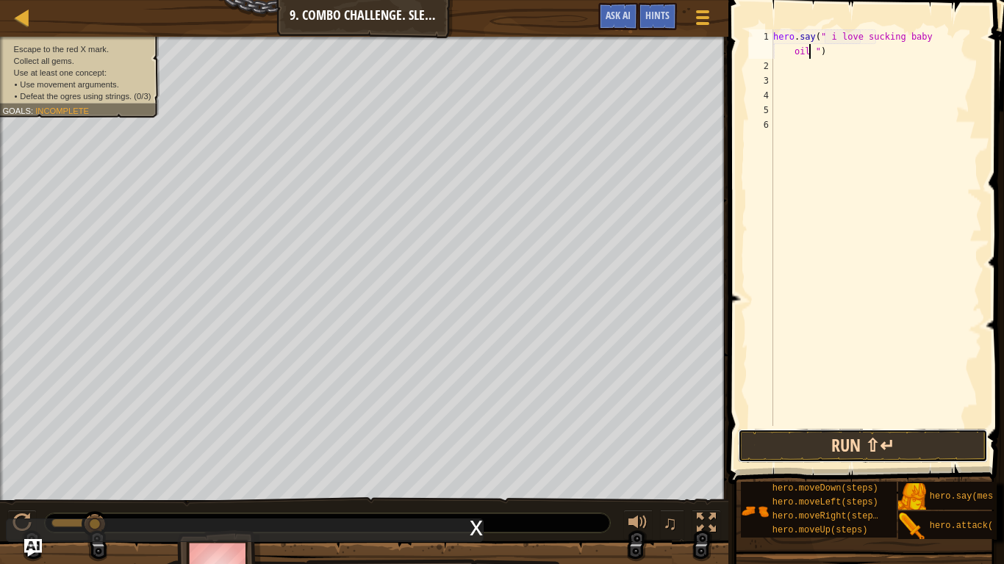
click at [918, 436] on button "Run ⇧↵" at bounding box center [863, 446] width 250 height 34
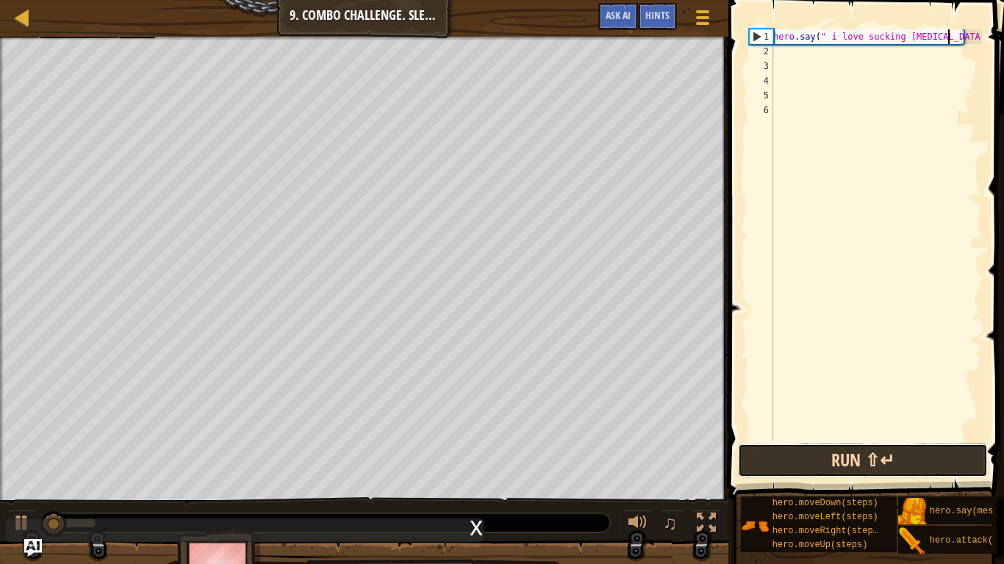
click at [909, 450] on button "Run ⇧↵" at bounding box center [863, 461] width 250 height 34
click at [919, 462] on button "Run ⇧↵" at bounding box center [863, 461] width 250 height 34
click at [937, 461] on button "Run ⇧↵" at bounding box center [863, 461] width 250 height 34
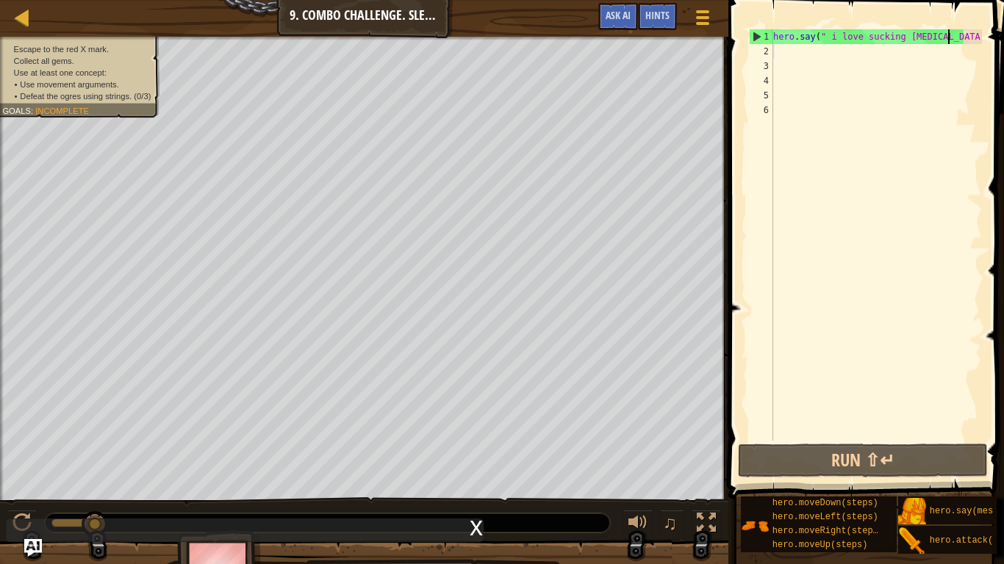
click at [901, 402] on div "hero . say ( " i love sucking baby oil " )" at bounding box center [876, 249] width 212 height 441
click at [888, 422] on div "hero . say ( " i love sucking baby oil " )" at bounding box center [876, 249] width 212 height 441
click at [888, 438] on div "hero . say ( " i love sucking baby oil " )" at bounding box center [876, 249] width 212 height 441
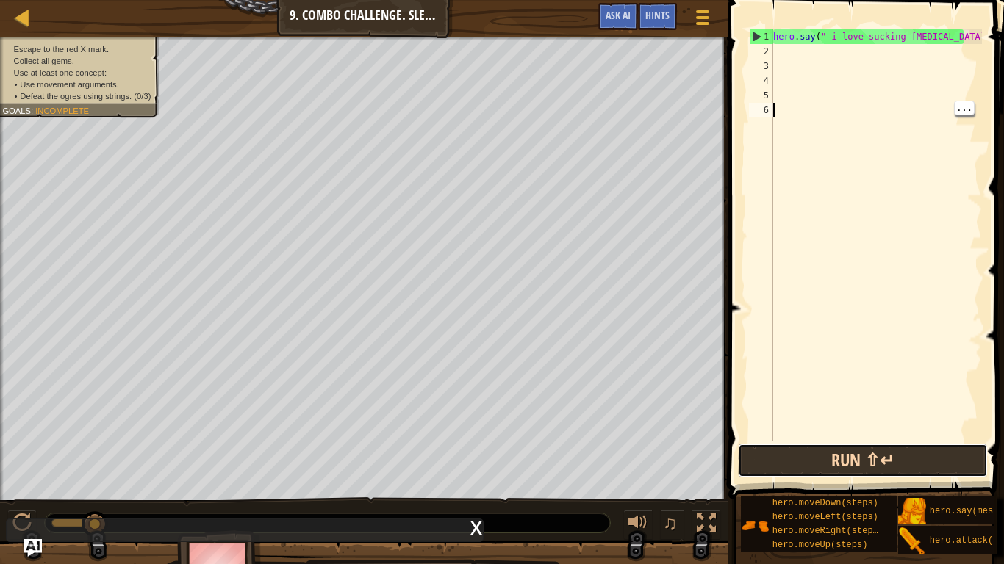
click at [880, 444] on button "Run ⇧↵" at bounding box center [863, 461] width 250 height 34
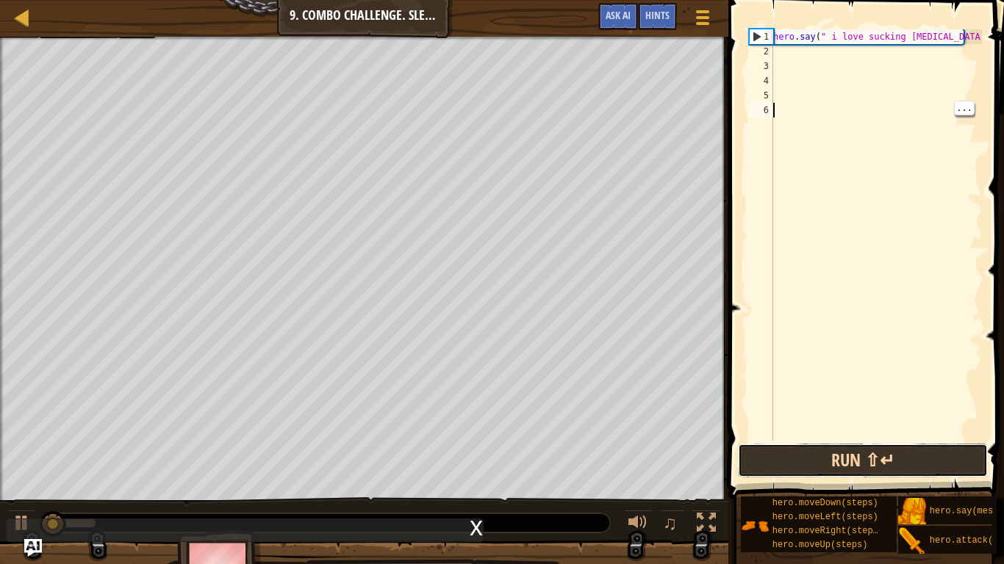
click at [885, 450] on button "Run ⇧↵" at bounding box center [863, 461] width 250 height 34
click at [880, 451] on button "Running" at bounding box center [863, 461] width 250 height 34
click at [882, 451] on button "Running" at bounding box center [863, 461] width 250 height 34
click at [882, 450] on button "Running" at bounding box center [863, 461] width 250 height 34
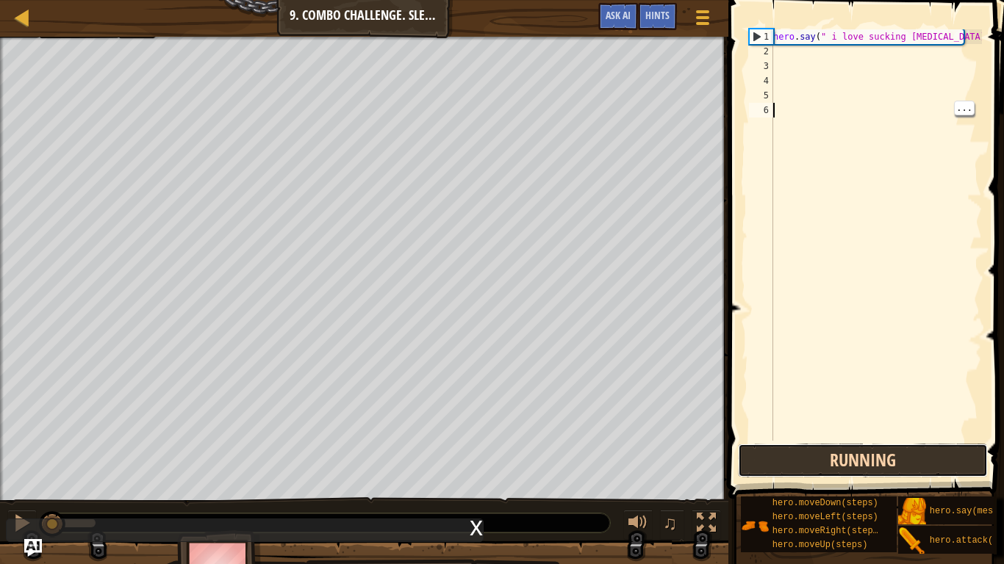
click at [880, 451] on button "Running" at bounding box center [863, 461] width 250 height 34
click at [881, 449] on button "Running" at bounding box center [863, 461] width 250 height 34
click at [881, 447] on button "Running" at bounding box center [863, 461] width 250 height 34
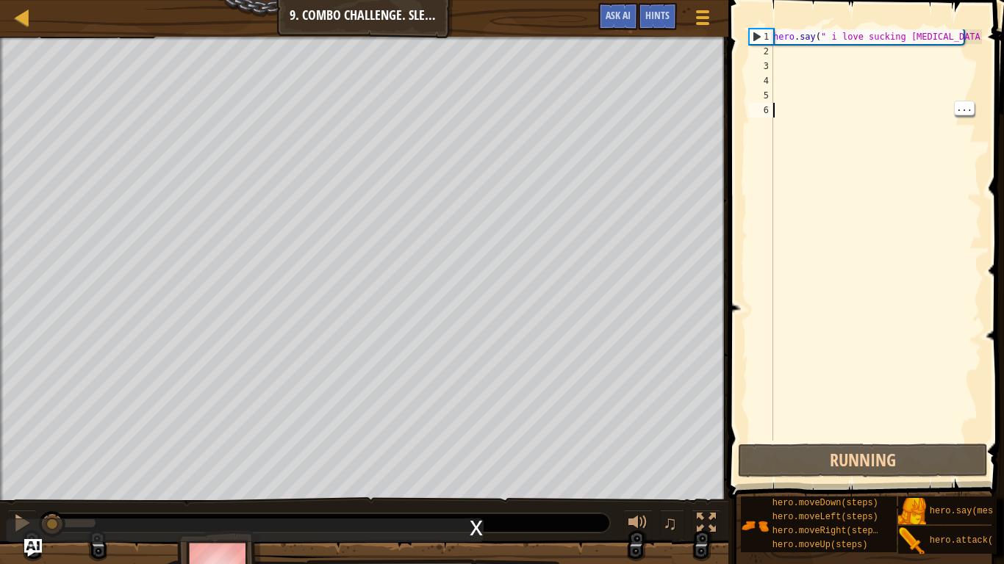
click at [873, 436] on div "hero . say ( " i love sucking baby oil " )" at bounding box center [876, 249] width 212 height 441
click at [959, 101] on span "..." at bounding box center [963, 107] width 19 height 13
click at [969, 35] on div "hero . say ( " i love sucking baby oil " )" at bounding box center [876, 249] width 212 height 441
click at [957, 36] on div "hero . say ( " i love sucking baby oil " )" at bounding box center [876, 249] width 212 height 441
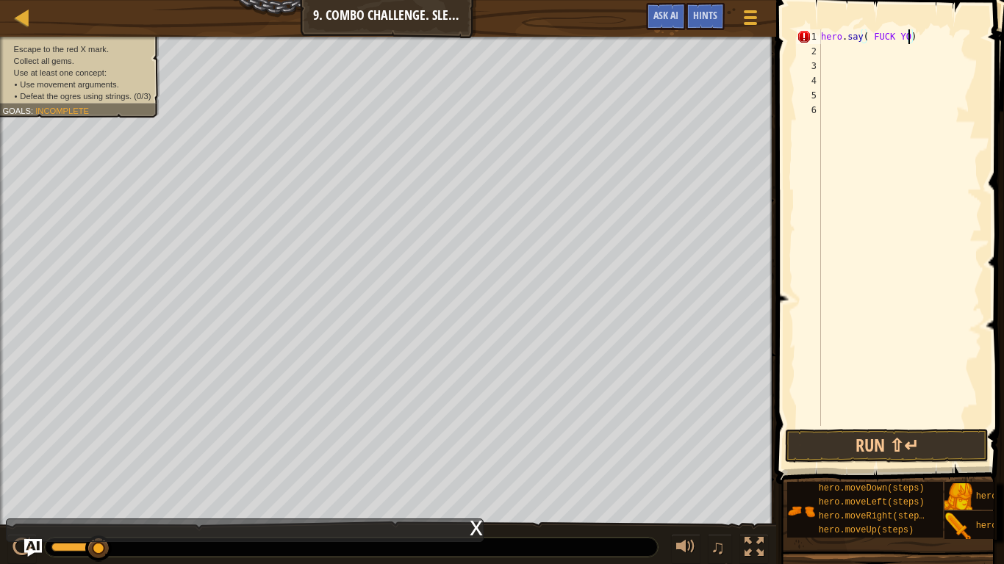
scroll to position [7, 13]
click at [958, 440] on button "Run ⇧↵" at bounding box center [887, 446] width 204 height 34
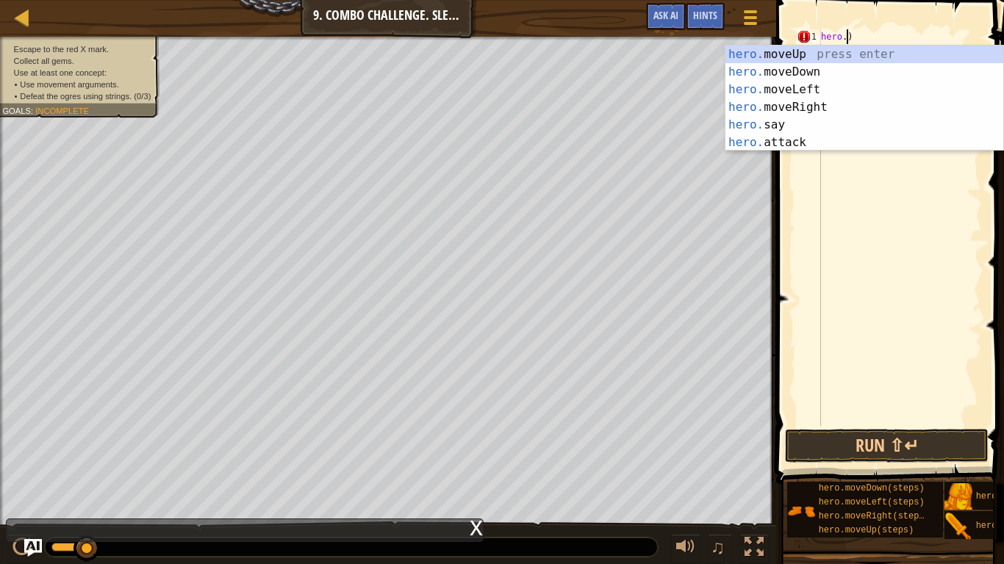
scroll to position [7, 1]
type textarea ")"
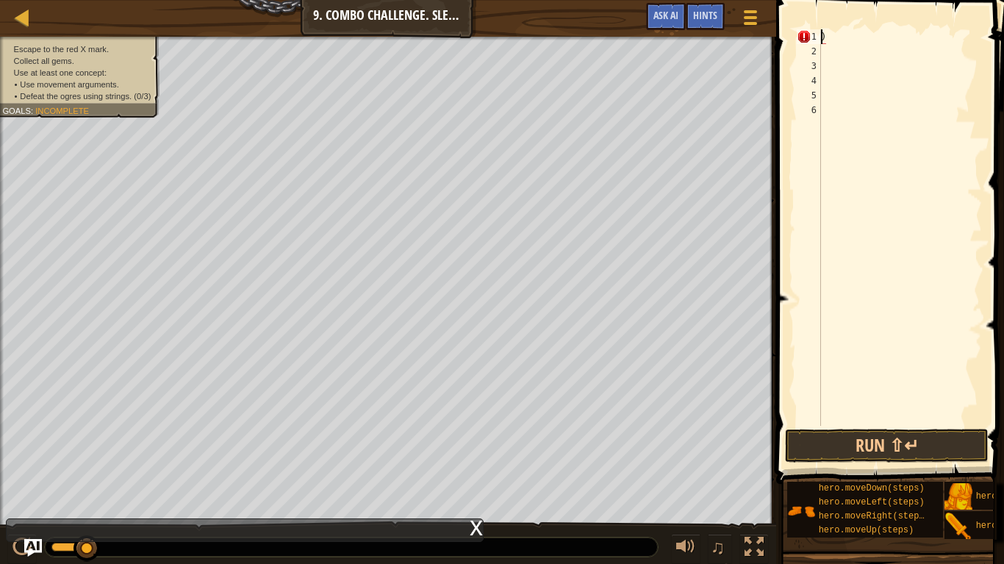
scroll to position [7, 0]
click at [879, 37] on div ")" at bounding box center [900, 242] width 164 height 426
type textarea "g"
type textarea "h"
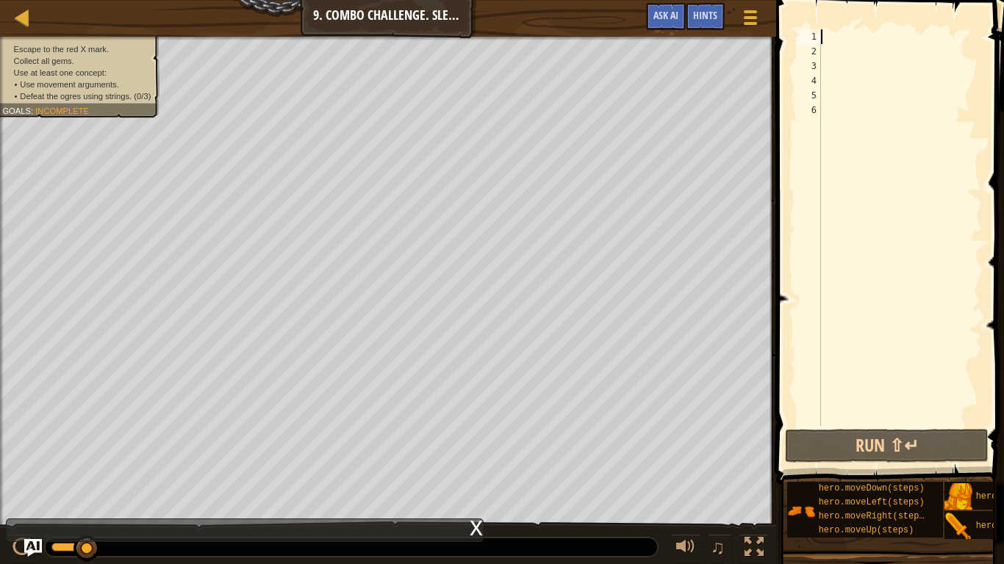
type textarea "g"
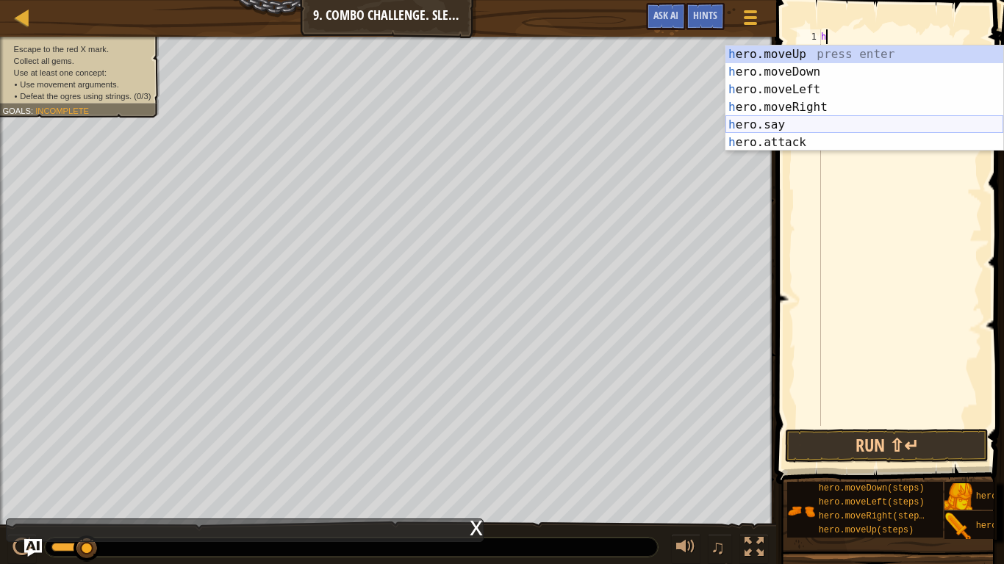
click at [980, 120] on div "h ero.moveUp press enter h ero.moveDown press enter h ero.moveLeft press enter …" at bounding box center [864, 116] width 278 height 141
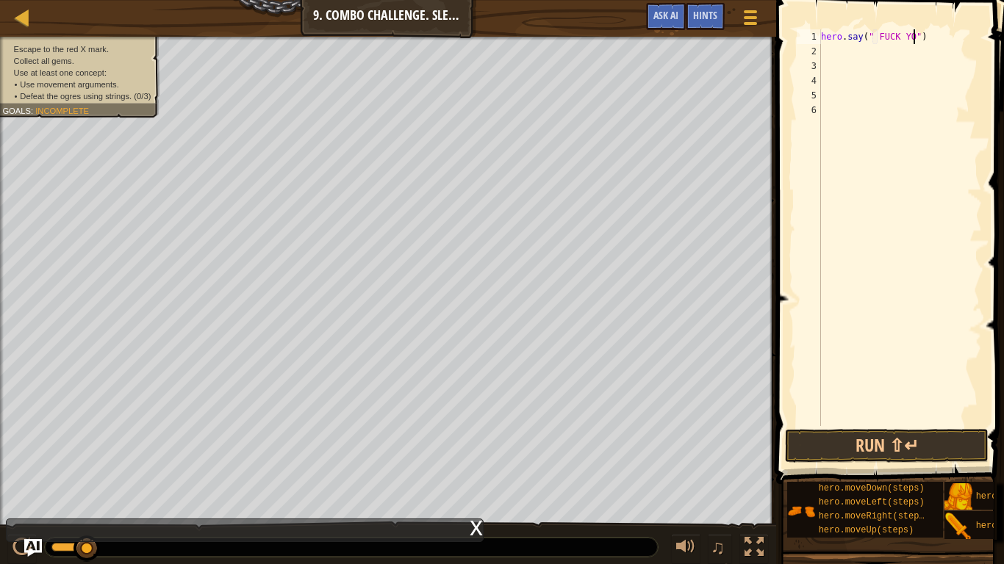
scroll to position [7, 15]
click at [933, 443] on button "Run ⇧↵" at bounding box center [887, 446] width 204 height 34
click at [921, 436] on button "Run ⇧↵" at bounding box center [887, 446] width 204 height 34
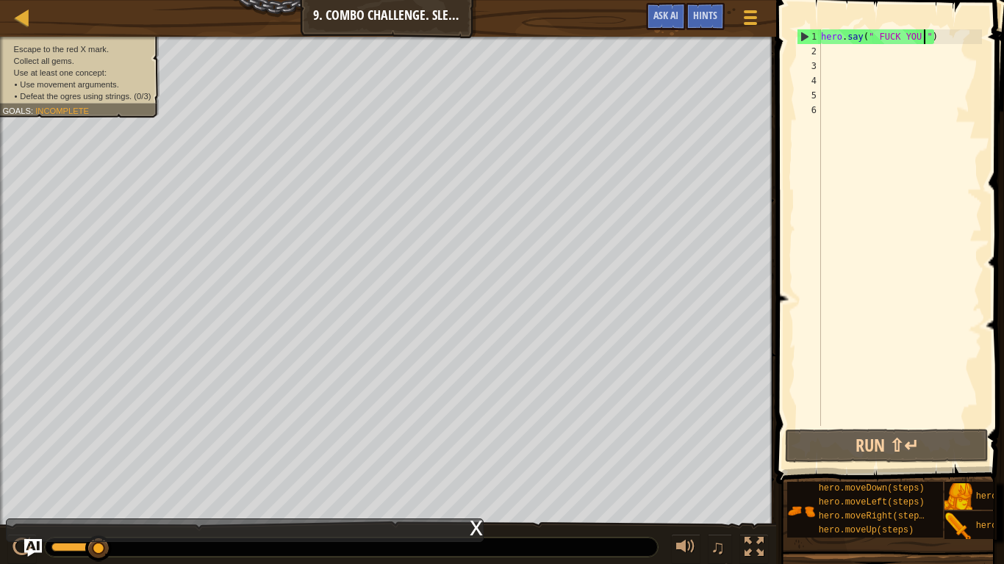
click at [954, 37] on div "hero . say ( " FUCK YOU " )" at bounding box center [900, 242] width 164 height 426
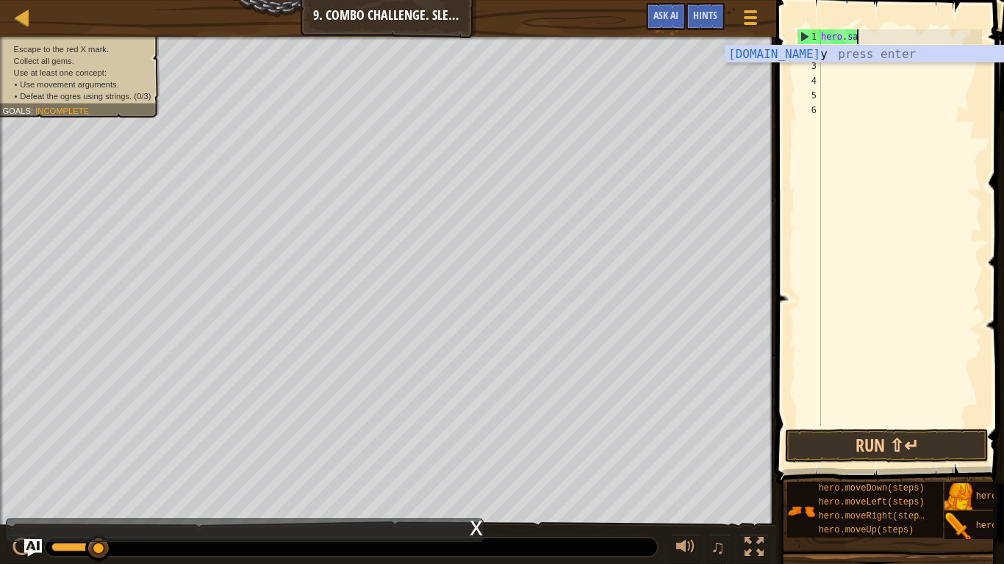
scroll to position [7, 1]
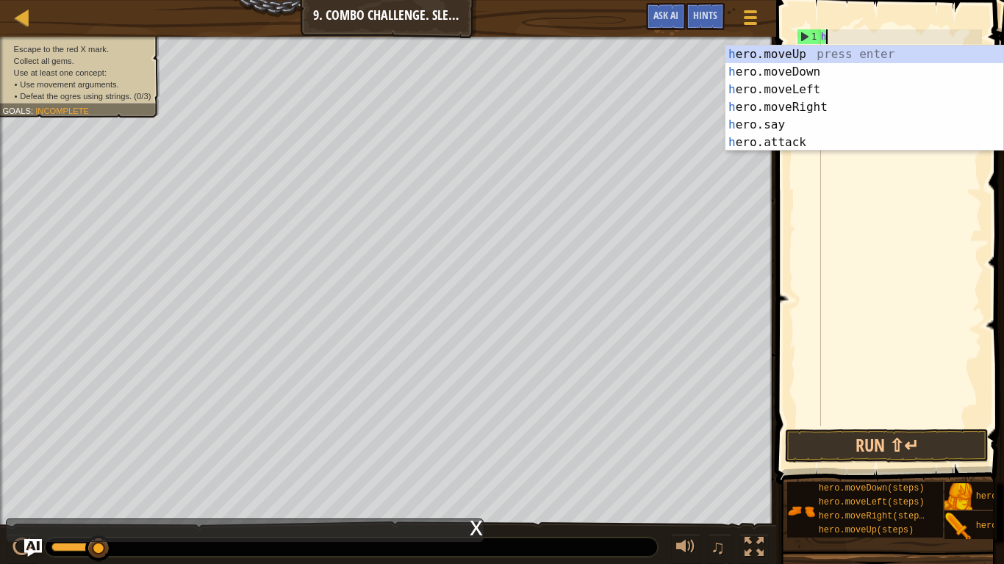
type textarea "h"
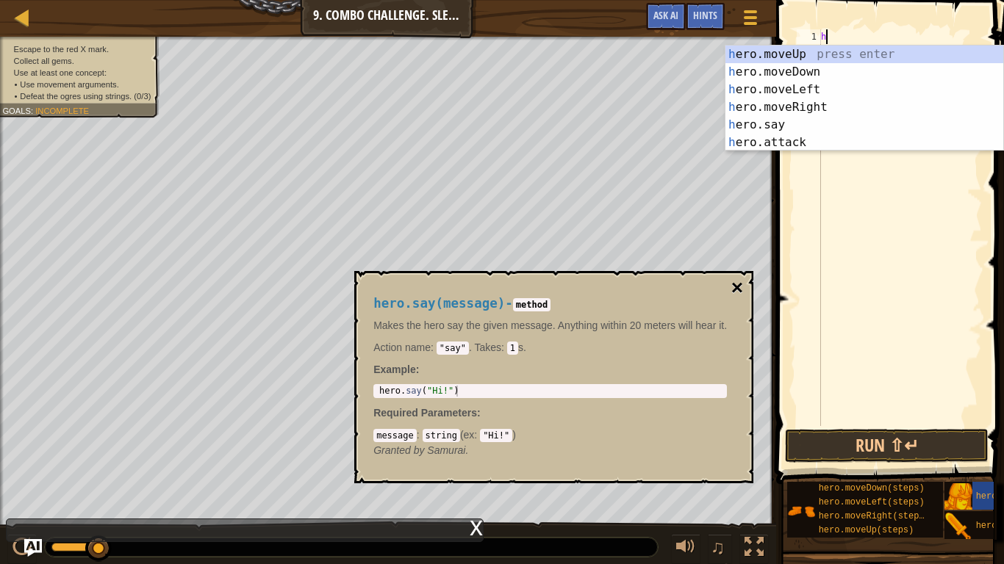
type textarea "h"
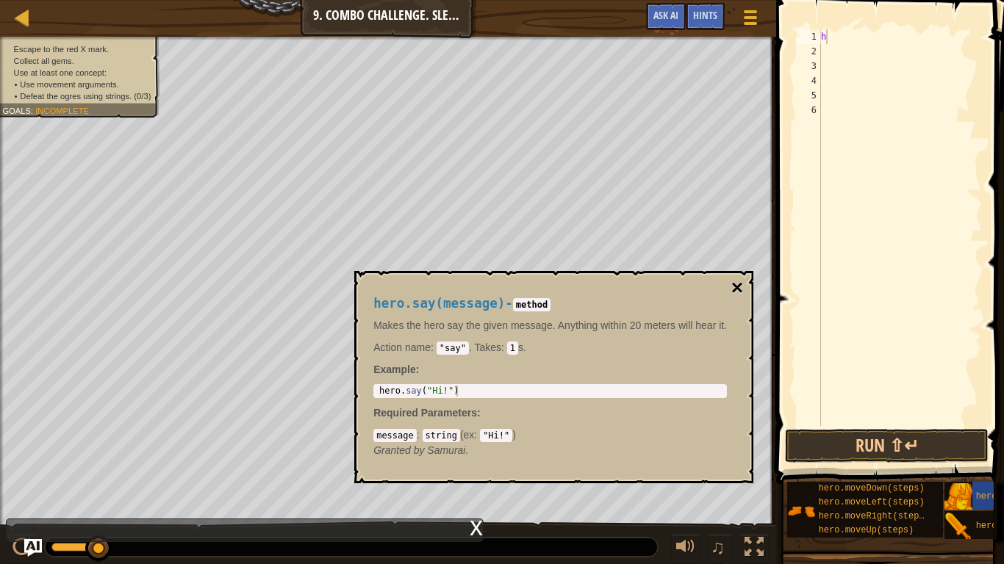
click at [743, 284] on button "×" at bounding box center [737, 288] width 12 height 21
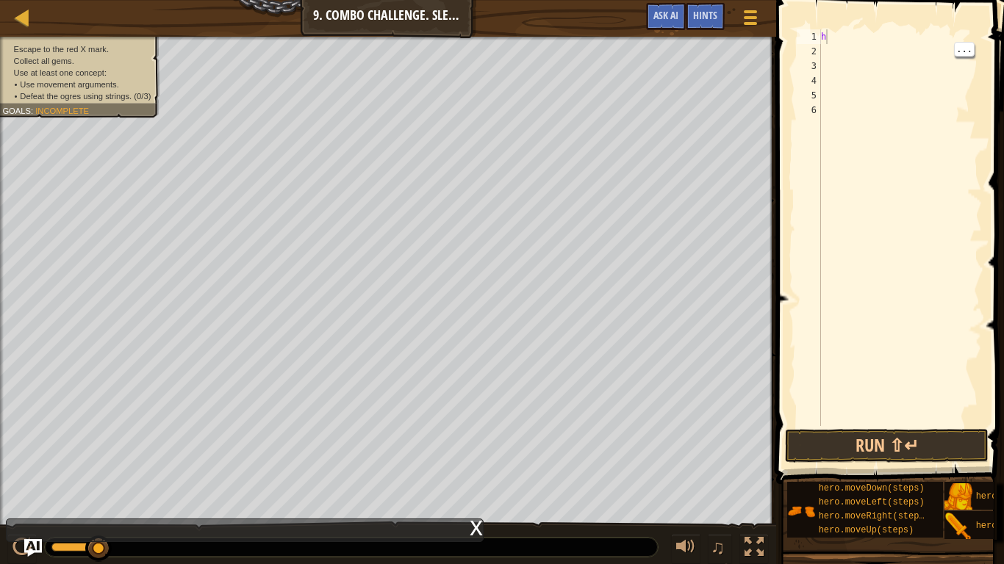
click at [860, 46] on div "h" at bounding box center [900, 242] width 164 height 426
click at [849, 79] on div "h" at bounding box center [900, 242] width 164 height 426
click at [892, 33] on div "h" at bounding box center [900, 242] width 164 height 426
type textarea "h"
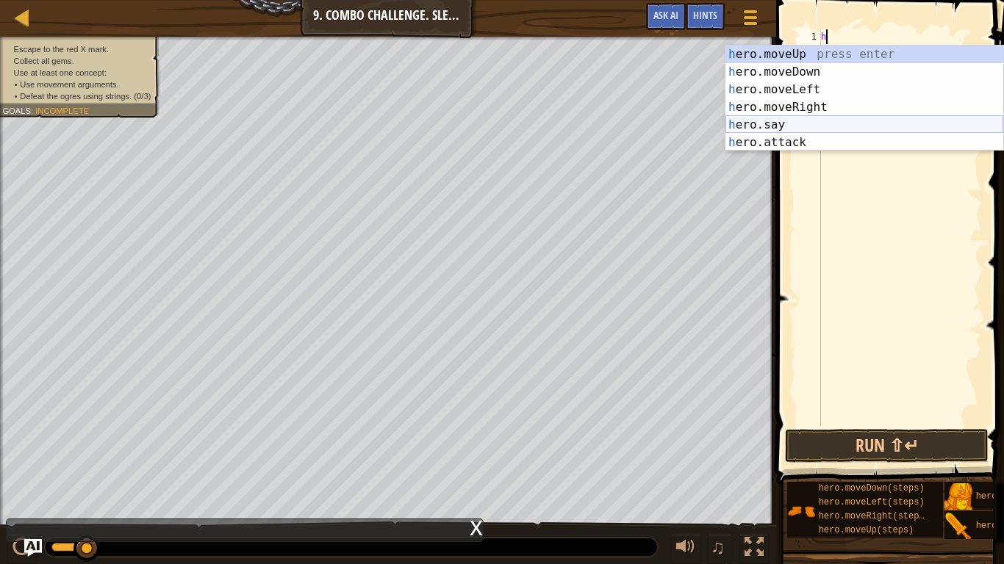
click at [835, 123] on div "h ero.moveUp press enter h ero.moveDown press enter h ero.moveLeft press enter …" at bounding box center [864, 116] width 278 height 141
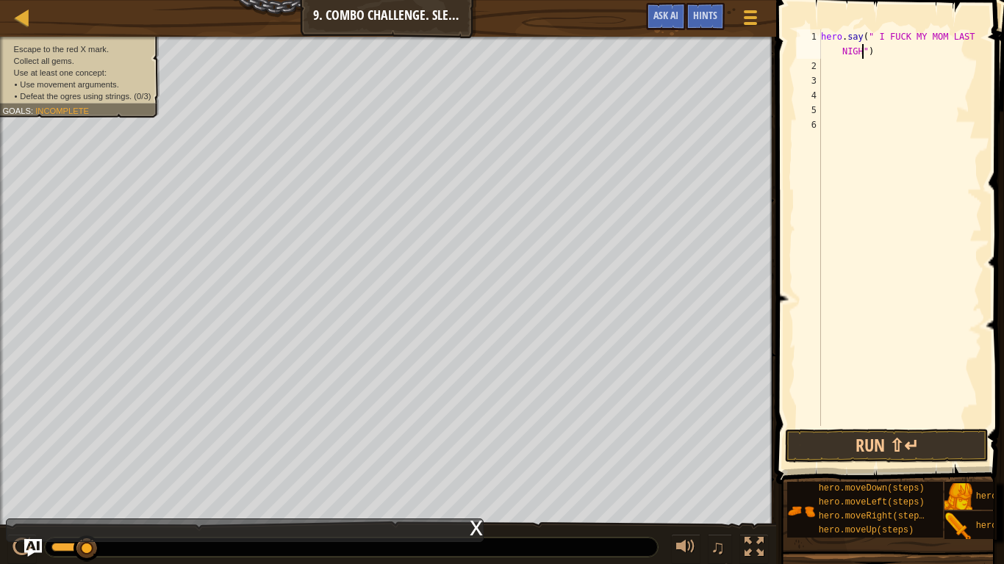
scroll to position [7, 26]
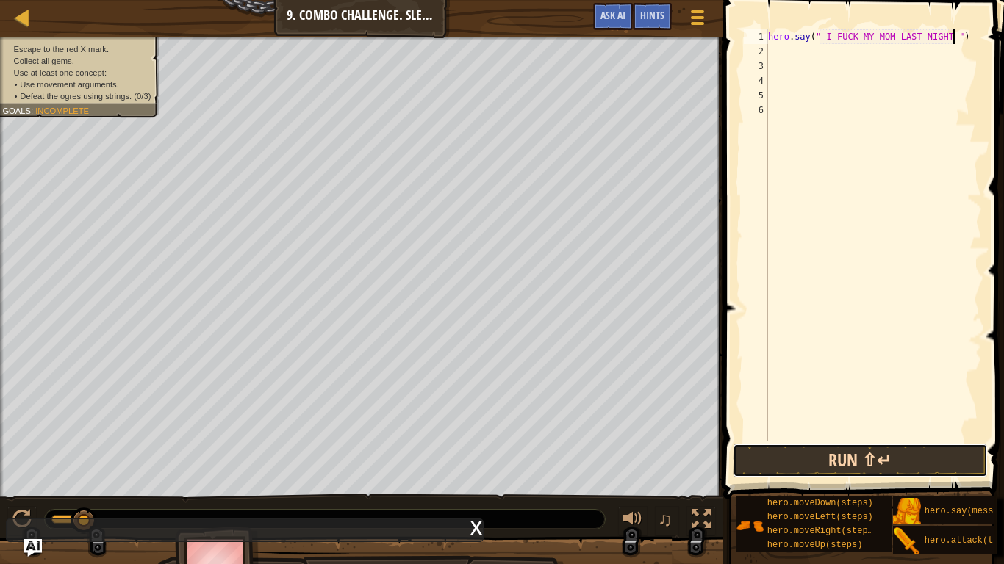
click at [916, 458] on button "Run ⇧↵" at bounding box center [859, 461] width 255 height 34
click at [915, 464] on button "Run ⇧↵" at bounding box center [859, 461] width 255 height 34
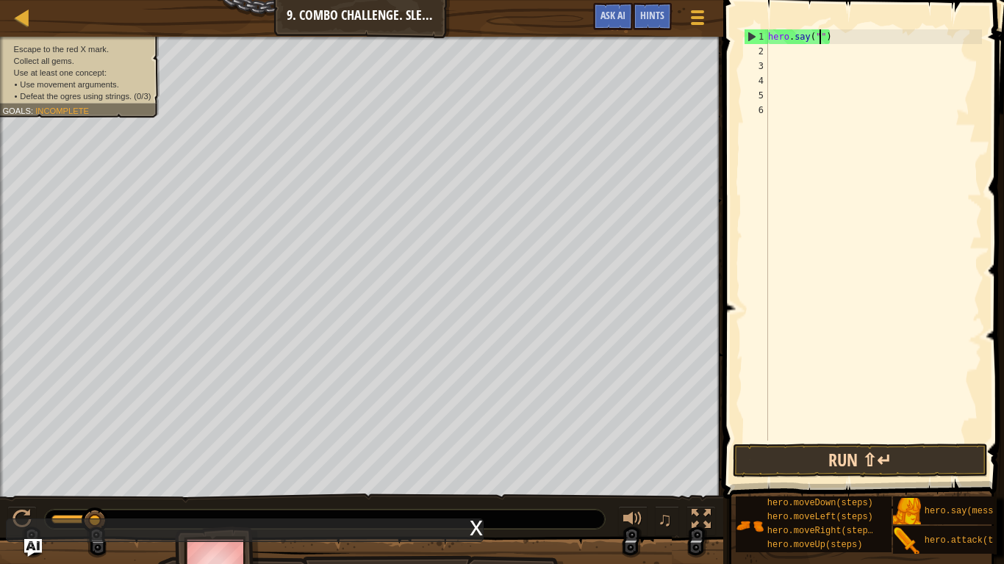
scroll to position [7, 8]
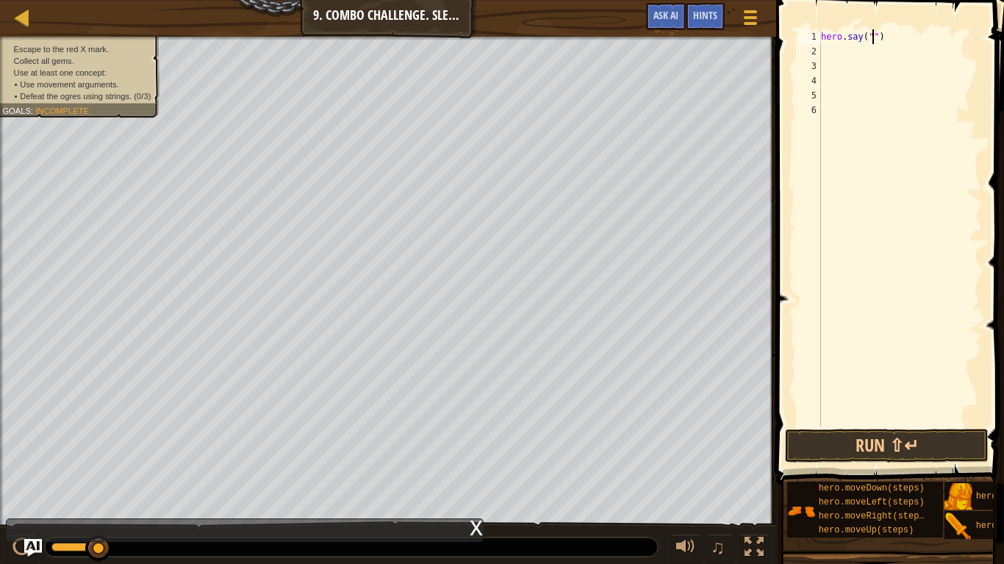
click at [952, 8] on span at bounding box center [891, 221] width 240 height 528
click at [903, 440] on button "Run ⇧↵" at bounding box center [887, 446] width 204 height 34
click at [930, 448] on button "Run ⇧↵" at bounding box center [887, 446] width 204 height 34
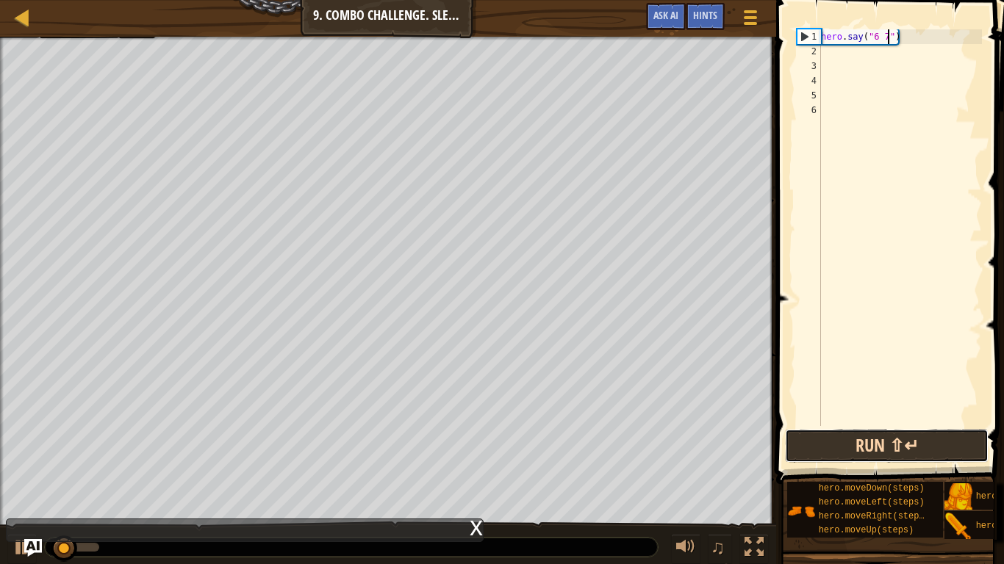
click at [937, 442] on button "Run ⇧↵" at bounding box center [887, 446] width 204 height 34
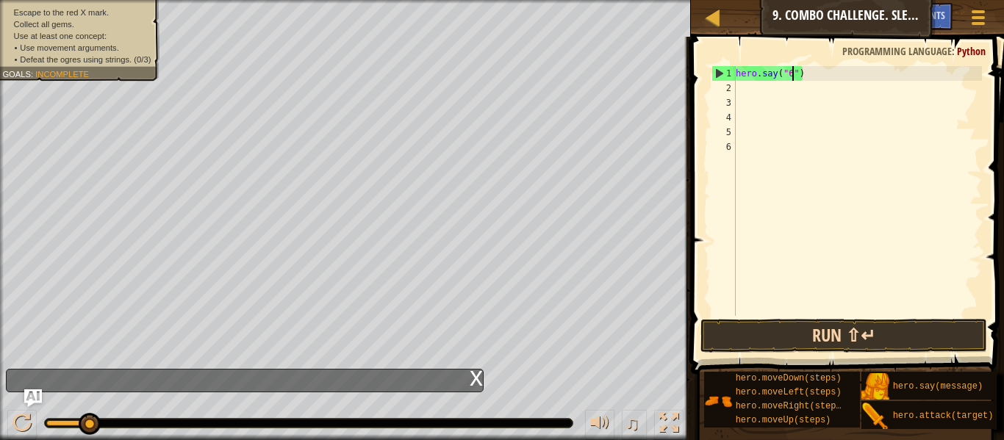
scroll to position [7, 8]
click at [91, 429] on div at bounding box center [90, 424] width 22 height 22
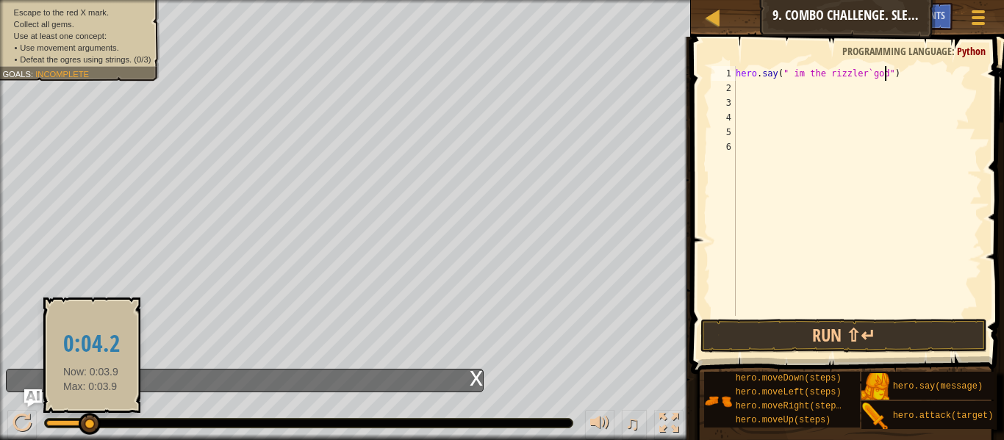
scroll to position [7, 21]
click at [904, 348] on button "Run ⇧↵" at bounding box center [843, 336] width 287 height 34
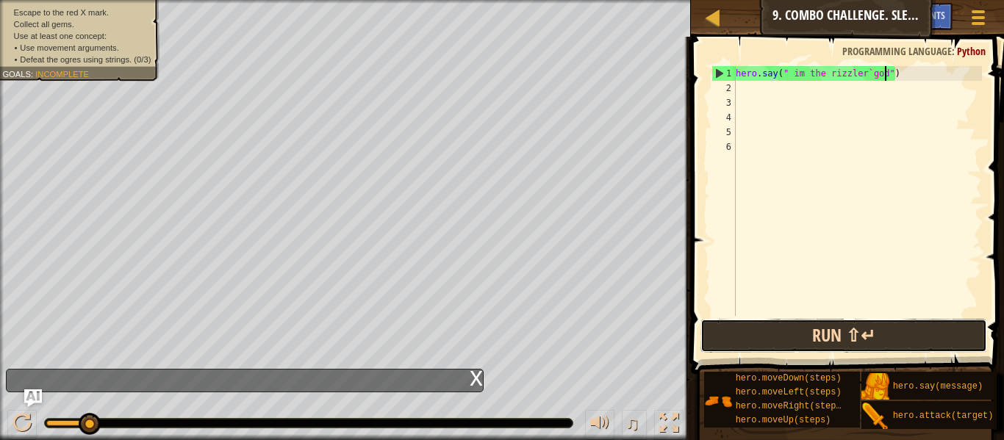
click at [914, 347] on button "Run ⇧↵" at bounding box center [843, 336] width 287 height 34
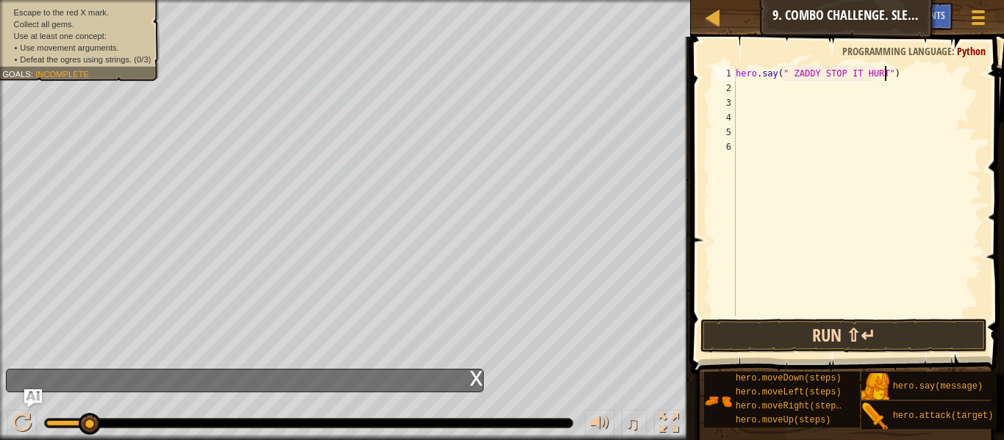
scroll to position [7, 22]
click at [900, 342] on button "Run ⇧↵" at bounding box center [843, 336] width 287 height 34
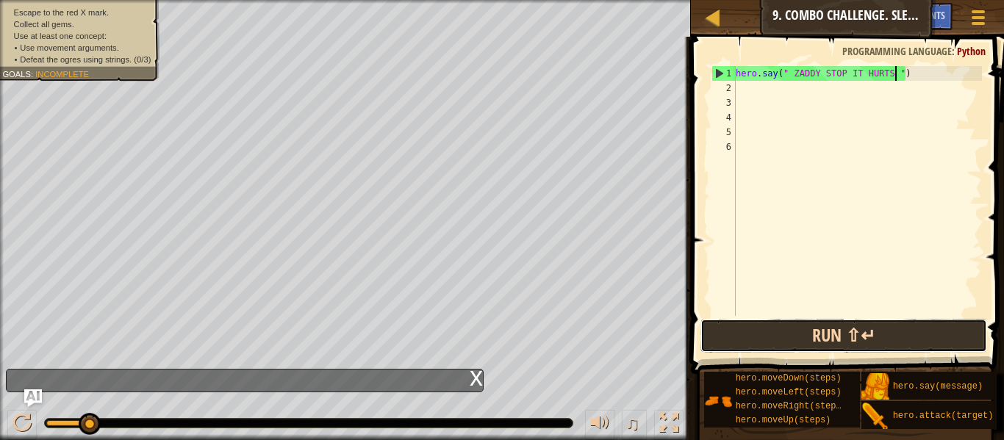
click at [885, 342] on button "Run ⇧↵" at bounding box center [843, 336] width 287 height 34
click at [909, 338] on button "Run ⇧↵" at bounding box center [843, 336] width 287 height 34
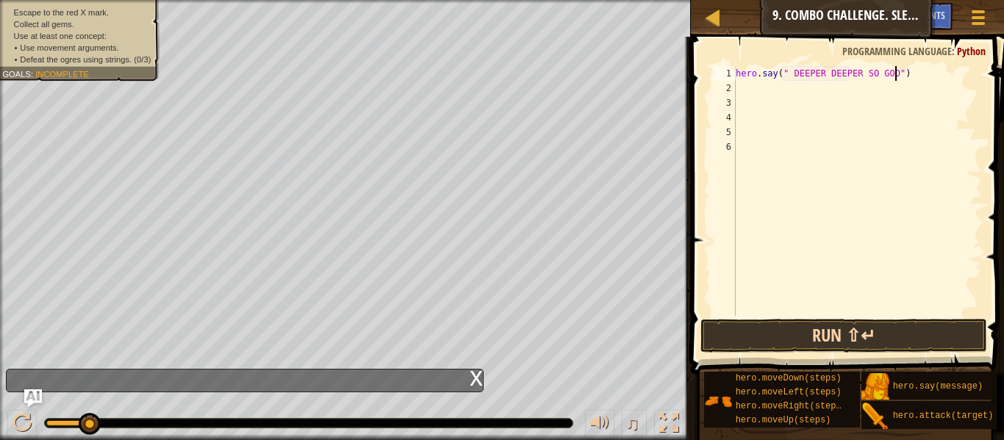
scroll to position [7, 24]
click at [911, 325] on button "Run ⇧↵" at bounding box center [843, 336] width 287 height 34
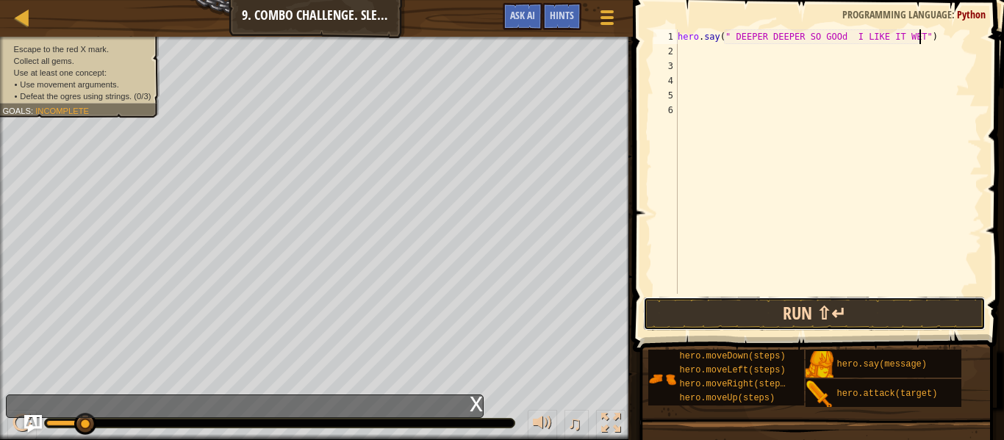
click at [939, 307] on button "Run ⇧↵" at bounding box center [814, 314] width 342 height 34
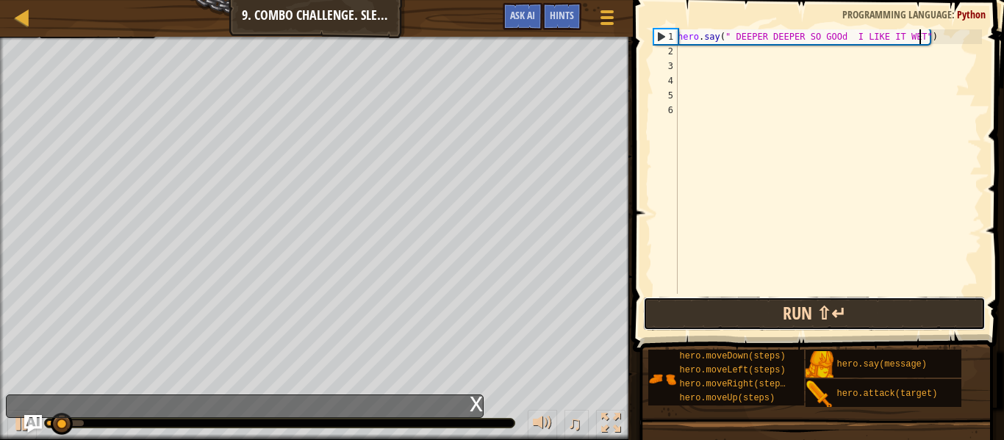
click at [921, 320] on button "Run ⇧↵" at bounding box center [814, 314] width 342 height 34
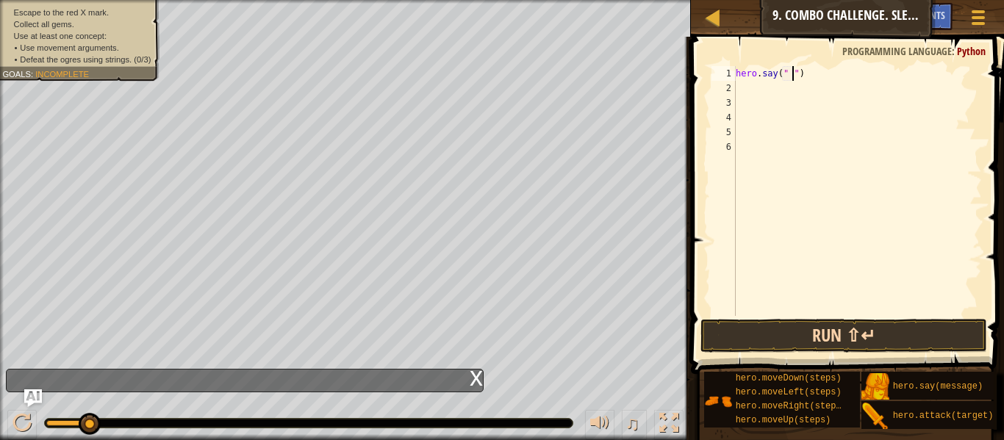
scroll to position [7, 8]
click at [1, 423] on div "♫" at bounding box center [345, 419] width 691 height 44
click at [21, 422] on div at bounding box center [21, 423] width 19 height 19
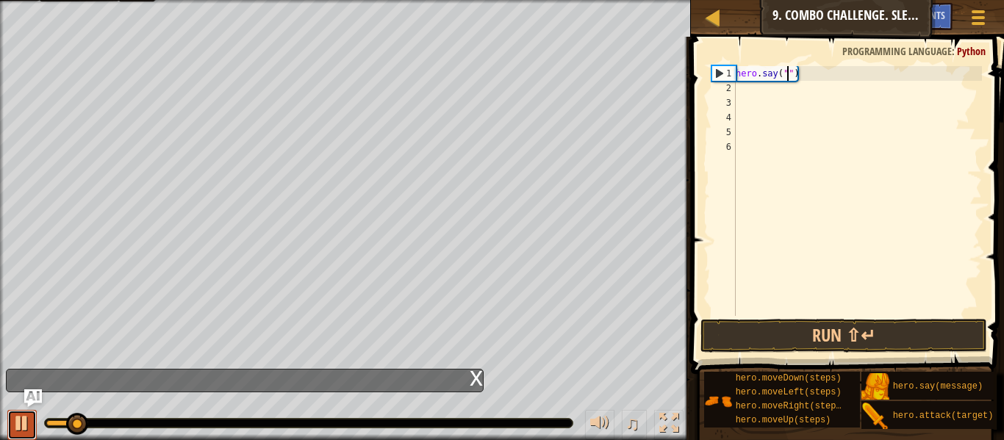
click at [16, 430] on div at bounding box center [21, 423] width 19 height 19
click at [18, 422] on div at bounding box center [21, 423] width 19 height 19
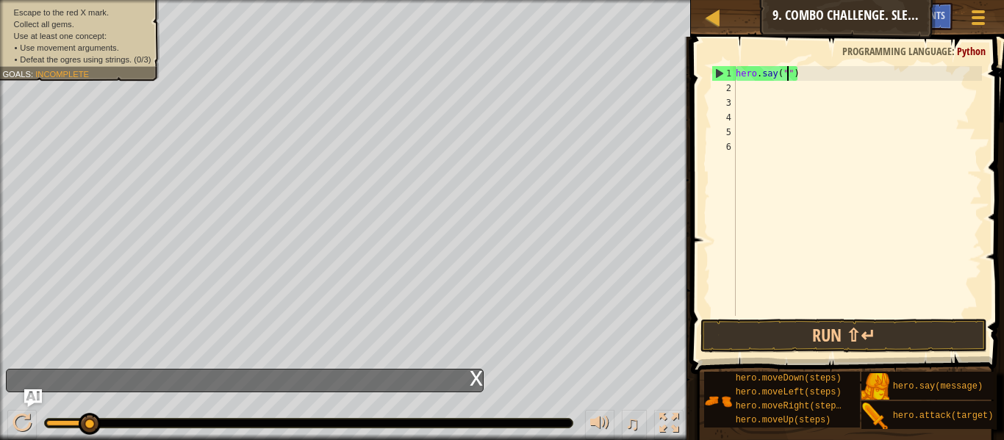
click at [51, 425] on div at bounding box center [67, 423] width 42 height 6
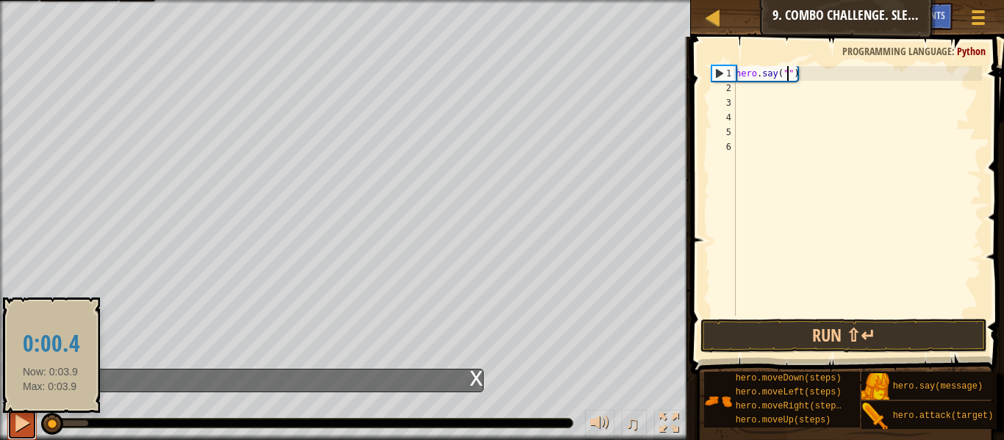
click at [15, 425] on div at bounding box center [21, 423] width 19 height 19
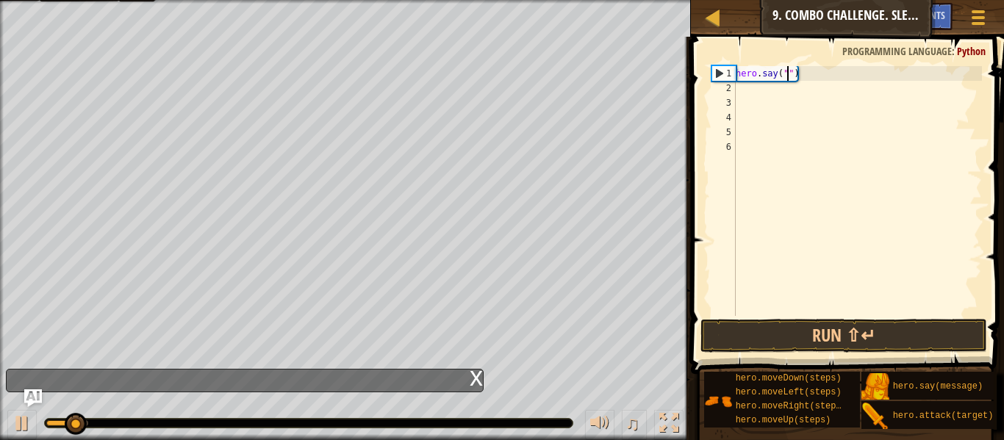
click at [47, 425] on div at bounding box center [60, 423] width 28 height 6
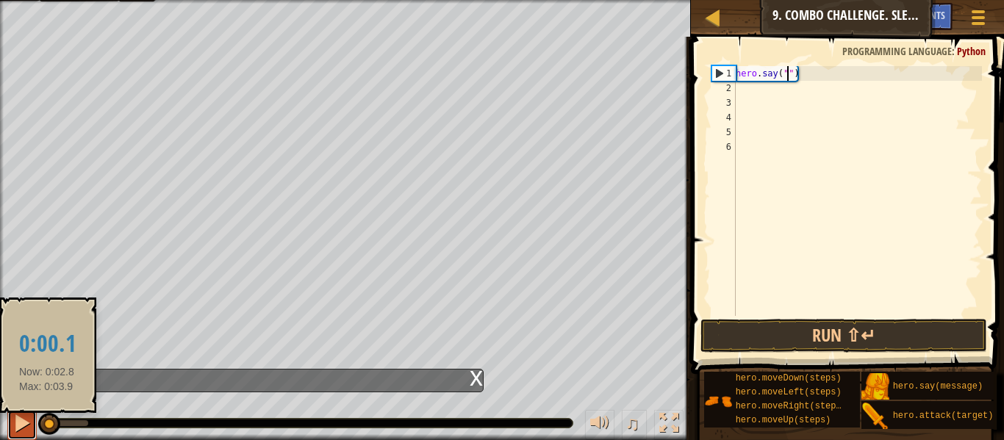
click at [18, 426] on div at bounding box center [21, 423] width 19 height 19
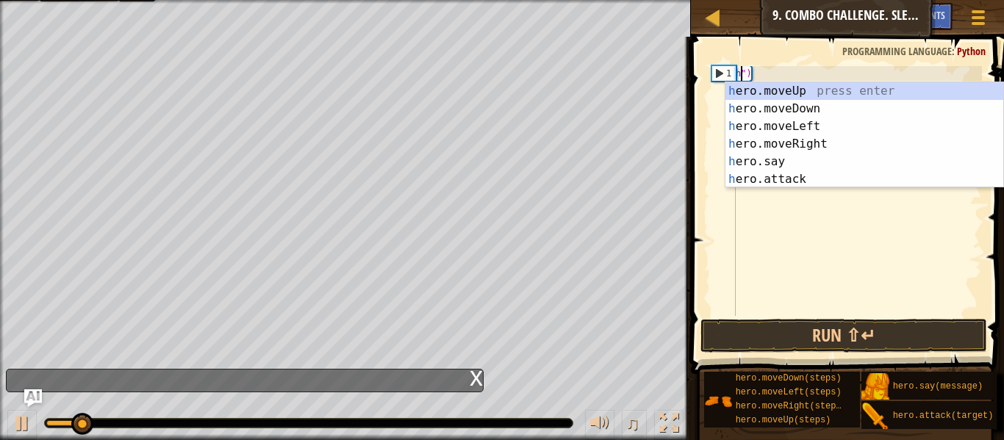
scroll to position [7, 1]
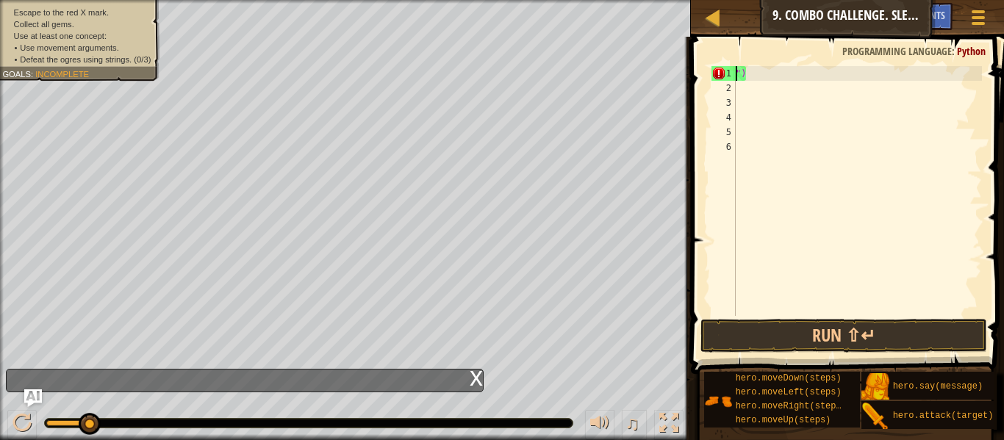
click at [935, 64] on span at bounding box center [848, 184] width 325 height 381
click at [937, 68] on div "")" at bounding box center [856, 205] width 249 height 279
type textarea """
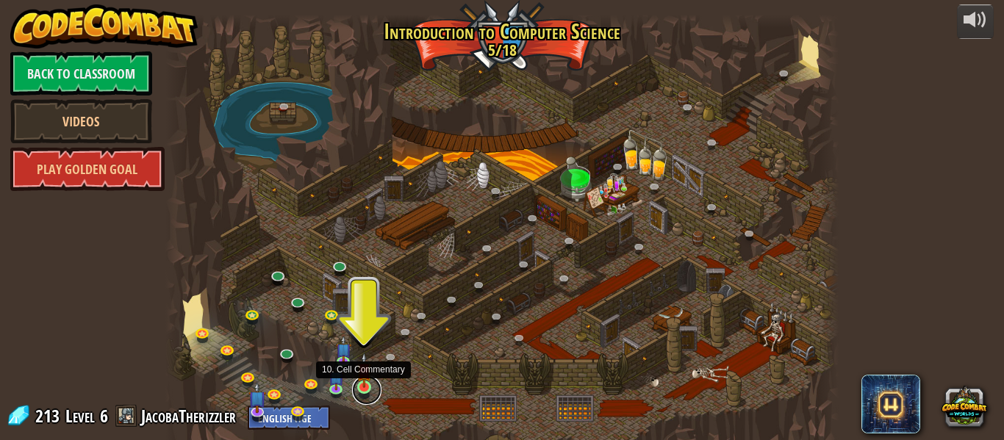
click at [360, 388] on link at bounding box center [366, 389] width 29 height 29
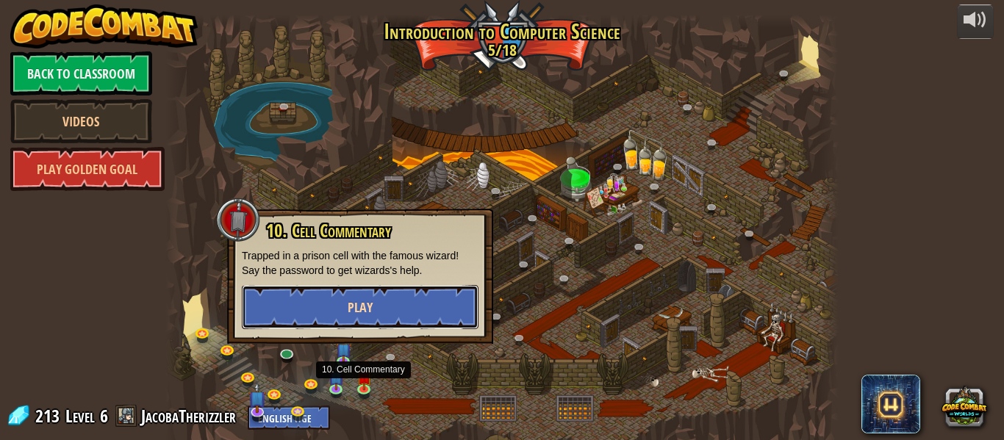
click at [443, 318] on button "Play" at bounding box center [360, 307] width 237 height 44
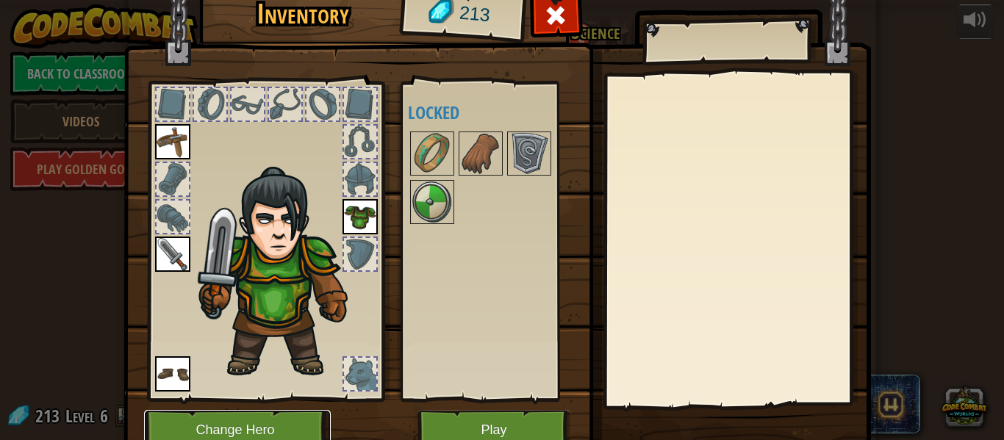
click at [297, 414] on button "Change Hero" at bounding box center [237, 430] width 187 height 40
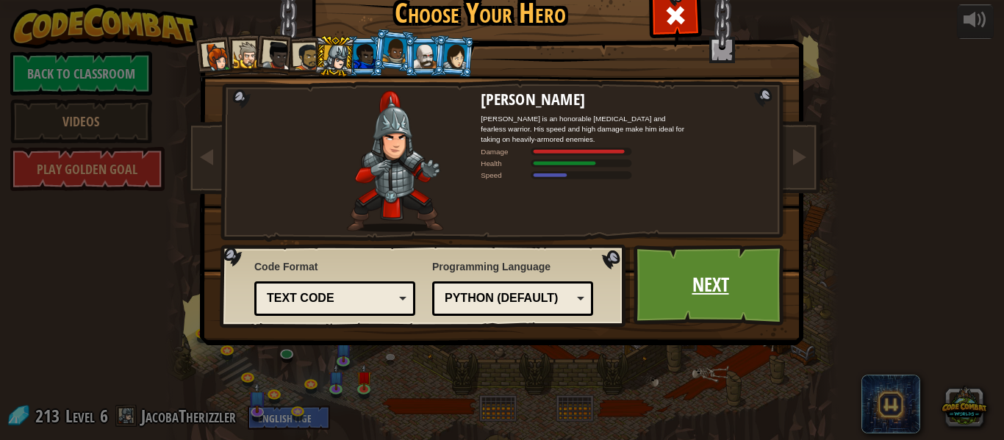
click at [714, 284] on link "Next" at bounding box center [710, 285] width 154 height 81
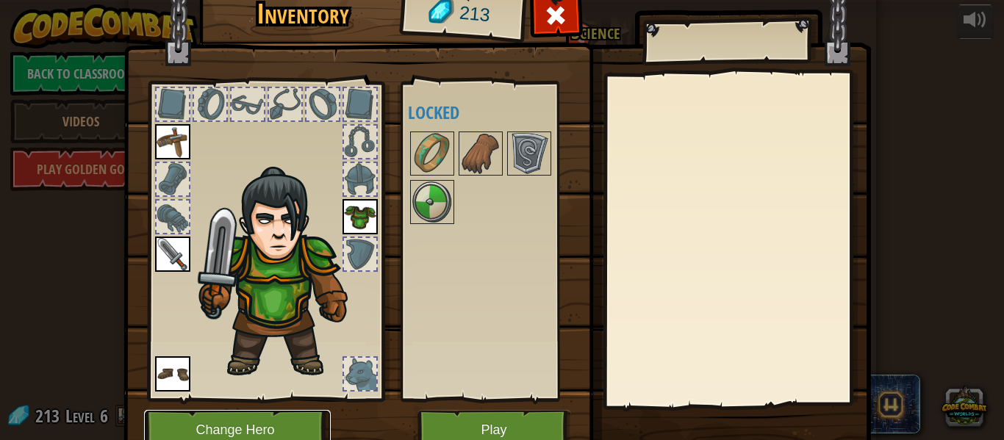
click at [224, 427] on button "Change Hero" at bounding box center [237, 430] width 187 height 40
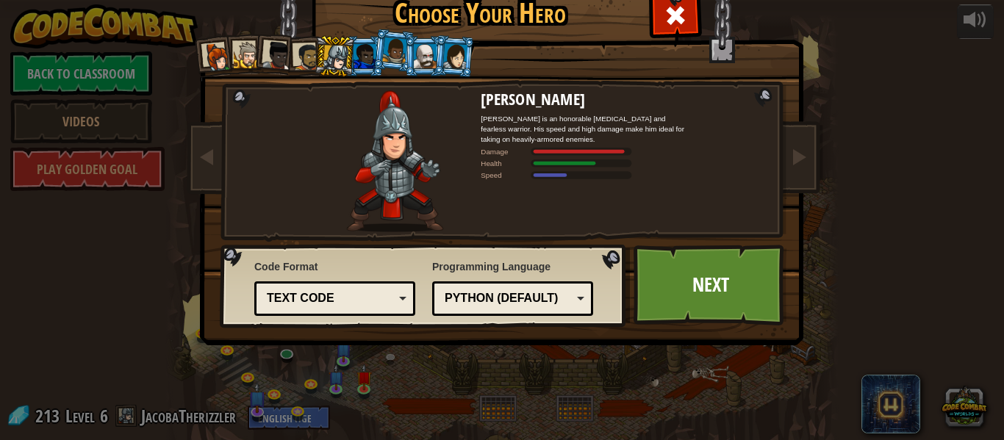
click at [543, 306] on div "Python (Default)" at bounding box center [507, 298] width 127 height 17
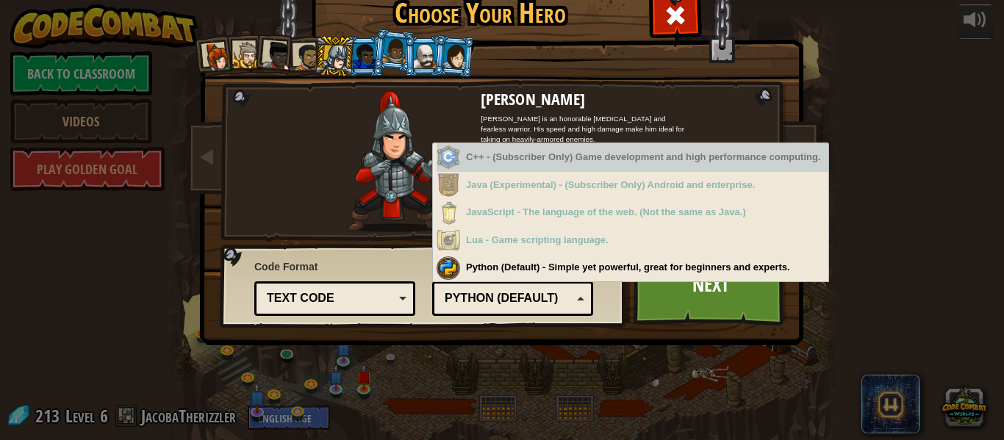
click at [593, 170] on div "C++ - (Subscriber Only) Game development and high performance computing." at bounding box center [632, 157] width 392 height 29
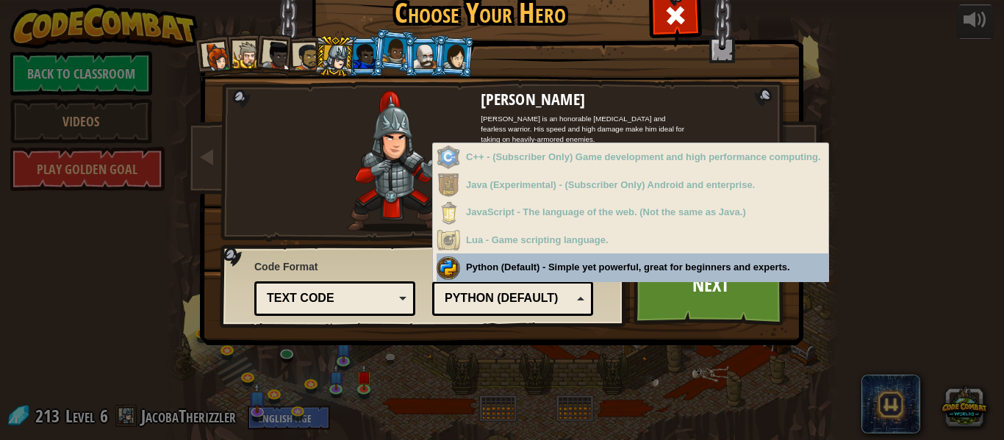
click at [547, 286] on div "Python (Default) JavaScript Lua C++ Java (Experimental) Python (Default)" at bounding box center [512, 298] width 161 height 35
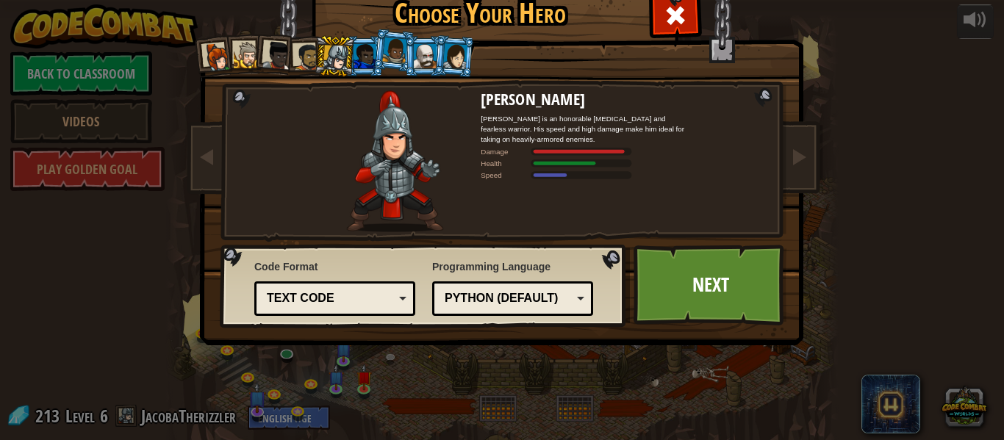
click at [435, 40] on li at bounding box center [454, 56] width 43 height 43
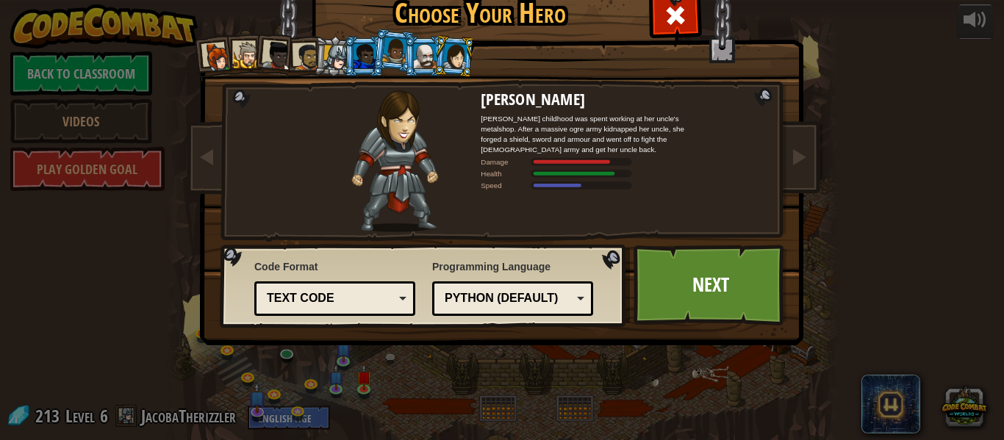
click at [420, 63] on div at bounding box center [425, 56] width 23 height 24
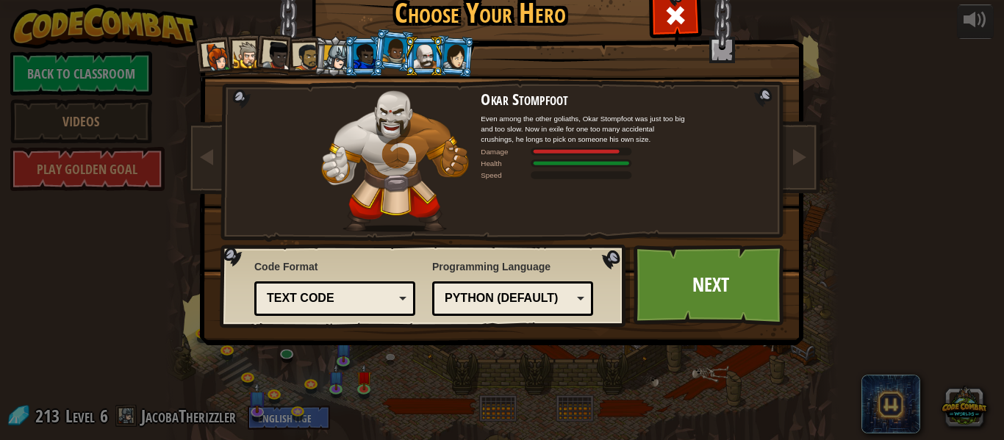
click at [318, 59] on li at bounding box center [334, 56] width 42 height 42
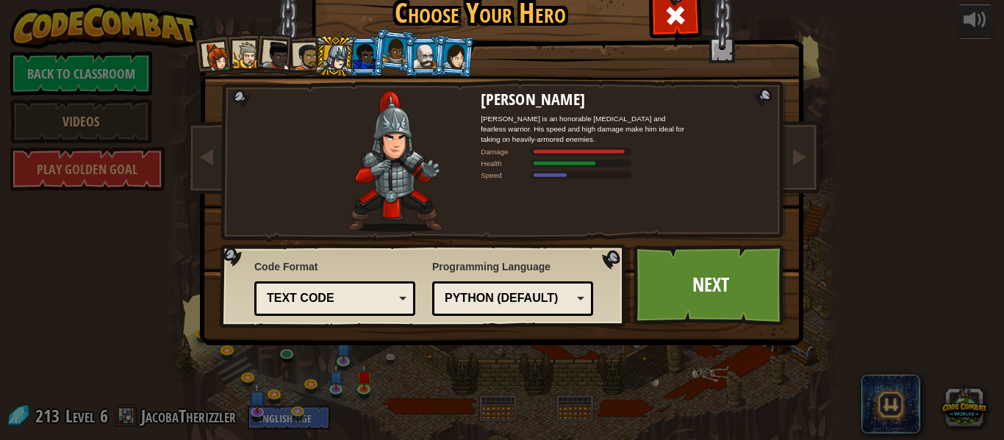
click at [310, 48] on div at bounding box center [306, 56] width 27 height 27
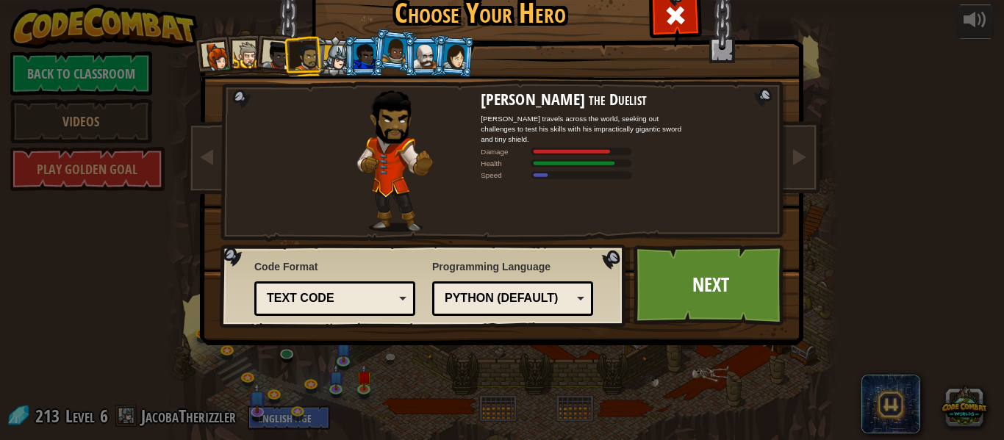
click at [432, 62] on div at bounding box center [425, 56] width 23 height 24
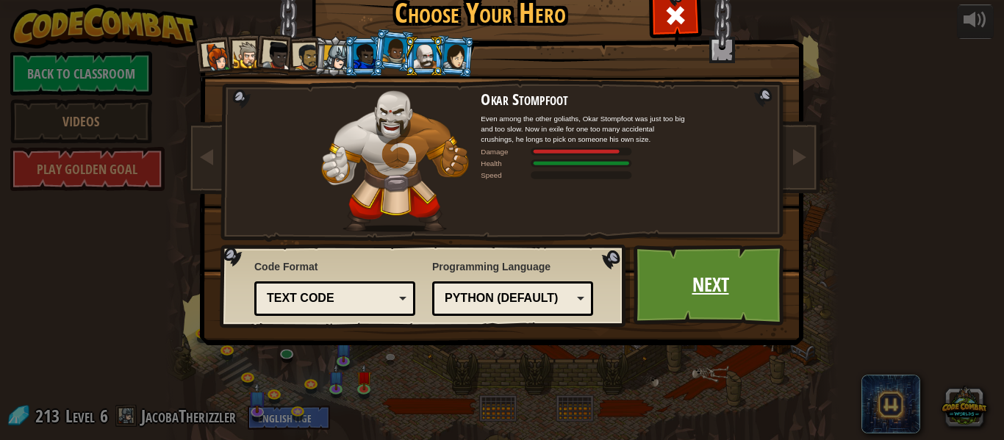
click at [688, 296] on link "Next" at bounding box center [710, 285] width 154 height 81
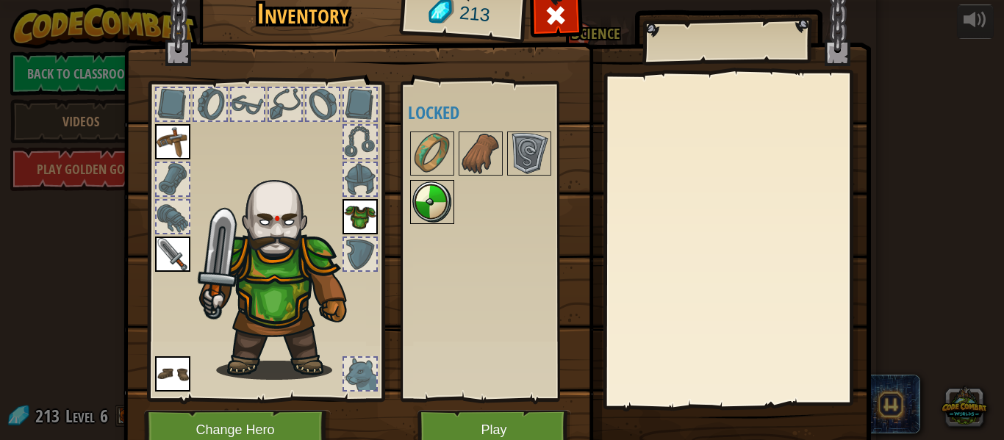
click at [428, 199] on img at bounding box center [431, 201] width 41 height 41
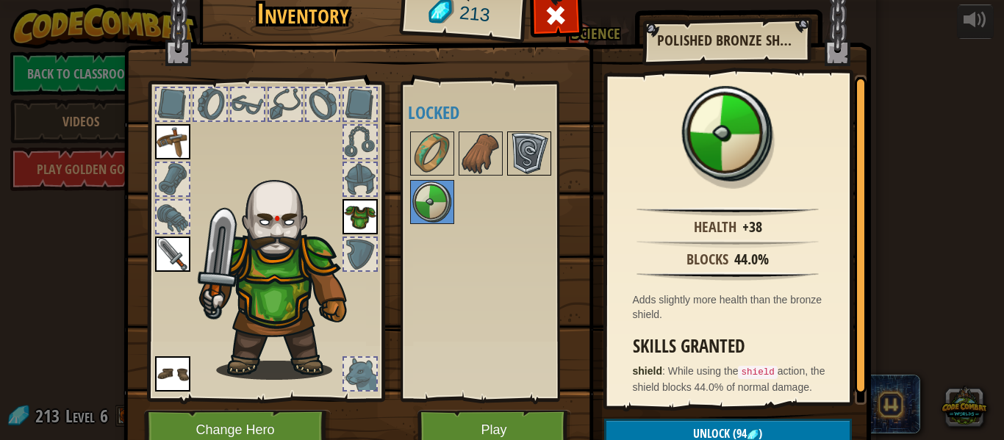
click at [531, 156] on img at bounding box center [528, 153] width 41 height 41
